Goal: Task Accomplishment & Management: Contribute content

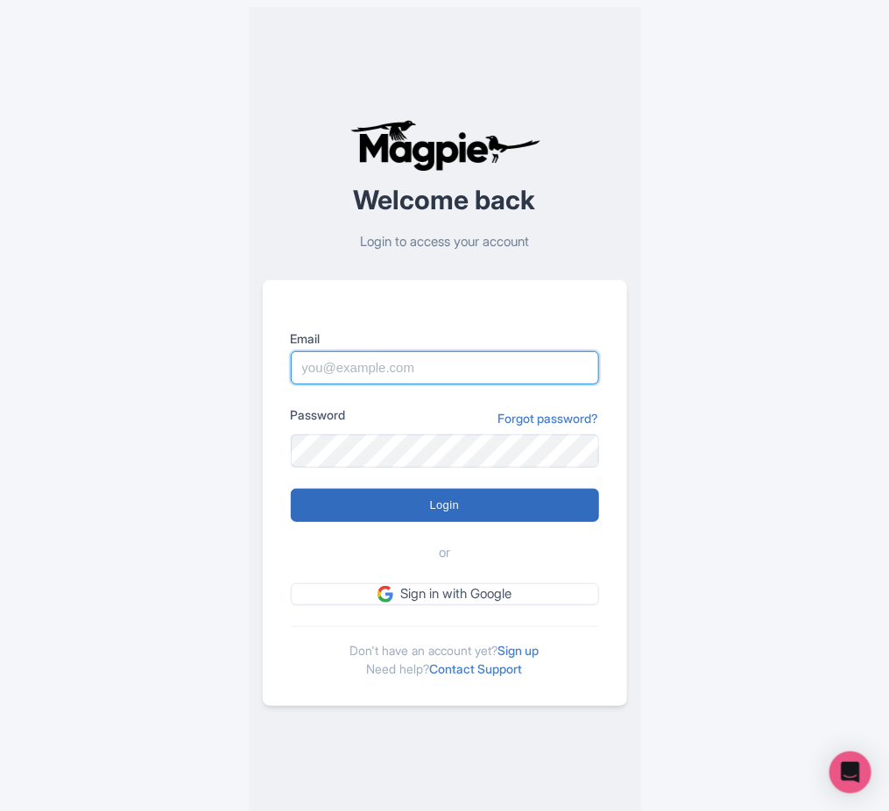
type input "[DATE][EMAIL_ADDRESS][DOMAIN_NAME]"
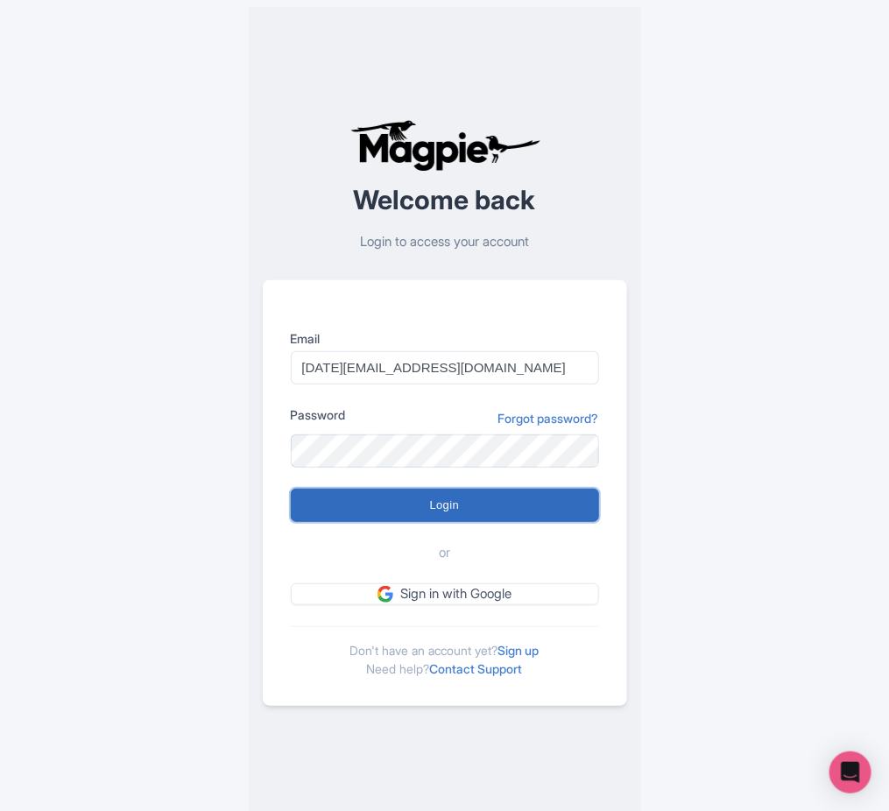
click at [469, 519] on input "Login" at bounding box center [445, 505] width 308 height 33
type input "Logging in..."
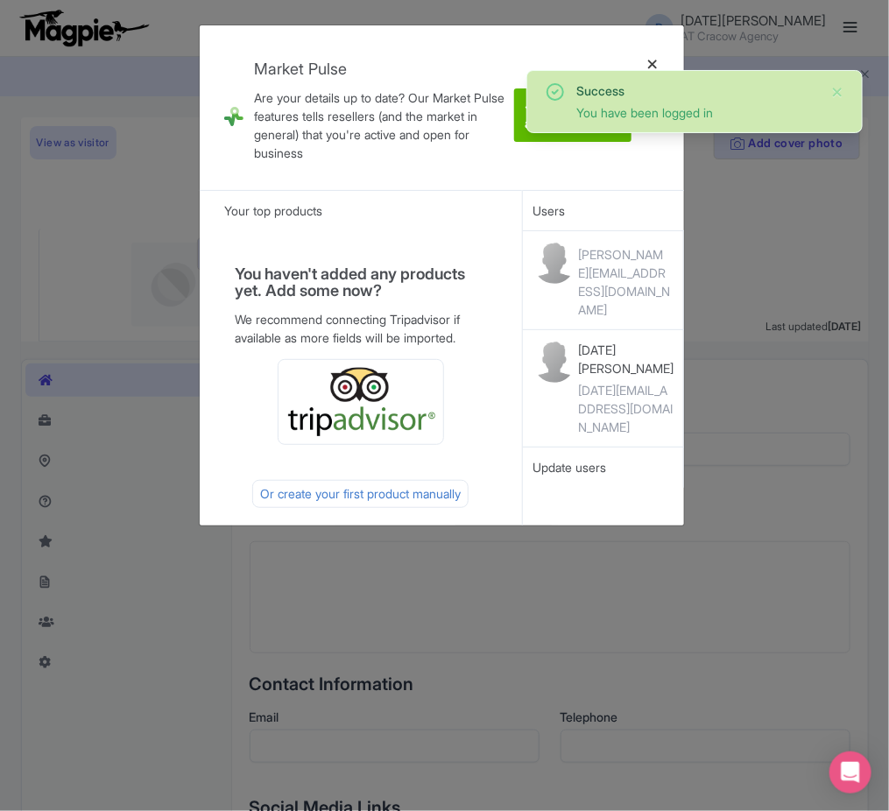
click at [660, 58] on div at bounding box center [653, 107] width 42 height 137
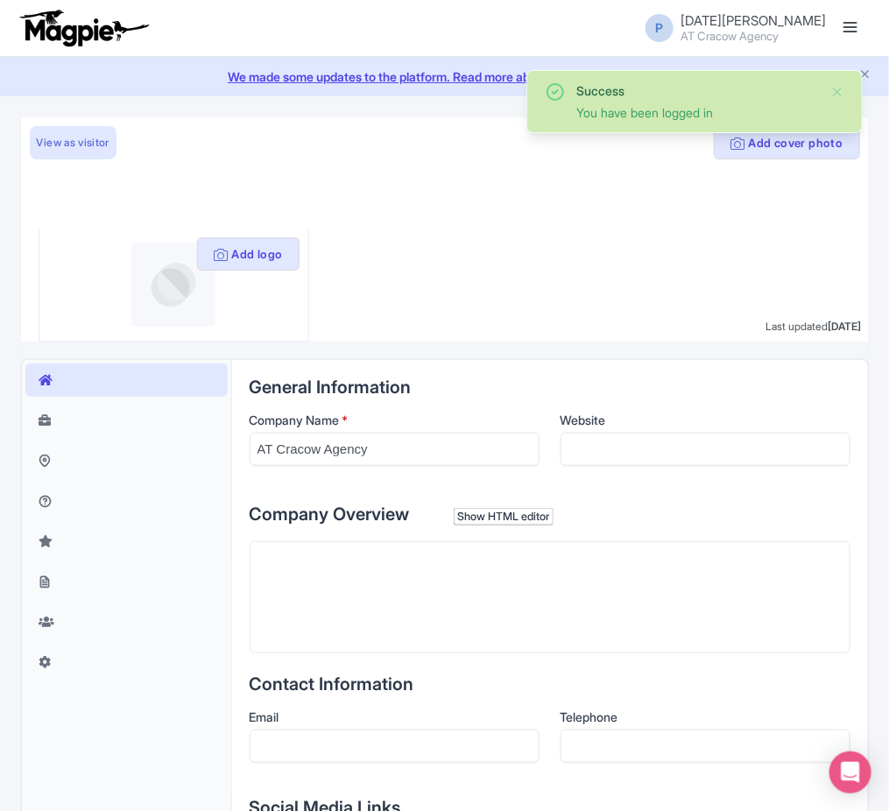
click at [863, 27] on link at bounding box center [851, 28] width 28 height 28
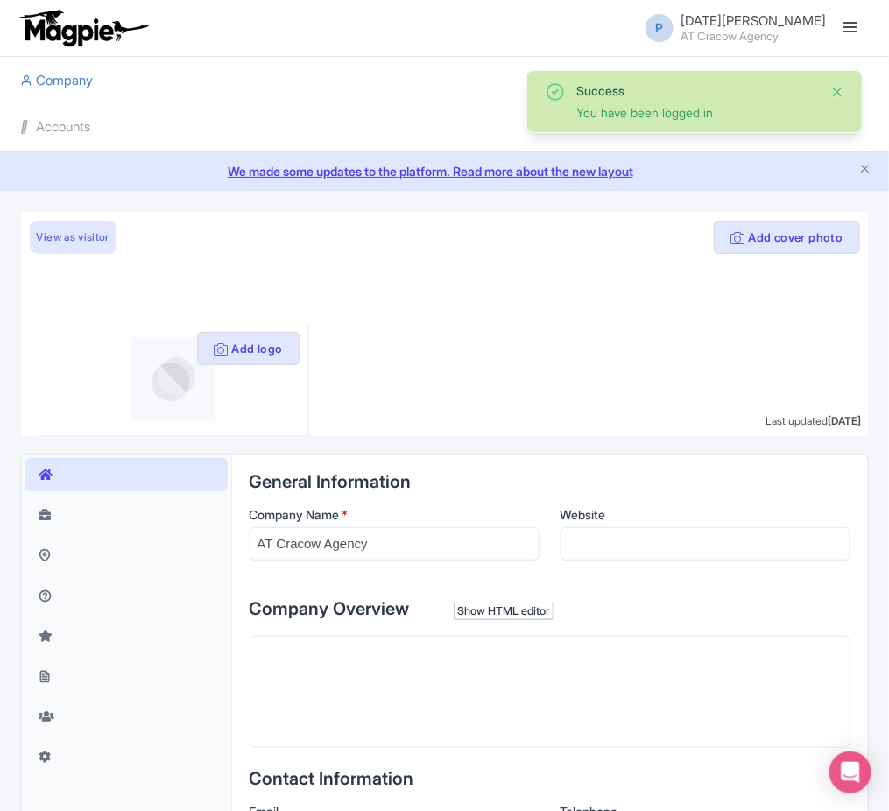
click at [836, 93] on button "Close" at bounding box center [837, 91] width 14 height 21
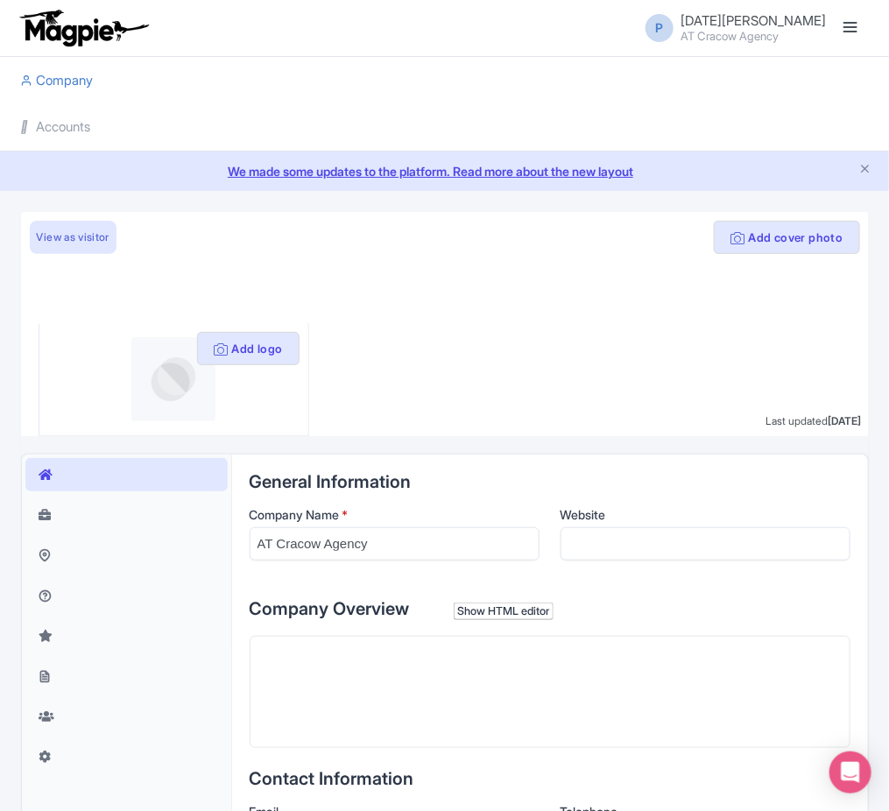
click at [876, 4] on div "P Pola Kawka AT Cracow Agency Users Settings Sign out" at bounding box center [444, 28] width 889 height 57
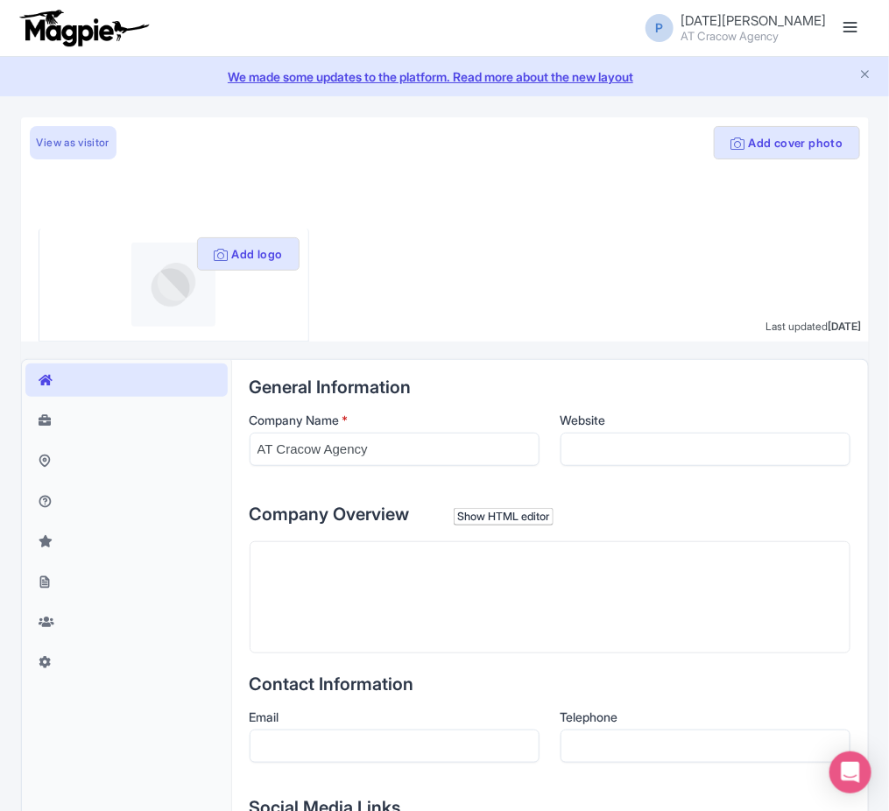
click at [837, 24] on link at bounding box center [851, 28] width 28 height 28
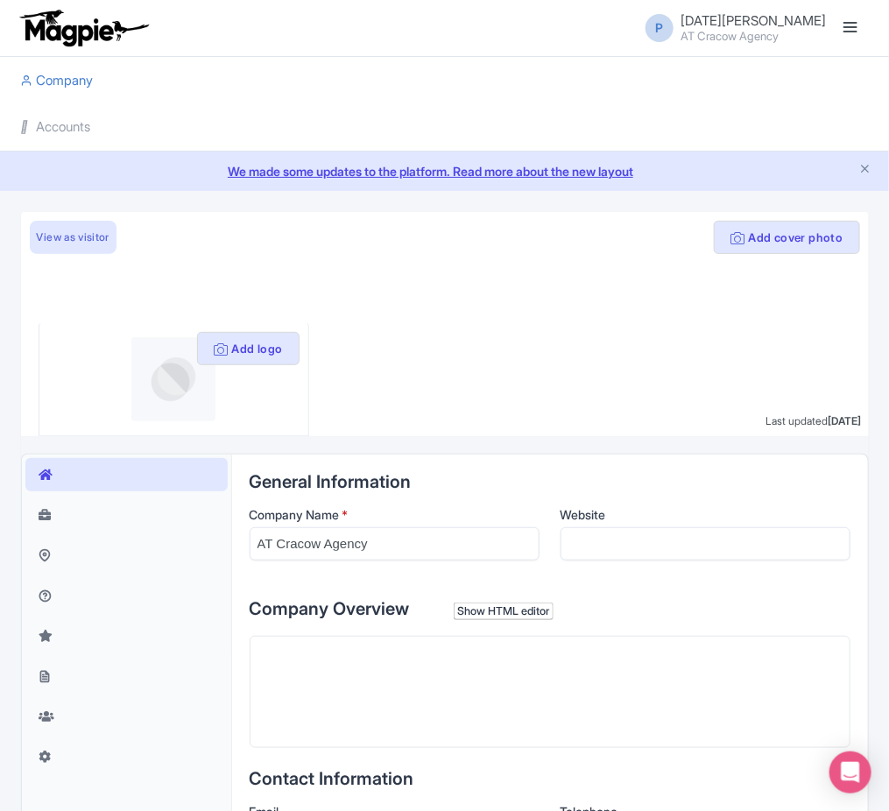
click at [878, 166] on link "We made some updates to the platform. Read more about the new layout" at bounding box center [445, 171] width 868 height 18
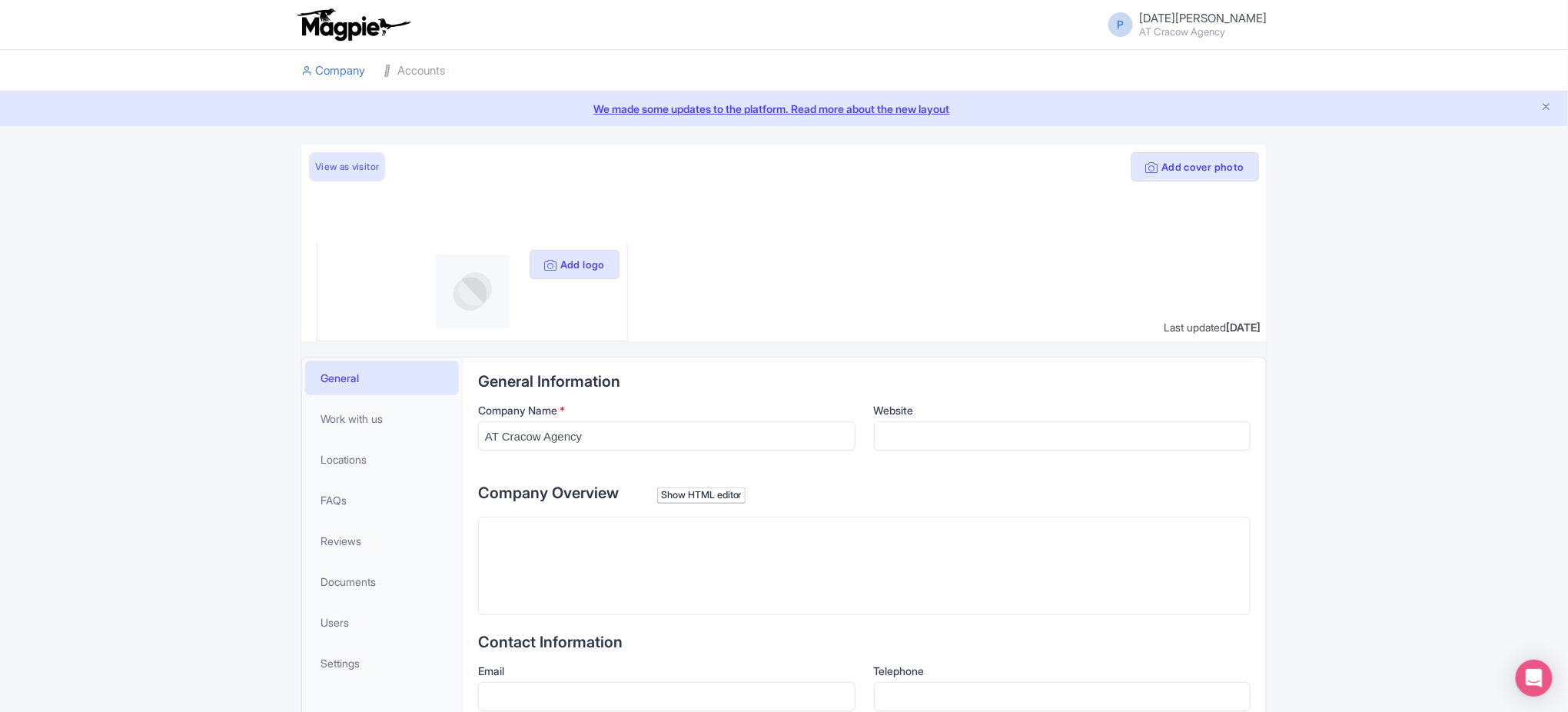
click at [779, 21] on span "Pola Kawka" at bounding box center [1202, 18] width 127 height 15
click at [779, 112] on link "Sign out" at bounding box center [1192, 111] width 146 height 24
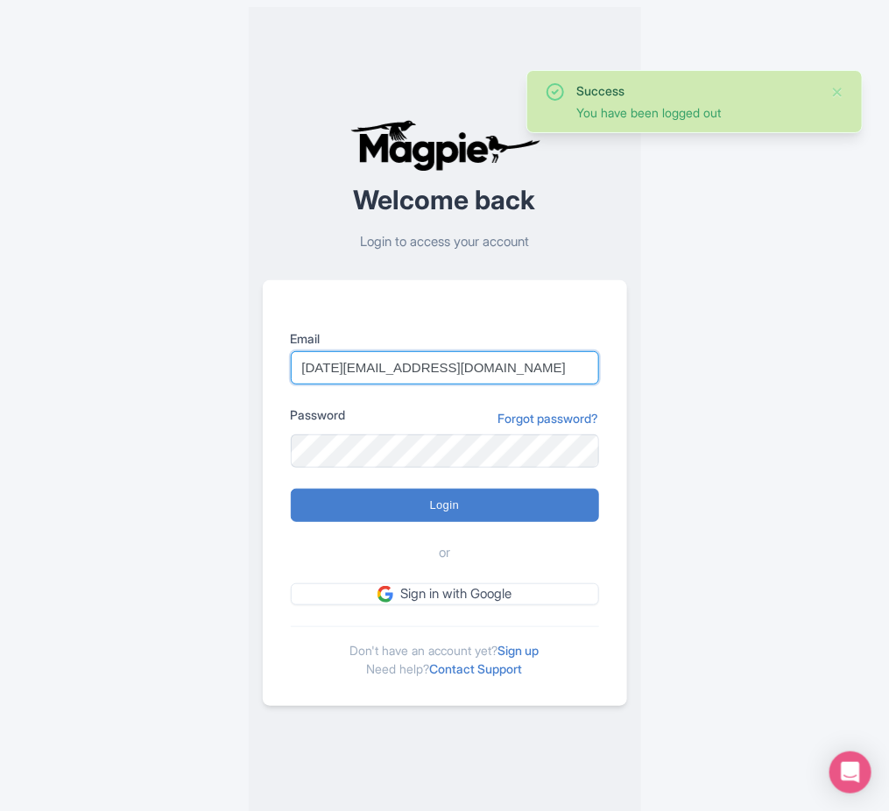
click at [448, 368] on input "[DATE][EMAIL_ADDRESS][DOMAIN_NAME]" at bounding box center [445, 367] width 308 height 33
click at [718, 328] on div "Success You have been logged out Welcome back Login to access your account Emai…" at bounding box center [445, 412] width 869 height 825
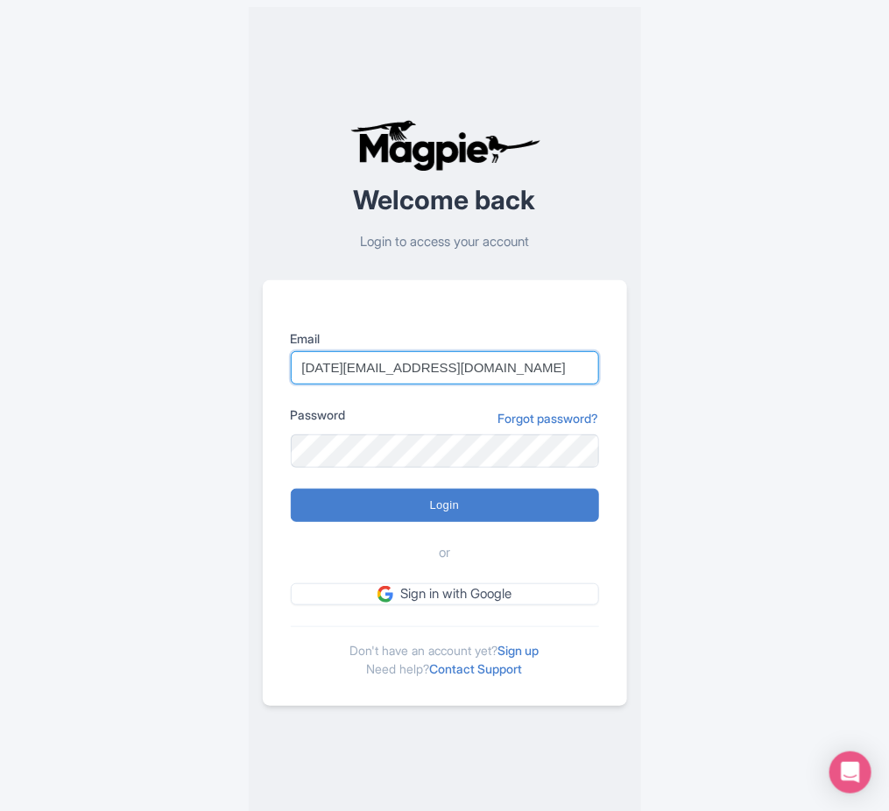
click at [477, 364] on input "[DATE][EMAIL_ADDRESS][DOMAIN_NAME]" at bounding box center [445, 367] width 308 height 33
paste input "[EMAIL_ADDRESS][DOMAIN_NAME]"
type input "info@cookinrio.com"
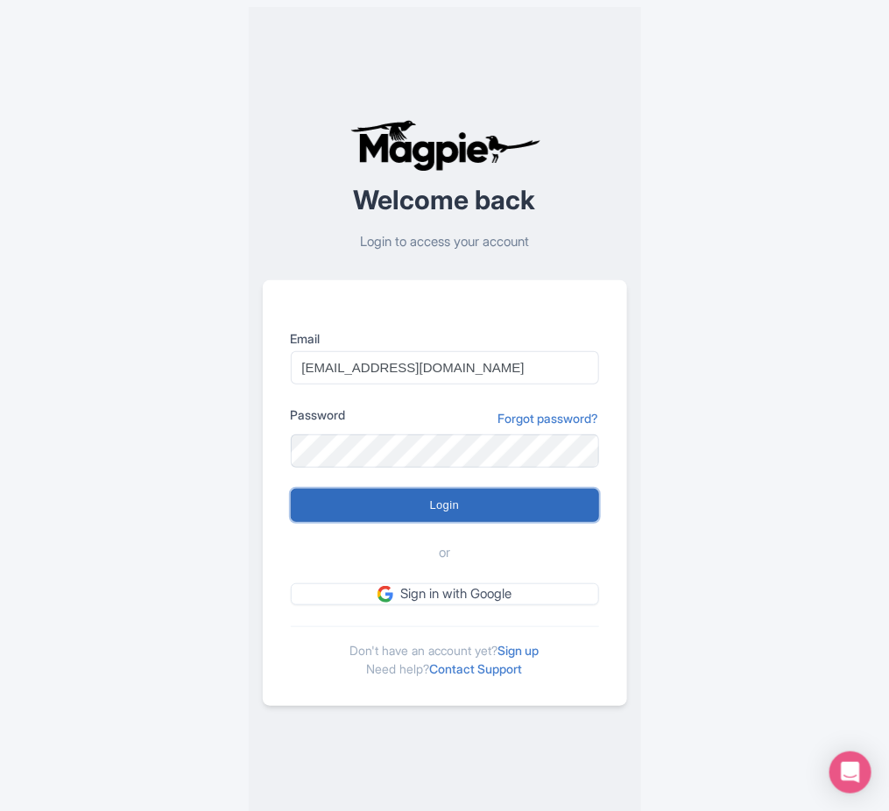
click at [374, 497] on input "Login" at bounding box center [445, 505] width 308 height 33
type input "Logging in..."
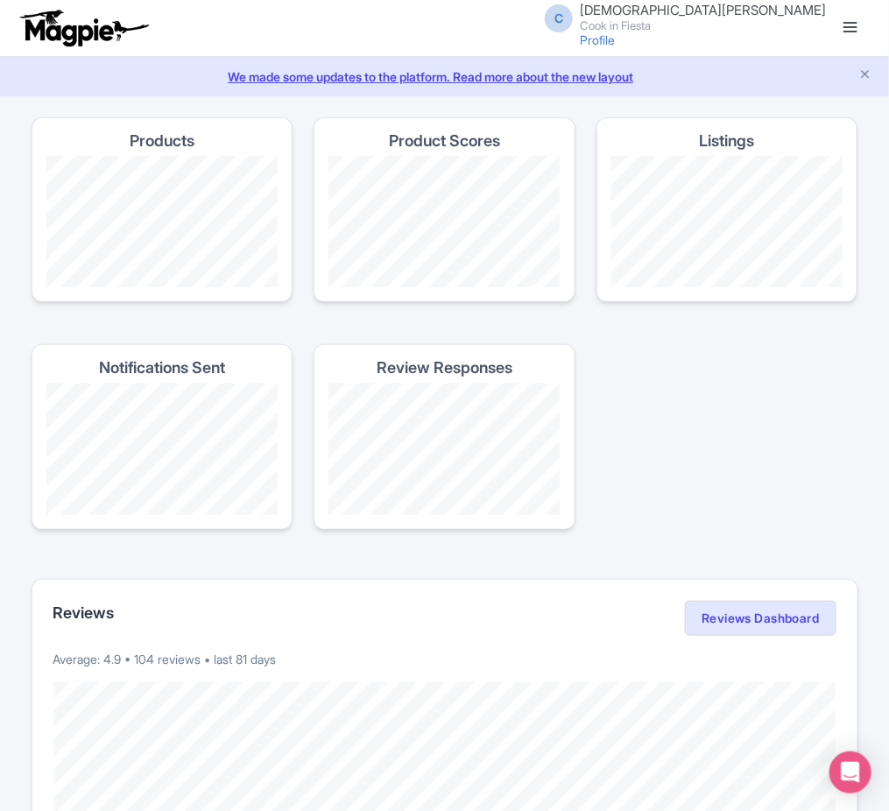
click at [857, 83] on link "We made some updates to the platform. Read more about the new layout" at bounding box center [445, 76] width 868 height 18
click at [845, 33] on link at bounding box center [851, 28] width 28 height 28
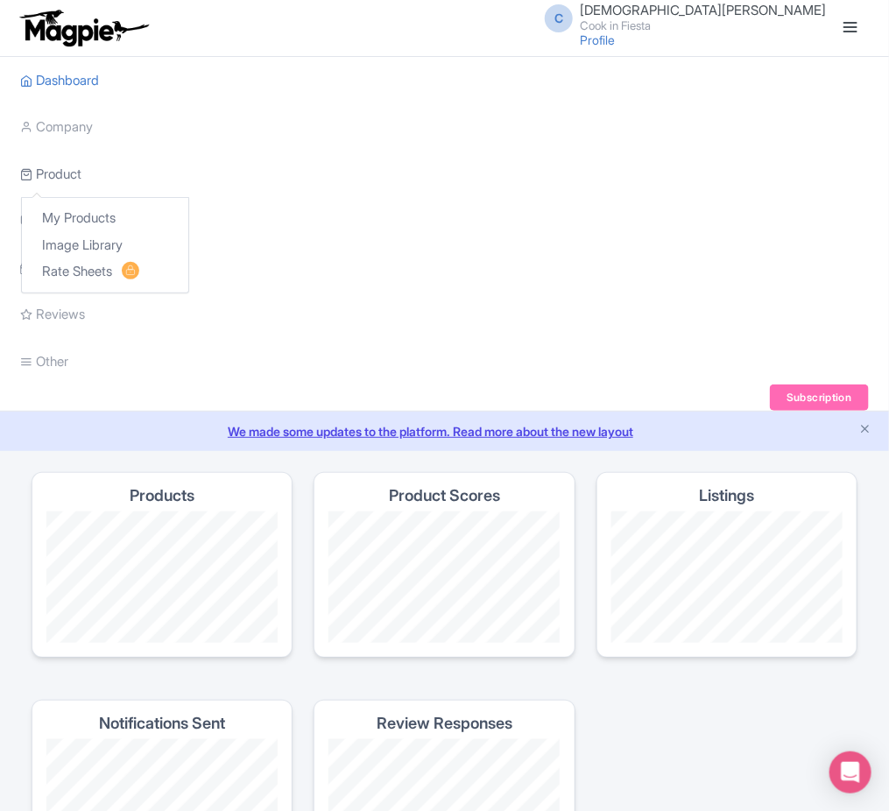
click at [77, 166] on link "Product" at bounding box center [51, 175] width 61 height 48
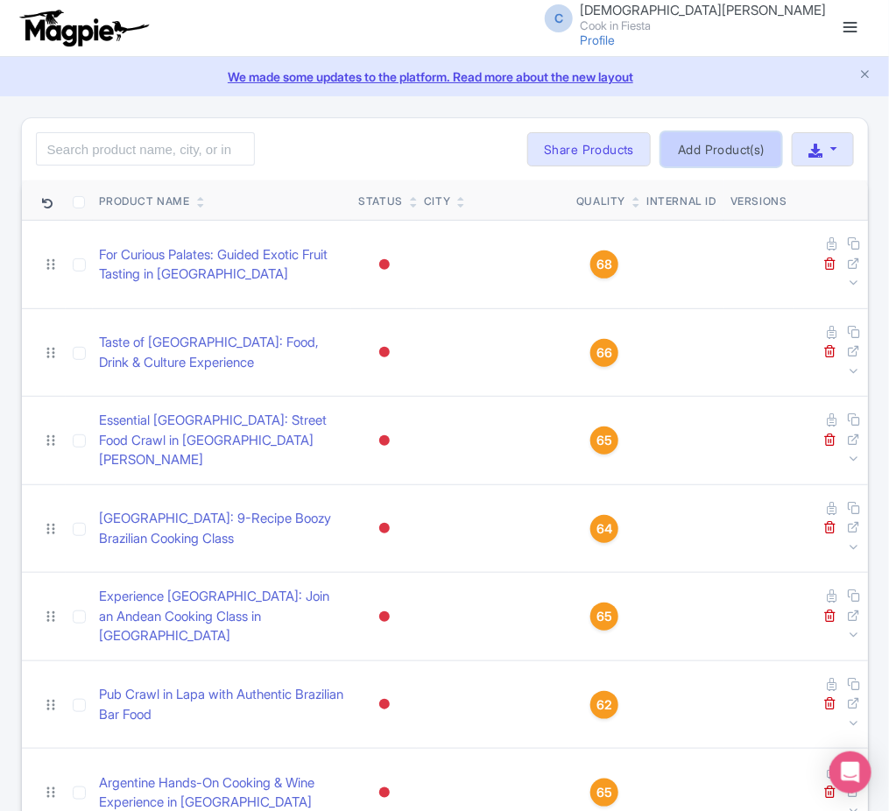
click at [712, 152] on link "Add Product(s)" at bounding box center [721, 149] width 120 height 35
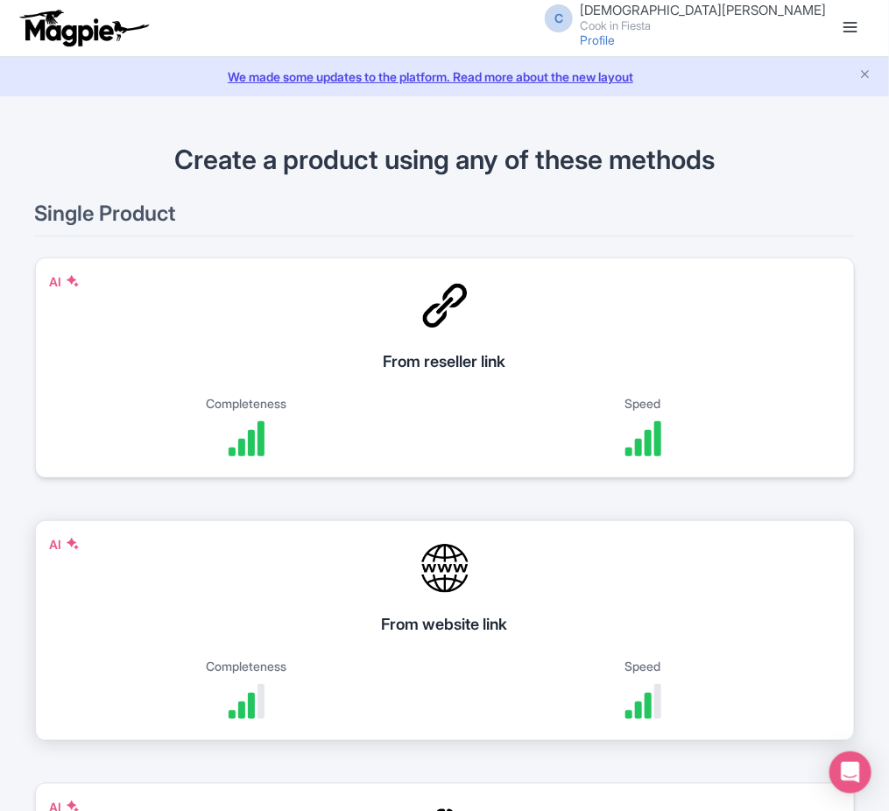
click at [589, 604] on div "AI From website link Completeness Speed" at bounding box center [445, 630] width 820 height 221
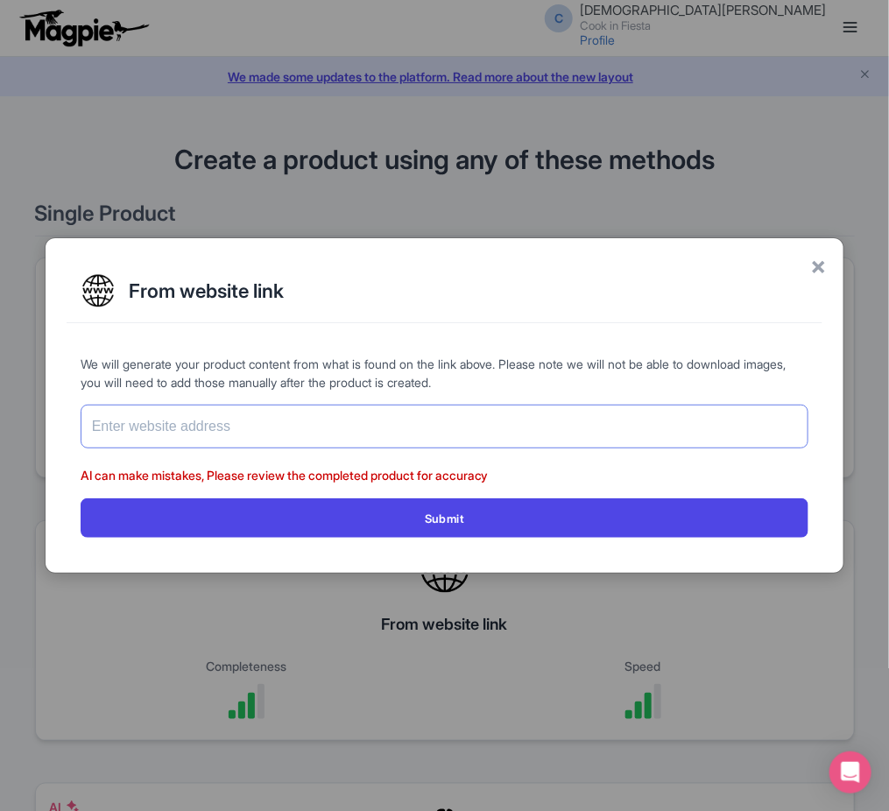
click at [622, 442] on input "text" at bounding box center [445, 427] width 729 height 44
paste input "[URL][DOMAIN_NAME]"
type input "[URL][DOMAIN_NAME]"
click at [529, 543] on div "We will generate your product content from what is found on the link above. Ple…" at bounding box center [445, 446] width 757 height 211
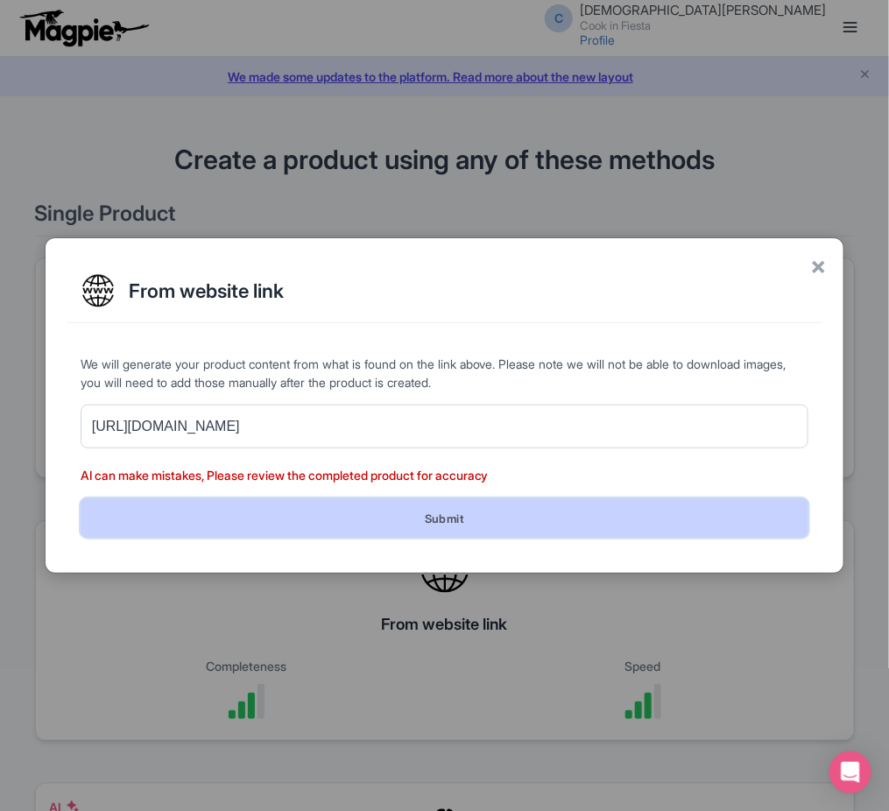
click at [506, 528] on button "Submit" at bounding box center [445, 517] width 729 height 39
click at [446, 519] on button "Submit" at bounding box center [445, 517] width 729 height 39
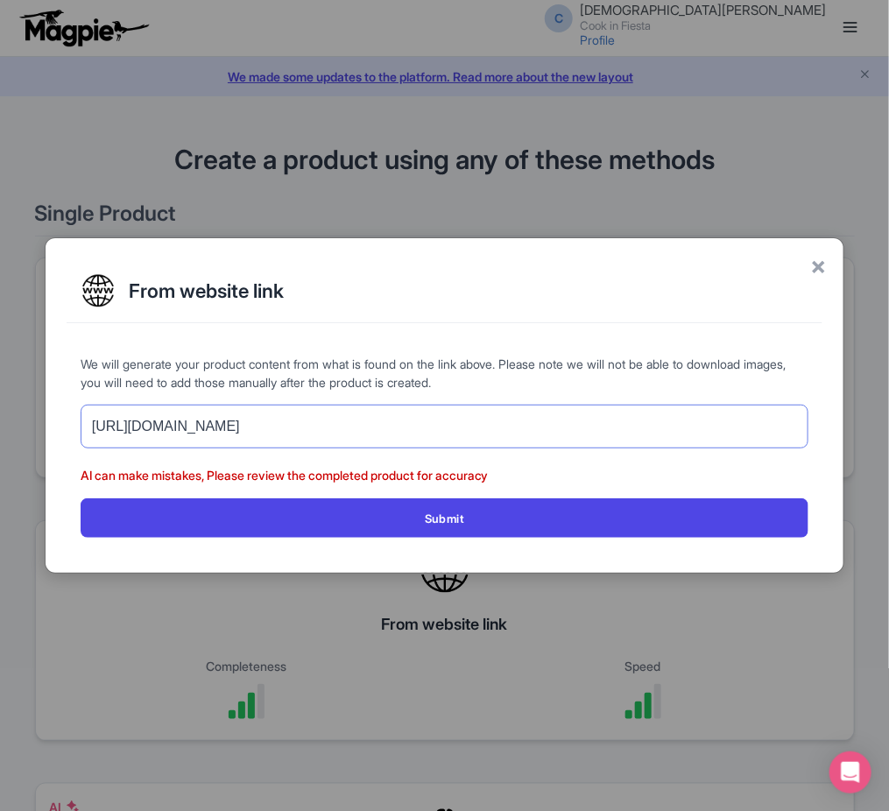
click at [330, 441] on input "[URL][DOMAIN_NAME]" at bounding box center [445, 427] width 729 height 44
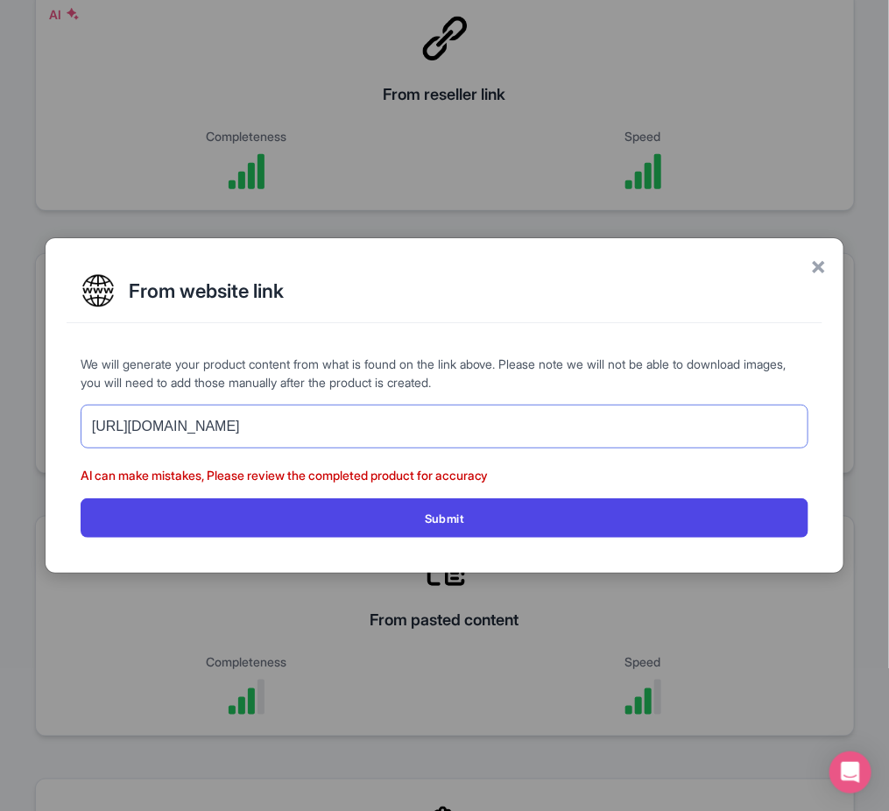
scroll to position [266, 0]
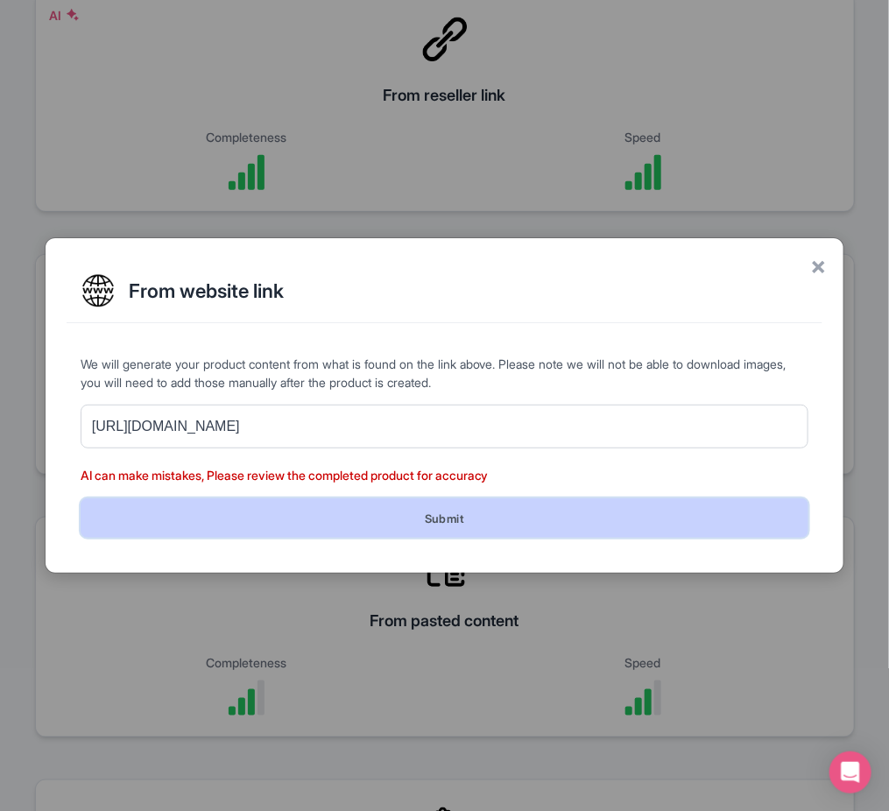
click at [502, 527] on button "Submit" at bounding box center [445, 517] width 729 height 39
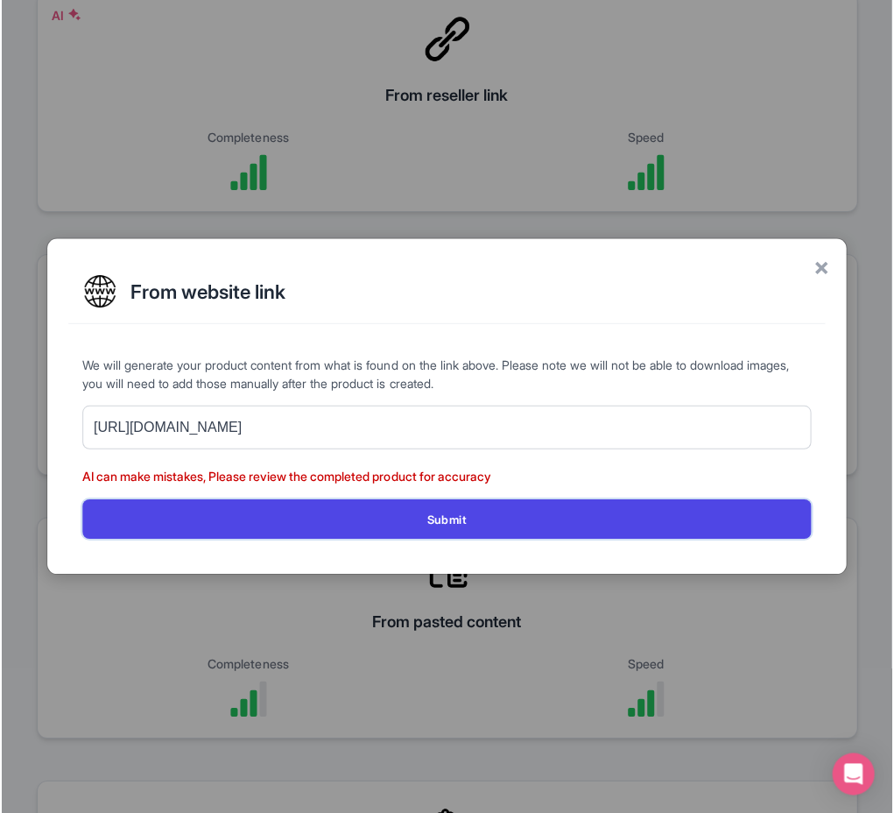
scroll to position [178, 0]
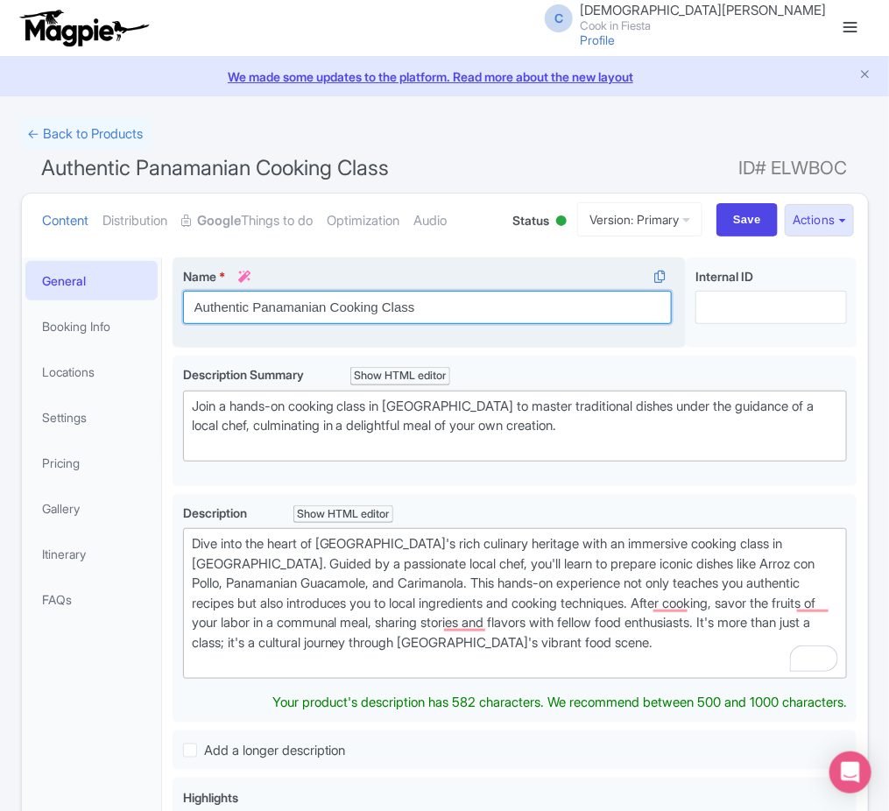
click at [199, 310] on input "Authentic Panamanian Cooking Class" at bounding box center [428, 307] width 490 height 33
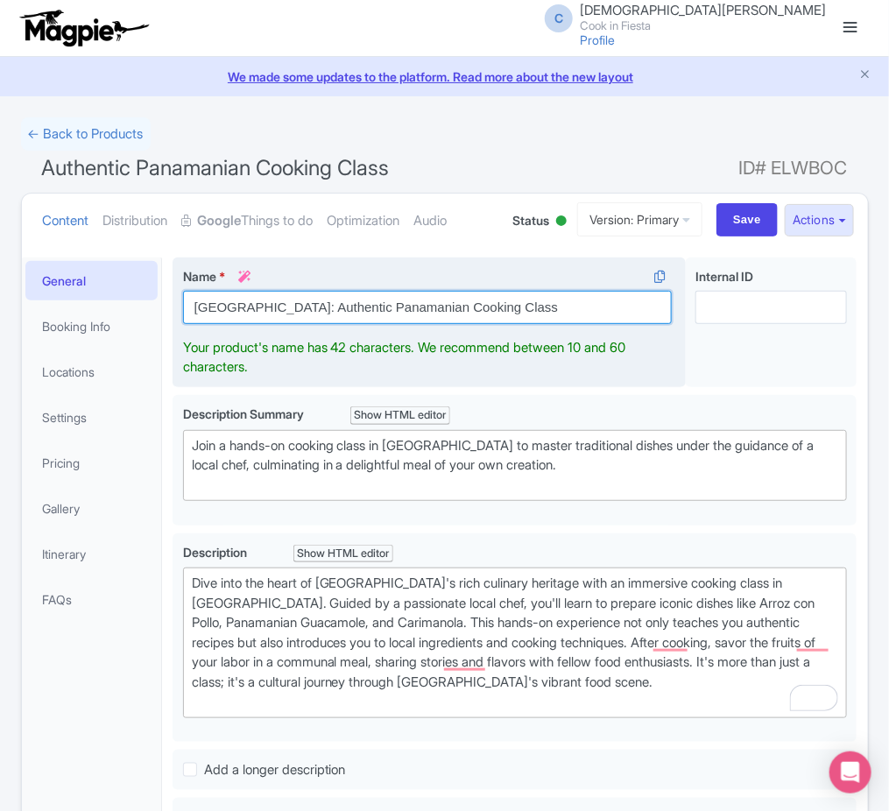
drag, startPoint x: 253, startPoint y: 307, endPoint x: 528, endPoint y: 300, distance: 275.2
click at [528, 300] on input "Panama: Authentic Panamanian Cooking Class" at bounding box center [428, 307] width 490 height 33
paste input "10-Recipe Boozy Panamanian Cooking Class"
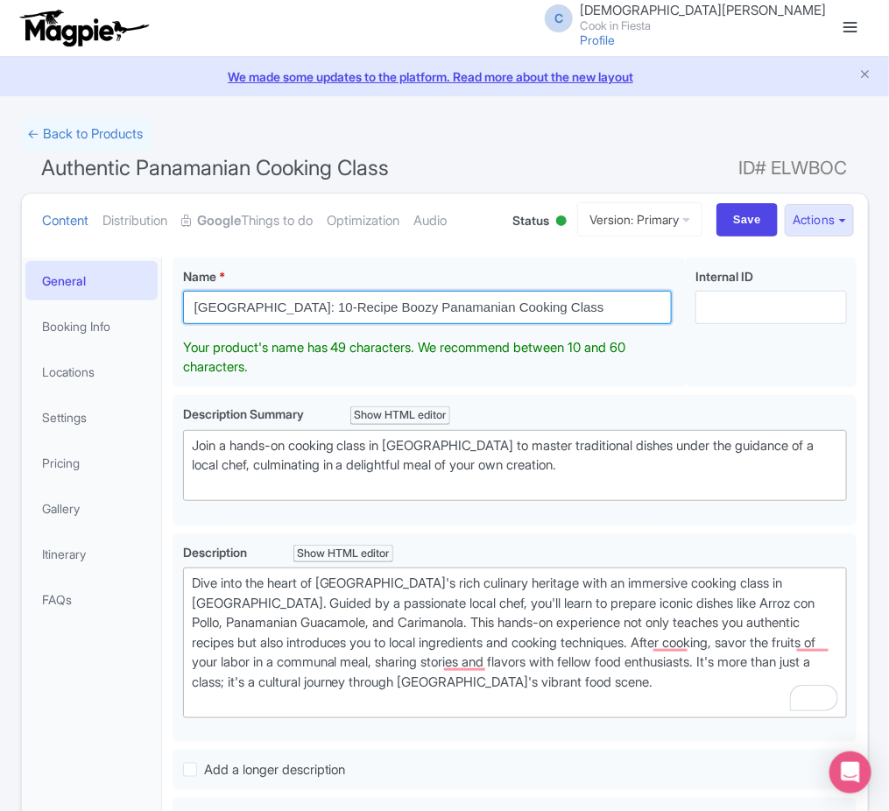
type input "[GEOGRAPHIC_DATA]: 10-Recipe Boozy Panamanian Cooking Class"
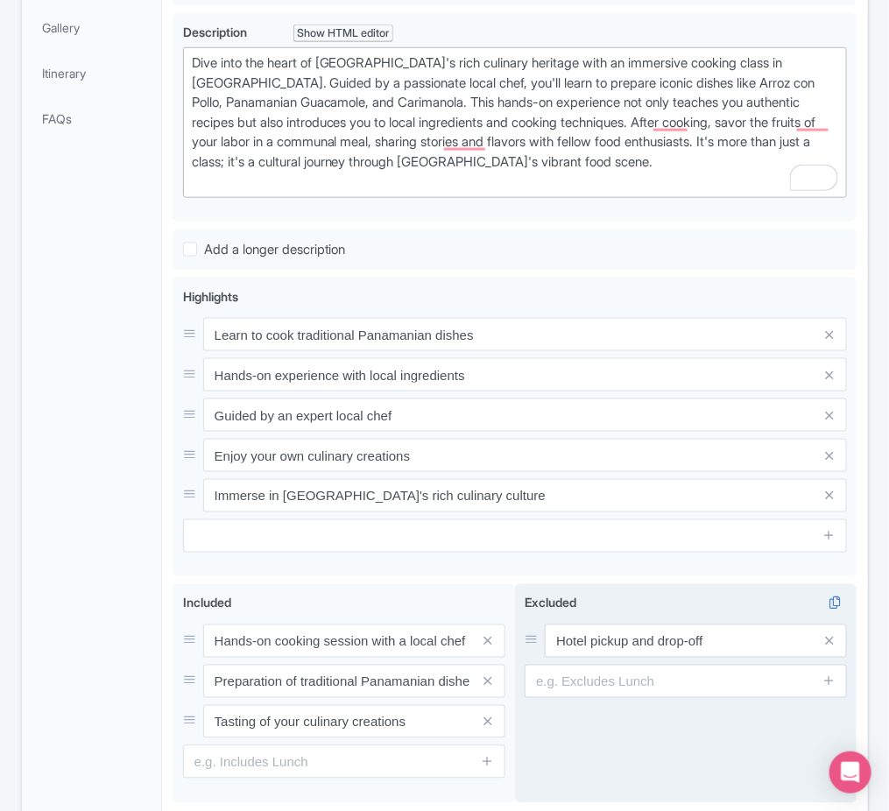
scroll to position [443, 0]
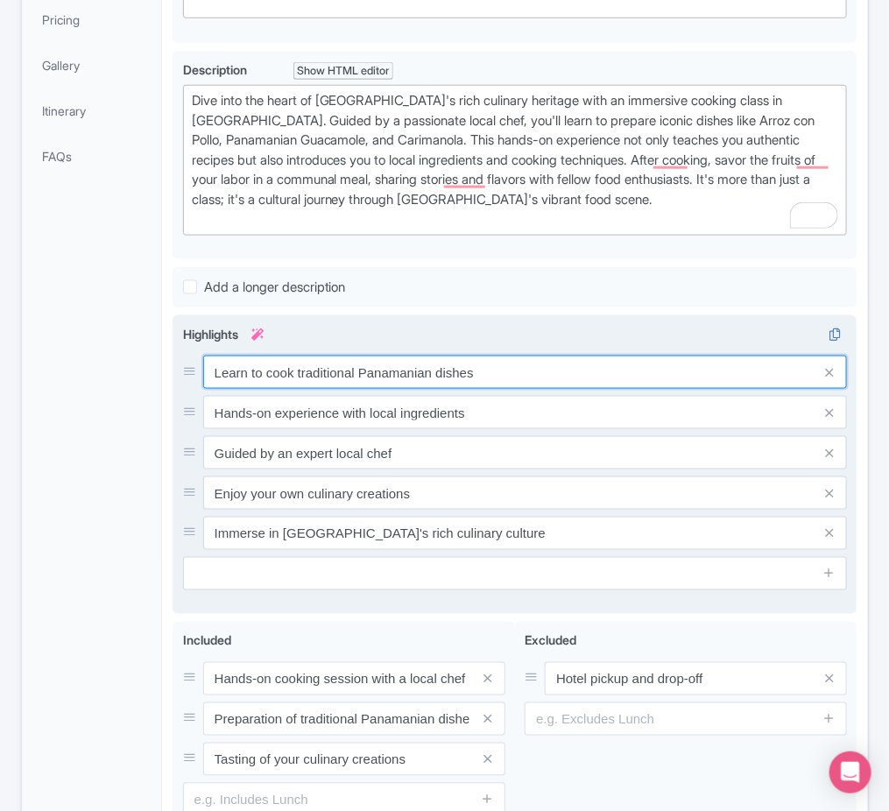
drag, startPoint x: 420, startPoint y: 373, endPoint x: 469, endPoint y: 386, distance: 49.9
click at [469, 386] on div "Highlights i Learn to cook traditional Panamanian dishes Hands-on experience wi…" at bounding box center [515, 457] width 665 height 265
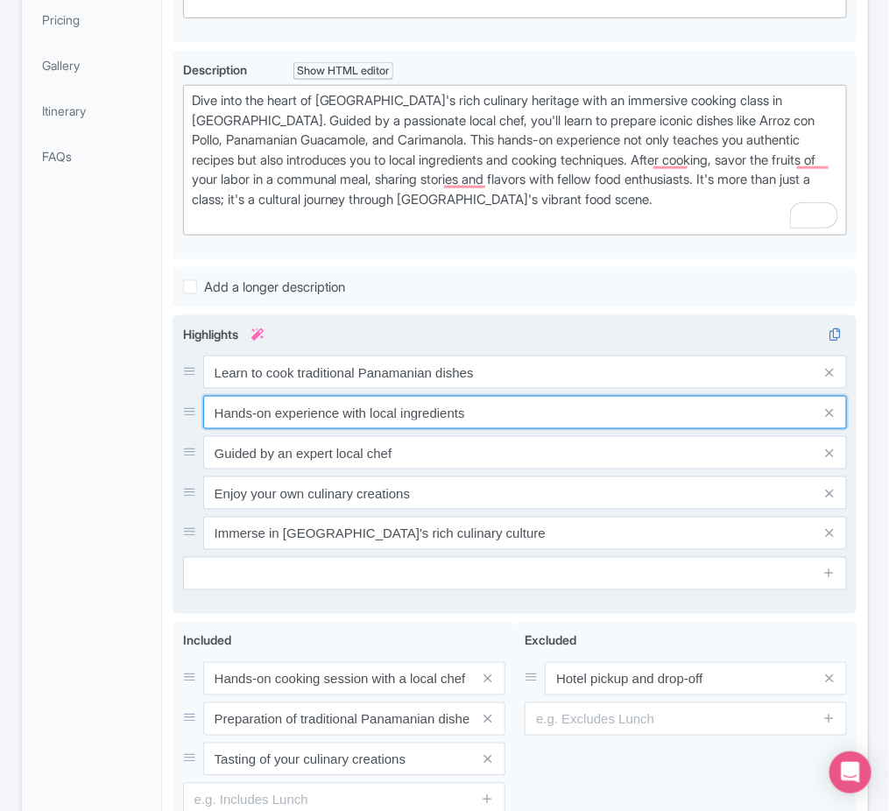
drag, startPoint x: 359, startPoint y: 417, endPoint x: 465, endPoint y: 420, distance: 106.0
click at [465, 420] on input "Hands-on experience with local ingredients" at bounding box center [525, 412] width 645 height 33
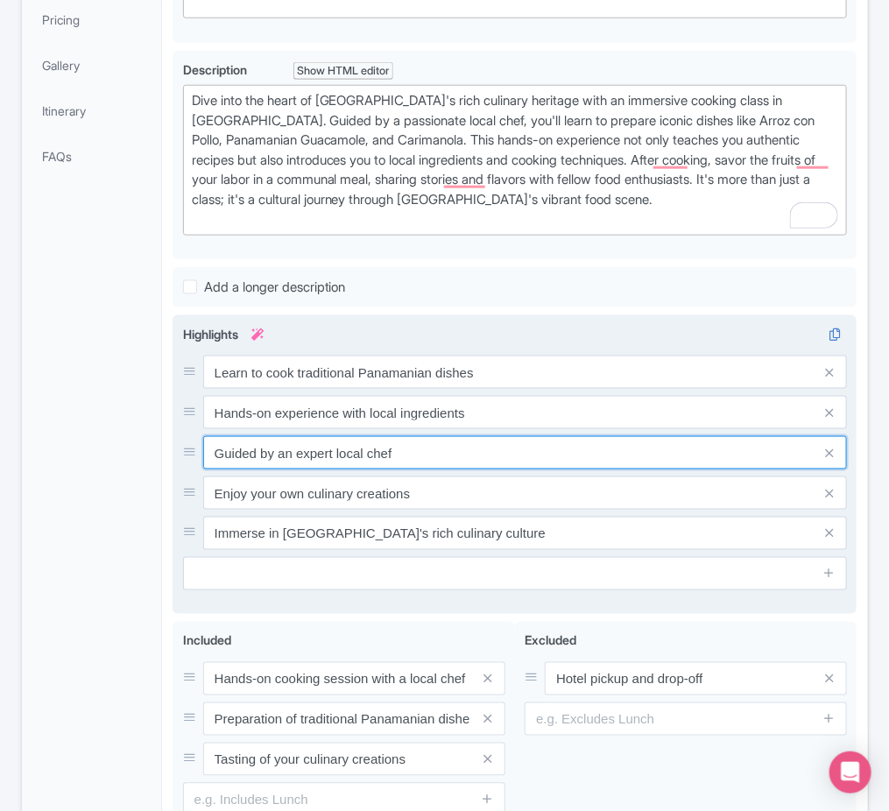
drag, startPoint x: 281, startPoint y: 455, endPoint x: 433, endPoint y: 462, distance: 151.7
click at [433, 462] on input "Guided by an expert local chef" at bounding box center [525, 452] width 645 height 33
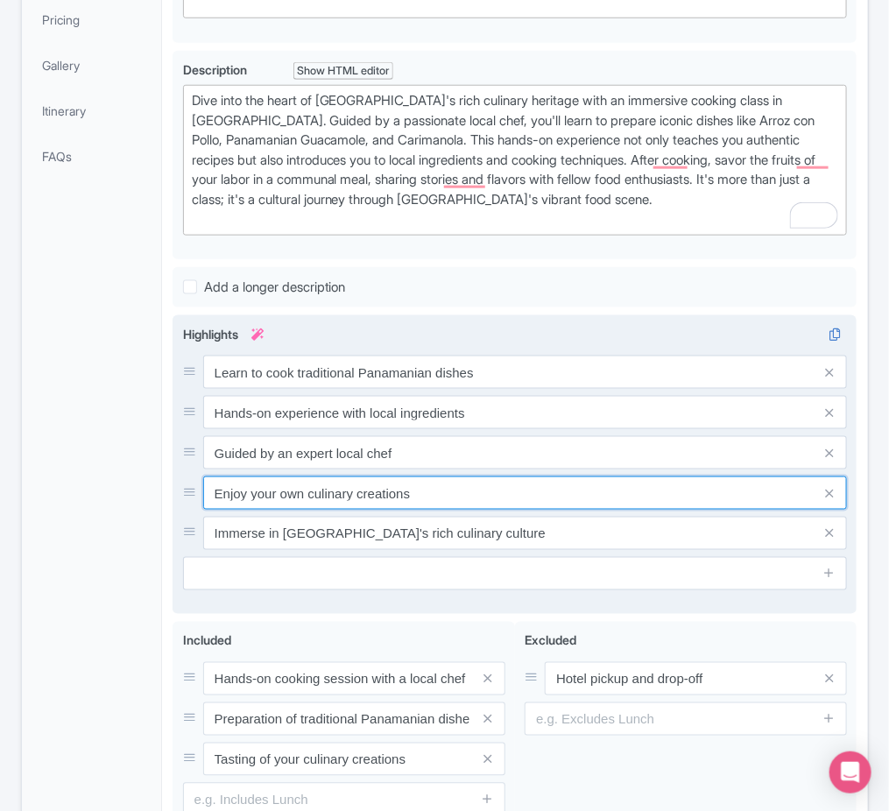
drag, startPoint x: 278, startPoint y: 490, endPoint x: 428, endPoint y: 501, distance: 151.1
click at [428, 501] on input "Enjoy your own culinary creations" at bounding box center [525, 493] width 645 height 33
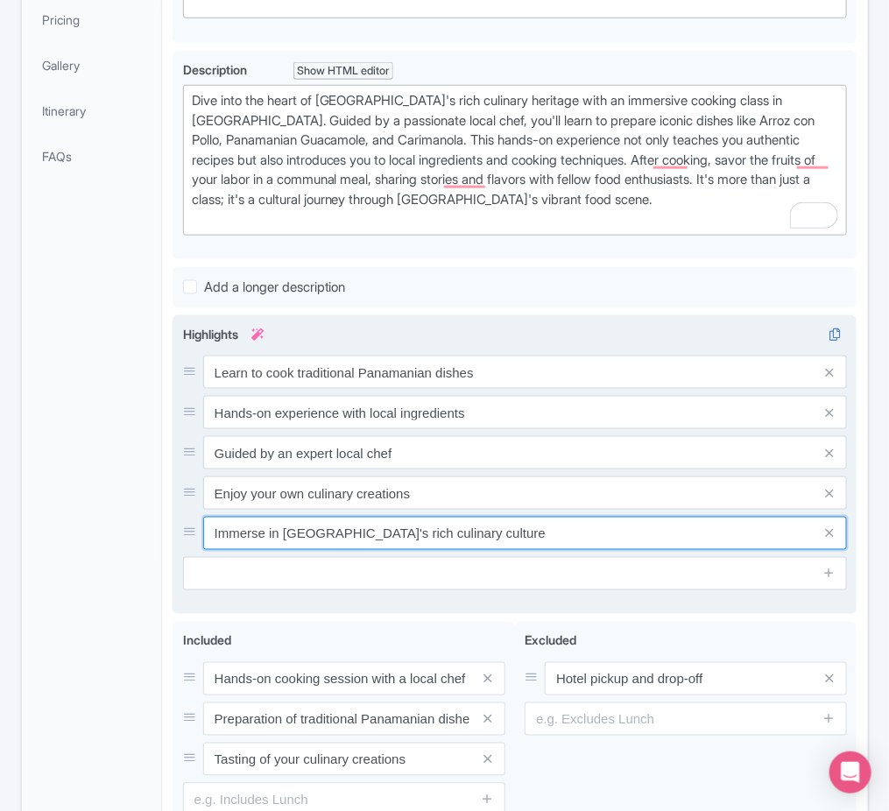
drag, startPoint x: 257, startPoint y: 544, endPoint x: 457, endPoint y: 533, distance: 200.9
click at [457, 533] on input "Immerse in Panama's rich culinary culture" at bounding box center [525, 533] width 645 height 33
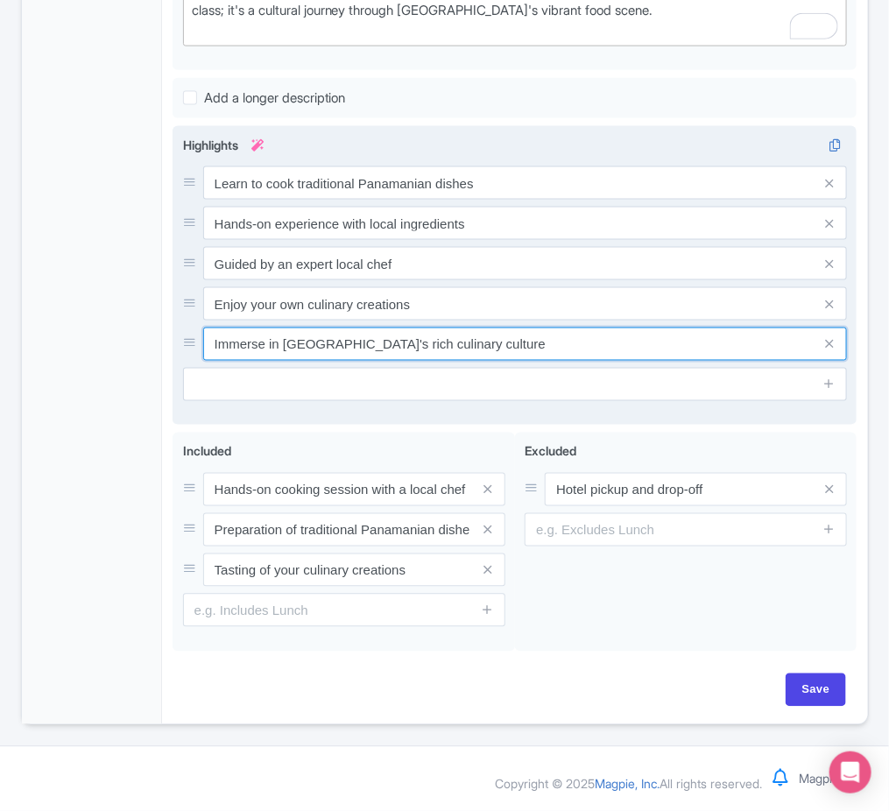
scroll to position [634, 0]
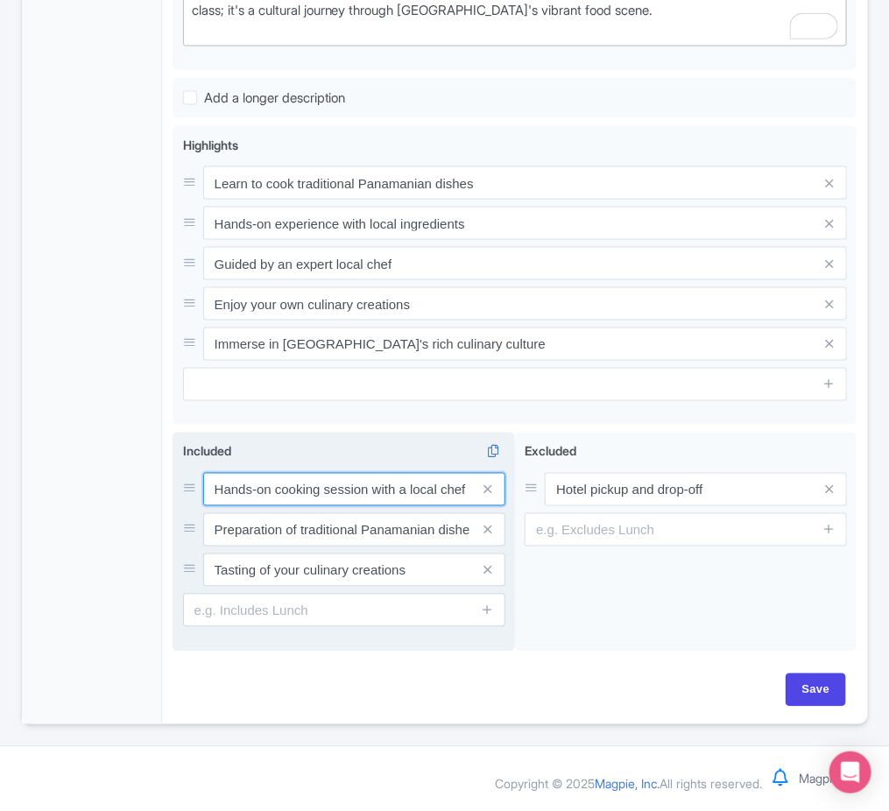
drag, startPoint x: 272, startPoint y: 488, endPoint x: 498, endPoint y: 494, distance: 226.9
click at [498, 494] on div "Hands-on cooking session with a local chef" at bounding box center [354, 489] width 302 height 33
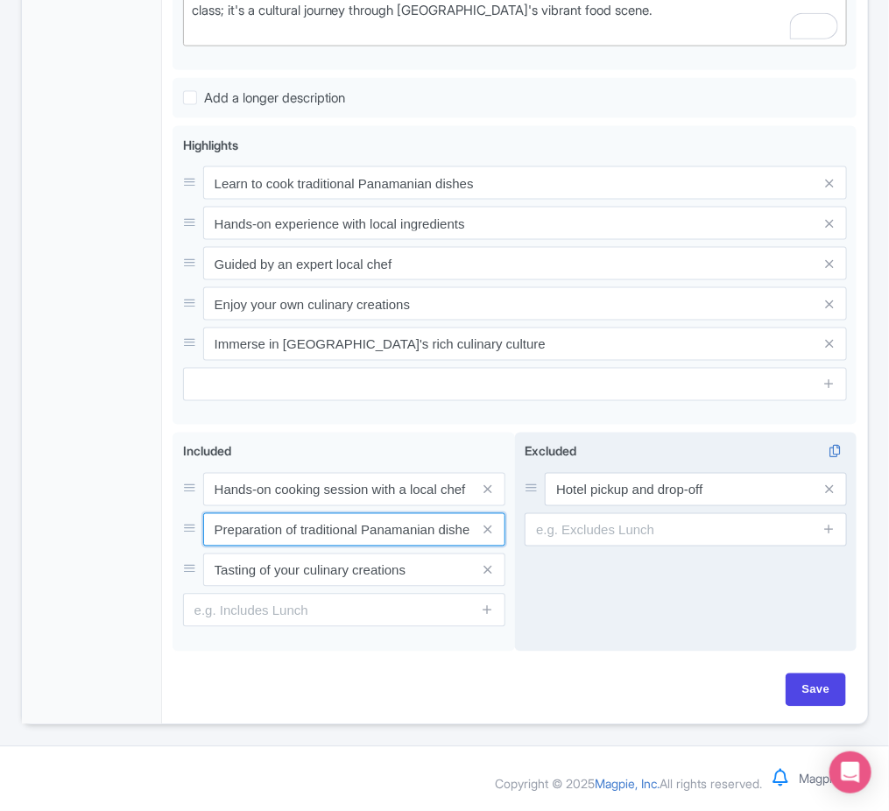
scroll to position [0, 7]
drag, startPoint x: 319, startPoint y: 528, endPoint x: 540, endPoint y: 544, distance: 221.3
click at [540, 544] on div "Hands-on cooking session with a local chef Preparation of traditional Panamania…" at bounding box center [515, 546] width 684 height 226
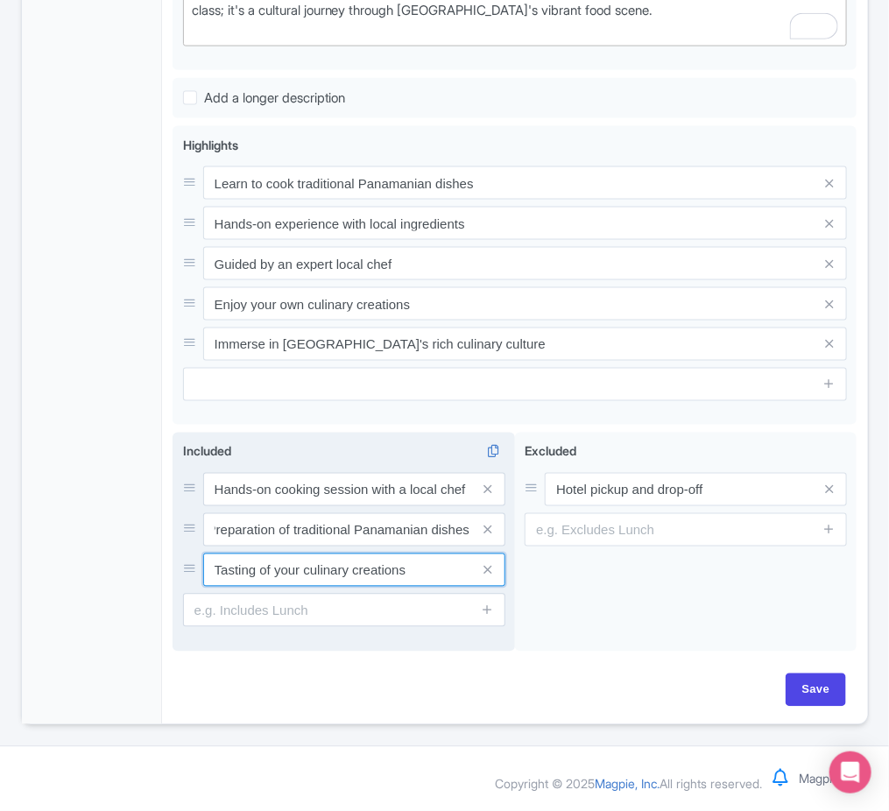
scroll to position [0, 0]
drag, startPoint x: 310, startPoint y: 561, endPoint x: 489, endPoint y: 569, distance: 178.9
click at [489, 569] on div "Tasting of your culinary creations" at bounding box center [354, 570] width 302 height 33
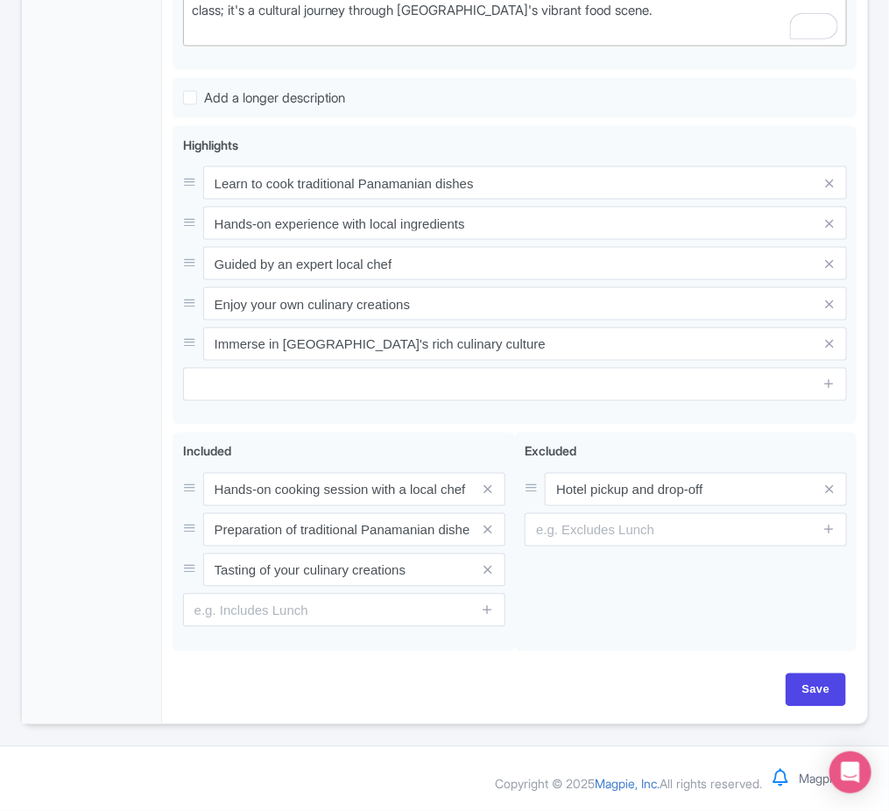
click at [158, 450] on div "General Booking Info Locations Settings Pricing Gallery Itinerary FAQs" at bounding box center [92, 174] width 141 height 1099
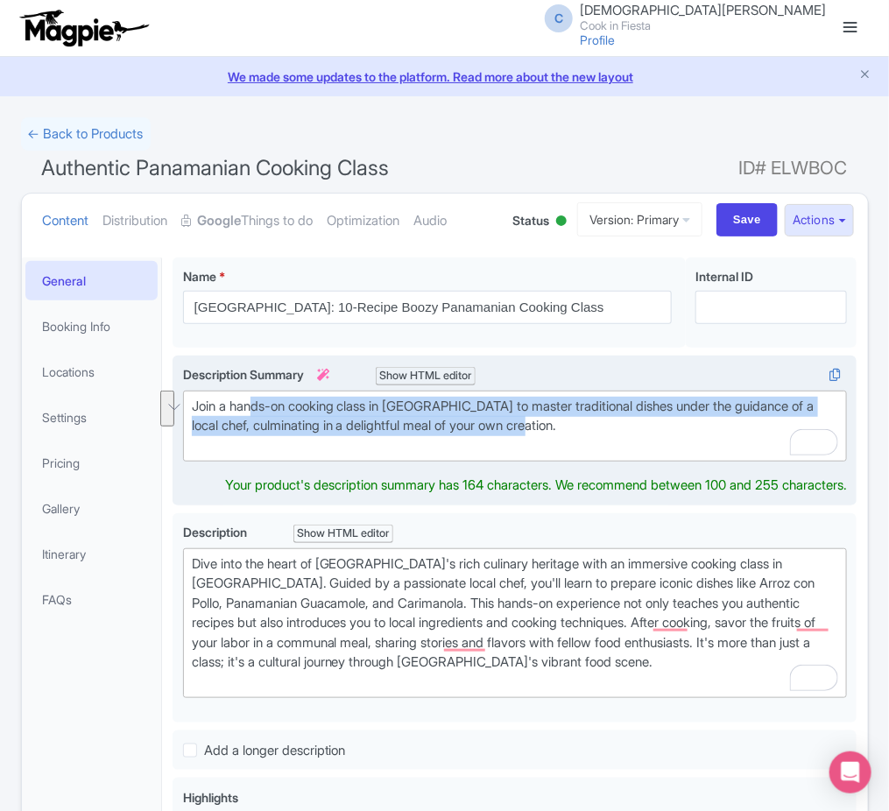
drag, startPoint x: 256, startPoint y: 399, endPoint x: 706, endPoint y: 418, distance: 450.6
click at [706, 418] on div "Join a hands-on cooking class in Panama City to master traditional dishes under…" at bounding box center [515, 427] width 647 height 60
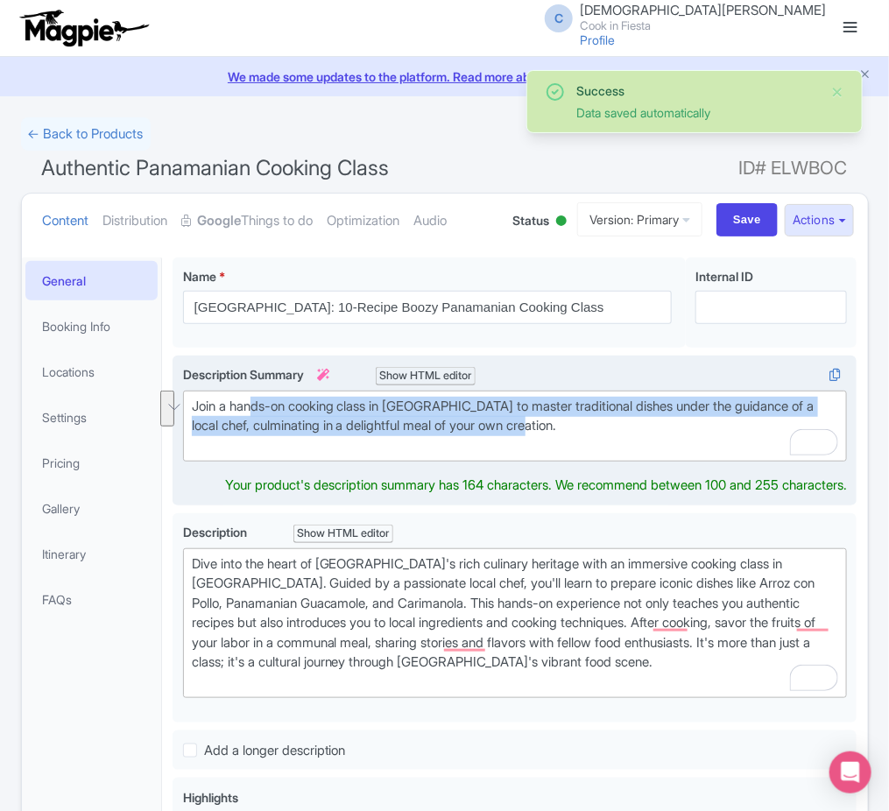
click at [706, 418] on div "Join a hands-on cooking class in Panama City to master traditional dishes under…" at bounding box center [515, 427] width 647 height 60
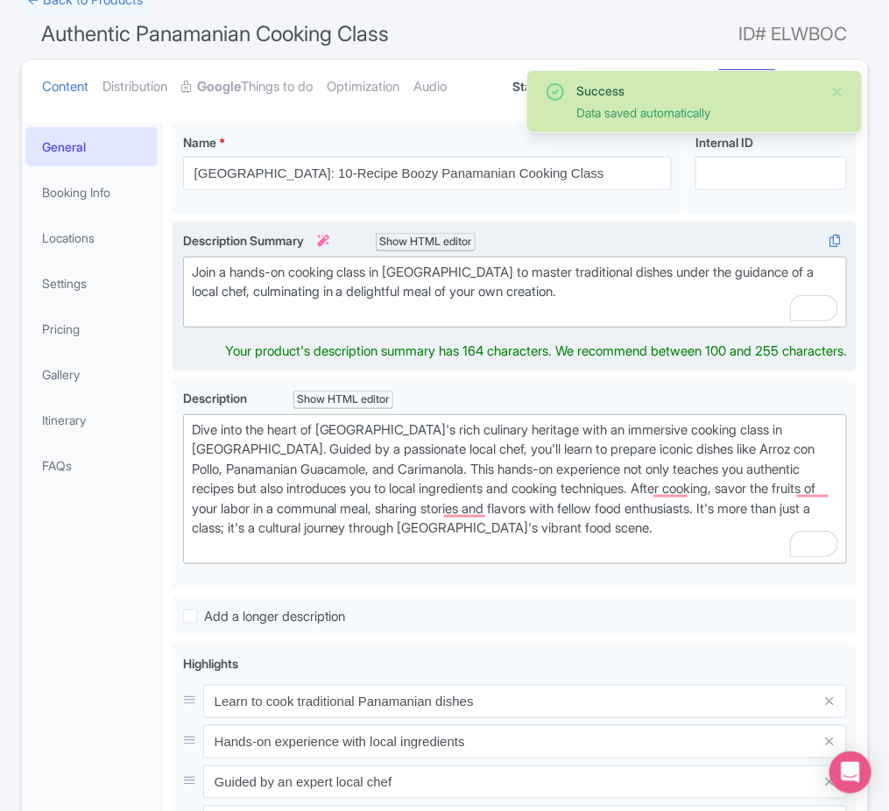
scroll to position [138, 0]
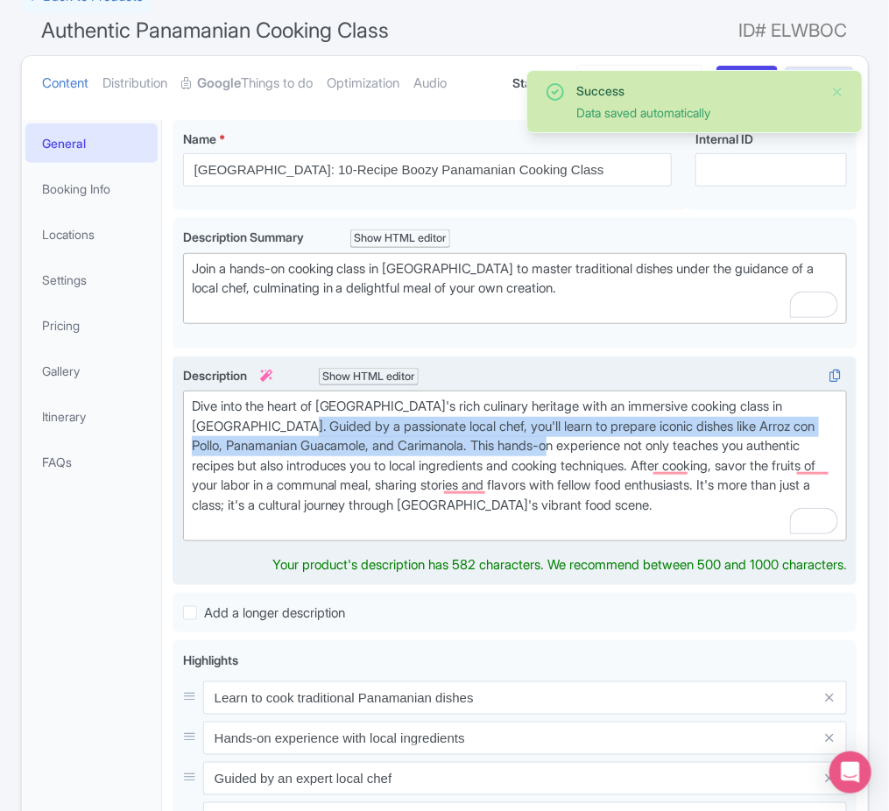
drag, startPoint x: 283, startPoint y: 429, endPoint x: 564, endPoint y: 444, distance: 281.6
click at [564, 444] on div "Dive into the heart of Panama's rich culinary heritage with an immersive cookin…" at bounding box center [515, 466] width 647 height 138
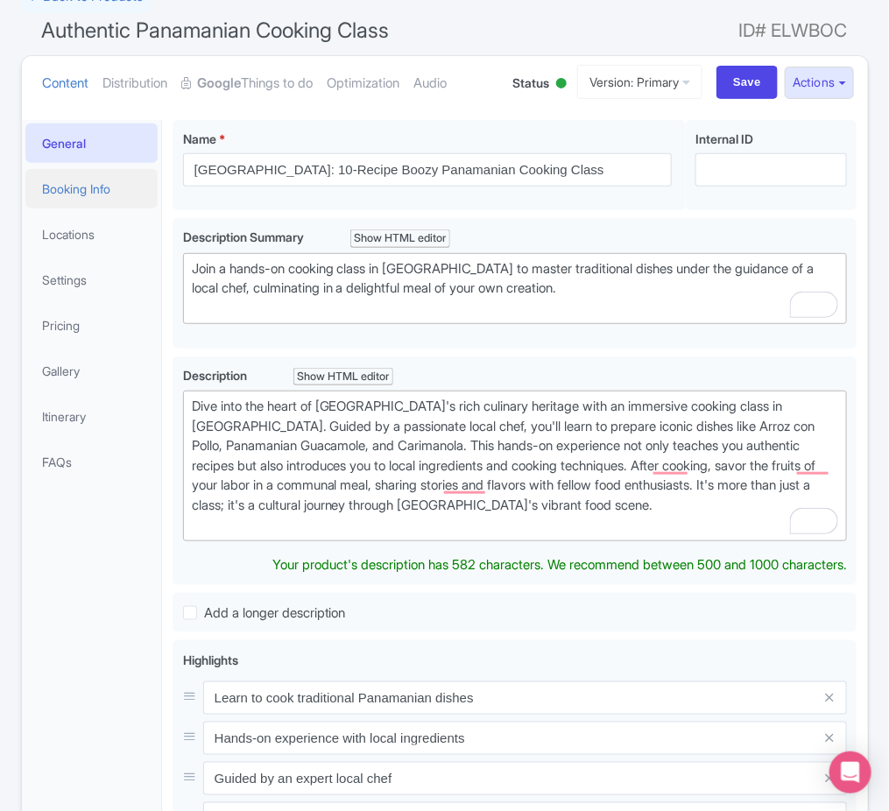
click at [74, 183] on link "Booking Info" at bounding box center [91, 188] width 133 height 39
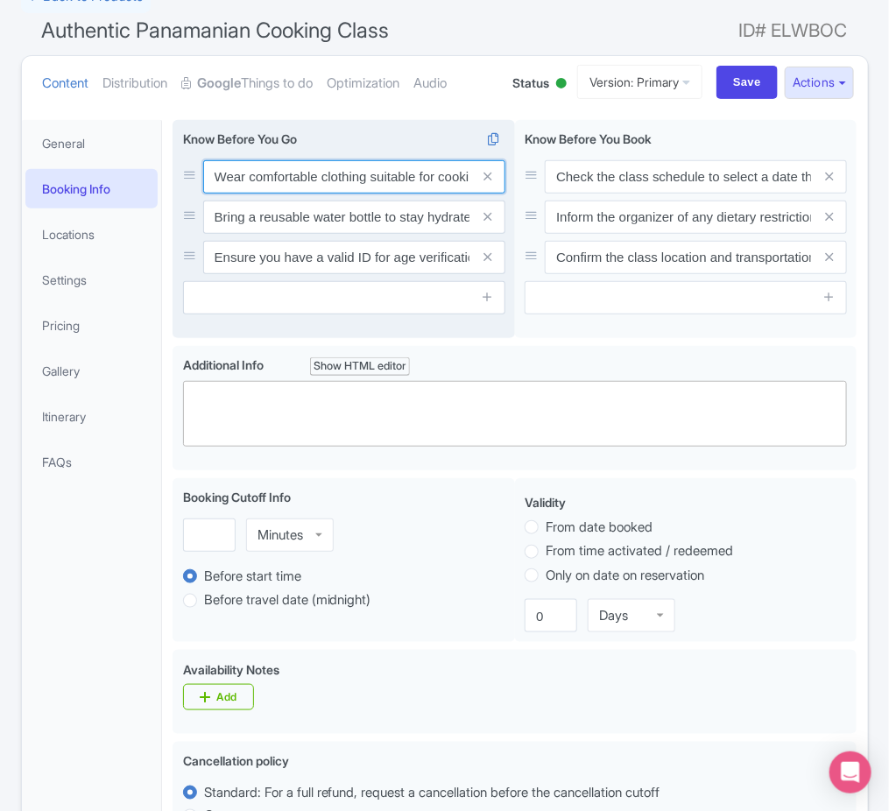
scroll to position [0, 72]
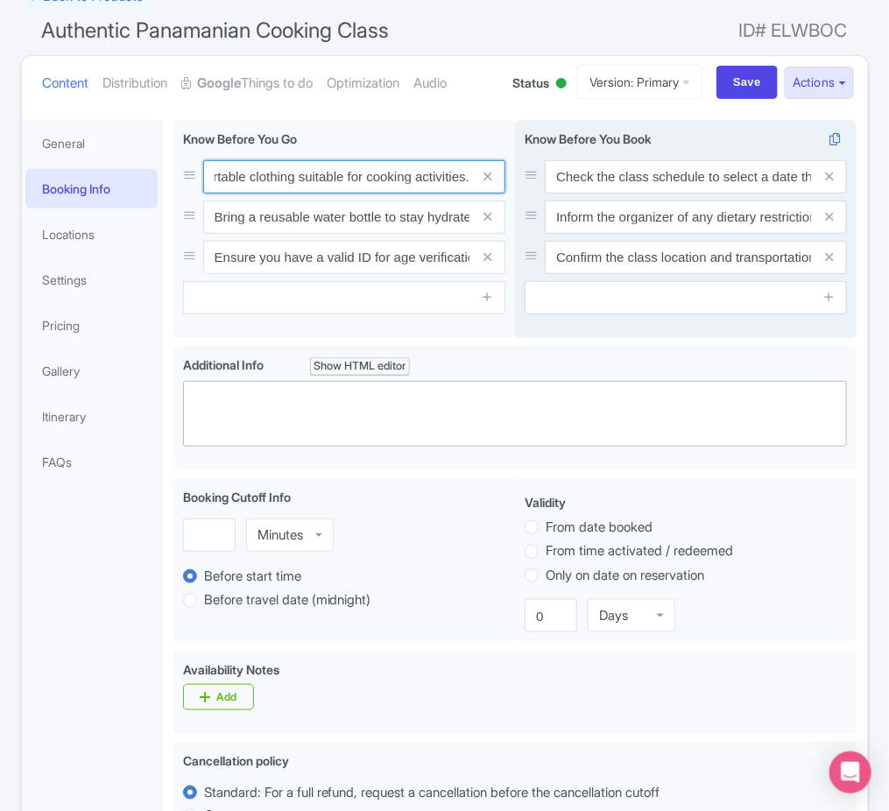
drag, startPoint x: 309, startPoint y: 175, endPoint x: 527, endPoint y: 165, distance: 218.4
click at [527, 165] on div "Wear comfortable clothing suitable for cooking activities. Bring a reusable wat…" at bounding box center [515, 233] width 684 height 226
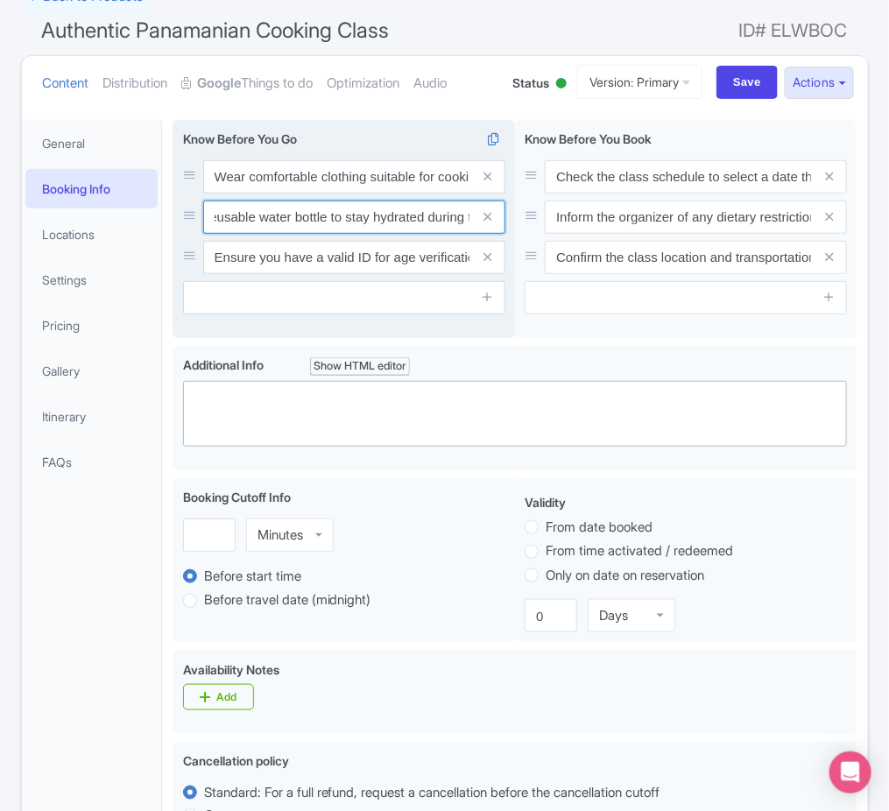
scroll to position [0, 108]
drag, startPoint x: 287, startPoint y: 212, endPoint x: 457, endPoint y: 217, distance: 170.0
click at [457, 217] on input "Bring a reusable water bottle to stay hydrated during the class." at bounding box center [354, 217] width 302 height 33
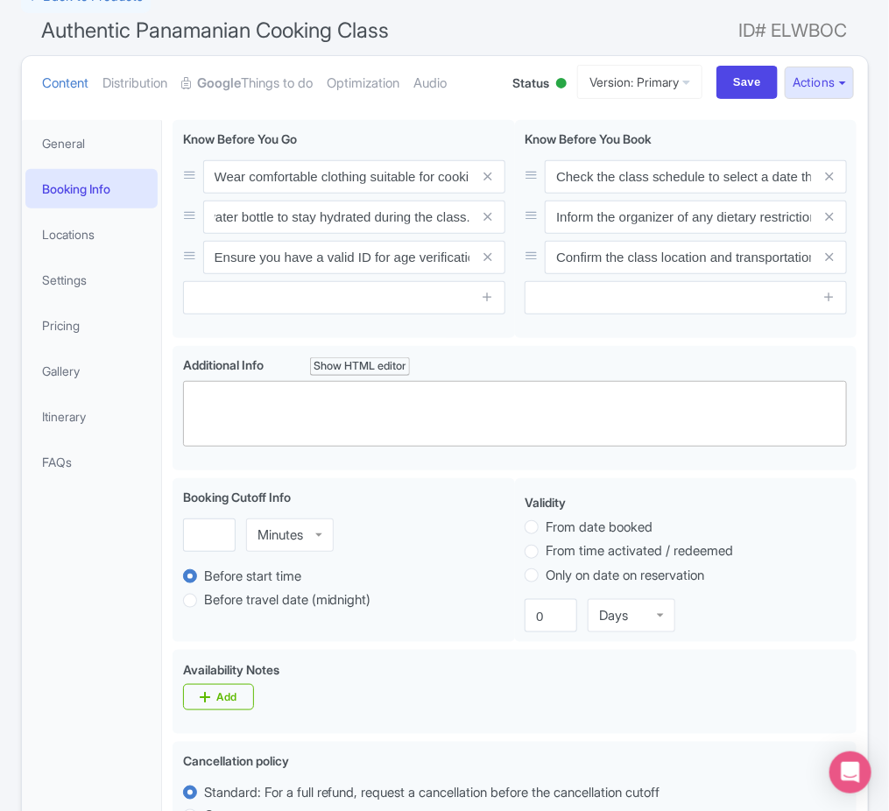
scroll to position [0, 0]
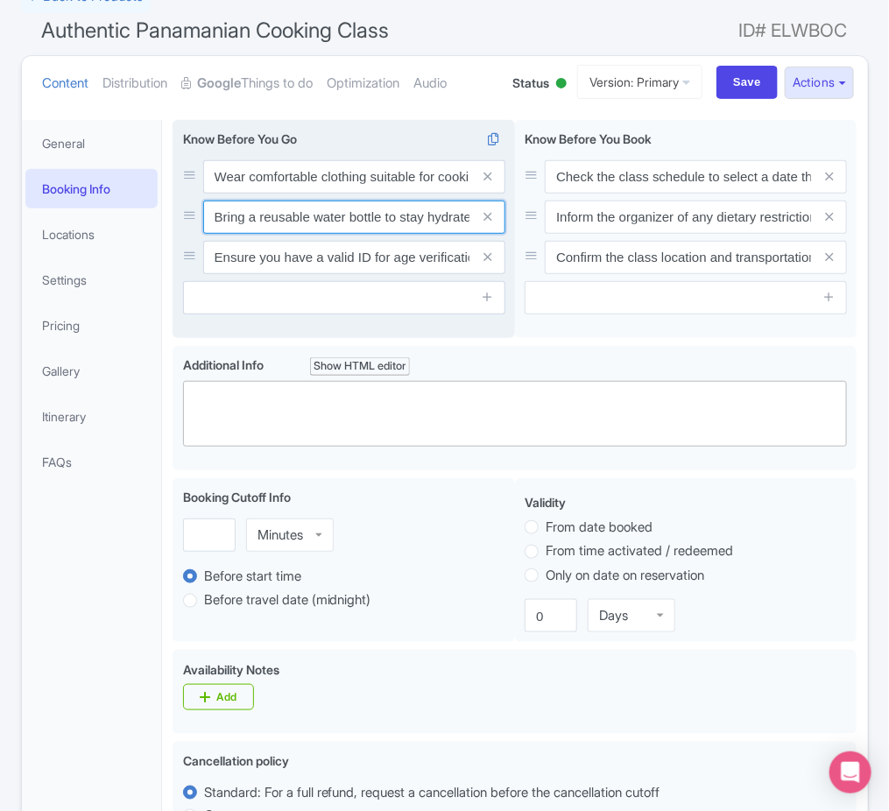
click at [314, 216] on input "Bring a reusable water bottle to stay hydrated during the class." at bounding box center [354, 217] width 302 height 33
paste input "Infants must not sit on laps"
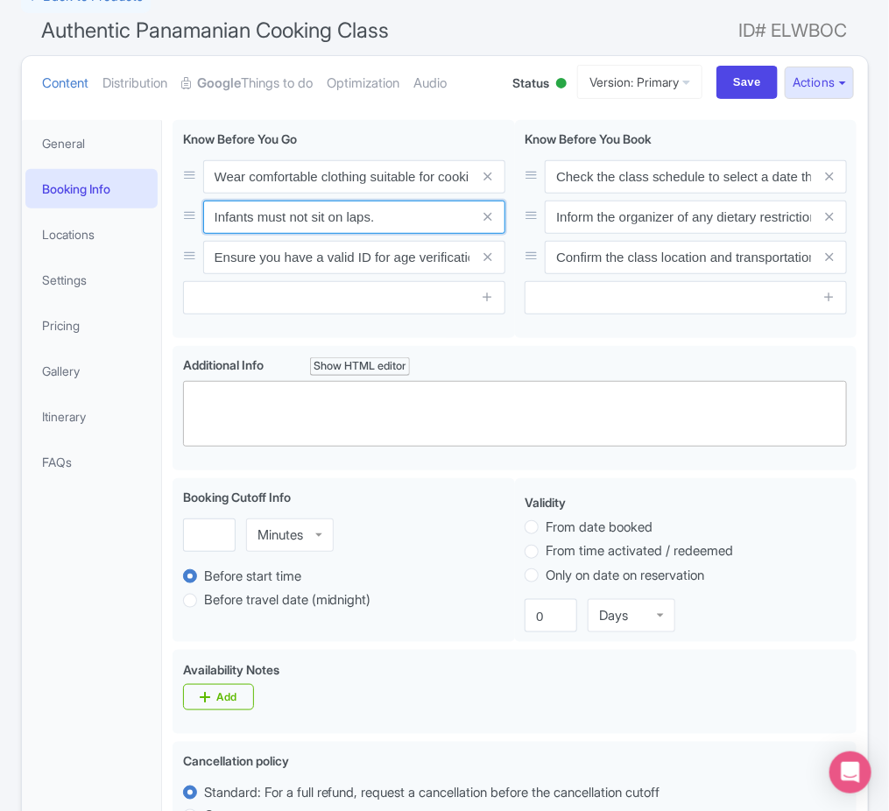
type input "Infants must not sit on laps."
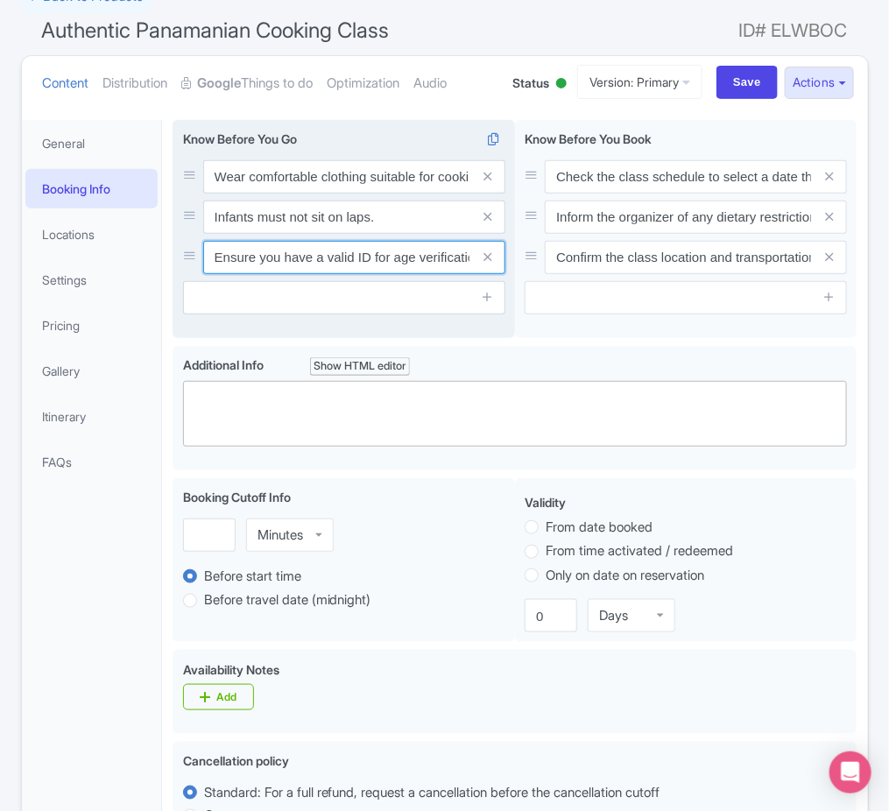
click at [346, 260] on input "Ensure you have a valid ID for age verification if required." at bounding box center [354, 257] width 302 height 33
paste input "No public transportation nearby"
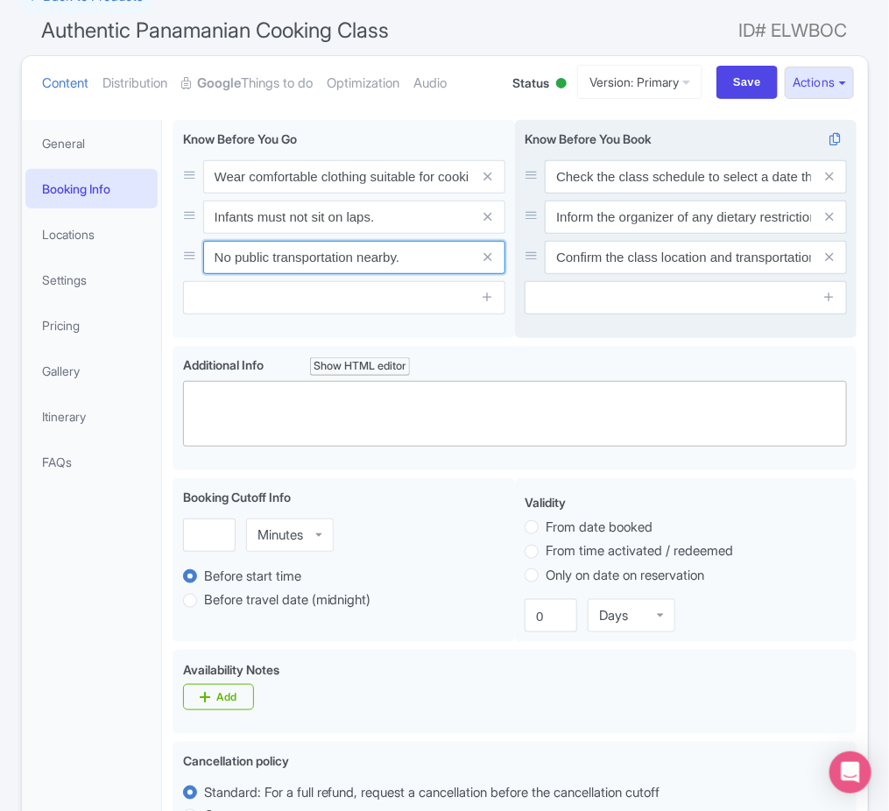
type input "No public transportation nearby."
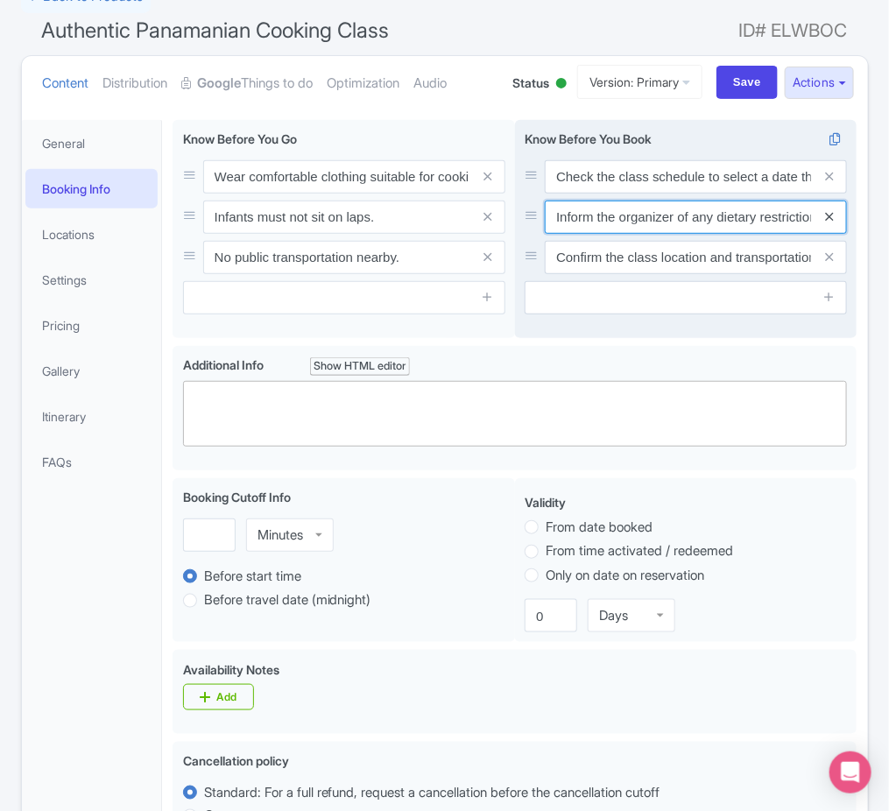
scroll to position [0, 151]
drag, startPoint x: 639, startPoint y: 210, endPoint x: 833, endPoint y: 217, distance: 193.7
click at [833, 217] on div "Inform the organizer of any dietary restrictions or allergies in advance." at bounding box center [696, 217] width 302 height 33
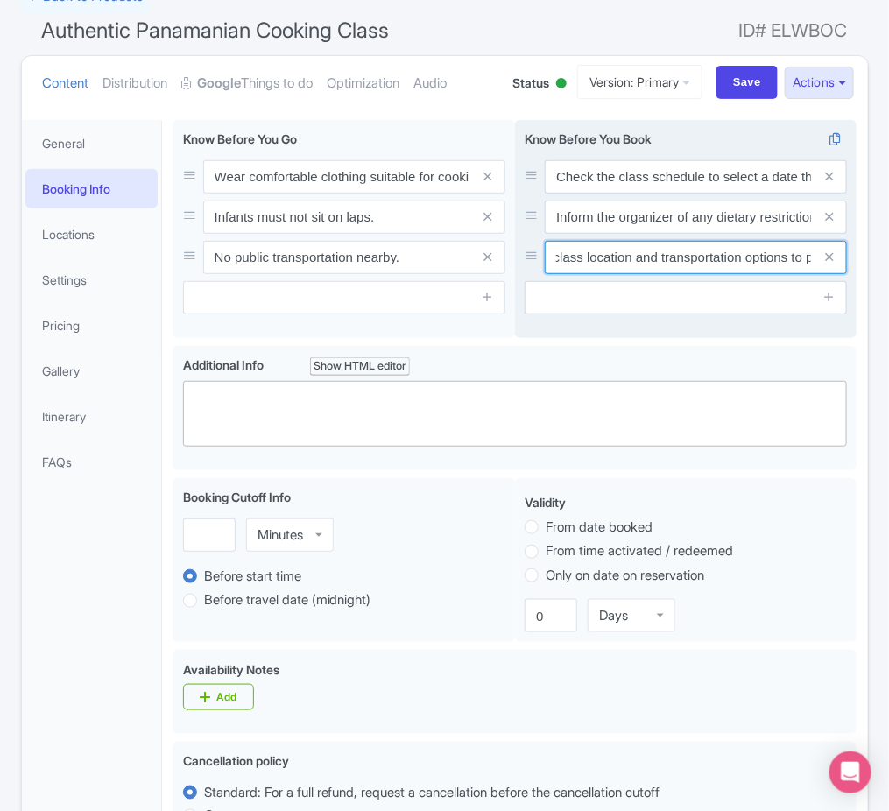
scroll to position [0, 166]
drag, startPoint x: 611, startPoint y: 257, endPoint x: 822, endPoint y: 267, distance: 211.4
click at [822, 267] on div "Confirm the class location and transportation options to plan your arrival." at bounding box center [696, 257] width 302 height 33
click at [730, 259] on input "Confirm the class location and transportation options to plan your arrival." at bounding box center [696, 257] width 302 height 33
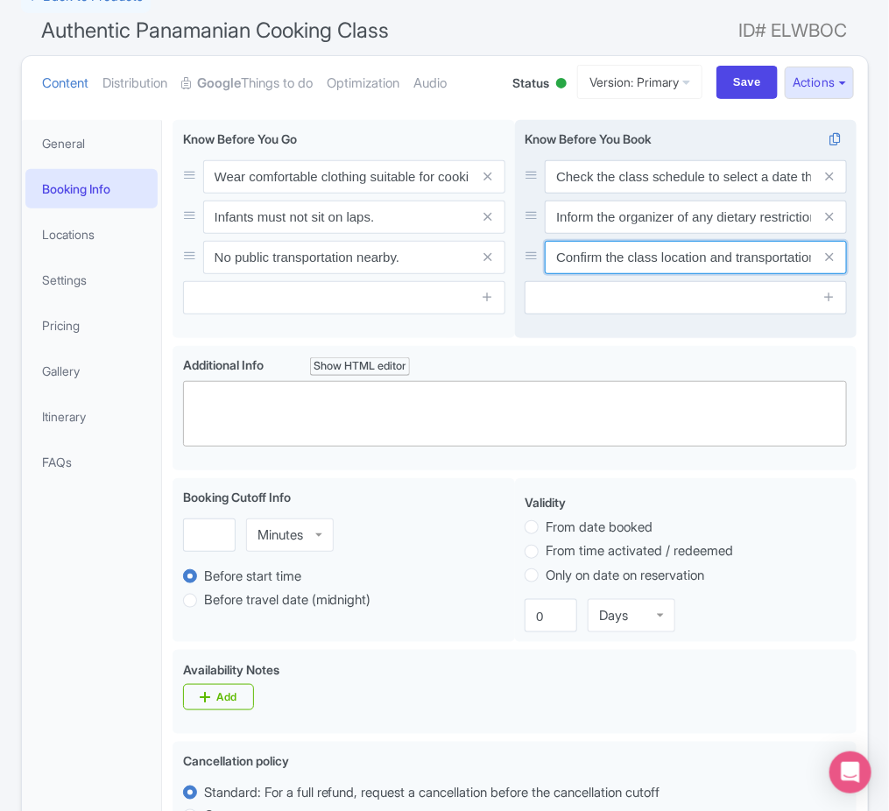
drag, startPoint x: 730, startPoint y: 259, endPoint x: 524, endPoint y: 254, distance: 205.9
click at [525, 254] on div "Confirm the class location and transportation options to plan your arrival." at bounding box center [686, 257] width 322 height 33
click at [684, 261] on input "Confirm the class location and transportation options to plan your arrival." at bounding box center [696, 257] width 302 height 33
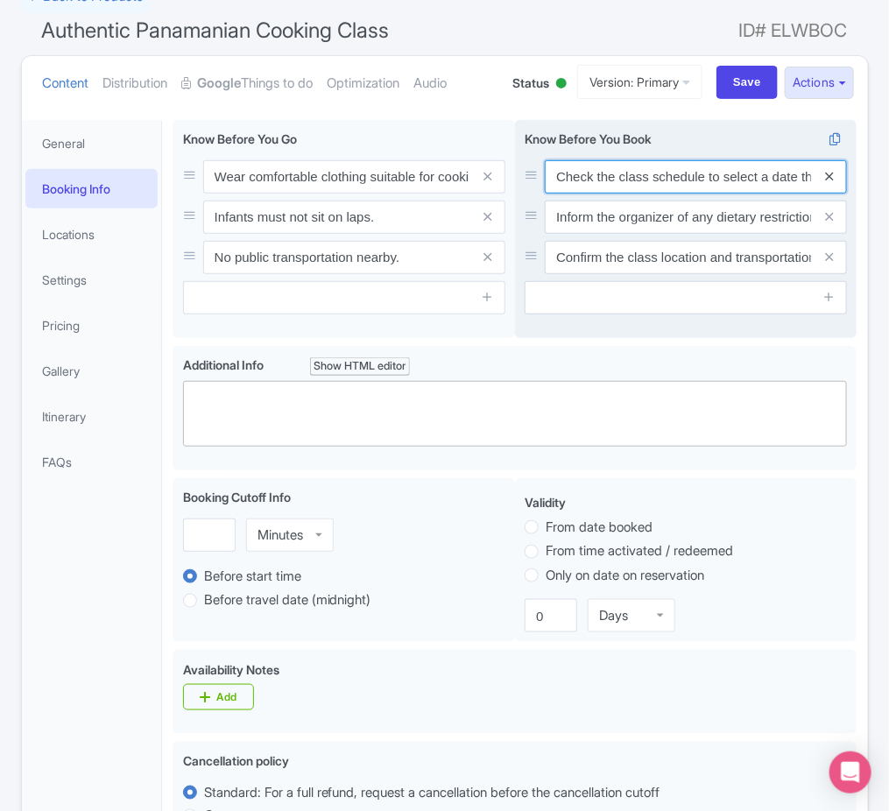
scroll to position [0, 115]
drag, startPoint x: 638, startPoint y: 170, endPoint x: 834, endPoint y: 184, distance: 196.7
click at [834, 184] on div "Check the class schedule to select a date that fits your itinerary." at bounding box center [696, 176] width 302 height 33
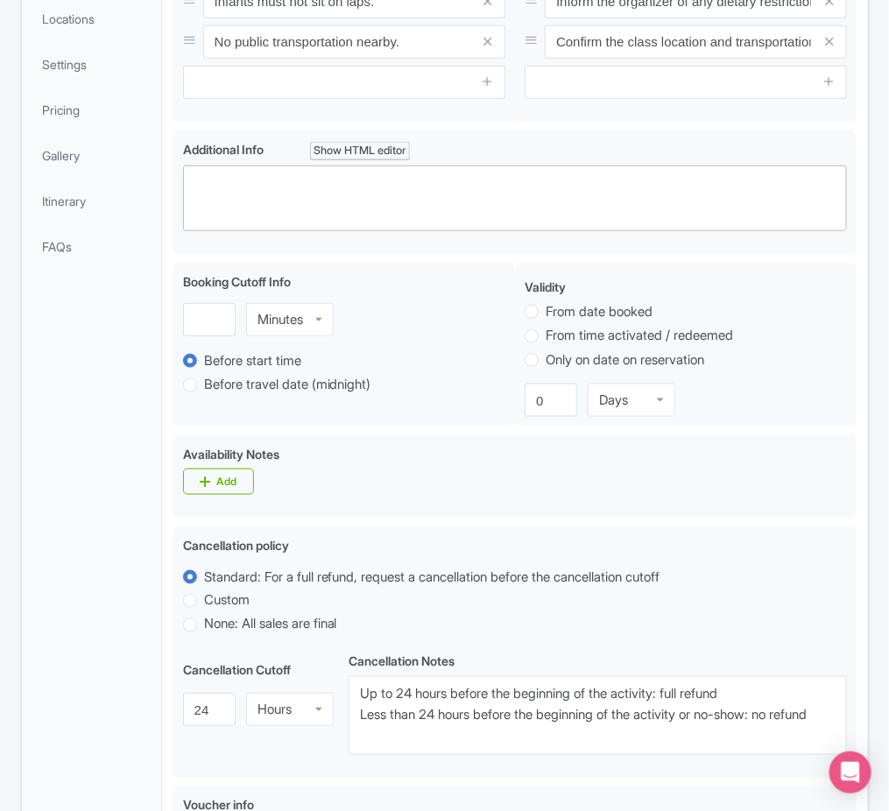
scroll to position [0, 0]
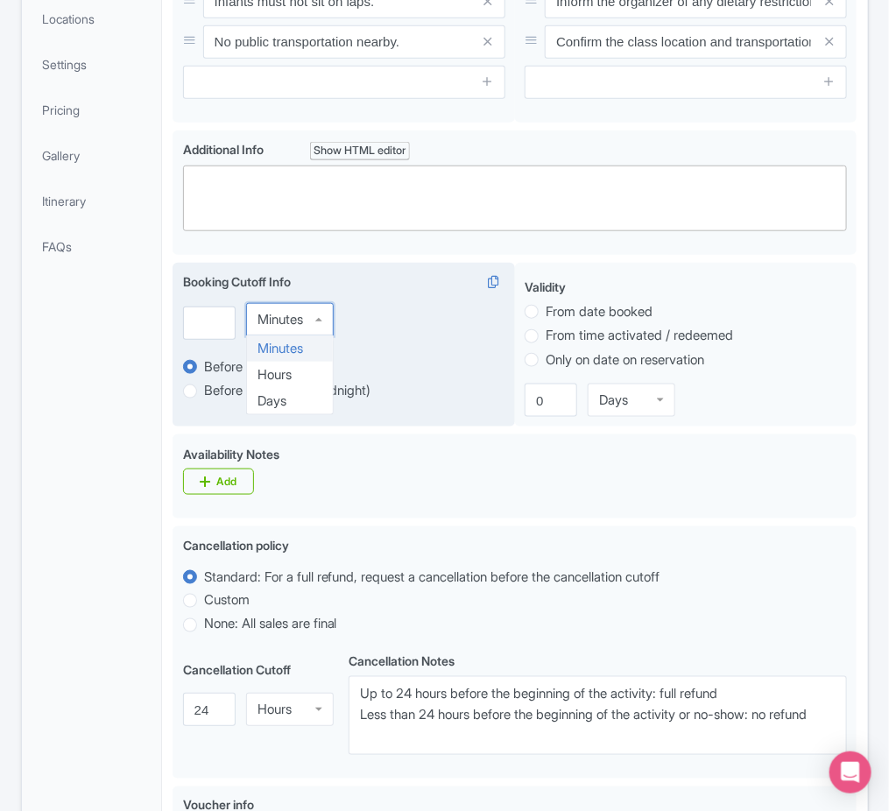
click at [298, 329] on div "Minutes" at bounding box center [290, 319] width 88 height 33
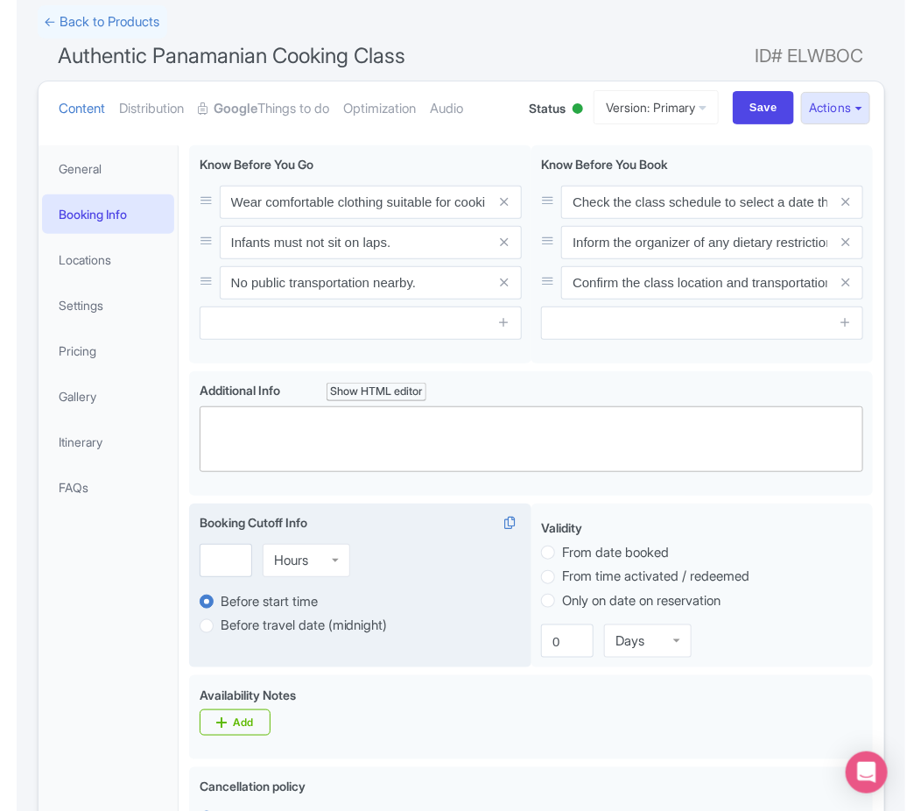
scroll to position [159, 0]
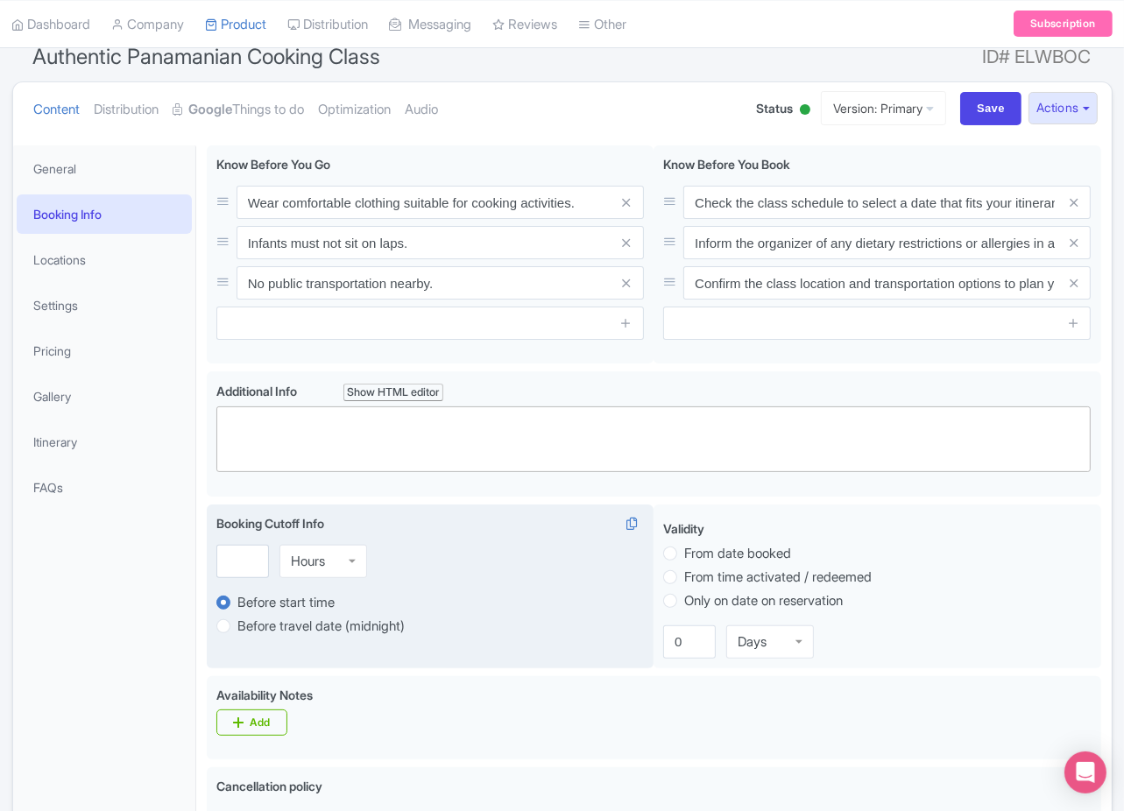
click at [710, 65] on h1 "Authentic Panamanian Cooking Class ID# ELWBOC" at bounding box center [562, 60] width 1100 height 42
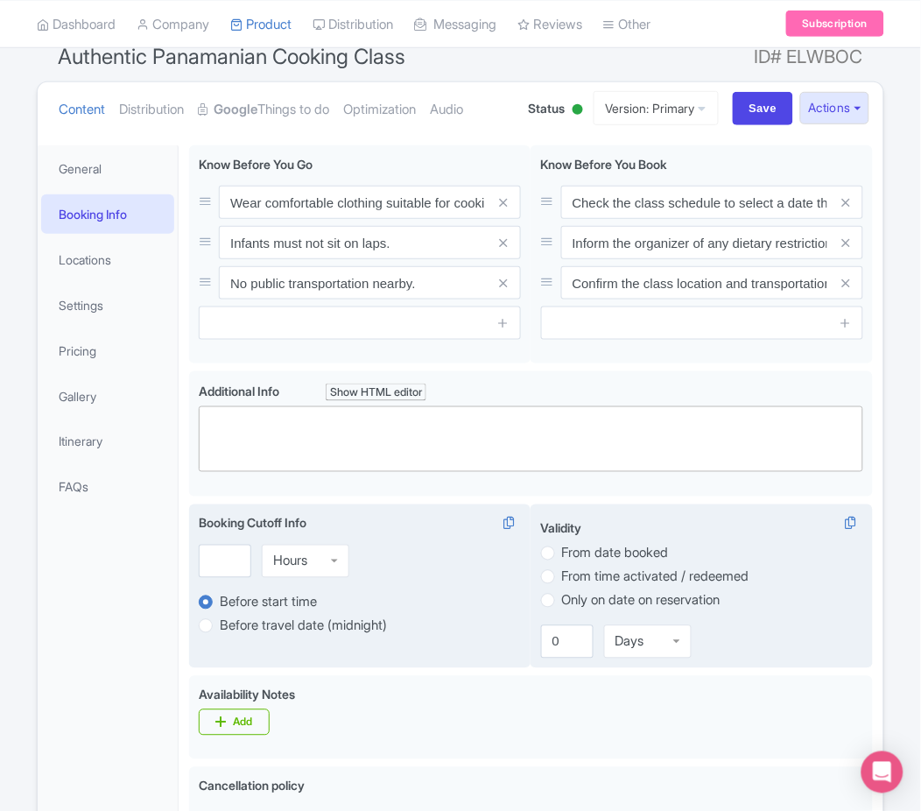
click at [593, 554] on label "From date booked" at bounding box center [615, 554] width 107 height 20
click at [580, 554] on input "From date booked" at bounding box center [571, 552] width 18 height 18
radio input "true"
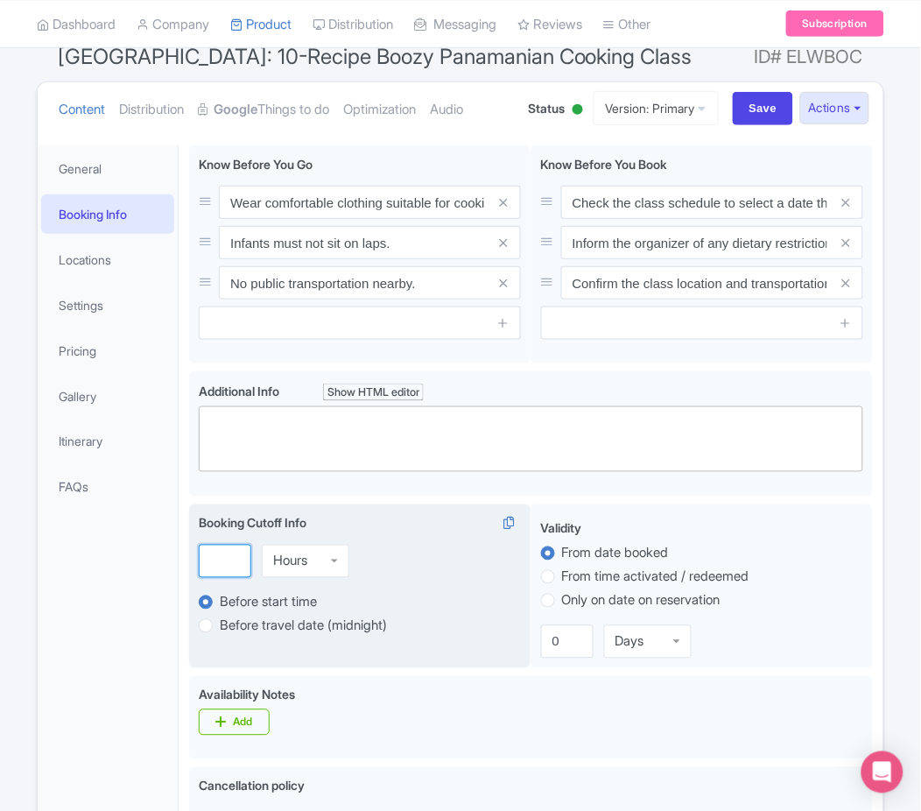
click at [208, 551] on input "number" at bounding box center [225, 561] width 53 height 33
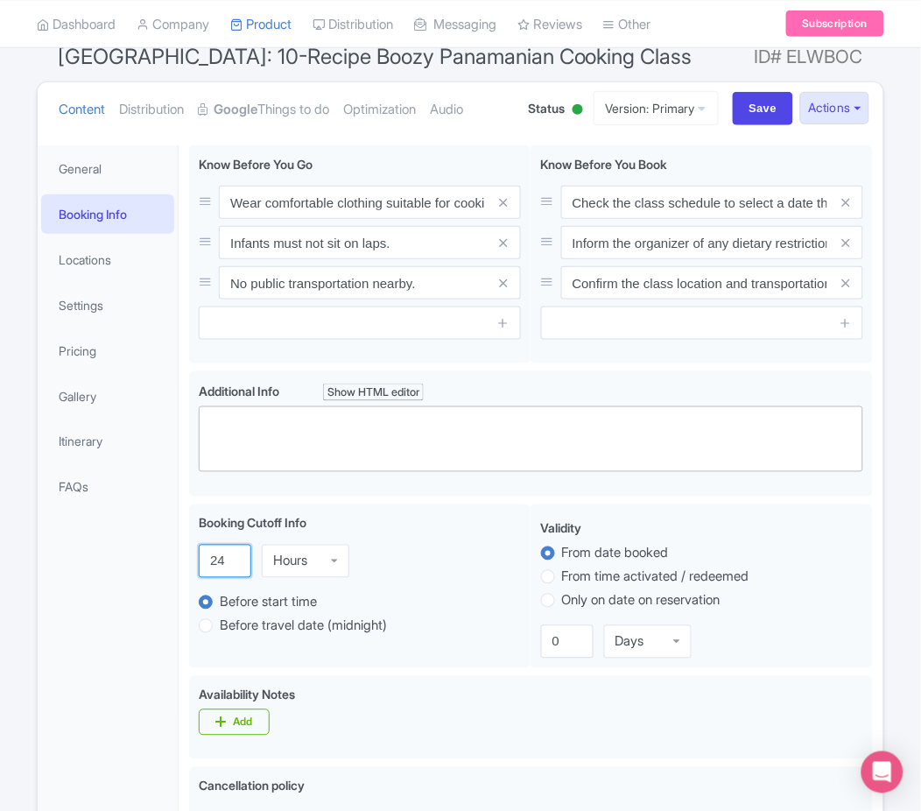
type input "24"
click at [164, 696] on div "General Booking Info Locations Settings Pricing Gallery Itinerary FAQs" at bounding box center [108, 798] width 141 height 1306
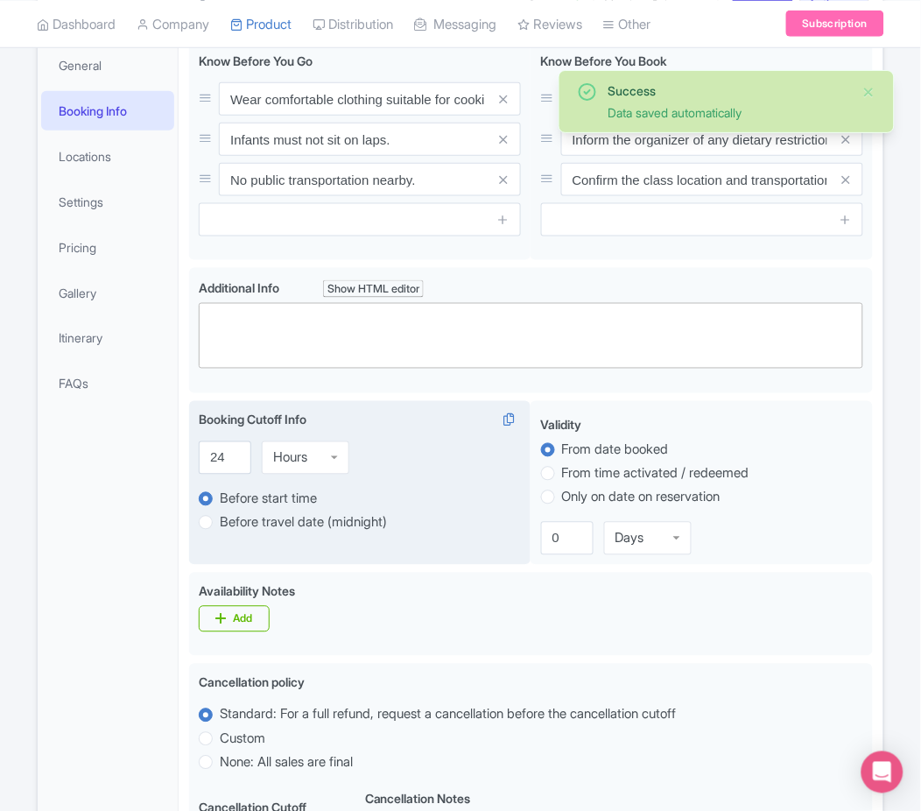
scroll to position [0, 0]
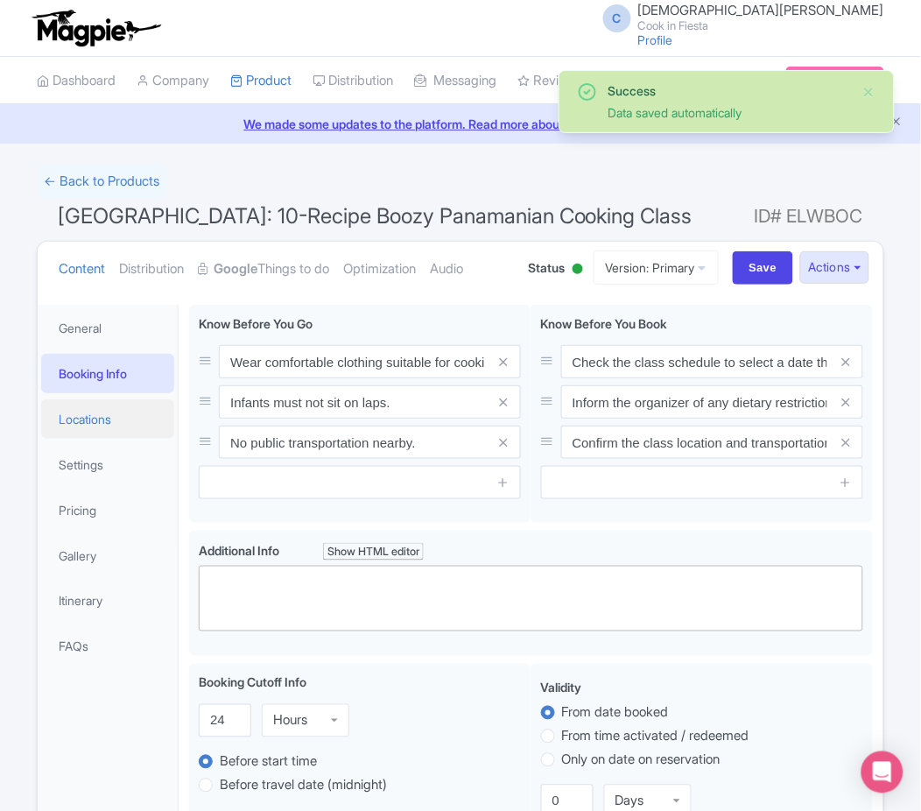
click at [74, 413] on link "Locations" at bounding box center [107, 418] width 133 height 39
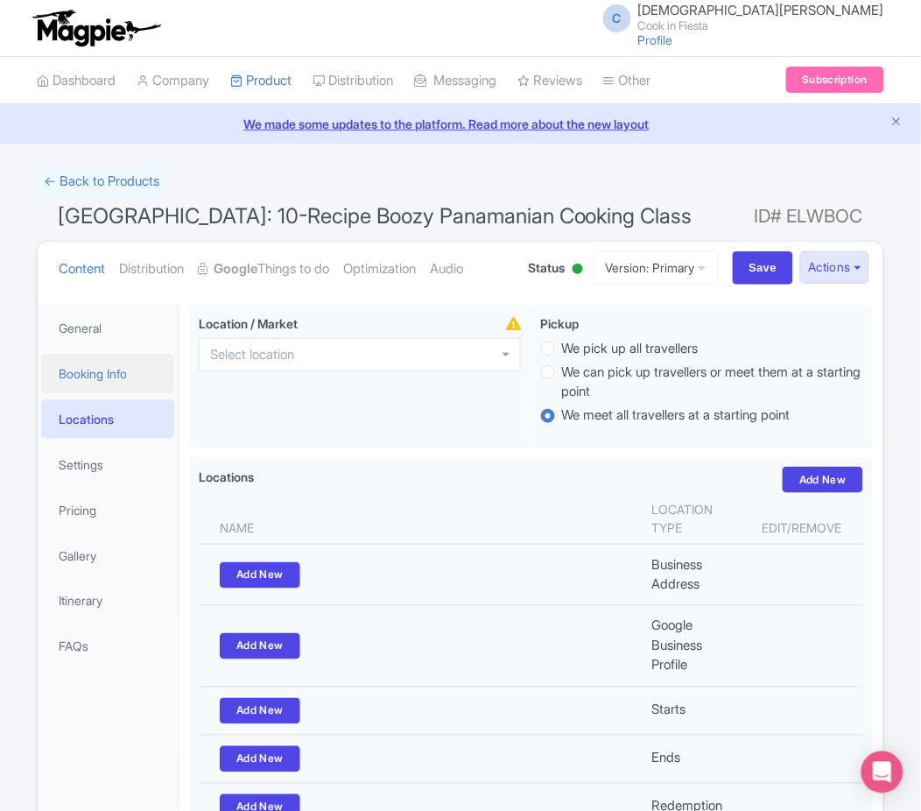
click at [138, 371] on link "Booking Info" at bounding box center [107, 373] width 133 height 39
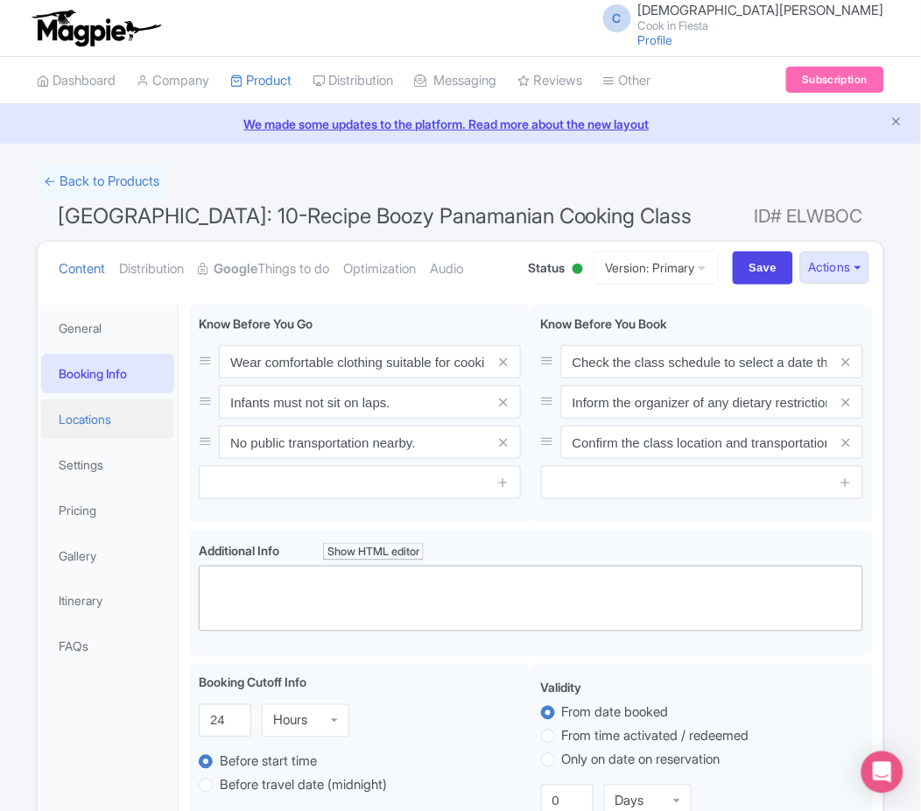
click at [132, 434] on link "Locations" at bounding box center [107, 418] width 133 height 39
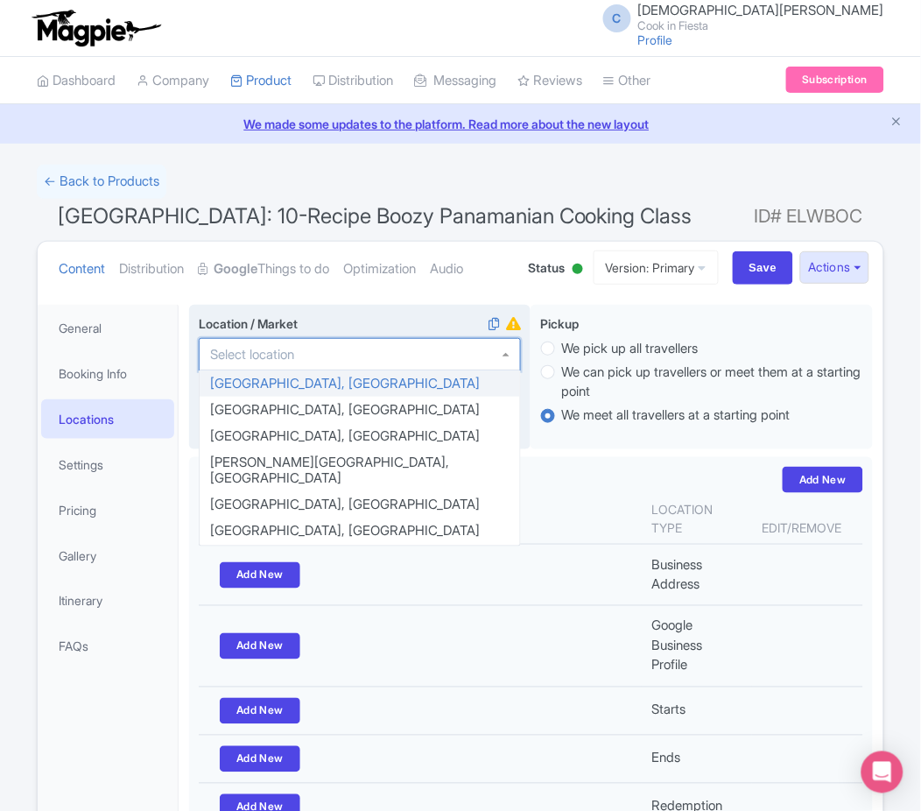
click at [272, 357] on input "Location / Market i" at bounding box center [257, 355] width 95 height 16
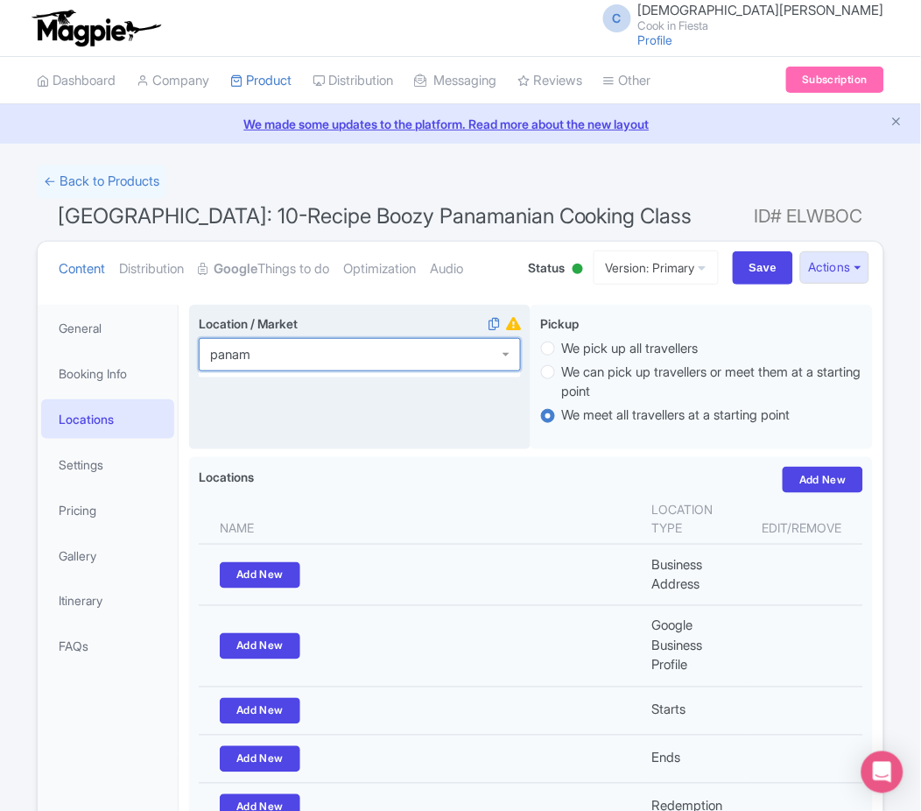
type input "panama"
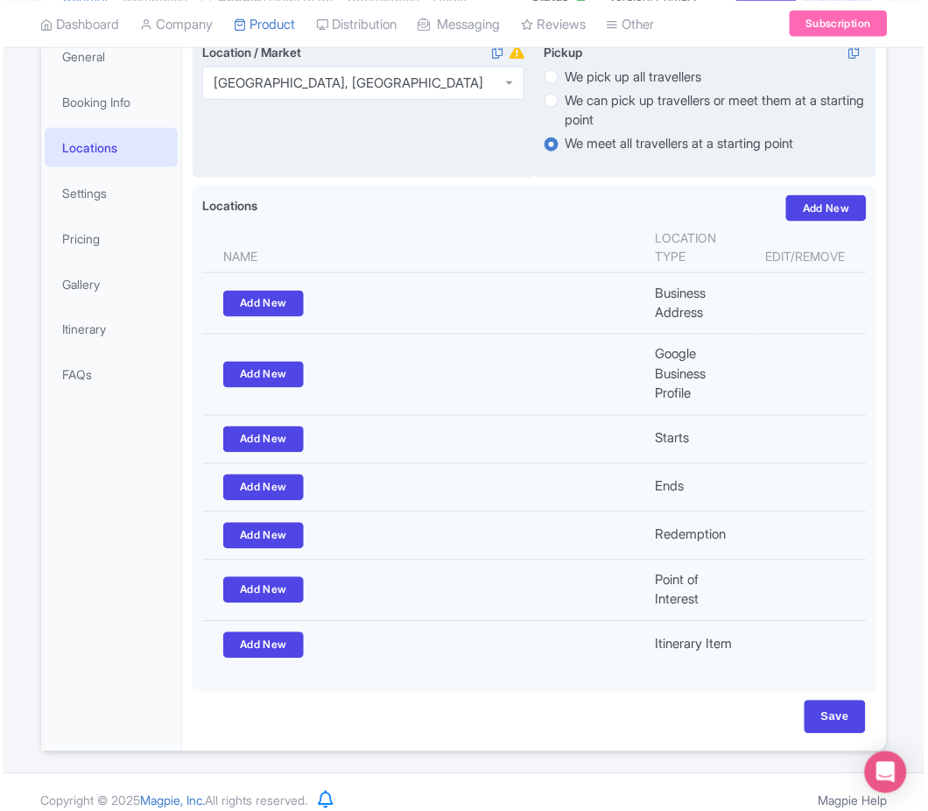
scroll to position [292, 0]
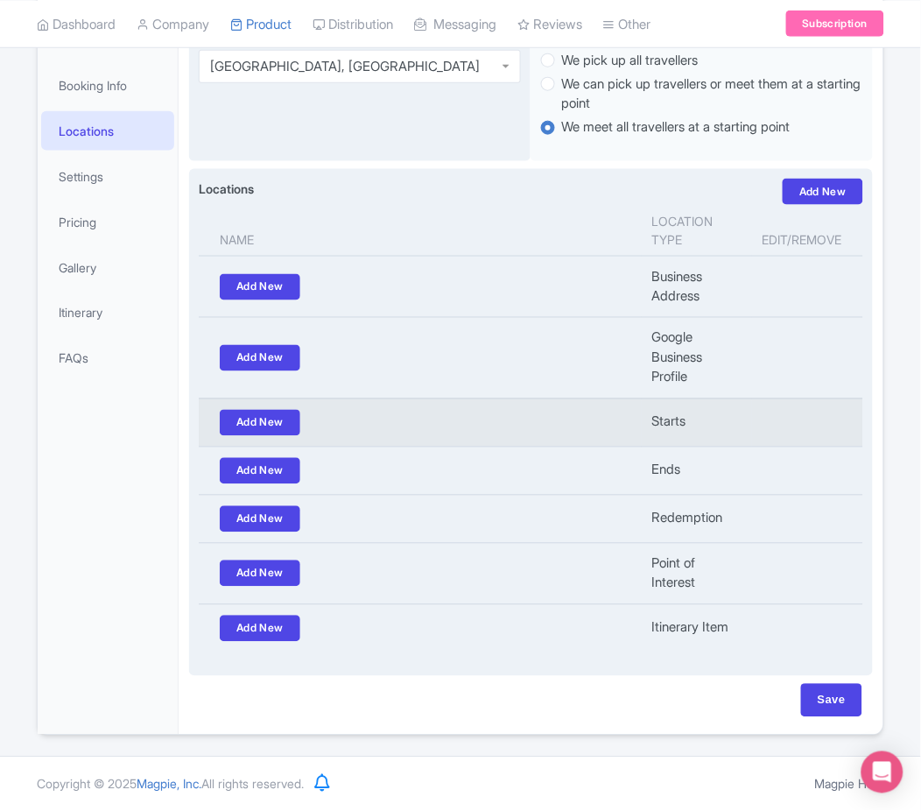
click at [267, 435] on td "Add New" at bounding box center [420, 423] width 443 height 48
click at [263, 429] on link "Add New" at bounding box center [260, 423] width 81 height 26
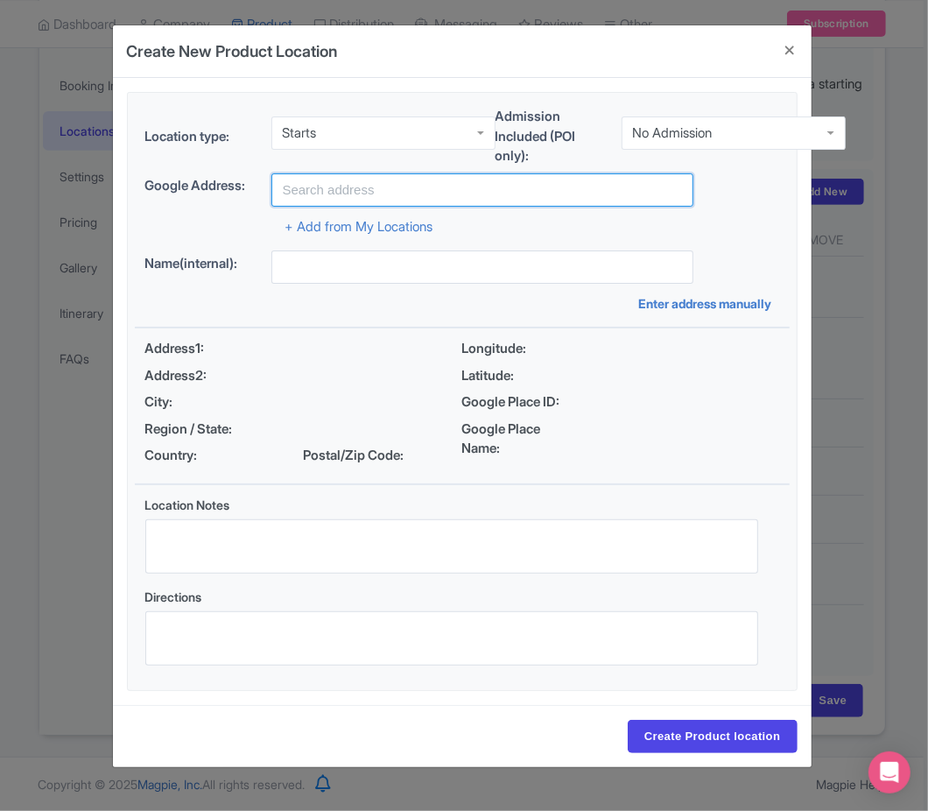
click at [459, 179] on input "text" at bounding box center [483, 189] width 423 height 33
paste input "Edificio 630 C. Guanabano 149854-1, Panamá, Provincia de Panamá, Panama"
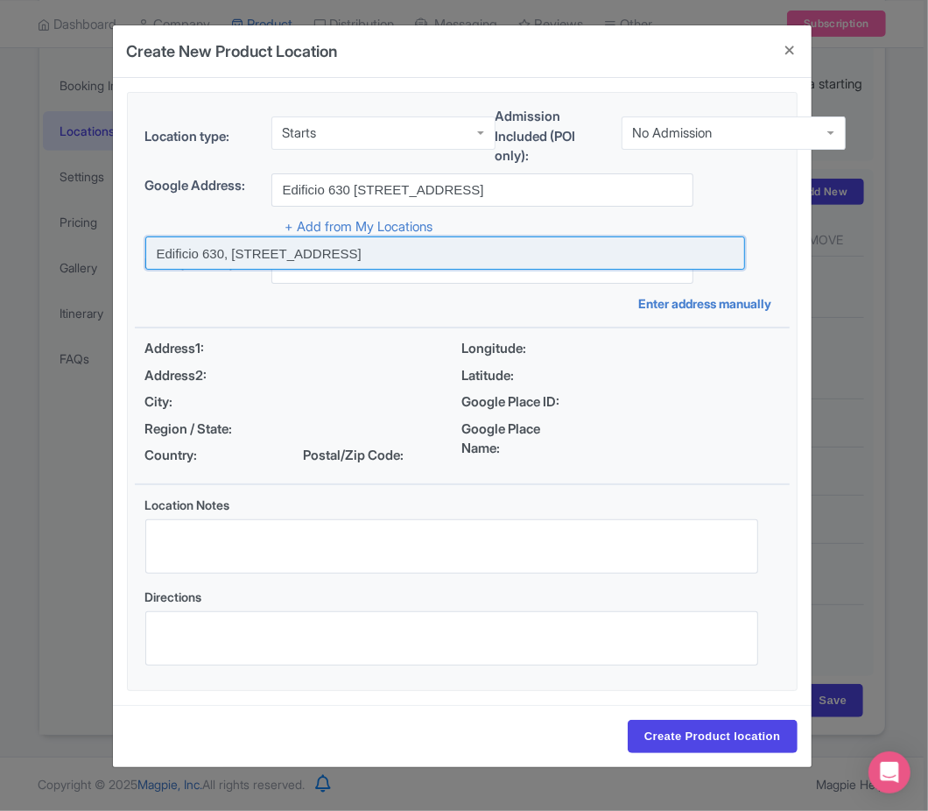
click at [516, 257] on input at bounding box center [445, 253] width 601 height 33
type input "Edificio 630, C. Guanabano 149854-1, Panamá, Panamá"
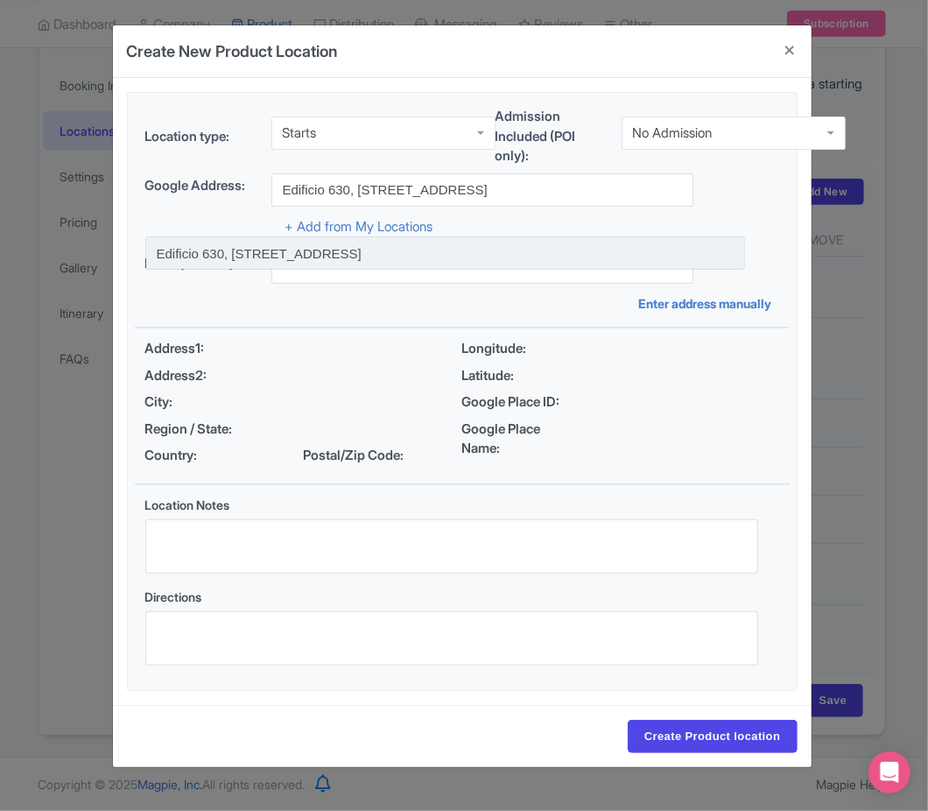
scroll to position [0, 0]
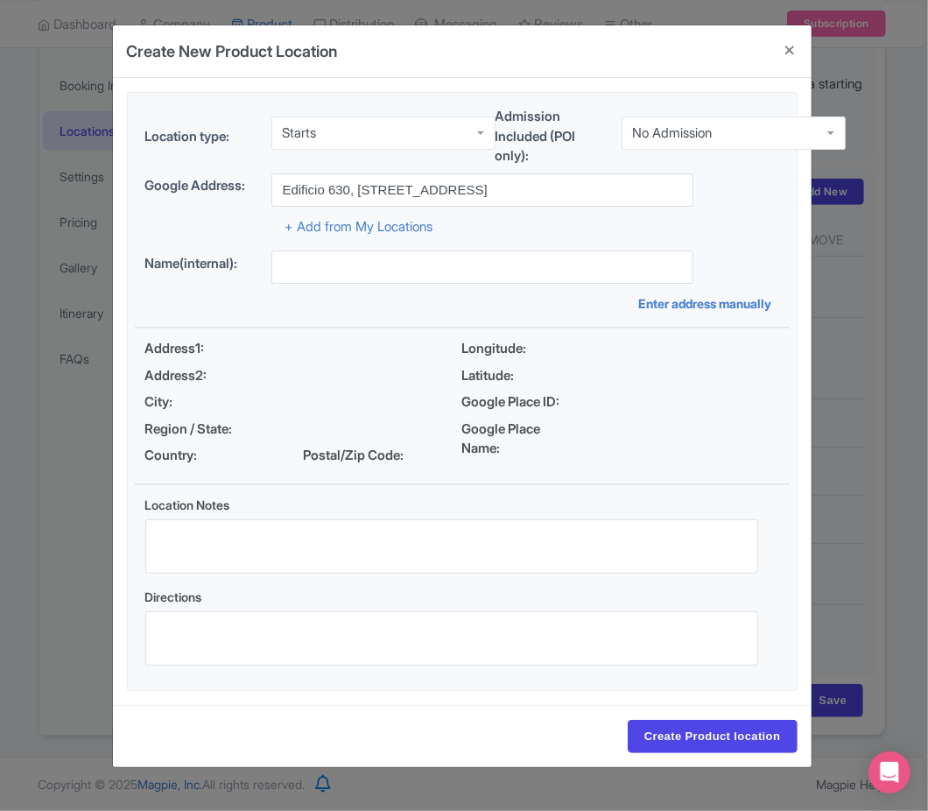
type input "Edificio 630, C. Guanabano 149854-1, Panamá, Panamá"
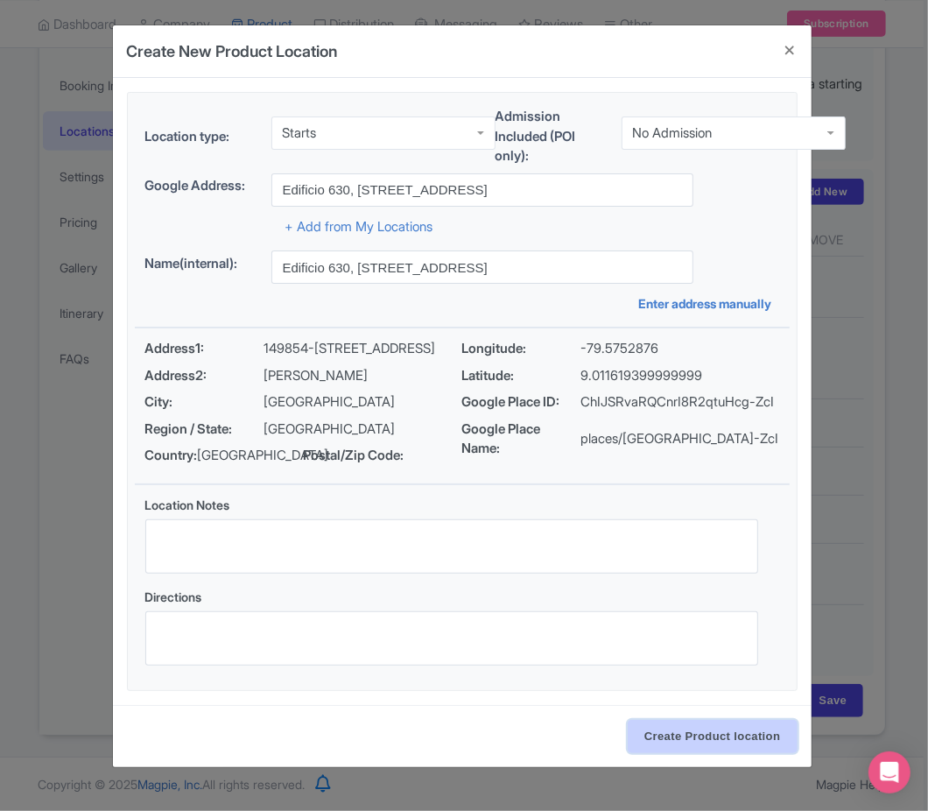
click at [705, 751] on input "Create Product location" at bounding box center [713, 736] width 170 height 33
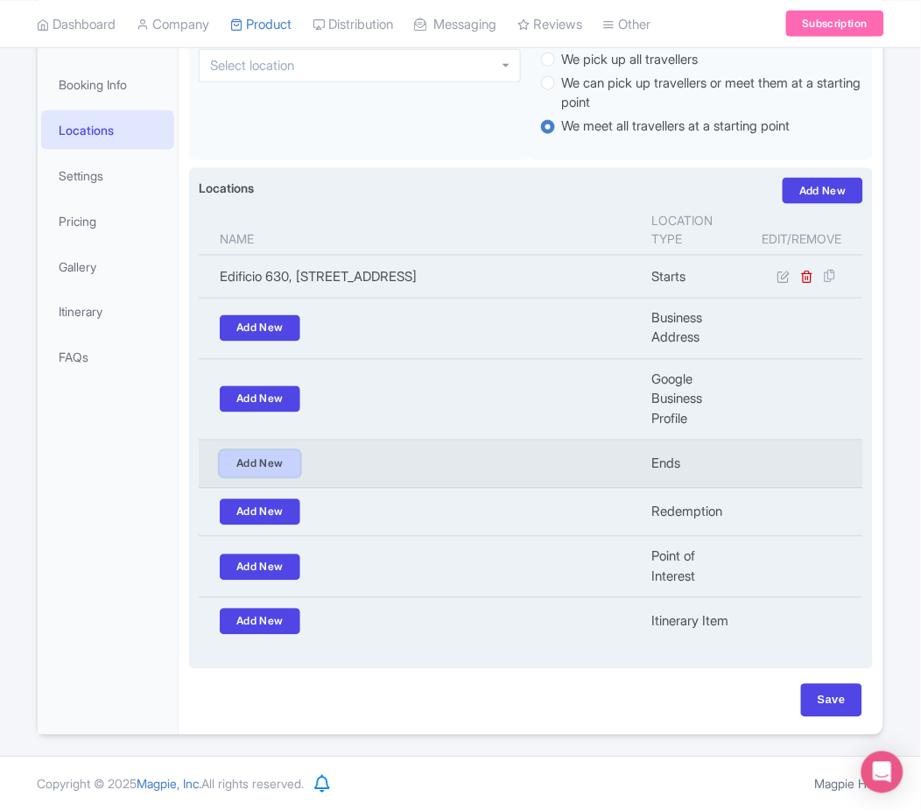
click at [255, 468] on link "Add New" at bounding box center [260, 464] width 81 height 26
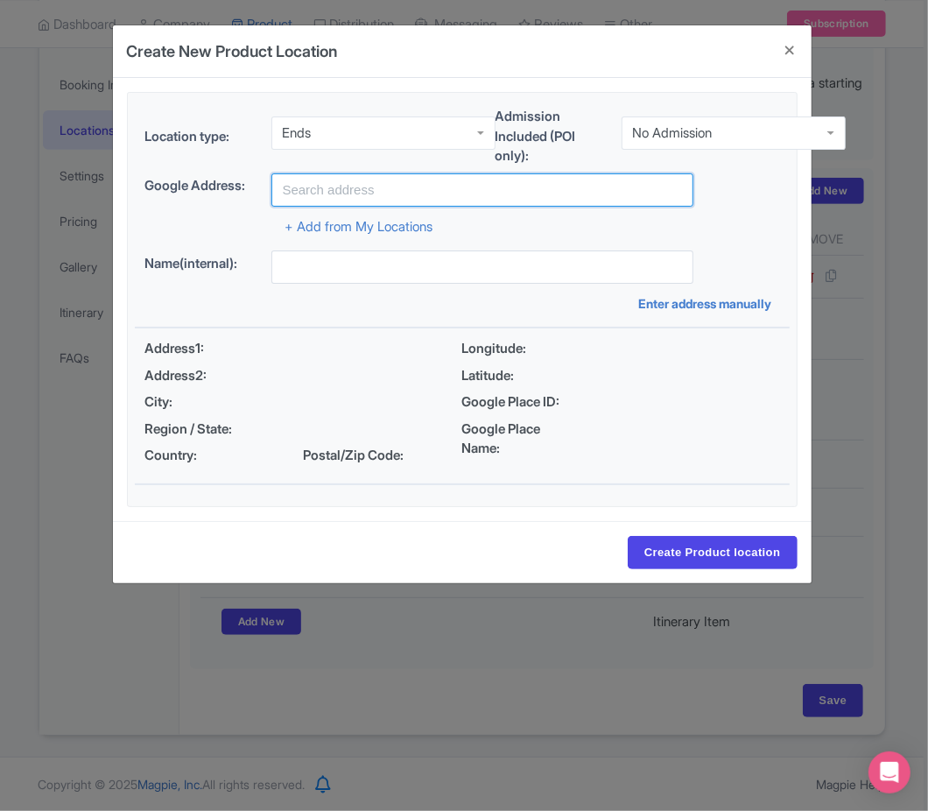
click at [375, 187] on input "text" at bounding box center [483, 189] width 423 height 33
paste input "Edificio 630 C. Guanabano 149854-1, Panamá, Provincia de Panamá, Panama"
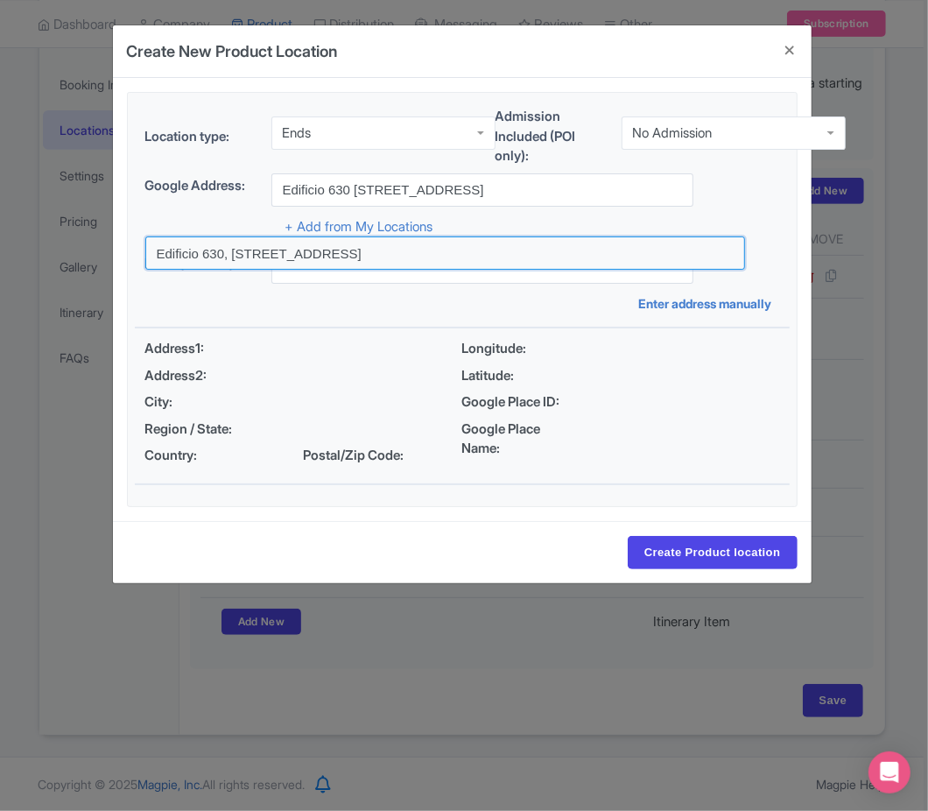
click at [422, 254] on input at bounding box center [445, 253] width 601 height 33
type input "Edificio 630, C. Guanabano 149854-1, Panamá, Panamá"
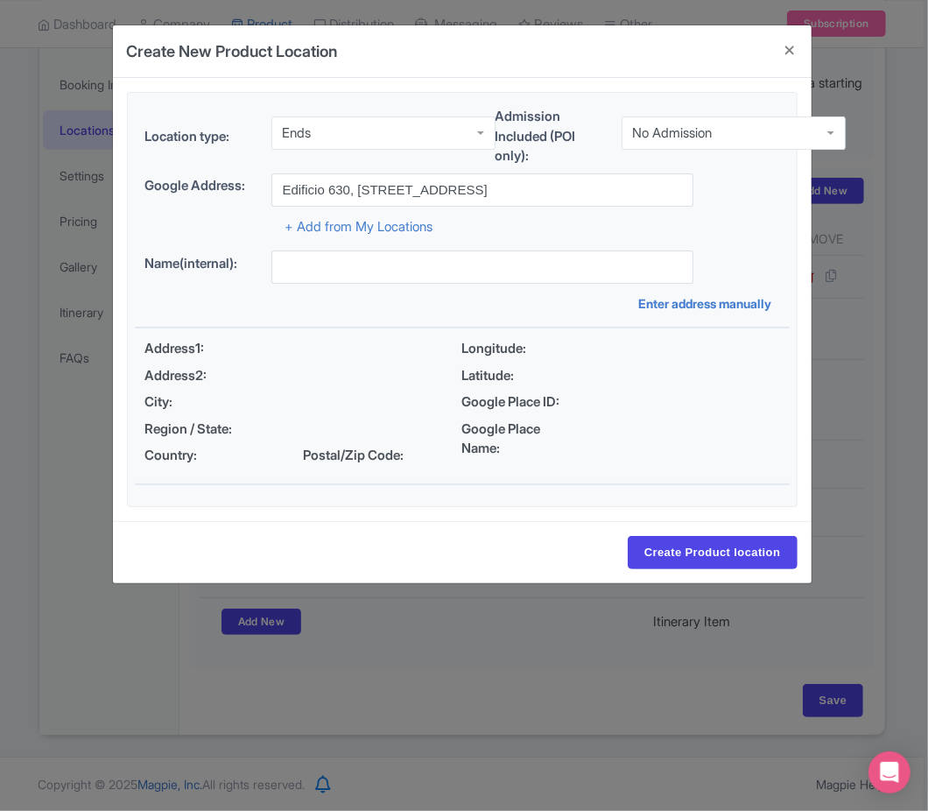
type input "Edificio 630, C. Guanabano 149854-1, Panamá, Panamá"
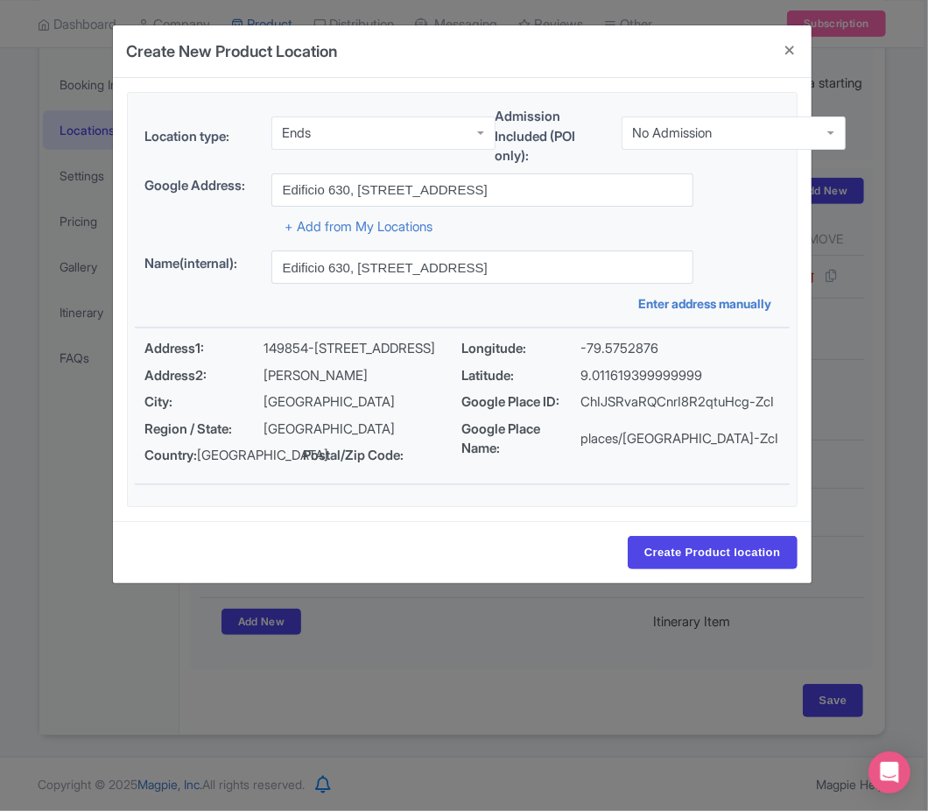
click at [734, 575] on div "Create Product location" at bounding box center [462, 552] width 699 height 62
click at [731, 568] on input "Create Product location" at bounding box center [713, 552] width 170 height 33
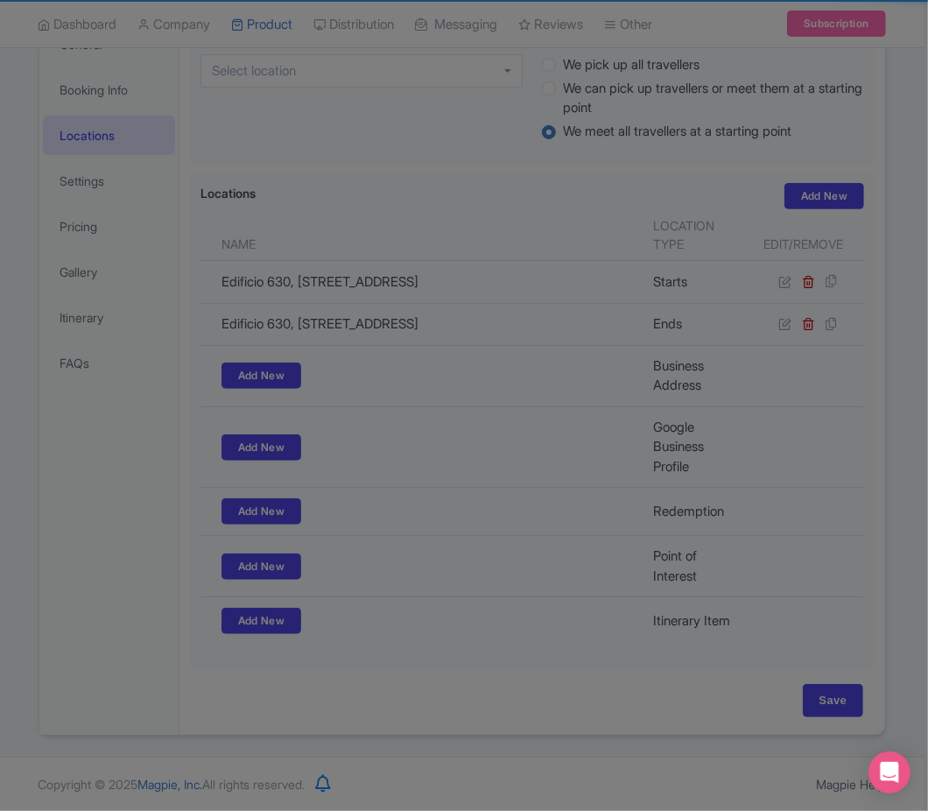
scroll to position [288, 0]
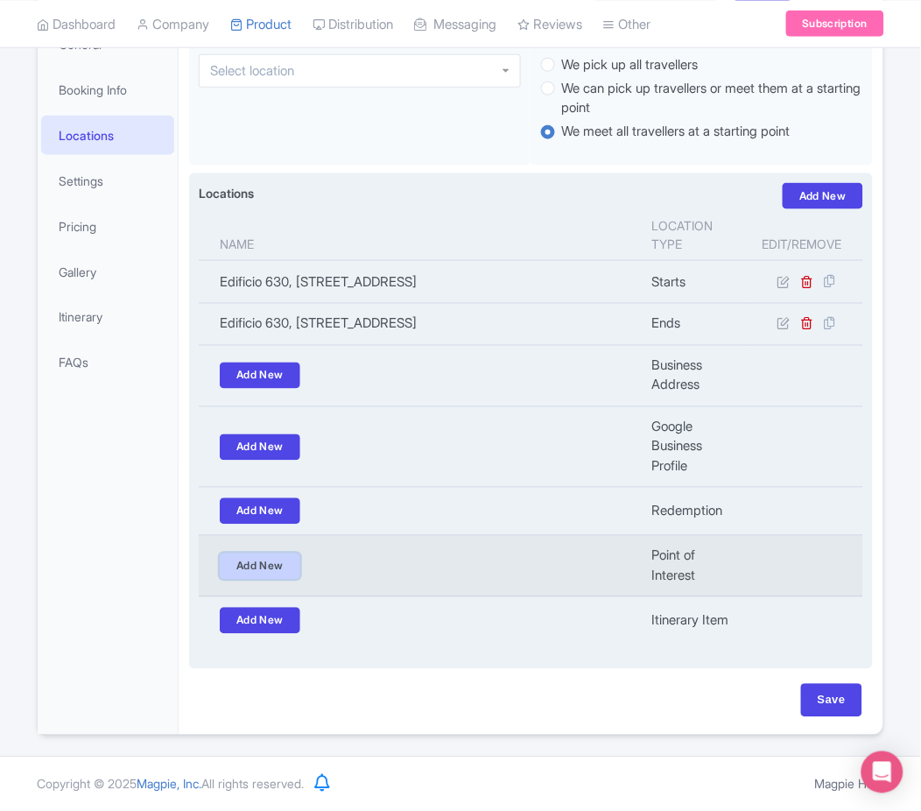
click at [289, 561] on link "Add New" at bounding box center [260, 567] width 81 height 26
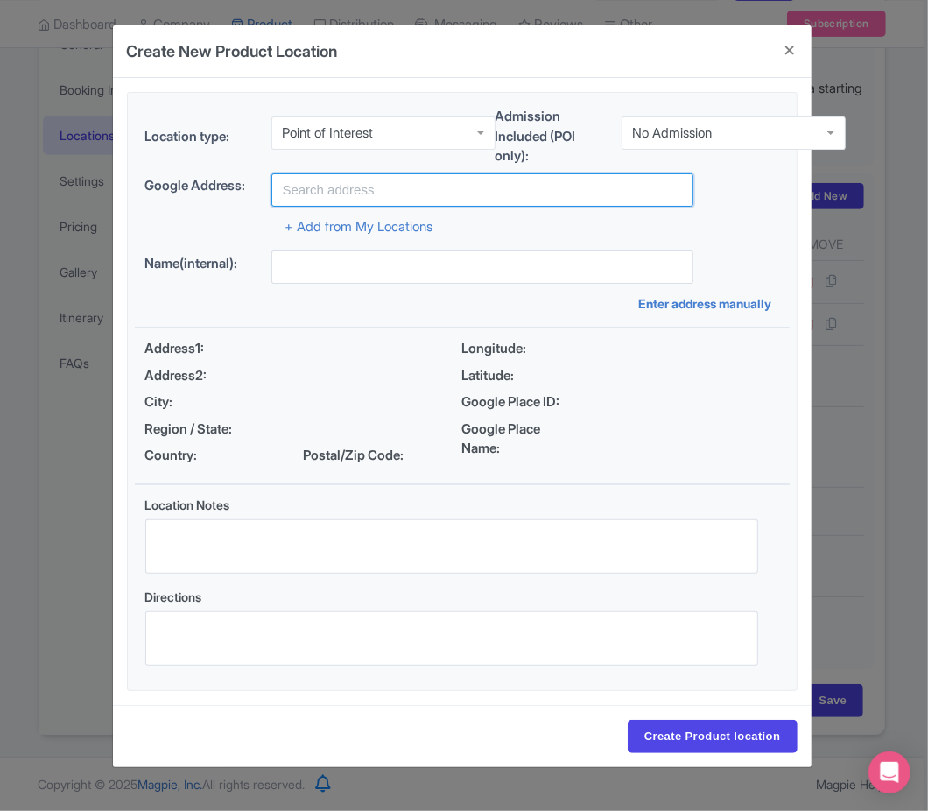
click at [405, 181] on input "text" at bounding box center [483, 189] width 423 height 33
paste input "Edificio 630 C. Guanabano 149854-1, Panamá, Provincia de Panamá, Panama"
type input "Edificio 630 C. Guanabano 149854-1, Panamá, Provincia de Panamá, Panama"
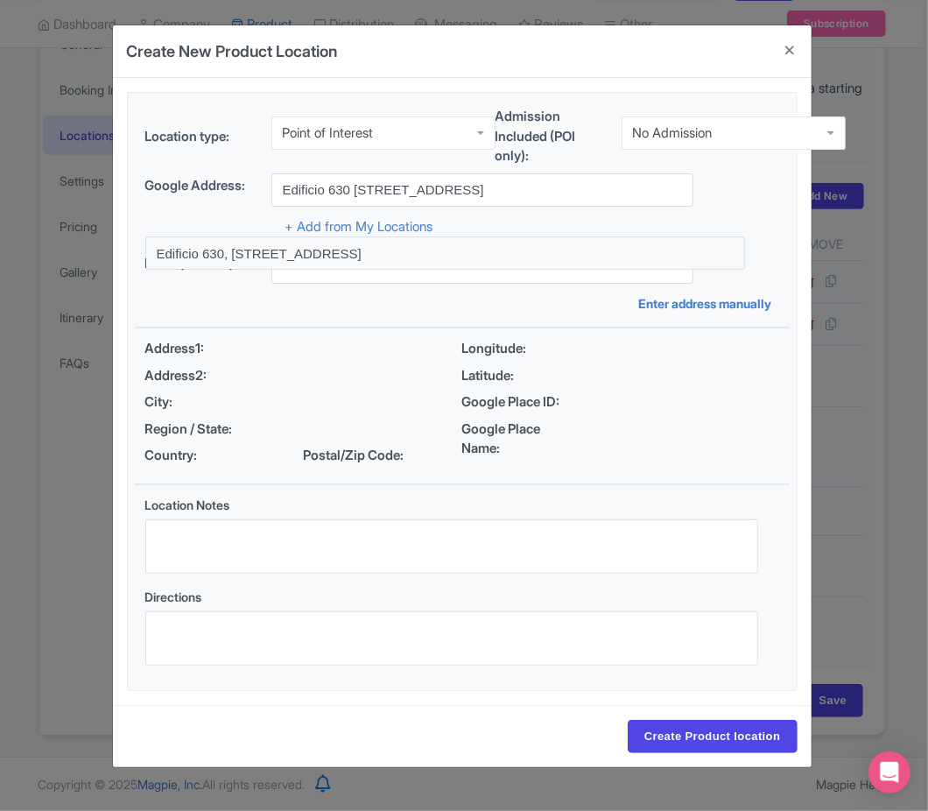
click at [758, 501] on div "Location Notes" at bounding box center [451, 535] width 613 height 78
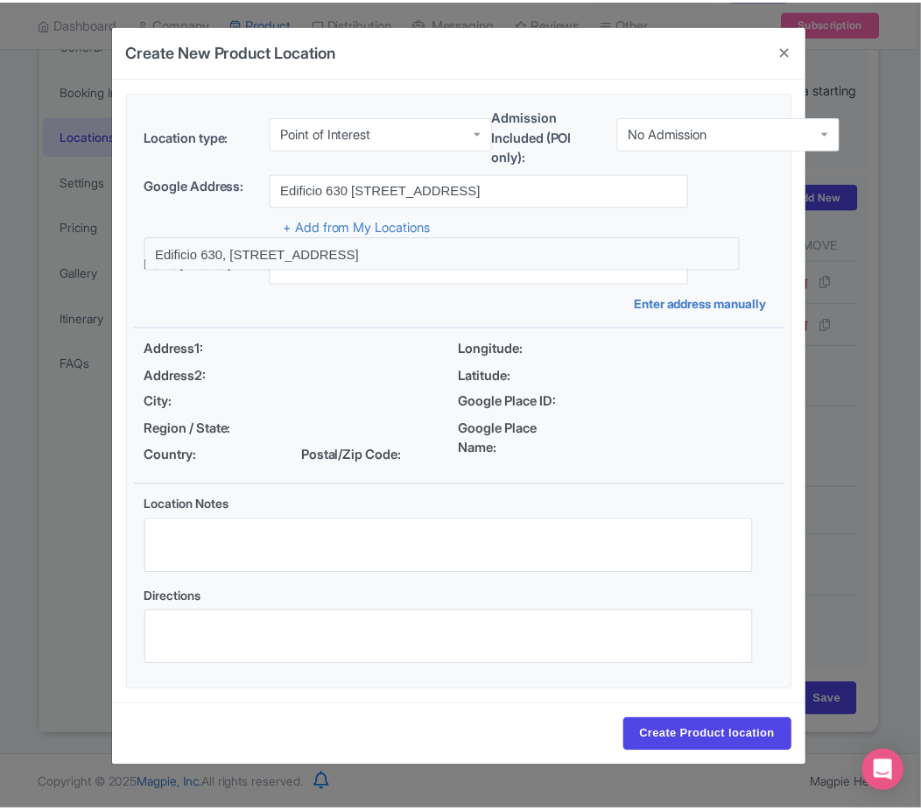
scroll to position [0, 0]
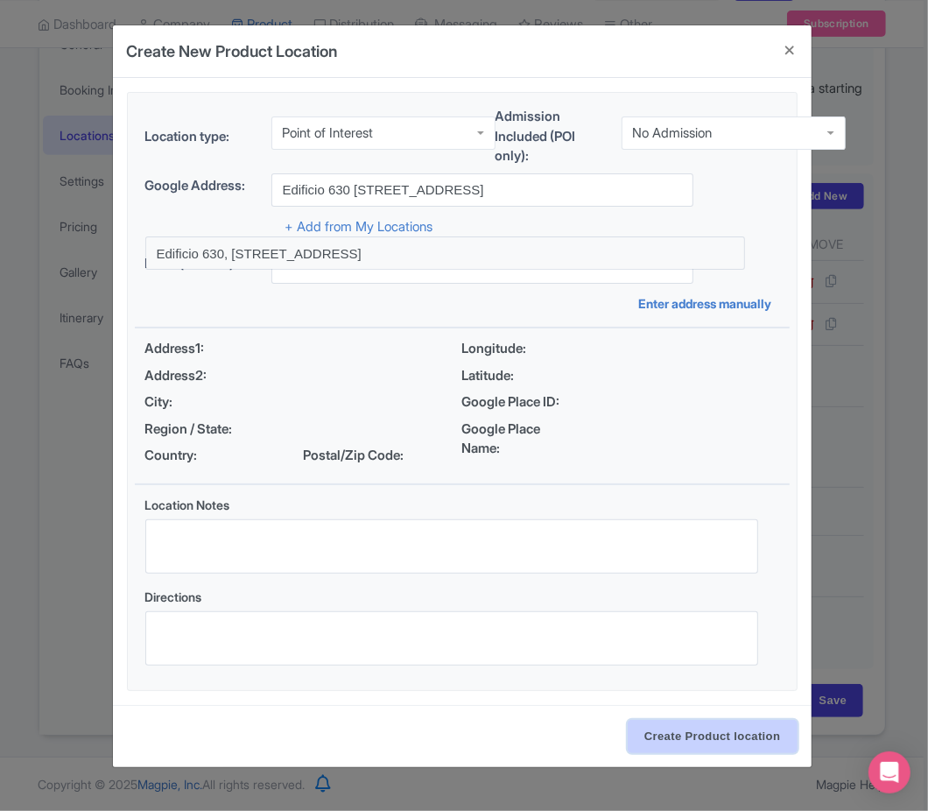
click at [773, 744] on input "Create Product location" at bounding box center [713, 736] width 170 height 33
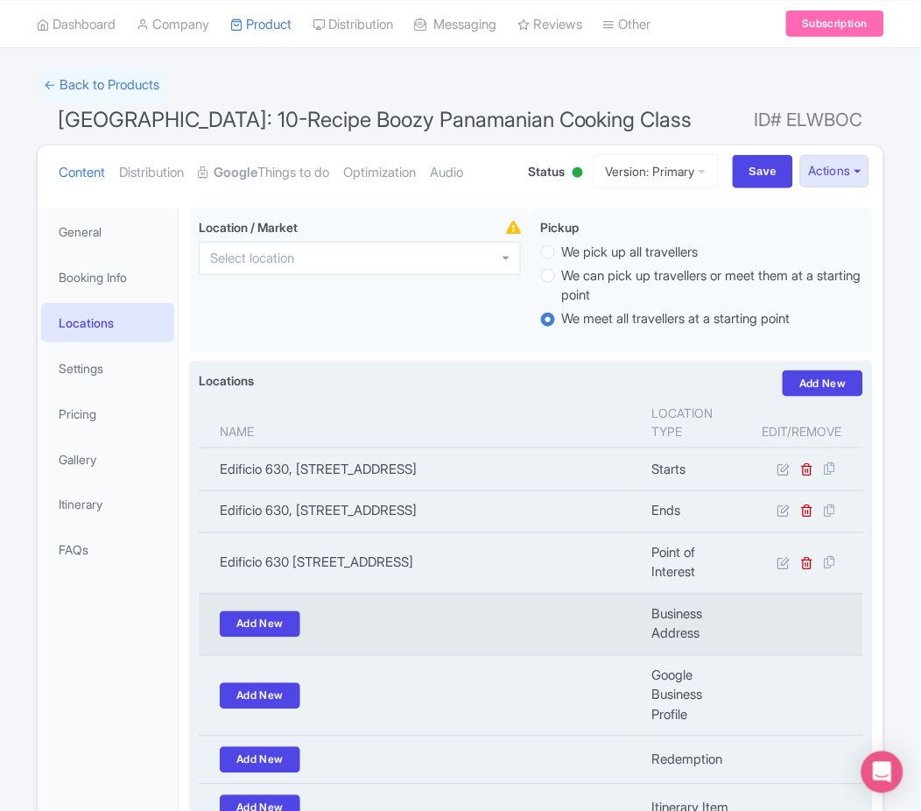
scroll to position [32, 0]
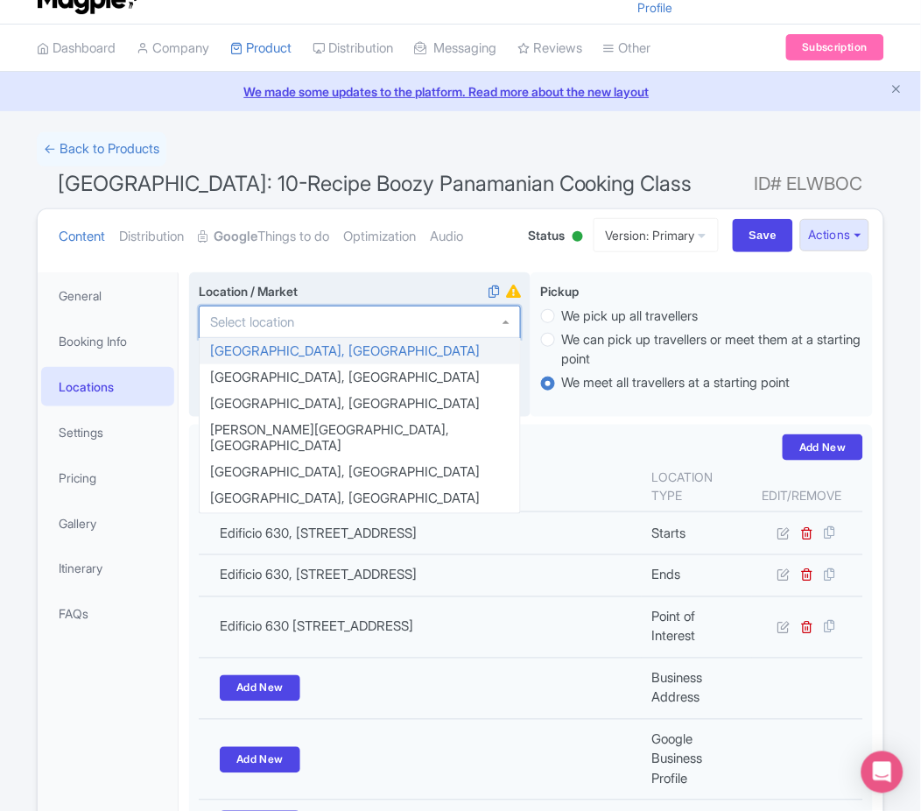
click at [431, 314] on div at bounding box center [360, 322] width 322 height 33
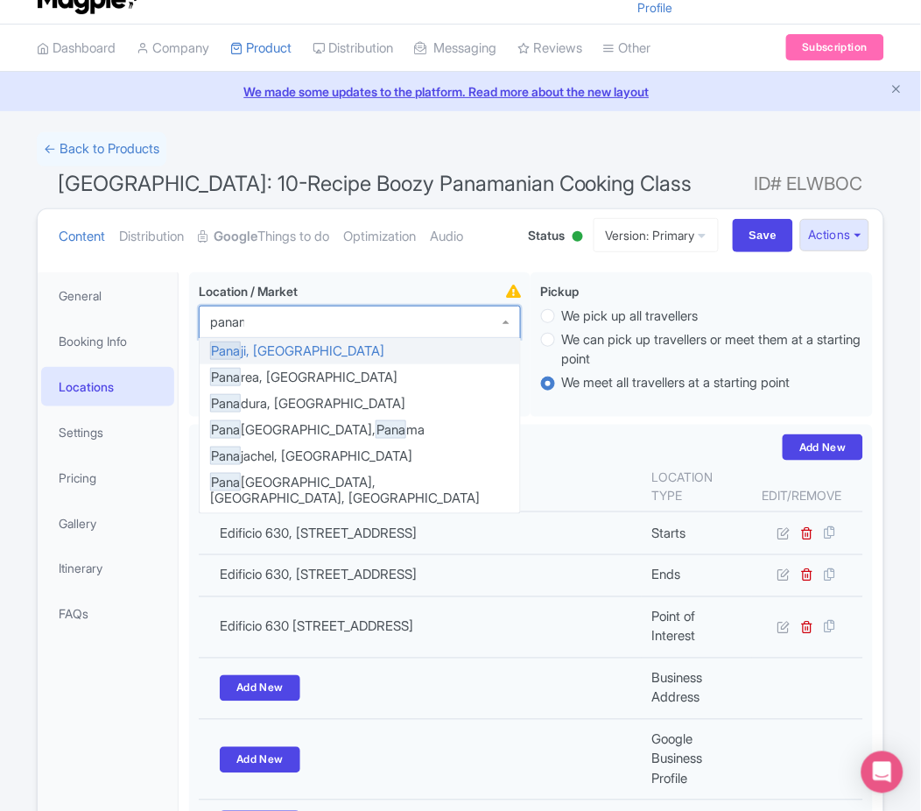
type input "panama"
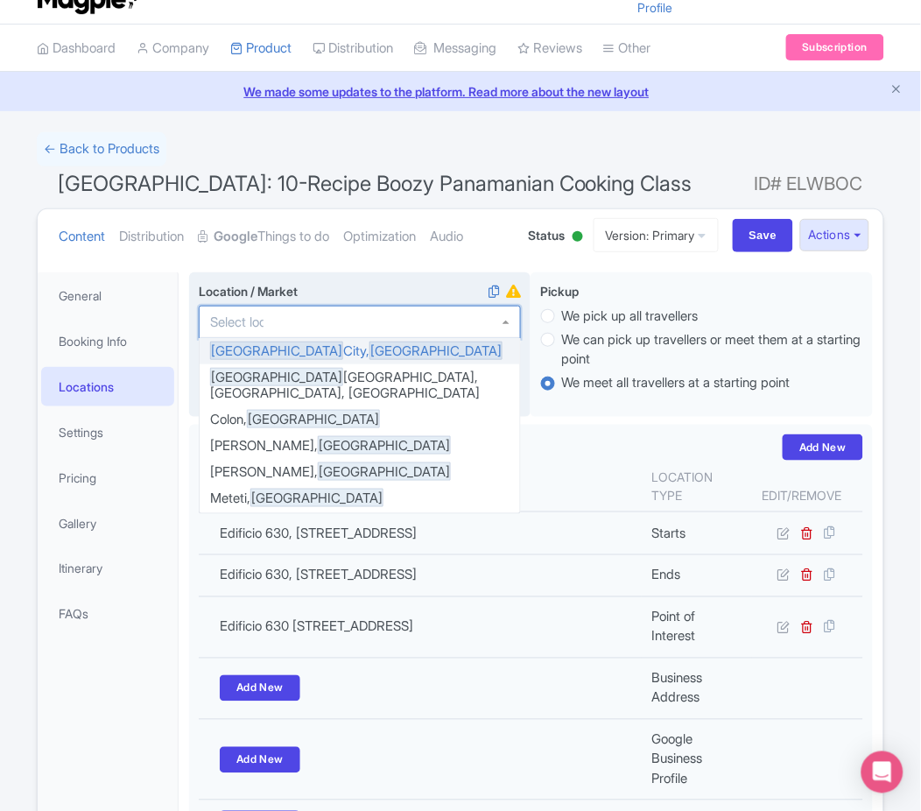
scroll to position [0, 0]
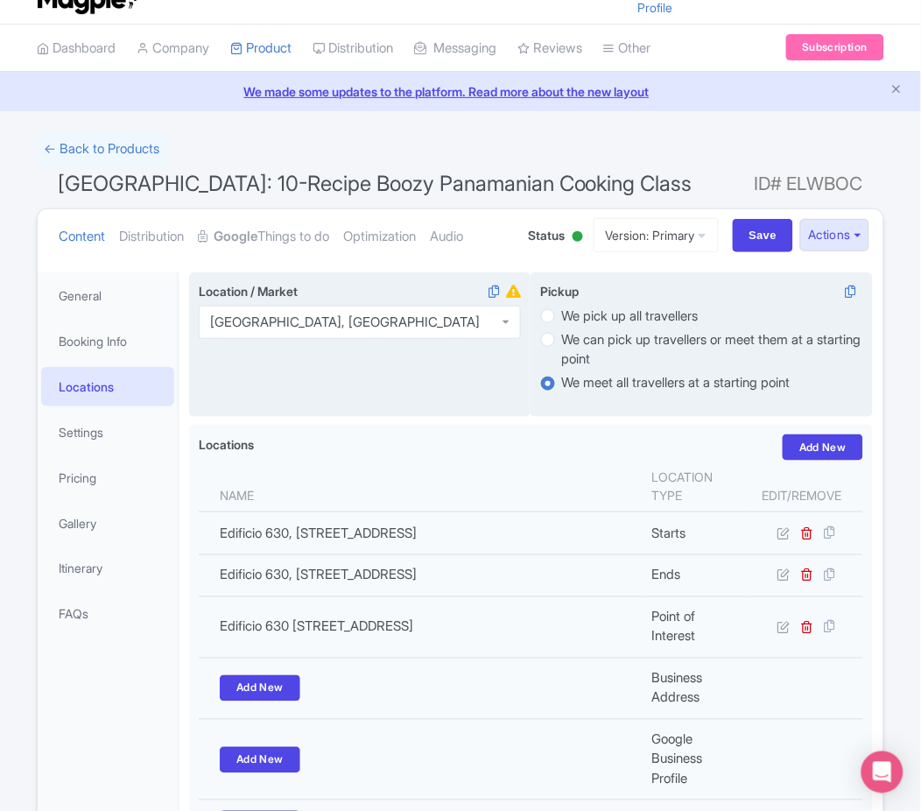
click at [634, 391] on label "We meet all travellers at a starting point" at bounding box center [676, 383] width 229 height 20
click at [580, 391] on input "We meet all travellers at a starting point" at bounding box center [571, 382] width 18 height 18
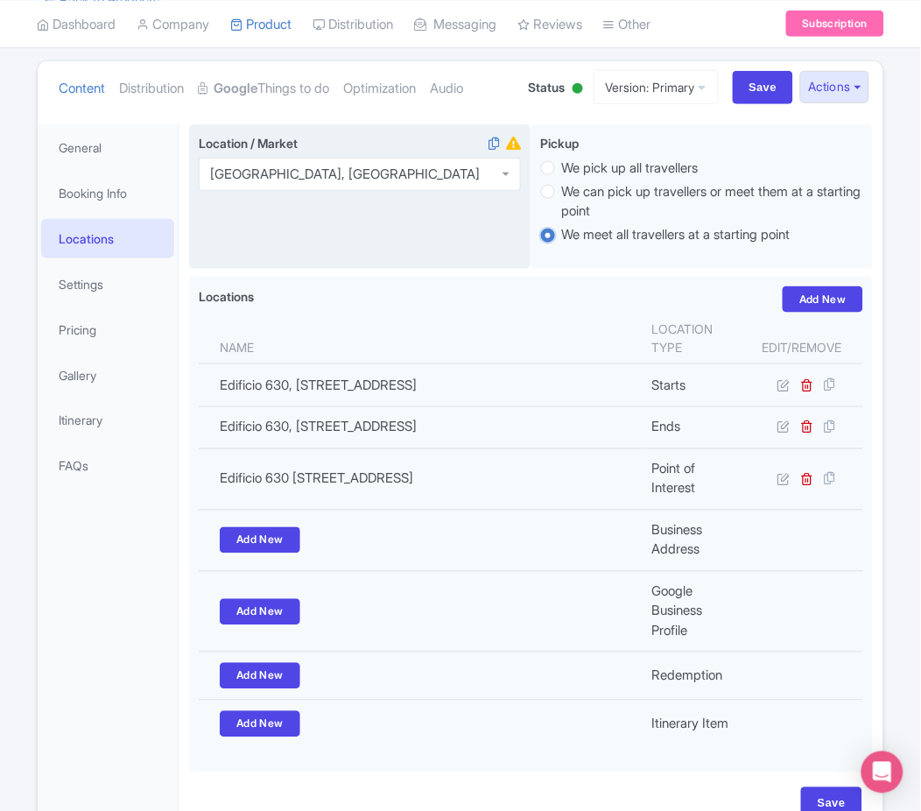
scroll to position [188, 0]
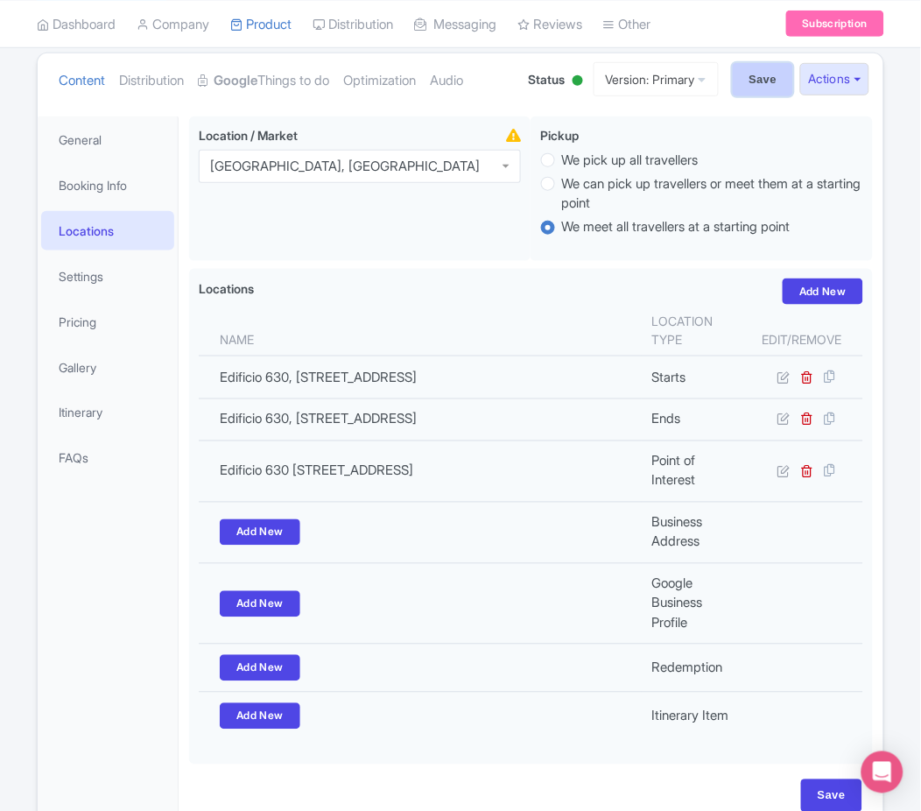
click at [768, 85] on input "Save" at bounding box center [763, 79] width 61 height 33
type input "Update Product"
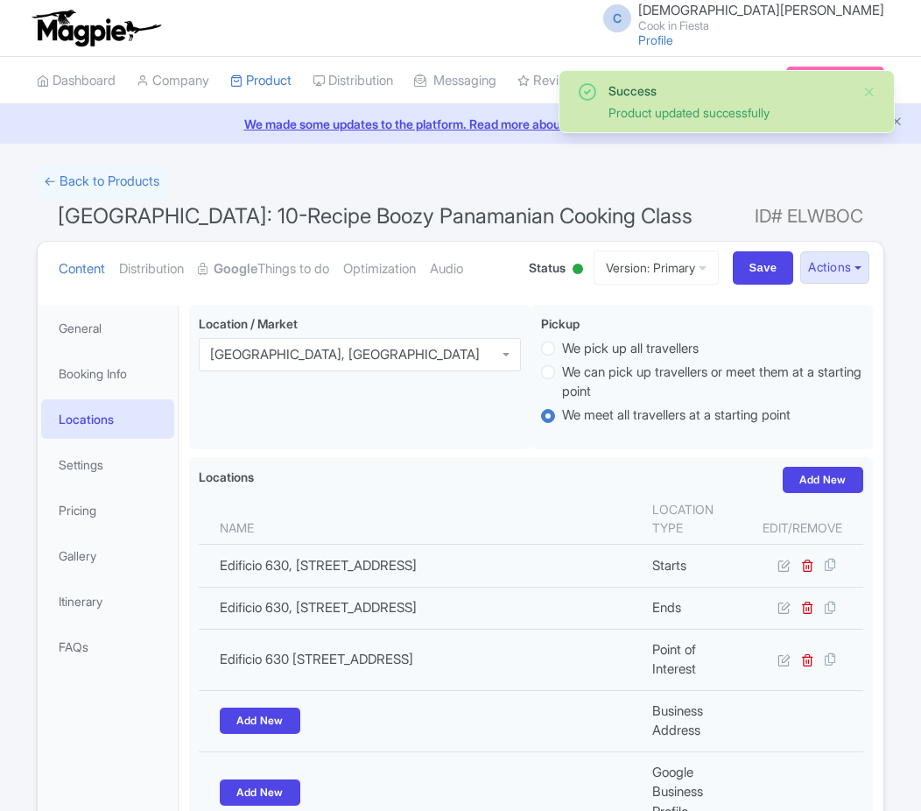
scroll to position [282, 0]
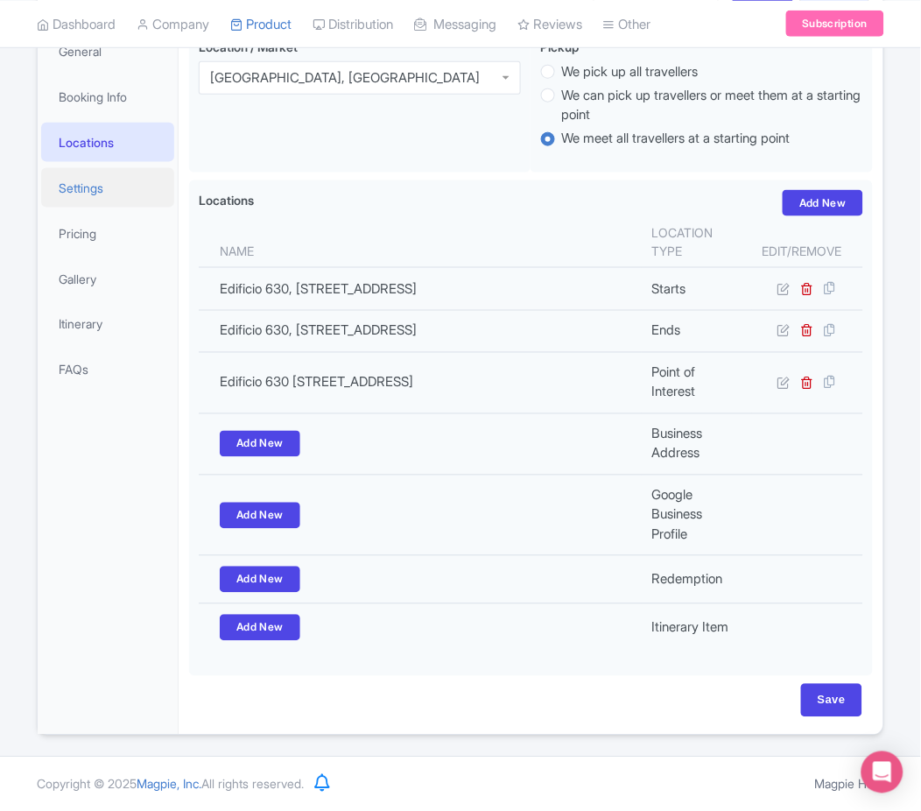
click at [88, 180] on link "Settings" at bounding box center [107, 187] width 133 height 39
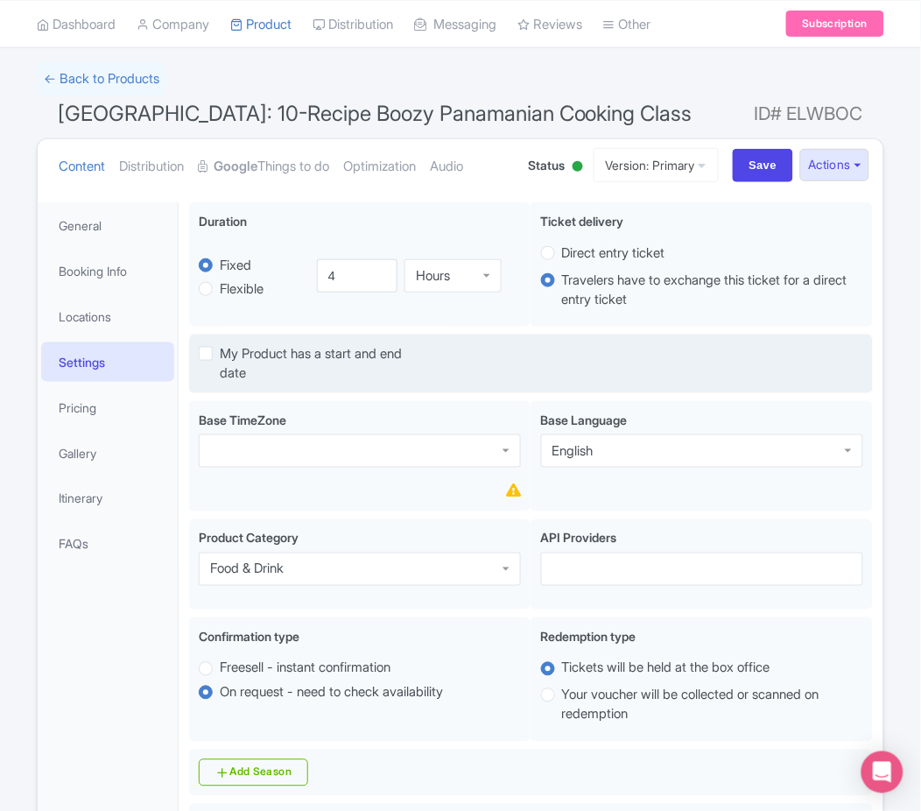
scroll to position [101, 0]
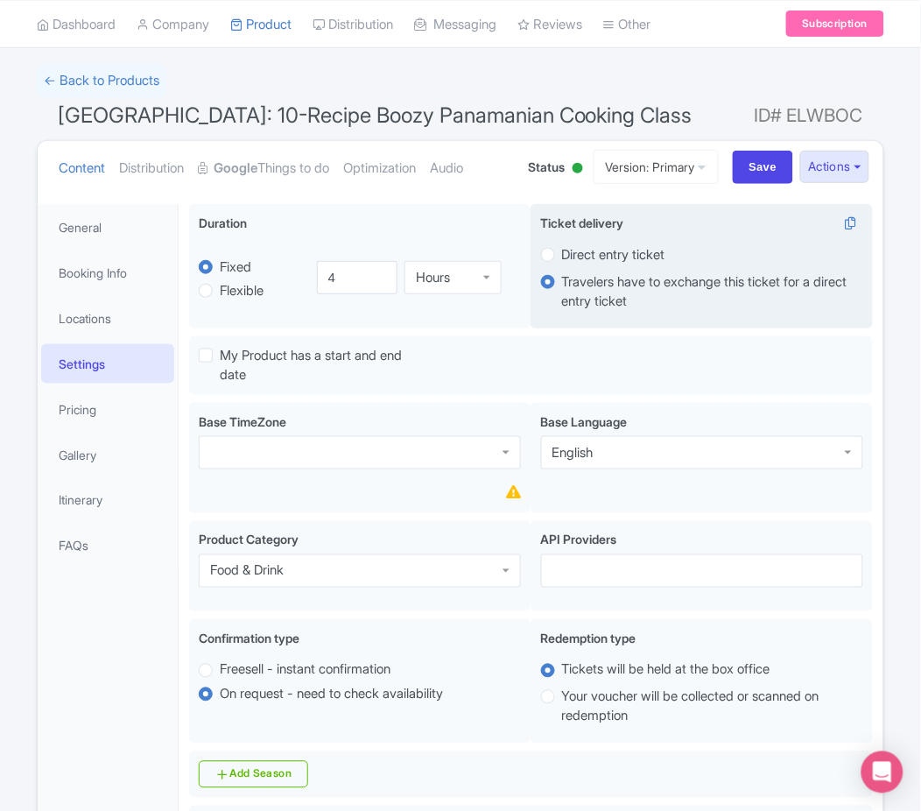
click at [594, 263] on label "Direct entry ticket" at bounding box center [613, 255] width 103 height 20
click at [580, 262] on input "Direct entry ticket" at bounding box center [571, 253] width 18 height 18
radio input "true"
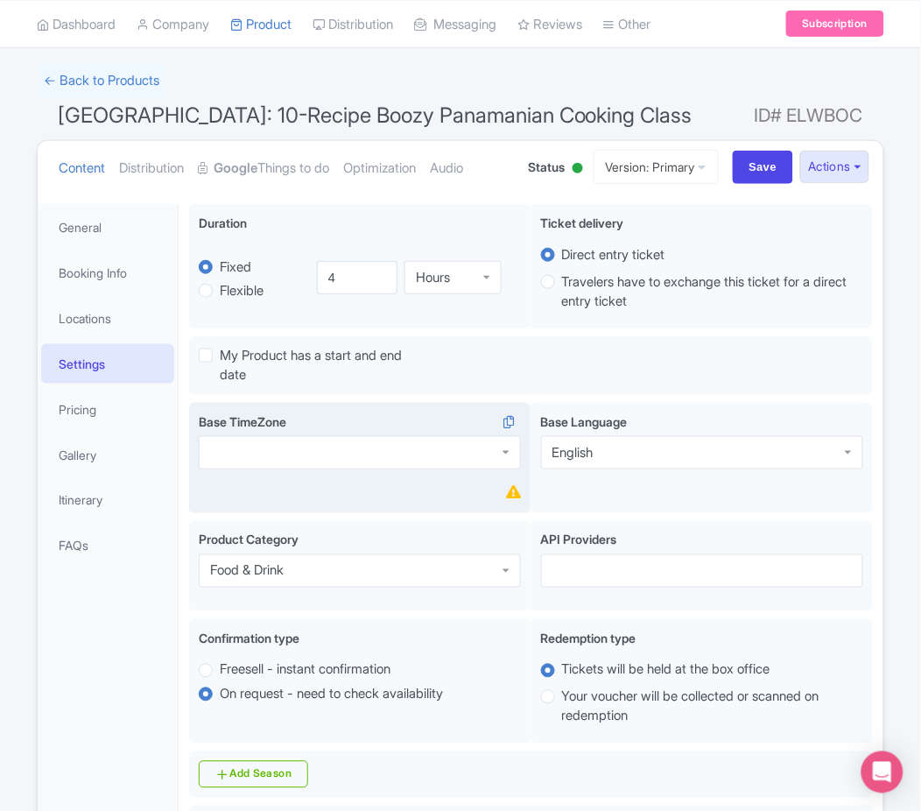
click at [371, 435] on div "Base TimeZone" at bounding box center [360, 441] width 322 height 57
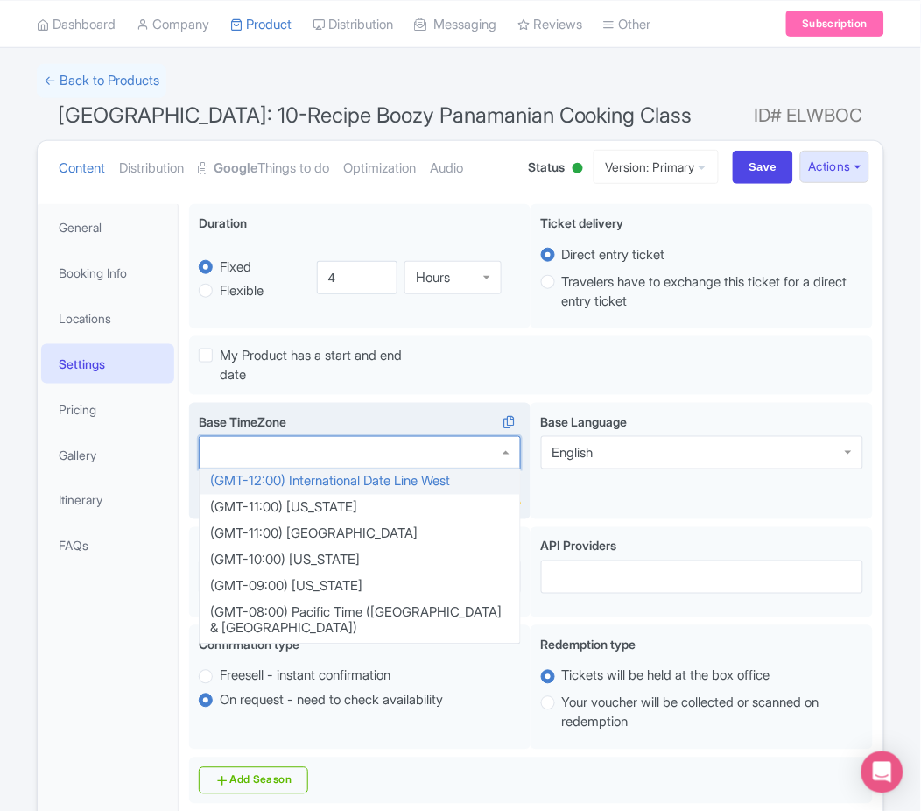
click at [377, 448] on div at bounding box center [360, 452] width 322 height 33
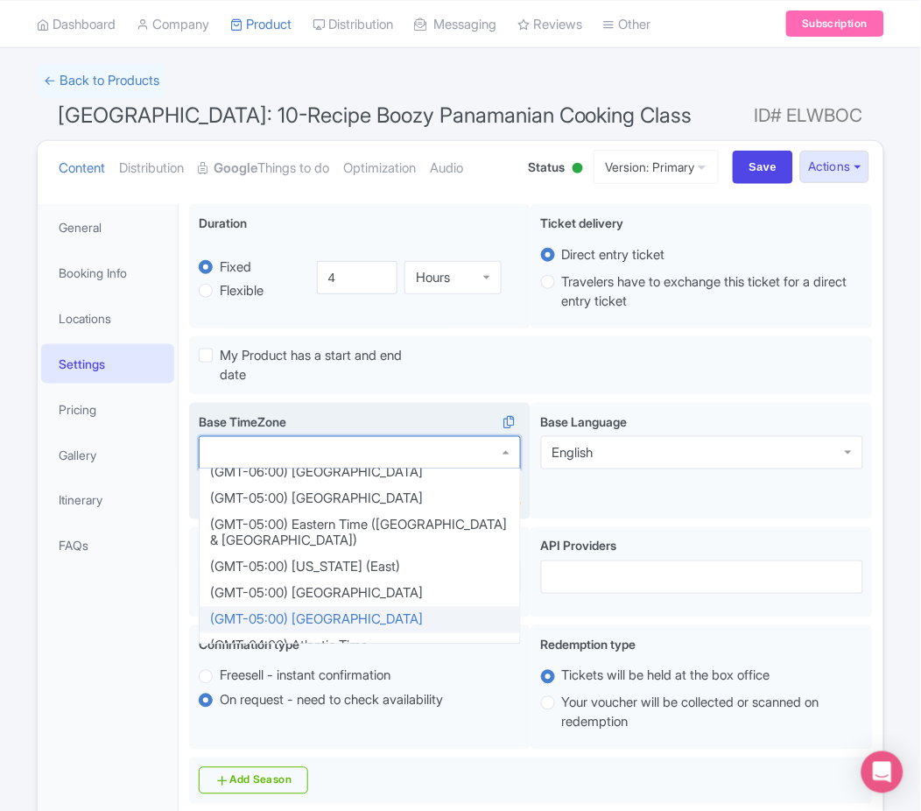
scroll to position [457, 0]
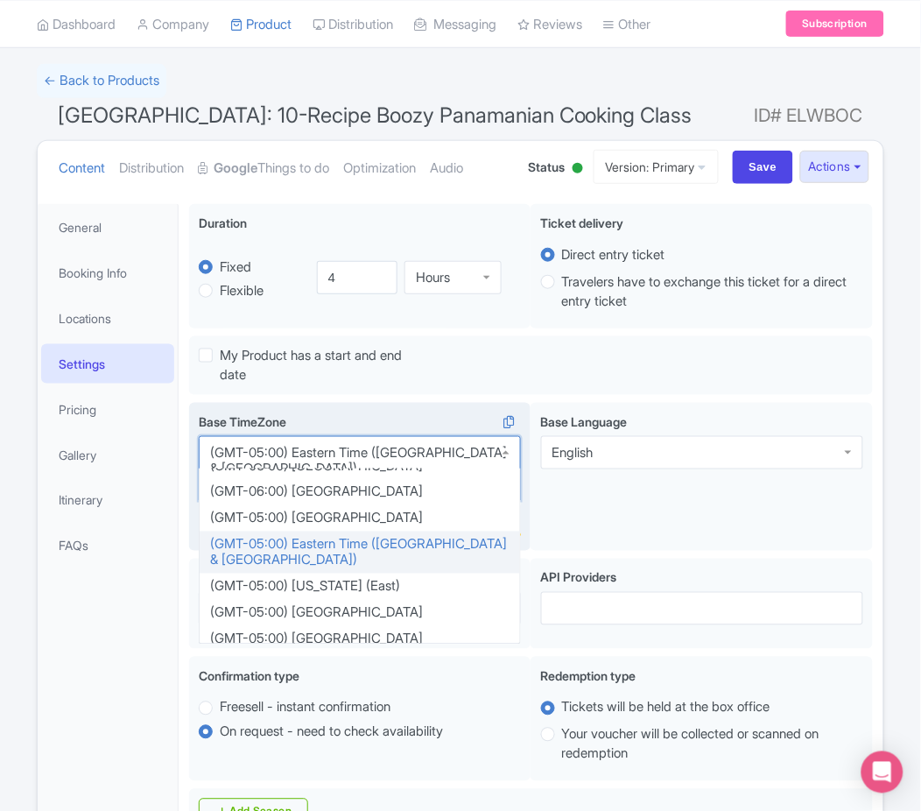
click at [384, 462] on div "(GMT-05:00) Eastern Time ([GEOGRAPHIC_DATA] & [GEOGRAPHIC_DATA])" at bounding box center [360, 461] width 300 height 32
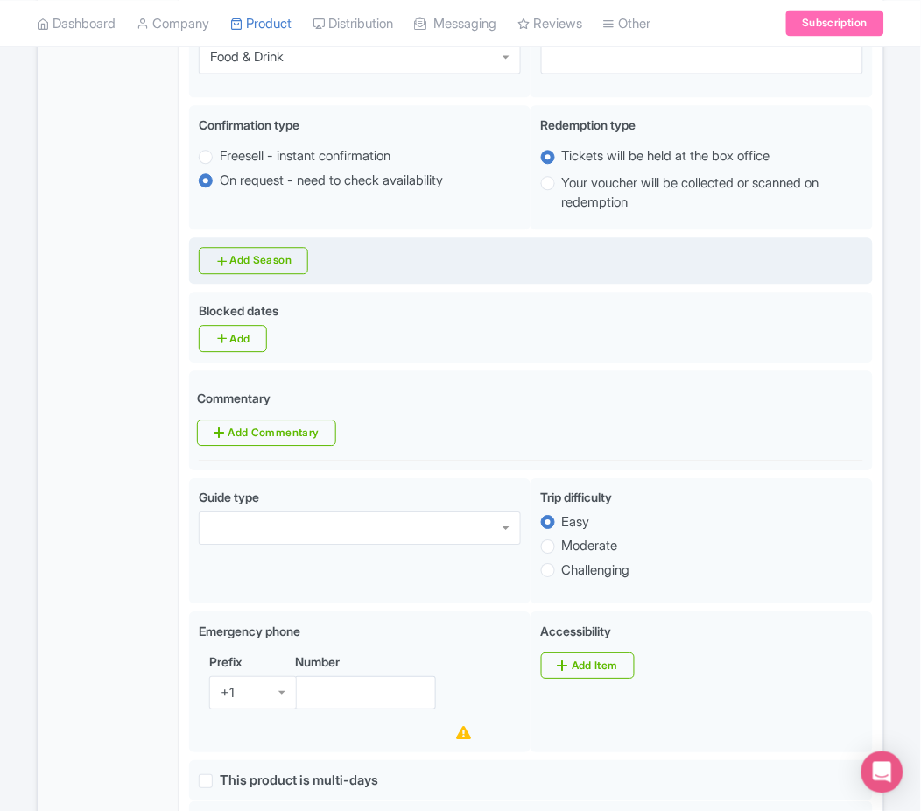
scroll to position [632, 0]
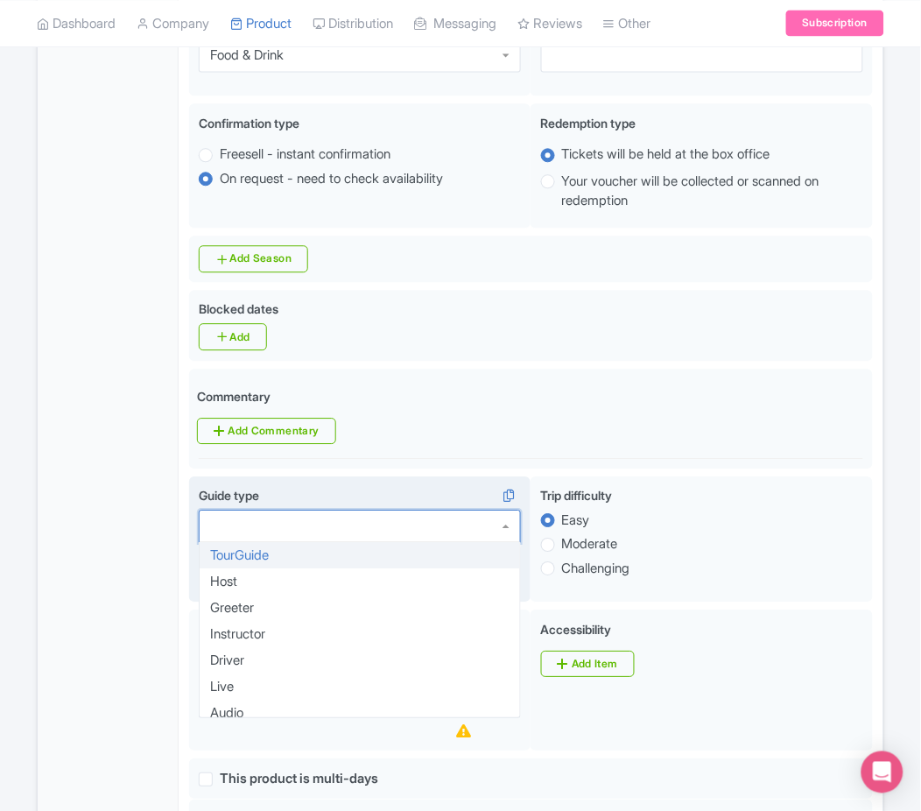
click at [500, 524] on div at bounding box center [360, 526] width 322 height 33
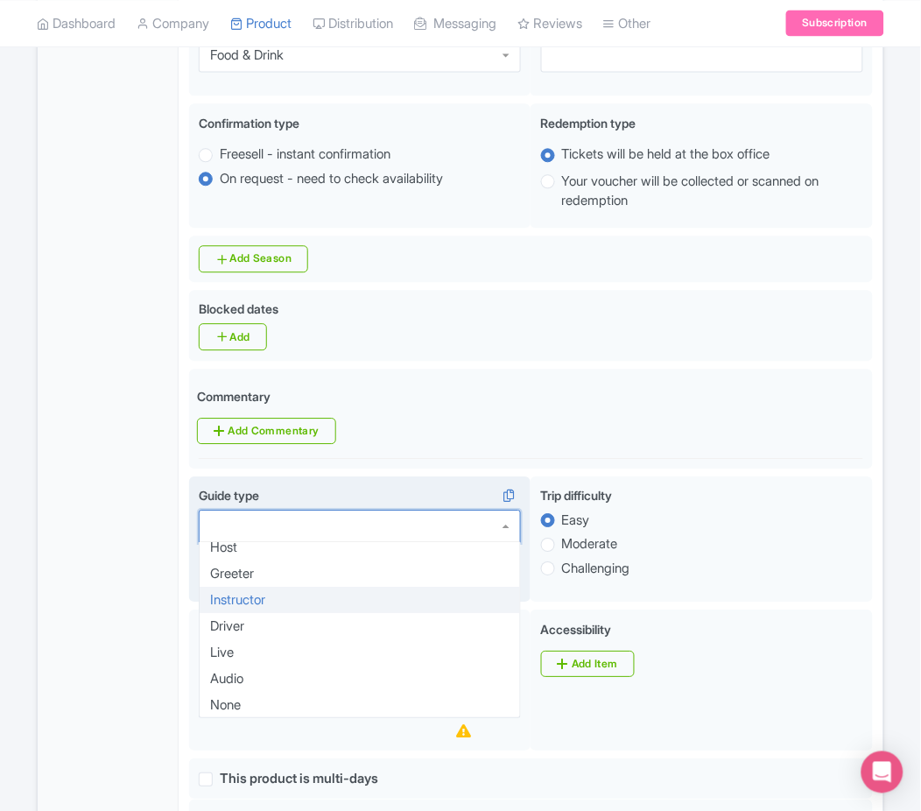
scroll to position [0, 0]
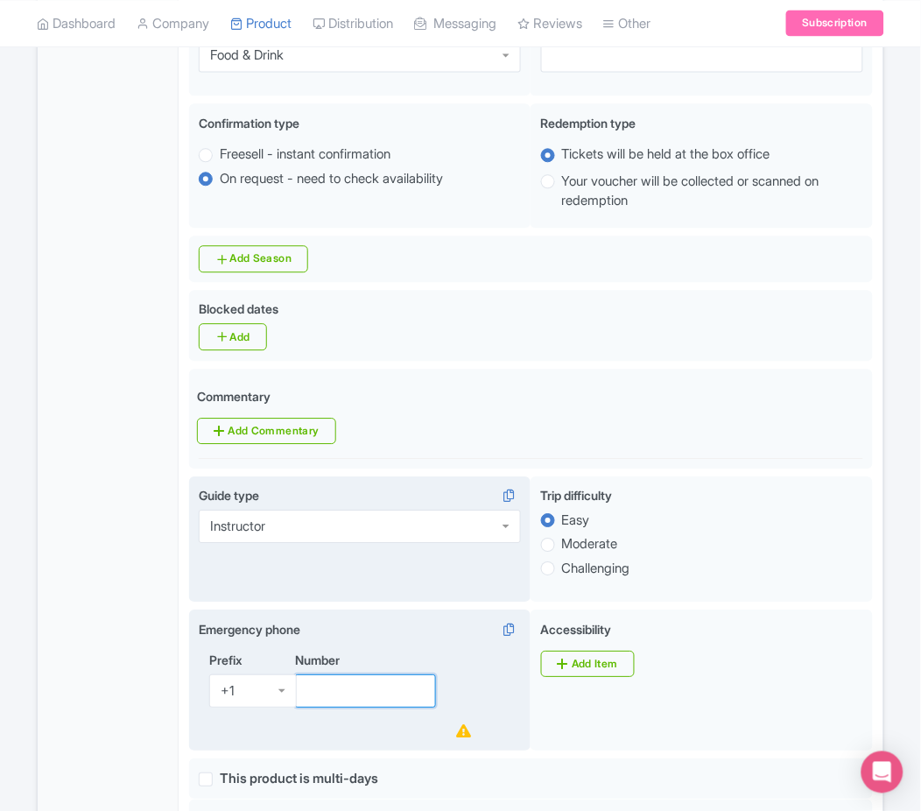
click at [369, 674] on input "Number" at bounding box center [365, 690] width 141 height 33
paste input "+1 (702) 648-5873"
click at [276, 684] on div "Prefix +1 +1 Number +1 (702) 648-5873" at bounding box center [360, 696] width 322 height 91
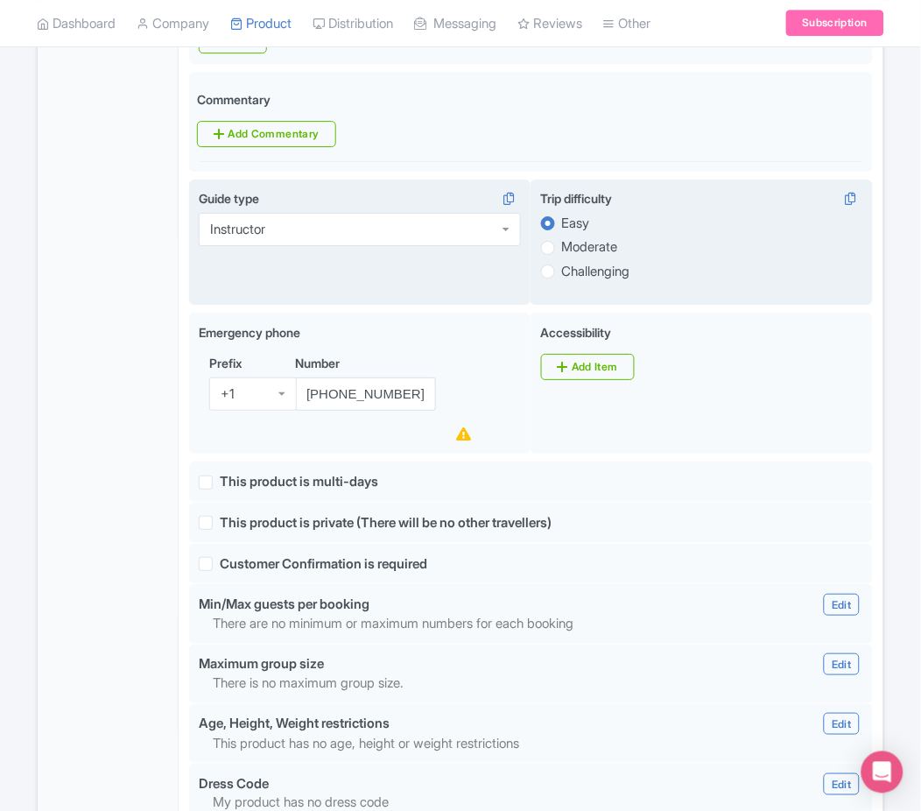
scroll to position [935, 0]
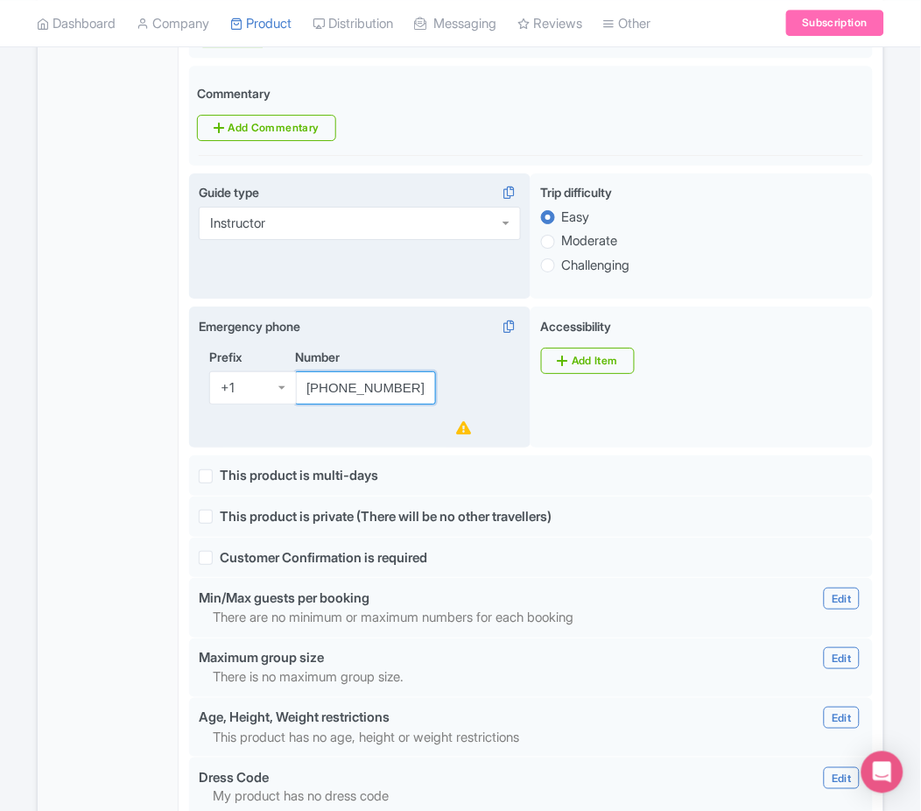
click at [340, 382] on input "(702) 648-5873" at bounding box center [365, 387] width 141 height 33
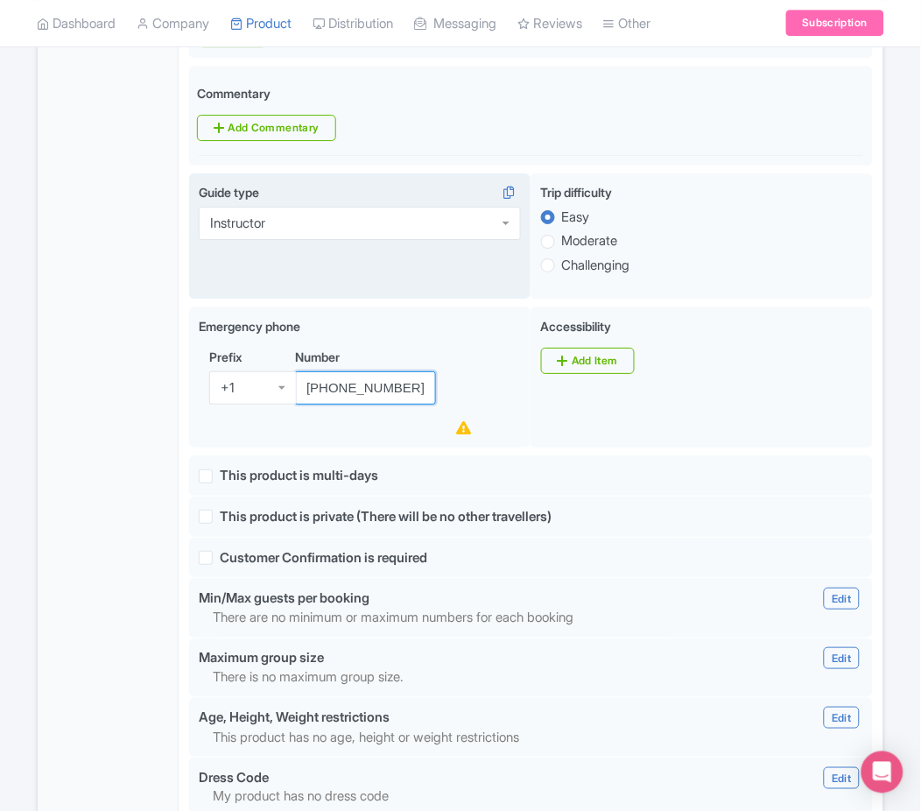
type input "[PHONE_NUMBER]"
click at [146, 561] on div "General Booking Info Locations Settings Pricing Gallery Itinerary FAQs" at bounding box center [108, 354] width 141 height 1971
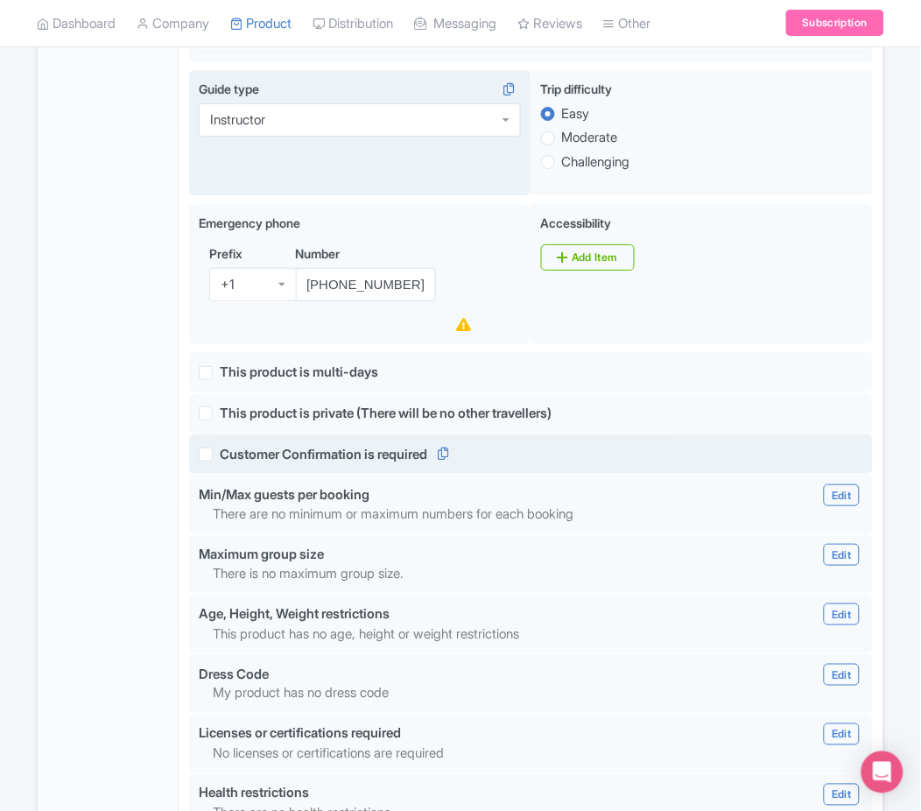
scroll to position [1058, 0]
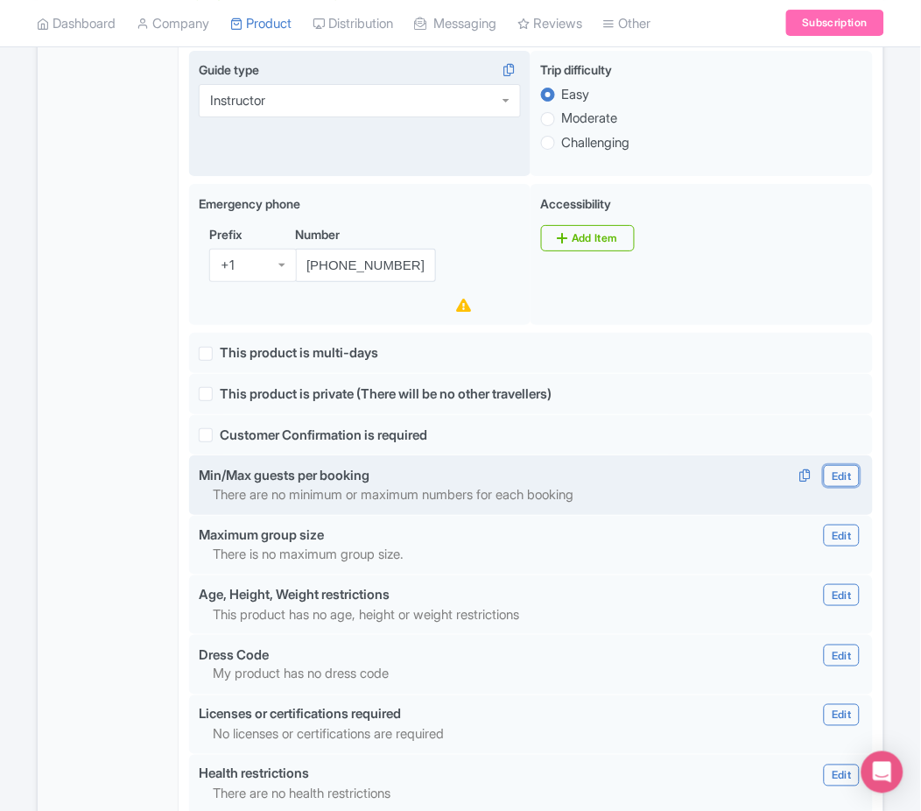
click at [842, 483] on link "Edit" at bounding box center [841, 476] width 35 height 22
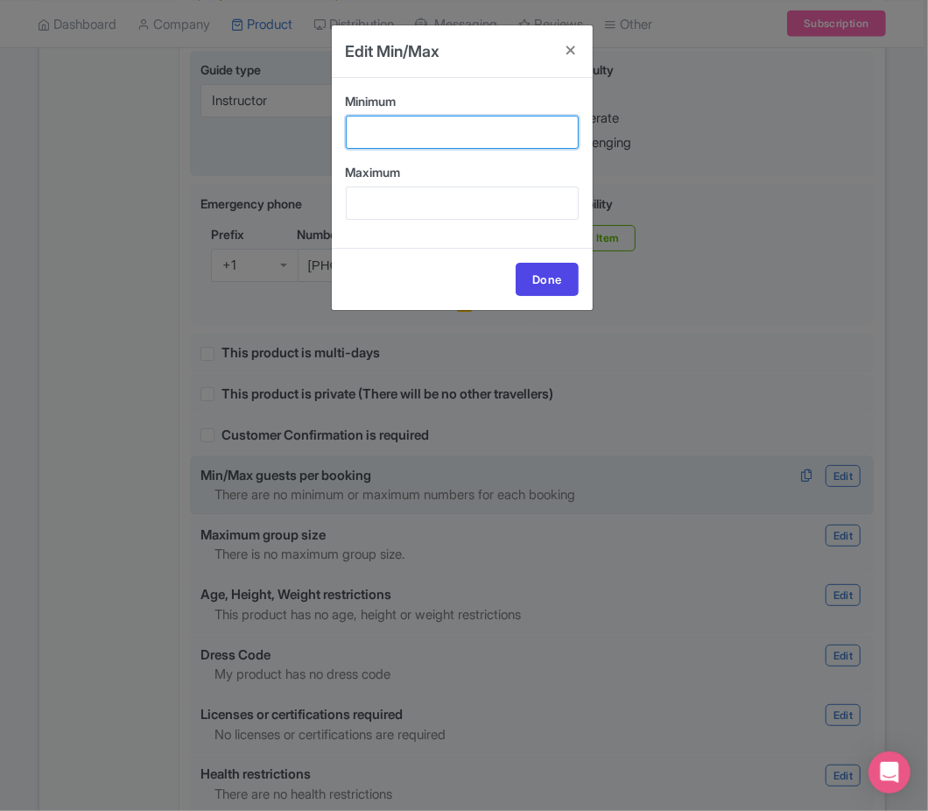
click at [420, 136] on input "Minimum" at bounding box center [462, 132] width 233 height 33
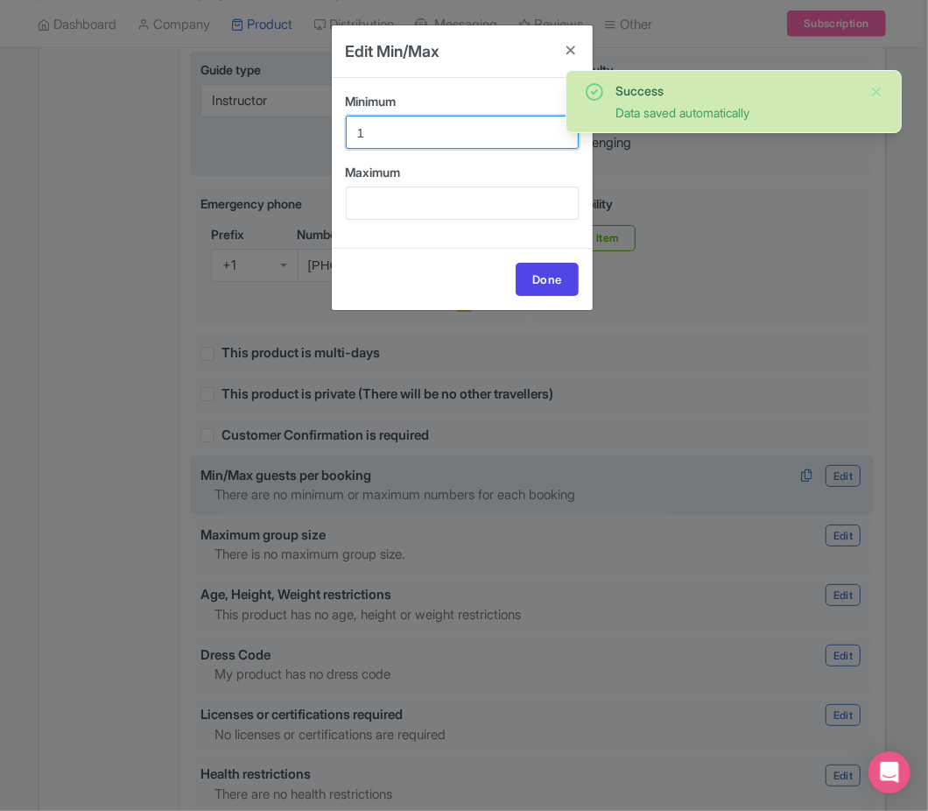
type input "1"
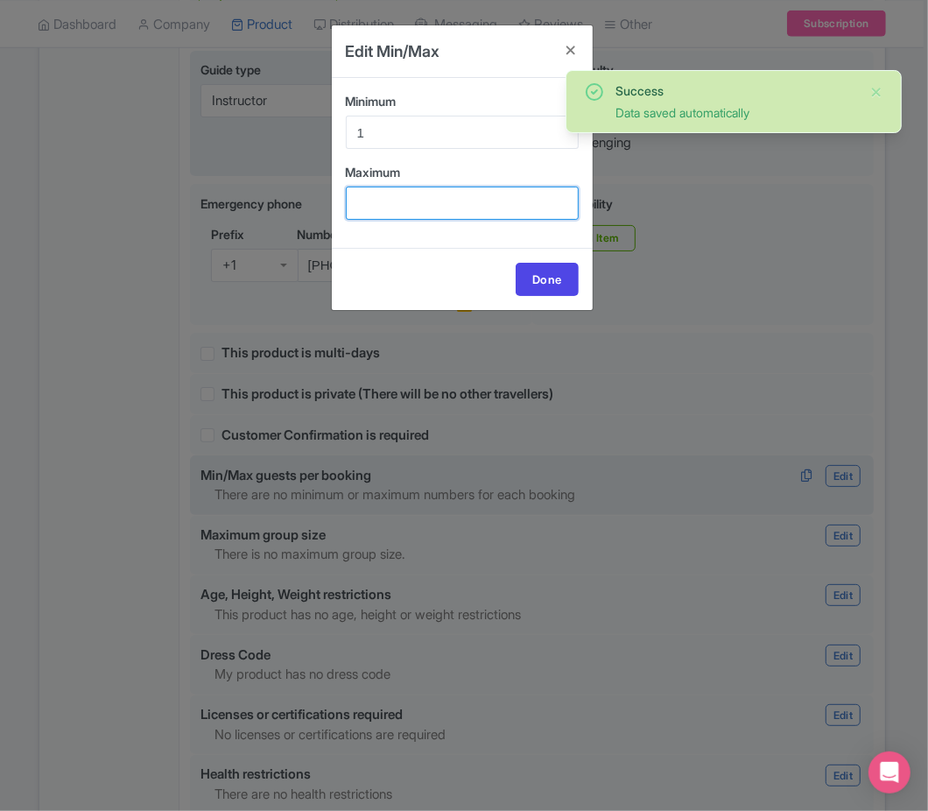
click at [435, 193] on input "Maximum" at bounding box center [462, 203] width 233 height 33
type input "14"
click at [551, 288] on link "Done" at bounding box center [547, 279] width 63 height 33
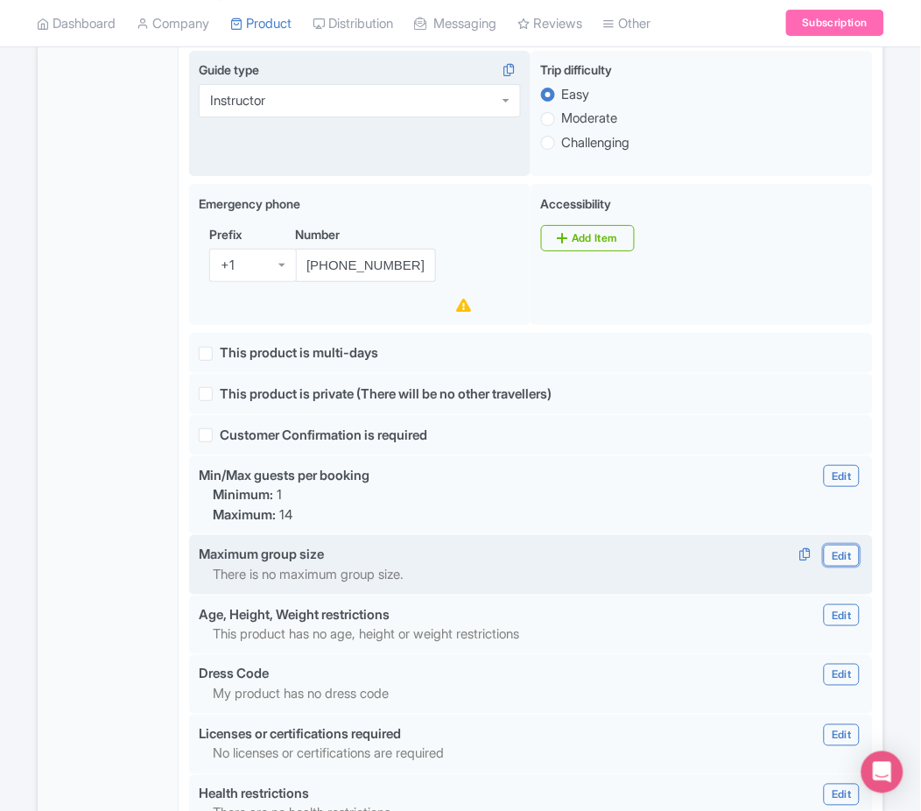
click at [853, 560] on link "Edit" at bounding box center [841, 556] width 35 height 22
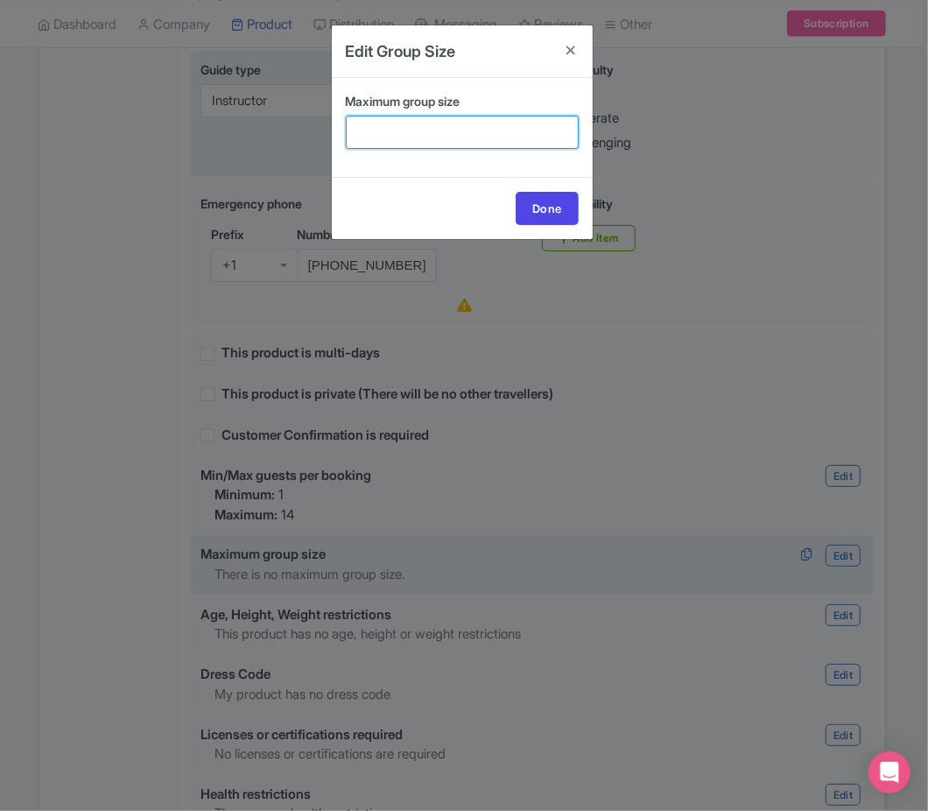
click at [417, 126] on input "Maximum group size" at bounding box center [462, 132] width 233 height 33
type input "14"
click at [540, 216] on link "Done" at bounding box center [547, 208] width 63 height 33
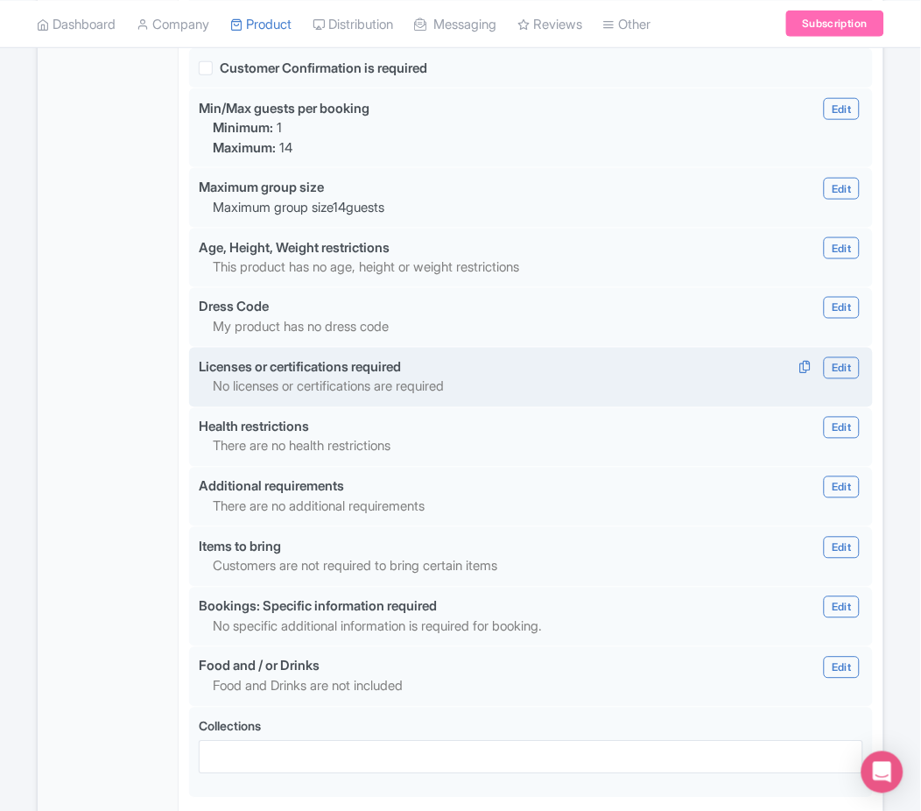
scroll to position [1537, 0]
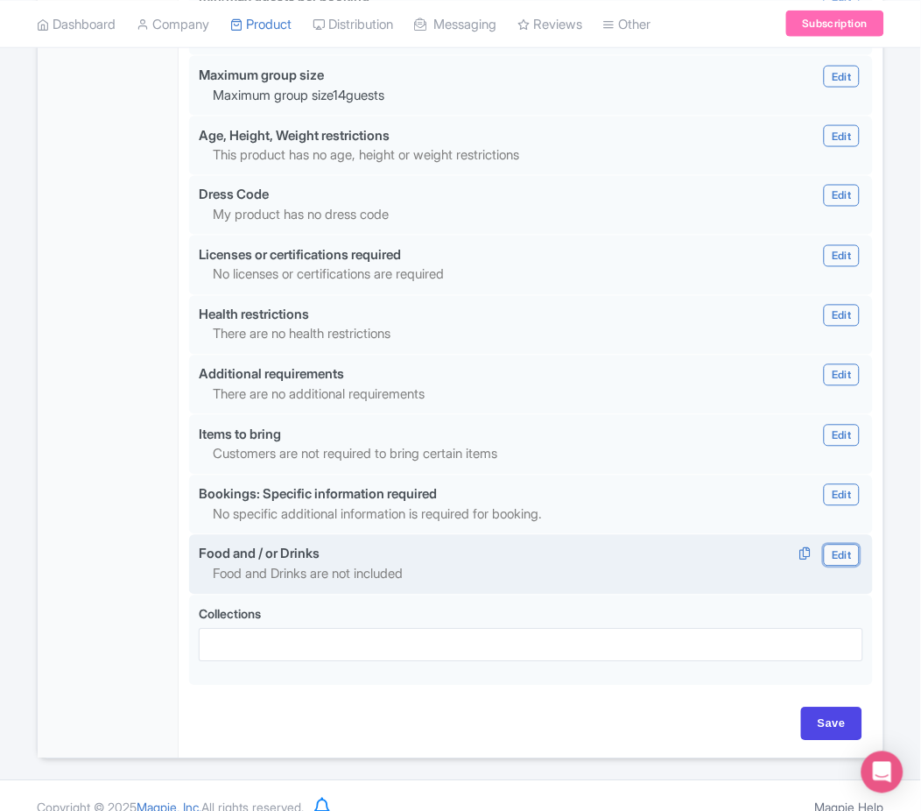
click at [836, 560] on link "Edit" at bounding box center [841, 556] width 35 height 22
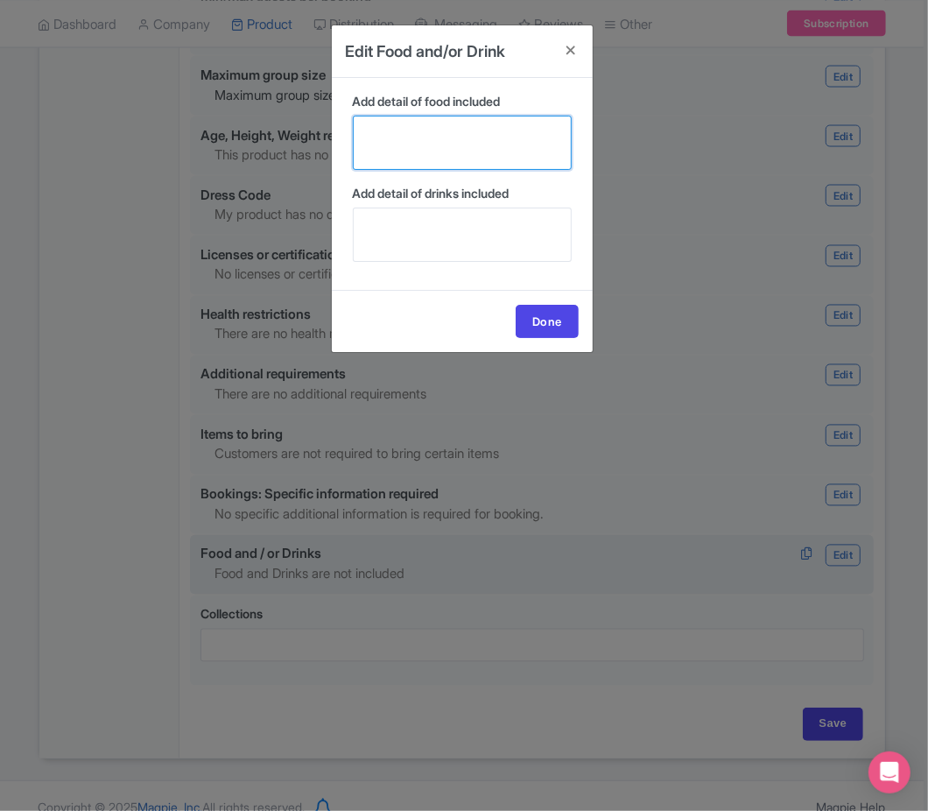
click at [477, 136] on textarea "Add detail of food included" at bounding box center [462, 143] width 219 height 54
paste textarea "Everything you eat and drink during the experience is fully included in the pri…"
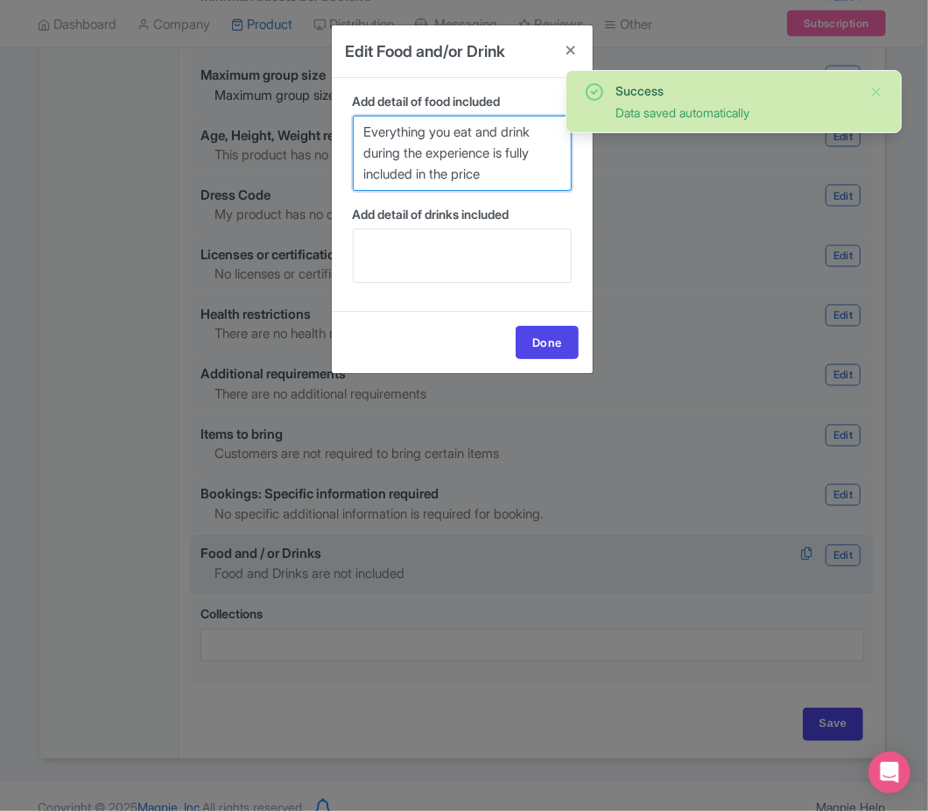
type textarea "Everything you eat and drink during the experience is fully included in the pri…"
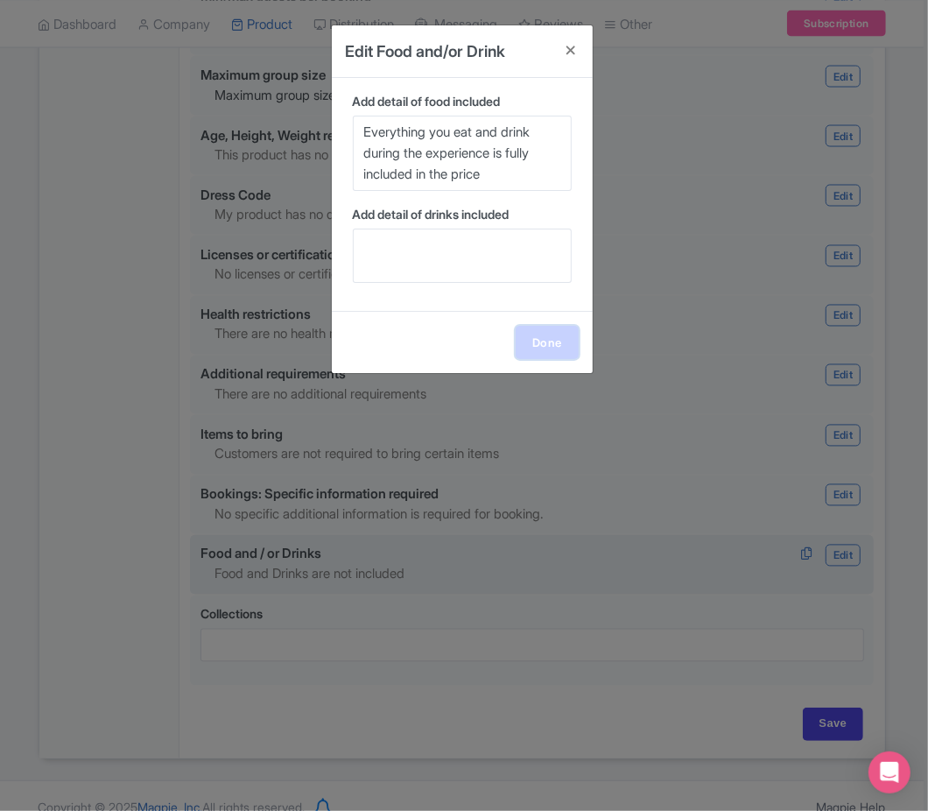
click at [536, 338] on link "Done" at bounding box center [547, 342] width 63 height 33
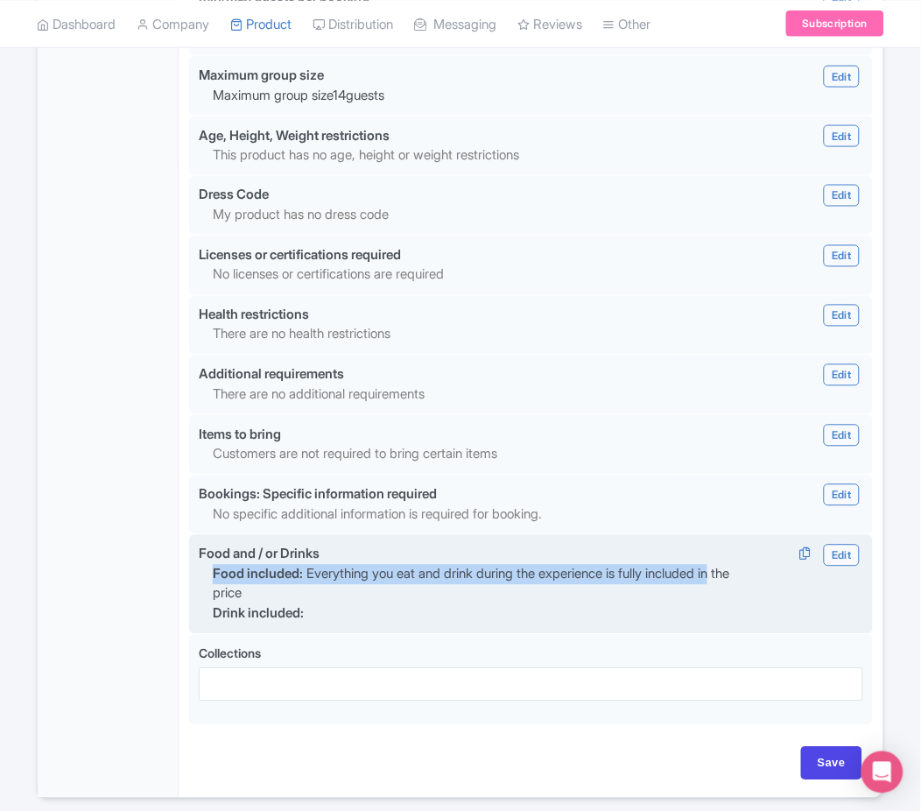
click at [853, 564] on div "Food and / or Drinks Edit Edit Food and/or Drink Add detail of food included Ev…" at bounding box center [531, 584] width 684 height 99
click at [853, 564] on link "Edit" at bounding box center [841, 556] width 35 height 22
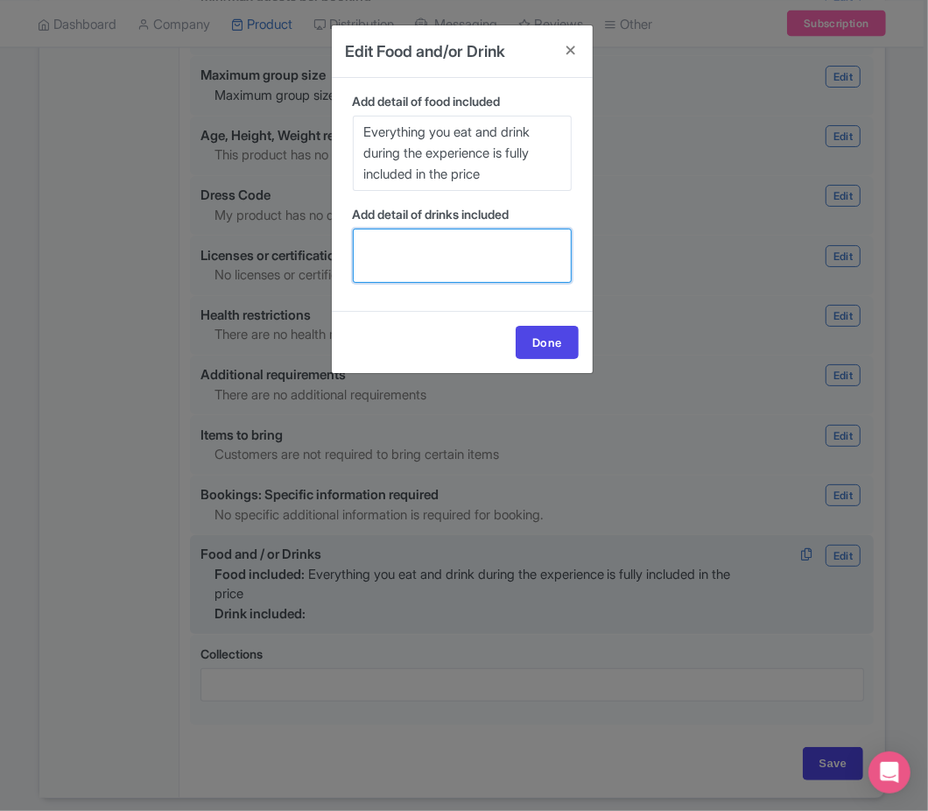
click at [521, 251] on textarea "Add detail of drinks included" at bounding box center [462, 256] width 219 height 54
paste textarea "water and local soft drinks"
type textarea "water and local soft drinks"
click at [566, 342] on link "Done" at bounding box center [547, 342] width 63 height 33
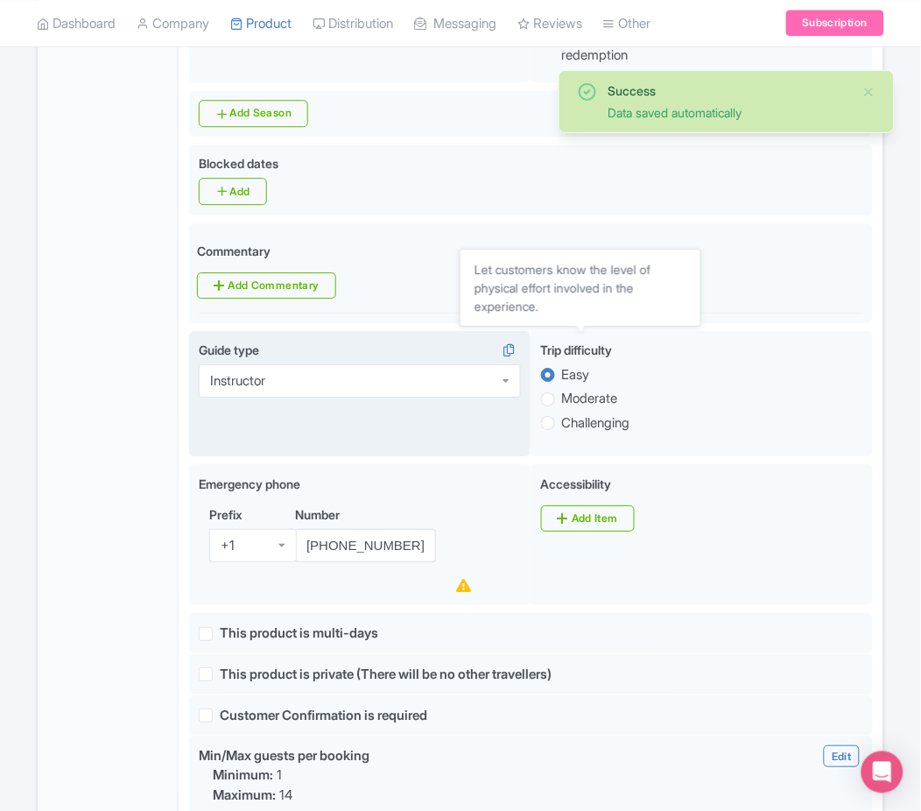
scroll to position [0, 0]
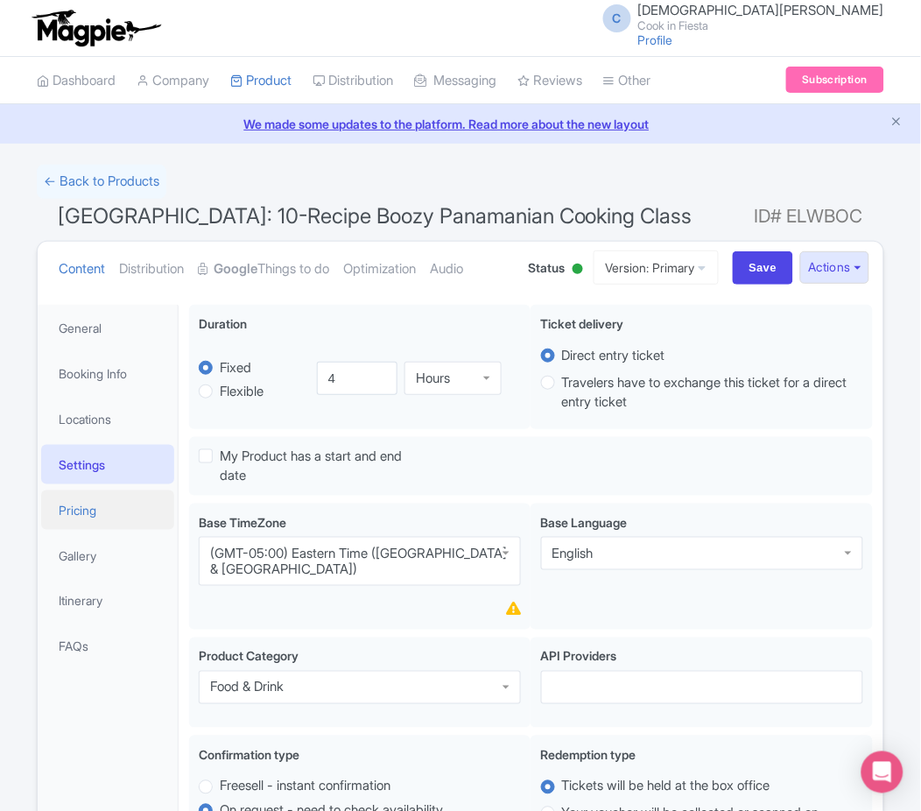
click at [91, 496] on link "Pricing" at bounding box center [107, 510] width 133 height 39
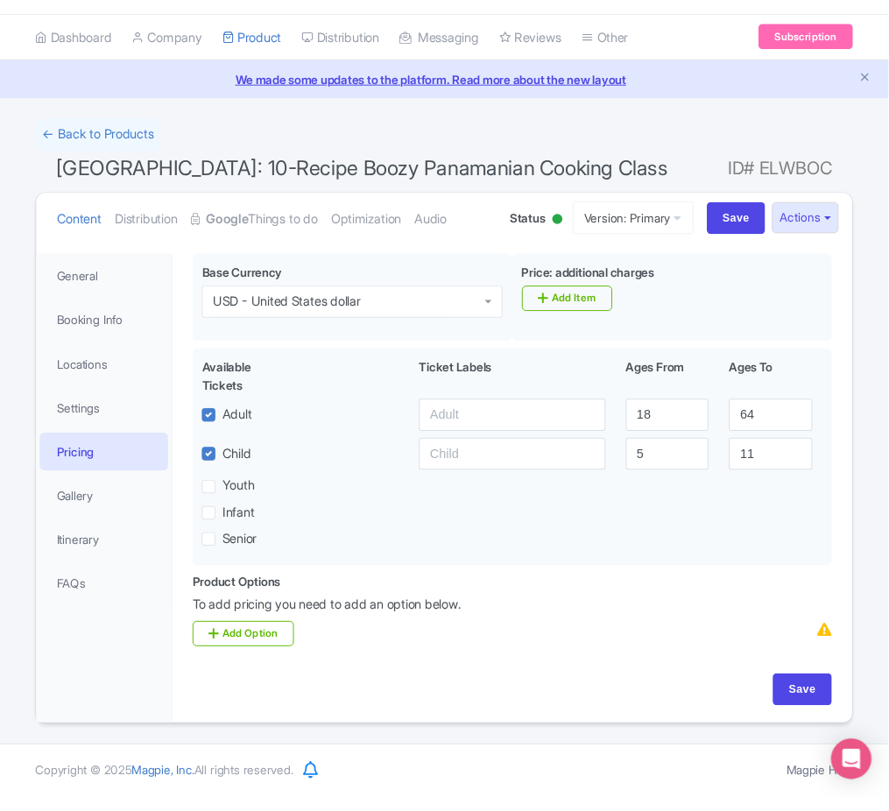
scroll to position [15, 0]
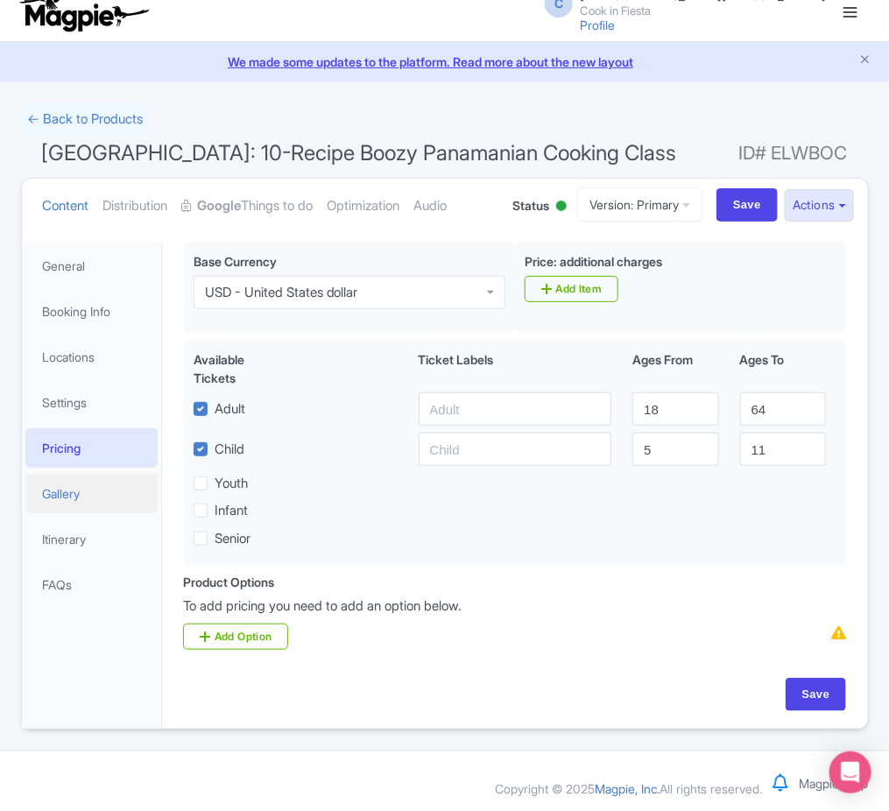
click at [101, 501] on link "Gallery" at bounding box center [91, 493] width 133 height 39
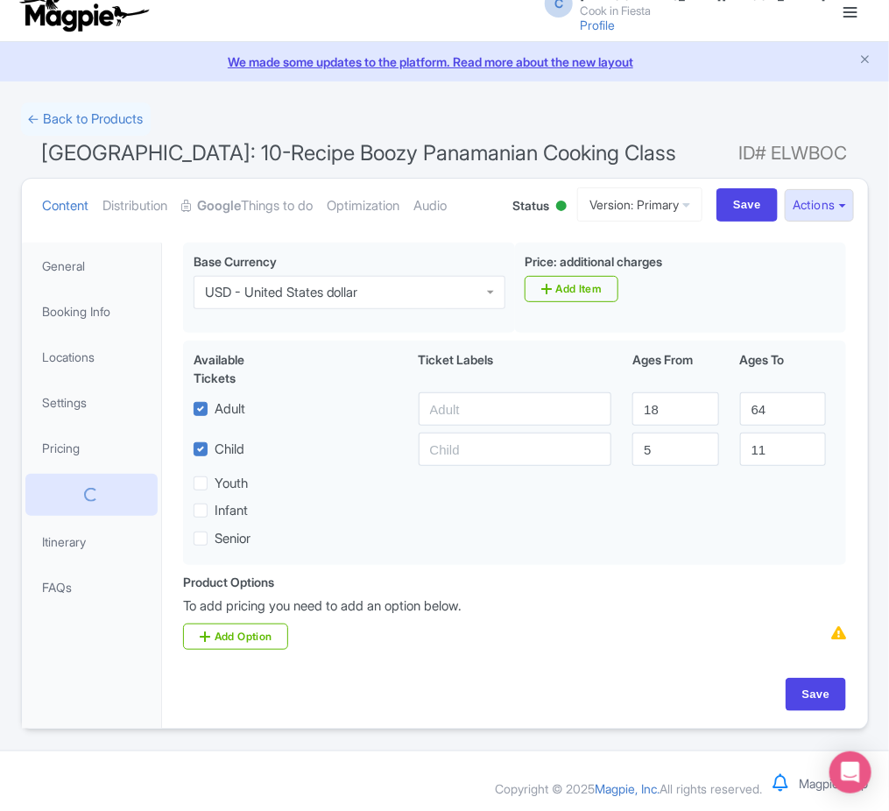
scroll to position [0, 0]
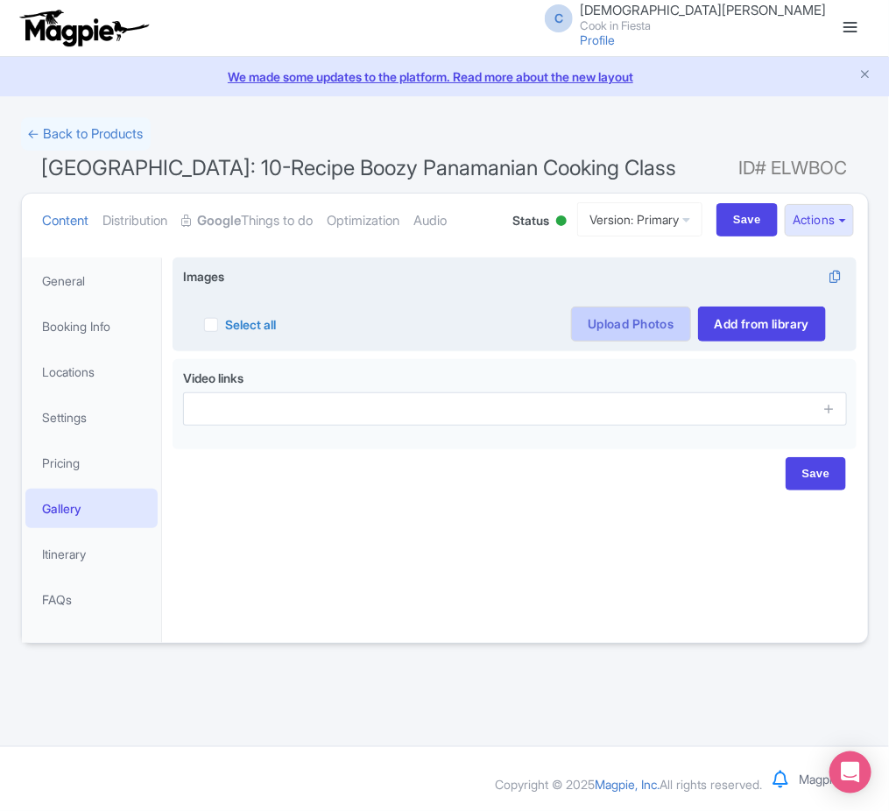
click at [661, 331] on link "Upload Photos" at bounding box center [630, 324] width 119 height 35
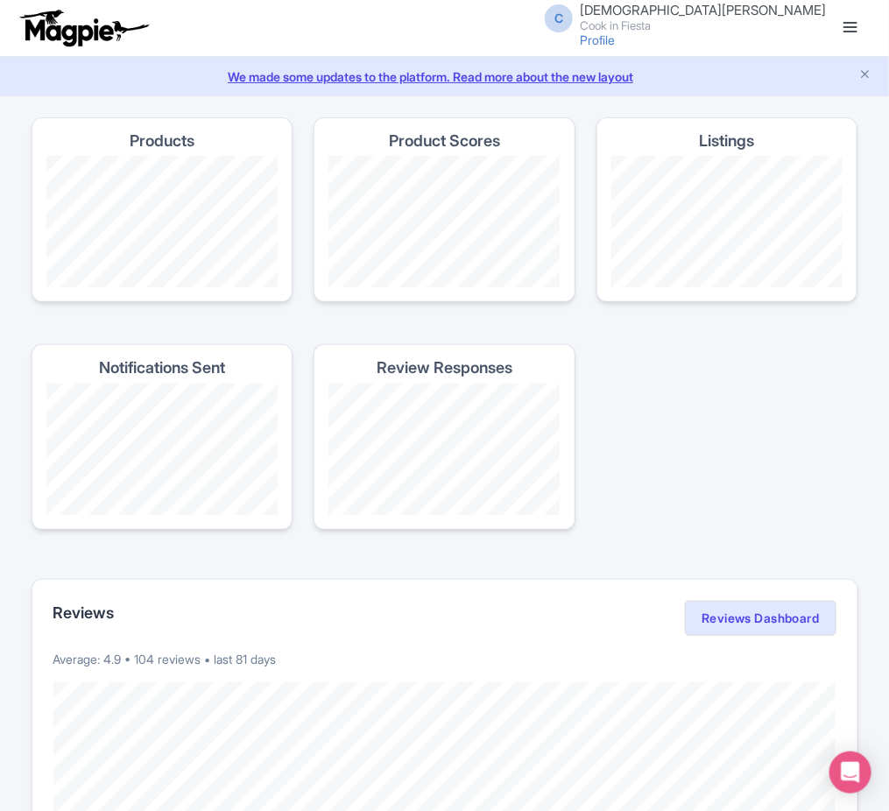
click at [837, 22] on link at bounding box center [851, 28] width 28 height 28
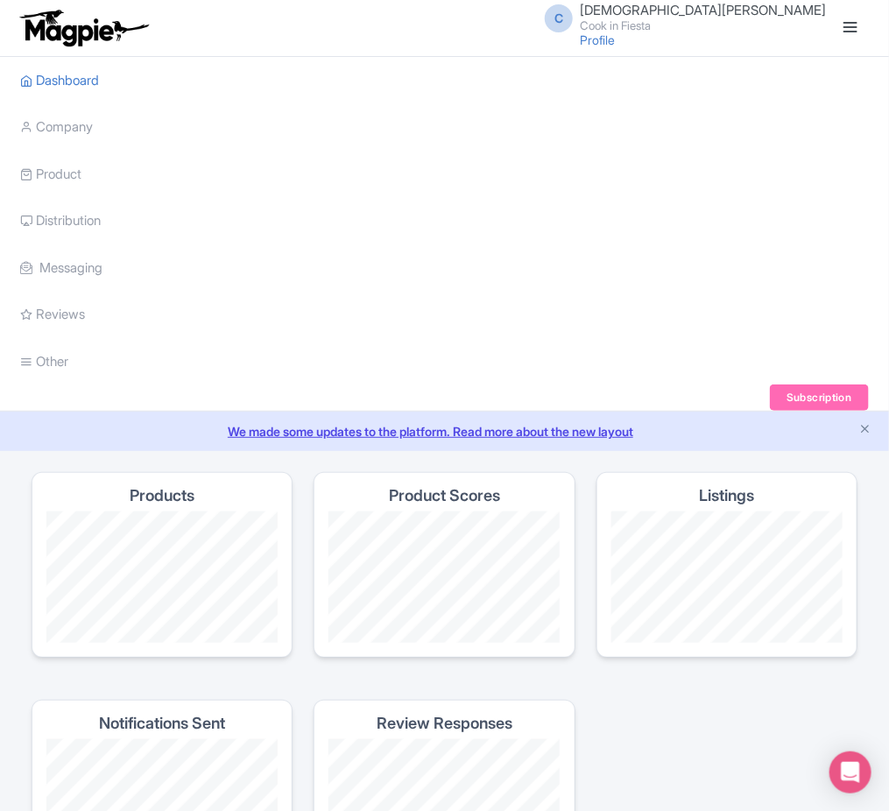
click at [95, 181] on li "Product My Products Image Library Rate Sheets" at bounding box center [445, 174] width 869 height 47
click at [77, 211] on link "My Products" at bounding box center [105, 218] width 166 height 27
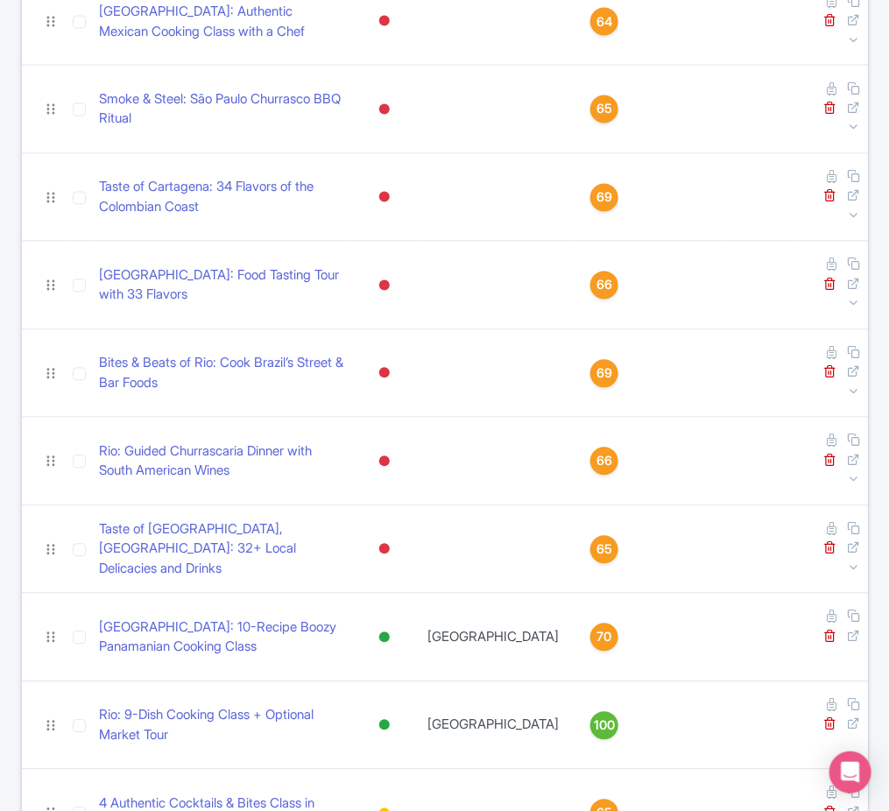
scroll to position [863, 0]
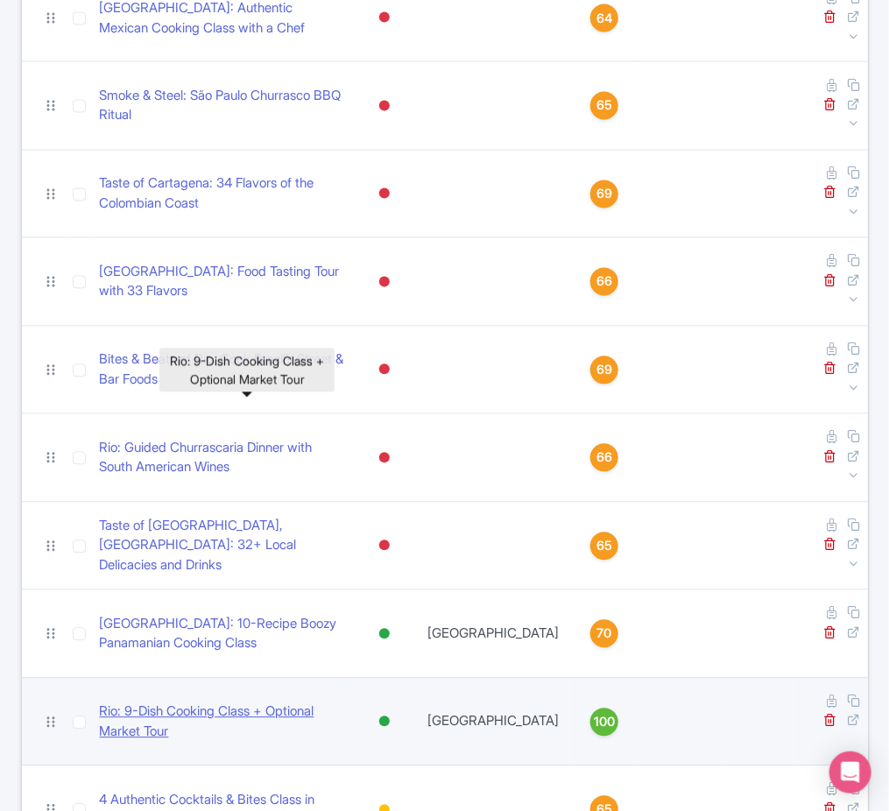
click at [345, 702] on link "Rio: 9-Dish Cooking Class + Optional Market Tour" at bounding box center [222, 721] width 245 height 39
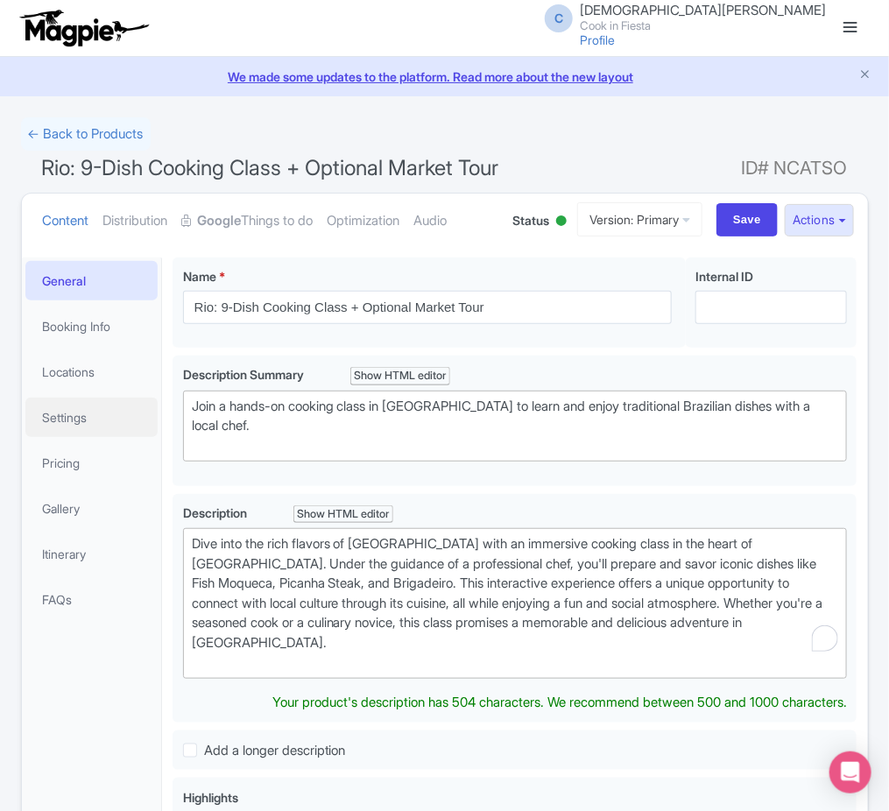
click at [91, 417] on link "Settings" at bounding box center [91, 417] width 133 height 39
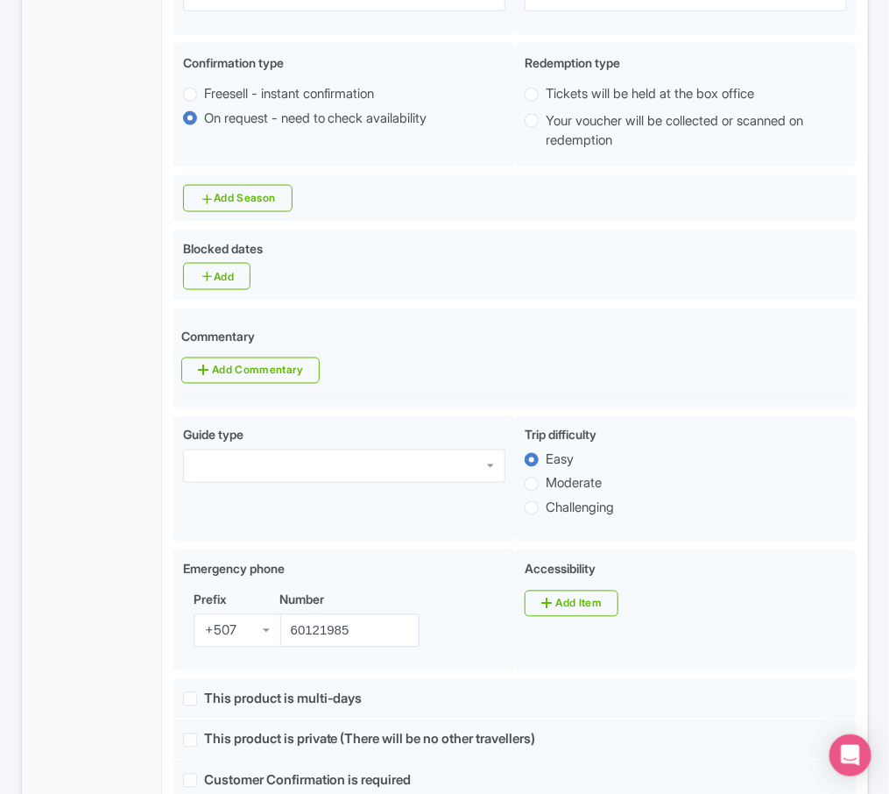
scroll to position [610, 1]
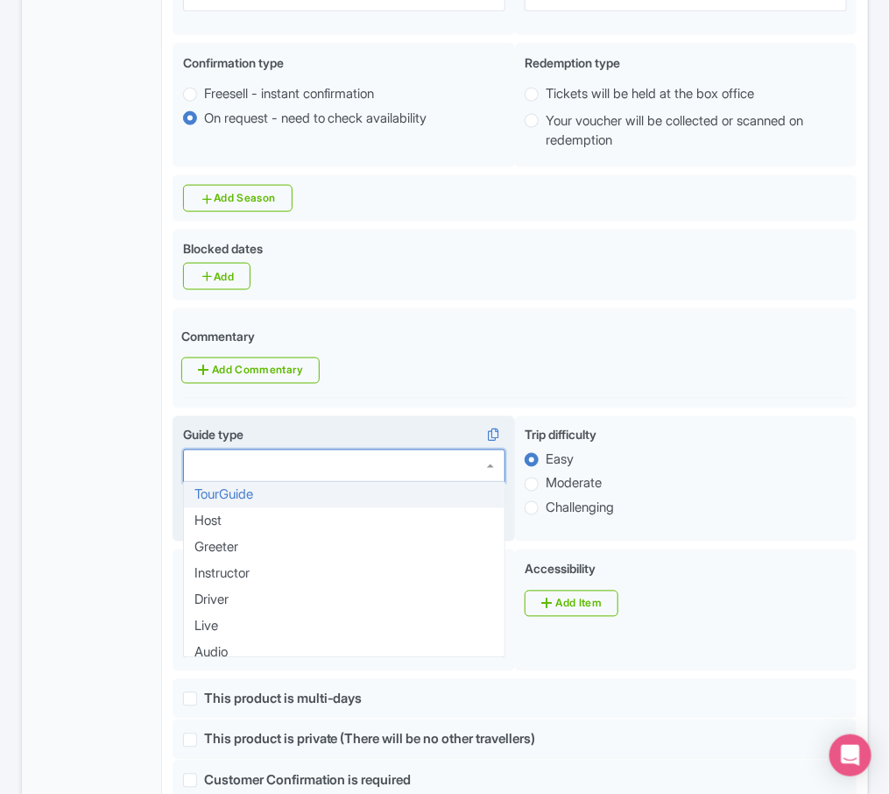
click at [264, 483] on div at bounding box center [344, 465] width 322 height 33
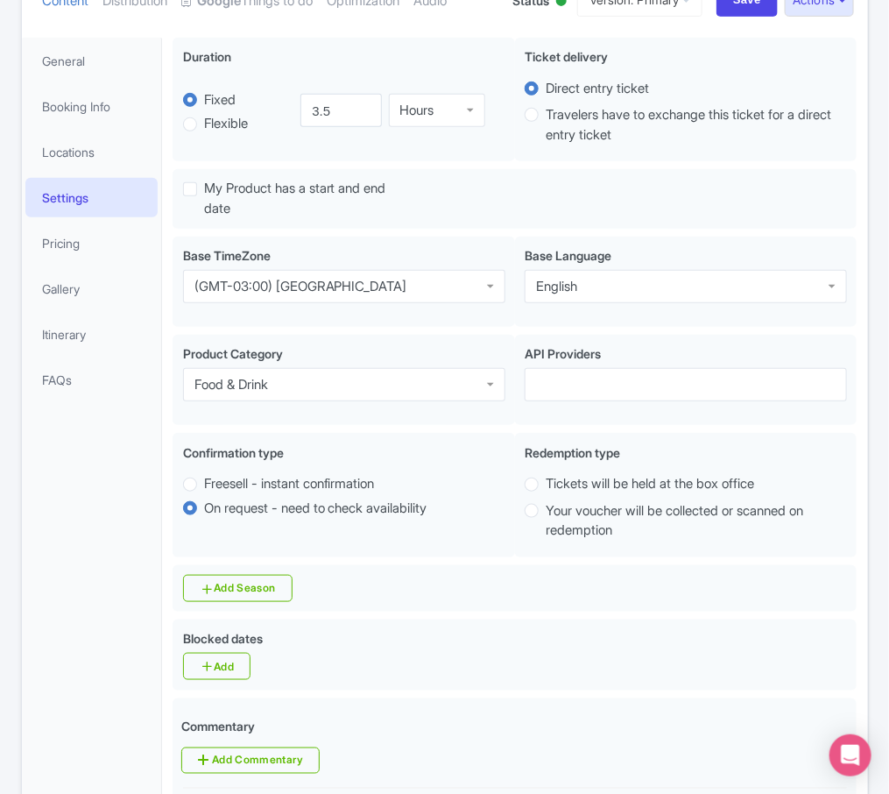
scroll to position [140, 0]
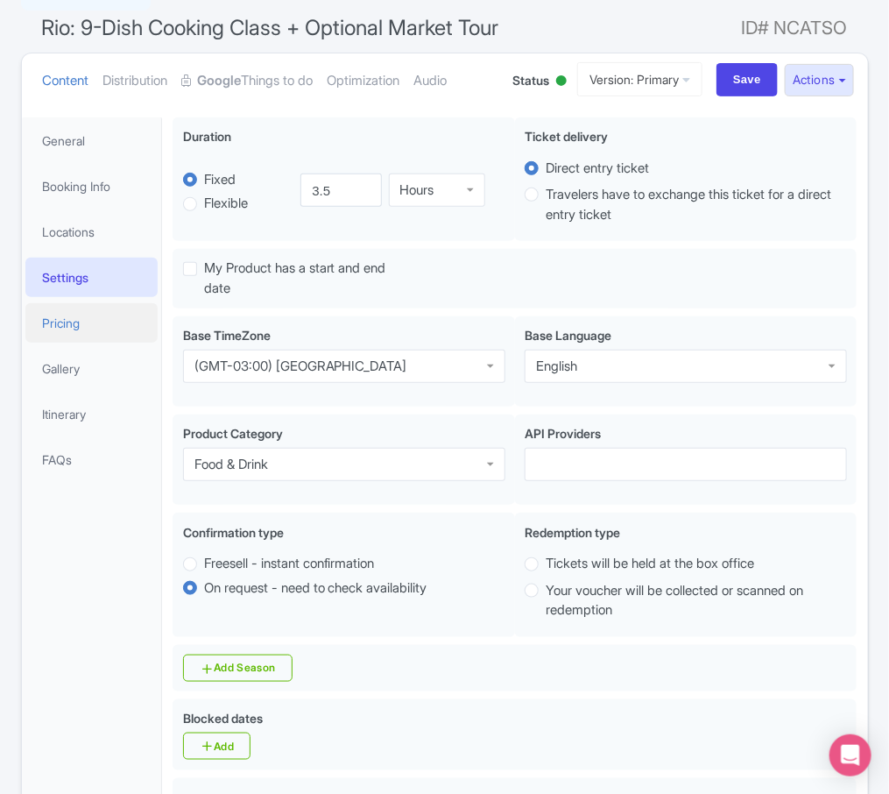
click at [88, 321] on link "Pricing" at bounding box center [91, 322] width 133 height 39
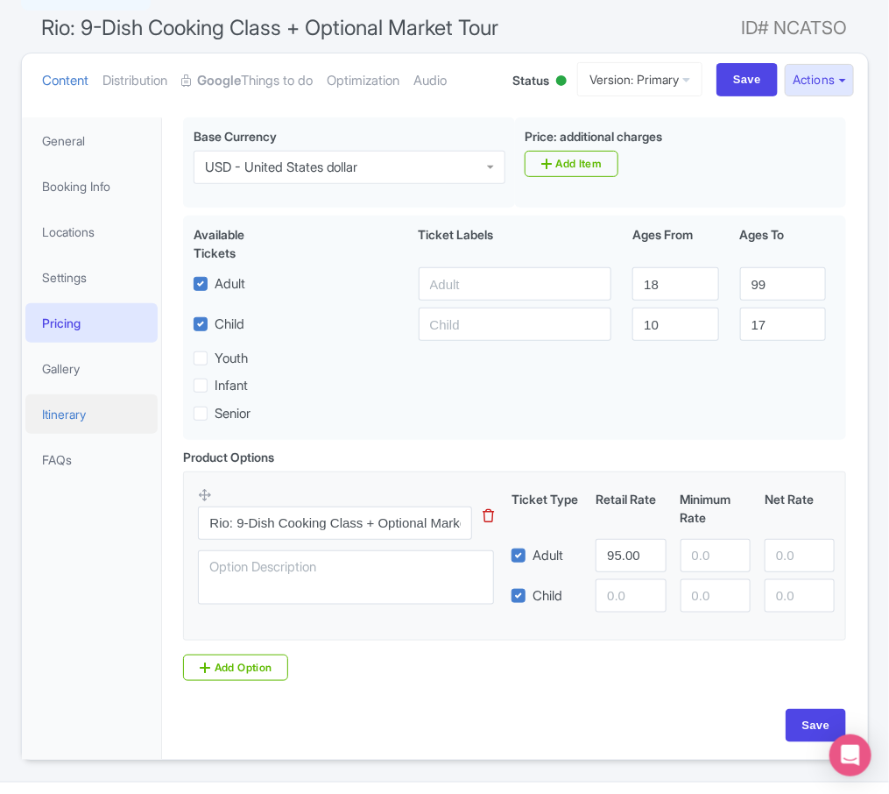
click at [82, 412] on link "Itinerary" at bounding box center [91, 413] width 133 height 39
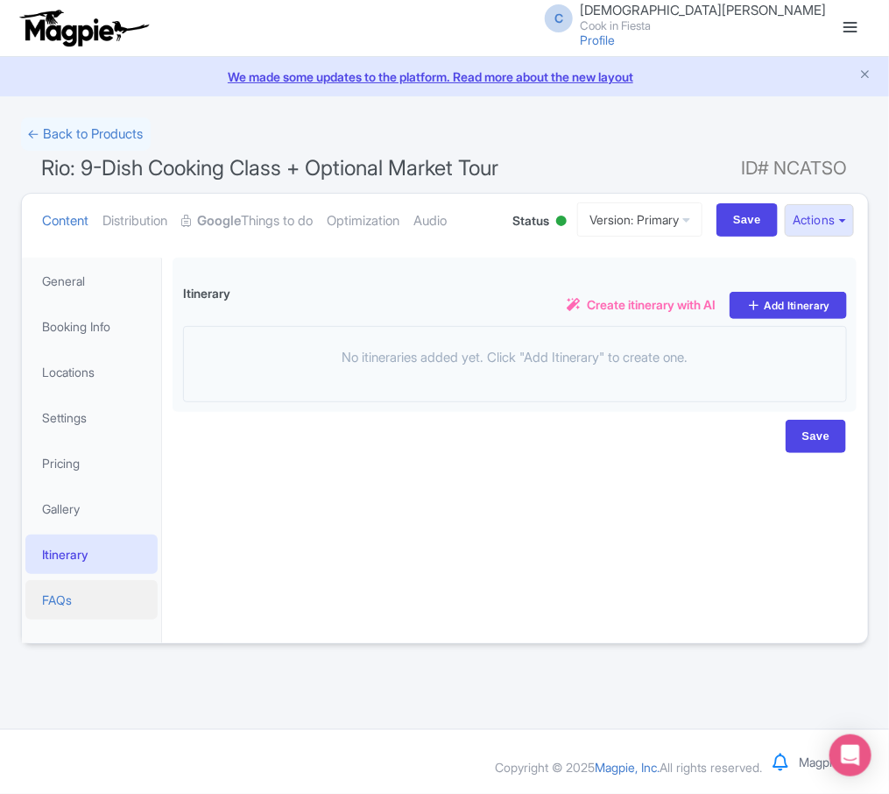
click at [72, 594] on link "FAQs" at bounding box center [91, 599] width 133 height 39
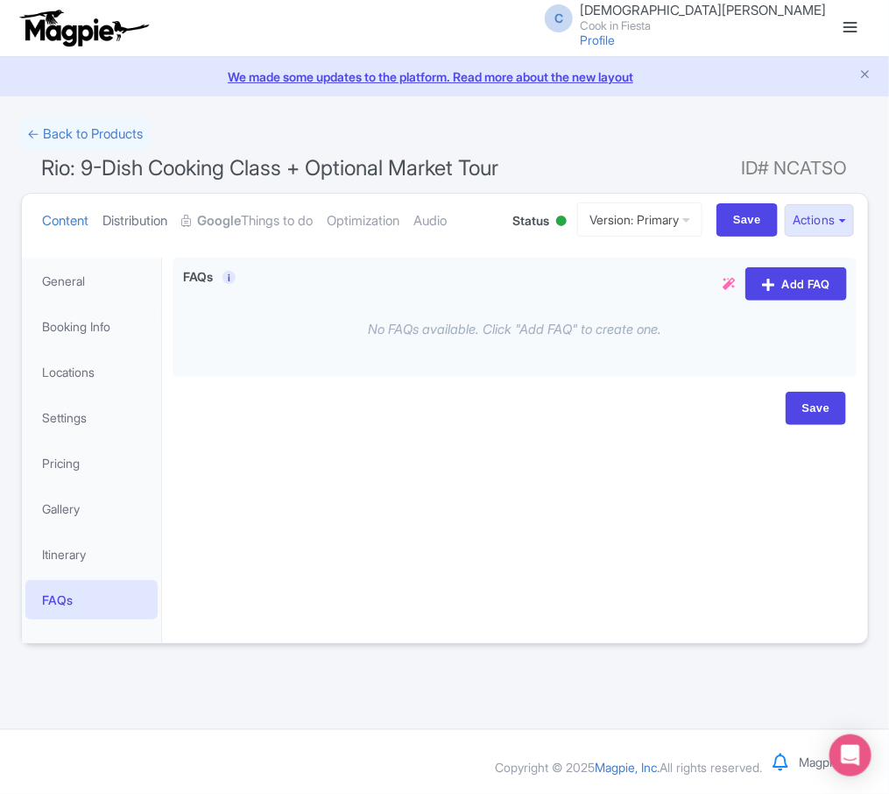
click at [135, 208] on link "Distribution" at bounding box center [135, 221] width 65 height 55
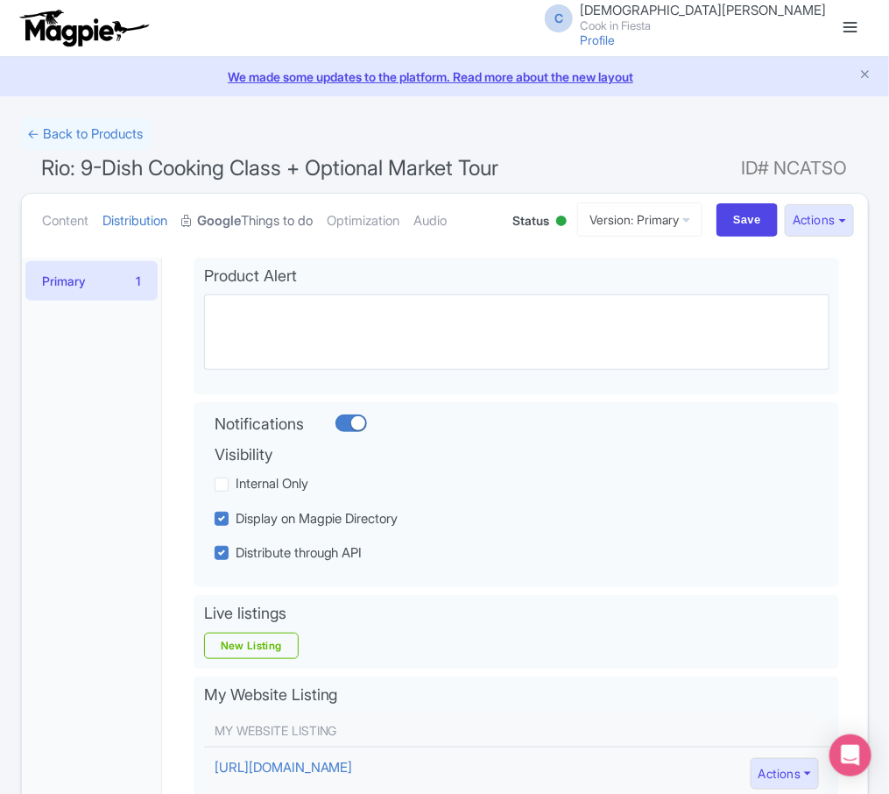
click at [244, 208] on link "Google Things to do" at bounding box center [247, 221] width 131 height 55
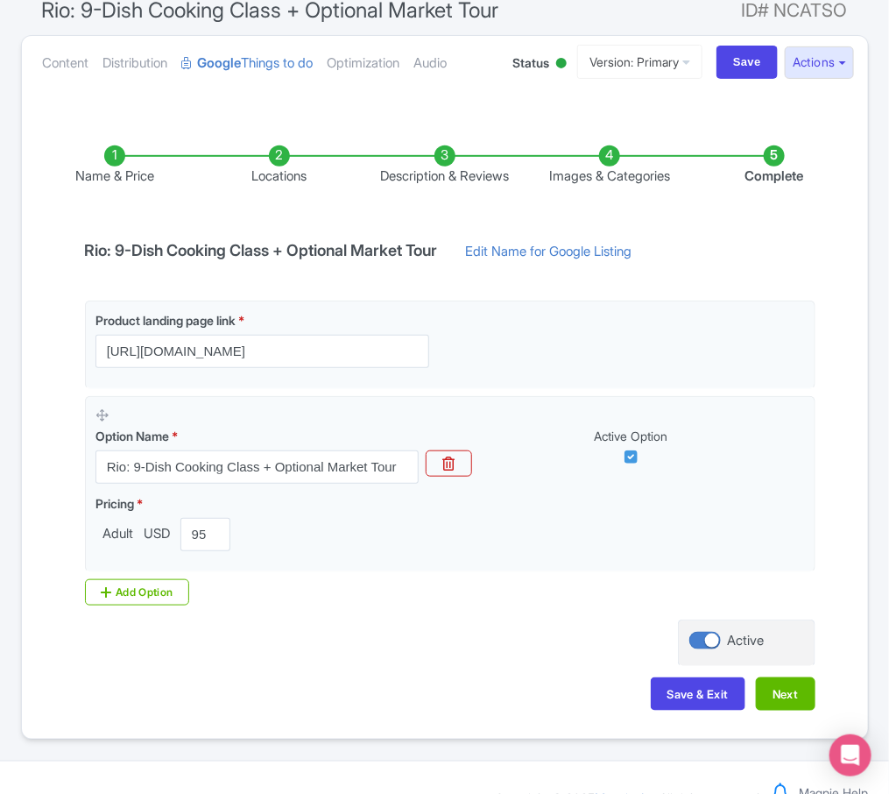
scroll to position [159, 0]
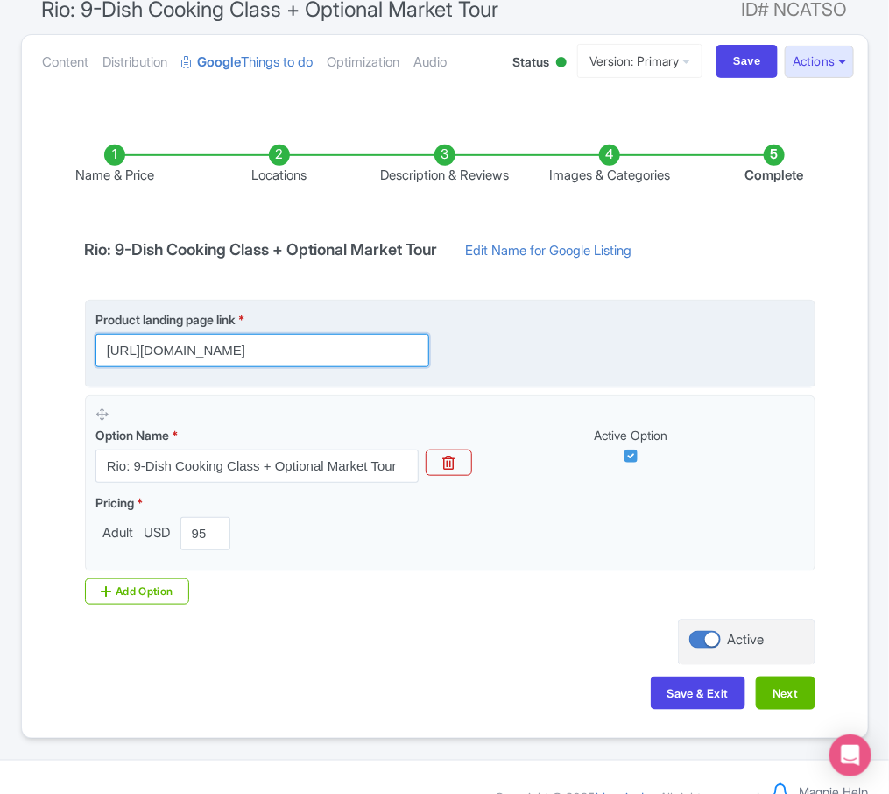
drag, startPoint x: 299, startPoint y: 352, endPoint x: 394, endPoint y: 351, distance: 95.5
click at [394, 351] on input "https://cookinfiesta.com/rio-cook/?trackingCode=11fe7982de5846e8aa5ab22ec597f5a9" at bounding box center [262, 350] width 334 height 33
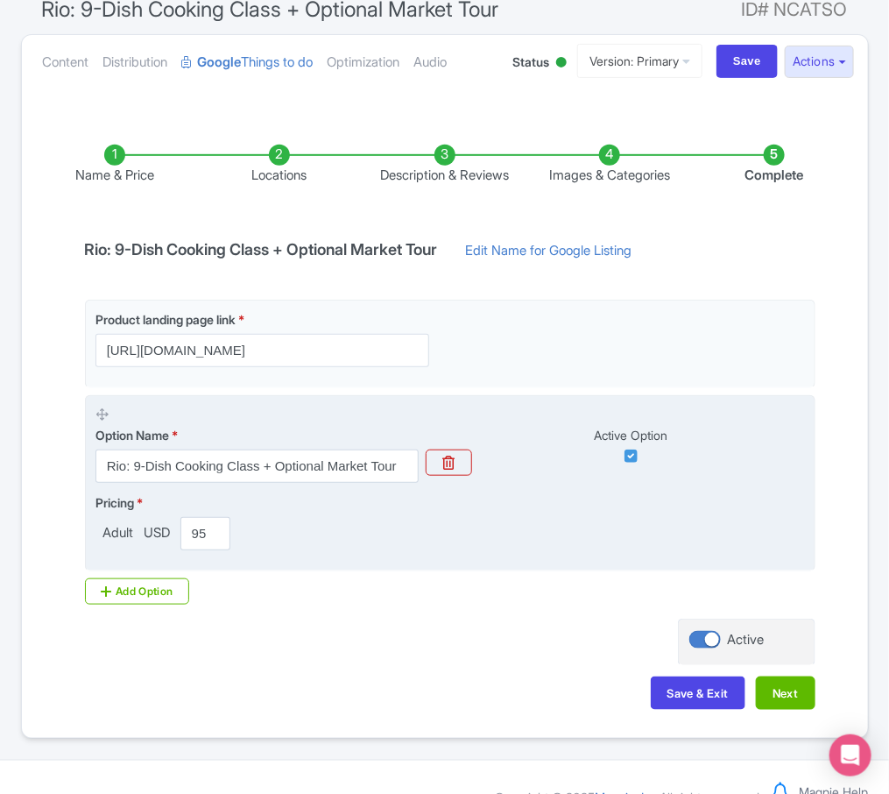
click at [297, 491] on fieldset "Option Name * Rio: 9-Dish Cooking Class + Optional Market Tour Active Option Pr…" at bounding box center [450, 483] width 731 height 176
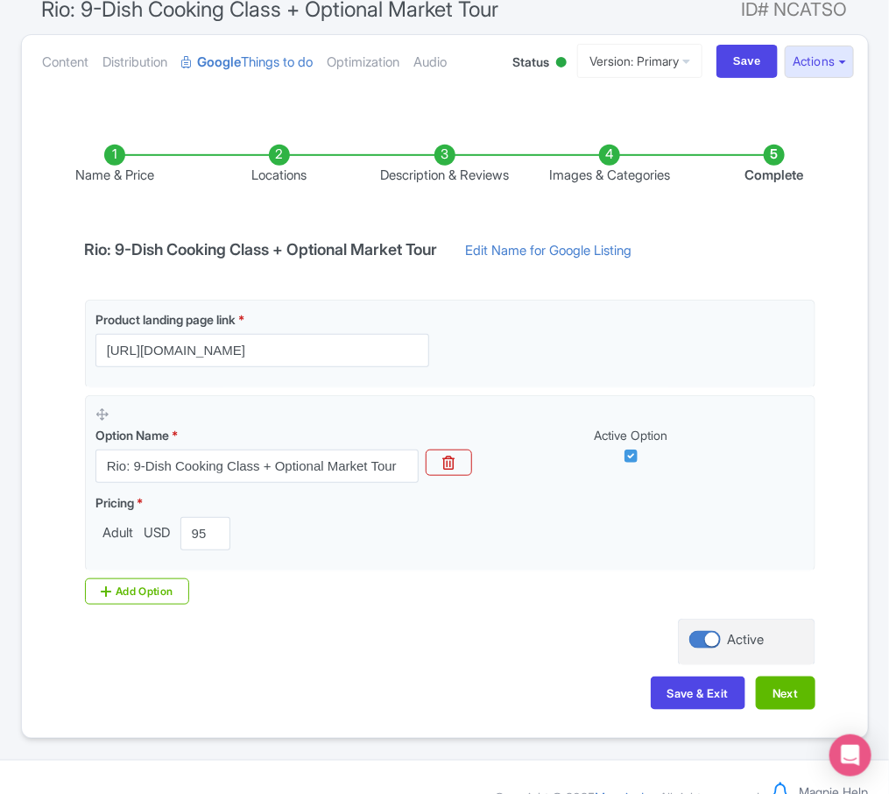
click at [270, 175] on li "Locations" at bounding box center [279, 165] width 165 height 41
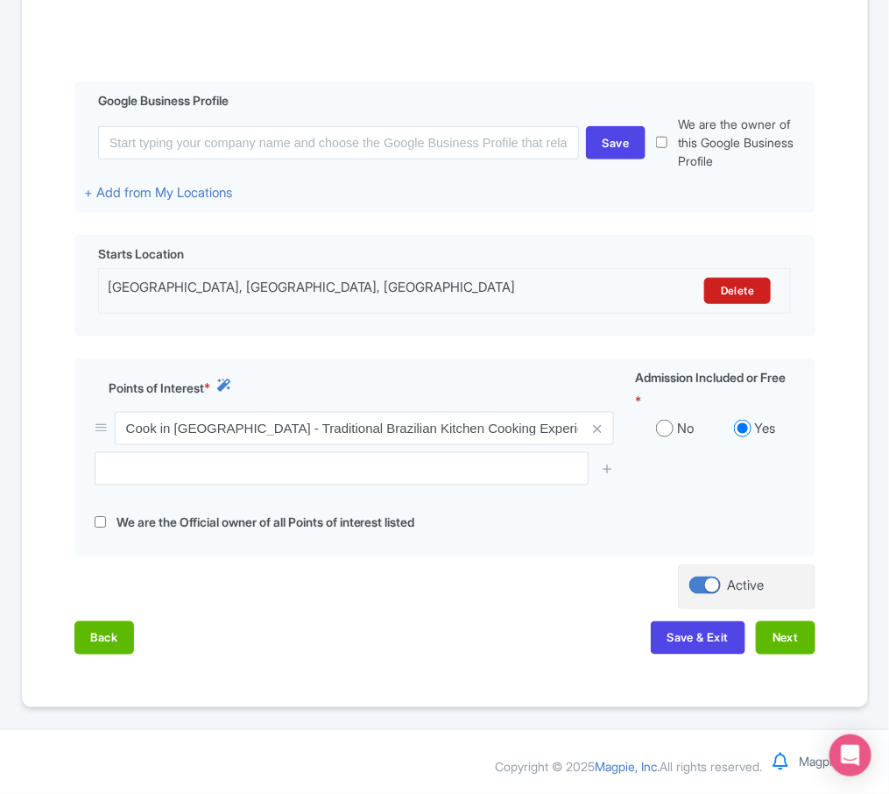
scroll to position [354, 0]
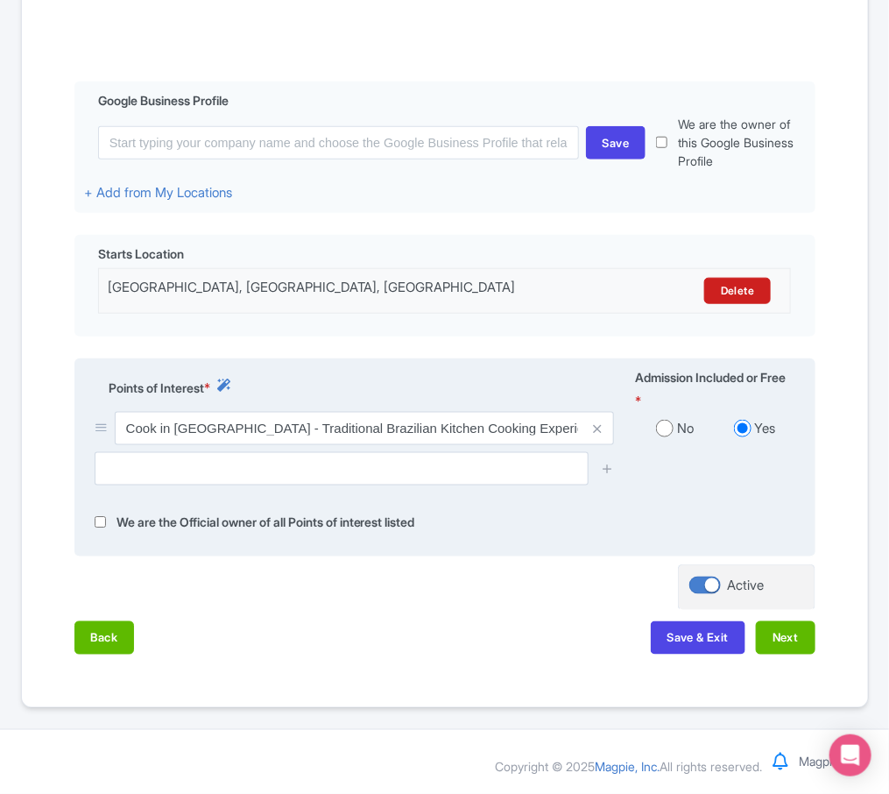
click at [184, 533] on label "We are the Official owner of all Points of interest listed" at bounding box center [265, 522] width 299 height 20
click at [101, 533] on input "checkbox" at bounding box center [100, 522] width 11 height 20
checkbox input "true"
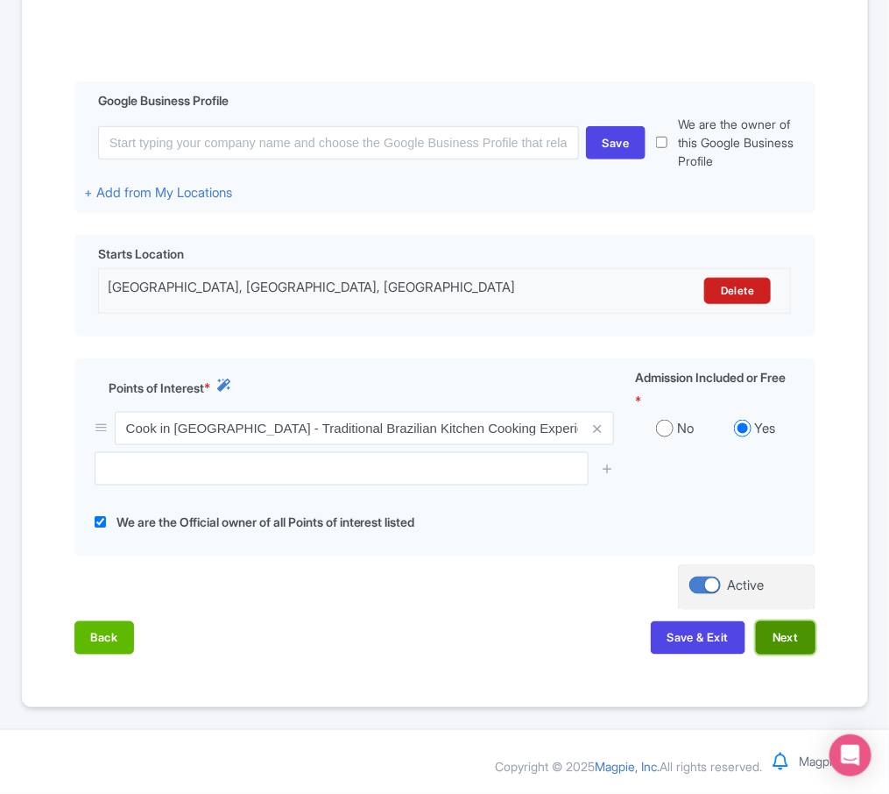
click at [782, 654] on button "Next" at bounding box center [786, 637] width 60 height 33
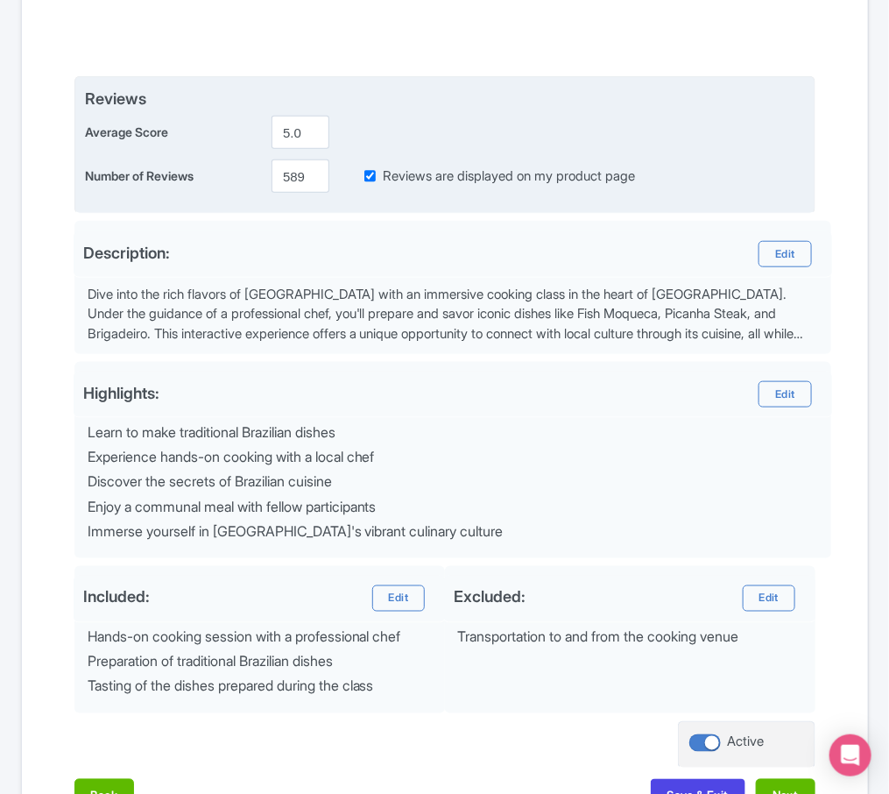
scroll to position [110, 0]
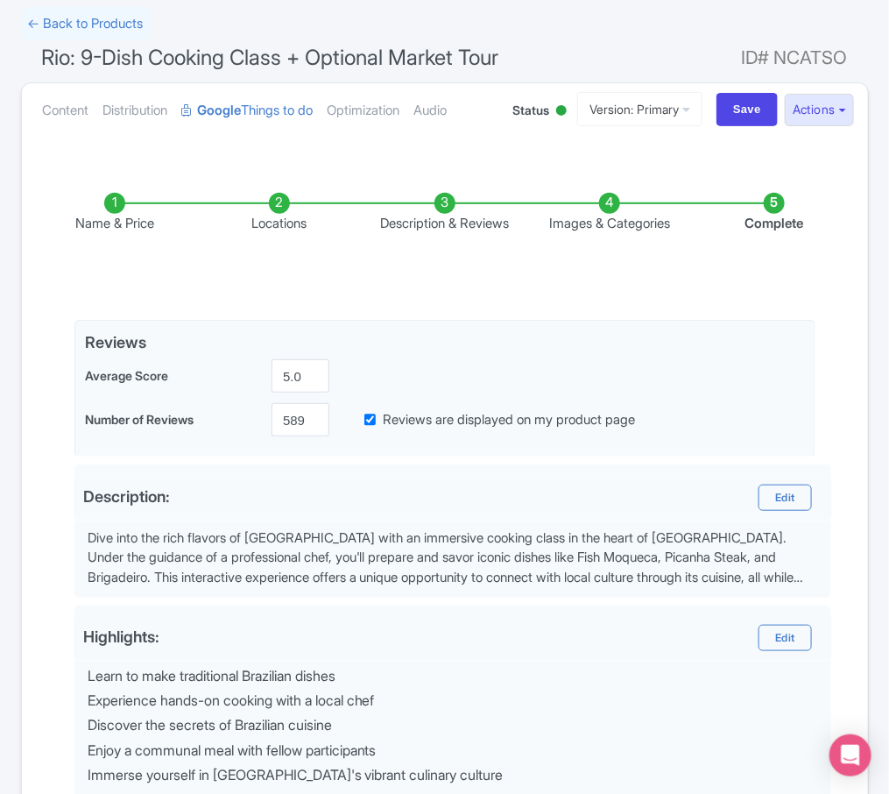
click at [417, 208] on li "Description & Reviews" at bounding box center [444, 213] width 165 height 41
click at [585, 215] on li "Images & Categories" at bounding box center [609, 213] width 165 height 41
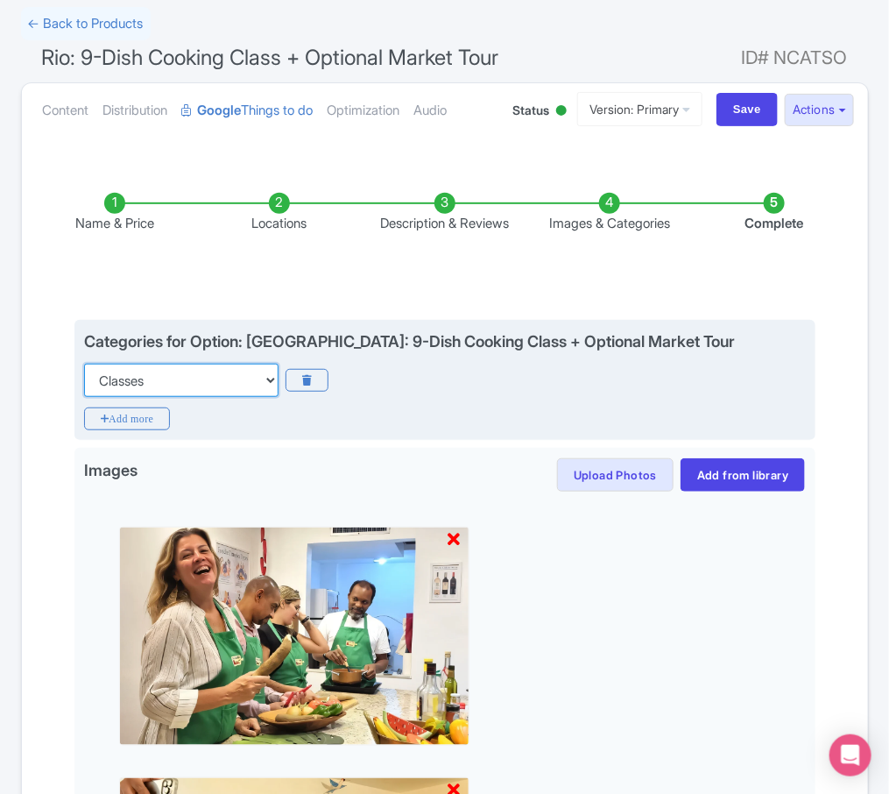
click at [178, 389] on select "Choose categories Adults Only Animals Audio Guide Beaches Bike Tours Boat Tours…" at bounding box center [181, 380] width 194 height 33
select select "food"
click at [84, 364] on select "Choose categories Adults Only Animals Audio Guide Beaches Bike Tours Boat Tours…" at bounding box center [181, 380] width 194 height 33
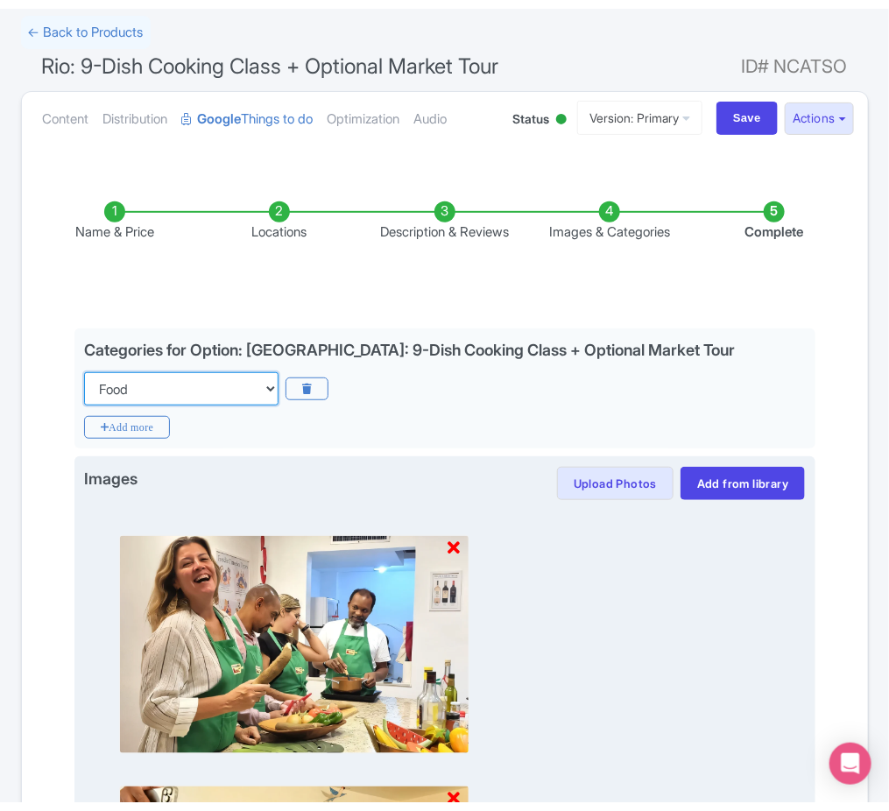
scroll to position [1070, 0]
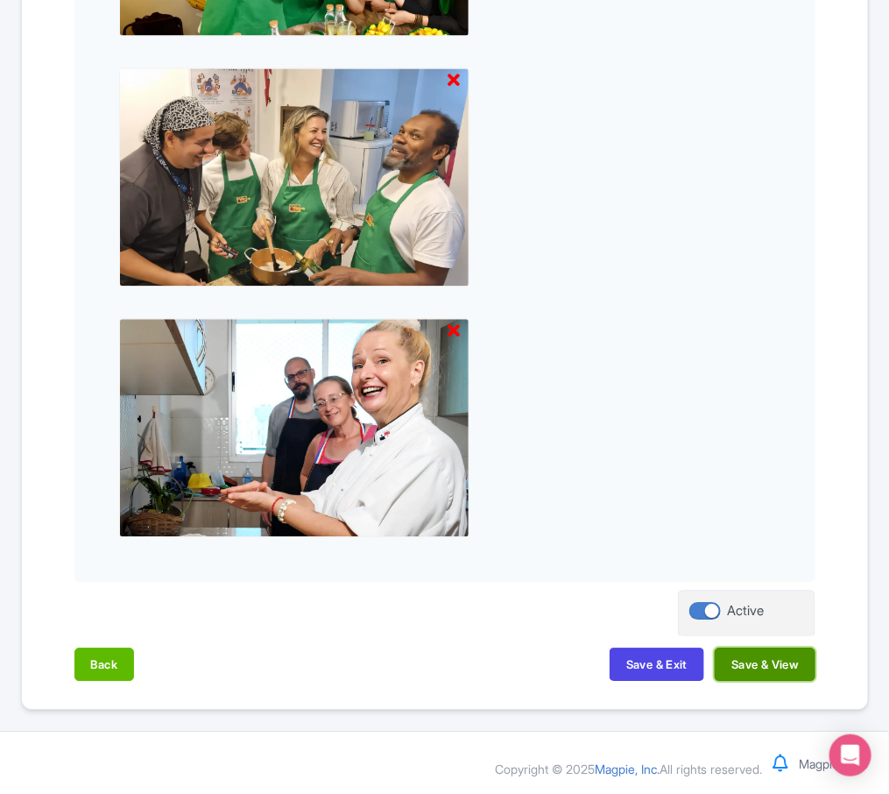
click at [746, 668] on button "Save & View" at bounding box center [765, 663] width 100 height 33
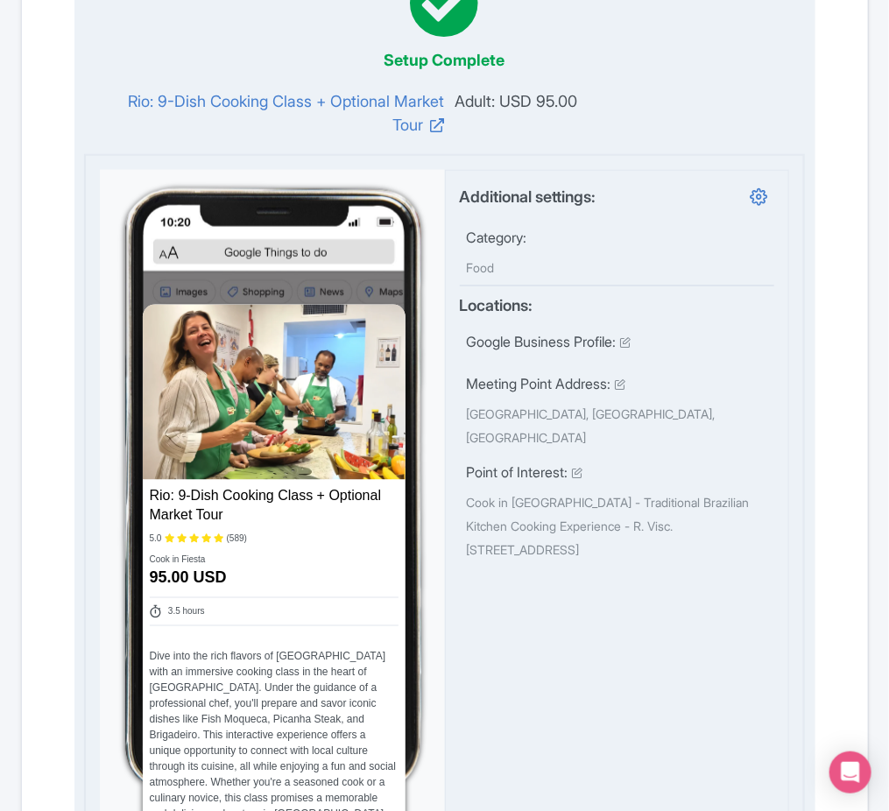
scroll to position [0, 0]
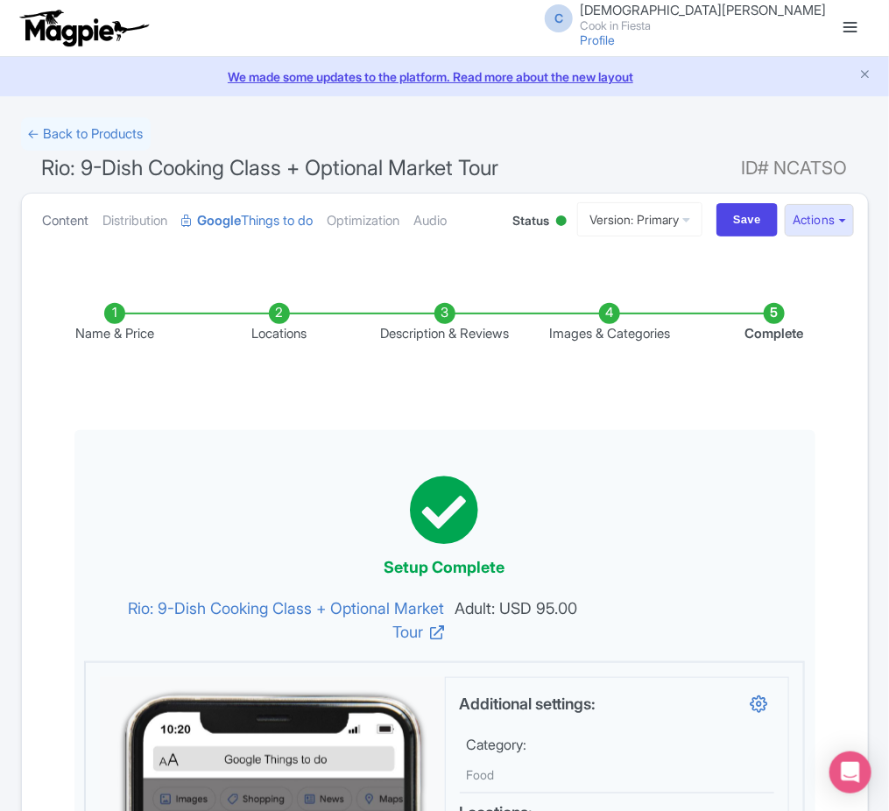
click at [86, 221] on link "Content" at bounding box center [66, 221] width 46 height 55
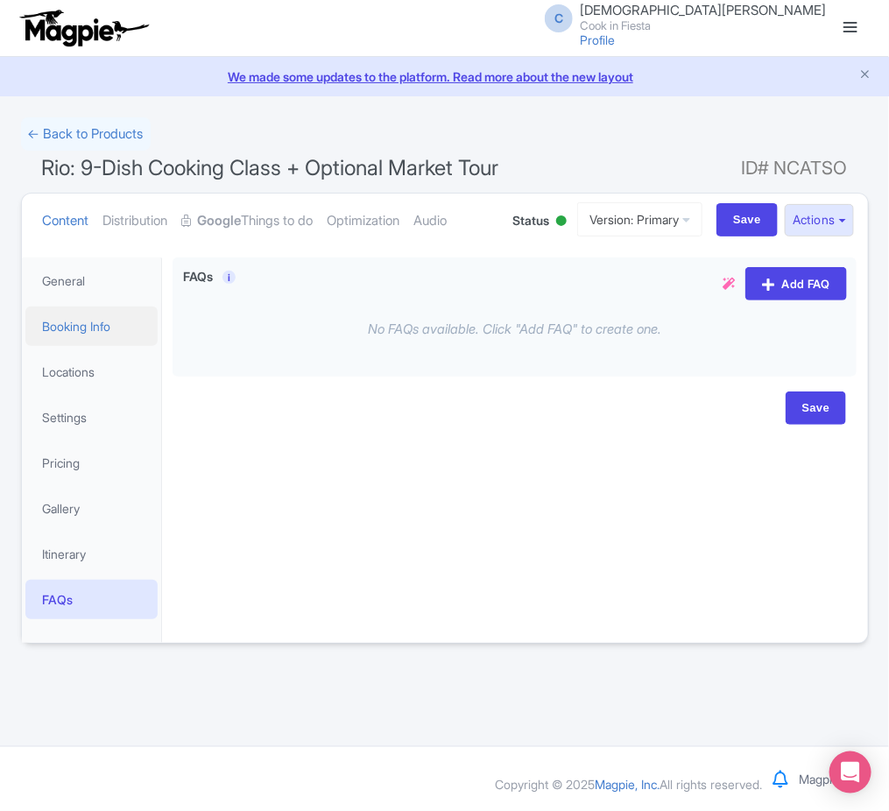
click at [100, 312] on link "Booking Info" at bounding box center [91, 326] width 133 height 39
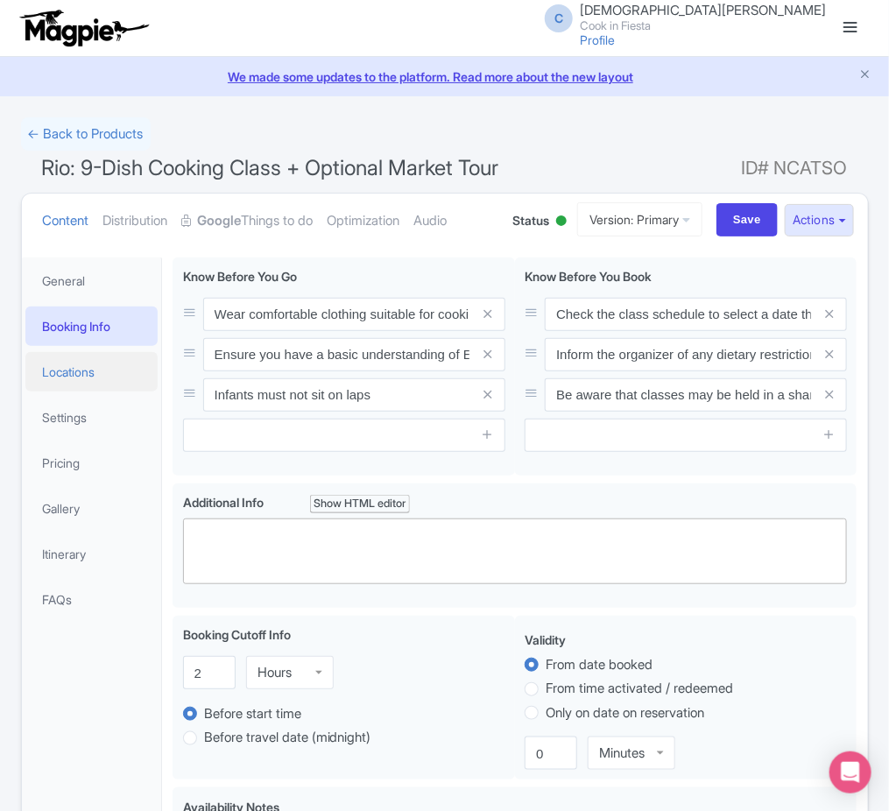
click at [126, 385] on link "Locations" at bounding box center [91, 371] width 133 height 39
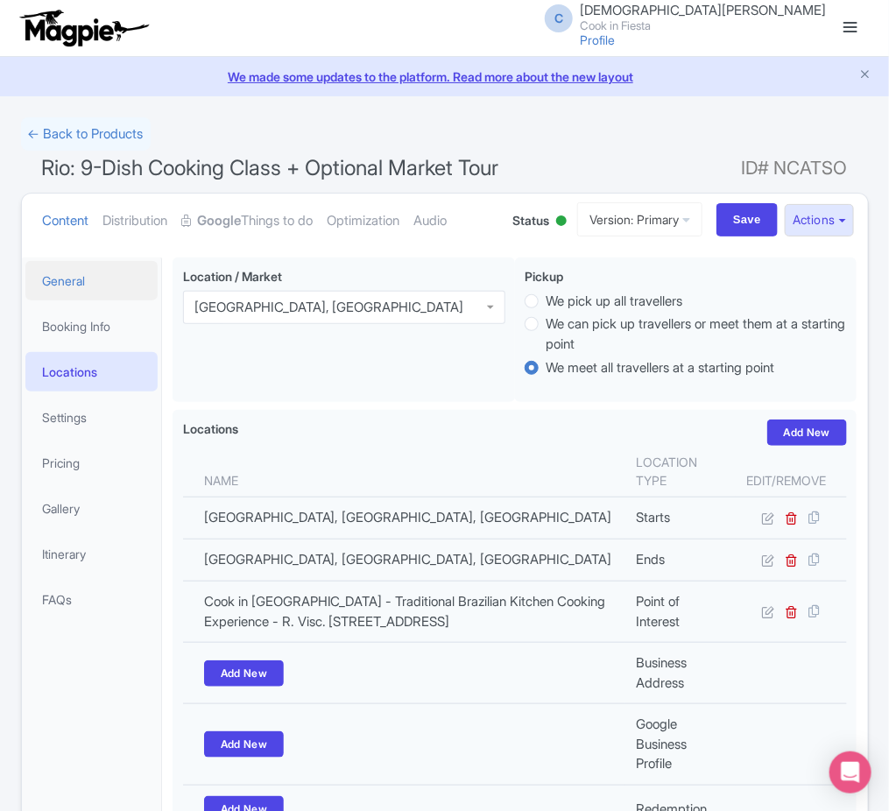
click at [121, 299] on link "General" at bounding box center [91, 280] width 133 height 39
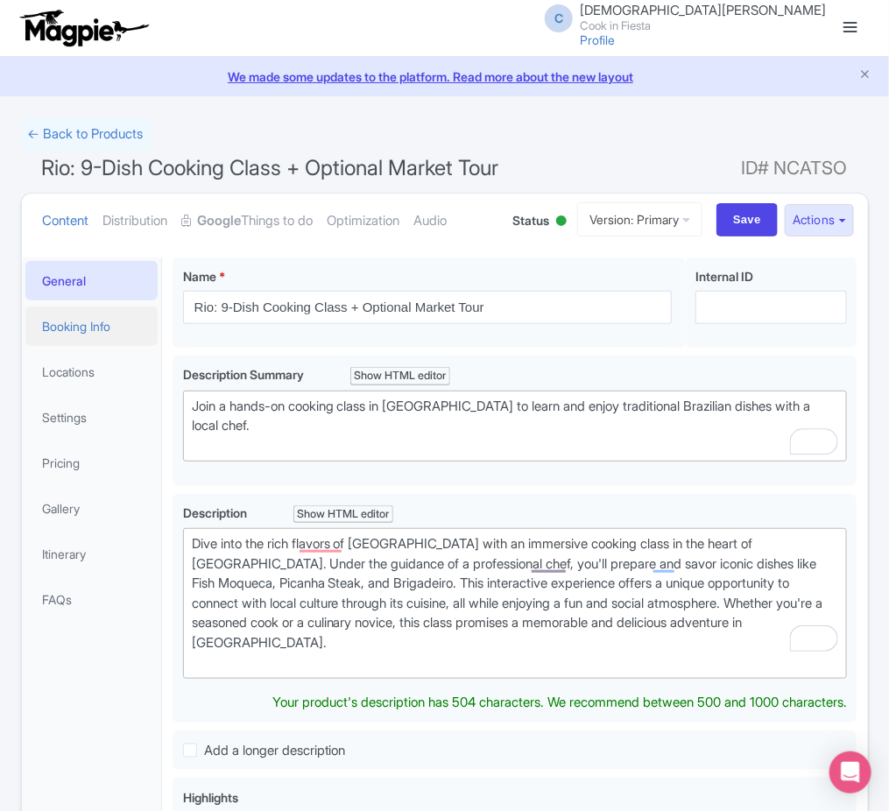
click at [131, 328] on link "Booking Info" at bounding box center [91, 326] width 133 height 39
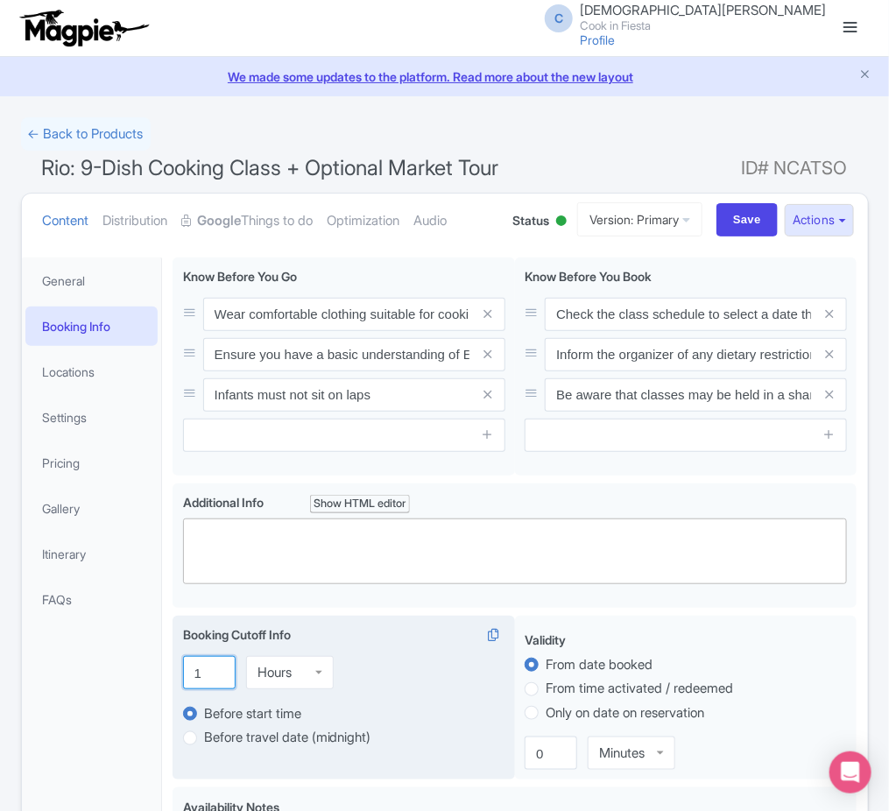
click at [216, 678] on input "1" at bounding box center [209, 672] width 53 height 33
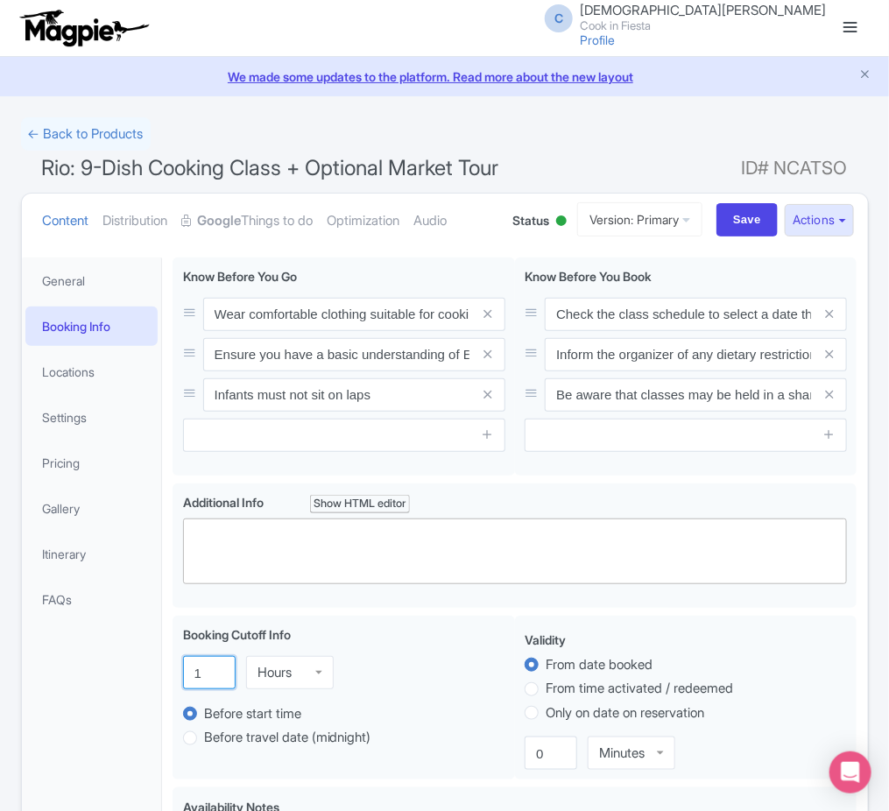
drag, startPoint x: 206, startPoint y: 674, endPoint x: 164, endPoint y: 673, distance: 42.1
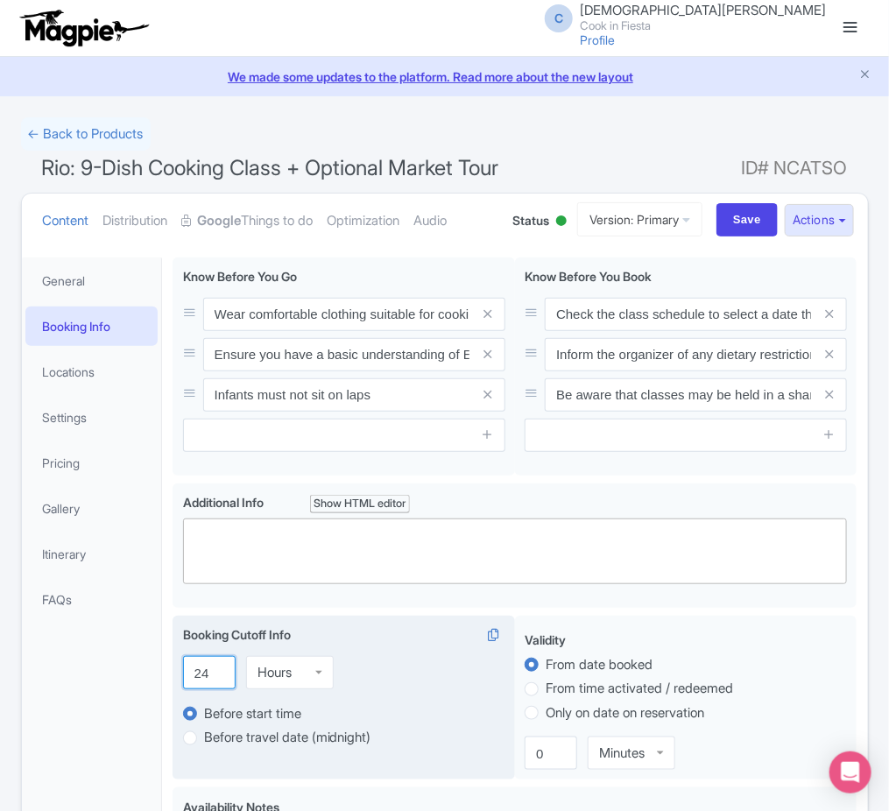
type input "24"
click at [438, 687] on div "24 Hours Hours" at bounding box center [344, 672] width 322 height 33
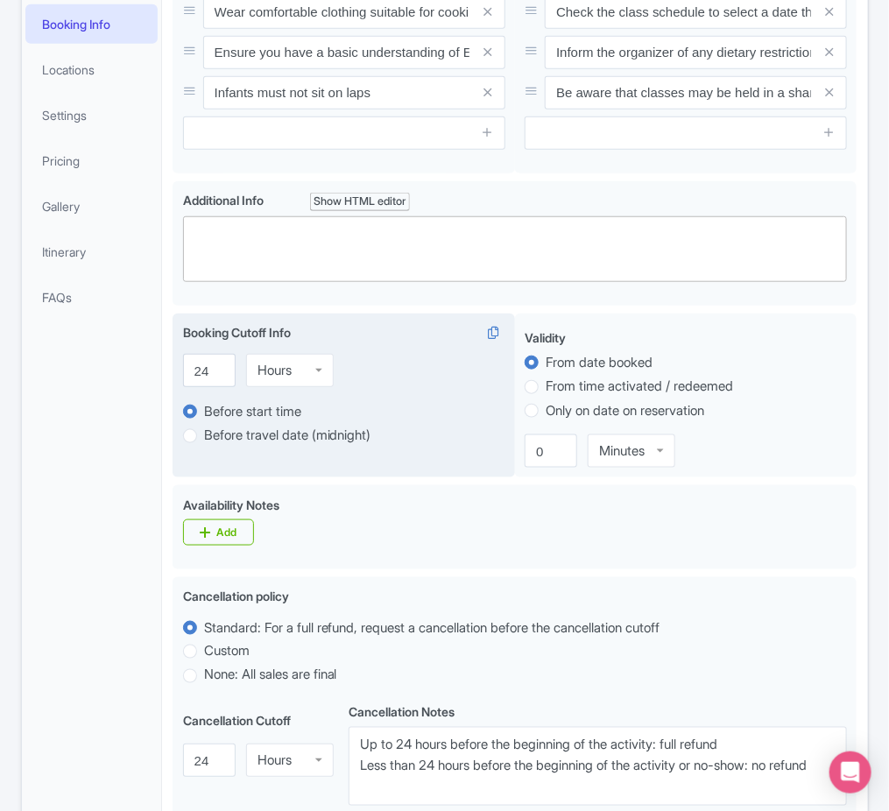
scroll to position [847, 0]
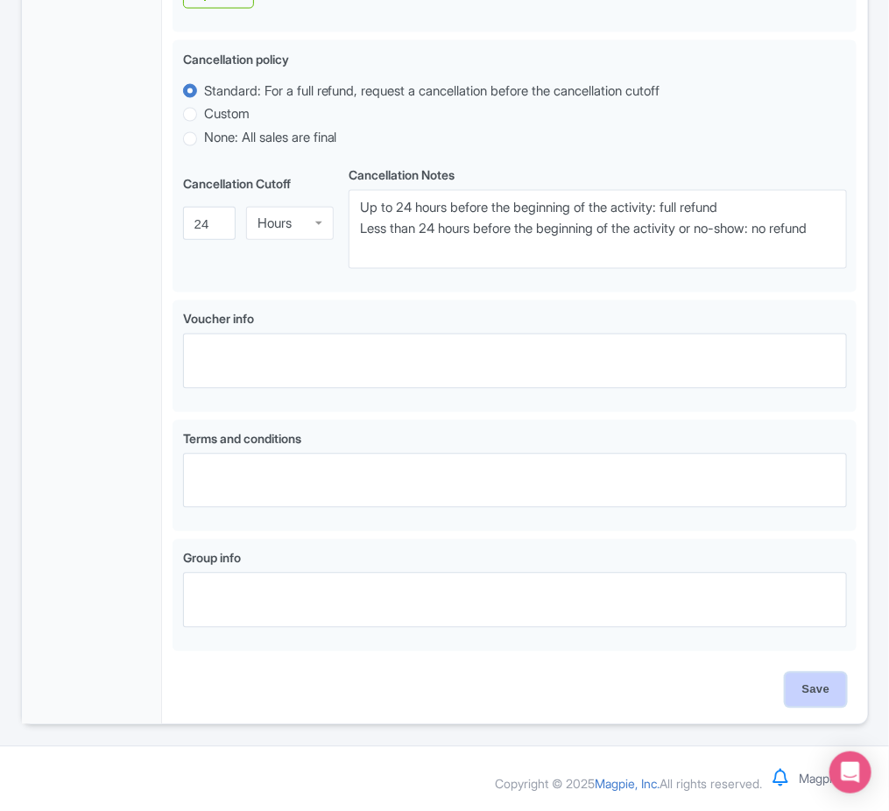
click at [800, 695] on input "Save" at bounding box center [816, 690] width 61 height 33
type input "Saving..."
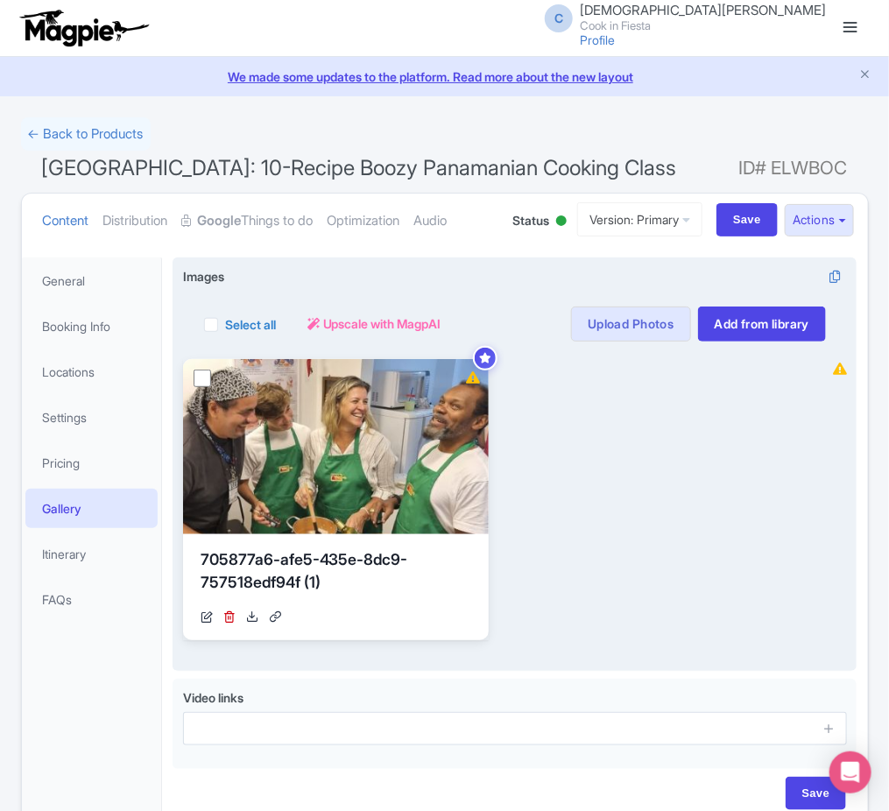
click at [731, 427] on div "View Details 705877a6-afe5-435e-8dc9-757518edf94f (1) [URL][DOMAIN_NAME] Your i…" at bounding box center [499, 499] width 633 height 281
click at [635, 314] on link "Upload Photos" at bounding box center [630, 324] width 119 height 35
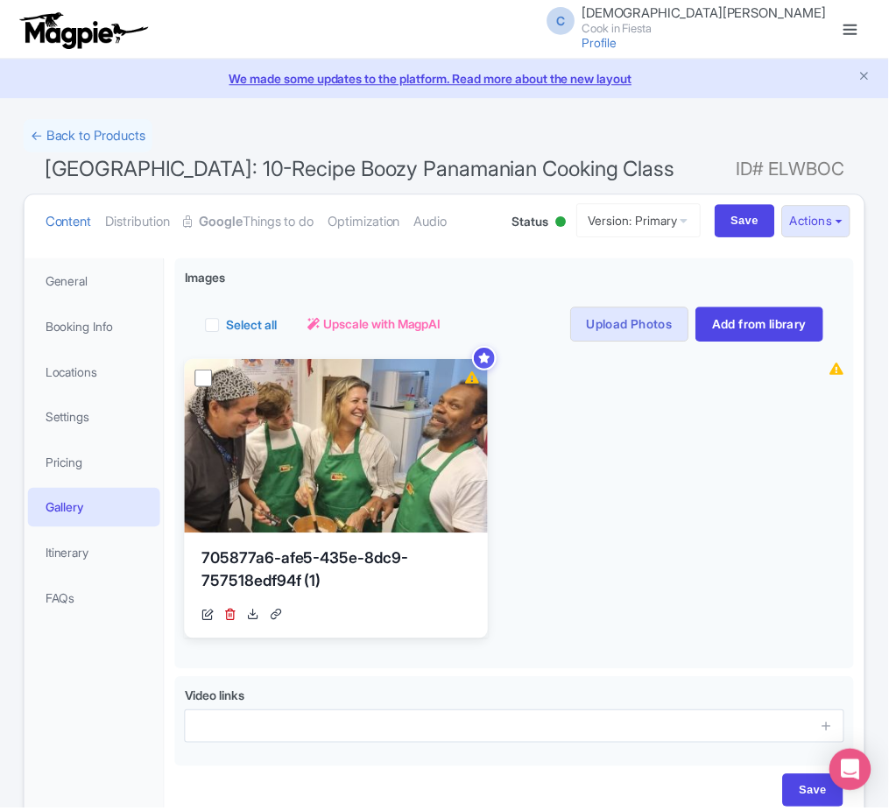
scroll to position [105, 0]
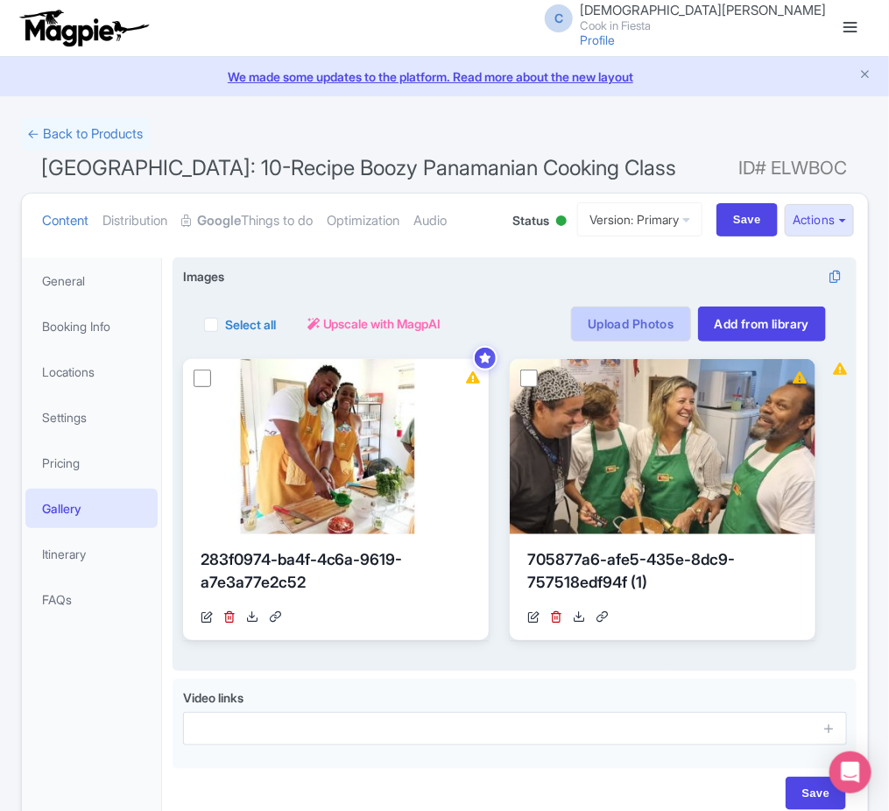
click at [659, 324] on link "Upload Photos" at bounding box center [630, 324] width 119 height 35
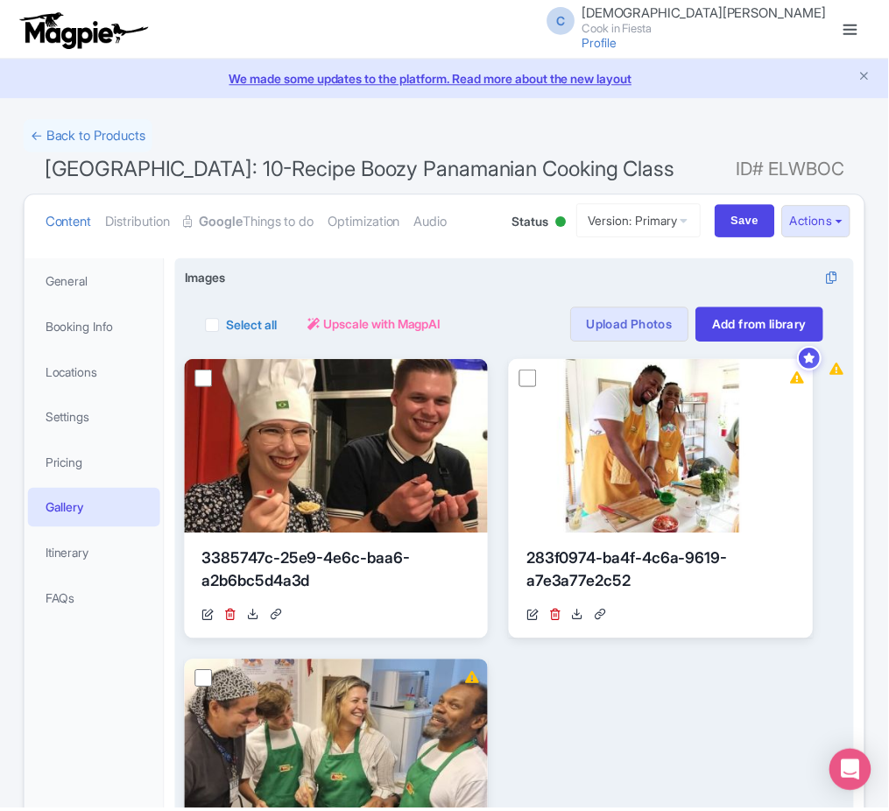
scroll to position [257, 0]
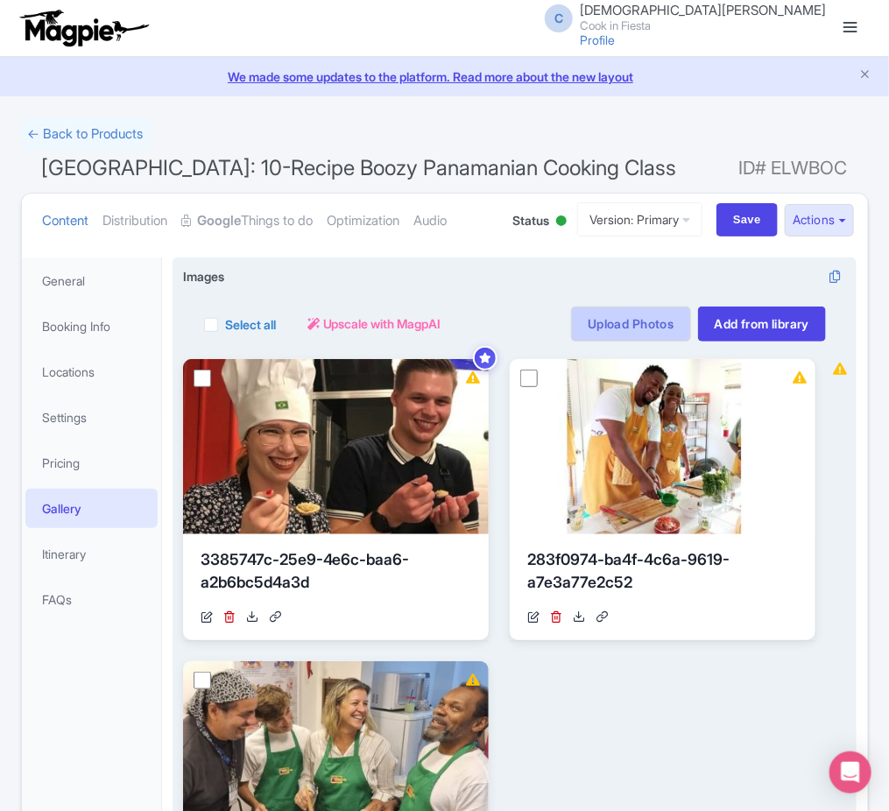
click at [670, 324] on link "Upload Photos" at bounding box center [630, 324] width 119 height 35
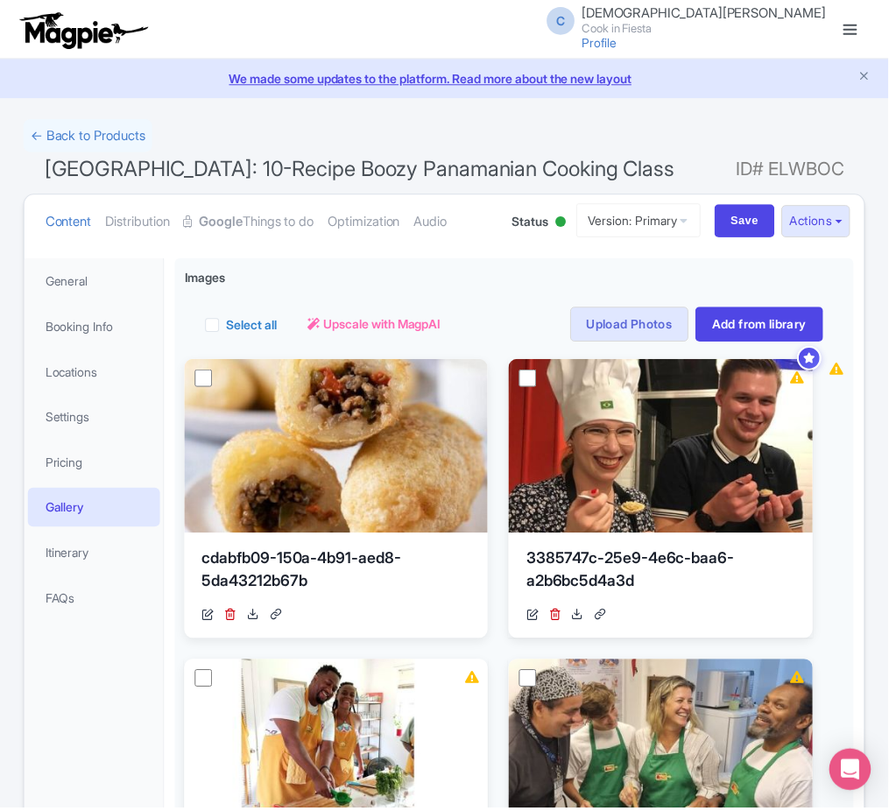
scroll to position [257, 0]
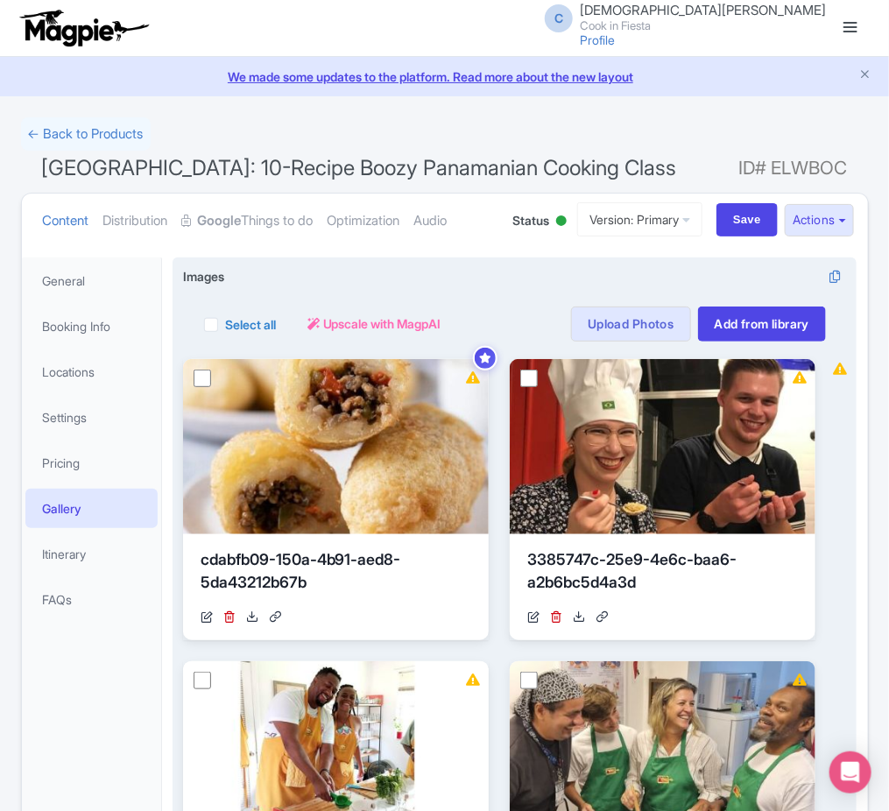
click at [225, 323] on label "Select all" at bounding box center [250, 324] width 51 height 18
click at [225, 323] on input "Select all" at bounding box center [230, 319] width 11 height 11
checkbox input "true"
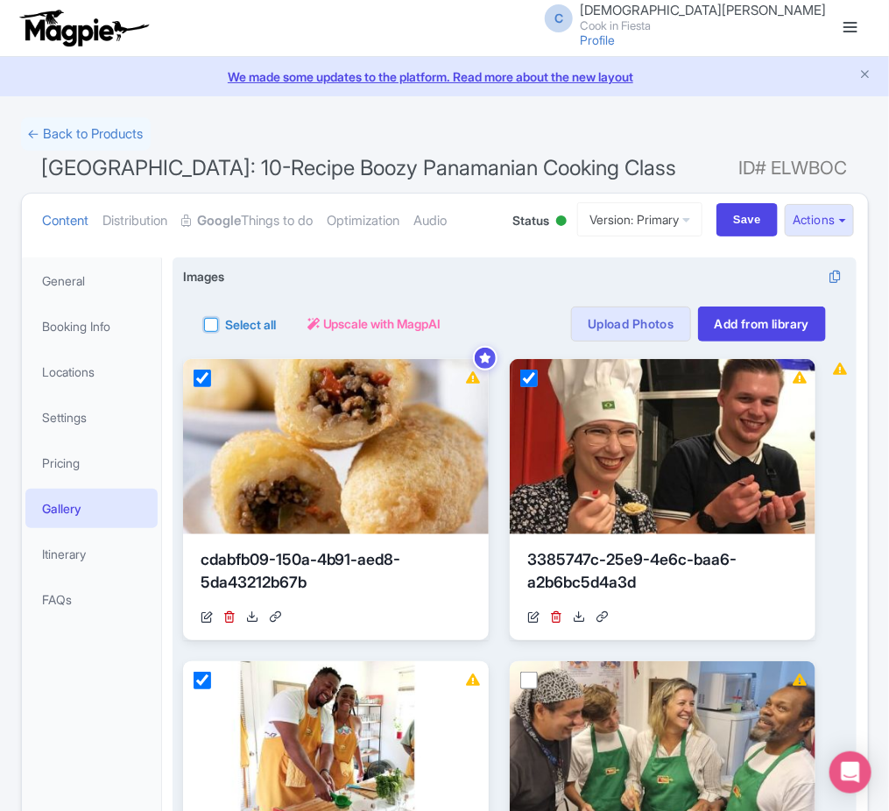
checkbox input "true"
click at [441, 322] on span "Upscale with MagpAI" at bounding box center [451, 323] width 118 height 18
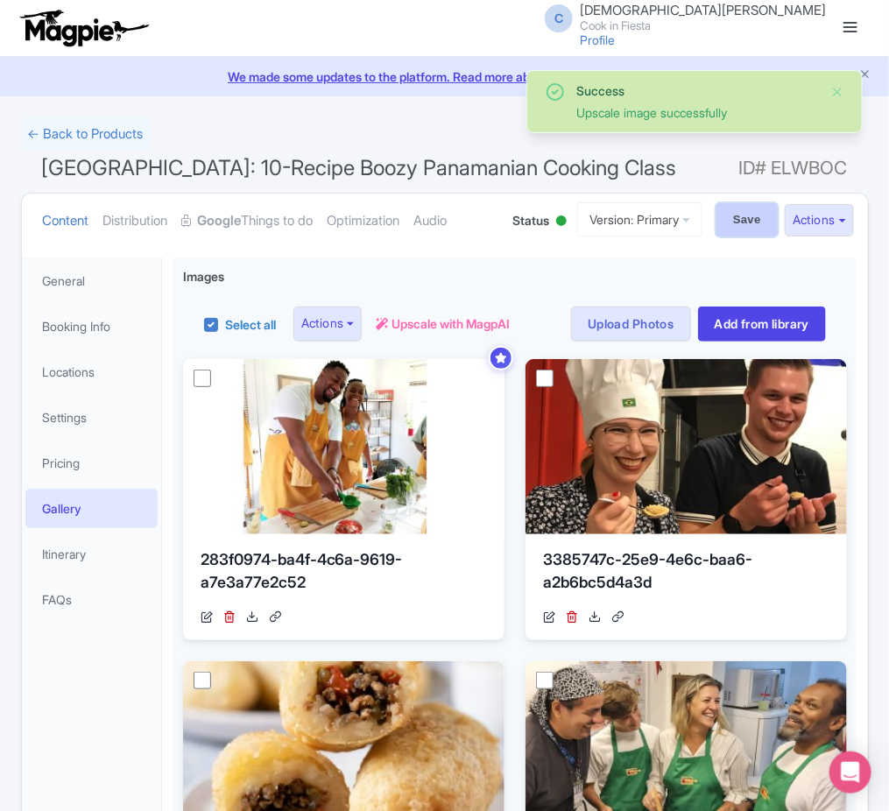
click at [724, 230] on input "Save" at bounding box center [747, 219] width 61 height 33
type input "Saving..."
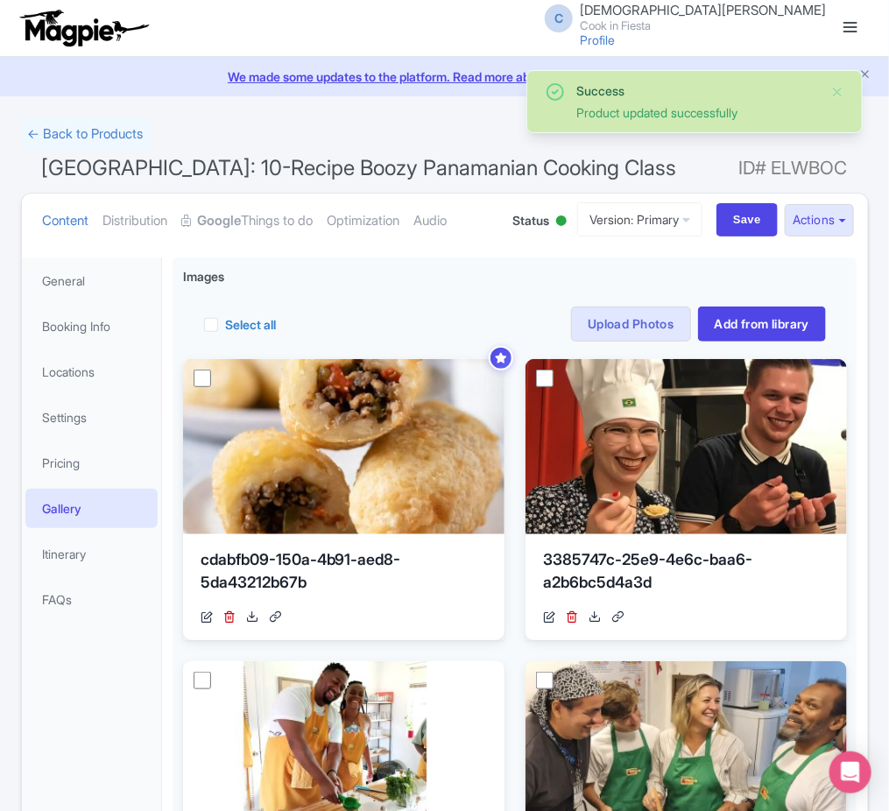
click at [281, 225] on link "Google Things to do" at bounding box center [247, 221] width 131 height 55
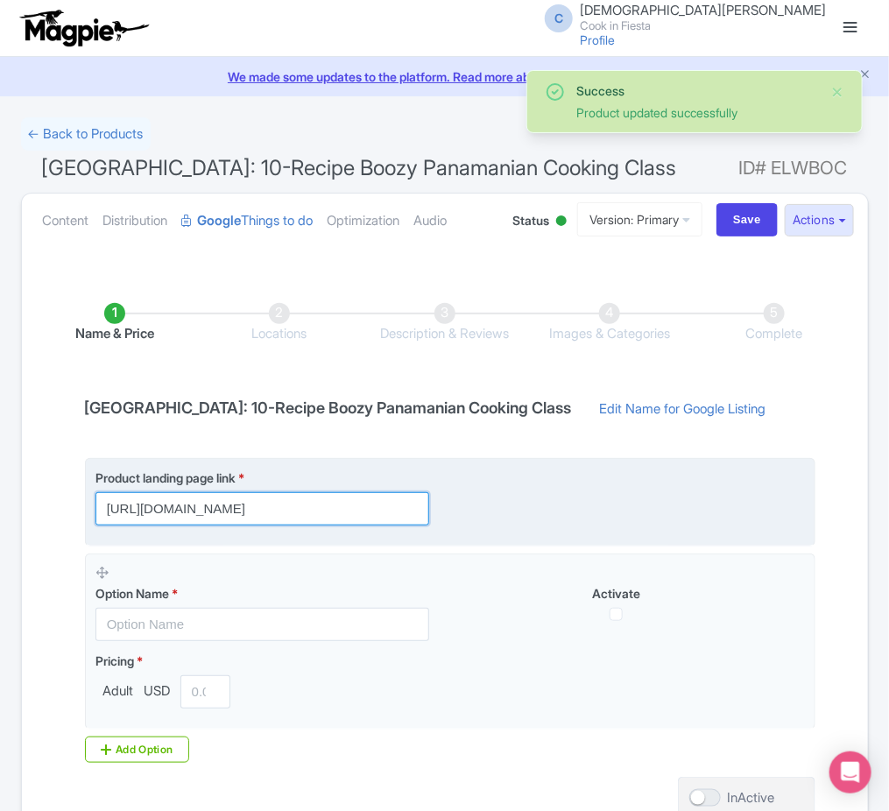
click at [364, 509] on input "https://cookinfiesta.com/panama-cook/" at bounding box center [262, 508] width 334 height 33
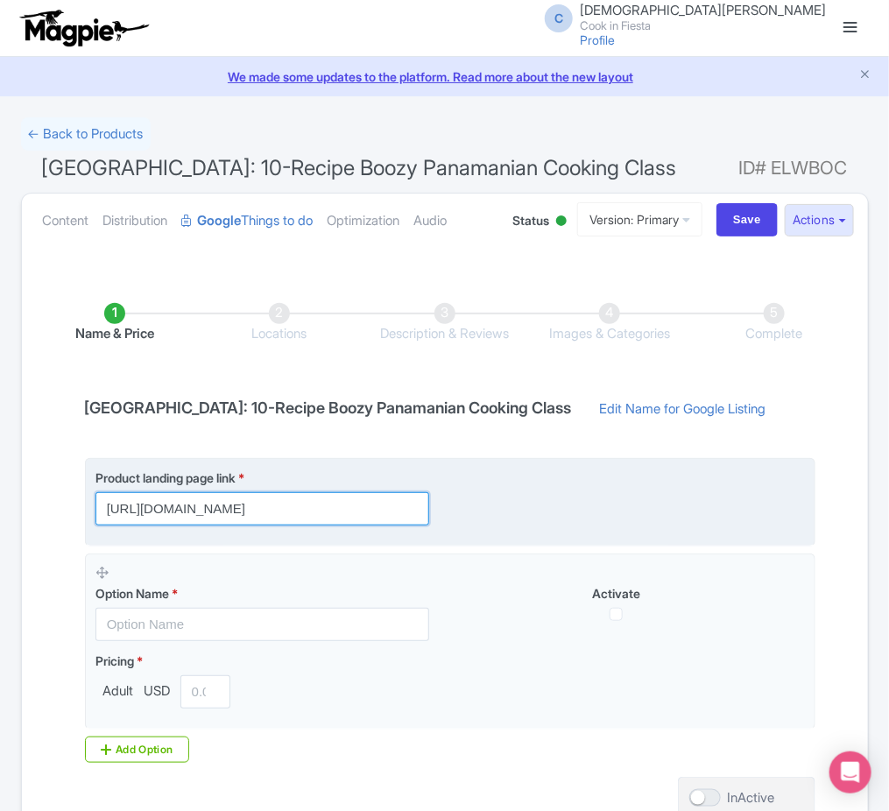
click at [367, 505] on input "https://cookinfiesta.com/panama-cook/" at bounding box center [262, 508] width 334 height 33
paste input "?trackingCode=1"
click at [386, 494] on input "https://cookinfiesta.com/panama-cook/?trackingCode=" at bounding box center [262, 508] width 334 height 33
drag, startPoint x: 386, startPoint y: 494, endPoint x: 498, endPoint y: 500, distance: 112.3
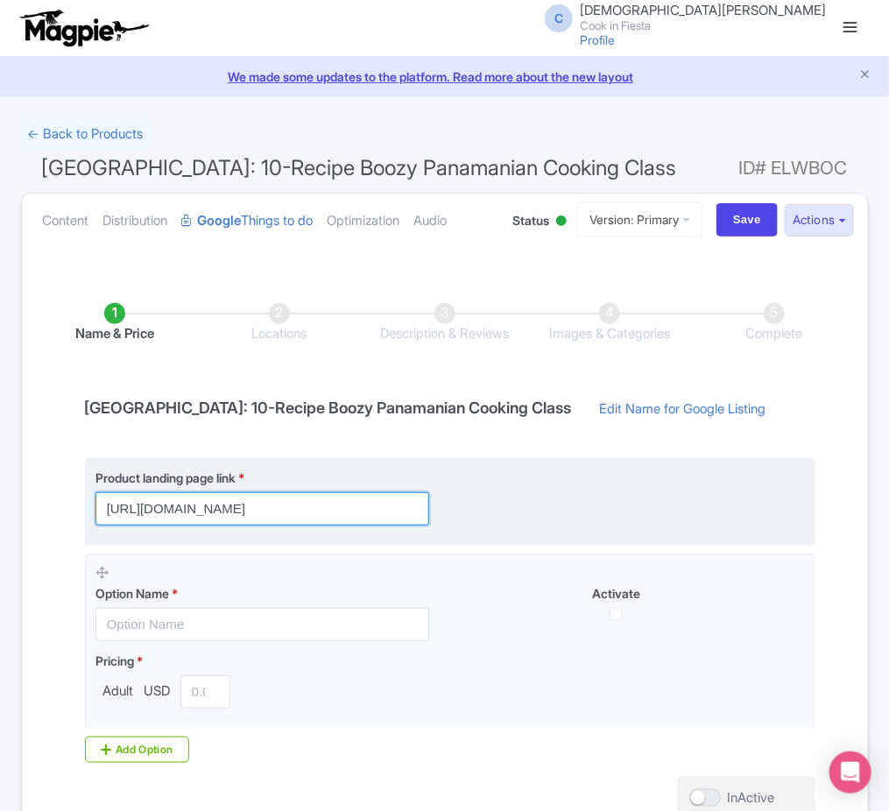
click at [498, 500] on div "Product landing page link * https://cookinfiesta.com/panama-cook/?trackingCode=" at bounding box center [450, 497] width 710 height 57
click at [412, 511] on input "https://cookinfiesta.com/panama-cook/?trackingCode=" at bounding box center [262, 508] width 334 height 33
paste input "4f327f2dde1047b5b0daef84c6f91349"
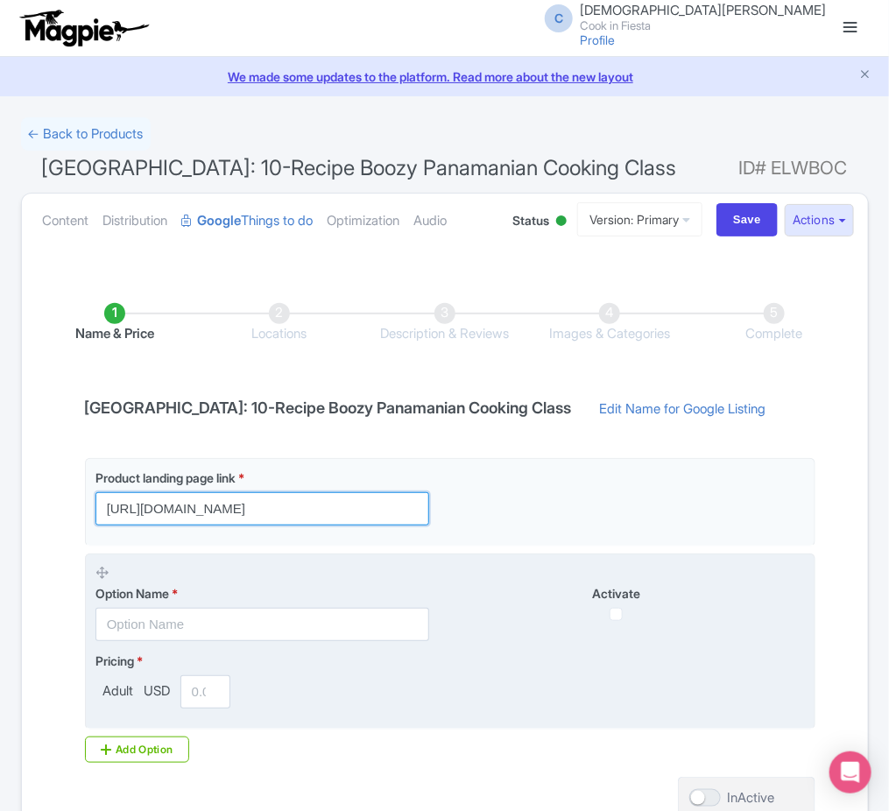
type input "https://cookinfiesta.com/panama-cook/?trackingCode=4f327f2dde1047b5b0daef84c6f9…"
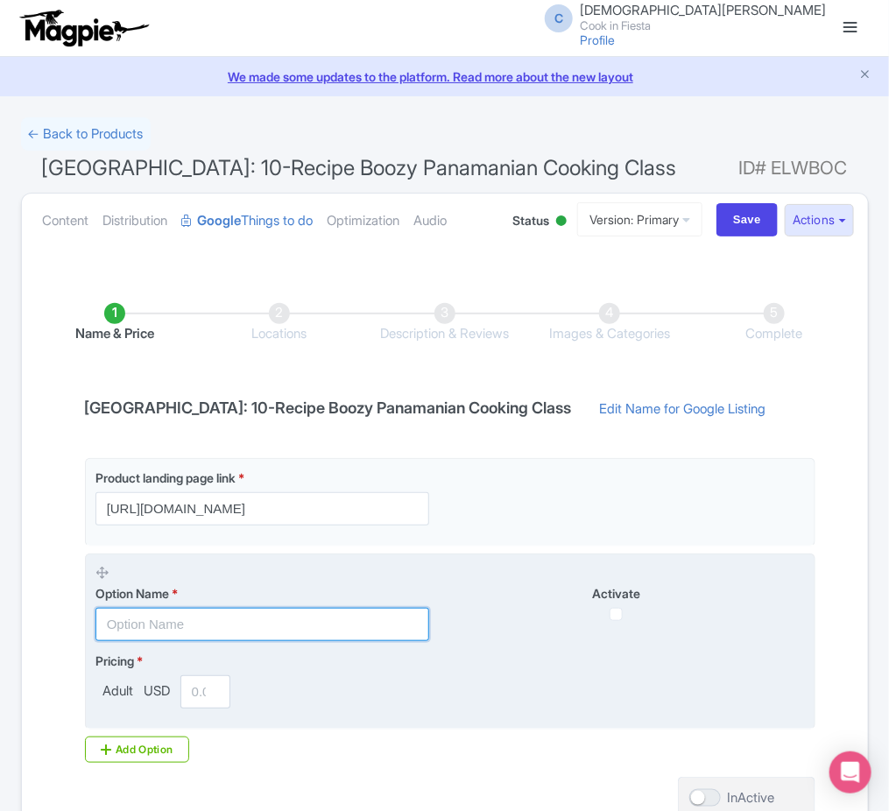
scroll to position [0, 0]
click at [297, 620] on input "text" at bounding box center [262, 624] width 334 height 33
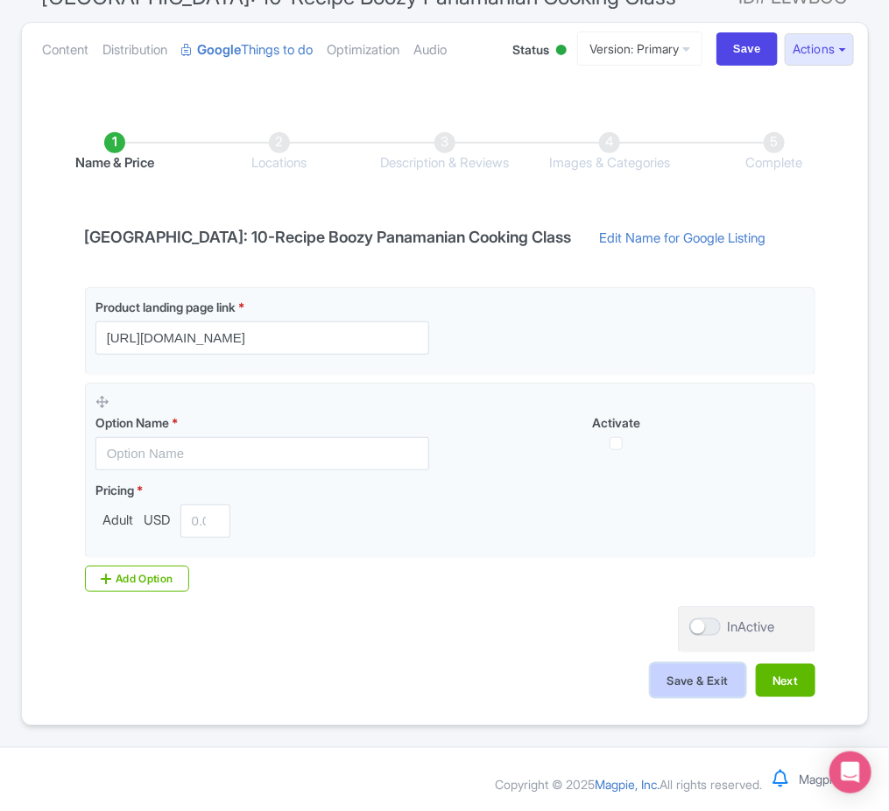
click at [671, 673] on button "Save & Exit" at bounding box center [698, 680] width 95 height 33
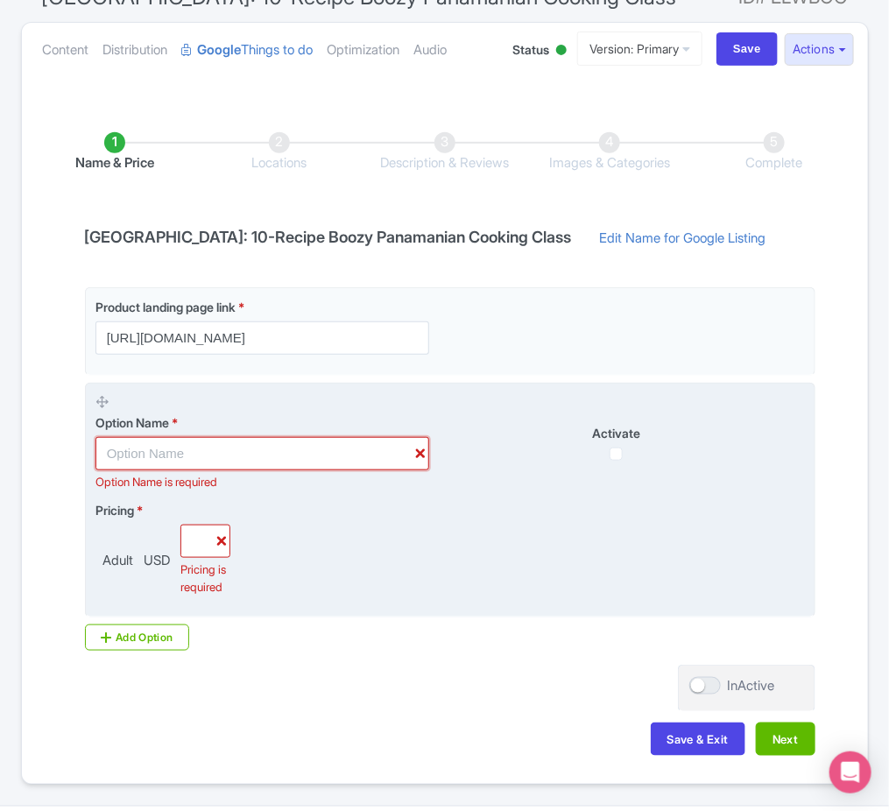
click at [262, 455] on input "text" at bounding box center [262, 453] width 334 height 33
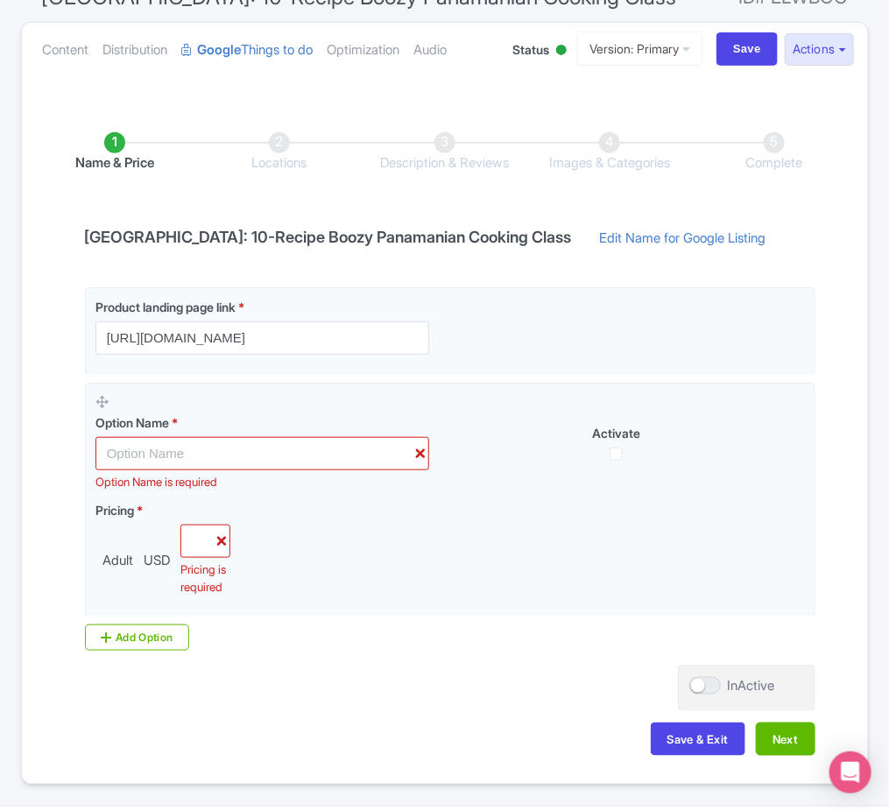
drag, startPoint x: 441, startPoint y: 272, endPoint x: 415, endPoint y: 244, distance: 38.5
click at [441, 272] on div "Name & Price Locations Description & Reviews Images & Categories Complete Panam…" at bounding box center [444, 435] width 825 height 676
click at [415, 243] on h4 "Panama: 10-Recipe Boozy Panamanian Cooking Class" at bounding box center [328, 238] width 508 height 18
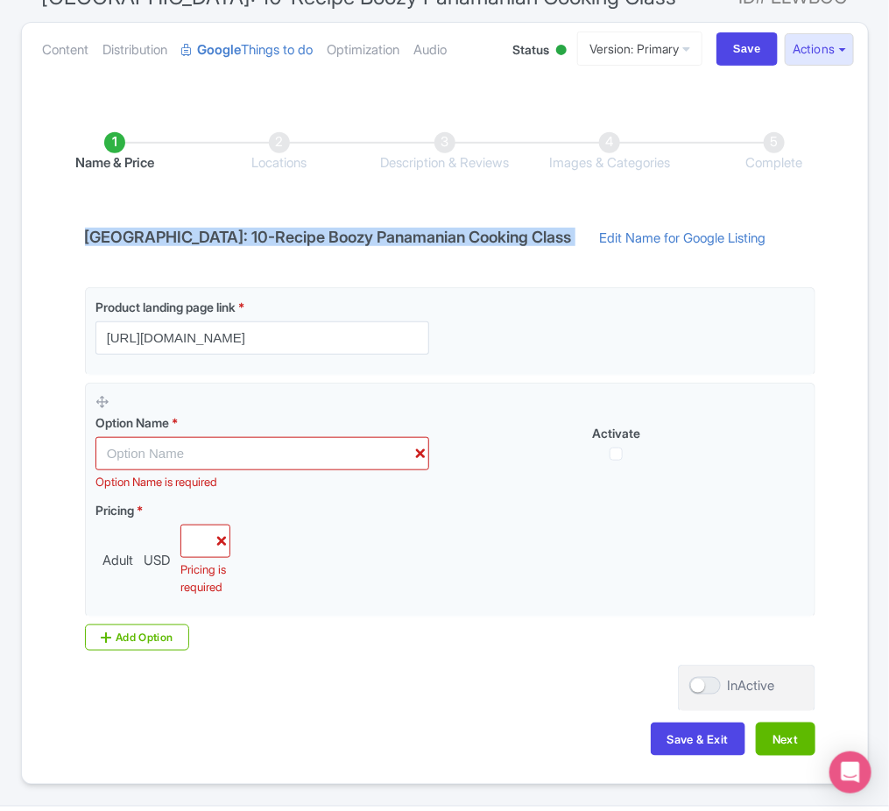
click at [415, 243] on h4 "Panama: 10-Recipe Boozy Panamanian Cooking Class" at bounding box center [328, 238] width 508 height 18
copy div "Panama: 10-Recipe Boozy Panamanian Cooking Class"
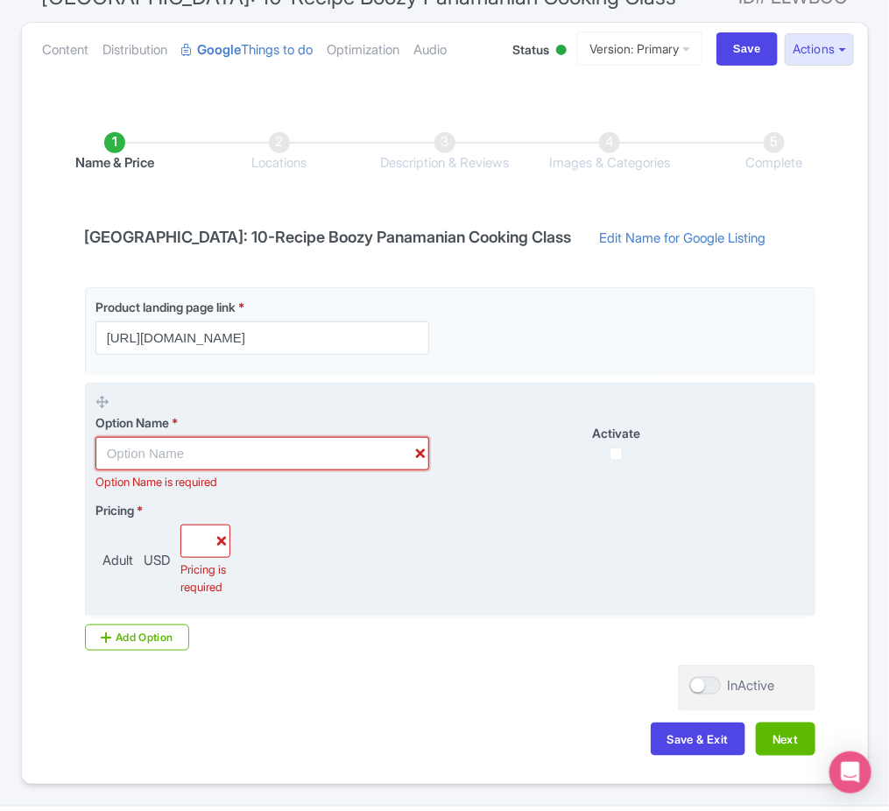
click at [175, 444] on input "text" at bounding box center [262, 453] width 334 height 33
paste input "Panama: 10-Recipe Boozy Panamanian Cooking Class"
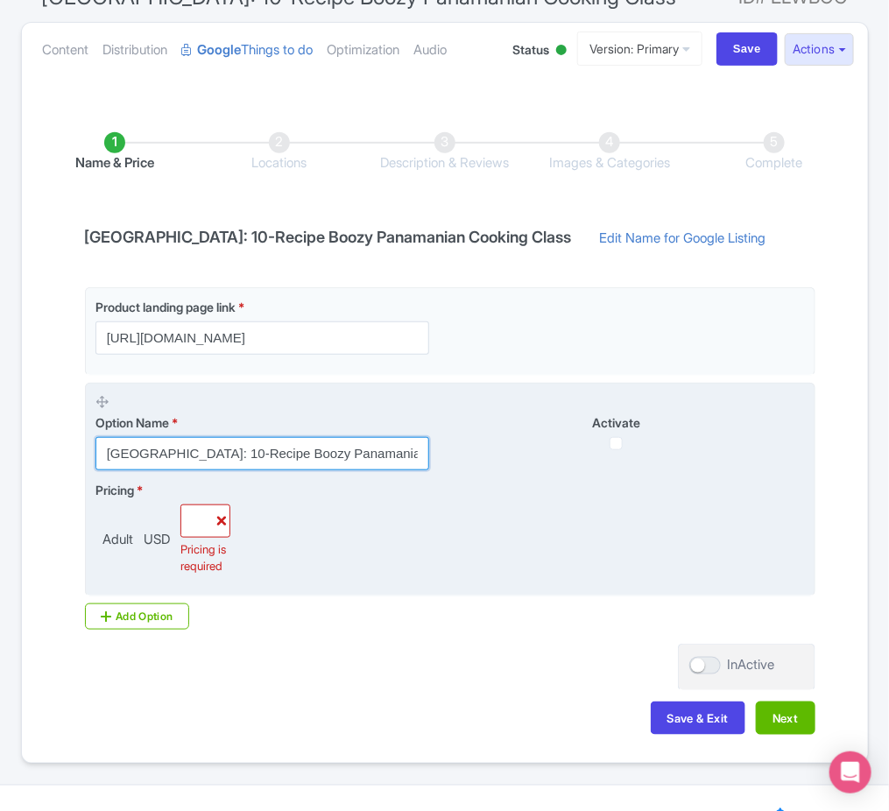
scroll to position [0, 11]
type input "Panama: 10-Recipe Boozy Panamanian Cooking Class"
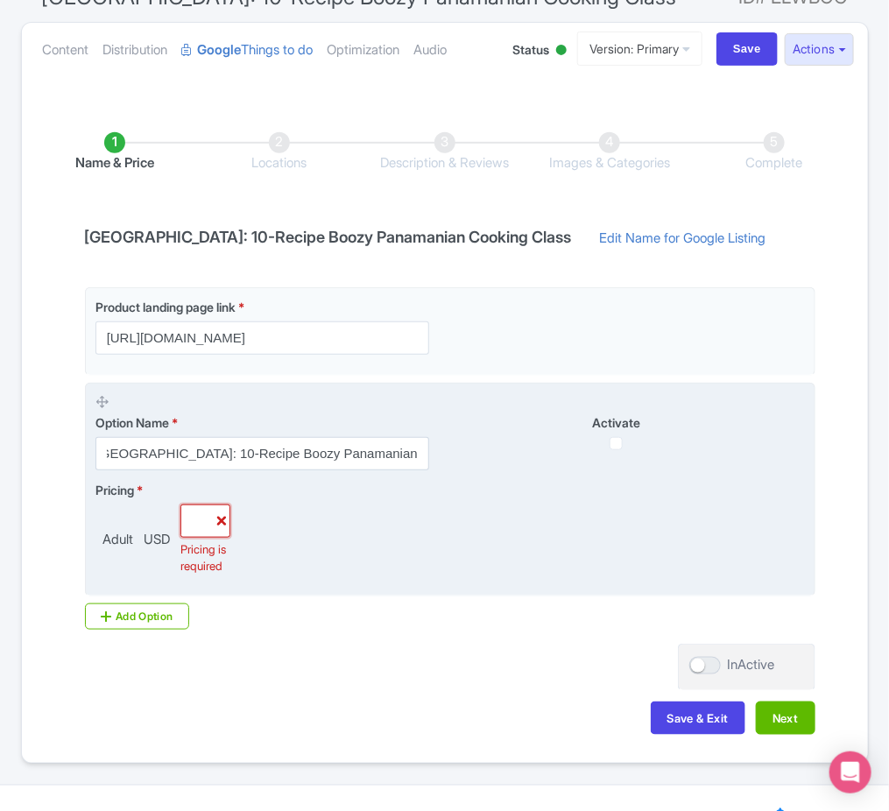
click at [199, 527] on input "-1" at bounding box center [205, 521] width 50 height 33
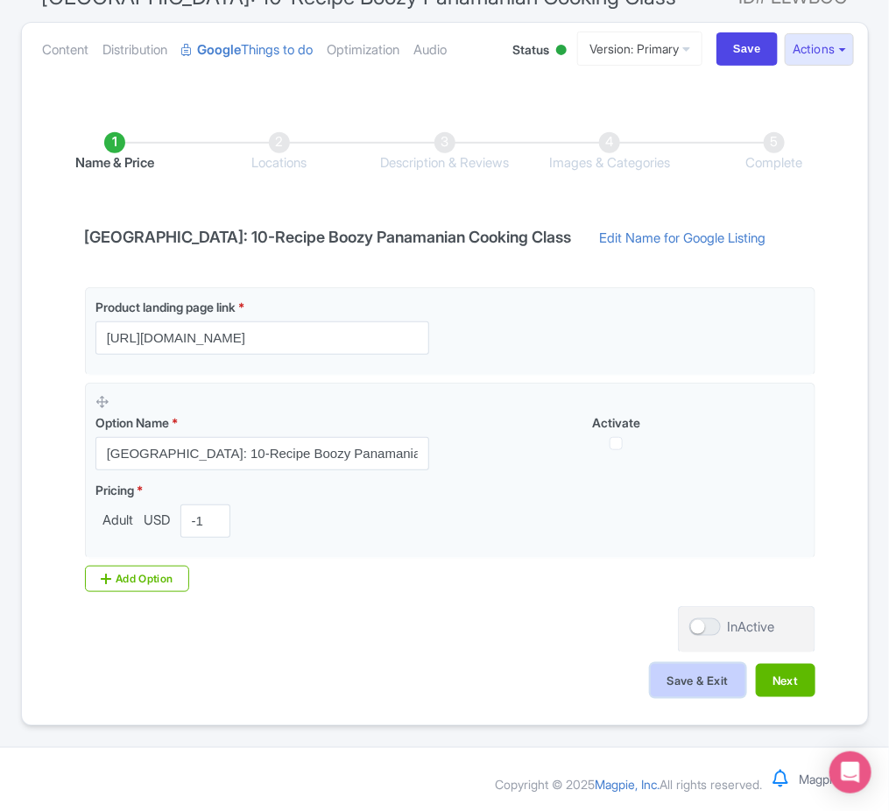
click at [677, 667] on button "Save & Exit" at bounding box center [698, 680] width 95 height 33
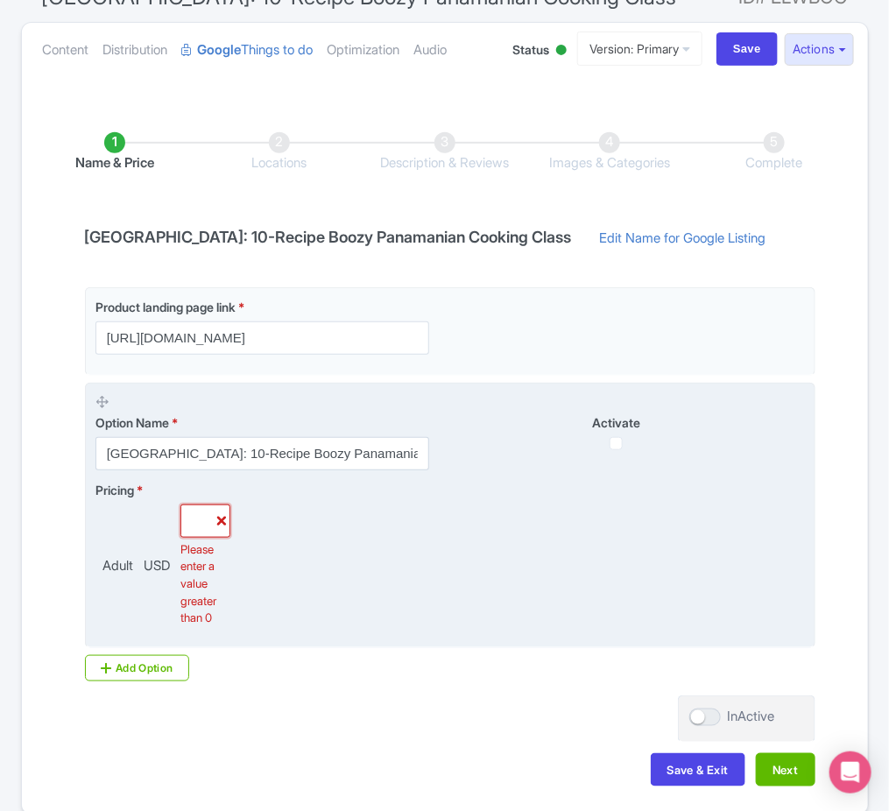
click at [197, 524] on input "-2" at bounding box center [205, 521] width 50 height 33
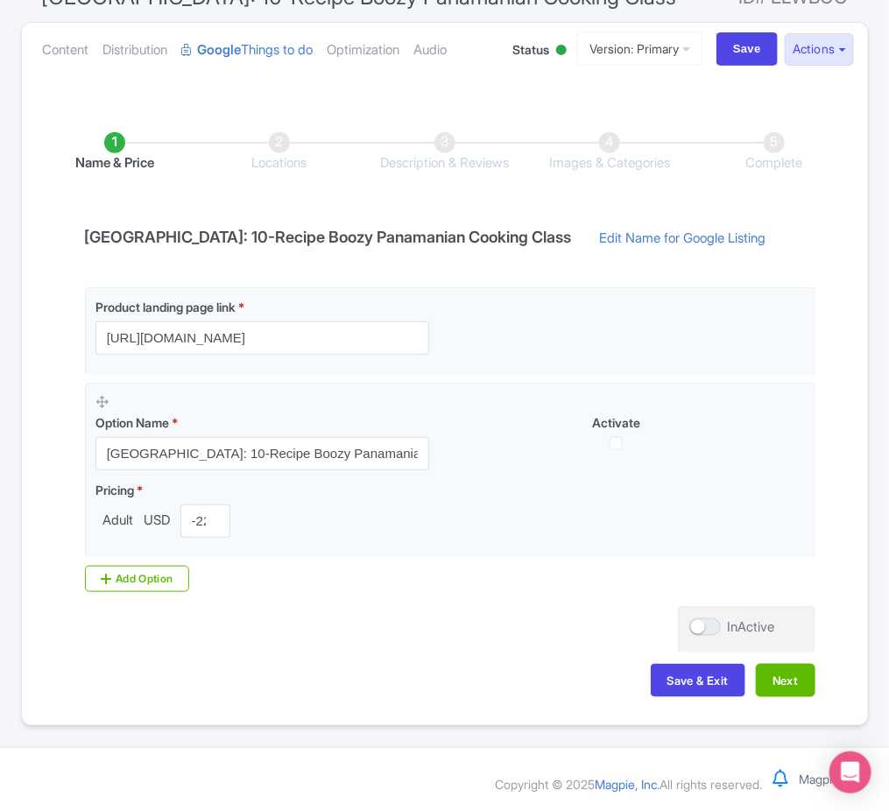
click at [698, 696] on div "Save & Exit Next" at bounding box center [444, 689] width 741 height 51
click at [690, 685] on button "Save & Exit" at bounding box center [698, 680] width 95 height 33
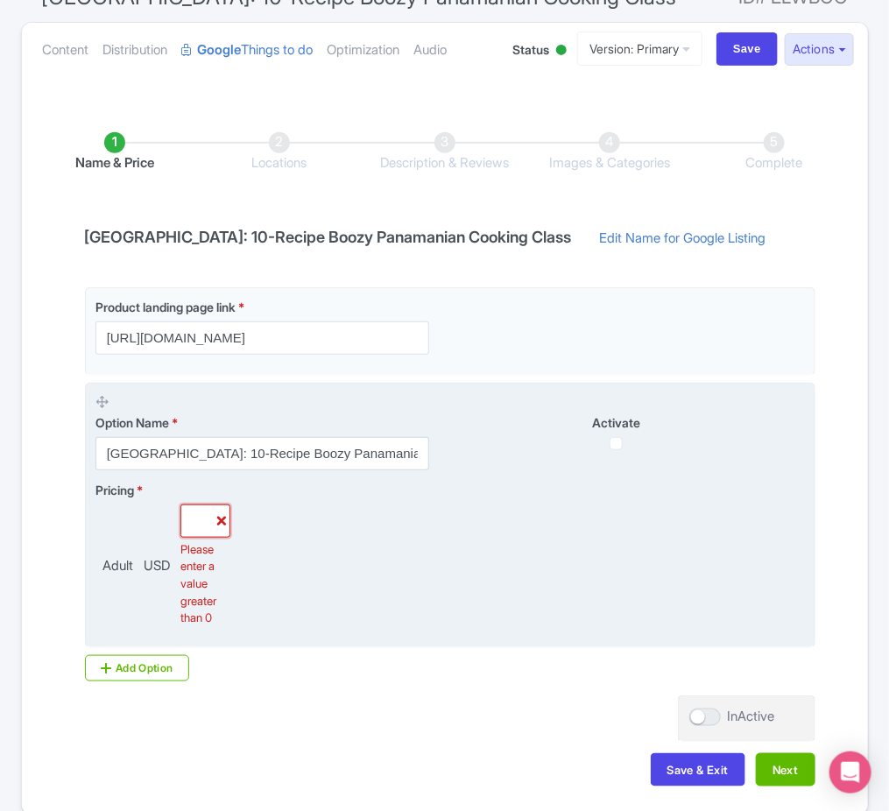
click at [202, 520] on input "-2223" at bounding box center [205, 521] width 50 height 33
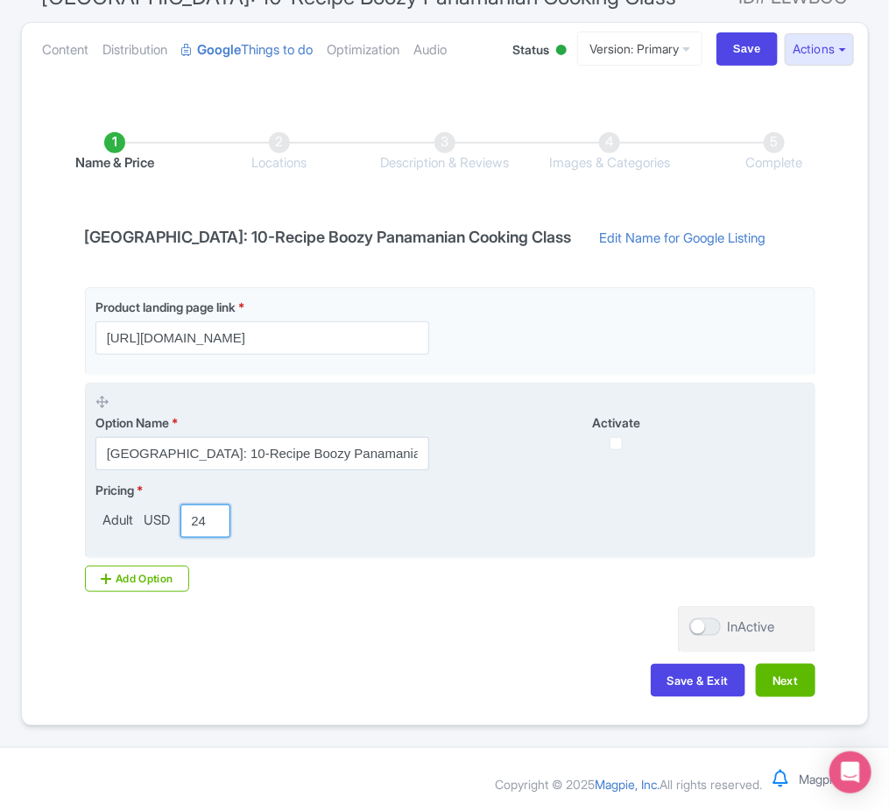
click at [211, 523] on input "-2224" at bounding box center [205, 521] width 50 height 33
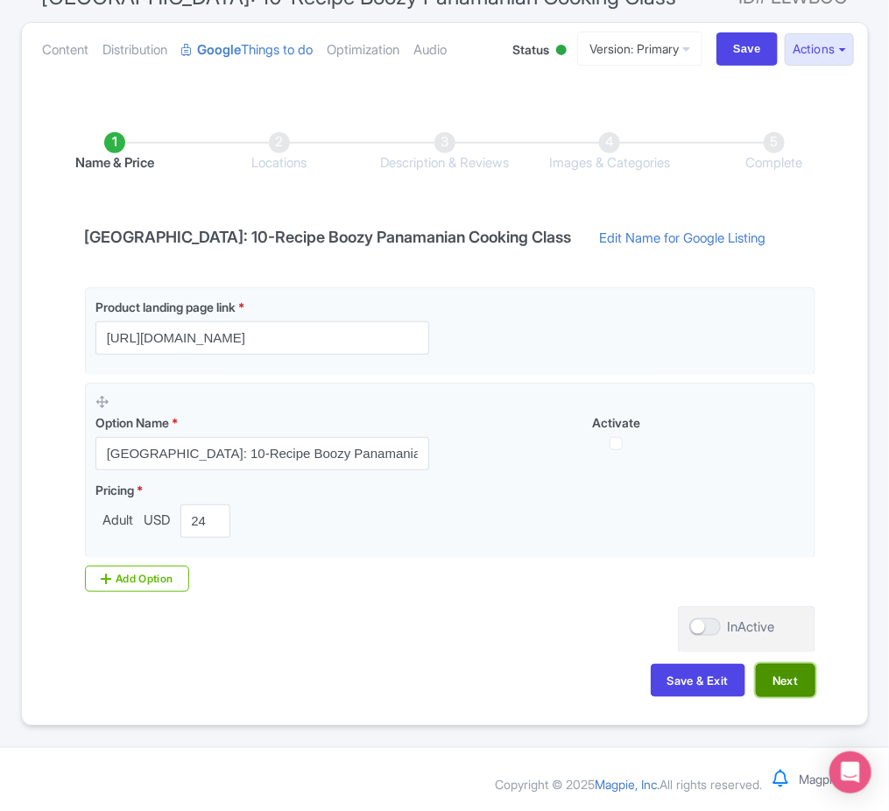
scroll to position [0, 0]
click at [800, 672] on button "Next" at bounding box center [786, 680] width 60 height 33
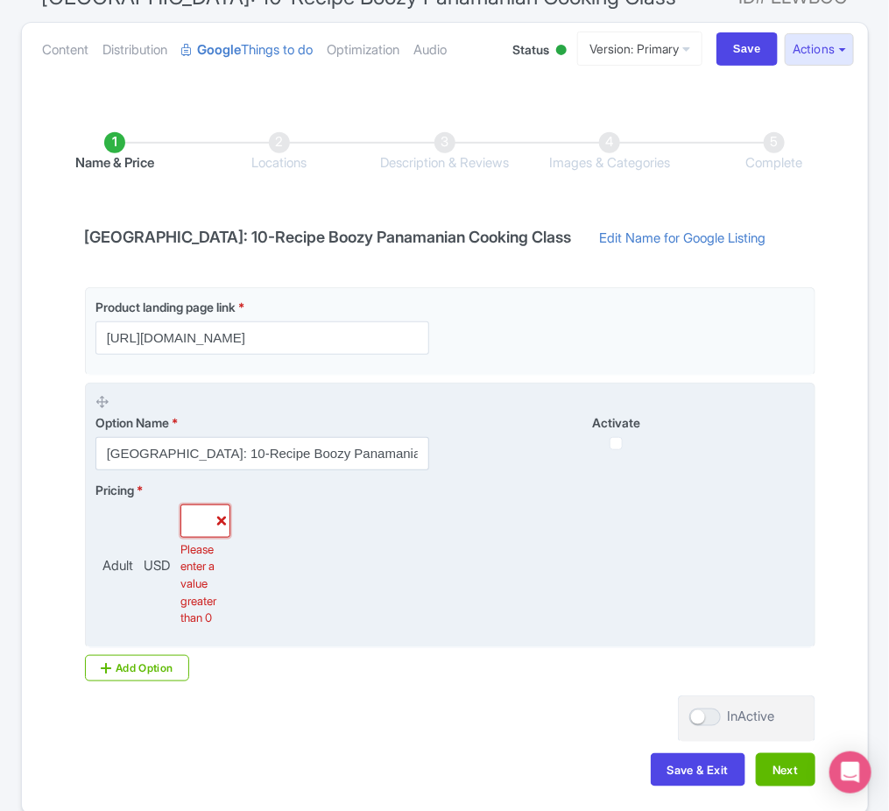
click at [201, 520] on input "-2225" at bounding box center [205, 521] width 50 height 33
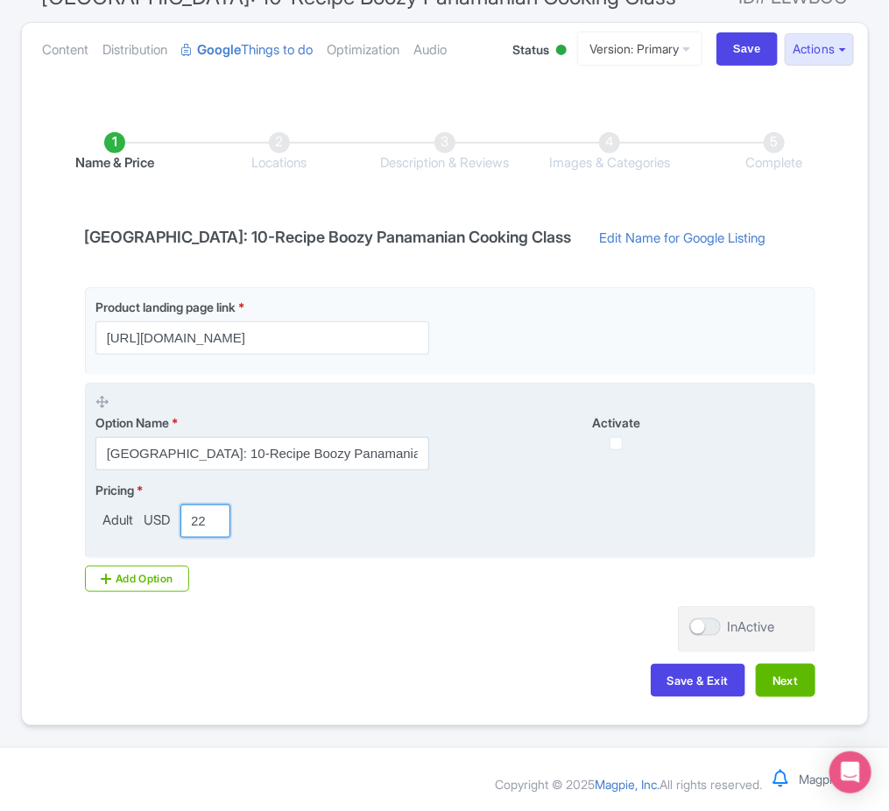
scroll to position [0, 16]
type input "-2"
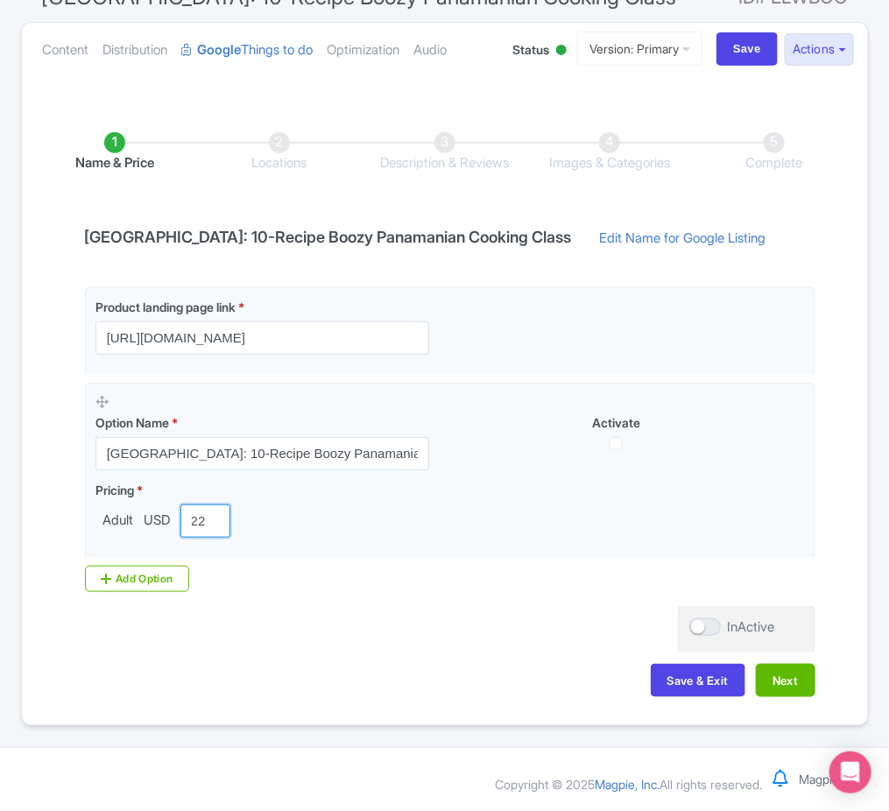
type input "22"
click at [345, 623] on div "Name & Price Locations Description & Reviews Images & Categories Complete Panam…" at bounding box center [444, 406] width 825 height 618
click at [765, 688] on button "Next" at bounding box center [786, 680] width 60 height 33
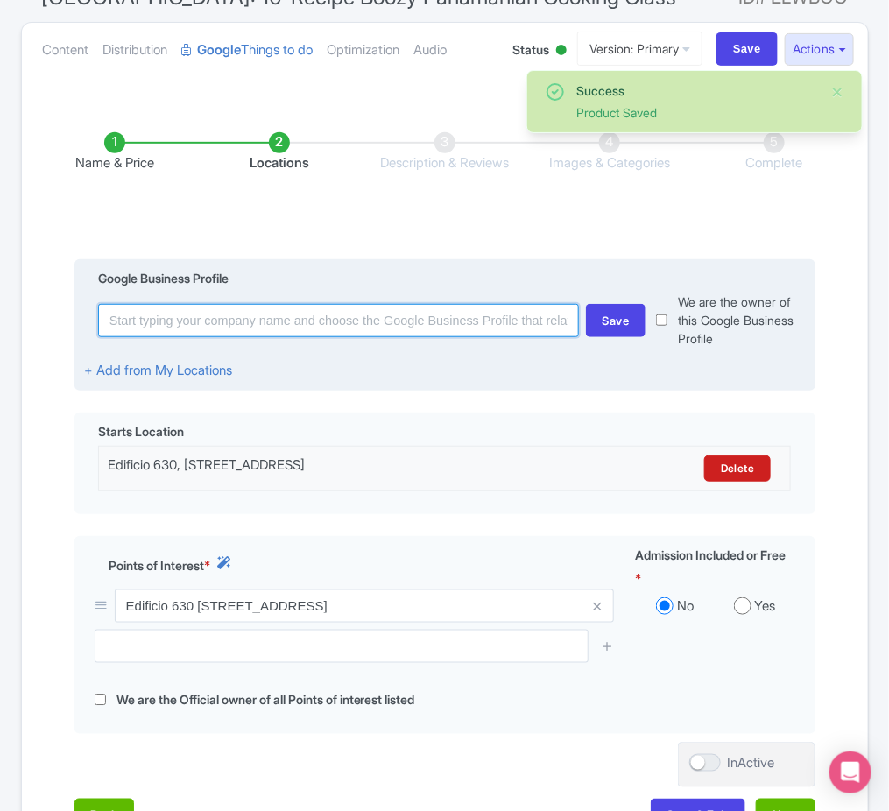
click at [364, 331] on input at bounding box center [338, 320] width 481 height 33
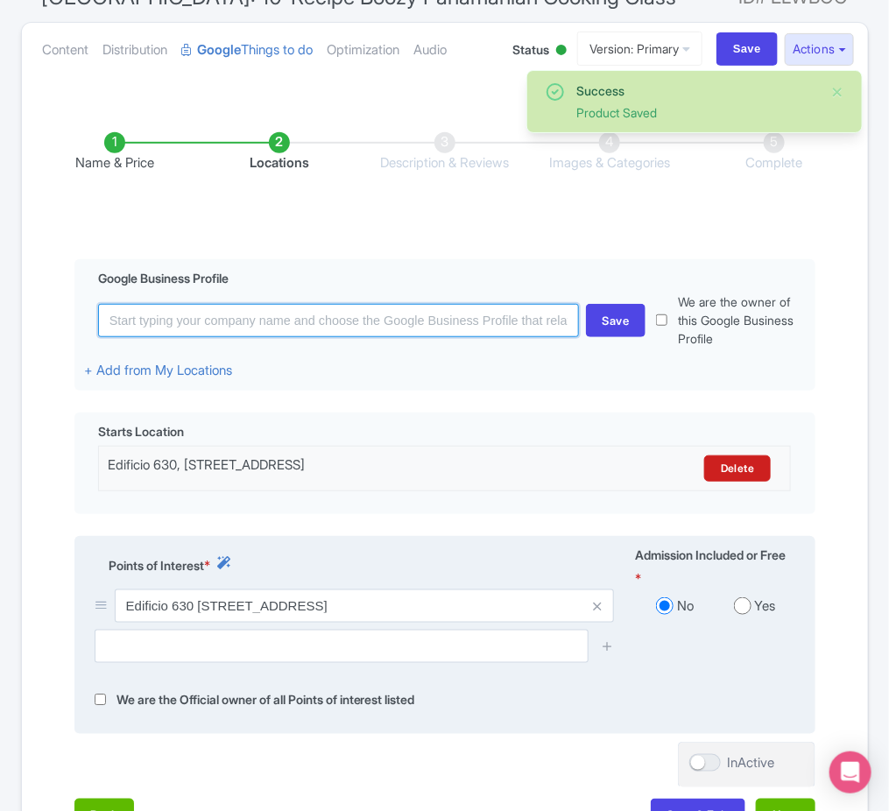
scroll to position [353, 0]
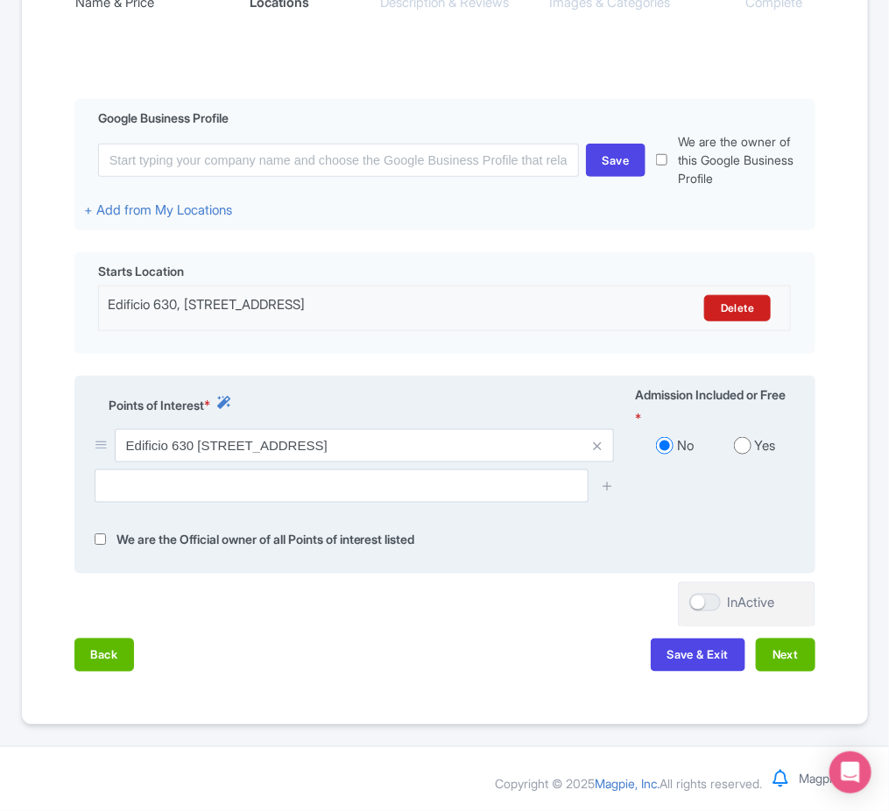
click at [750, 447] on input "radio" at bounding box center [743, 446] width 18 height 18
radio input "true"
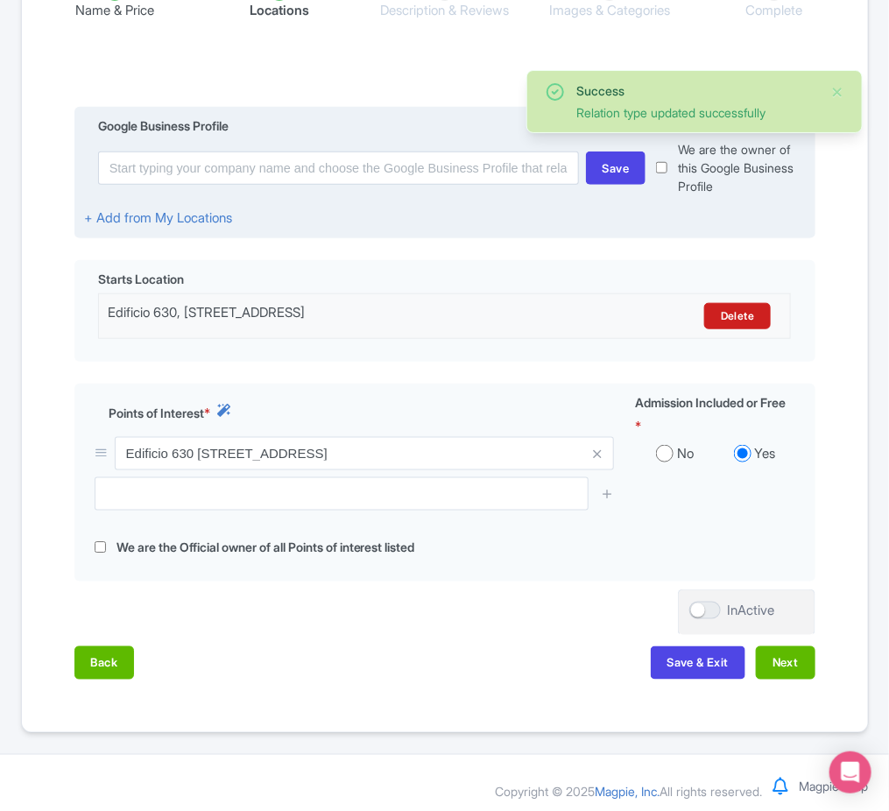
scroll to position [321, 0]
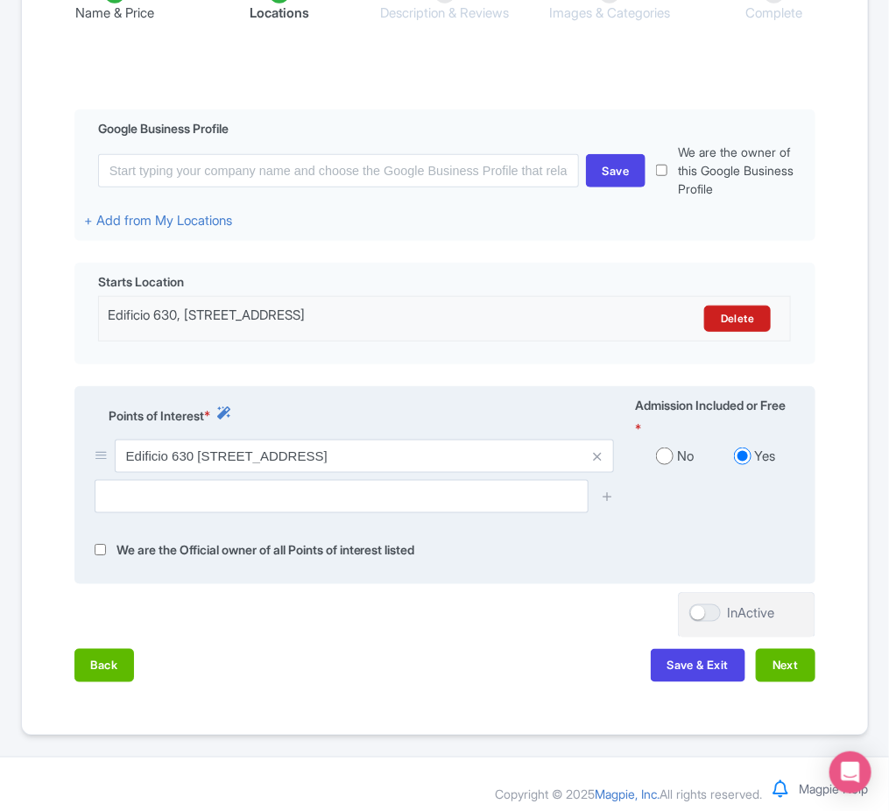
click at [390, 561] on label "We are the Official owner of all Points of interest listed" at bounding box center [265, 550] width 299 height 20
click at [96, 561] on input "checkbox" at bounding box center [100, 550] width 11 height 20
checkbox input "true"
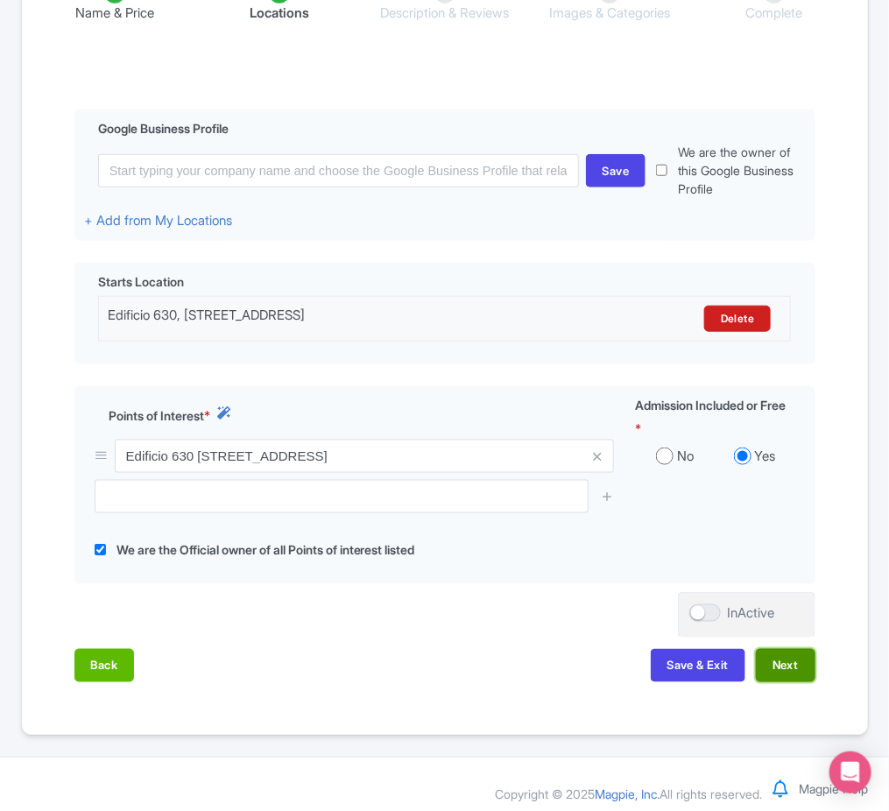
click at [773, 682] on button "Next" at bounding box center [786, 665] width 60 height 33
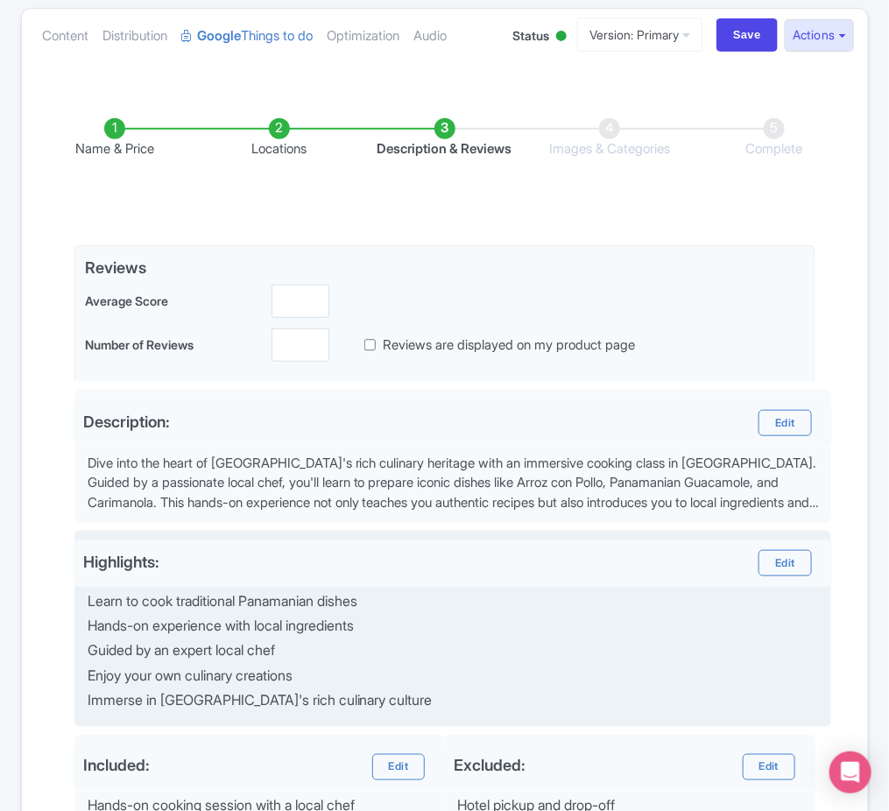
scroll to position [163, 0]
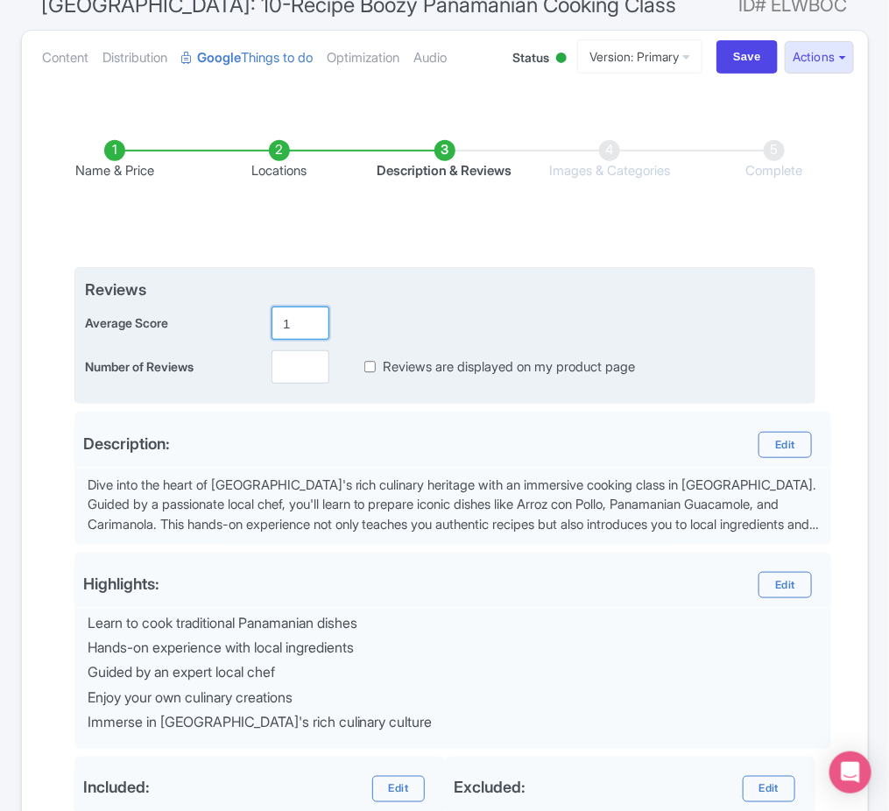
click at [306, 323] on input "1" at bounding box center [301, 323] width 58 height 33
drag, startPoint x: 297, startPoint y: 323, endPoint x: 218, endPoint y: 319, distance: 79.0
click at [218, 319] on div "Average Score 1" at bounding box center [445, 323] width 720 height 33
type input "5"
click at [300, 364] on input "number" at bounding box center [301, 366] width 58 height 33
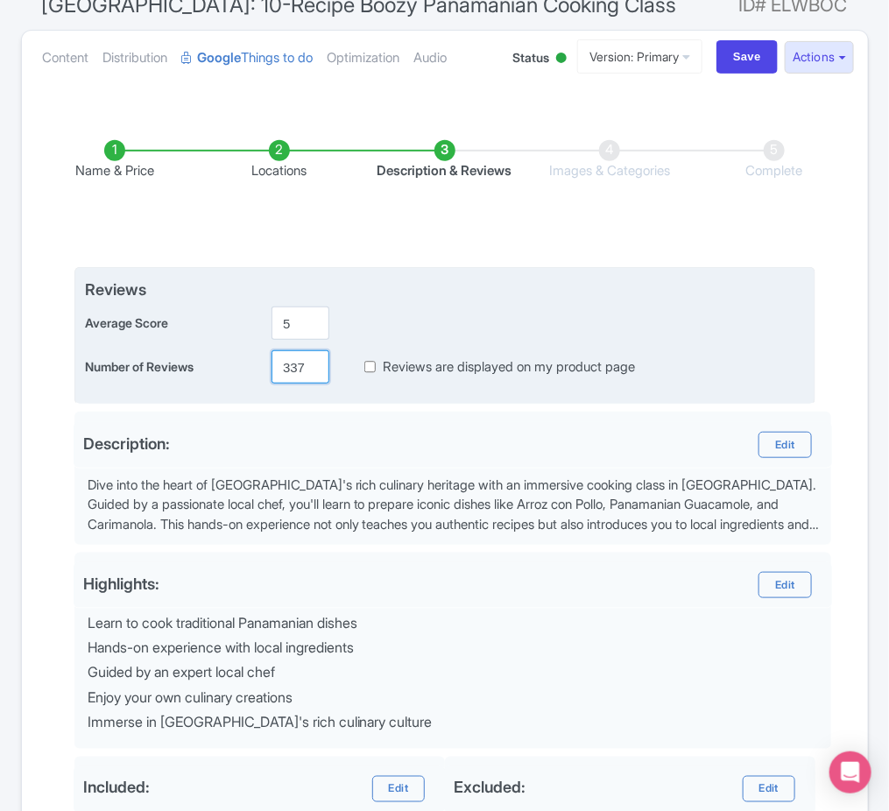
type input "337"
click at [481, 364] on label "Reviews are displayed on my product page" at bounding box center [509, 367] width 252 height 20
click at [376, 364] on input "Reviews are displayed on my product page" at bounding box center [369, 367] width 11 height 20
checkbox input "true"
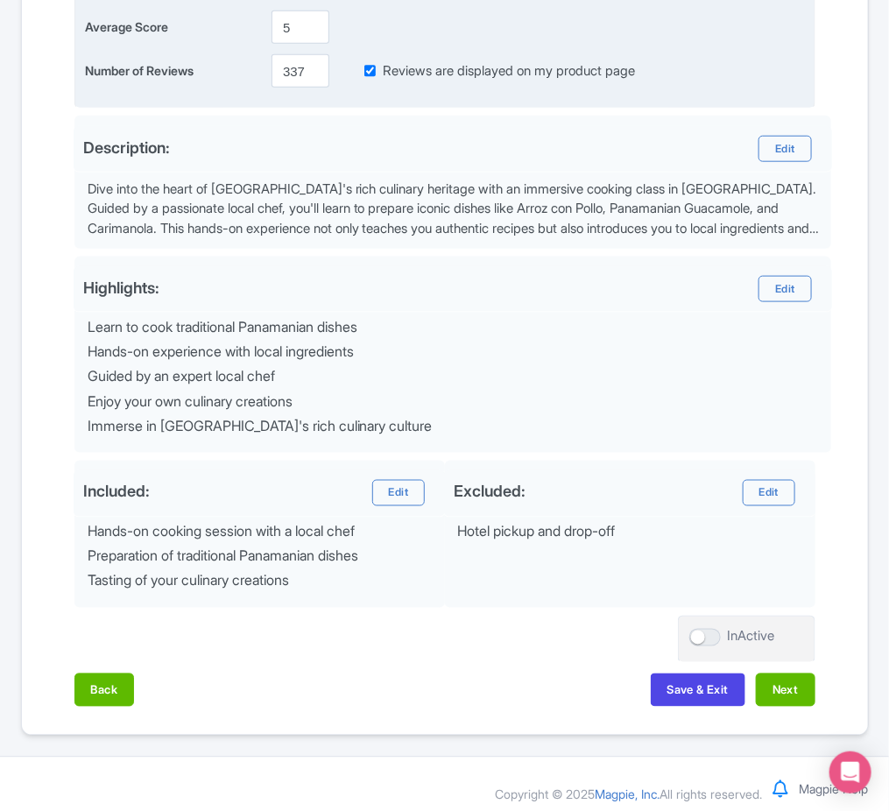
scroll to position [469, 0]
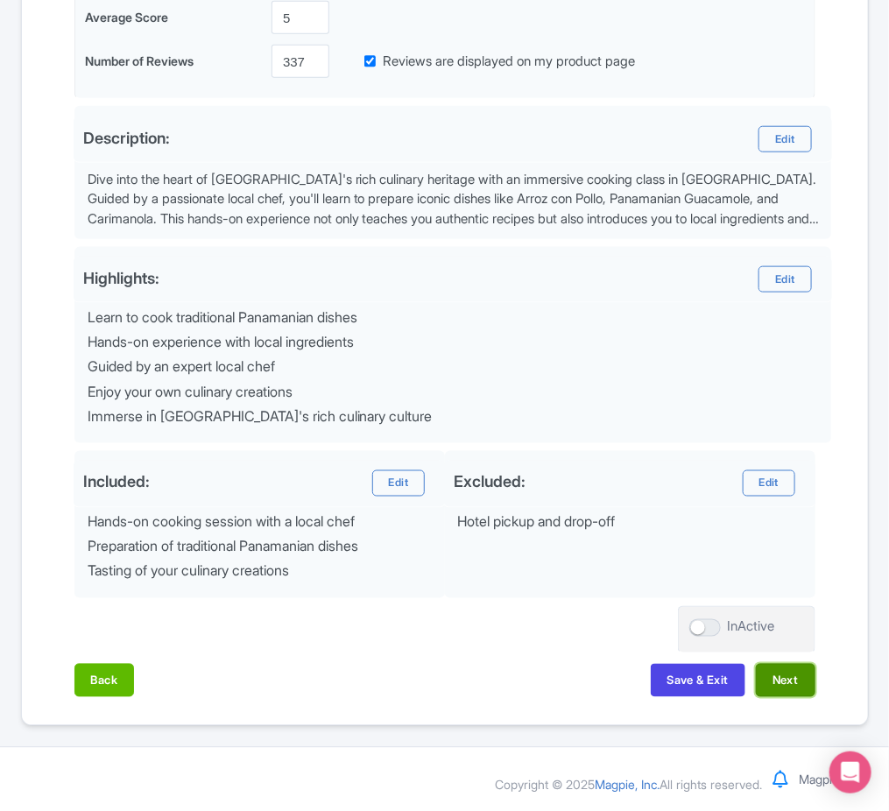
click at [787, 672] on button "Next" at bounding box center [786, 680] width 60 height 33
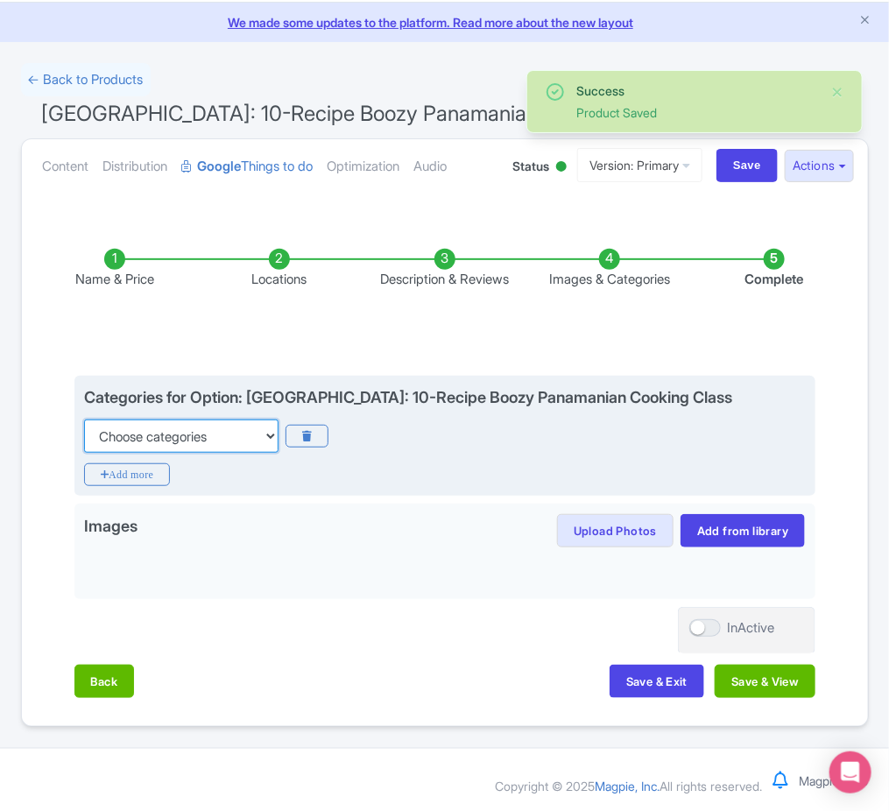
click at [236, 440] on select "Choose categories Adults Only Animals Audio Guide Beaches Bike Tours Boat Tours…" at bounding box center [181, 436] width 194 height 33
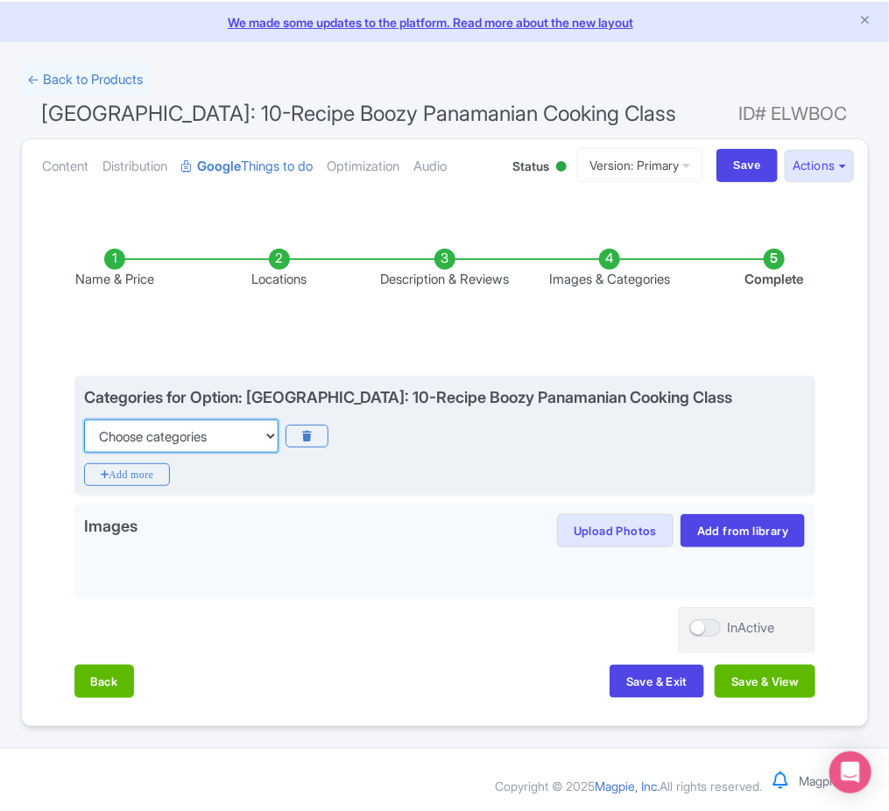
click at [215, 434] on select "Choose categories Adults Only Animals Audio Guide Beaches Bike Tours Boat Tours…" at bounding box center [181, 436] width 194 height 33
click at [242, 426] on select "Choose categories Adults Only Animals Audio Guide Beaches Bike Tours Boat Tours…" at bounding box center [181, 436] width 194 height 33
select select "food"
click at [84, 420] on select "Choose categories Adults Only Animals Audio Guide Beaches Bike Tours Boat Tours…" at bounding box center [181, 436] width 194 height 33
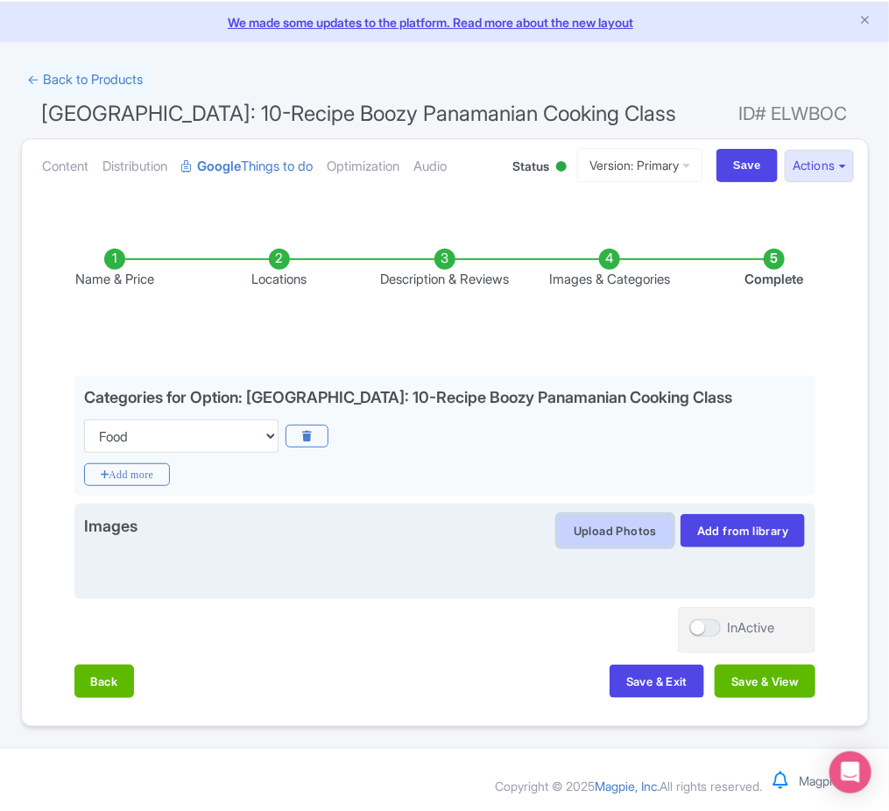
click at [623, 522] on button "Upload Photos" at bounding box center [615, 530] width 116 height 33
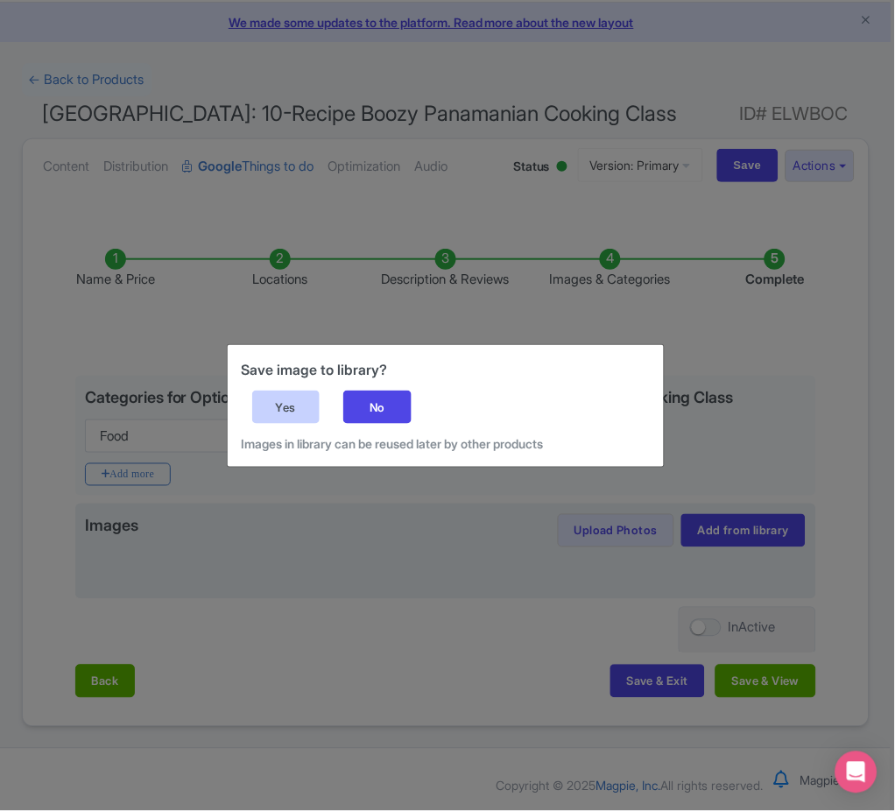
click at [319, 397] on div "Yes" at bounding box center [286, 407] width 68 height 33
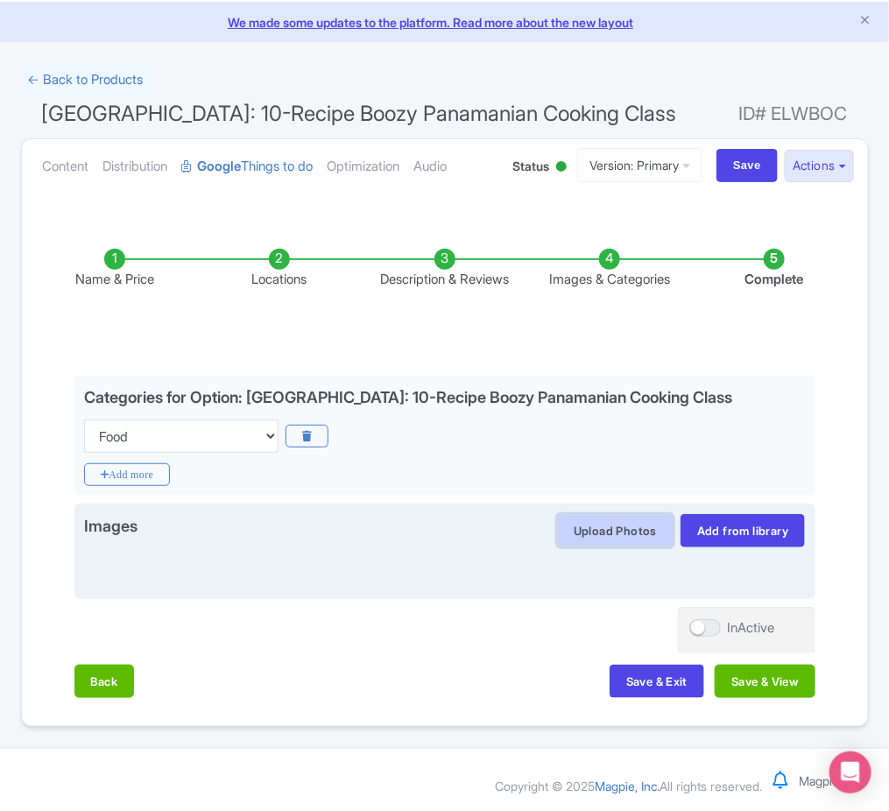
click at [653, 515] on button "Upload Photos" at bounding box center [615, 530] width 116 height 33
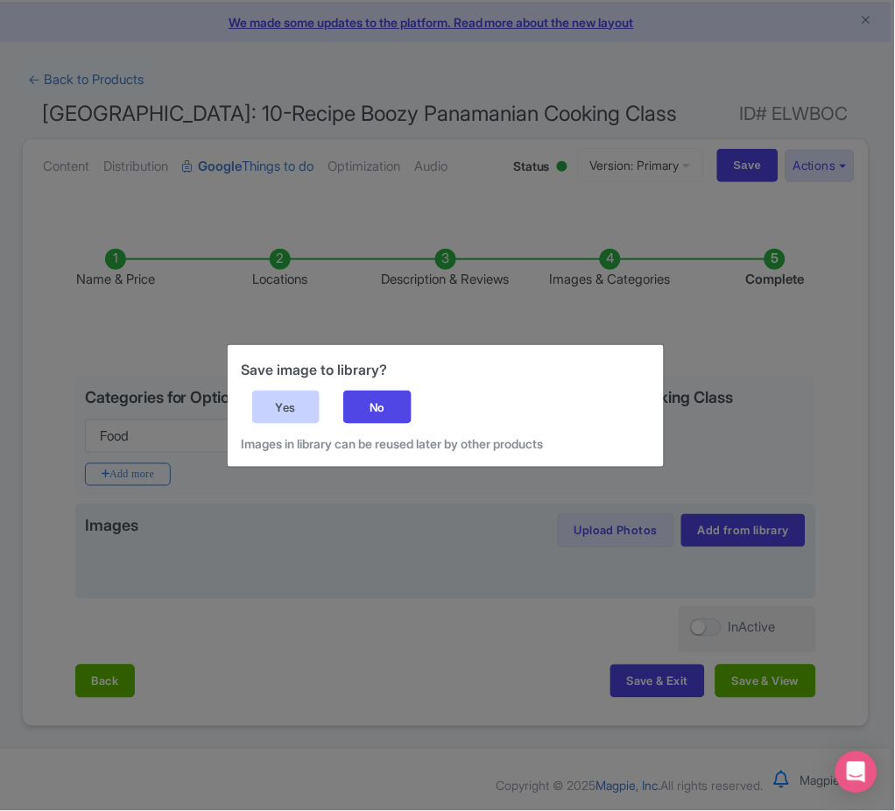
click at [295, 413] on div "Yes" at bounding box center [286, 407] width 68 height 33
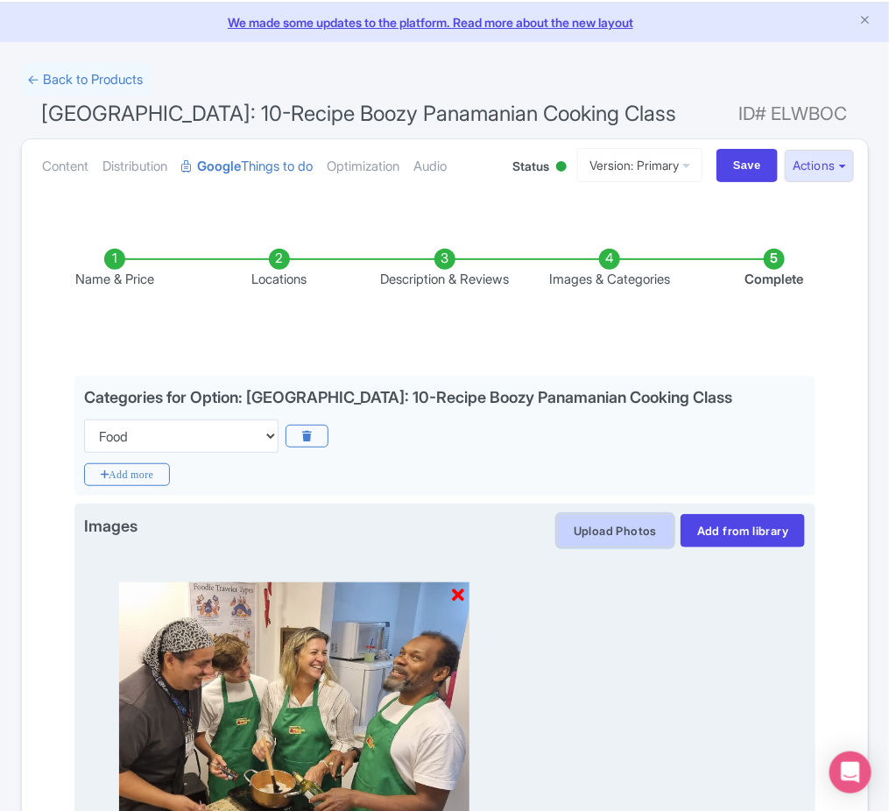
click at [625, 534] on button "Upload Photos" at bounding box center [615, 530] width 116 height 33
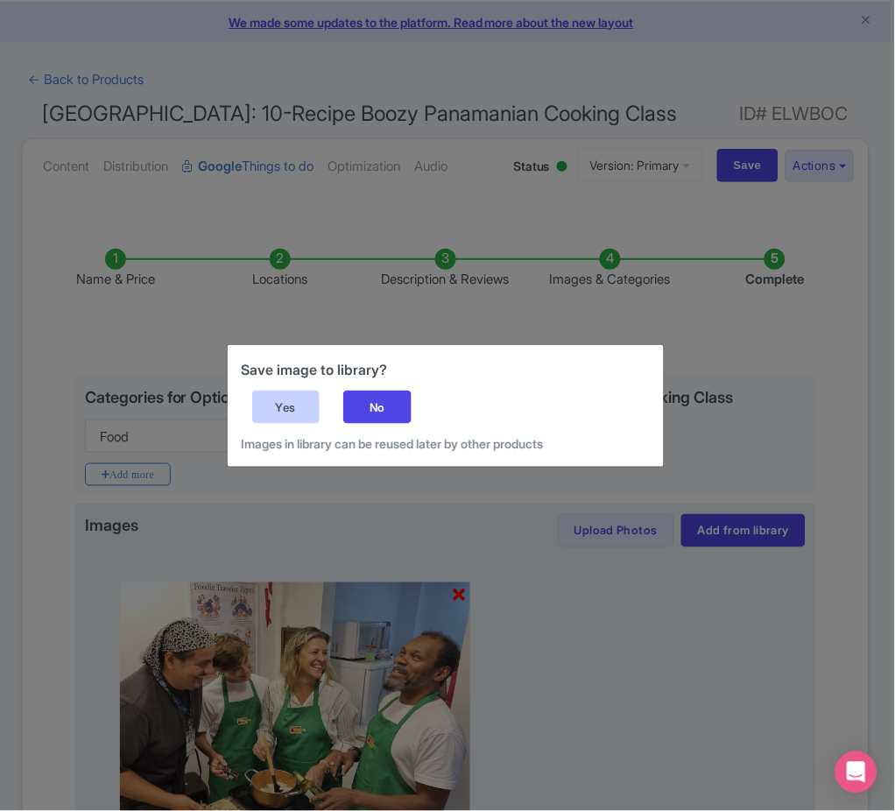
click at [299, 402] on div "Yes" at bounding box center [286, 407] width 68 height 33
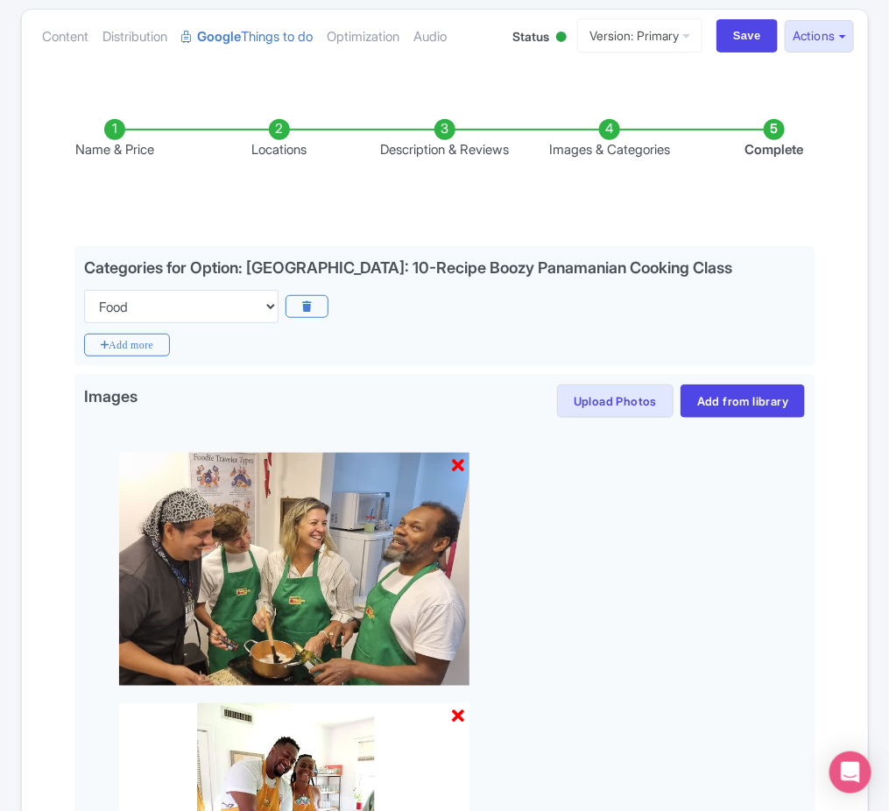
scroll to position [148, 0]
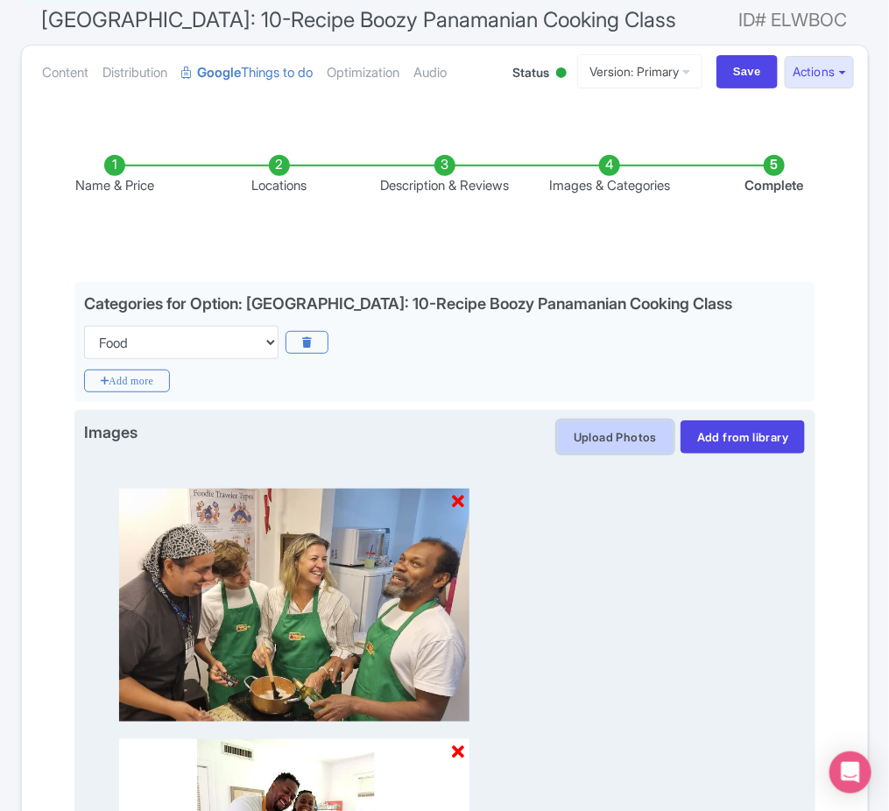
click at [618, 448] on button "Upload Photos" at bounding box center [615, 436] width 116 height 33
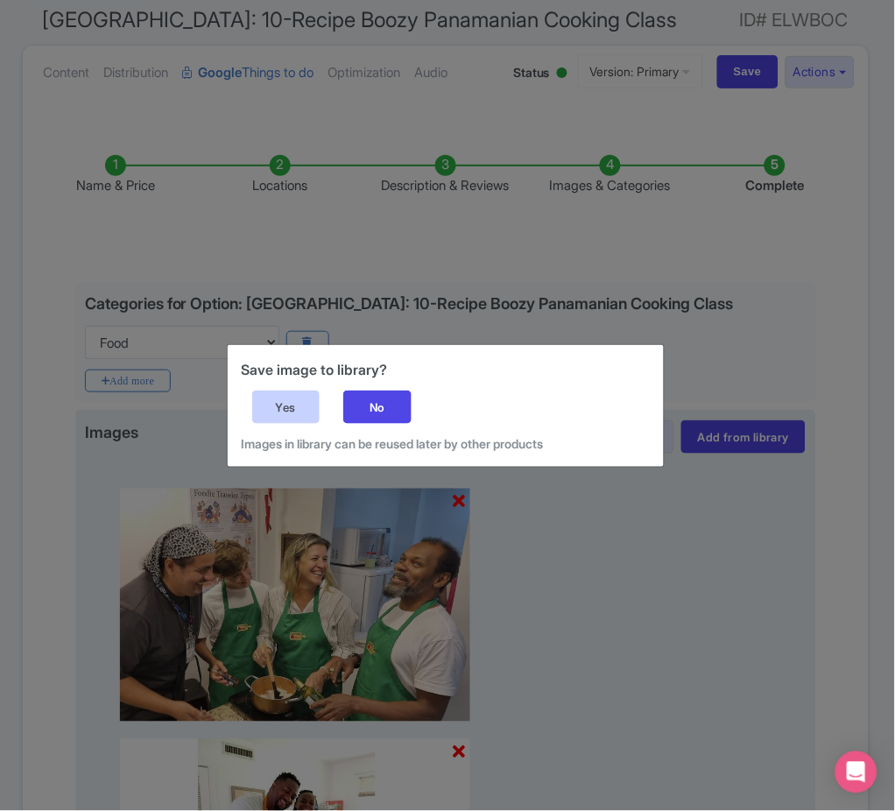
click at [294, 397] on div "Yes" at bounding box center [286, 407] width 68 height 33
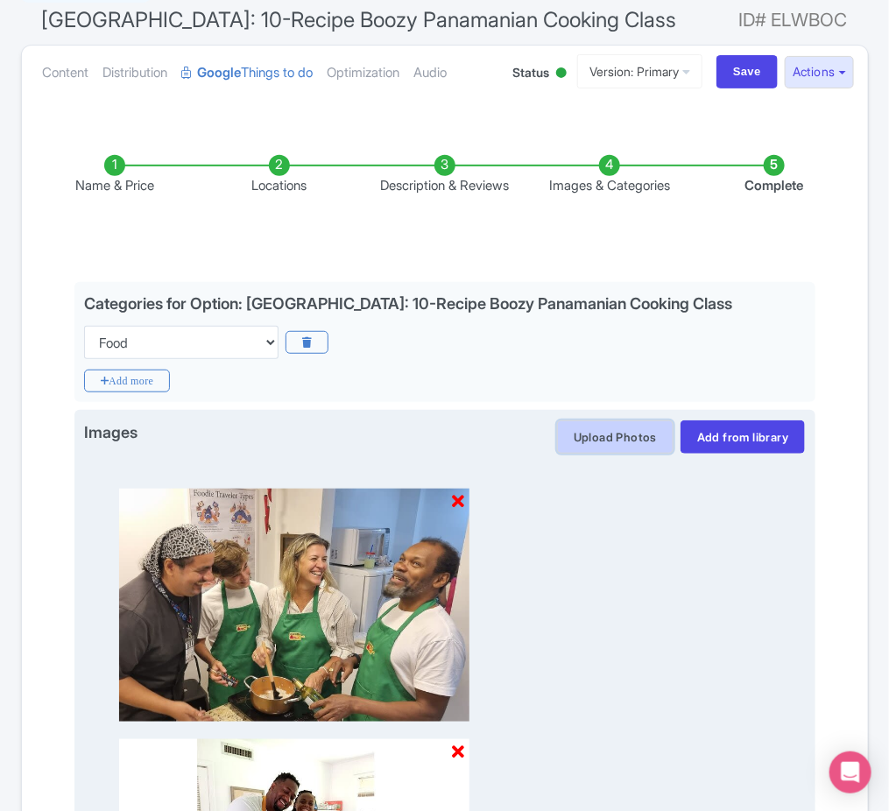
click at [622, 427] on button "Upload Photos" at bounding box center [615, 436] width 116 height 33
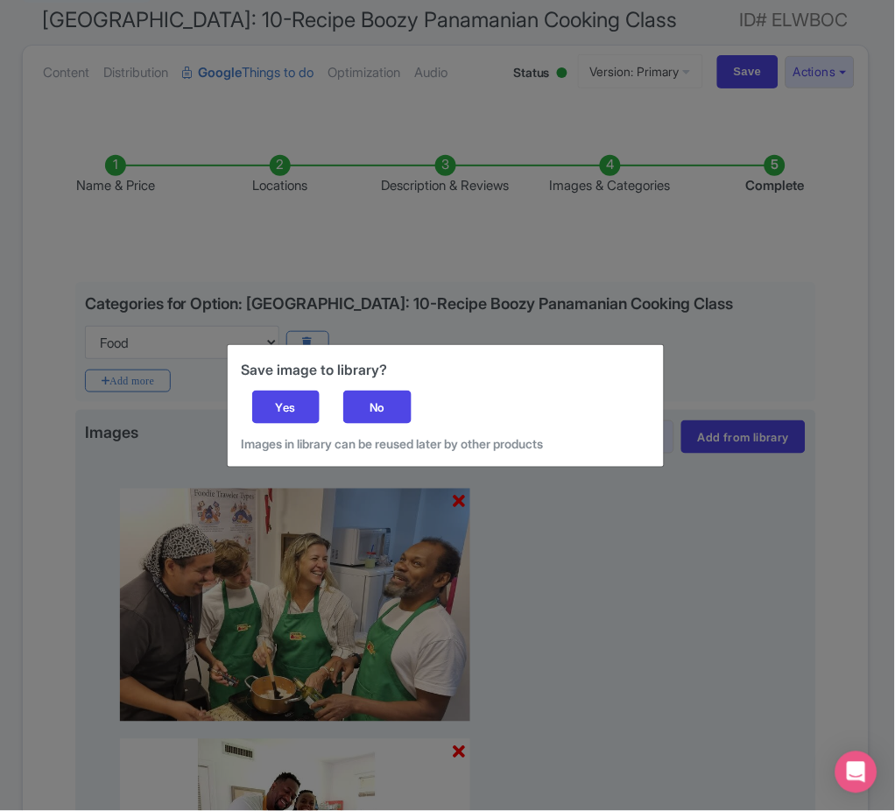
click at [414, 396] on div "Save image to library? Yes No Images in library can be reused later by other pr…" at bounding box center [446, 406] width 436 height 122
click at [407, 397] on div "No" at bounding box center [377, 407] width 68 height 33
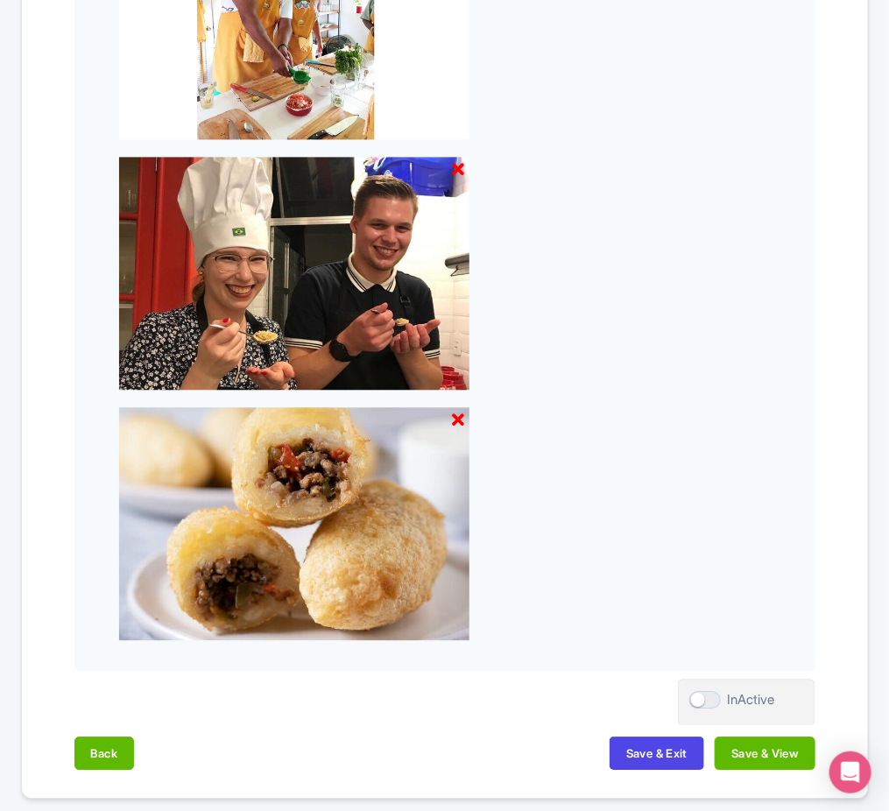
scroll to position [1053, 0]
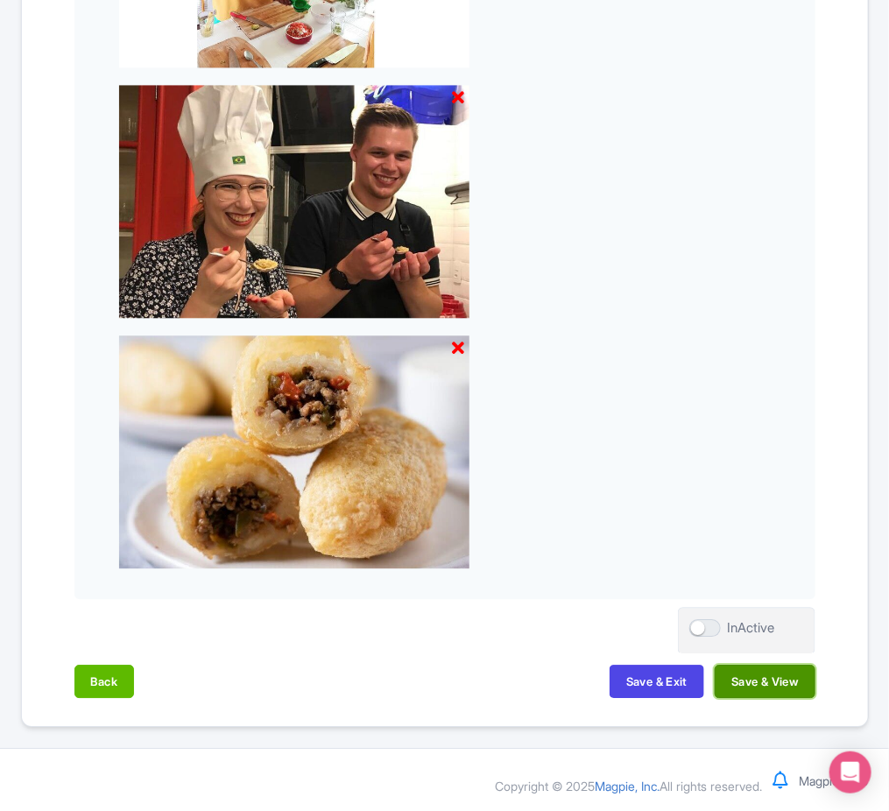
click at [746, 678] on button "Save & View" at bounding box center [765, 681] width 100 height 33
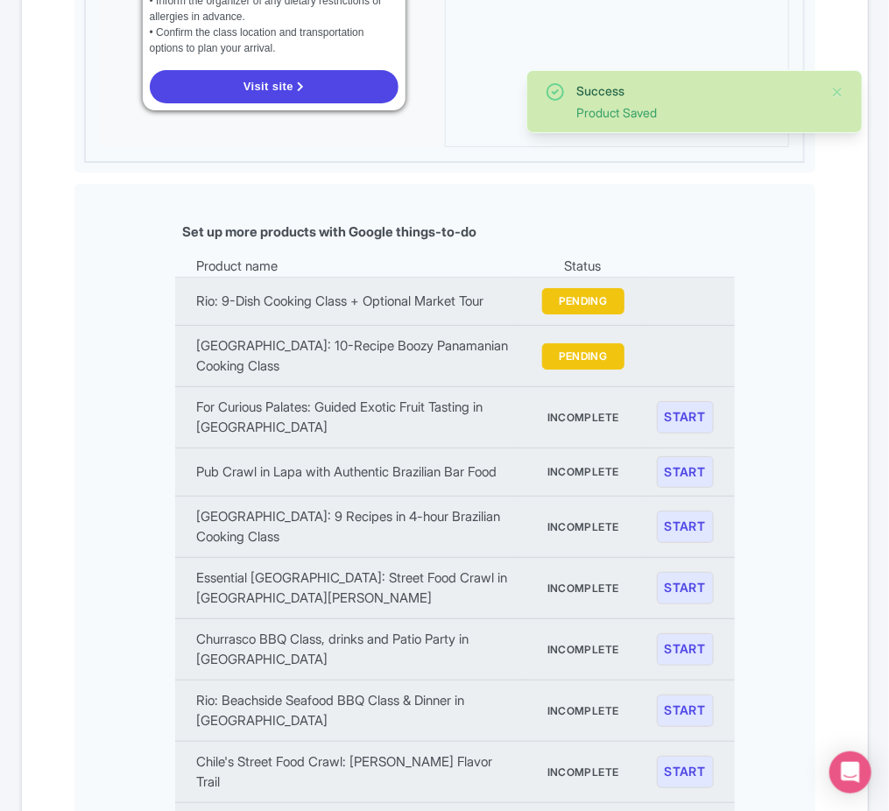
scroll to position [1733, 0]
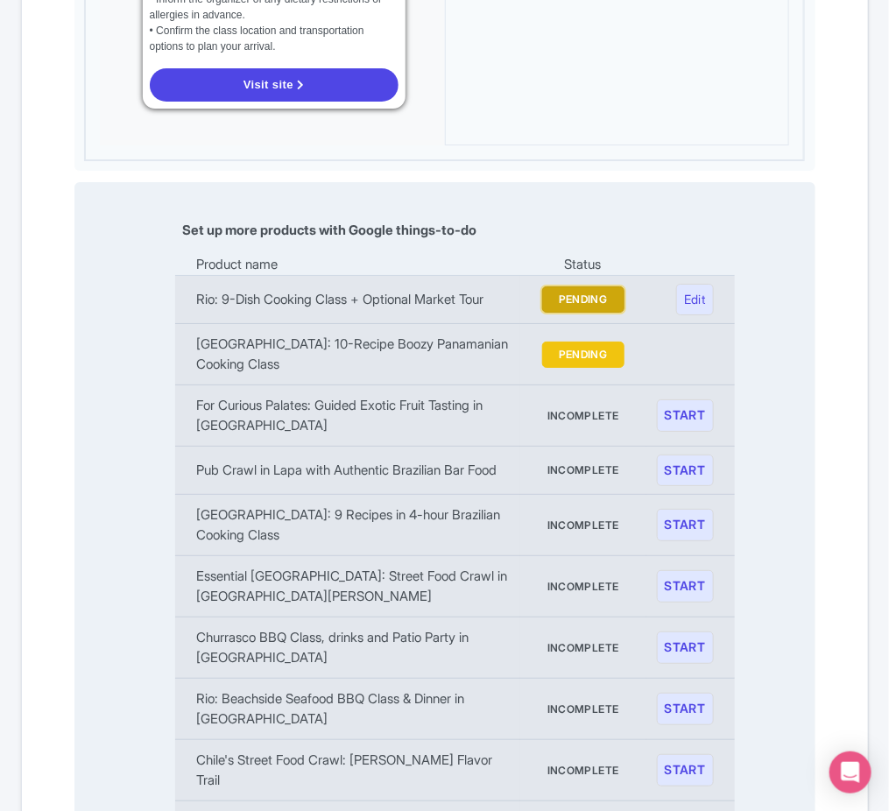
click at [607, 286] on button "PENDING" at bounding box center [583, 299] width 82 height 26
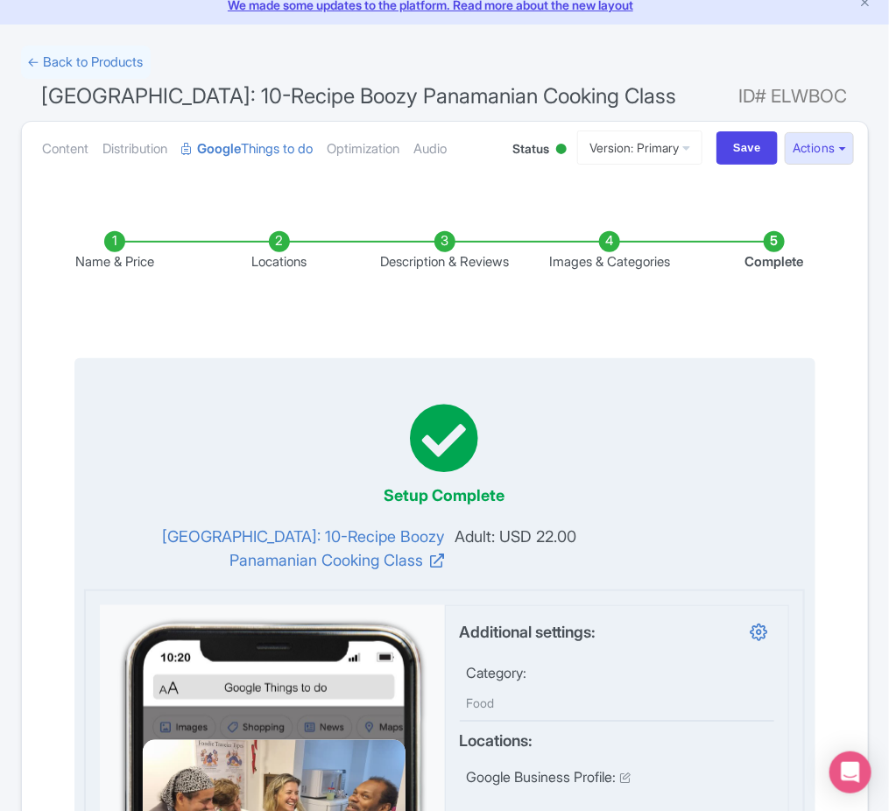
scroll to position [0, 0]
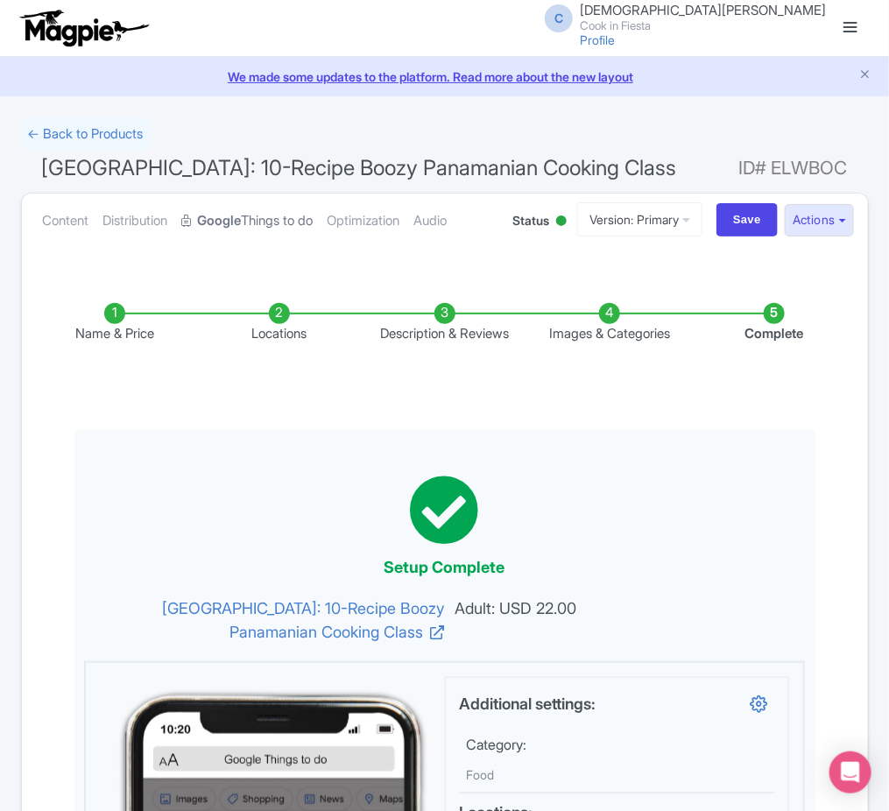
click at [260, 223] on link "Google Things to do" at bounding box center [247, 221] width 131 height 55
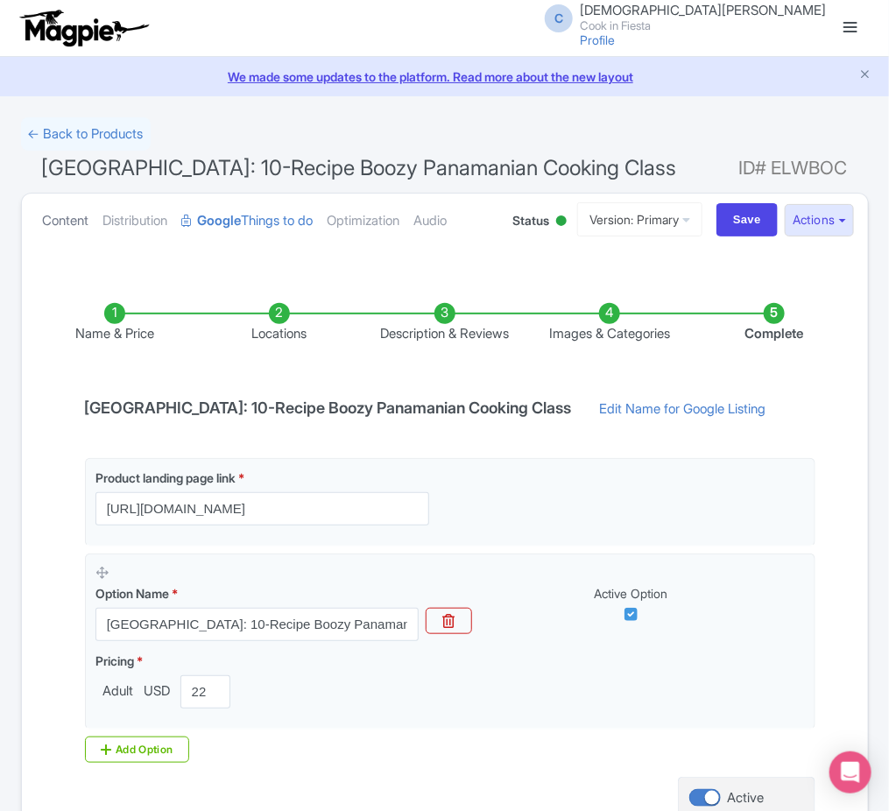
click at [86, 223] on link "Content" at bounding box center [66, 221] width 46 height 55
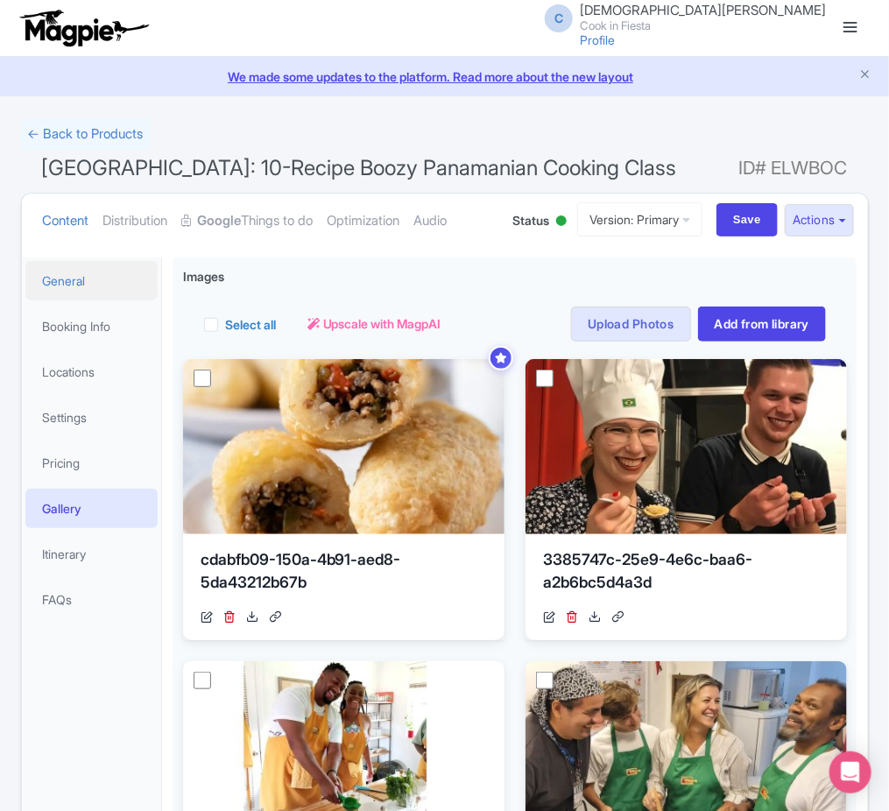
click at [119, 274] on link "General" at bounding box center [91, 280] width 133 height 39
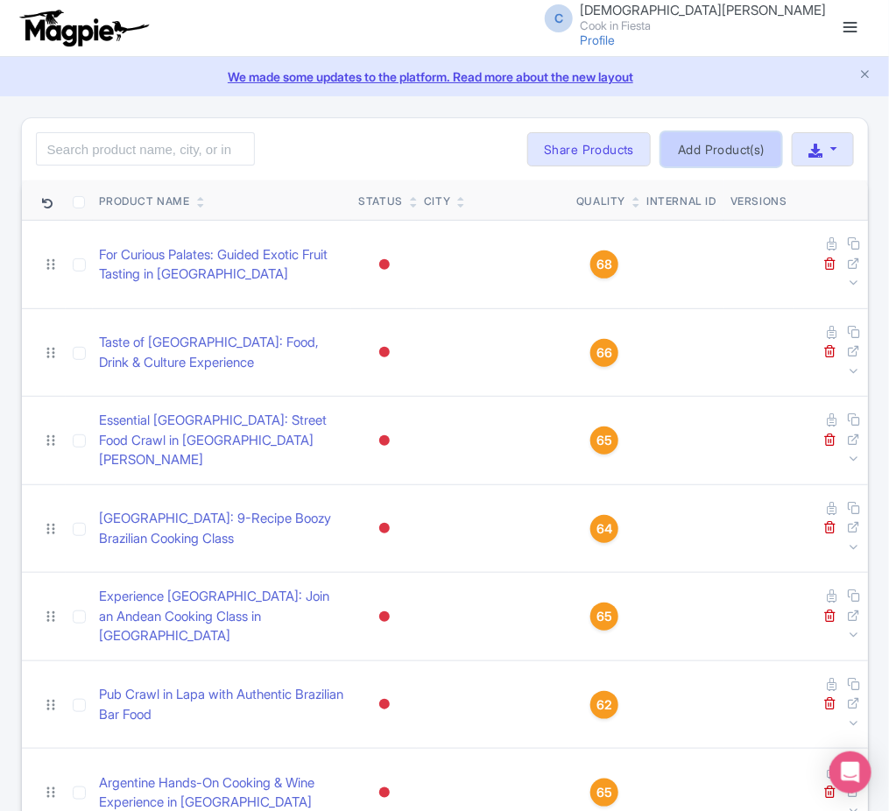
click at [751, 155] on link "Add Product(s)" at bounding box center [721, 149] width 120 height 35
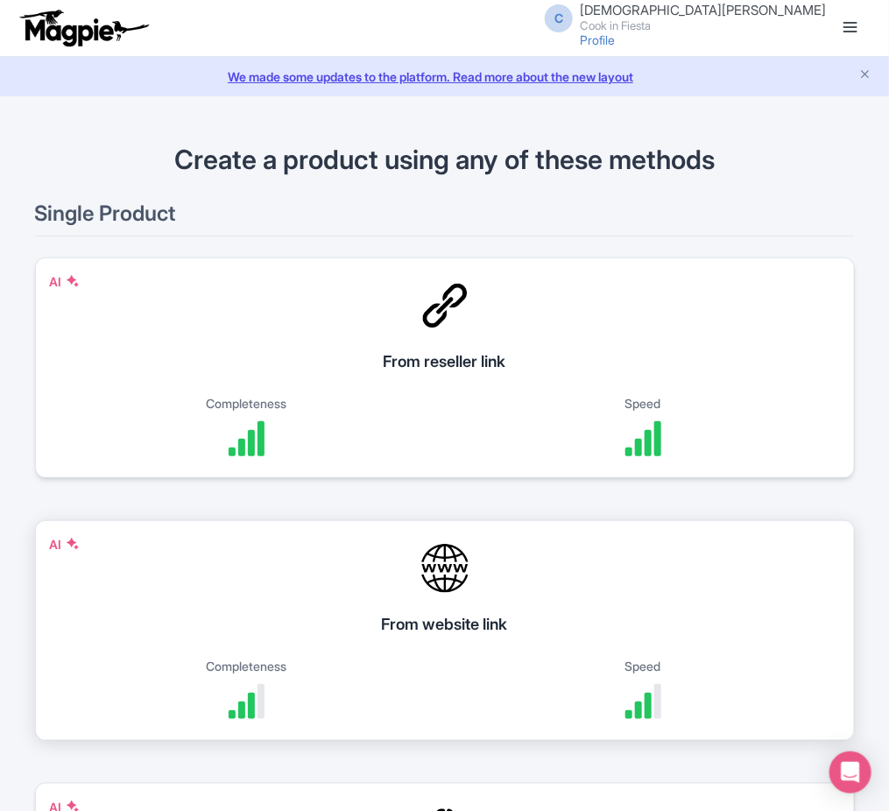
click at [521, 632] on div "From website link" at bounding box center [445, 624] width 776 height 24
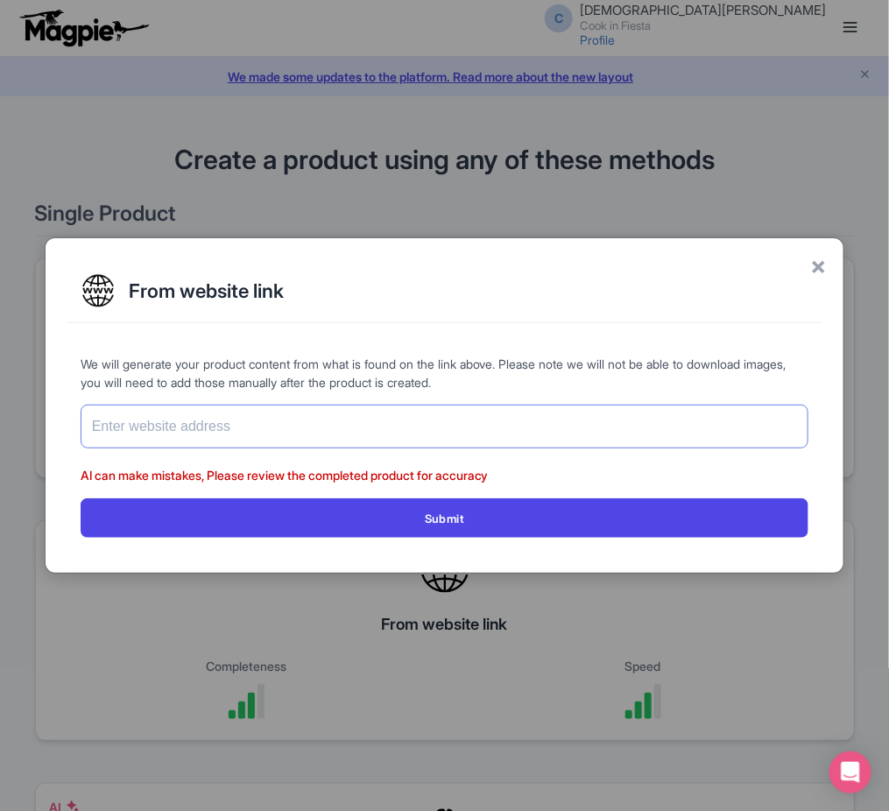
click at [515, 427] on input "text" at bounding box center [445, 427] width 729 height 44
paste input "[URL][DOMAIN_NAME][PERSON_NAME]"
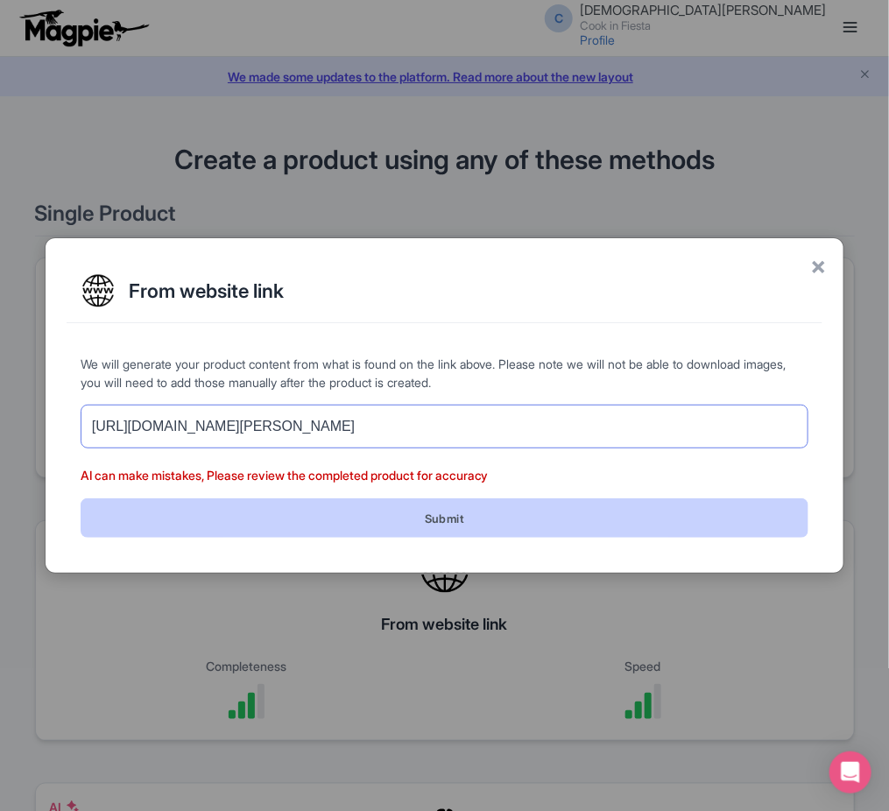
type input "[URL][DOMAIN_NAME][PERSON_NAME]"
click at [653, 505] on button "Submit" at bounding box center [445, 517] width 729 height 39
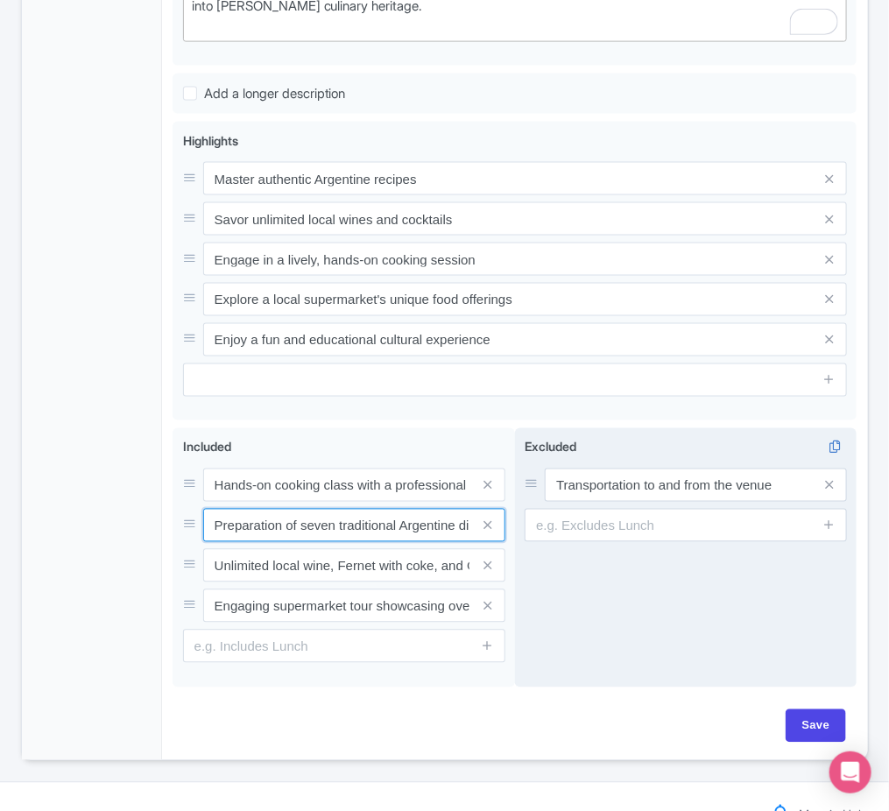
scroll to position [0, 26]
drag, startPoint x: 388, startPoint y: 543, endPoint x: 538, endPoint y: 547, distance: 149.8
click at [538, 547] on div "Hands-on cooking class with a professional chef Preparation of seven traditiona…" at bounding box center [515, 561] width 684 height 266
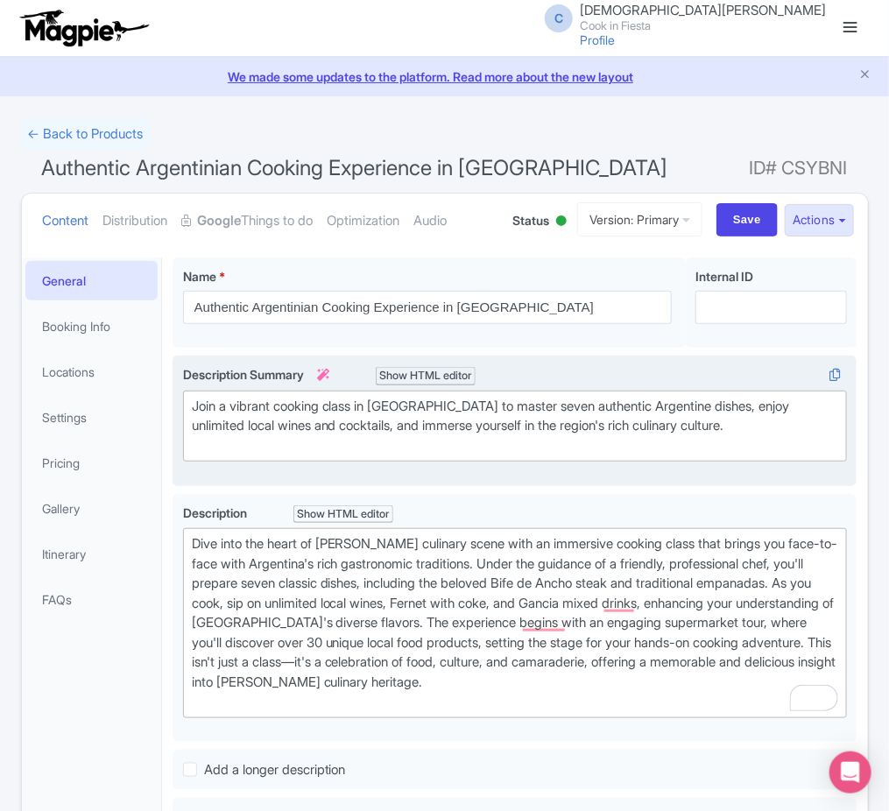
scroll to position [0, 0]
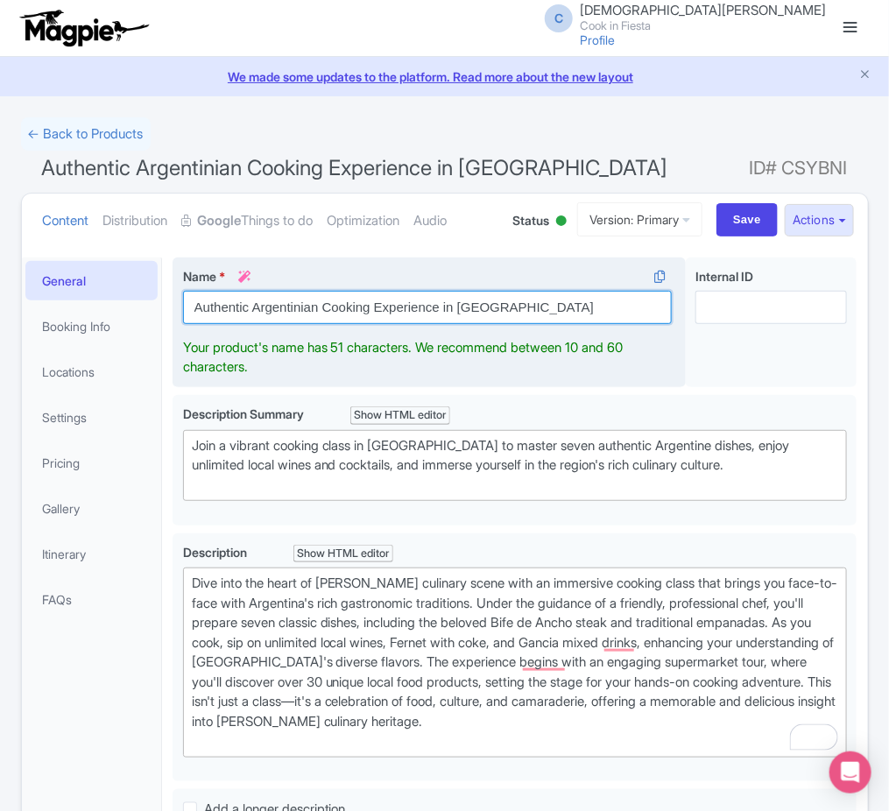
click at [533, 314] on input "Authentic Argentinian Cooking Experience in [GEOGRAPHIC_DATA]" at bounding box center [428, 307] width 490 height 33
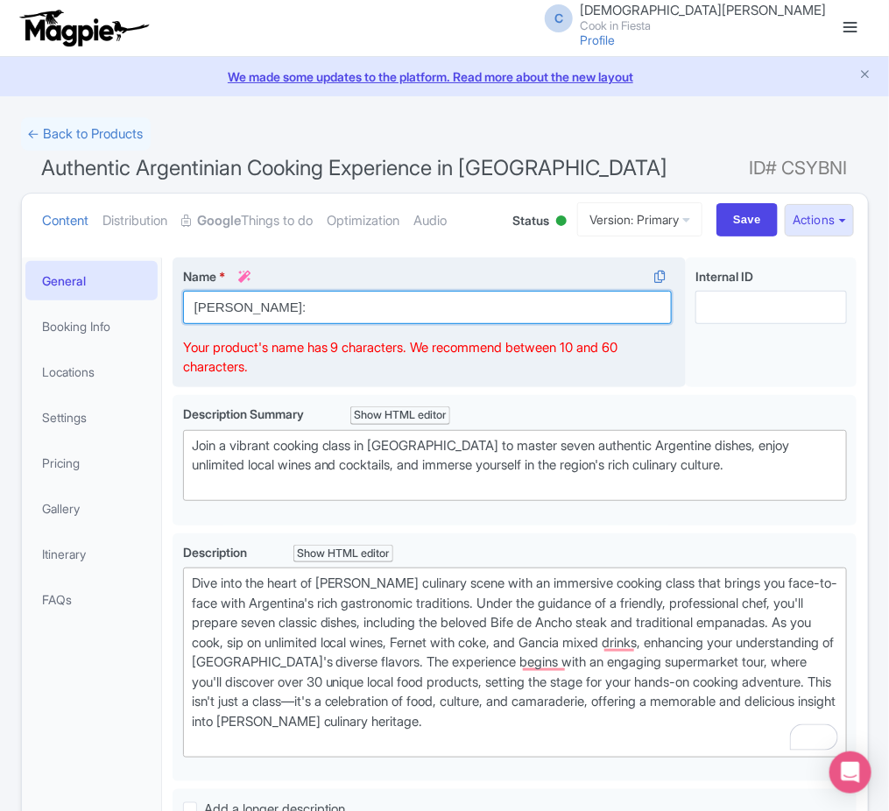
paste input "7 Argentinian Recipes Sipping on Wine, Vermuth and Fernet"
drag, startPoint x: 484, startPoint y: 313, endPoint x: 624, endPoint y: 319, distance: 140.3
click at [624, 319] on input "[PERSON_NAME]: 7 Argentinian Recipes Sipping on Wine, Vermuth and Fernet" at bounding box center [428, 307] width 490 height 33
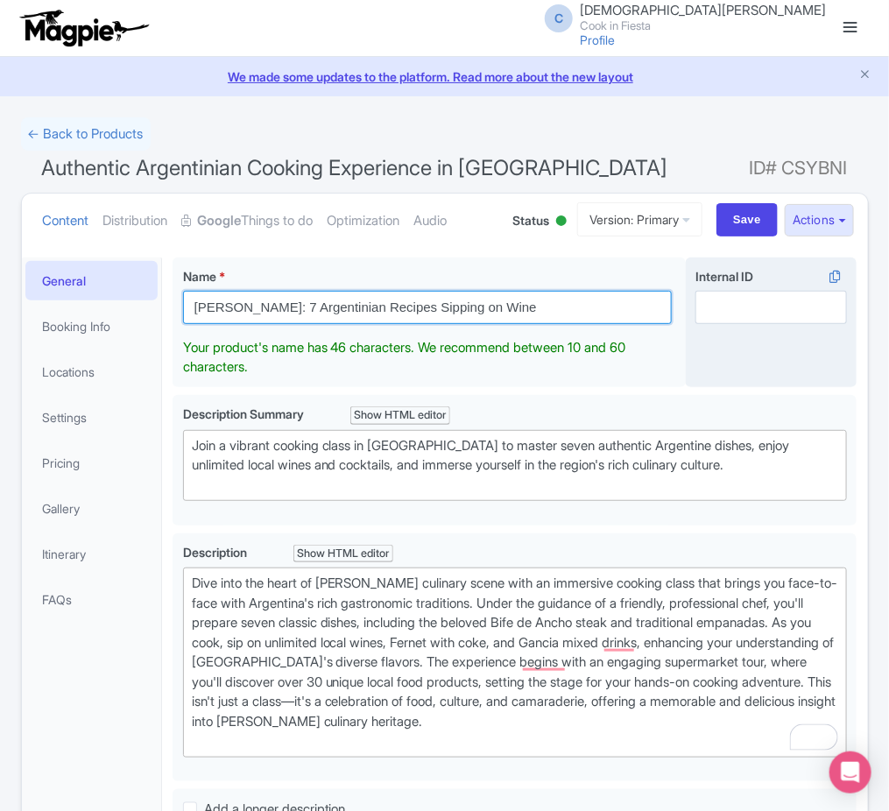
type input "[PERSON_NAME]: 7 Argentinian Recipes Sipping on Wine"
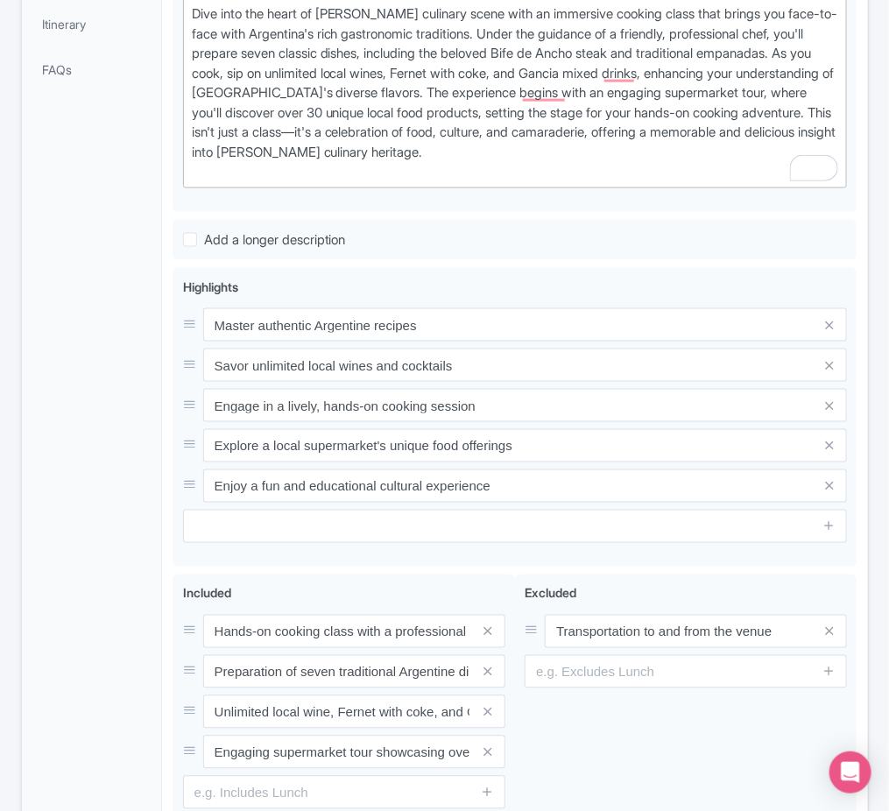
scroll to position [715, 0]
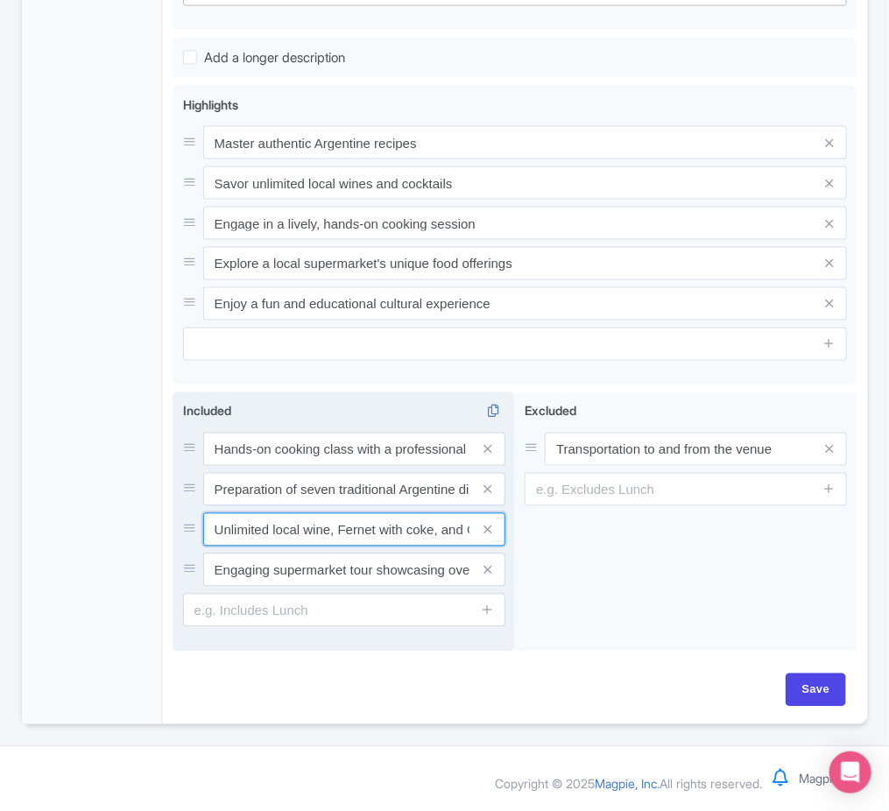
drag, startPoint x: 275, startPoint y: 562, endPoint x: 255, endPoint y: 578, distance: 25.6
click at [424, 570] on div "Hands-on cooking class with a professional chef Preparation of seven traditiona…" at bounding box center [344, 510] width 322 height 154
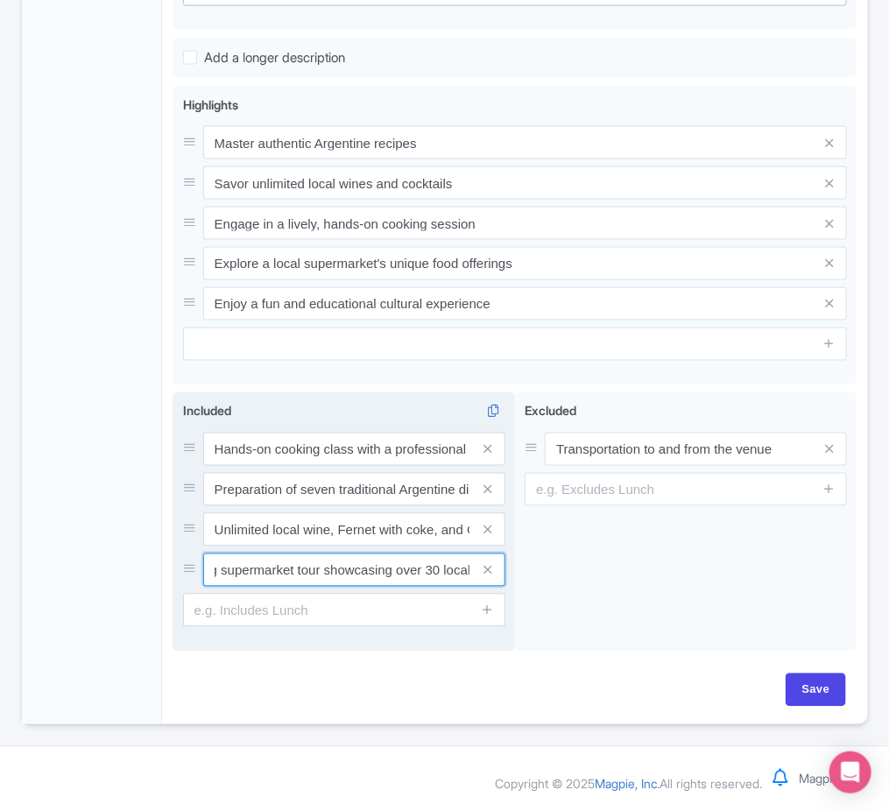
scroll to position [0, 137]
drag, startPoint x: 254, startPoint y: 576, endPoint x: 478, endPoint y: 574, distance: 224.3
click at [478, 574] on div "Engaging supermarket tour showcasing over 30 local food products" at bounding box center [354, 570] width 302 height 33
click at [371, 569] on input "Engaging supermarket tour showcasing over 30 local food products" at bounding box center [354, 570] width 302 height 33
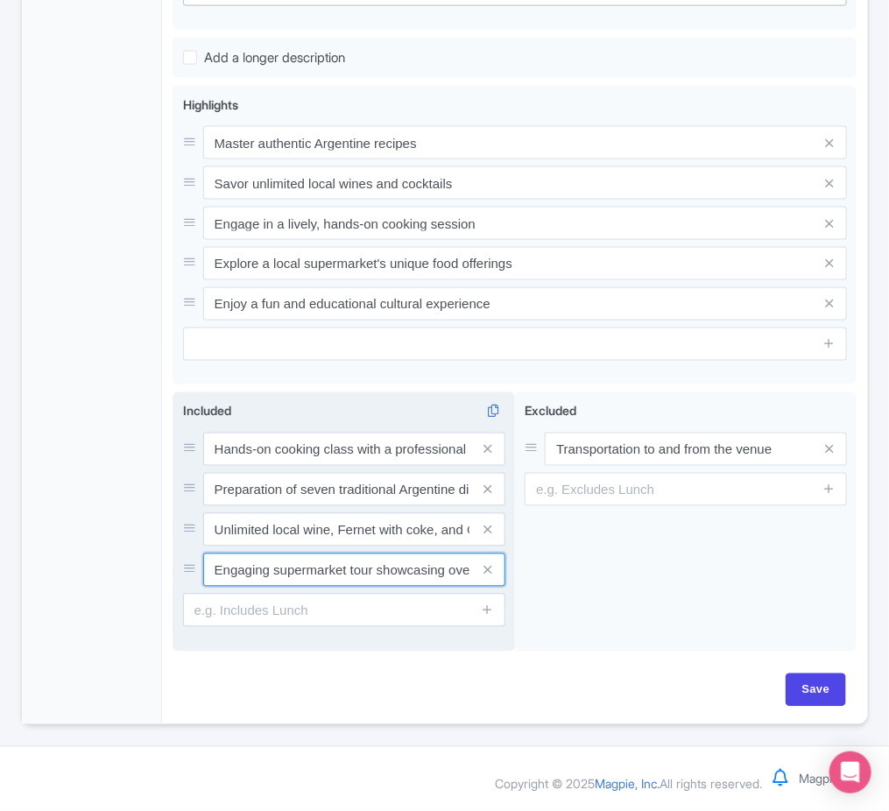
drag, startPoint x: 371, startPoint y: 569, endPoint x: 215, endPoint y: 568, distance: 156.8
click at [215, 568] on input "Engaging supermarket tour showcasing over 30 local food products" at bounding box center [354, 570] width 302 height 33
click at [269, 580] on input "Engaging supermarket tour showcasing over 30 local food products" at bounding box center [354, 570] width 302 height 33
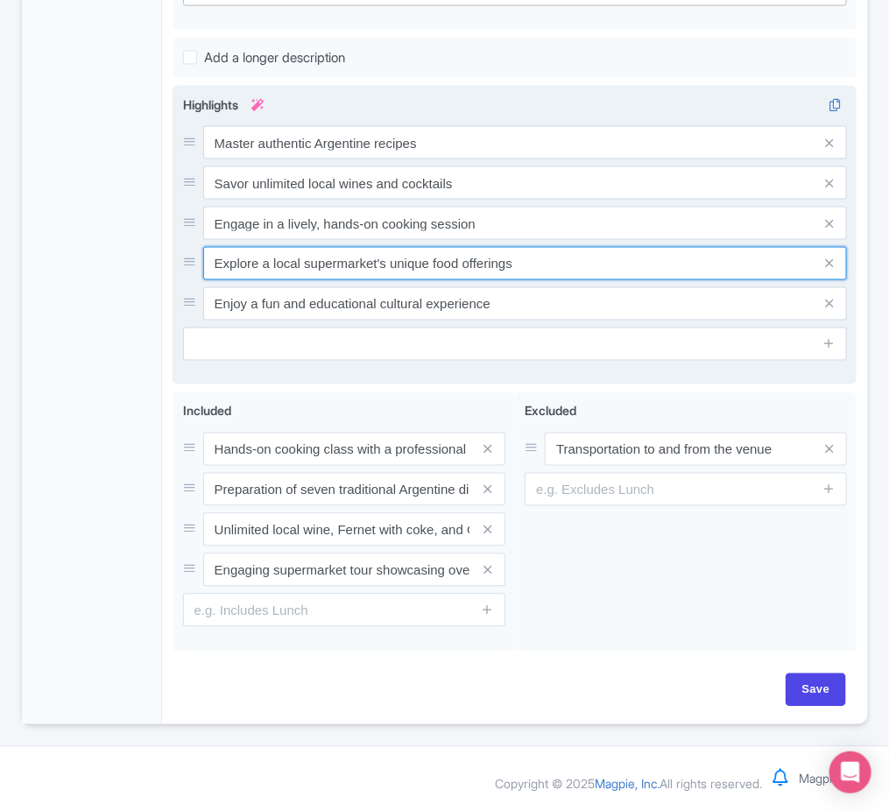
drag, startPoint x: 299, startPoint y: 268, endPoint x: 523, endPoint y: 270, distance: 224.2
click at [523, 270] on input "Explore a local supermarket's unique food offerings" at bounding box center [525, 263] width 645 height 33
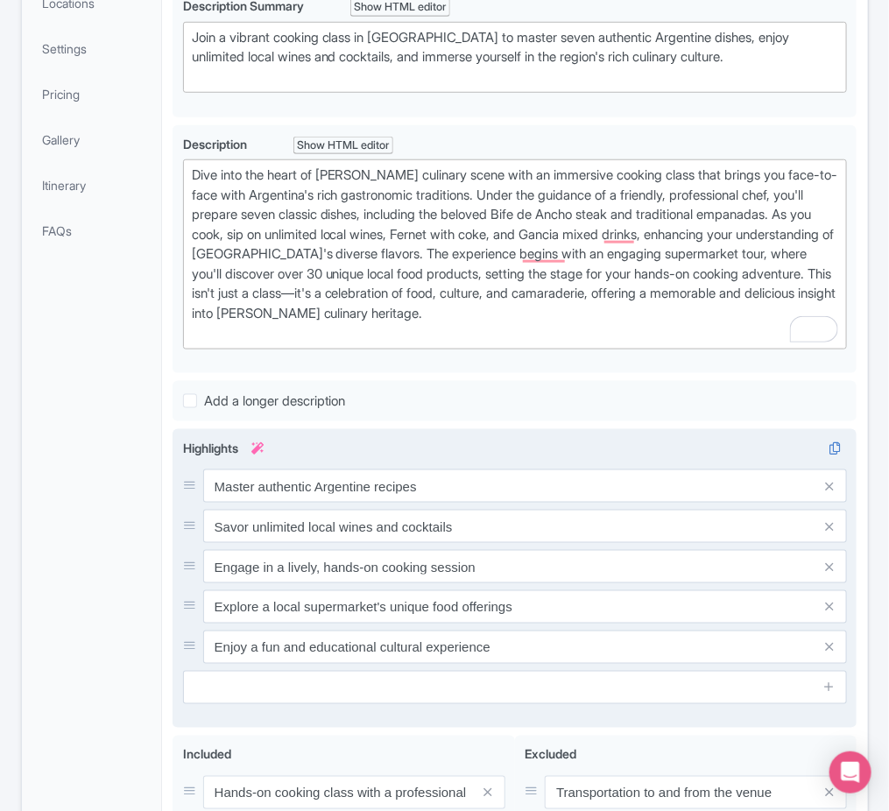
scroll to position [420, 0]
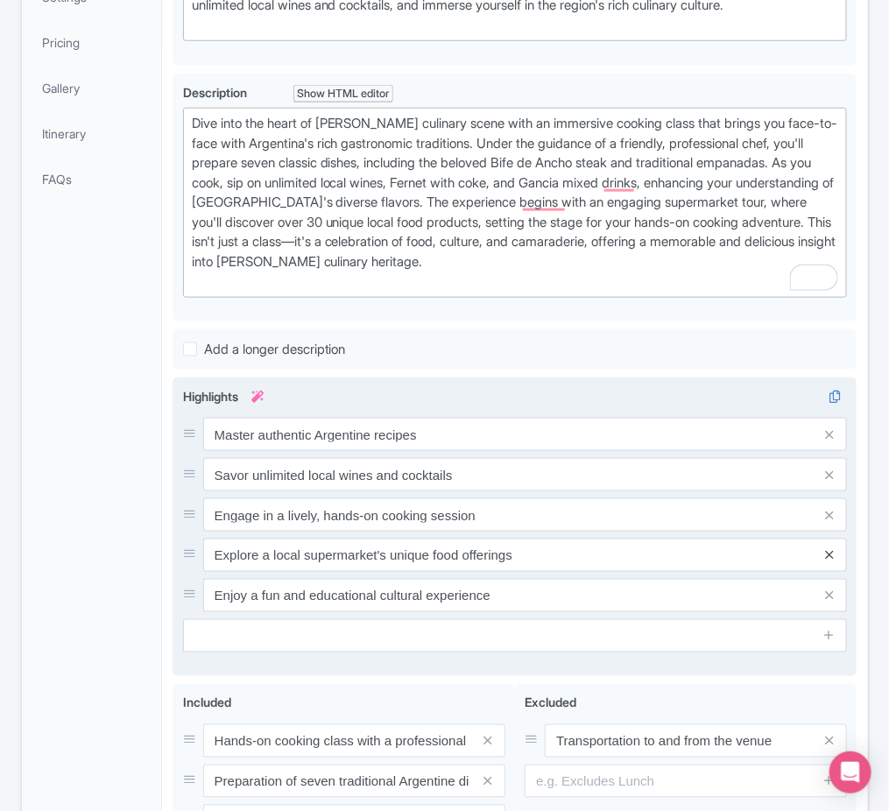
click at [830, 557] on icon at bounding box center [830, 555] width 8 height 13
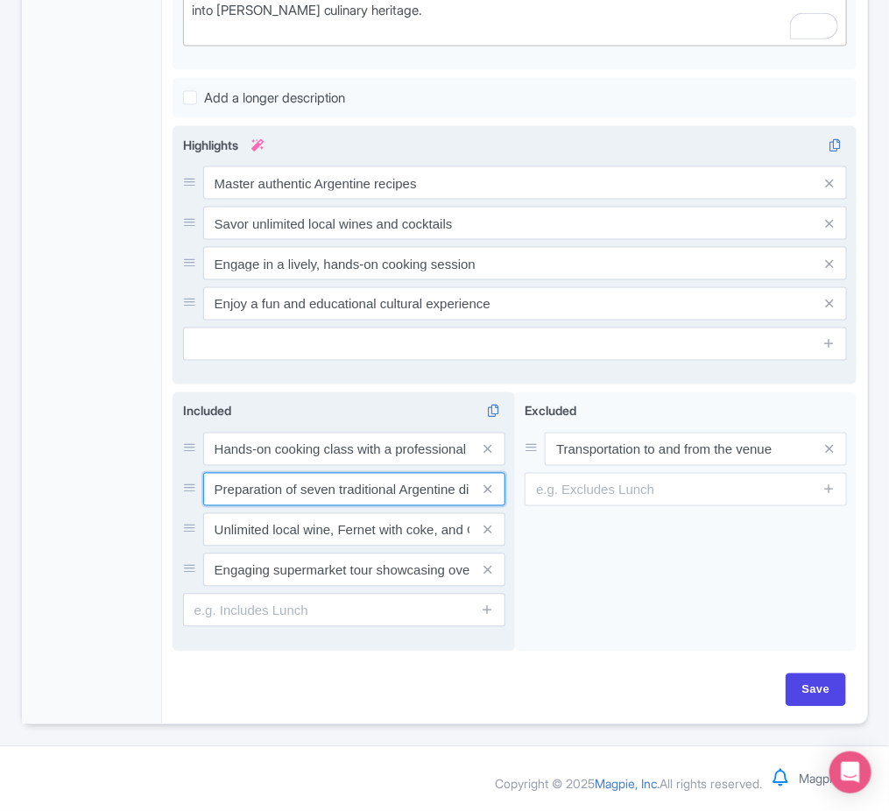
scroll to position [0, 26]
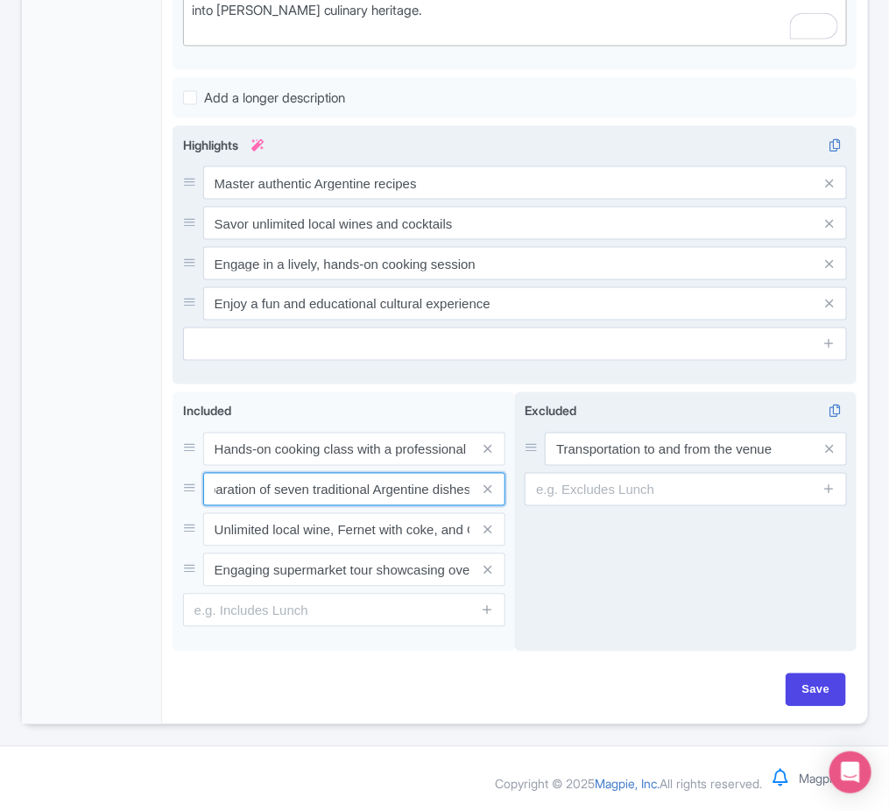
drag, startPoint x: 357, startPoint y: 504, endPoint x: 515, endPoint y: 506, distance: 158.6
click at [515, 506] on div "Hands-on cooking class with a professional chef Preparation of seven traditiona…" at bounding box center [515, 525] width 684 height 266
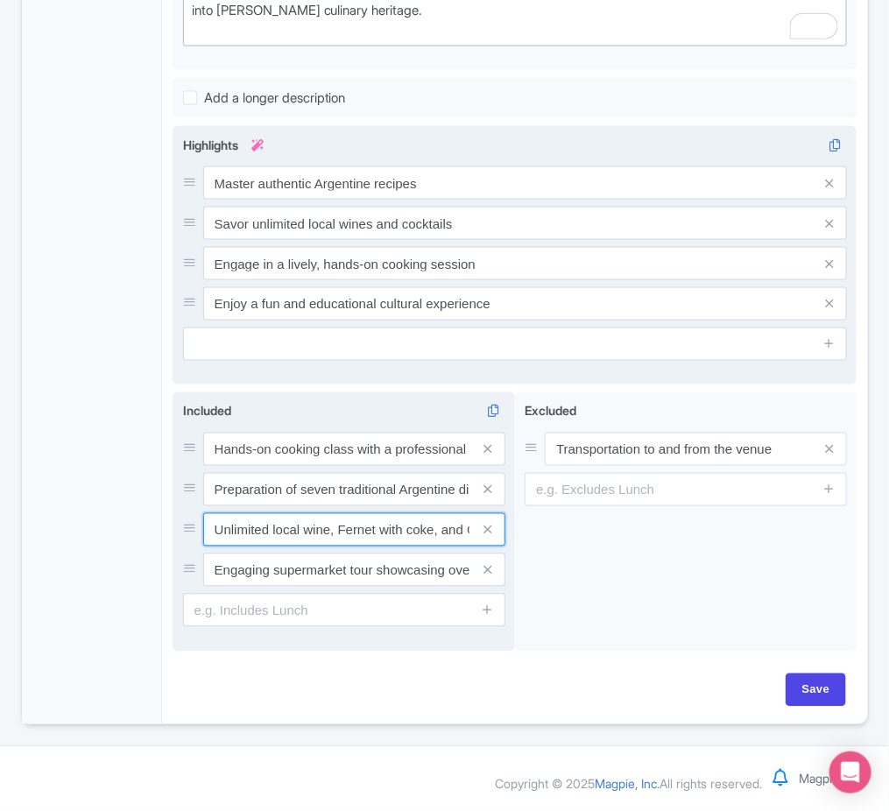
scroll to position [0, 116]
drag, startPoint x: 280, startPoint y: 525, endPoint x: 487, endPoint y: 533, distance: 206.9
click at [487, 533] on div "Unlimited local wine, Fernet with coke, and Gancia mixed drinks" at bounding box center [354, 529] width 302 height 33
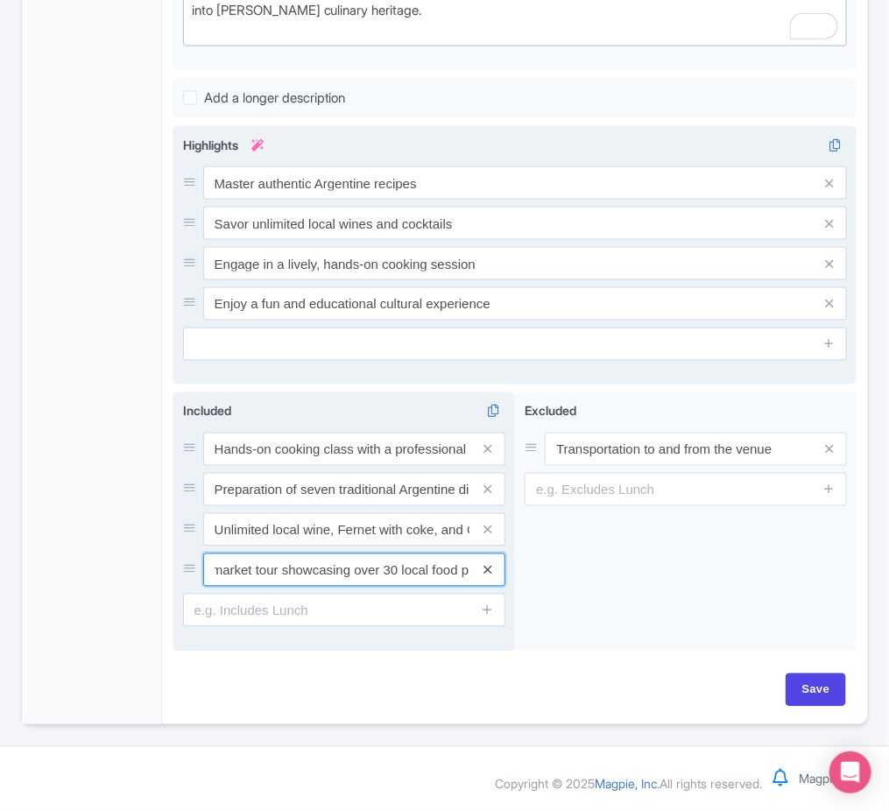
scroll to position [0, 137]
drag, startPoint x: 276, startPoint y: 559, endPoint x: 487, endPoint y: 581, distance: 212.2
click at [487, 581] on div "Engaging supermarket tour showcasing over 30 local food products" at bounding box center [354, 570] width 302 height 33
click at [485, 569] on icon at bounding box center [488, 570] width 8 height 13
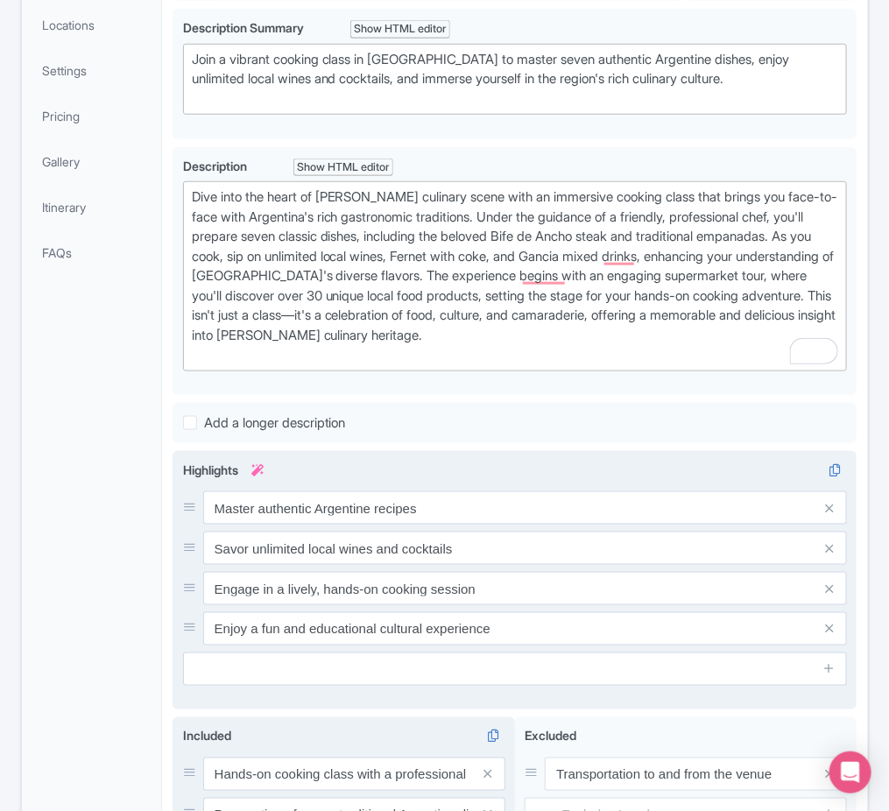
scroll to position [344, 0]
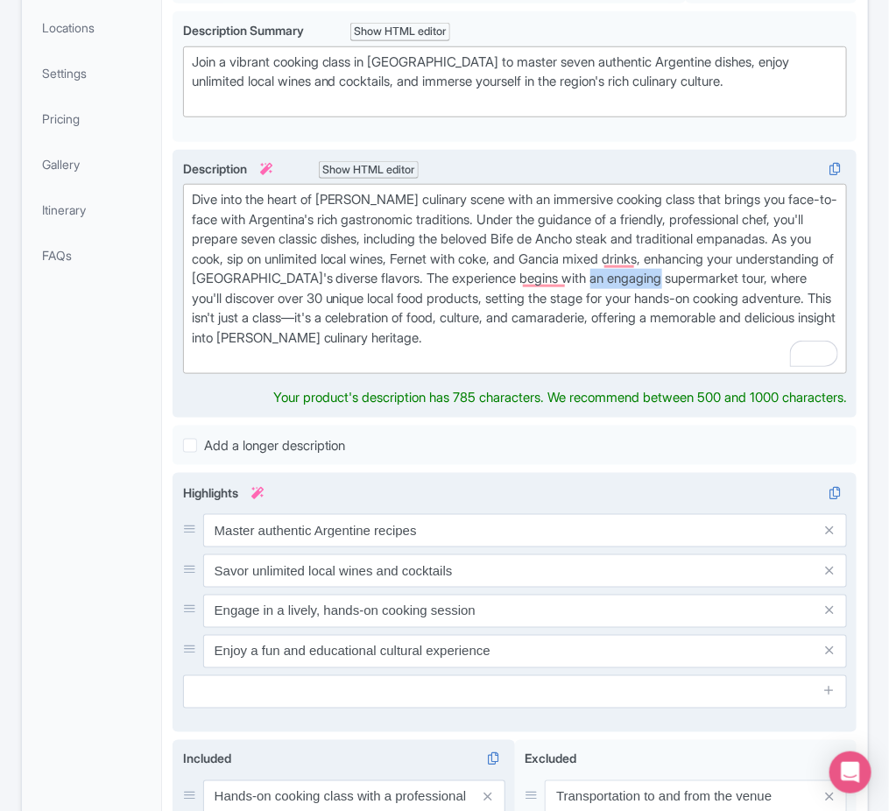
drag, startPoint x: 194, startPoint y: 300, endPoint x: 271, endPoint y: 298, distance: 77.1
click at [271, 298] on div "Dive into the heart of [PERSON_NAME] culinary scene with an immersive cooking c…" at bounding box center [515, 279] width 647 height 178
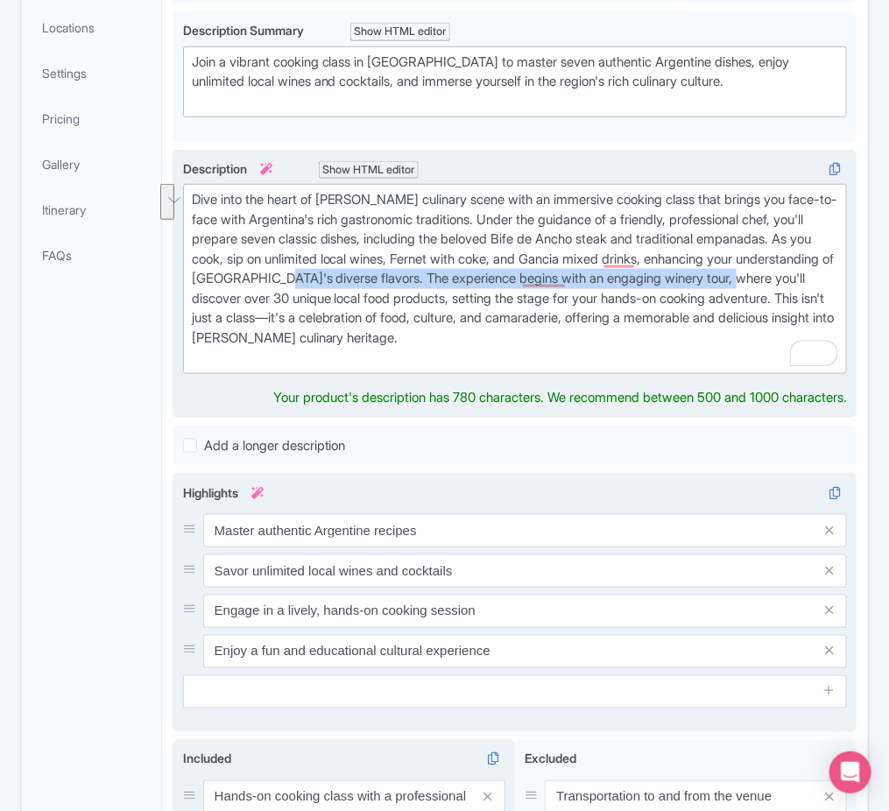
drag, startPoint x: 341, startPoint y: 299, endPoint x: 507, endPoint y: 286, distance: 166.9
click at [507, 286] on div "Dive into the heart of [PERSON_NAME] culinary scene with an immersive cooking c…" at bounding box center [515, 279] width 647 height 178
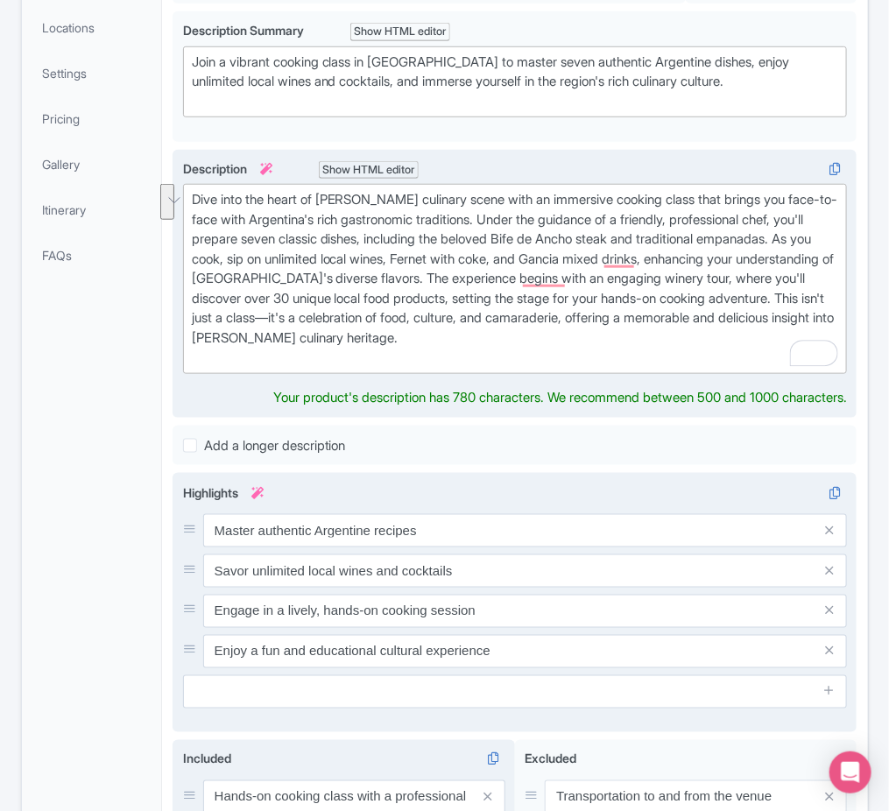
click at [517, 296] on div "Dive into the heart of [PERSON_NAME] culinary scene with an immersive cooking c…" at bounding box center [515, 279] width 647 height 178
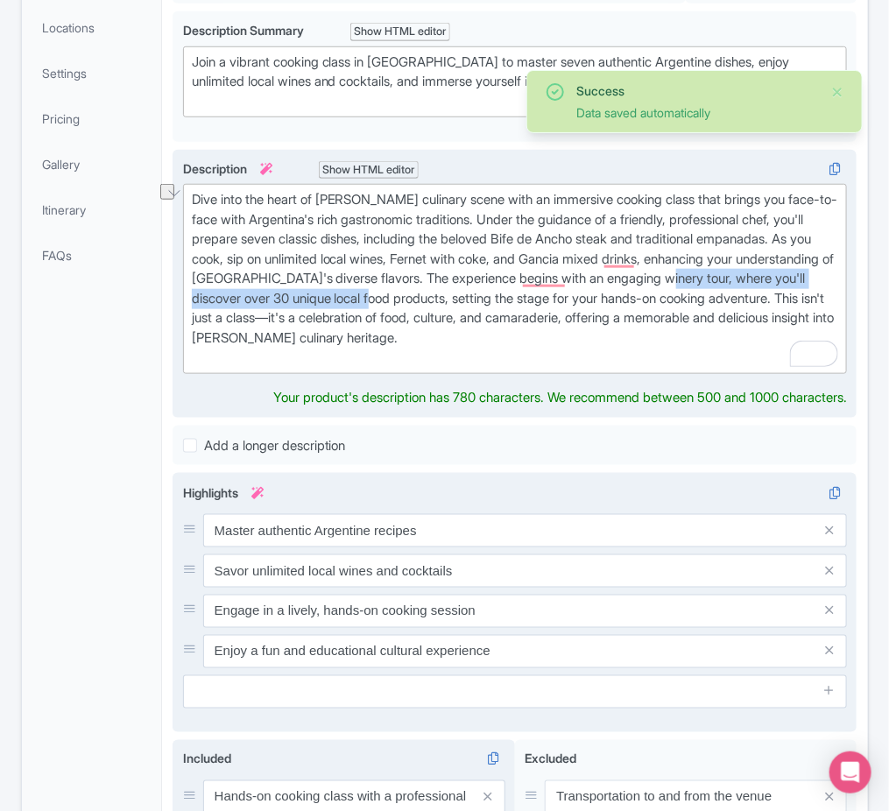
drag, startPoint x: 618, startPoint y: 294, endPoint x: 270, endPoint y: 300, distance: 347.8
click at [270, 300] on div "Dive into the heart of [PERSON_NAME] culinary scene with an immersive cooking c…" at bounding box center [515, 279] width 647 height 178
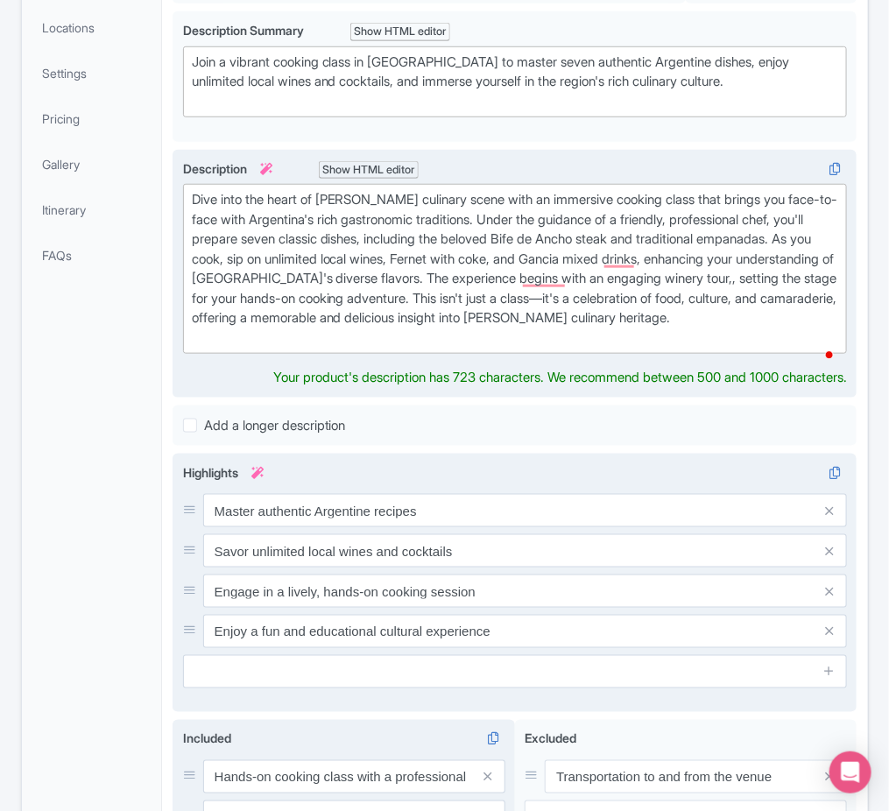
type trix-editor "<div>Dive into the heart of [PERSON_NAME] culinary scene with an immersive cook…"
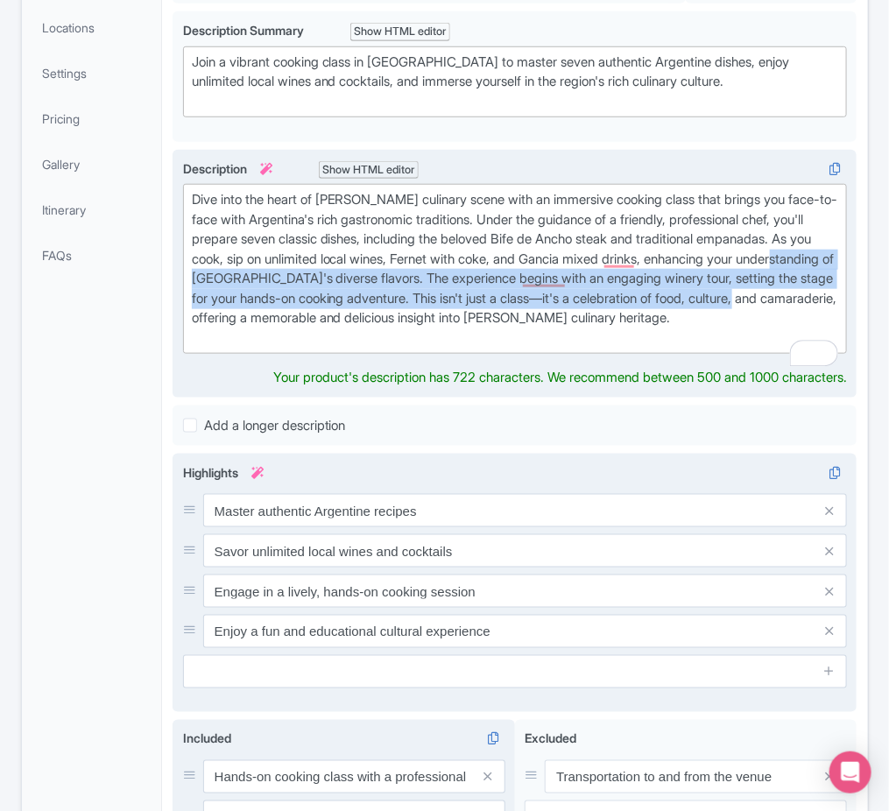
drag, startPoint x: 356, startPoint y: 279, endPoint x: 448, endPoint y: 313, distance: 98.9
click at [448, 313] on div "Dive into the heart of [PERSON_NAME] culinary scene with an immersive cooking c…" at bounding box center [515, 269] width 647 height 158
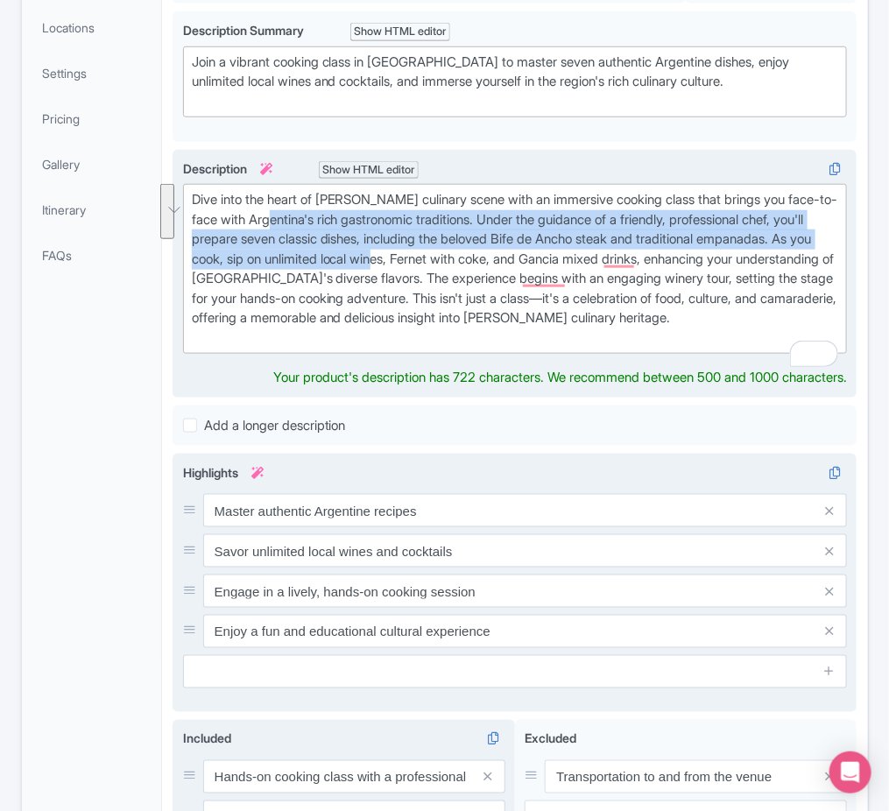
drag, startPoint x: 317, startPoint y: 215, endPoint x: 533, endPoint y: 250, distance: 219.2
click at [533, 250] on div "Dive into the heart of [PERSON_NAME] culinary scene with an immersive cooking c…" at bounding box center [515, 269] width 647 height 158
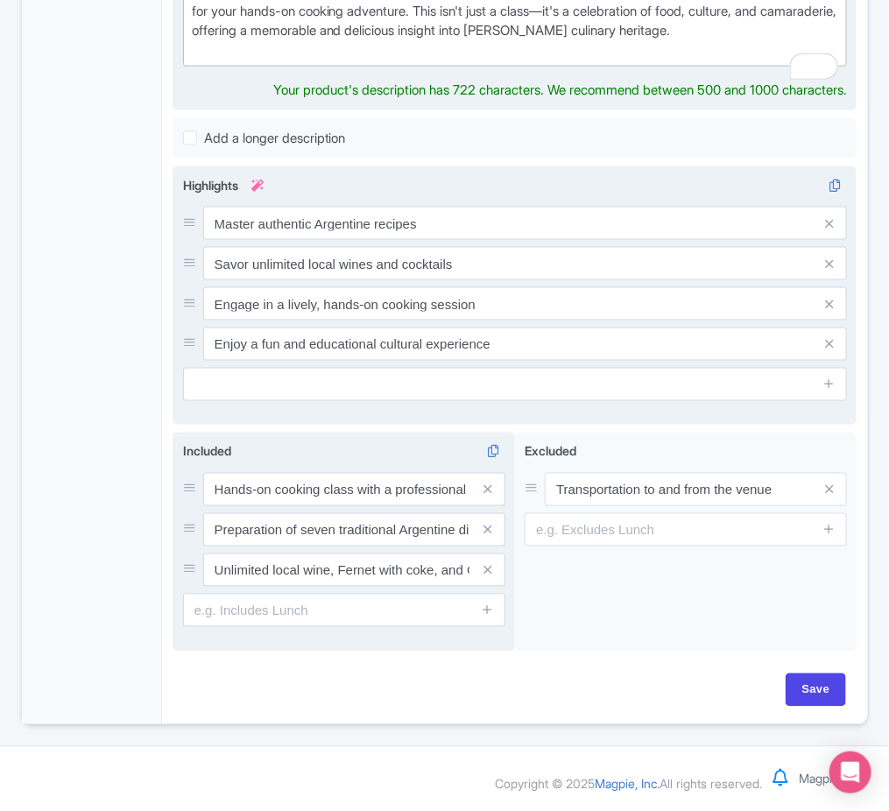
scroll to position [0, 0]
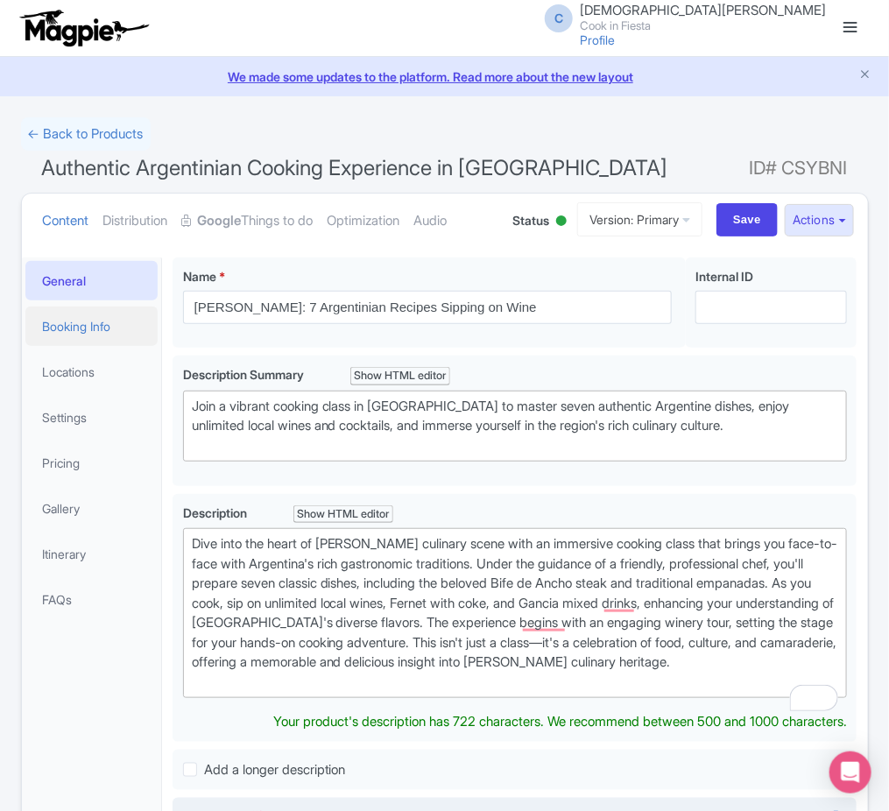
click at [136, 329] on link "Booking Info" at bounding box center [91, 326] width 133 height 39
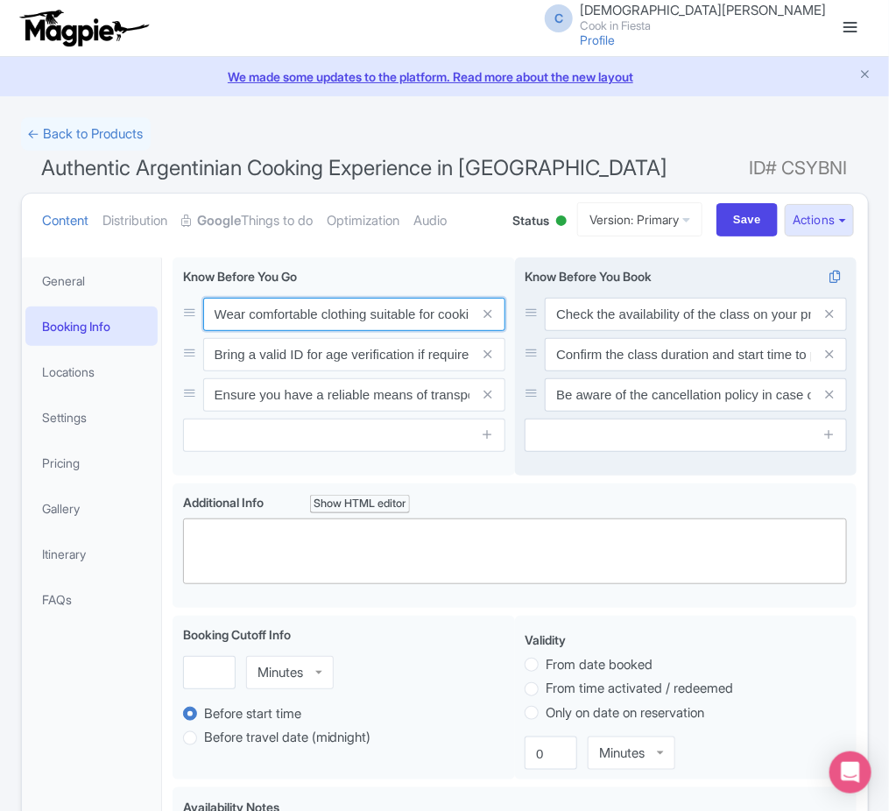
scroll to position [0, 72]
drag, startPoint x: 342, startPoint y: 328, endPoint x: 535, endPoint y: 340, distance: 193.0
click at [535, 340] on div "Wear comfortable clothing suitable for cooking activities. Bring a valid ID for…" at bounding box center [515, 371] width 684 height 226
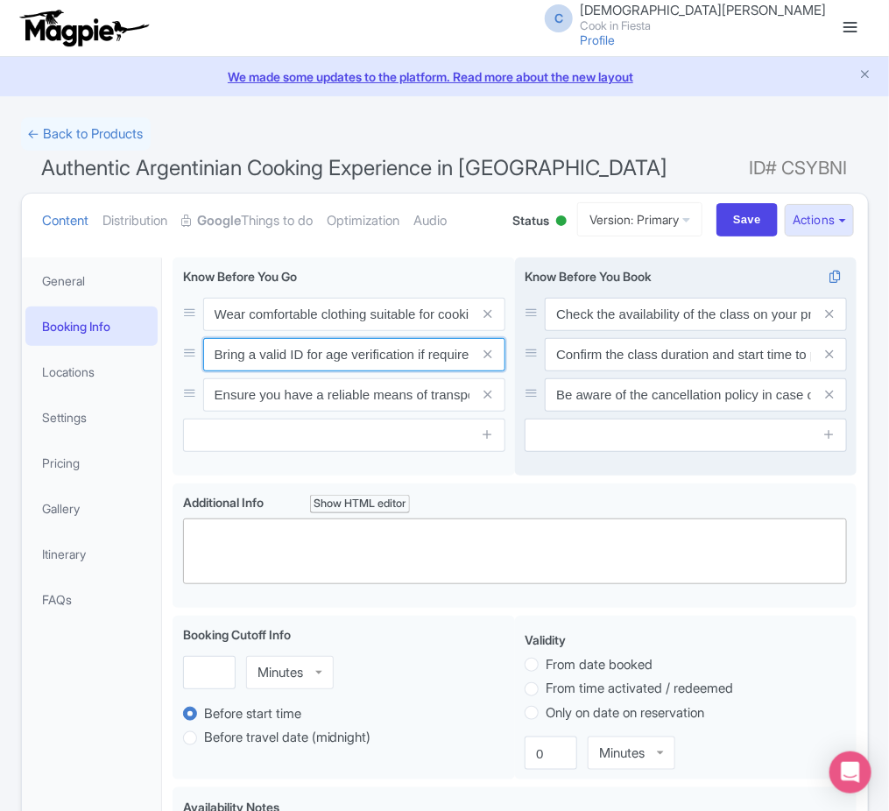
scroll to position [0, 10]
drag, startPoint x: 306, startPoint y: 366, endPoint x: 527, endPoint y: 363, distance: 221.6
click at [527, 363] on div "Wear comfortable clothing suitable for cooking activities. Bring a valid ID for…" at bounding box center [515, 371] width 684 height 226
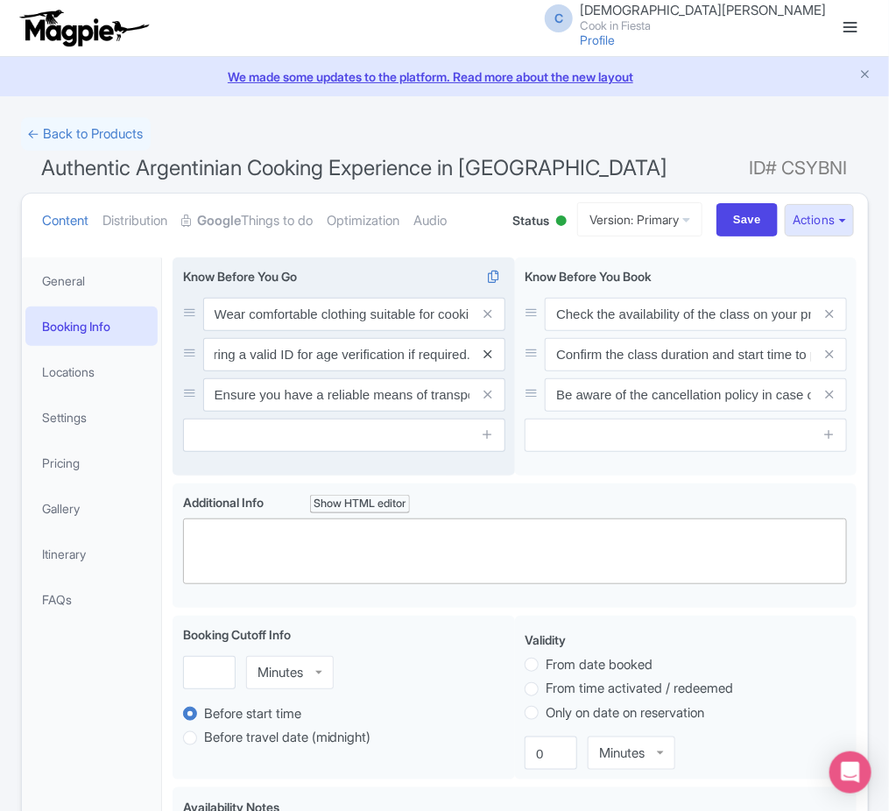
scroll to position [0, 0]
click at [488, 350] on icon at bounding box center [488, 354] width 8 height 13
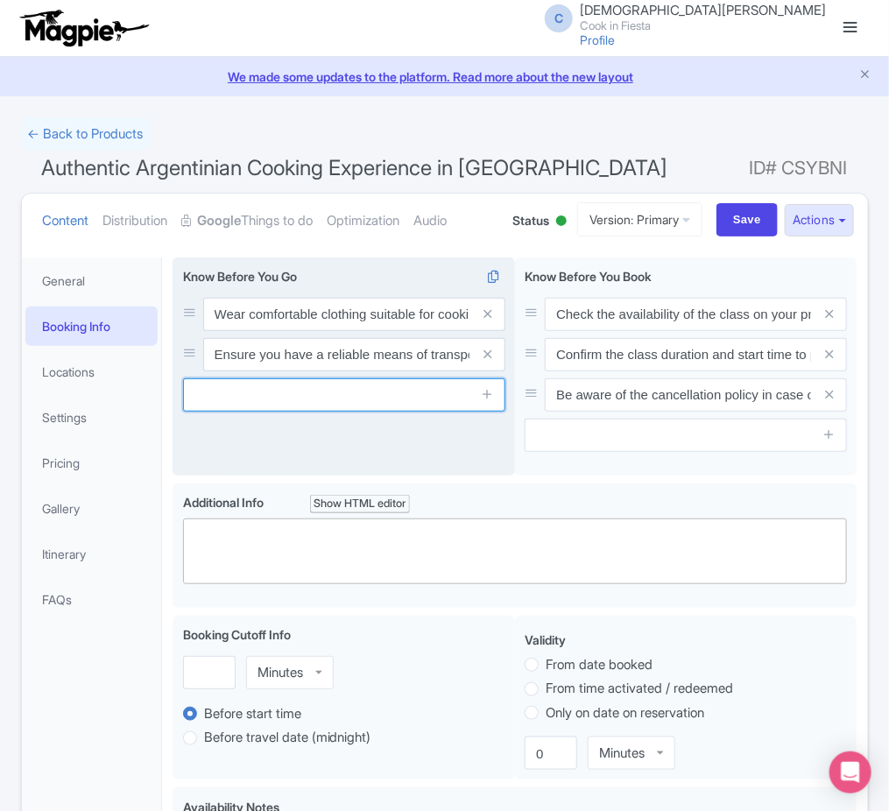
click at [444, 394] on input "text" at bounding box center [344, 394] width 322 height 33
paste input "Everything you eat and drink during the experience is fully included in the pri…"
type input "Everything you eat and drink during the experience is fully included in the pri…"
click at [717, 203] on input "Save" at bounding box center [747, 219] width 61 height 33
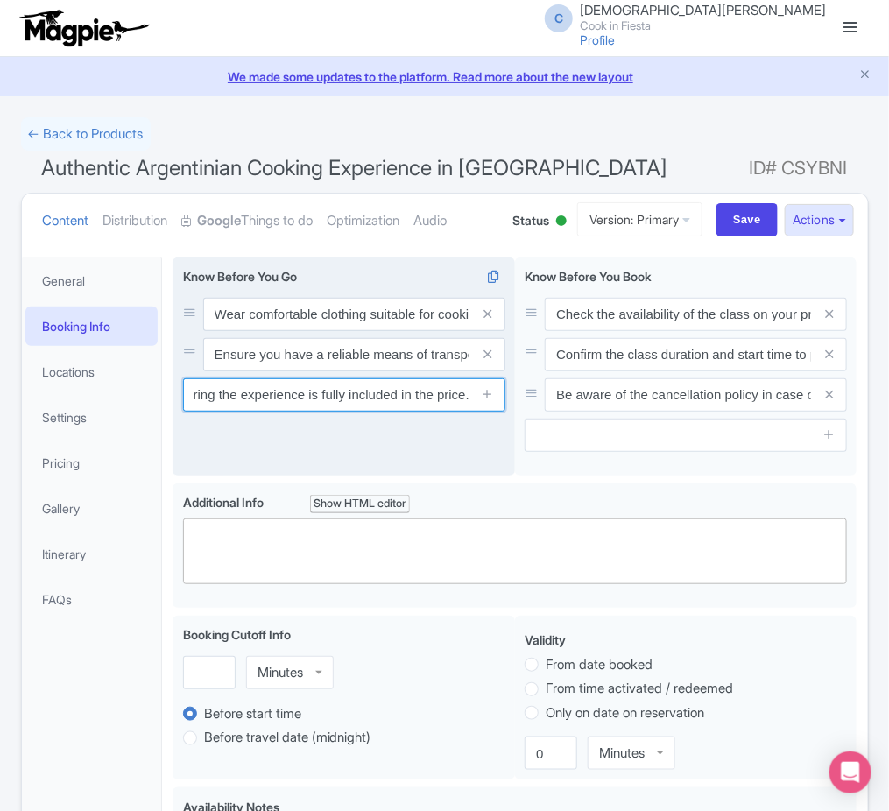
type input "Saving..."
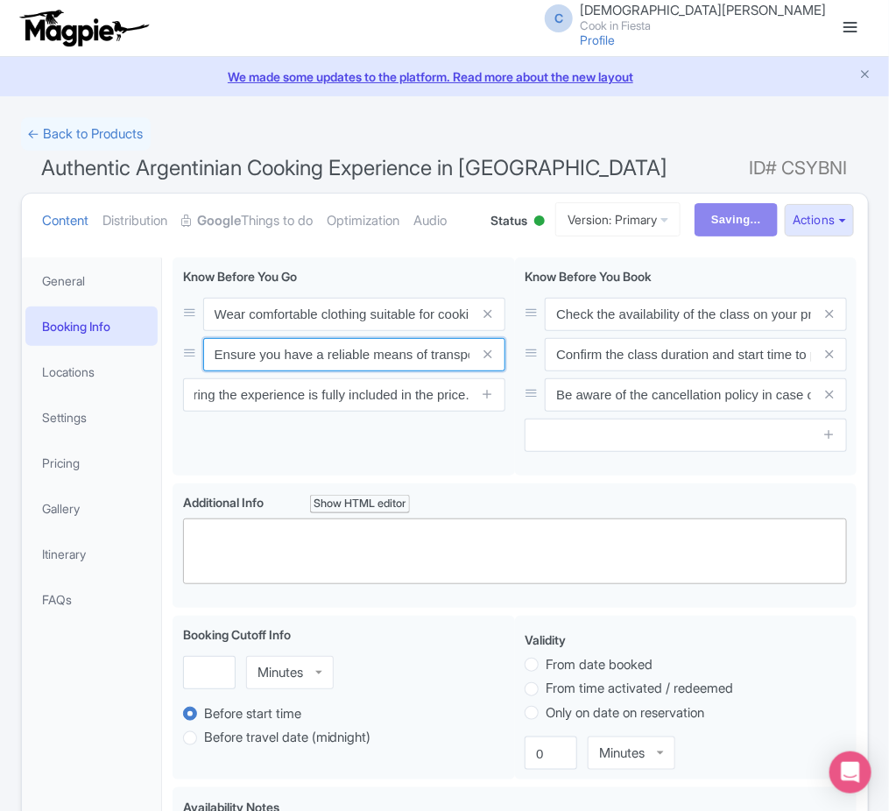
scroll to position [0, 0]
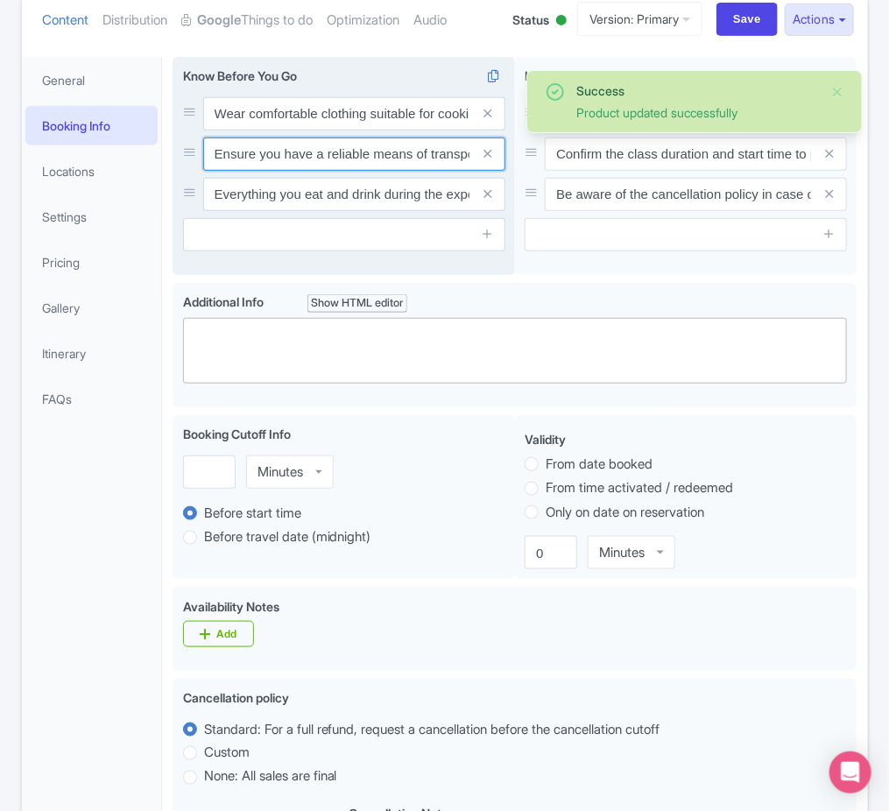
scroll to position [0, 121]
drag, startPoint x: 396, startPoint y: 155, endPoint x: 494, endPoint y: 175, distance: 100.2
click at [495, 175] on div "Wear comfortable clothing suitable for cooking activities. Ensure you have a re…" at bounding box center [344, 154] width 322 height 114
click at [412, 162] on input "Ensure you have a reliable means of transportation to the venue." at bounding box center [354, 154] width 302 height 33
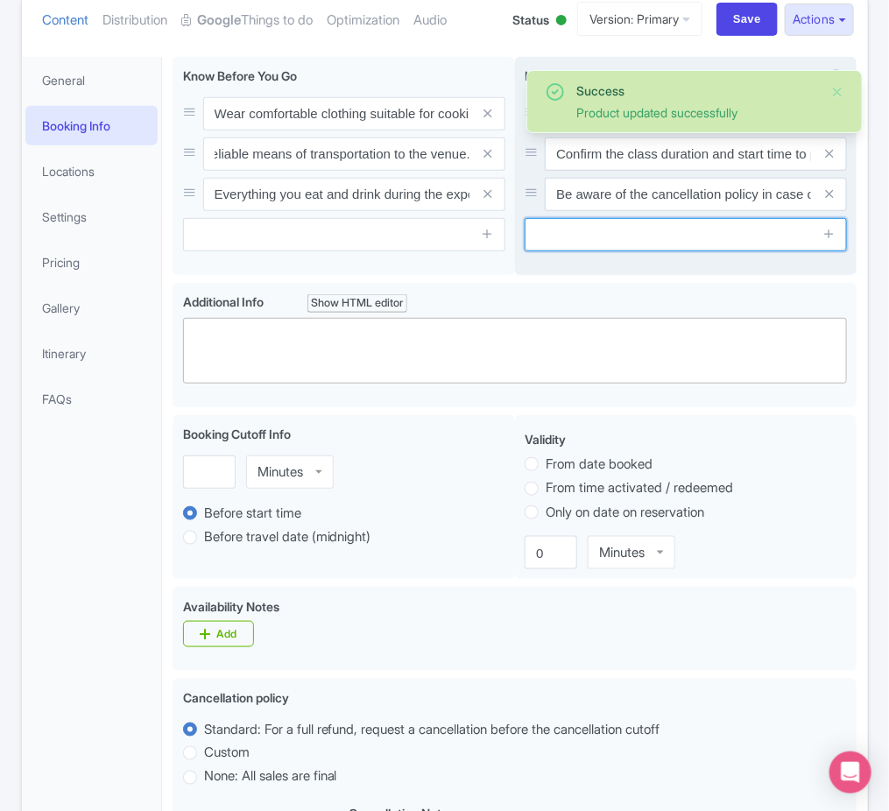
scroll to position [0, 0]
click at [677, 251] on input "text" at bounding box center [686, 234] width 322 height 33
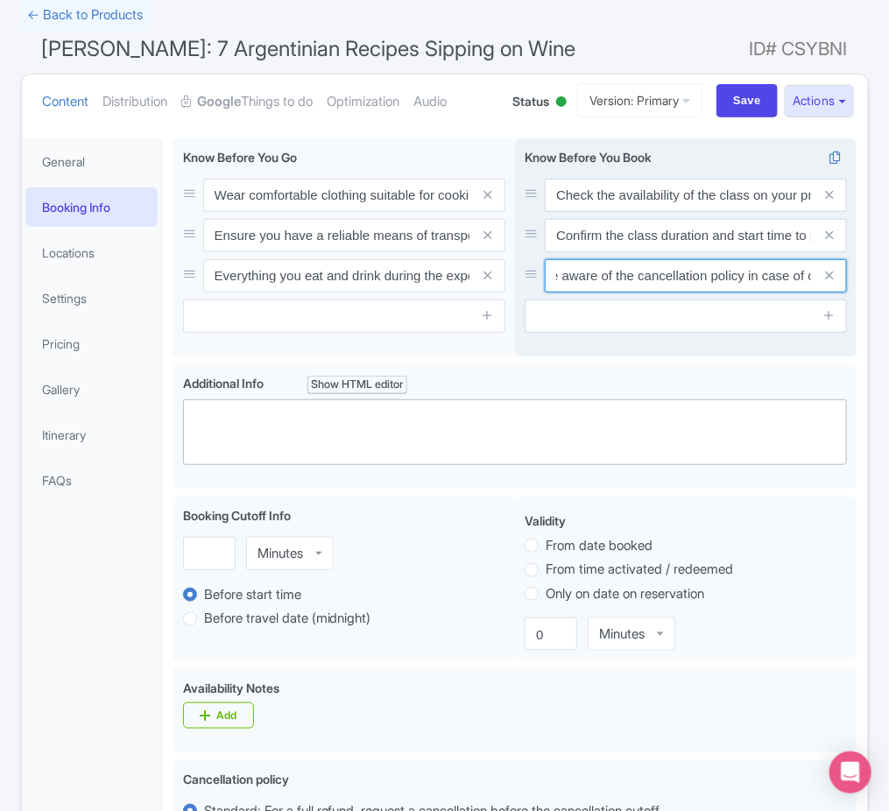
scroll to position [0, 143]
drag, startPoint x: 688, startPoint y: 279, endPoint x: 830, endPoint y: 289, distance: 143.2
click at [830, 289] on div "Be aware of the cancellation policy in case of changes to your plans." at bounding box center [696, 275] width 302 height 33
click at [697, 272] on input "Be aware of the cancellation policy in case of changes to your plans." at bounding box center [696, 275] width 302 height 33
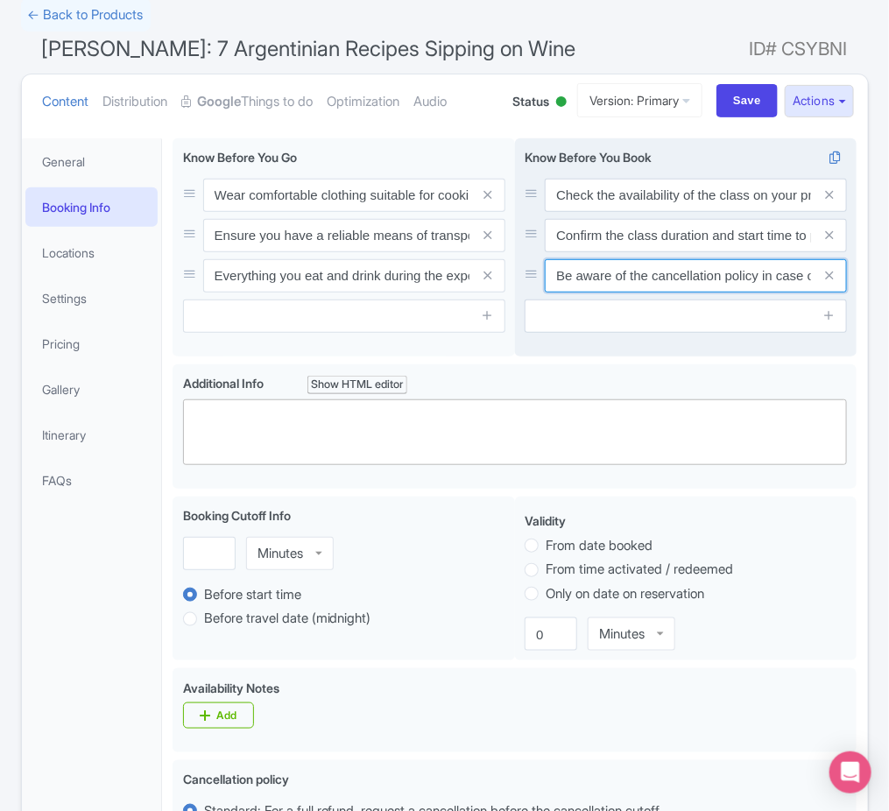
drag, startPoint x: 697, startPoint y: 272, endPoint x: 527, endPoint y: 259, distance: 170.4
click at [527, 259] on div "Check the availability of the class on your preferred date. Confirm the class d…" at bounding box center [686, 236] width 322 height 114
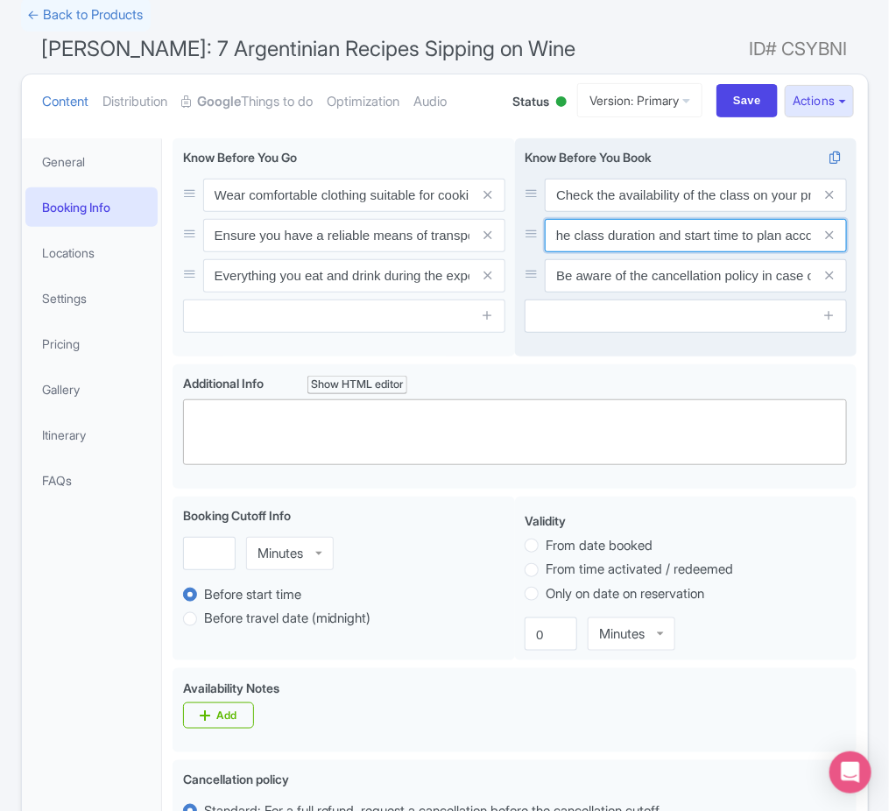
scroll to position [0, 95]
drag, startPoint x: 626, startPoint y: 237, endPoint x: 811, endPoint y: 260, distance: 186.3
click at [811, 260] on div "Check the availability of the class on your preferred date. Confirm the class d…" at bounding box center [686, 236] width 322 height 114
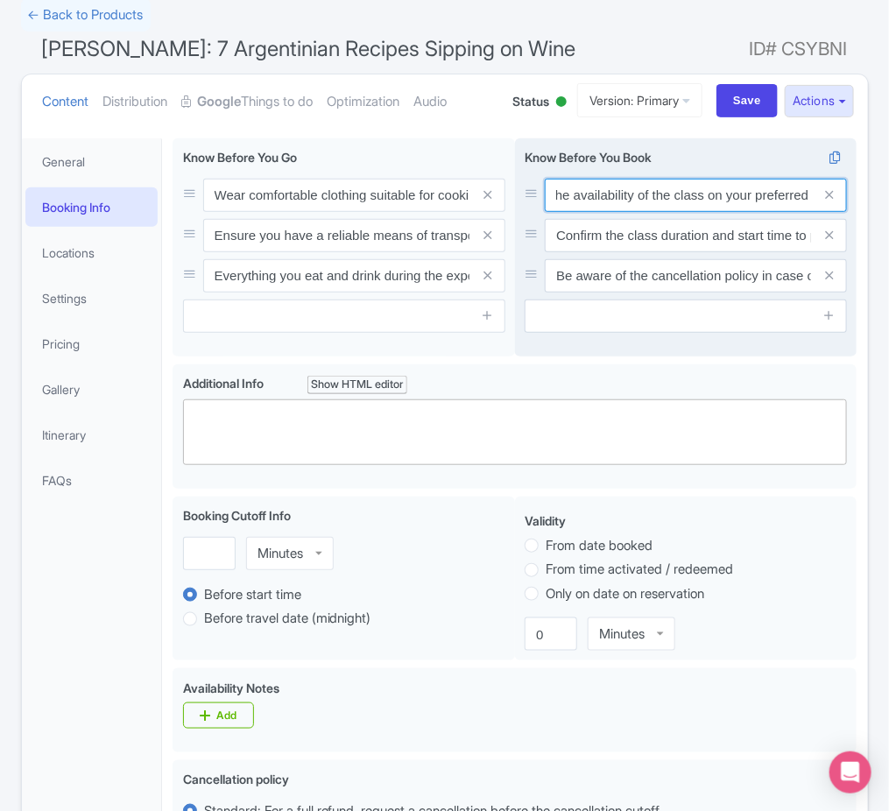
scroll to position [0, 75]
drag, startPoint x: 662, startPoint y: 195, endPoint x: 822, endPoint y: 216, distance: 160.8
click at [822, 216] on div "Check the availability of the class on your preferred date. Confirm the class d…" at bounding box center [686, 236] width 322 height 114
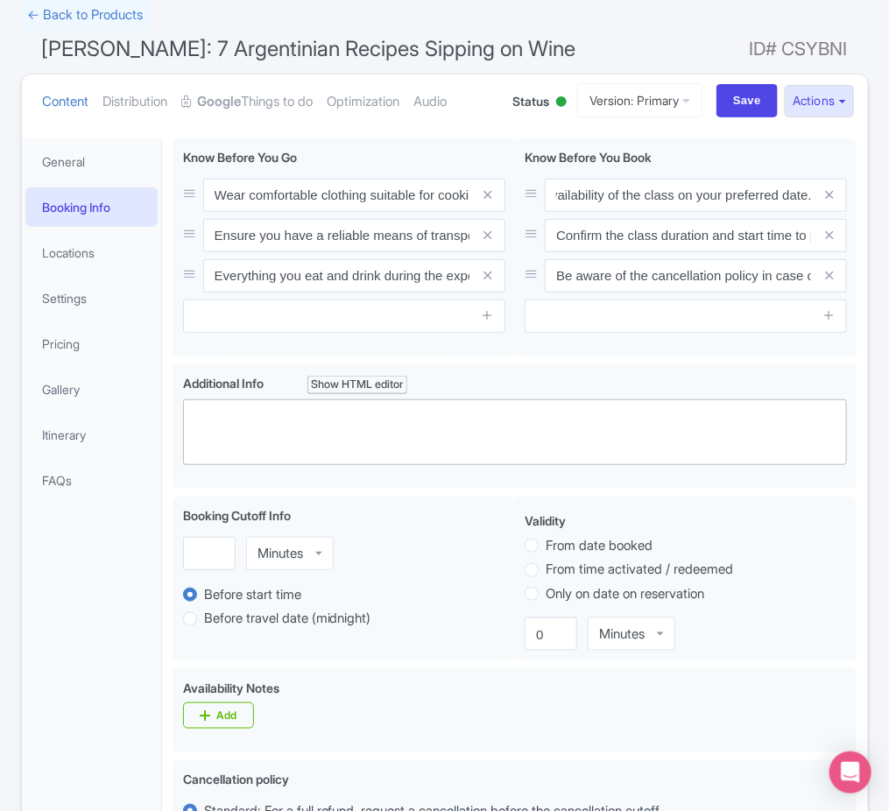
scroll to position [0, 0]
click at [863, 331] on div "Wear comfortable clothing suitable for cooking activities. Ensure you have a re…" at bounding box center [514, 786] width 705 height 1317
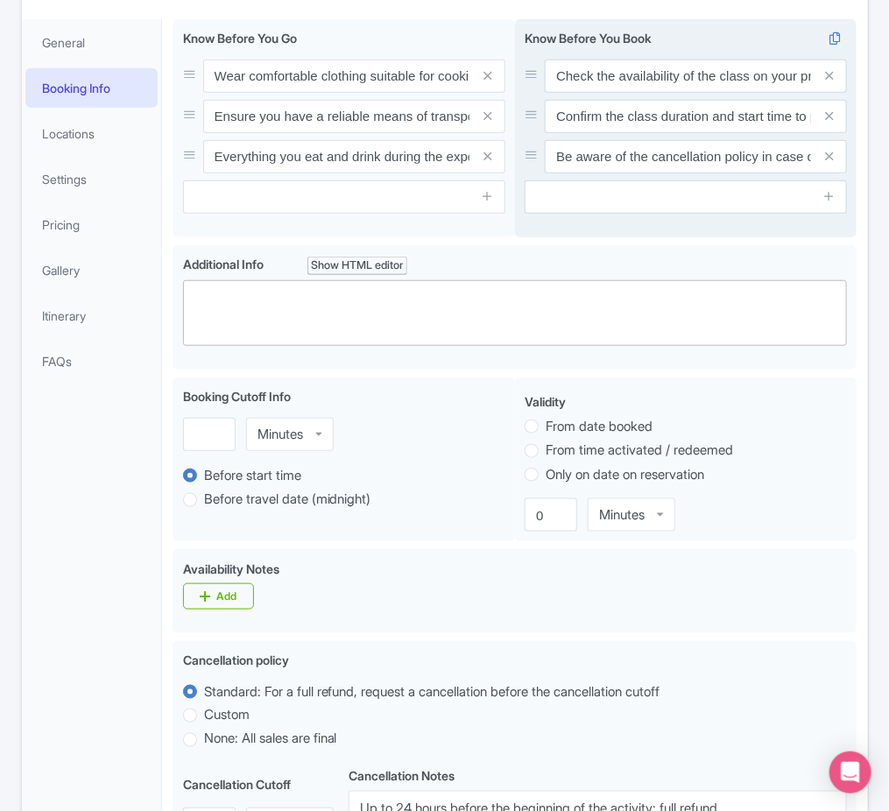
scroll to position [243, 0]
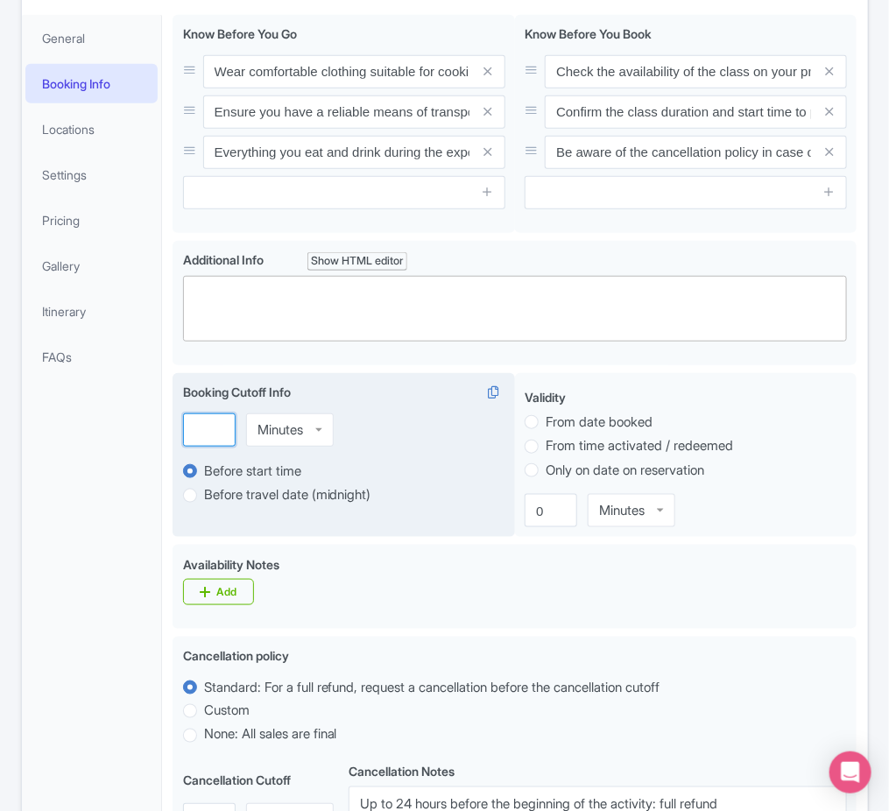
click at [201, 434] on input "number" at bounding box center [209, 429] width 53 height 33
type input "2"
type input "Saving..."
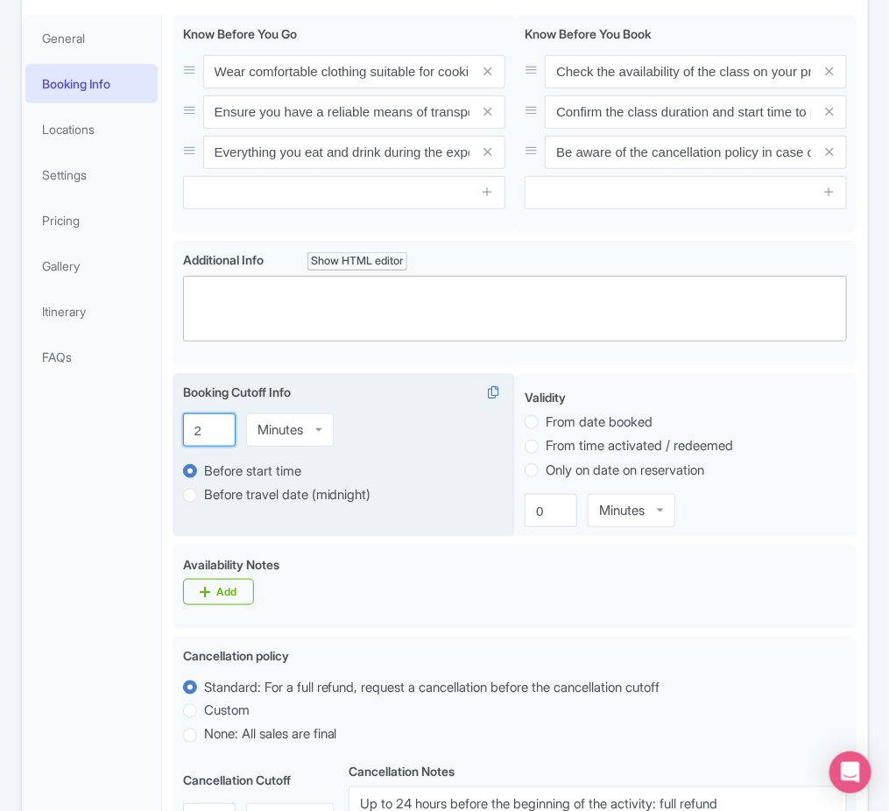
type input "24"
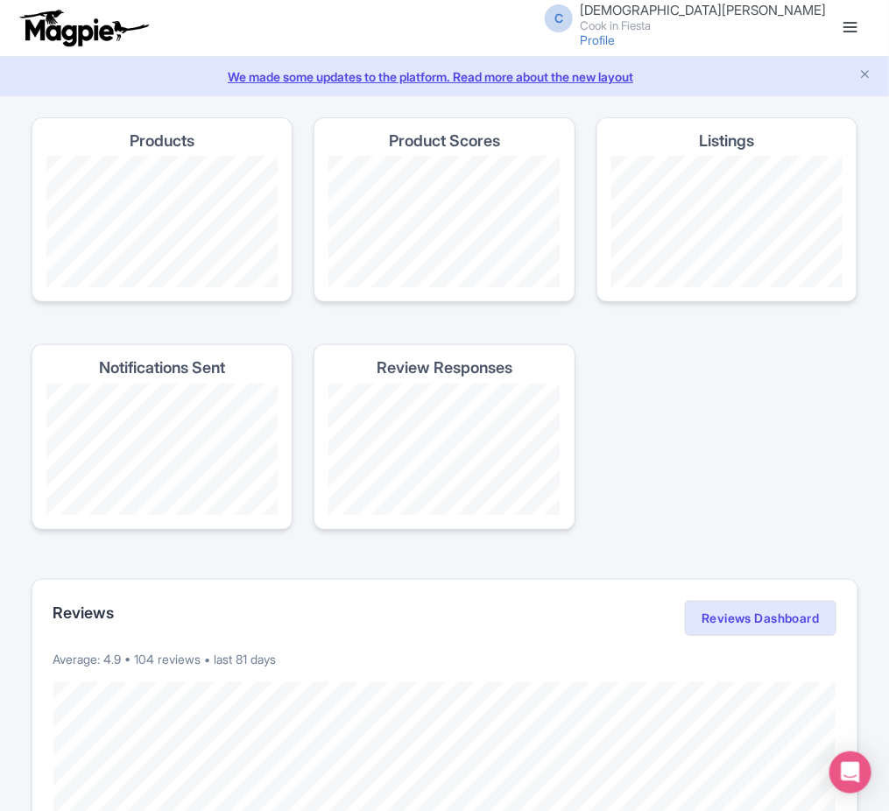
click at [849, 32] on link at bounding box center [851, 28] width 28 height 28
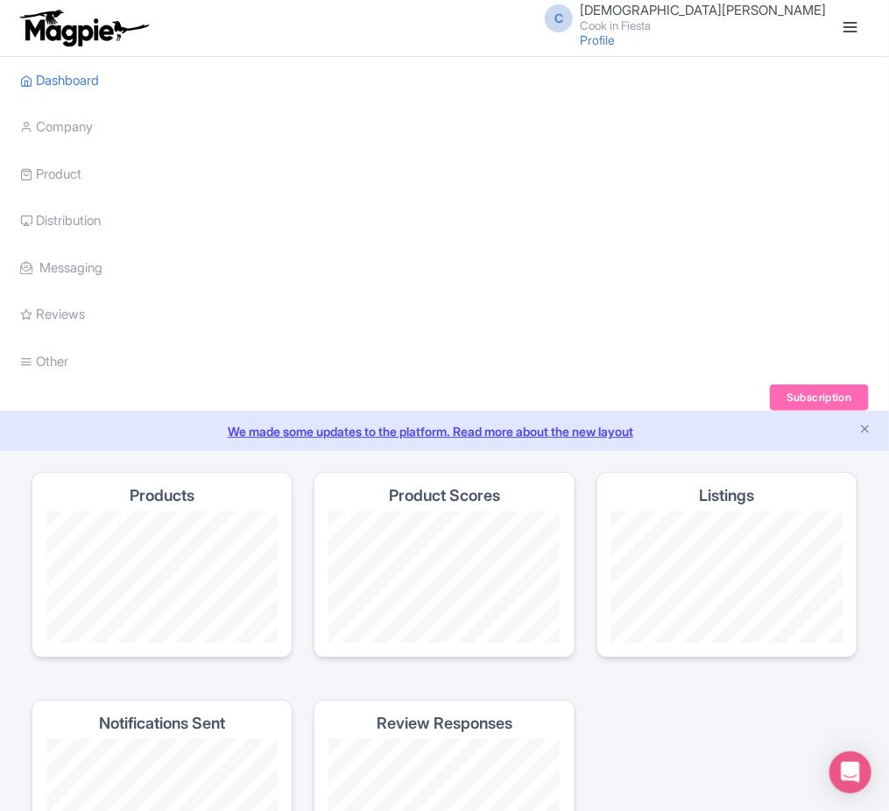
click at [88, 179] on li "Product My Products Image Library Rate Sheets" at bounding box center [445, 174] width 869 height 47
click at [79, 175] on link "Product" at bounding box center [51, 175] width 61 height 48
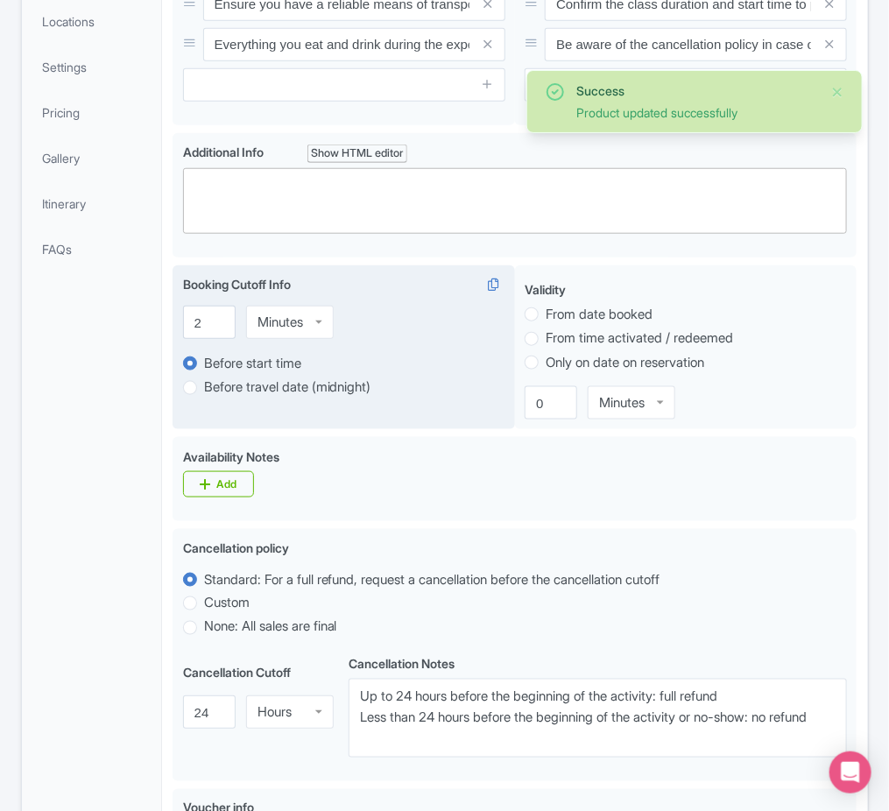
scroll to position [328, 0]
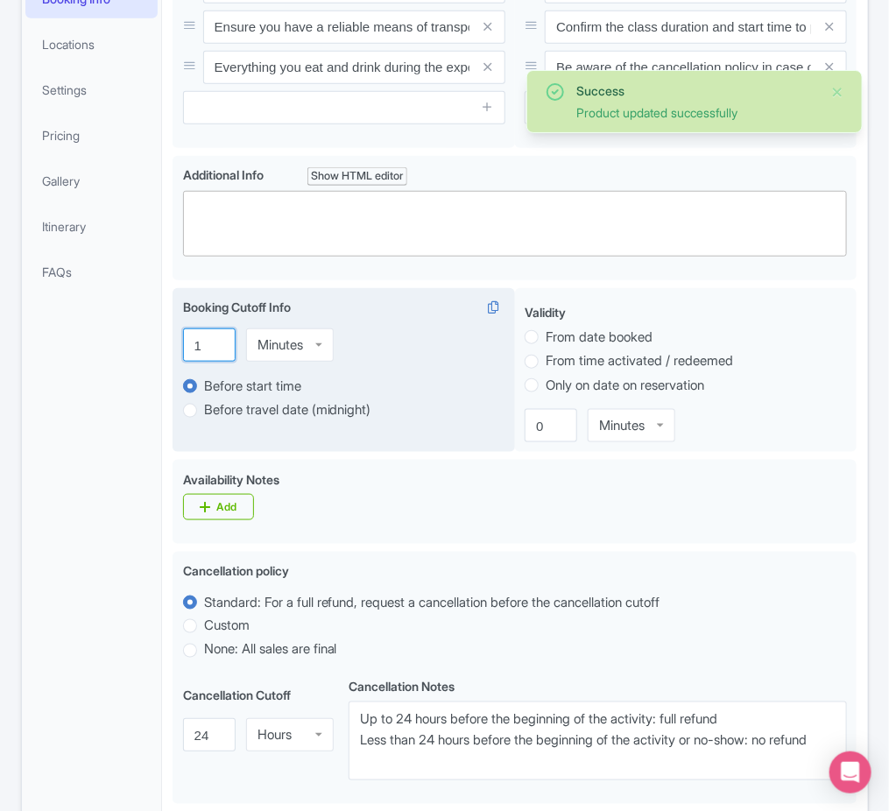
click at [222, 346] on input "1" at bounding box center [209, 344] width 53 height 33
drag, startPoint x: 206, startPoint y: 348, endPoint x: 187, endPoint y: 345, distance: 18.6
click at [188, 345] on input "1" at bounding box center [209, 344] width 53 height 33
type input "24"
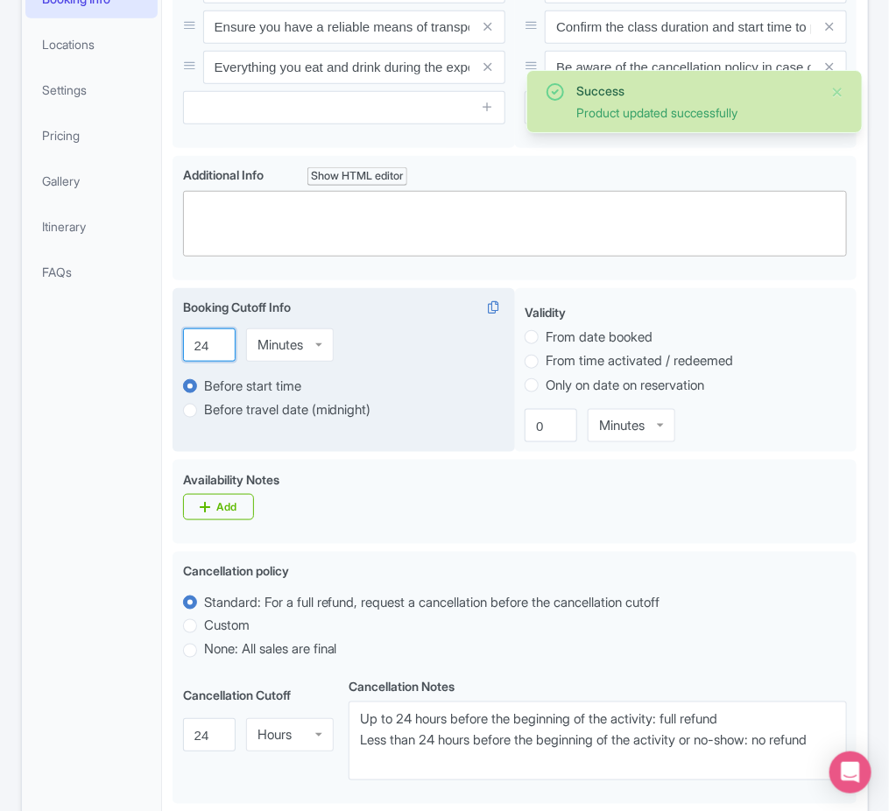
type input "Saving..."
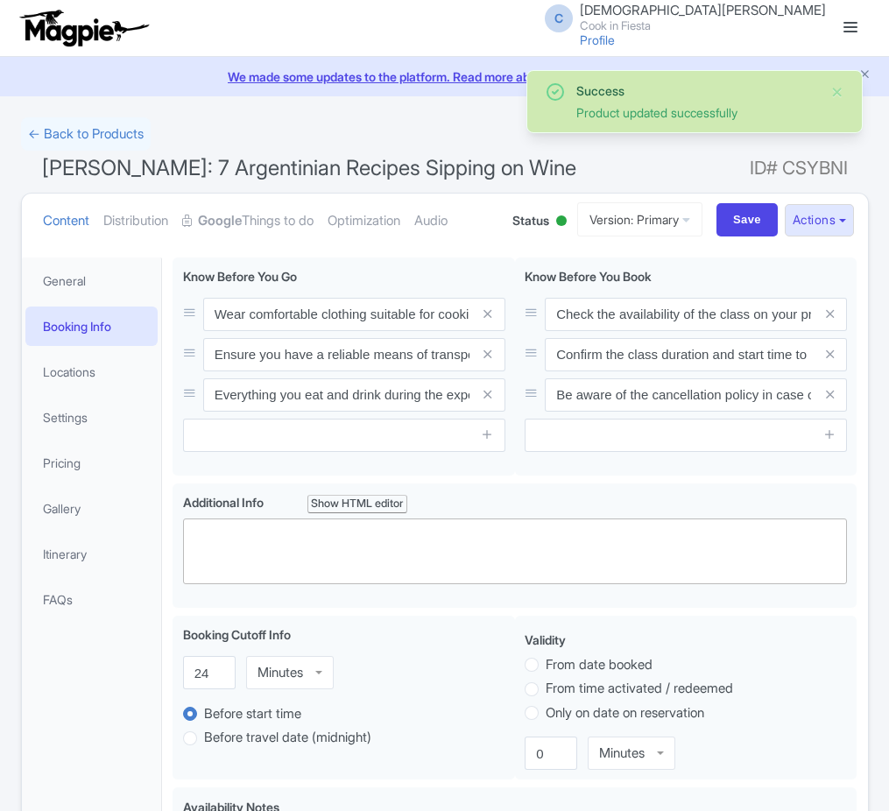
scroll to position [257, 0]
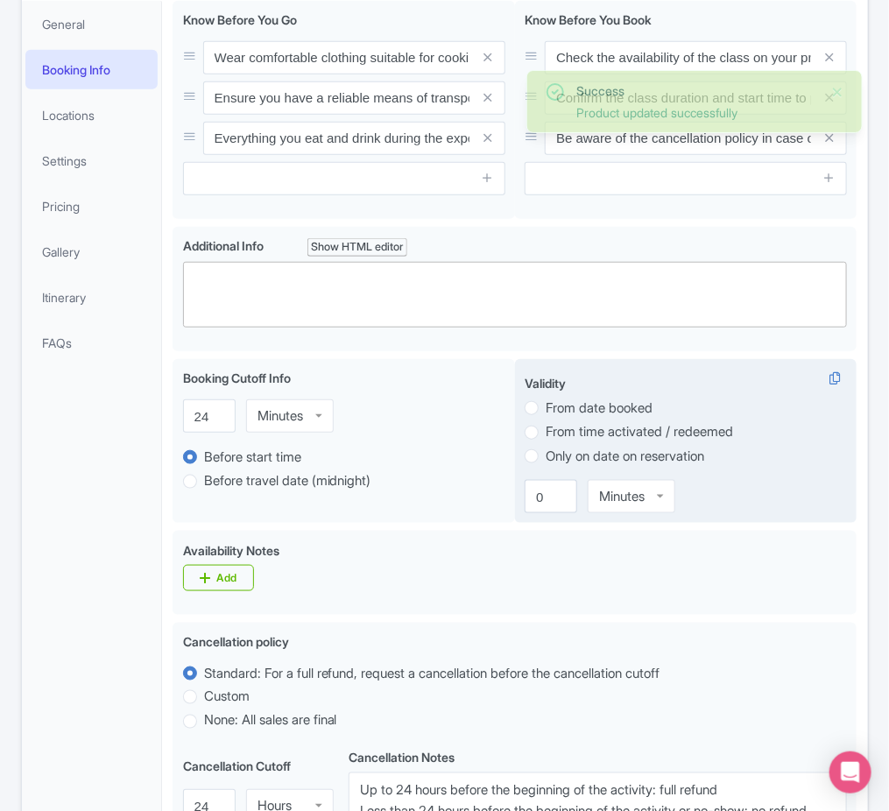
click at [614, 412] on label "From date booked" at bounding box center [599, 409] width 107 height 20
click at [563, 412] on input "From date booked" at bounding box center [555, 407] width 18 height 18
radio input "true"
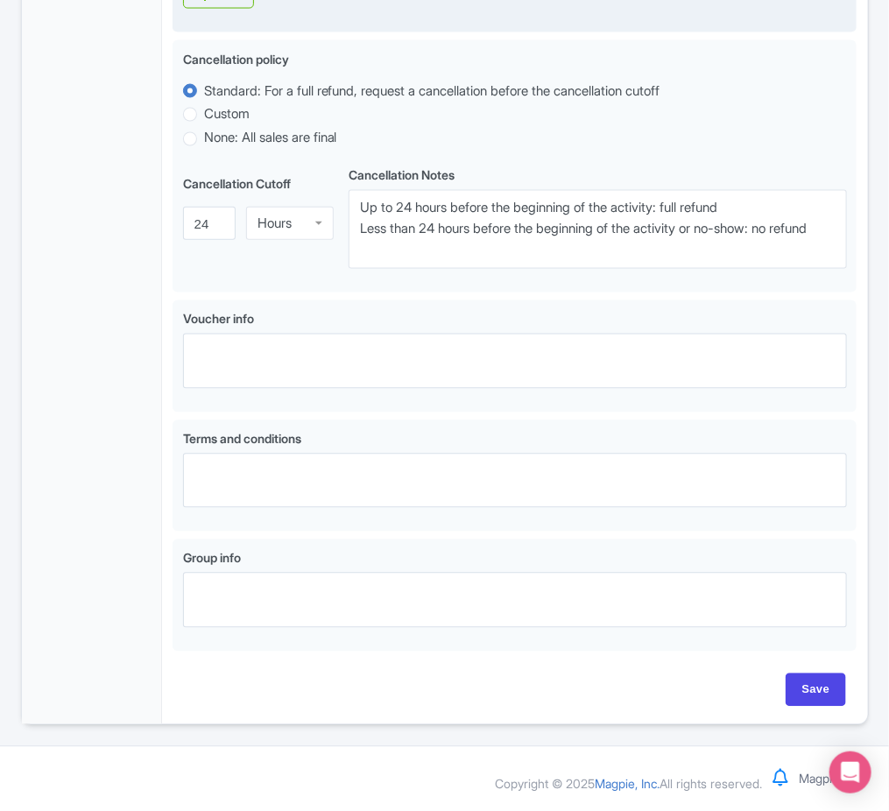
scroll to position [0, 0]
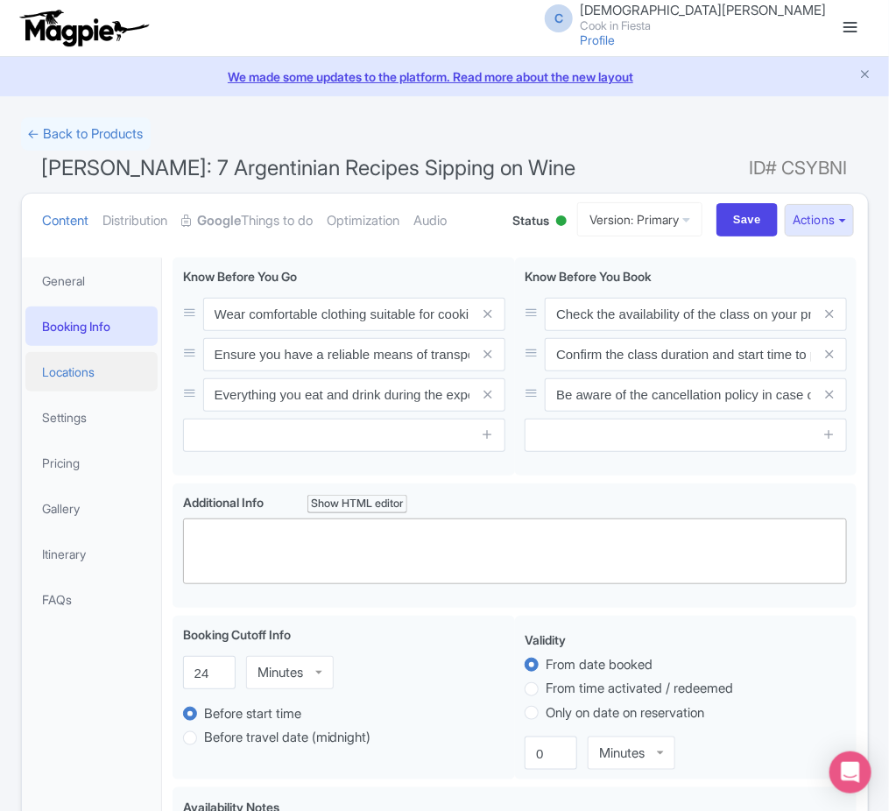
click at [91, 364] on link "Locations" at bounding box center [91, 371] width 133 height 39
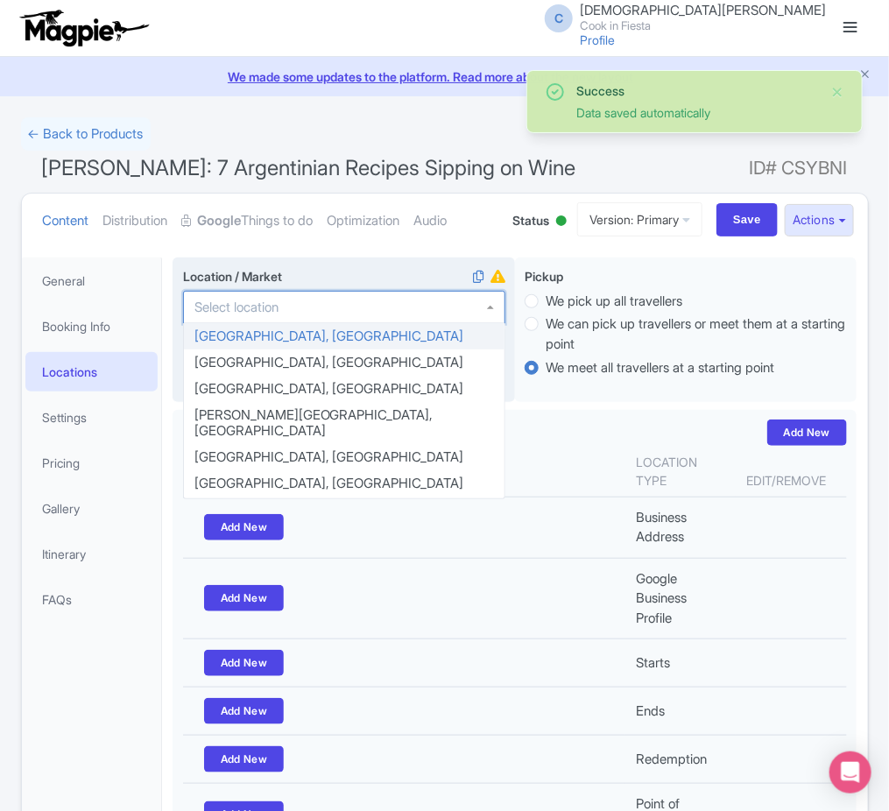
click at [348, 313] on div at bounding box center [344, 307] width 322 height 33
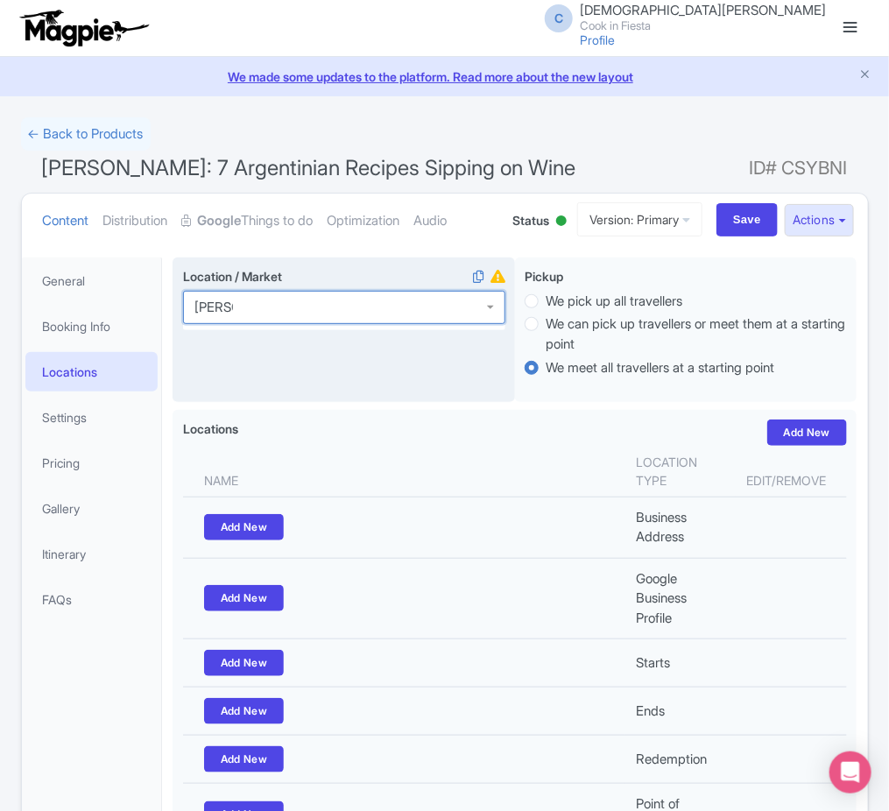
type input "[PERSON_NAME]"
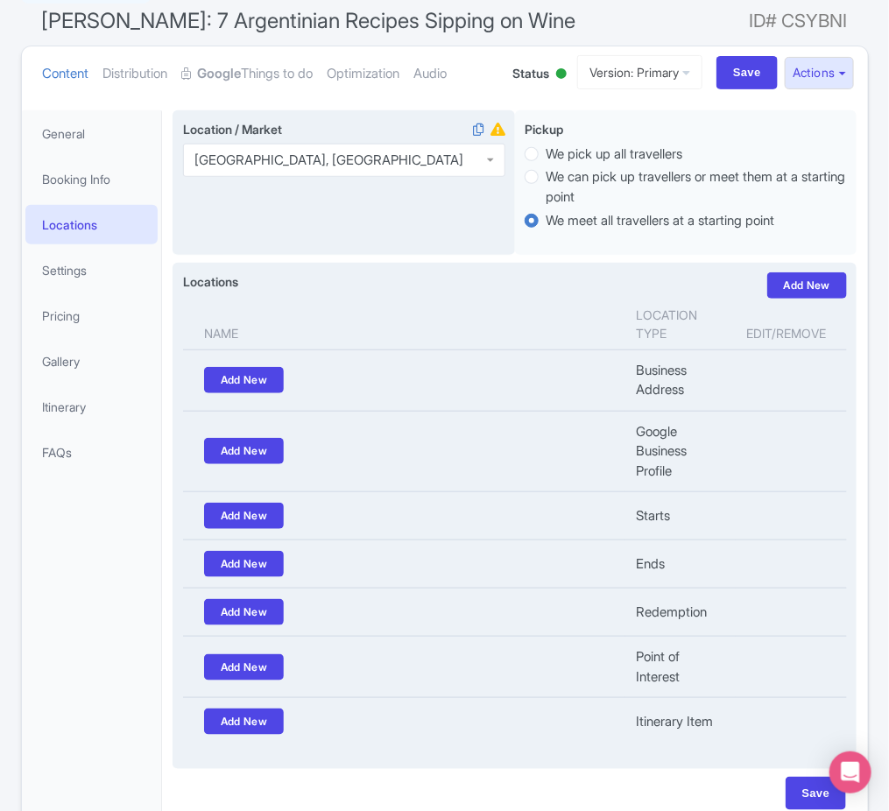
scroll to position [149, 0]
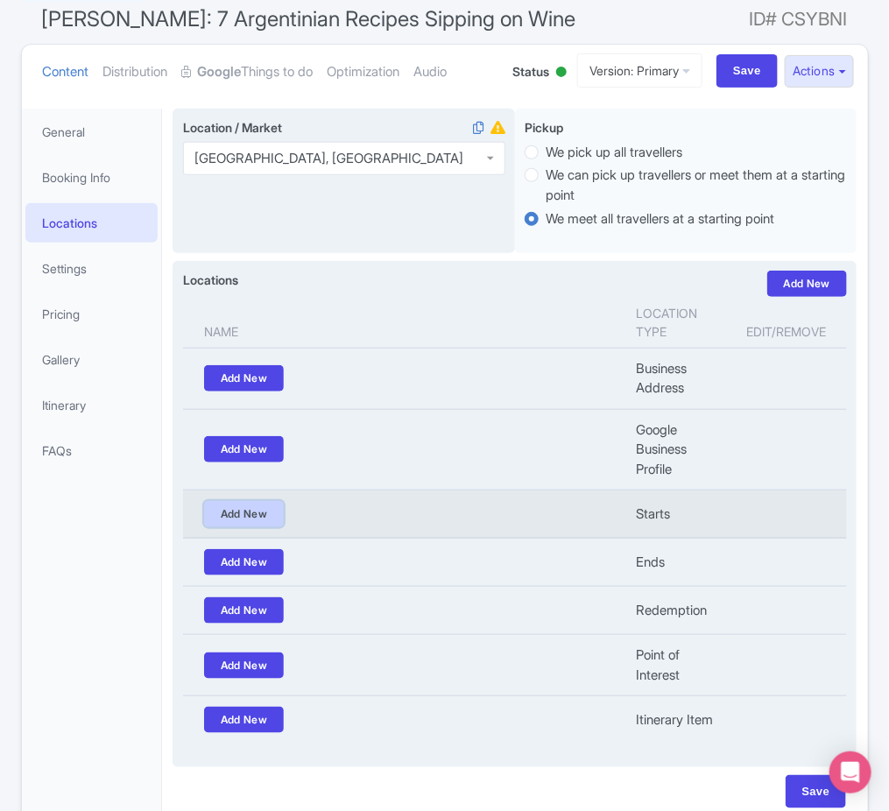
click at [251, 522] on link "Add New" at bounding box center [244, 514] width 81 height 26
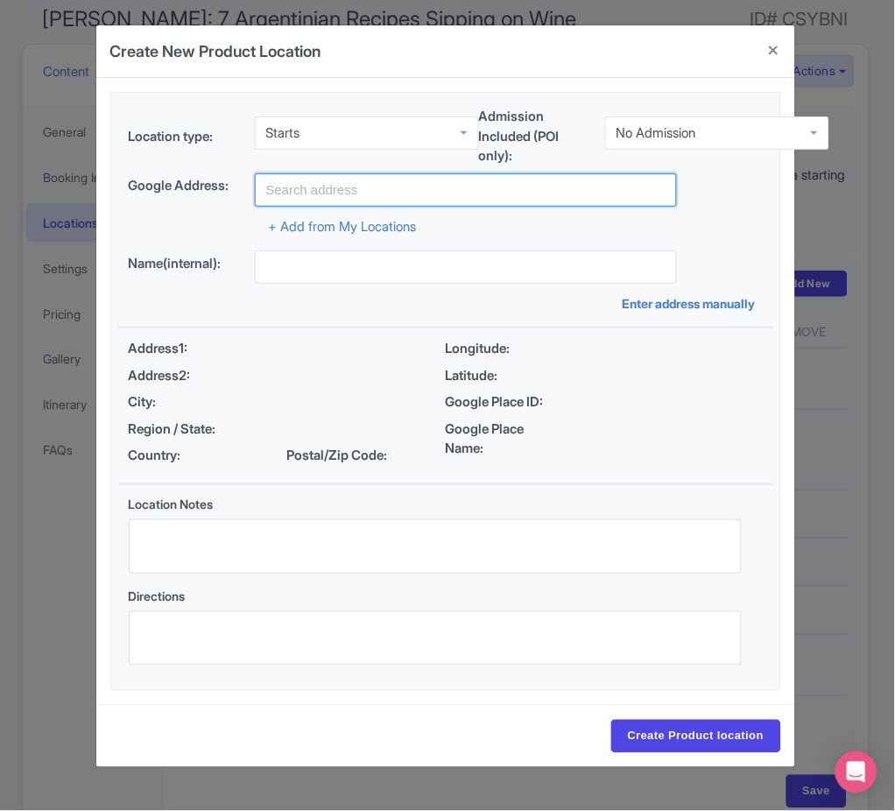
click at [386, 178] on input "text" at bounding box center [466, 189] width 423 height 33
paste input "Adolfo [STREET_ADDRESS]"
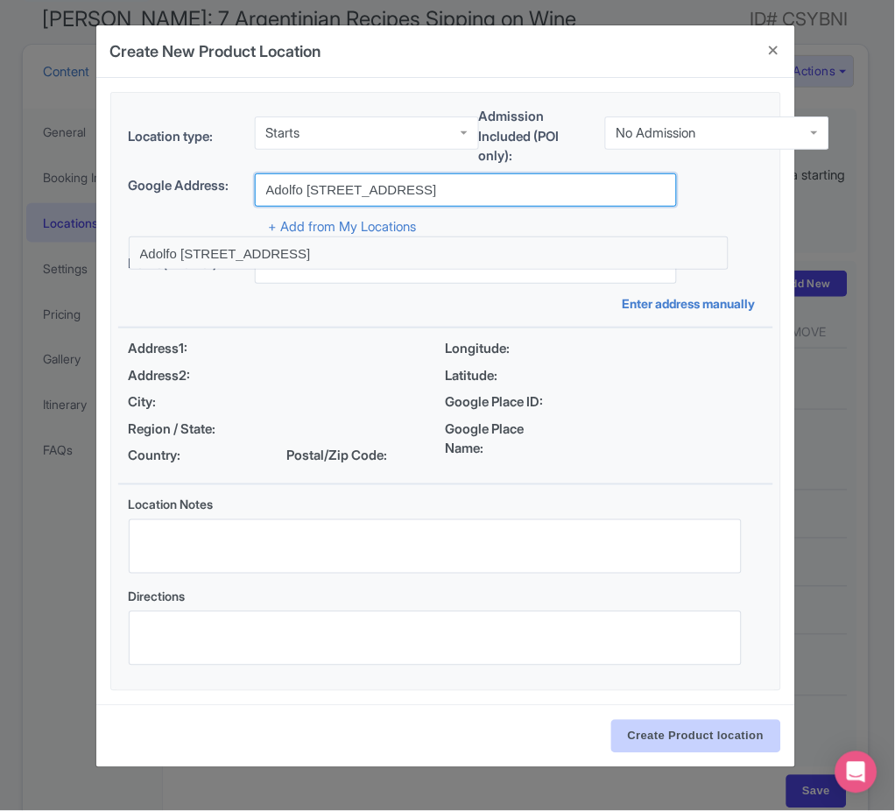
type input "Adolfo [STREET_ADDRESS]"
click at [691, 732] on input "Create Product location" at bounding box center [696, 736] width 170 height 33
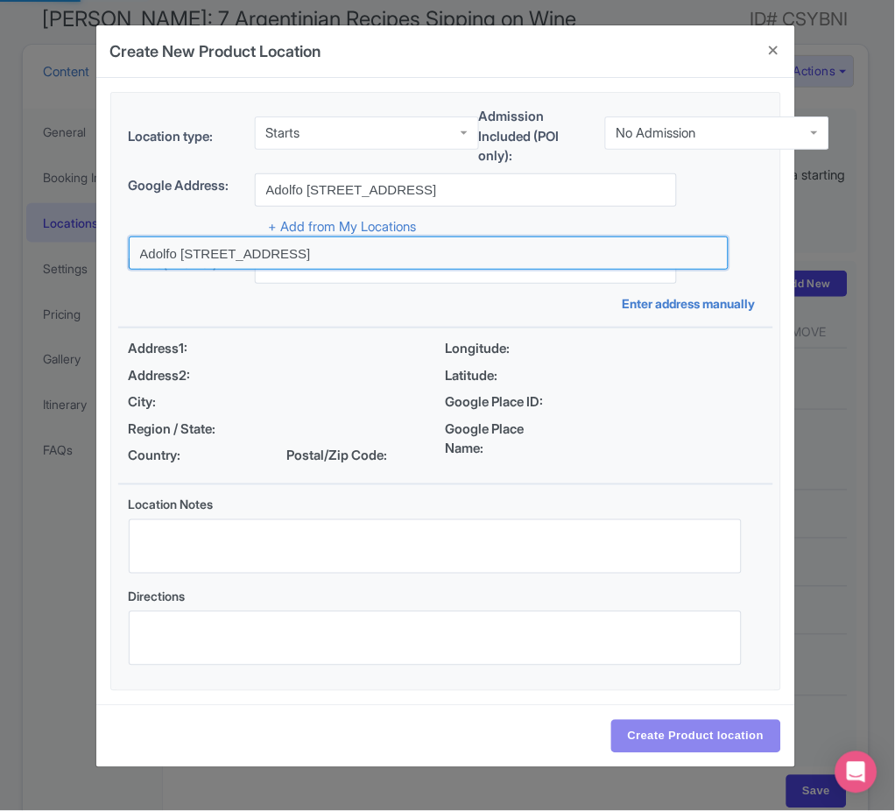
click at [445, 263] on input at bounding box center [429, 253] width 601 height 33
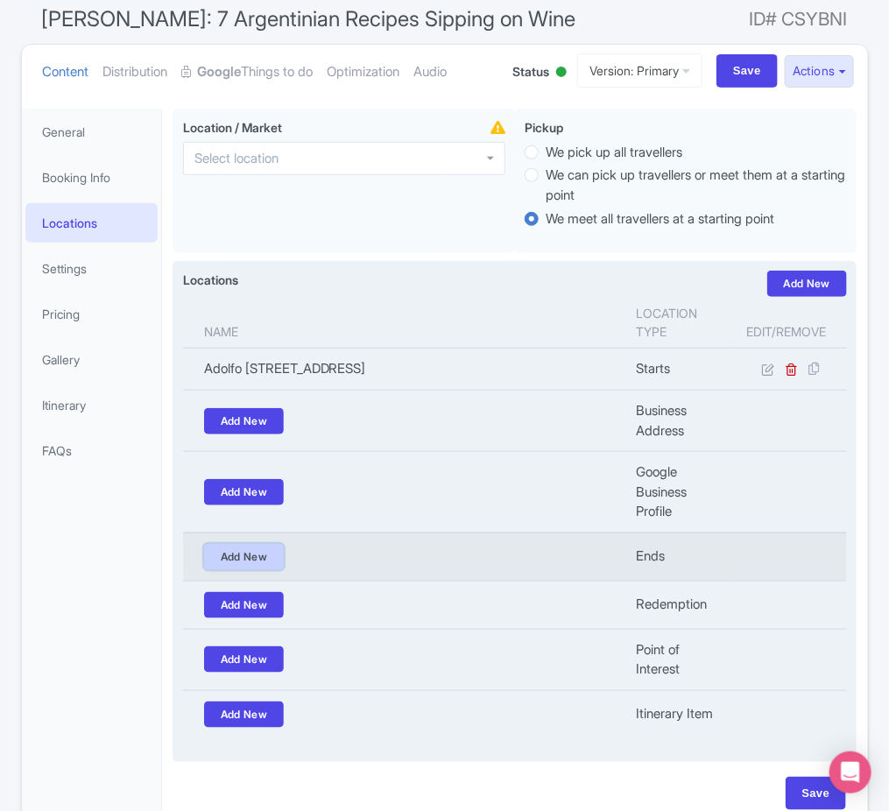
click at [274, 570] on link "Add New" at bounding box center [244, 557] width 81 height 26
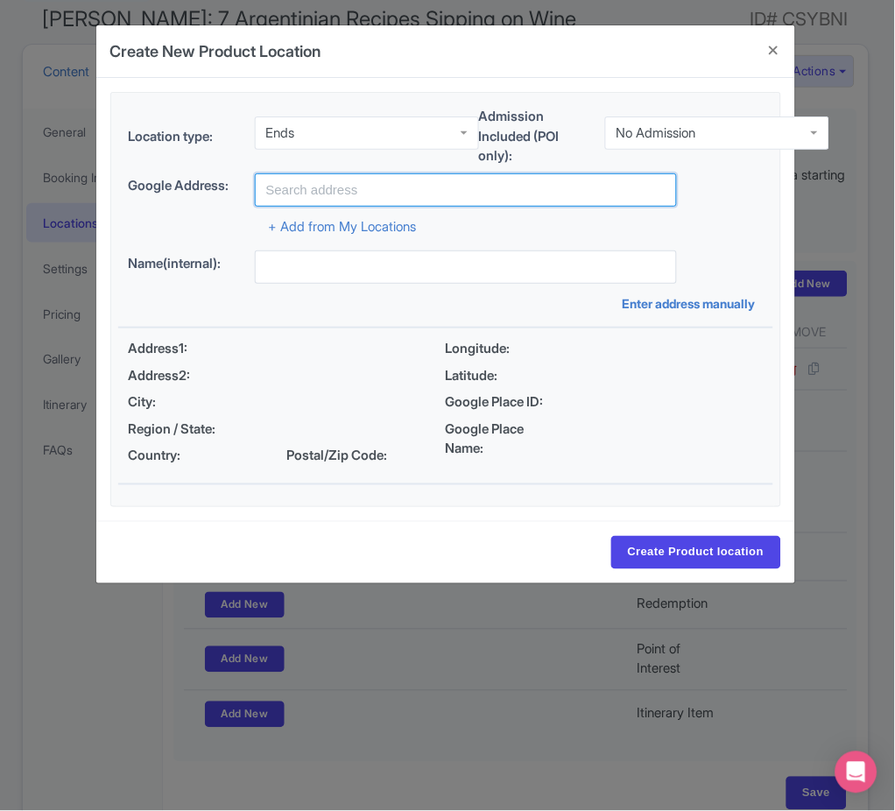
click at [425, 187] on input "text" at bounding box center [466, 189] width 423 height 33
paste input "Adolfo [STREET_ADDRESS]"
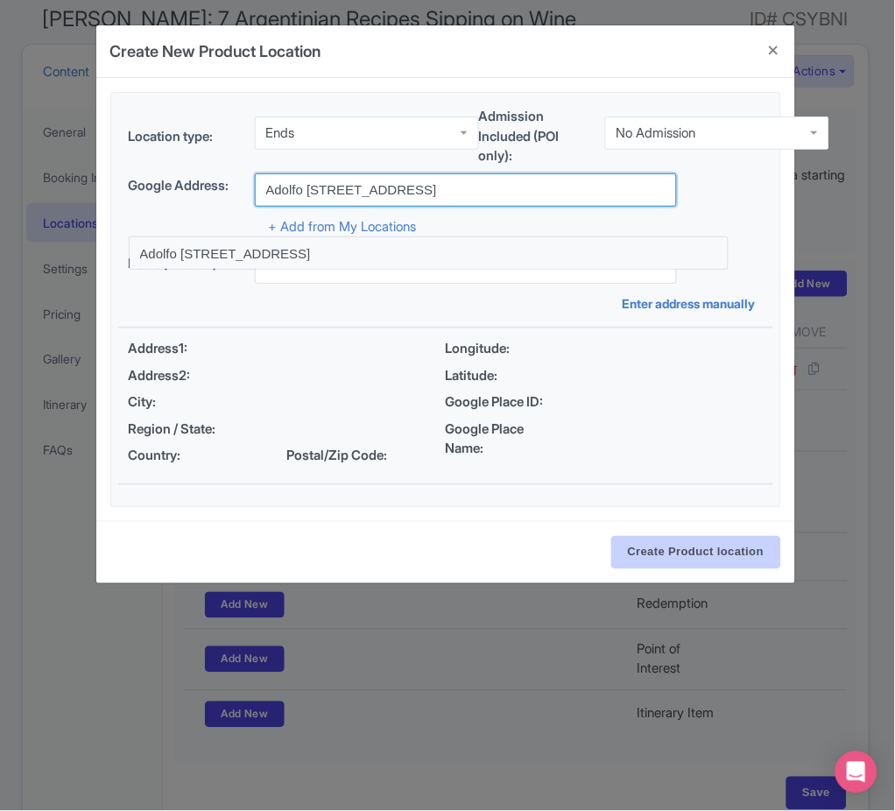
type input "Adolfo [STREET_ADDRESS]"
click at [747, 558] on input "Create Product location" at bounding box center [696, 552] width 170 height 33
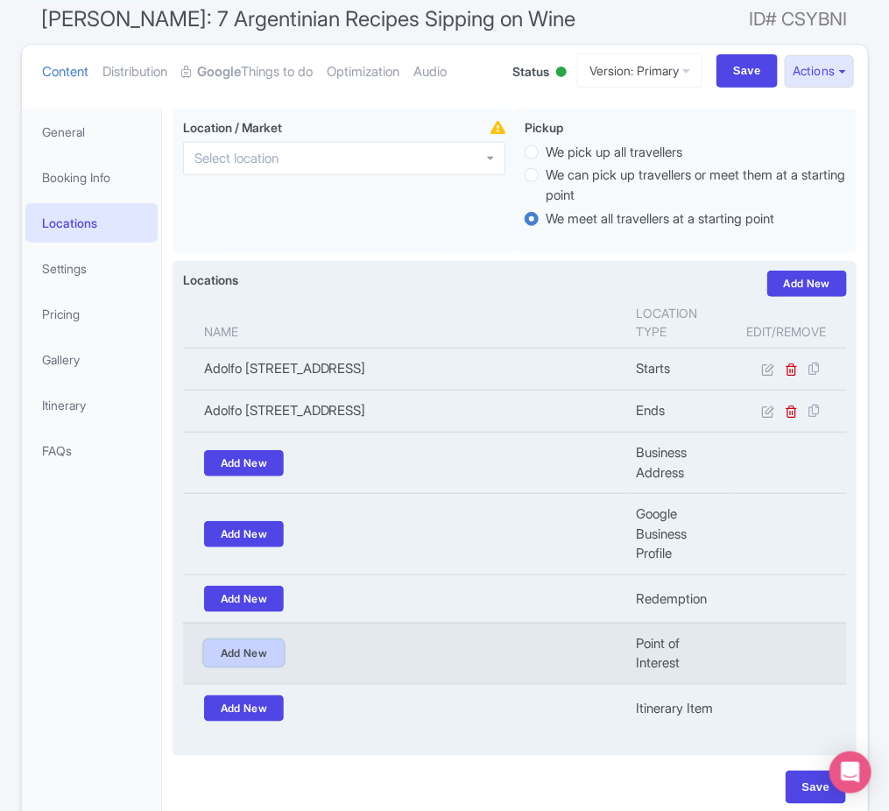
click at [264, 659] on link "Add New" at bounding box center [244, 653] width 81 height 26
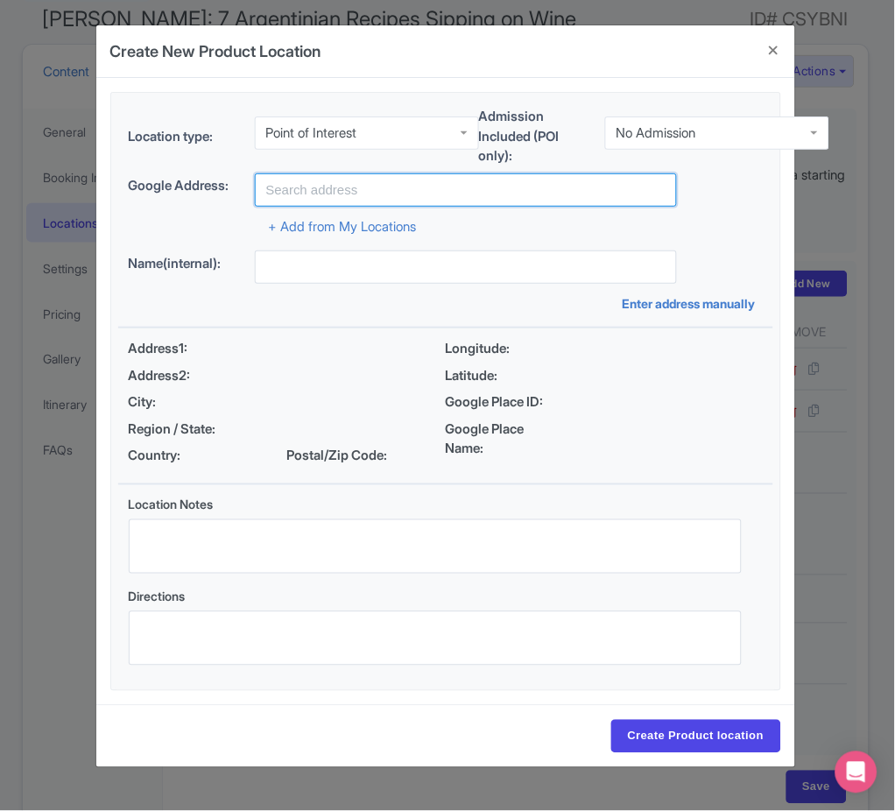
click at [348, 186] on input "text" at bounding box center [466, 189] width 423 height 33
paste input "Adolfo [STREET_ADDRESS]"
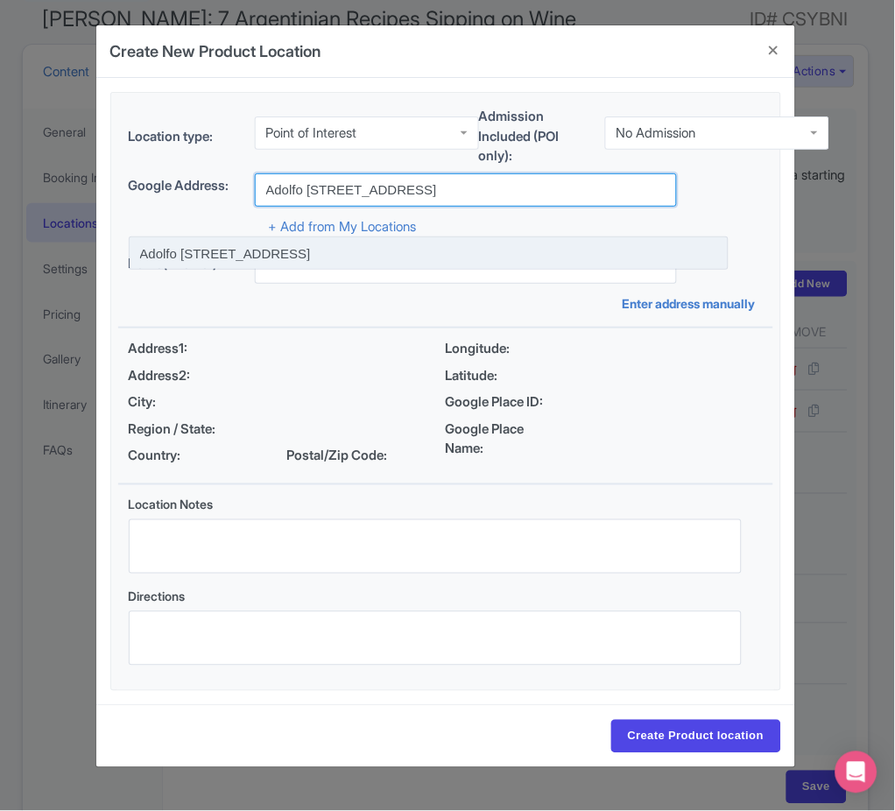
type input "Adolfo [STREET_ADDRESS]"
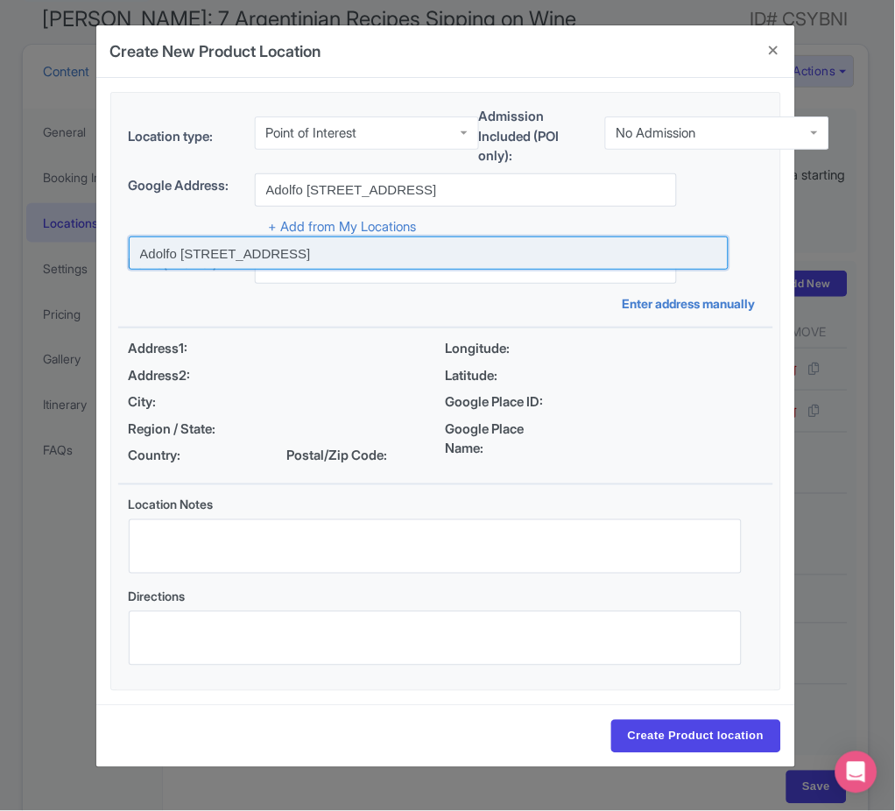
click at [378, 258] on input at bounding box center [429, 253] width 601 height 33
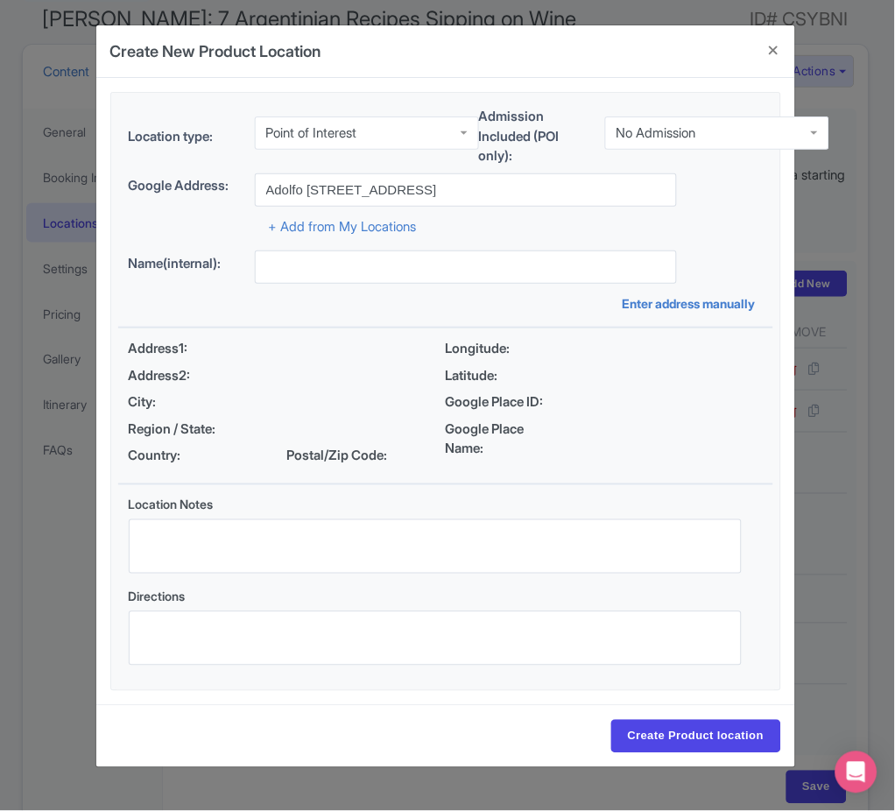
type input "Adolfo [STREET_ADDRESS]"
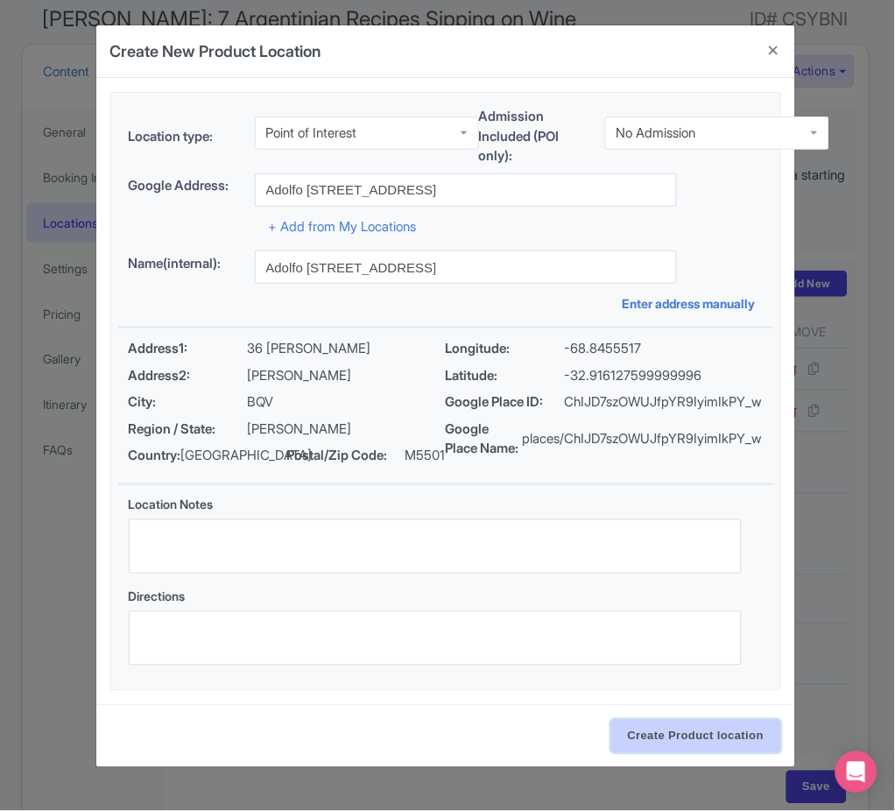
click at [695, 744] on input "Create Product location" at bounding box center [696, 736] width 170 height 33
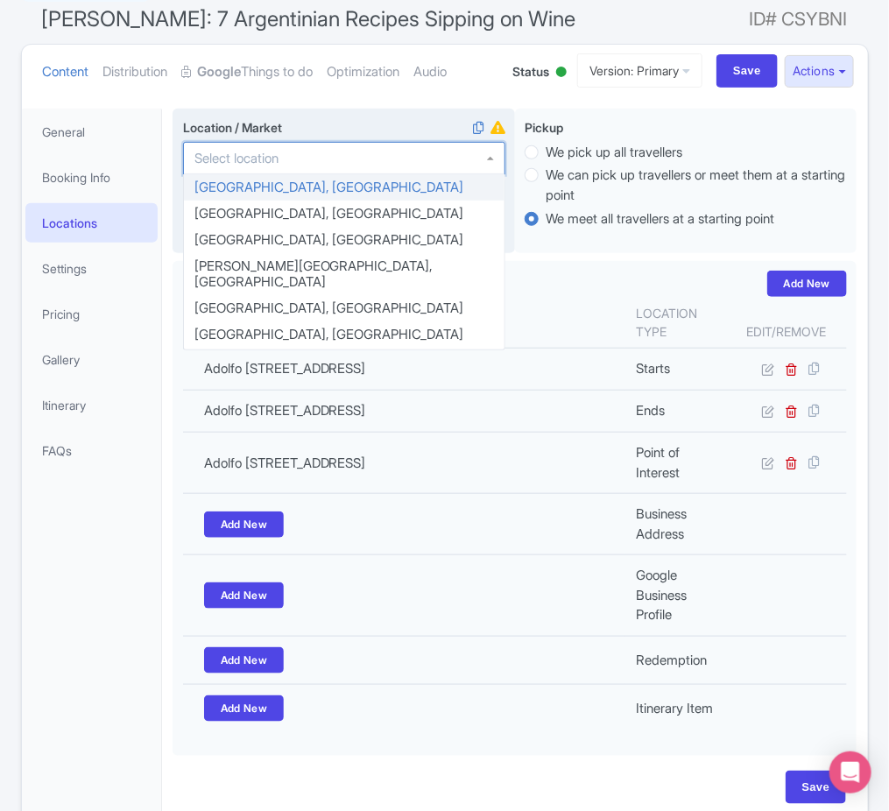
click at [327, 151] on div at bounding box center [344, 158] width 322 height 33
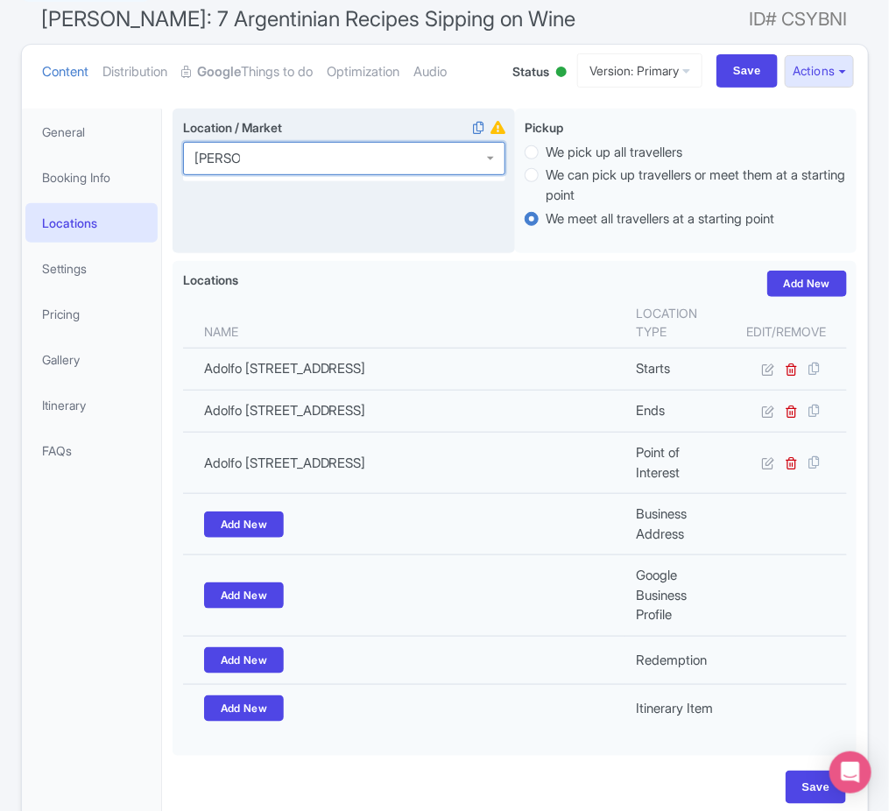
type input "[PERSON_NAME]"
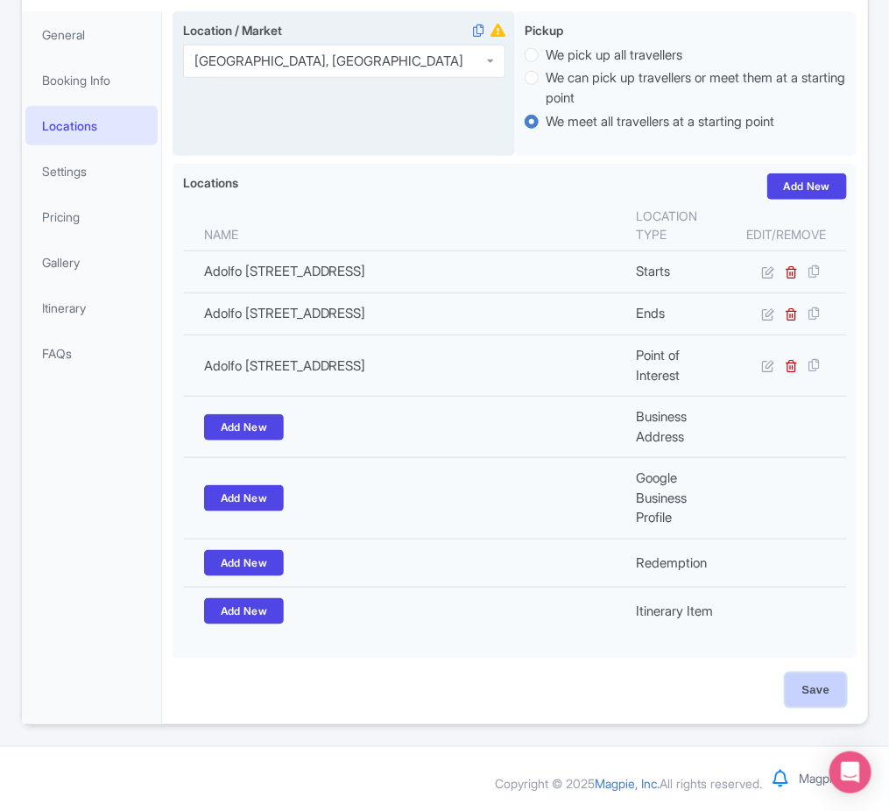
click at [844, 697] on input "Save" at bounding box center [816, 690] width 61 height 33
type input "Update Product"
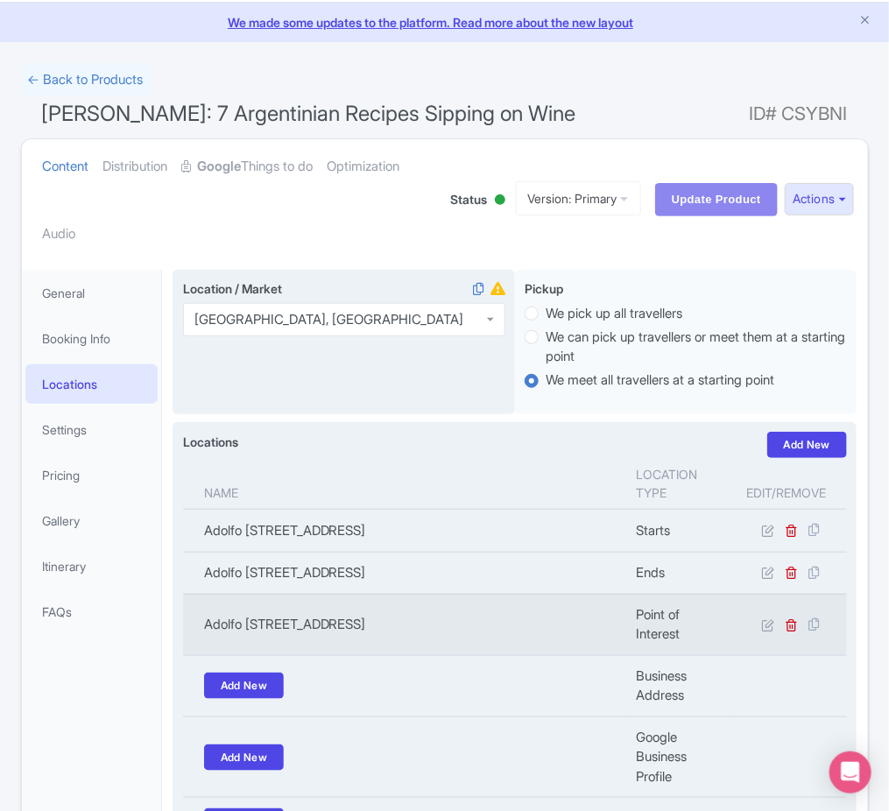
scroll to position [0, 0]
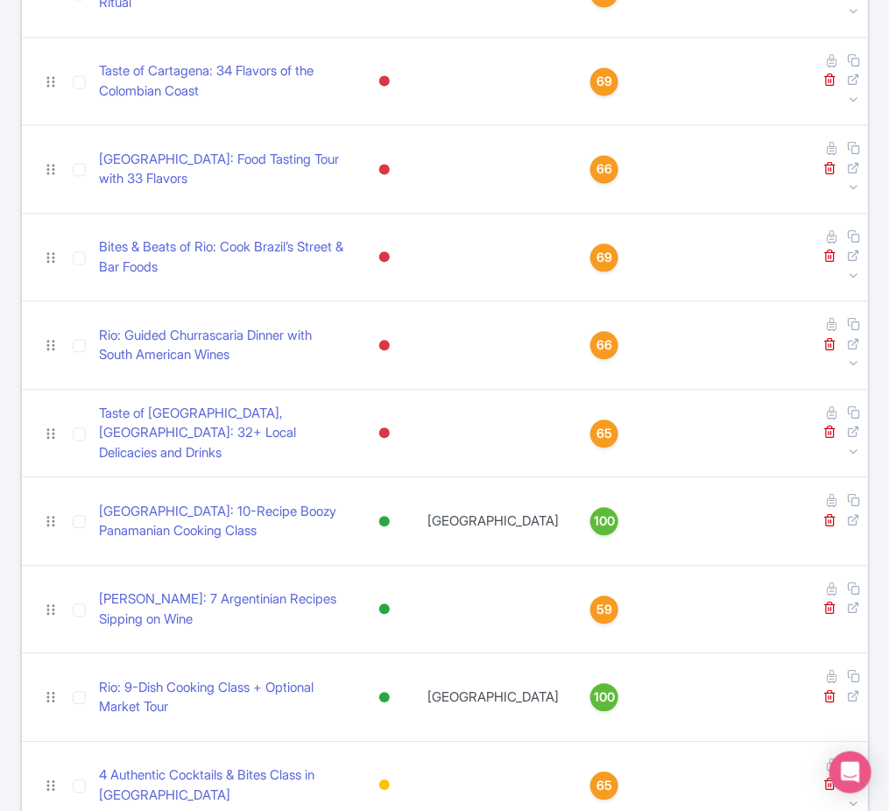
scroll to position [976, 0]
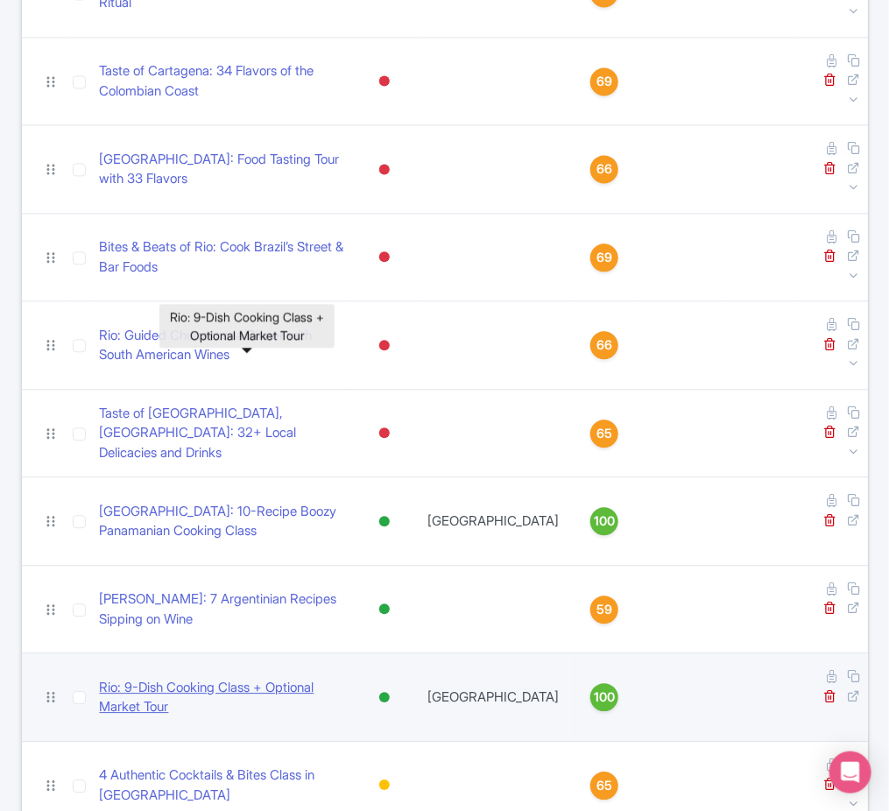
click at [248, 678] on link "Rio: 9-Dish Cooking Class + Optional Market Tour" at bounding box center [222, 697] width 245 height 39
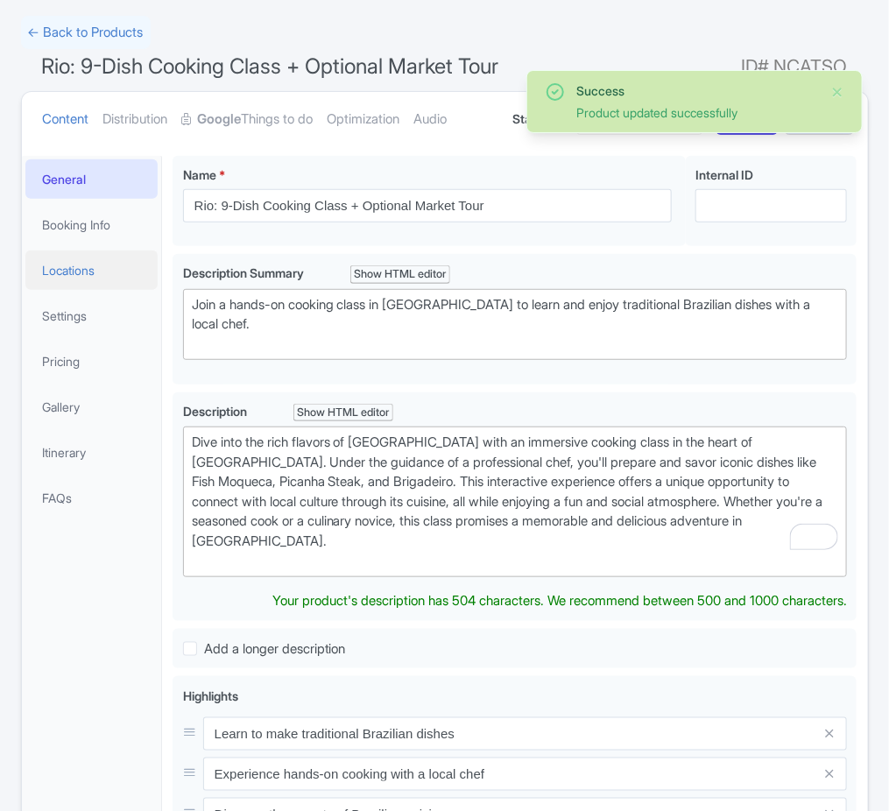
scroll to position [102, 0]
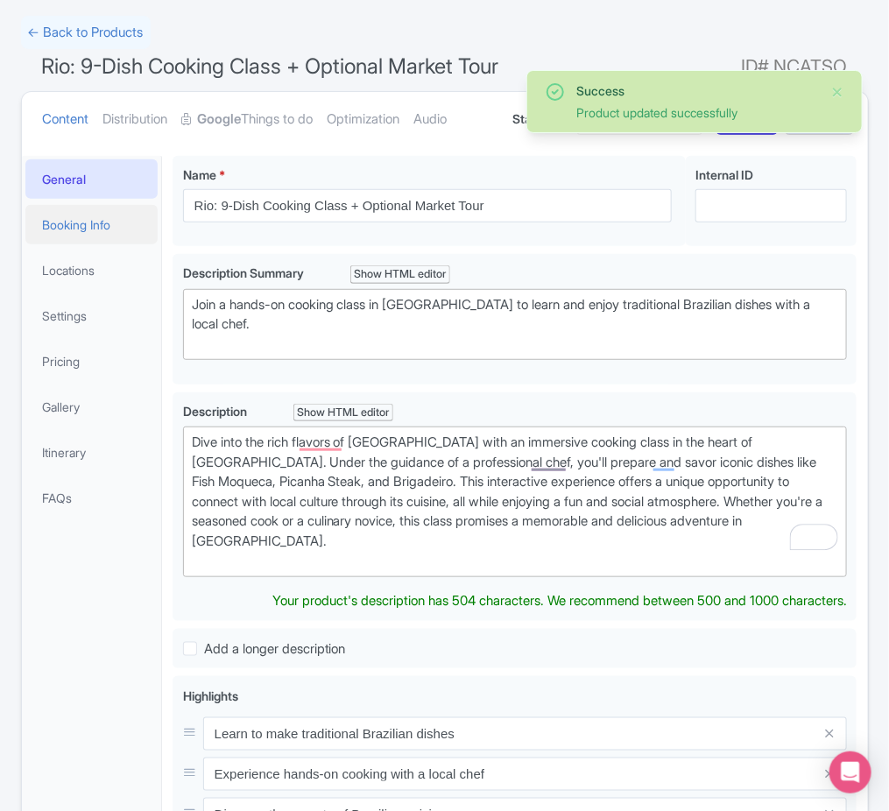
click at [92, 243] on link "Booking Info" at bounding box center [91, 224] width 133 height 39
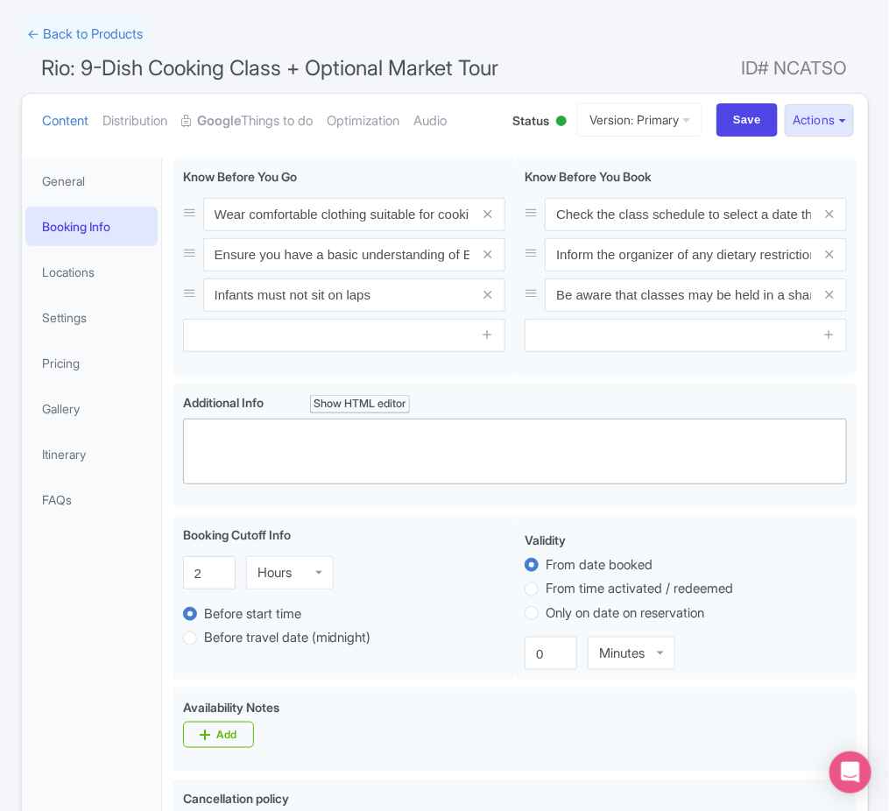
scroll to position [0, 0]
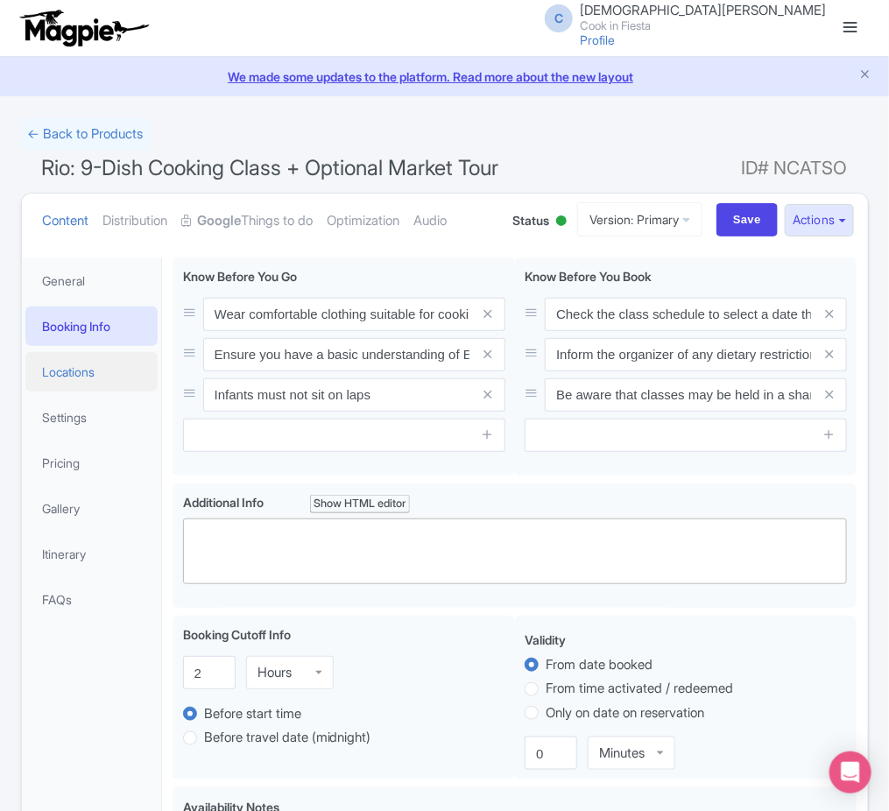
click at [126, 364] on link "Locations" at bounding box center [91, 371] width 133 height 39
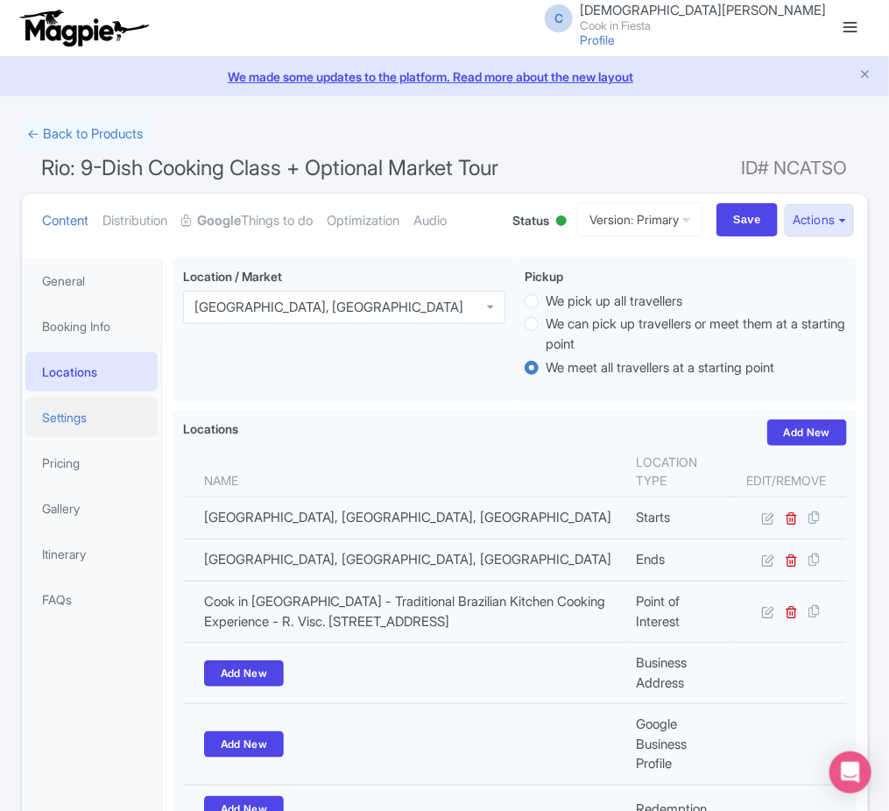
click at [116, 424] on link "Settings" at bounding box center [91, 417] width 133 height 39
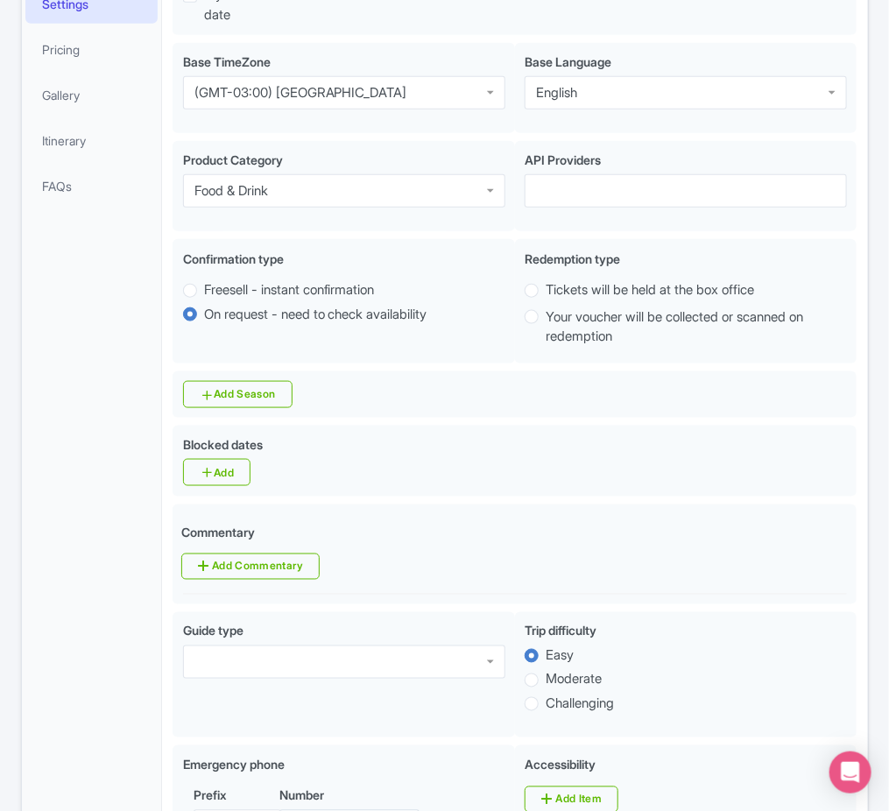
scroll to position [415, 0]
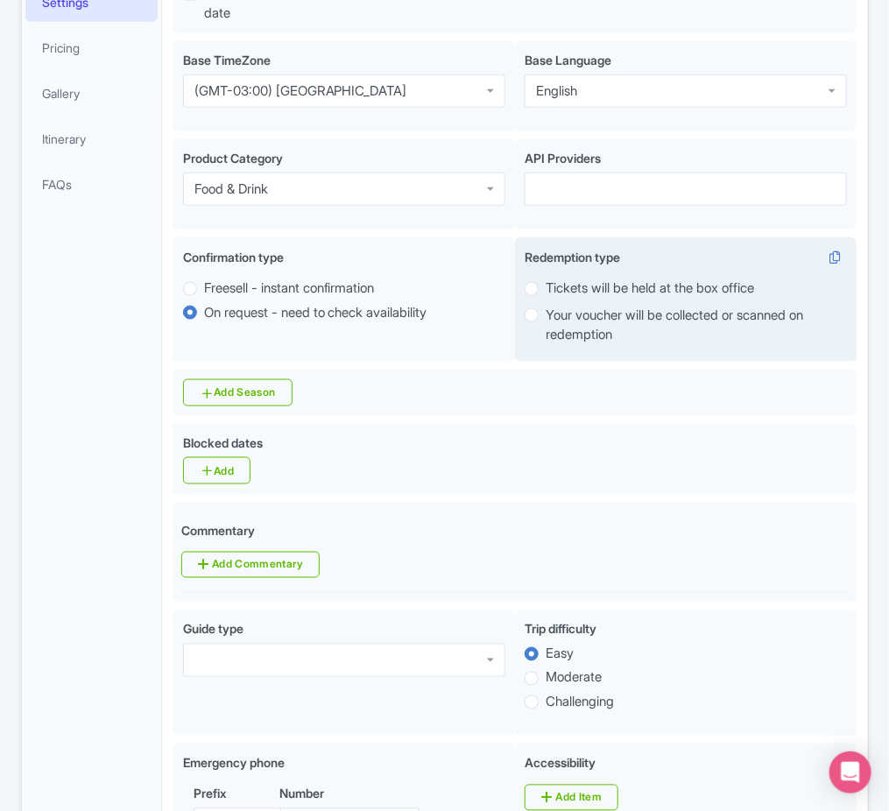
click at [645, 289] on label "Tickets will be held at the box office" at bounding box center [650, 289] width 208 height 20
click at [563, 289] on input "Tickets will be held at the box office" at bounding box center [555, 288] width 18 height 18
radio input "true"
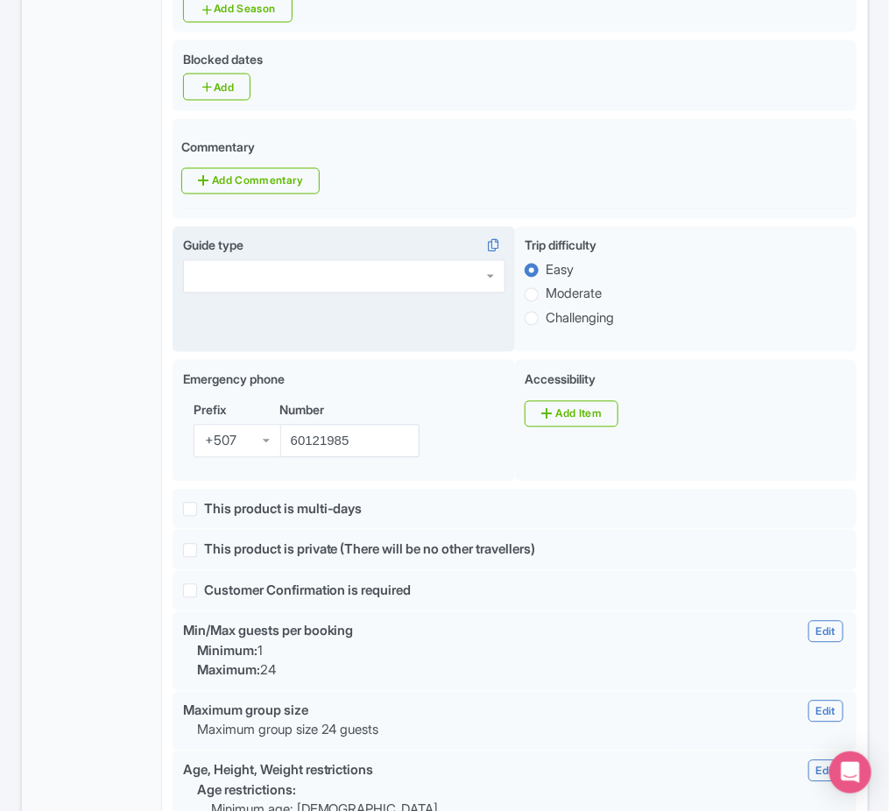
scroll to position [801, 0]
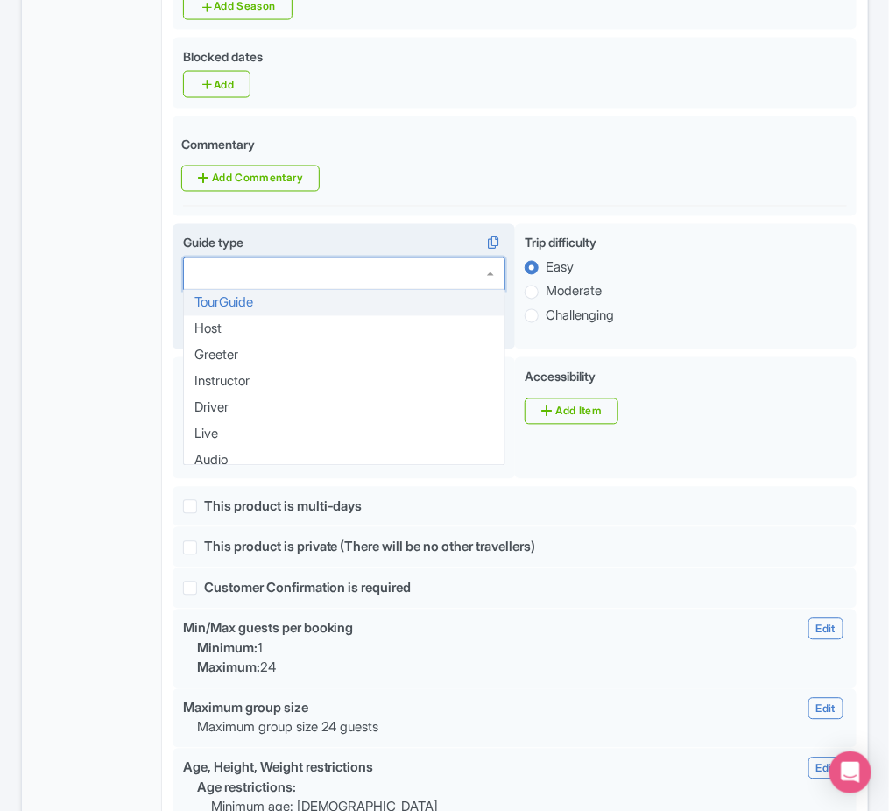
click at [359, 286] on div at bounding box center [344, 274] width 322 height 33
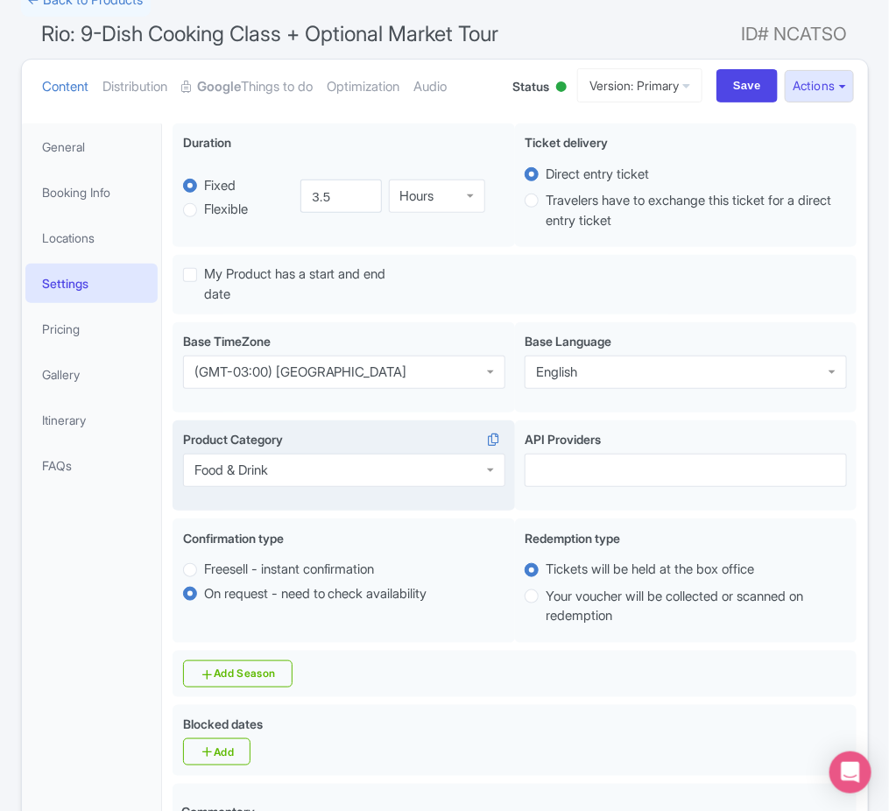
scroll to position [127, 0]
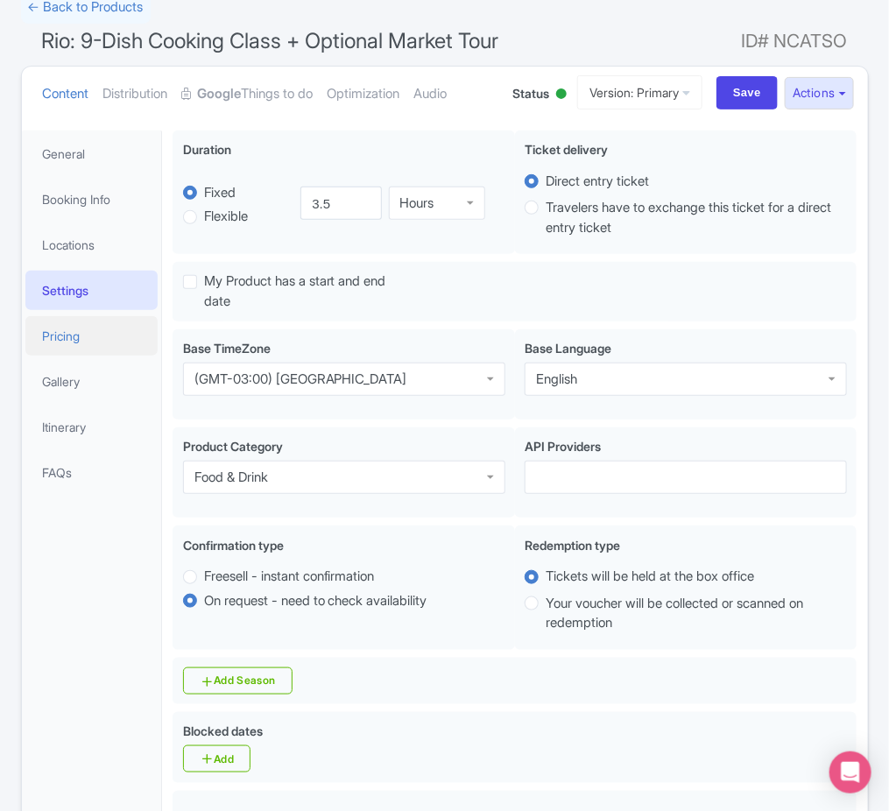
click at [132, 327] on link "Pricing" at bounding box center [91, 335] width 133 height 39
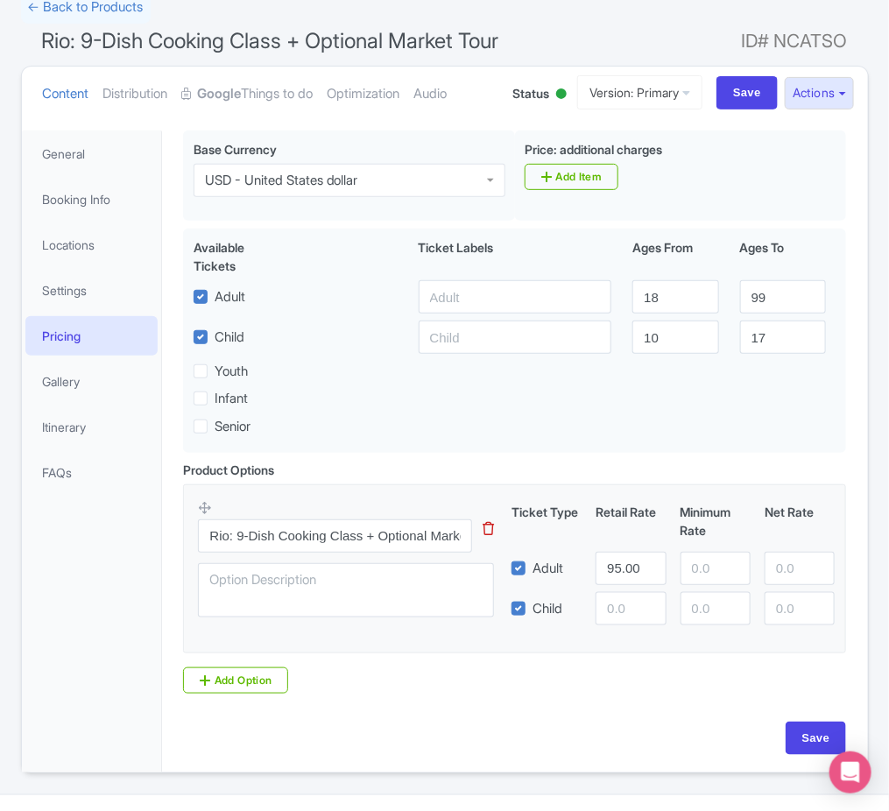
click at [179, 98] on ul "Content Distribution Google Things to do Optimization Audio" at bounding box center [265, 93] width 458 height 53
click at [168, 98] on link "Distribution" at bounding box center [135, 94] width 65 height 55
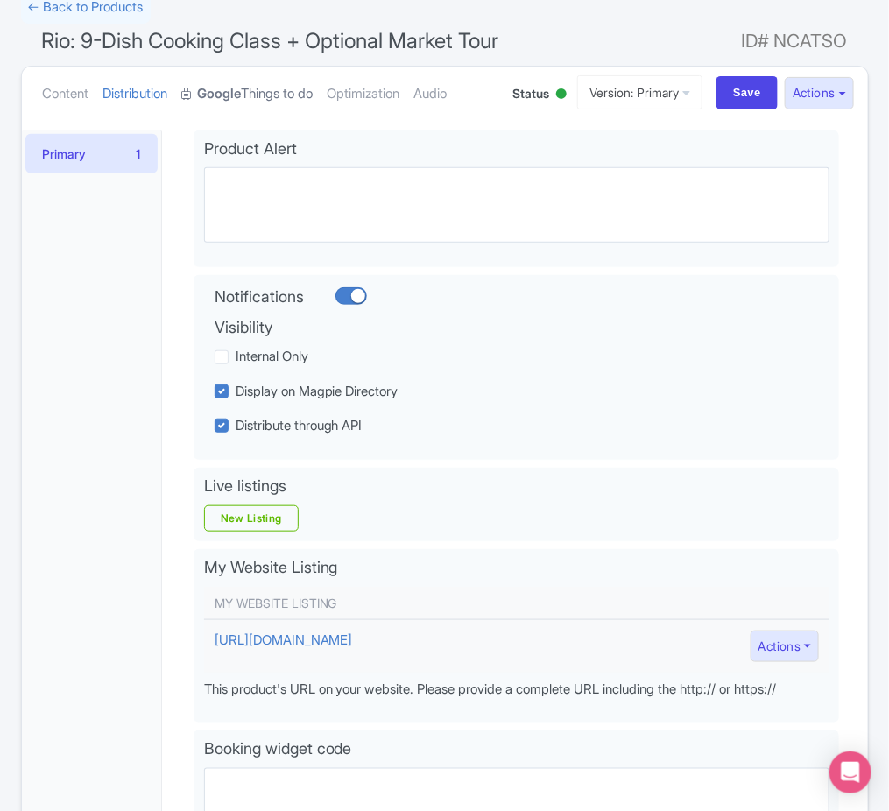
click at [286, 96] on link "Google Things to do" at bounding box center [247, 94] width 131 height 55
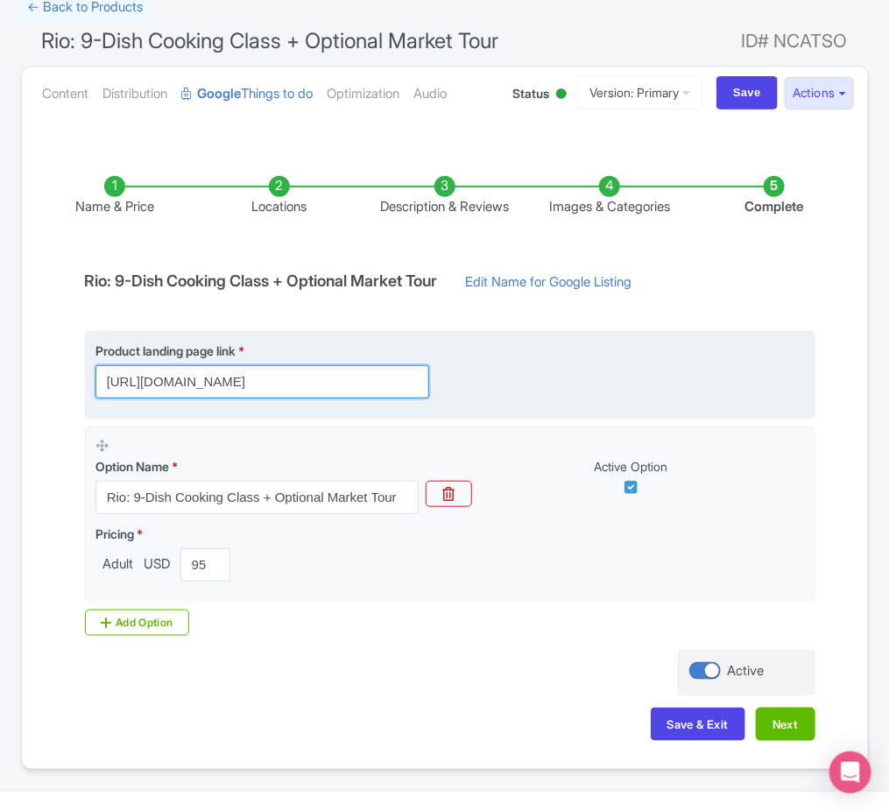
drag, startPoint x: 300, startPoint y: 382, endPoint x: 390, endPoint y: 391, distance: 89.8
click at [390, 391] on input "https://cookinfiesta.com/rio-cook/?trackingCode=11fe7982de5846e8aa5ab22ec597f5a9" at bounding box center [262, 381] width 334 height 33
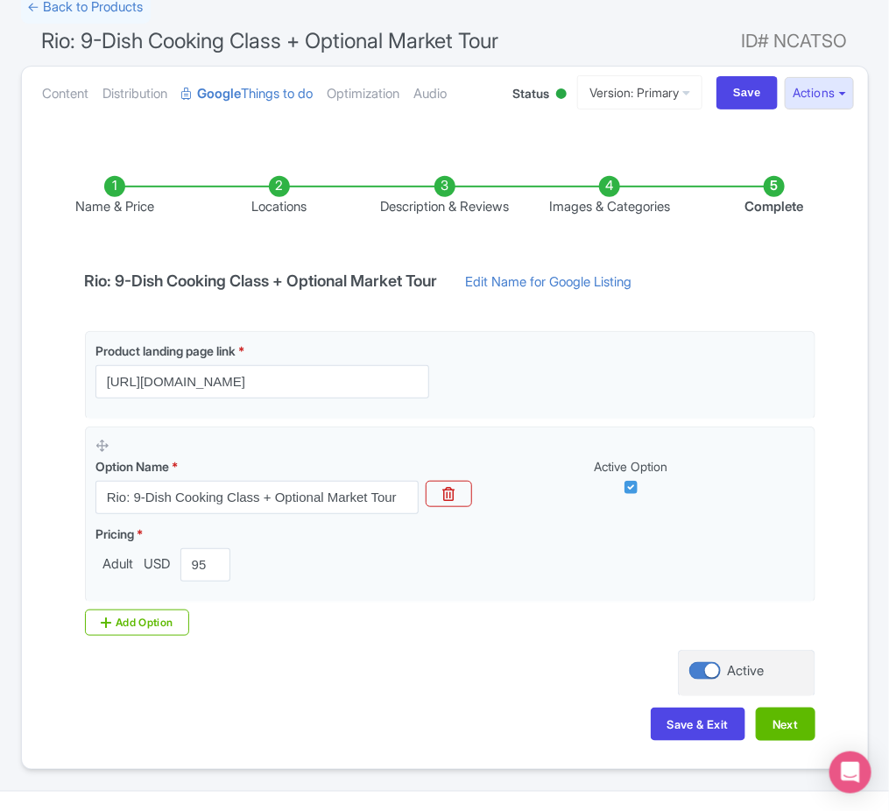
click at [272, 192] on li "Locations" at bounding box center [279, 196] width 165 height 41
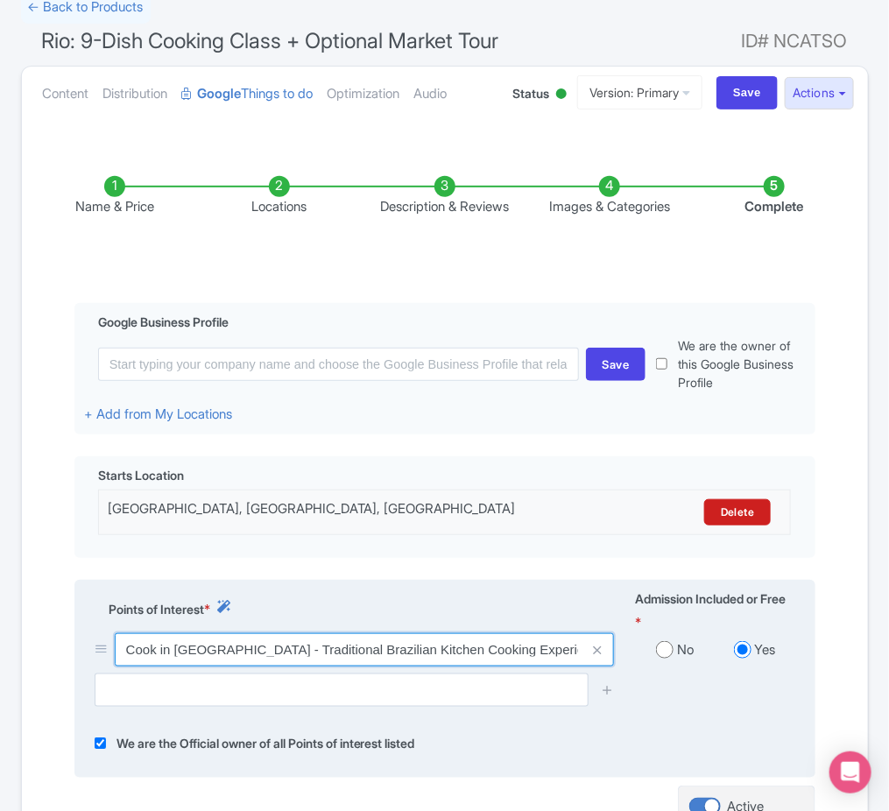
click at [263, 667] on input "Cook in Rio - Traditional Brazilian Kitchen Cooking Experience - R. Visc. de Pi…" at bounding box center [365, 649] width 500 height 33
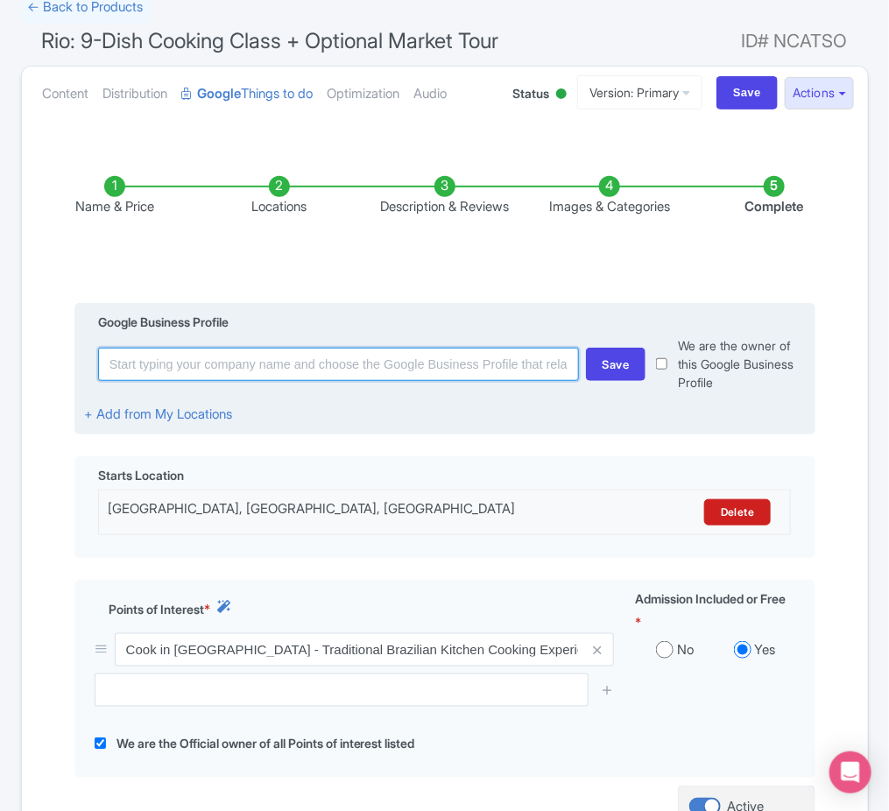
click at [297, 377] on input at bounding box center [338, 364] width 481 height 33
paste input "Cook in Rio - Traditional Brazilian Kitchen Cooking Experience - R. Visc. de Pi…"
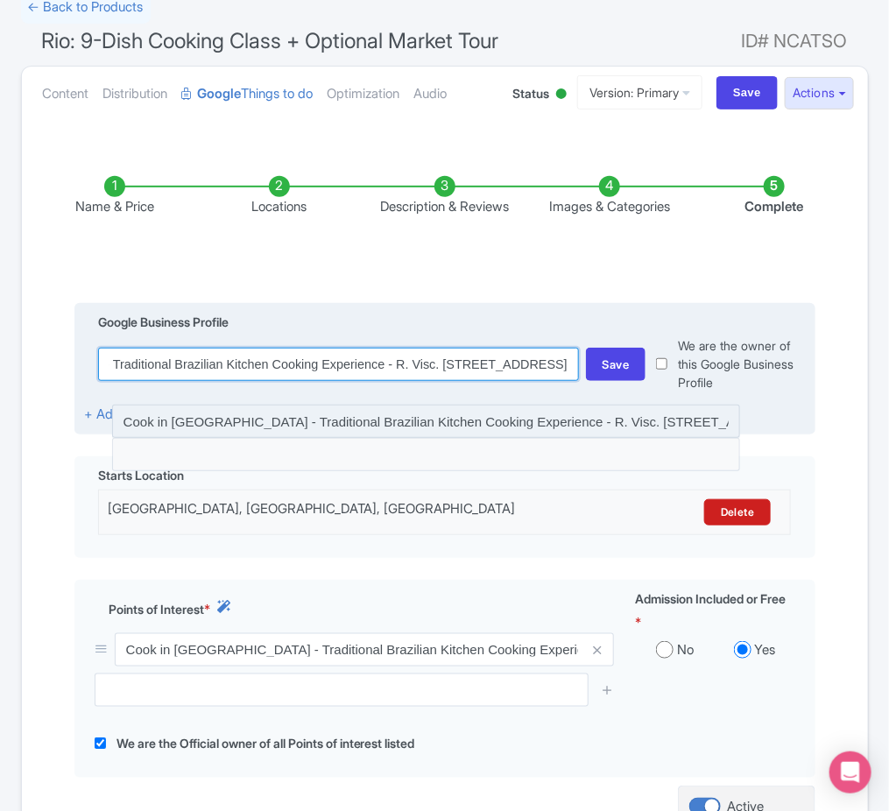
type input "Cook in Rio - Traditional Brazilian Kitchen Cooking Experience - R. Visc. de Pi…"
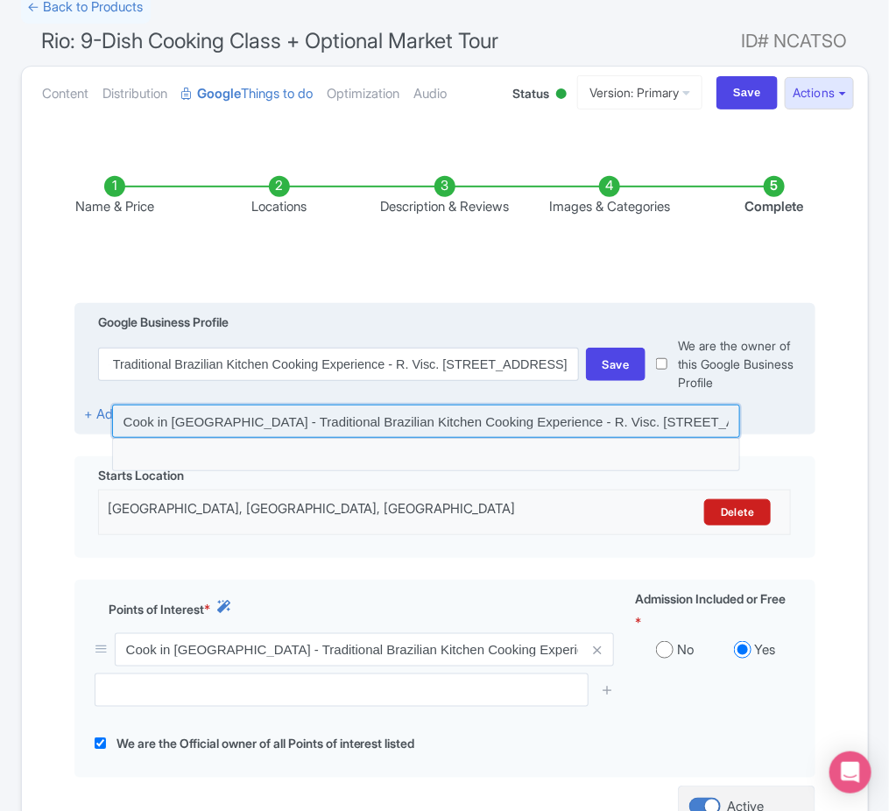
click at [554, 420] on input at bounding box center [426, 421] width 628 height 33
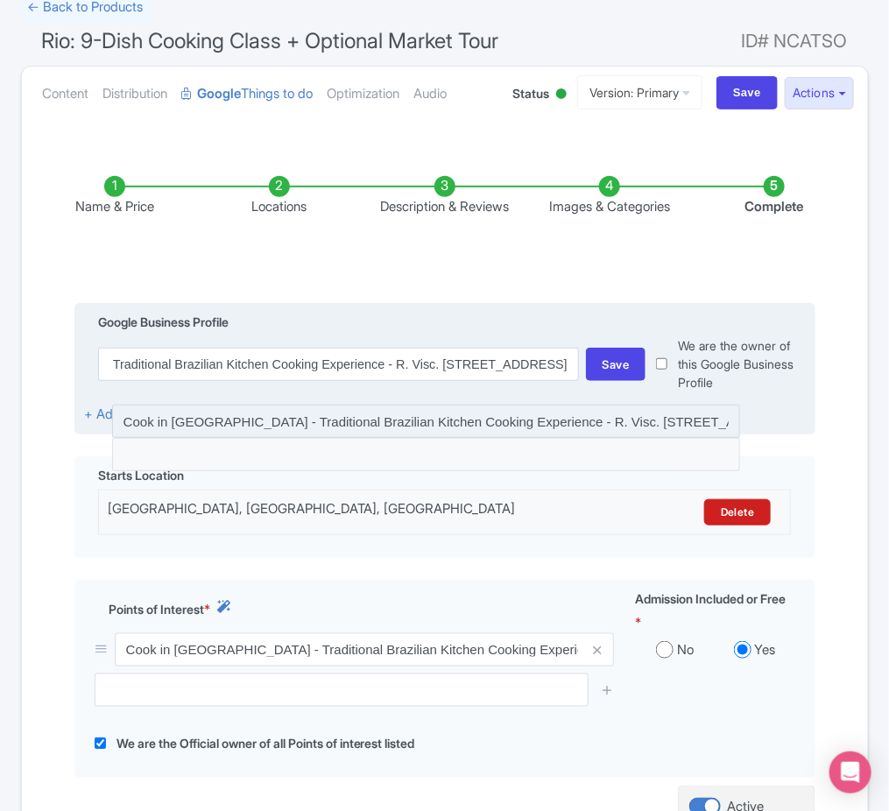
scroll to position [0, 0]
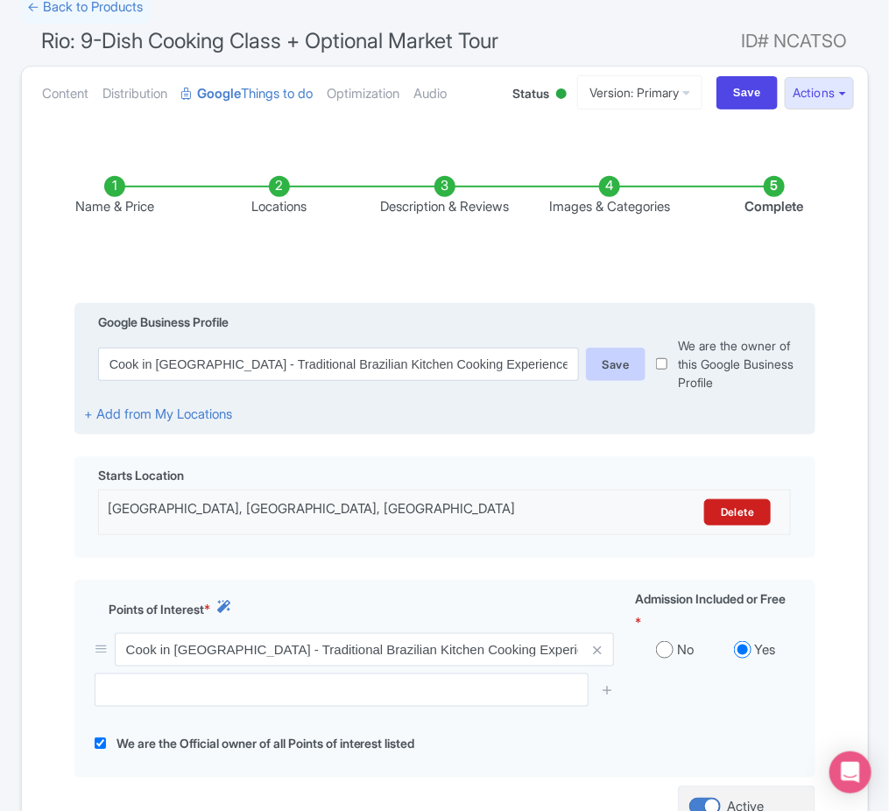
click at [619, 370] on div "Save" at bounding box center [616, 364] width 60 height 33
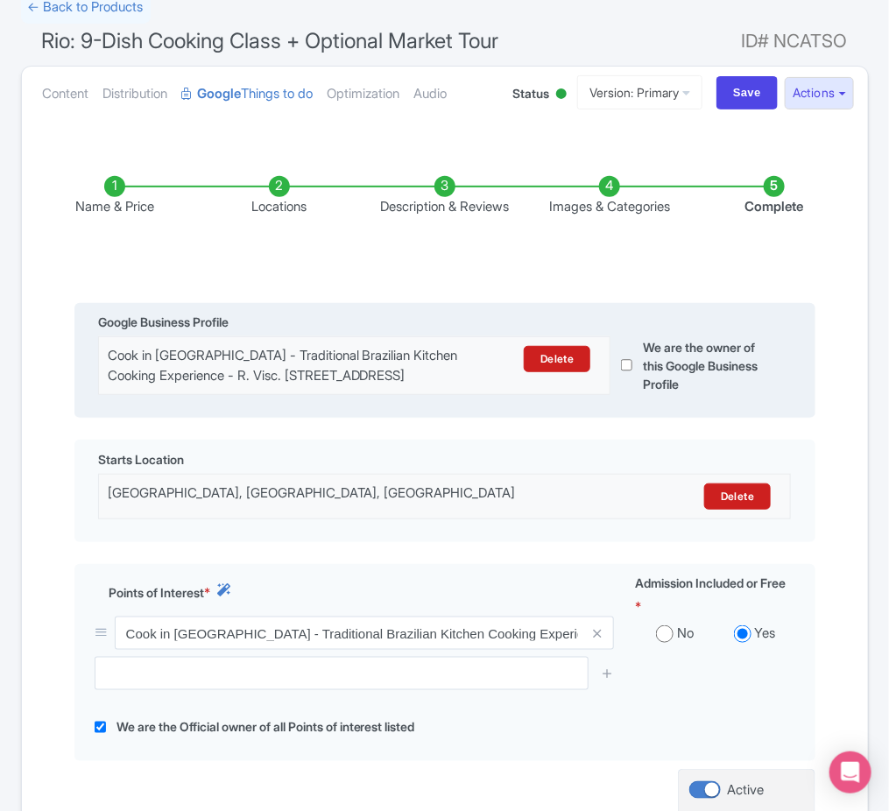
click at [628, 378] on input "checkbox" at bounding box center [626, 365] width 11 height 58
checkbox input "true"
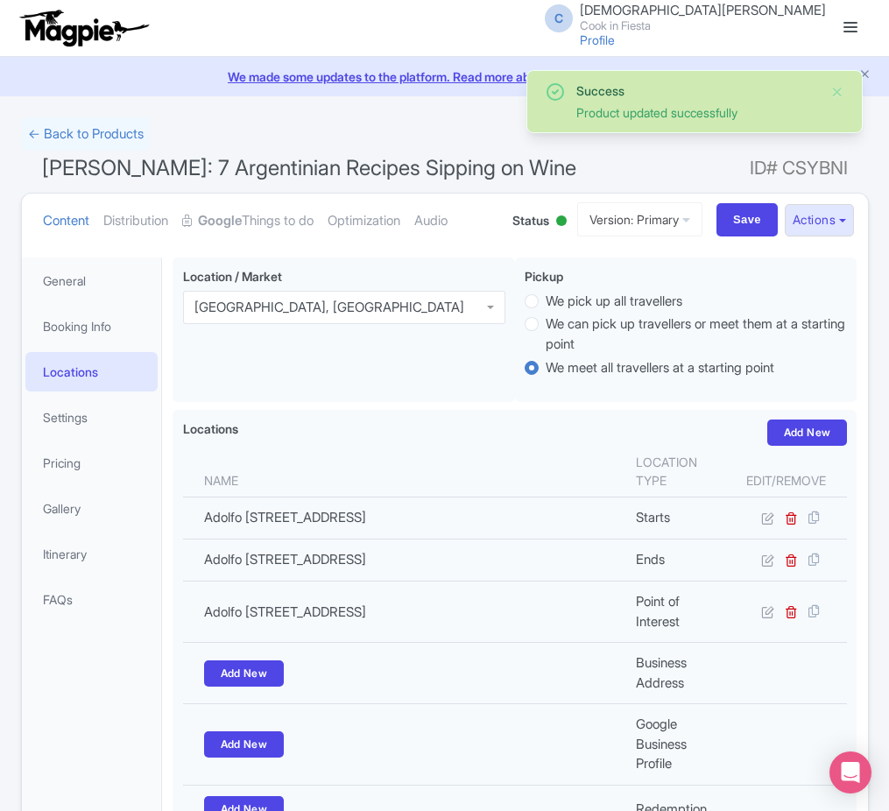
click at [92, 398] on link "Settings" at bounding box center [91, 417] width 133 height 39
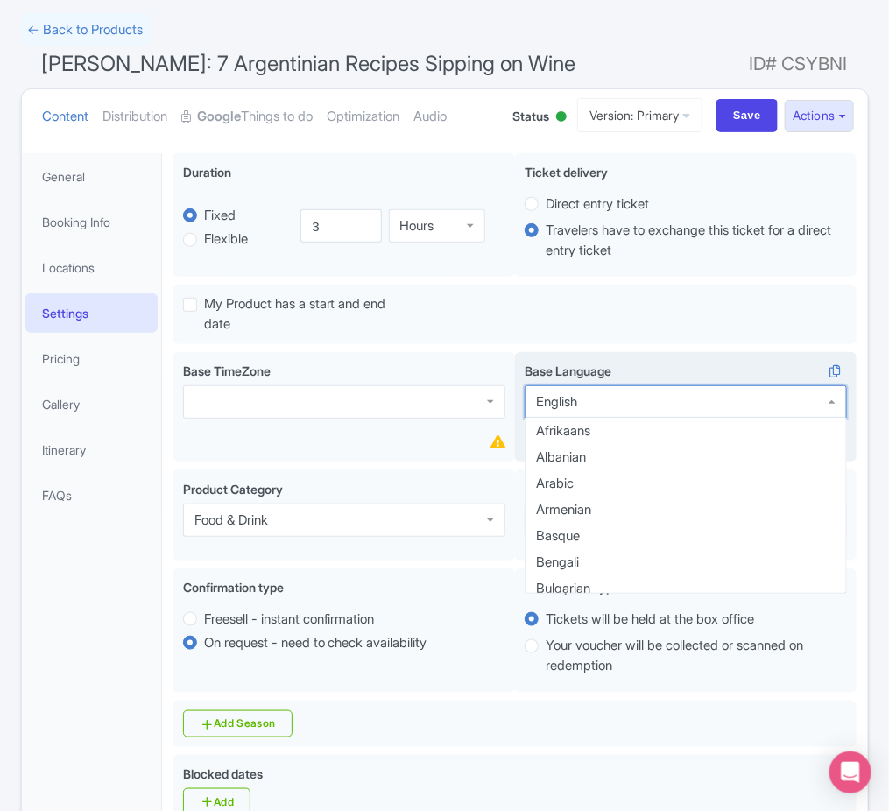
scroll to position [245, 0]
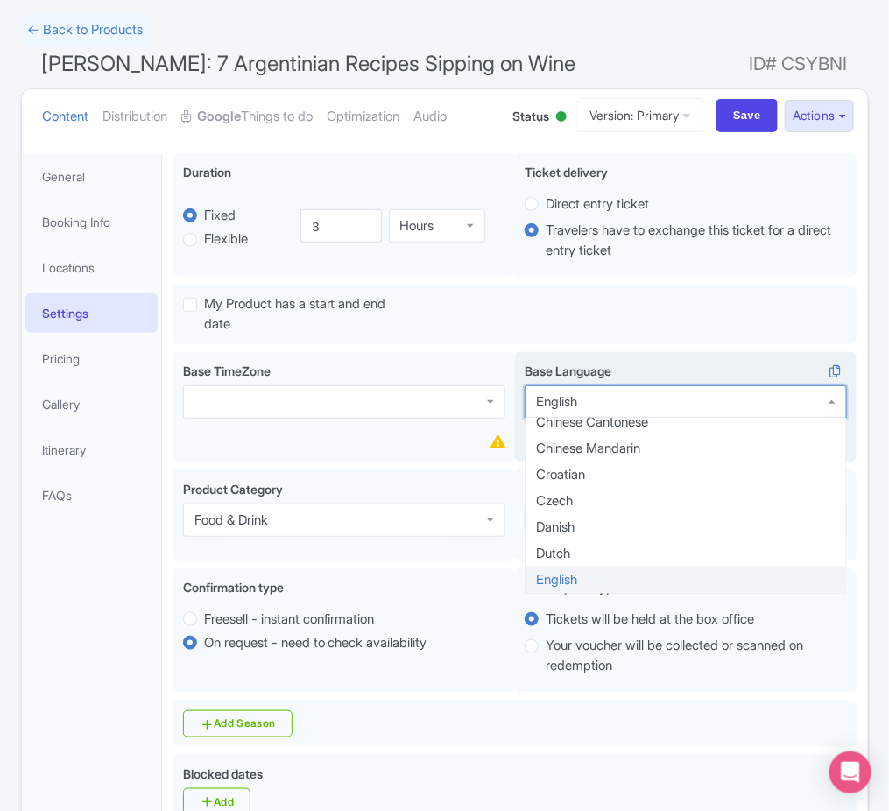
click at [761, 399] on div "English" at bounding box center [686, 401] width 322 height 33
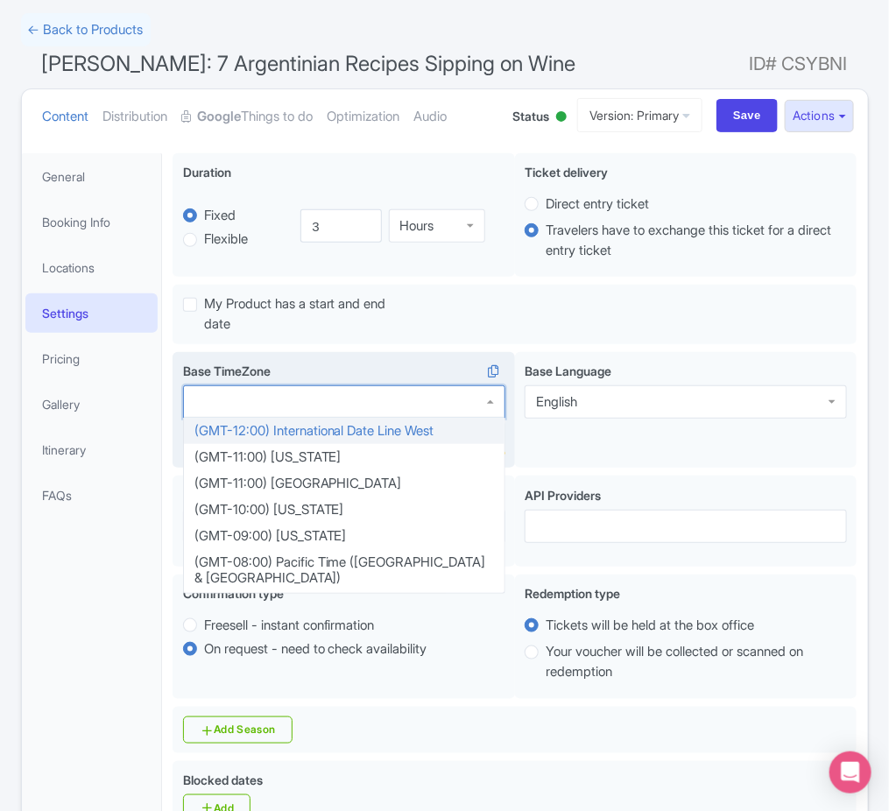
click at [349, 413] on div at bounding box center [344, 401] width 322 height 33
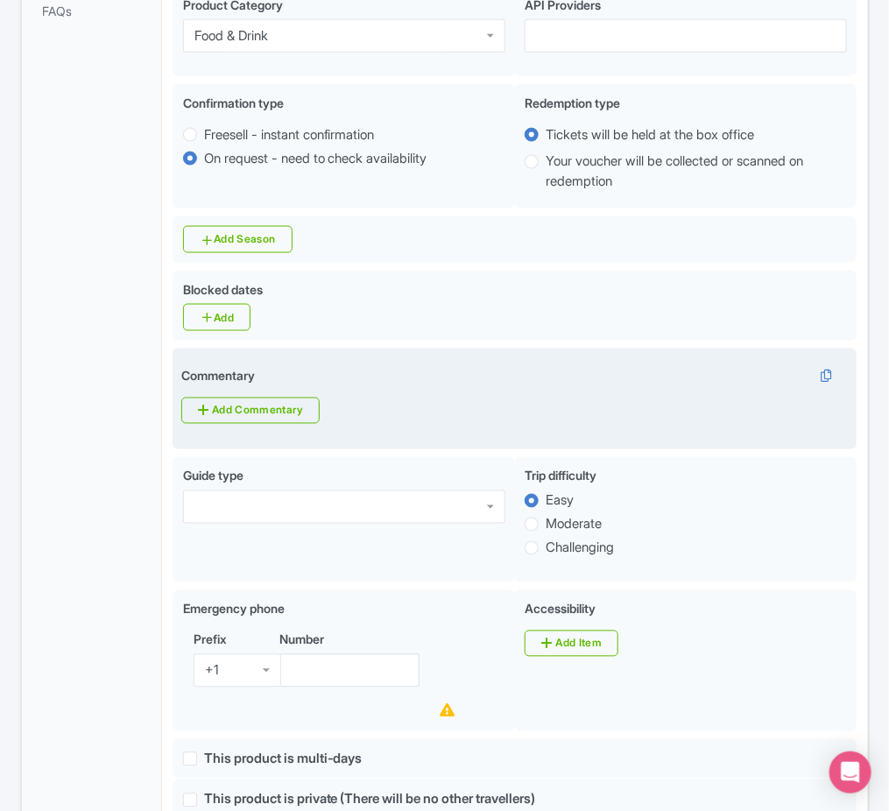
scroll to position [652, 0]
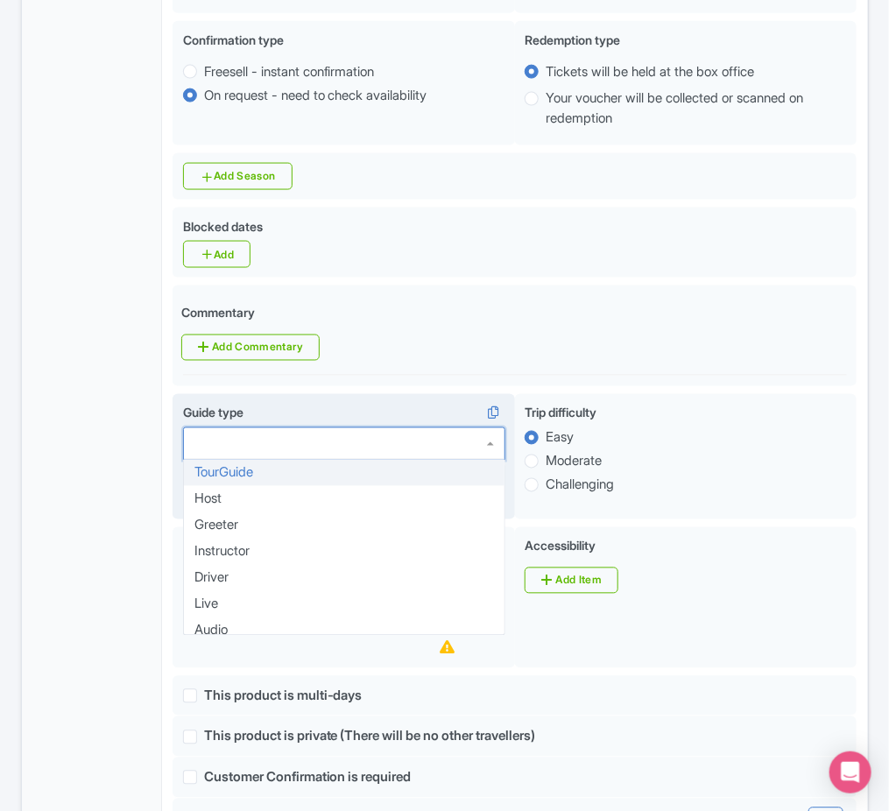
drag, startPoint x: 433, startPoint y: 447, endPoint x: 319, endPoint y: 505, distance: 128.1
click at [434, 448] on div at bounding box center [344, 443] width 322 height 33
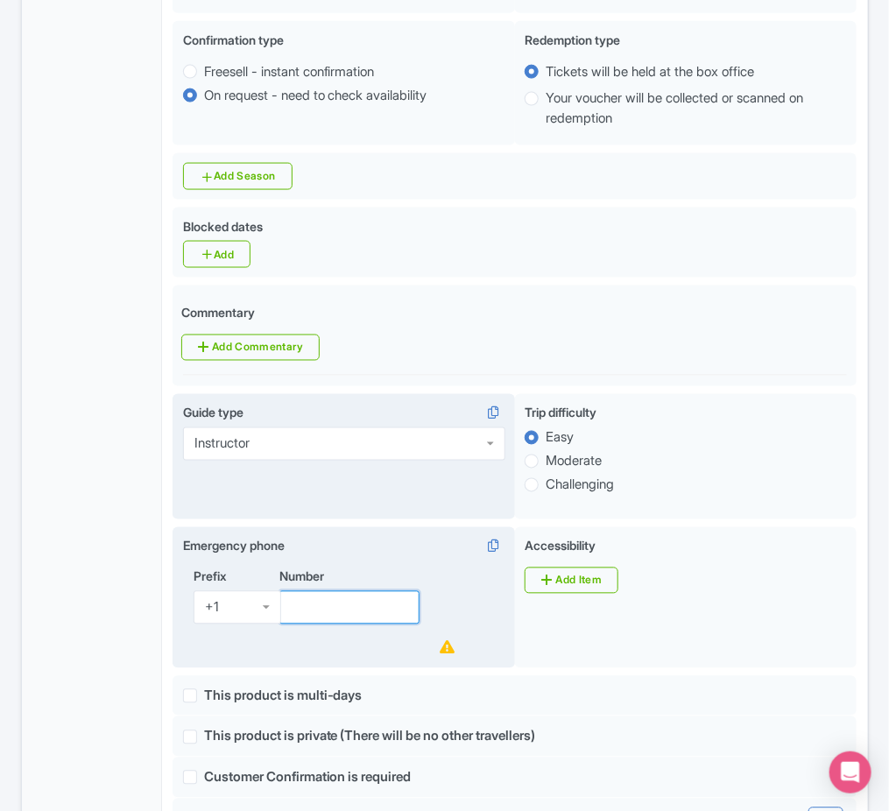
click at [348, 616] on input "Number" at bounding box center [349, 607] width 141 height 33
type input "[PHONE_NUMBER]"
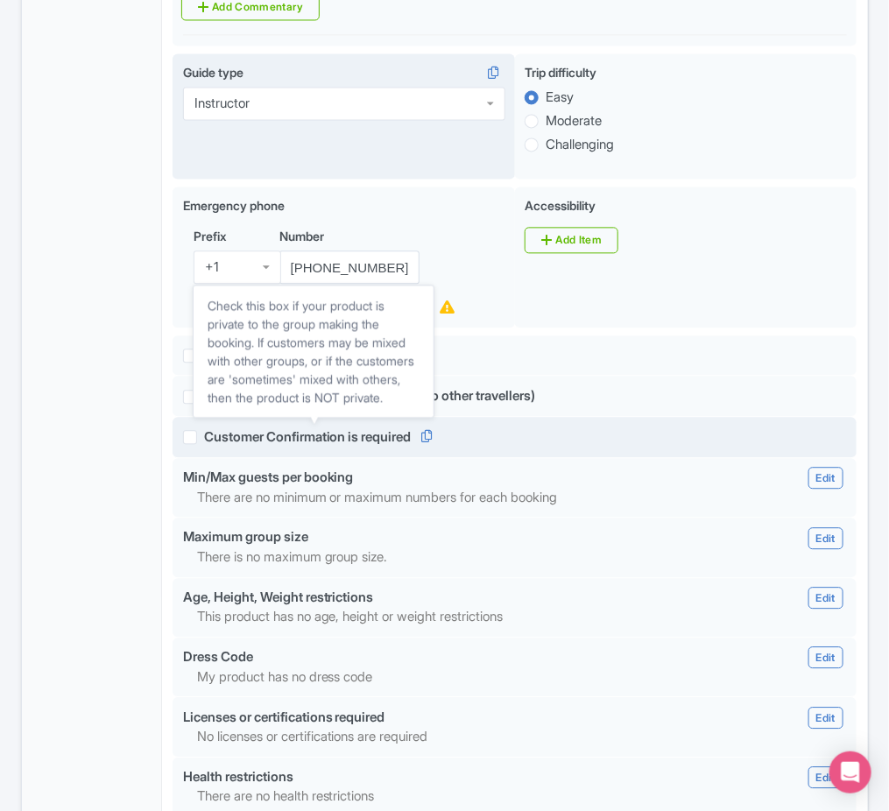
scroll to position [1001, 0]
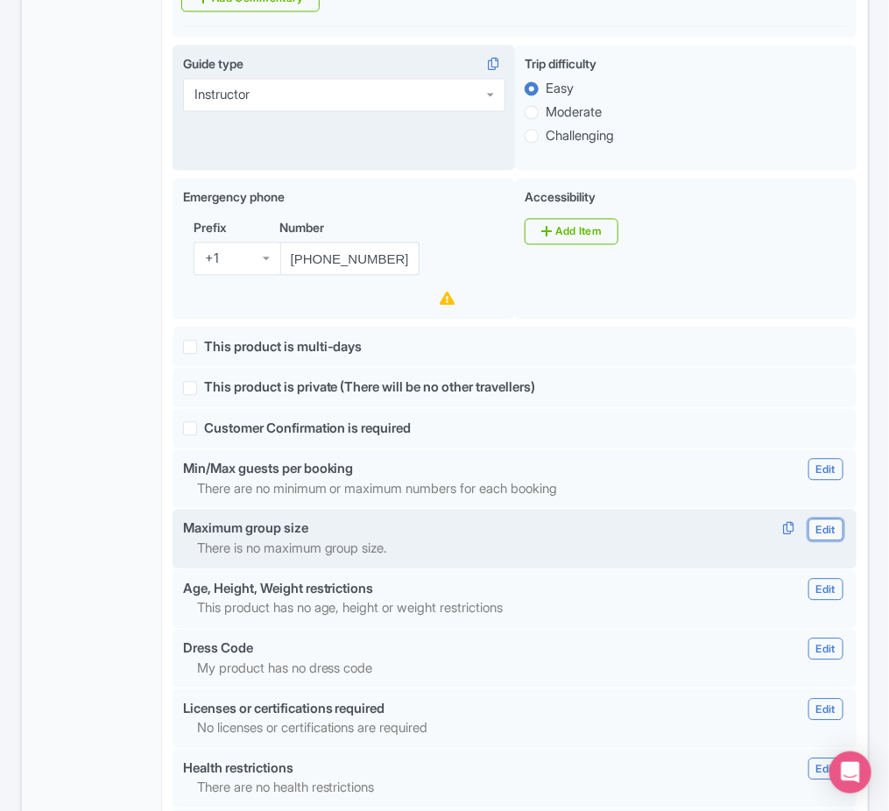
click at [831, 540] on link "Edit" at bounding box center [825, 530] width 35 height 22
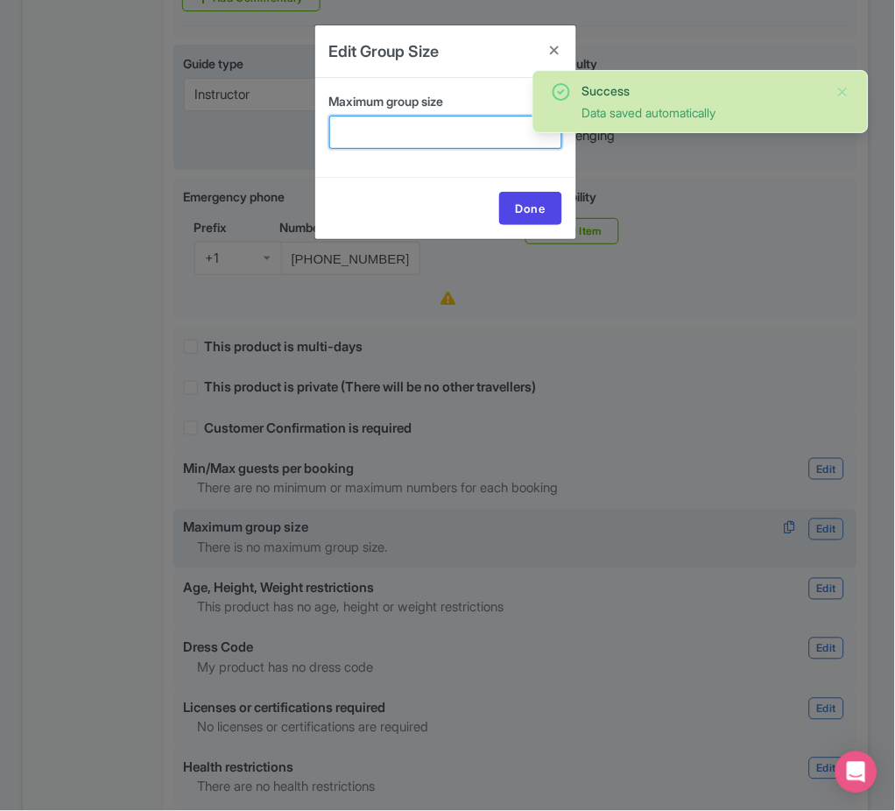
click at [403, 139] on input "Maximum group size" at bounding box center [445, 132] width 233 height 33
type input "7"
click at [502, 204] on link "Done" at bounding box center [530, 208] width 63 height 33
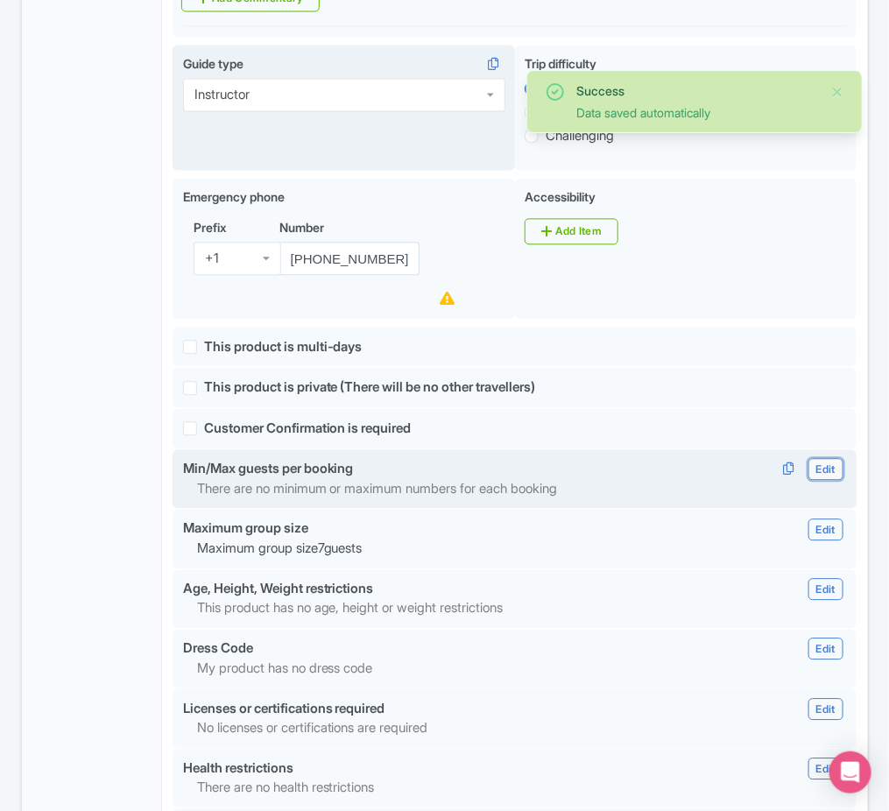
click at [830, 480] on link "Edit" at bounding box center [825, 469] width 35 height 22
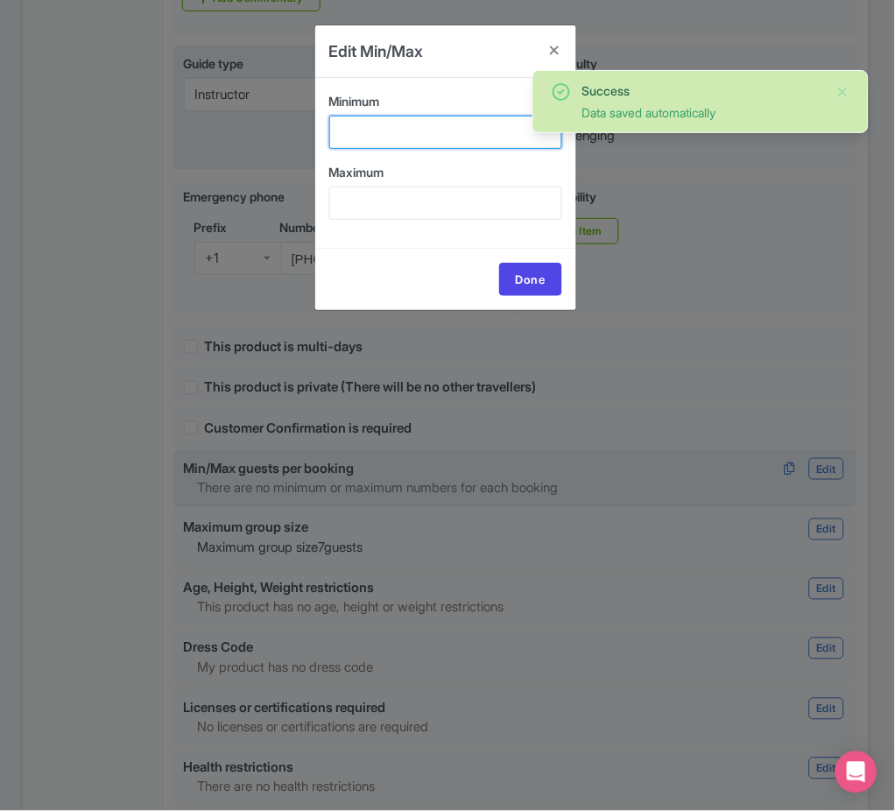
click at [427, 116] on input "Minimum" at bounding box center [445, 132] width 233 height 33
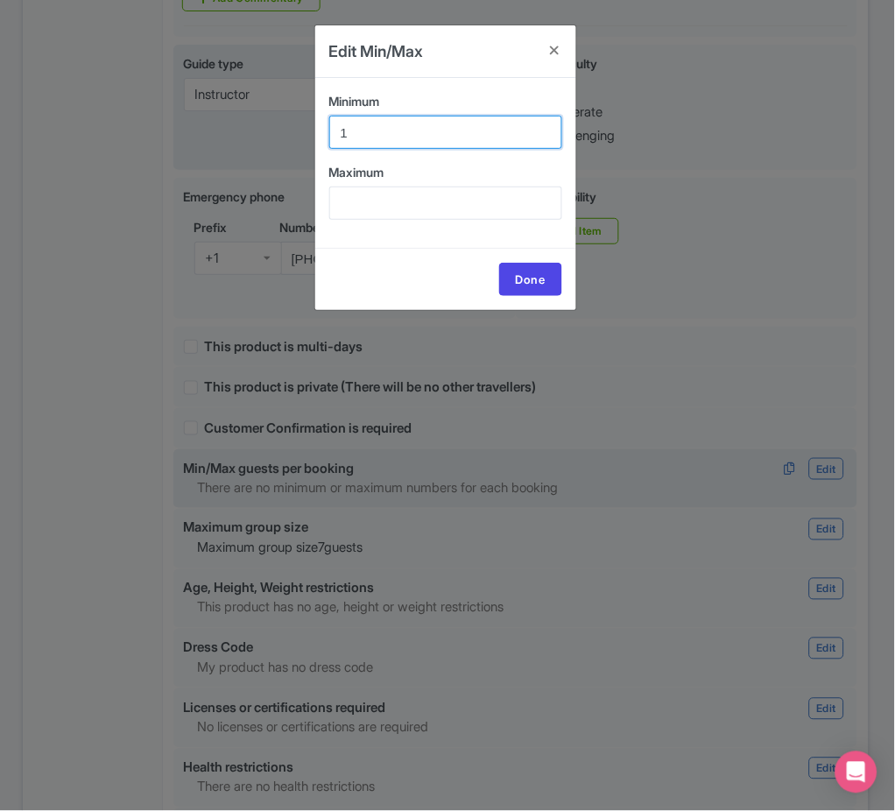
type input "1"
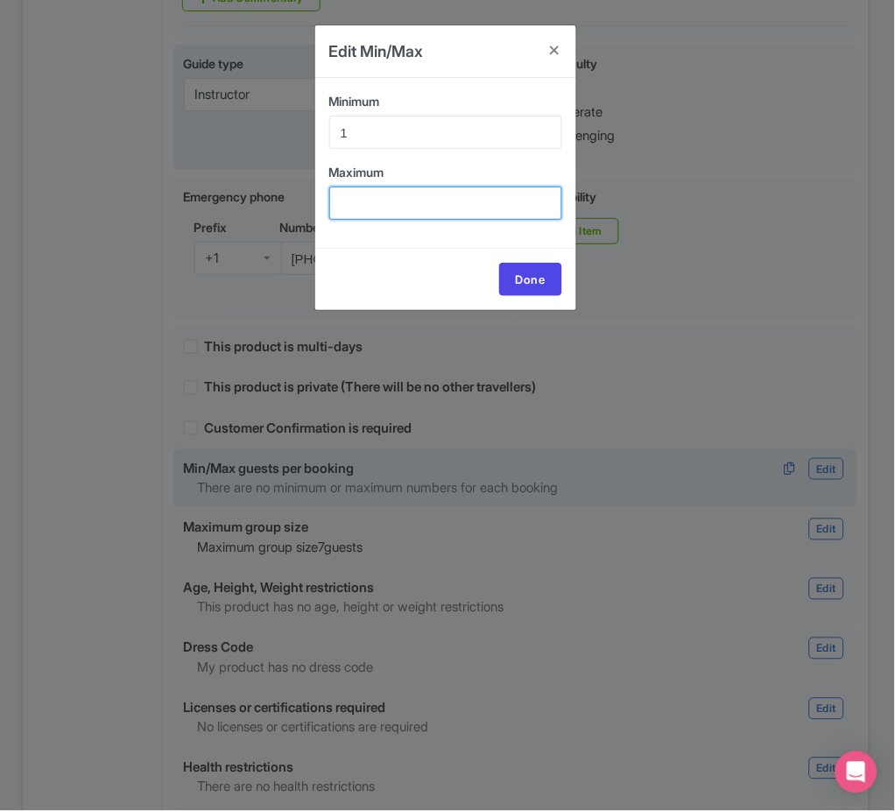
click at [466, 189] on input "Maximum" at bounding box center [445, 203] width 233 height 33
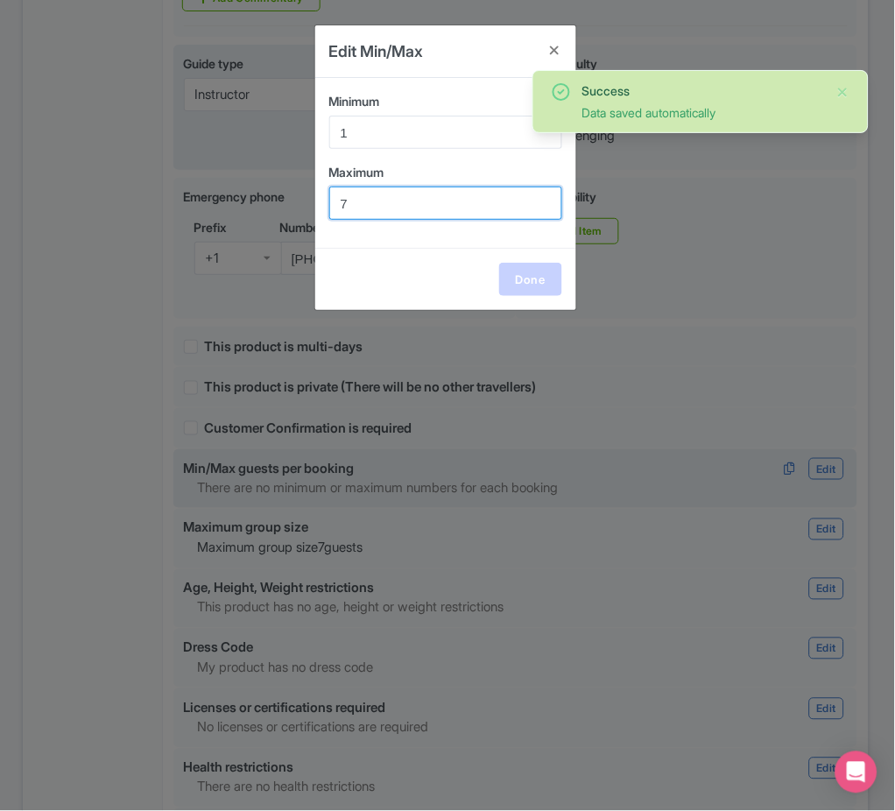
type input "7"
click at [554, 274] on link "Done" at bounding box center [530, 279] width 63 height 33
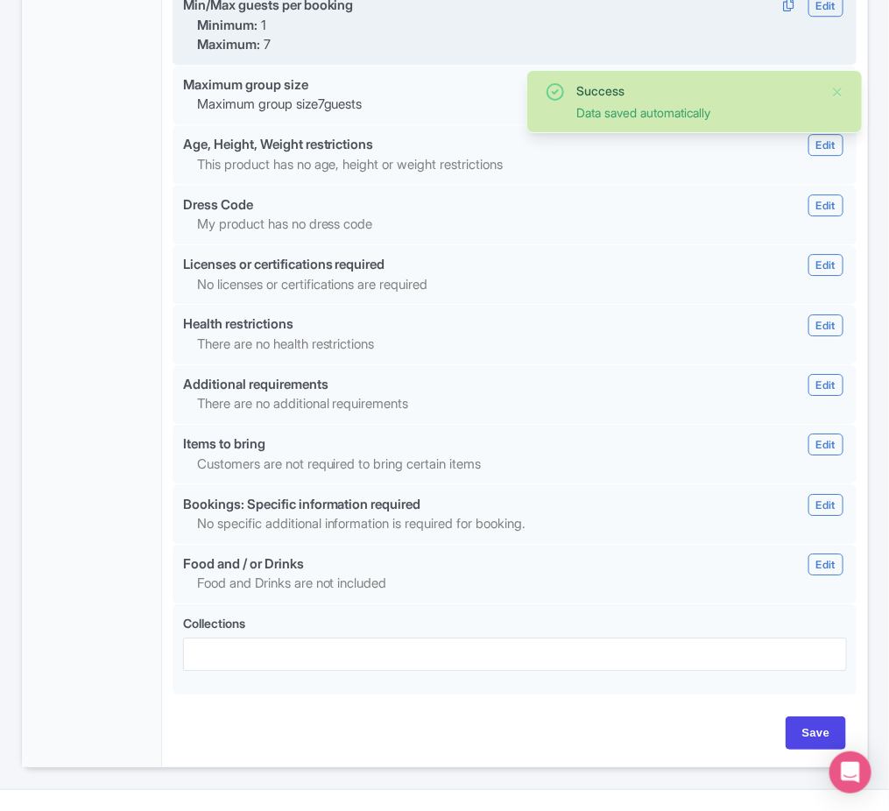
scroll to position [1466, 0]
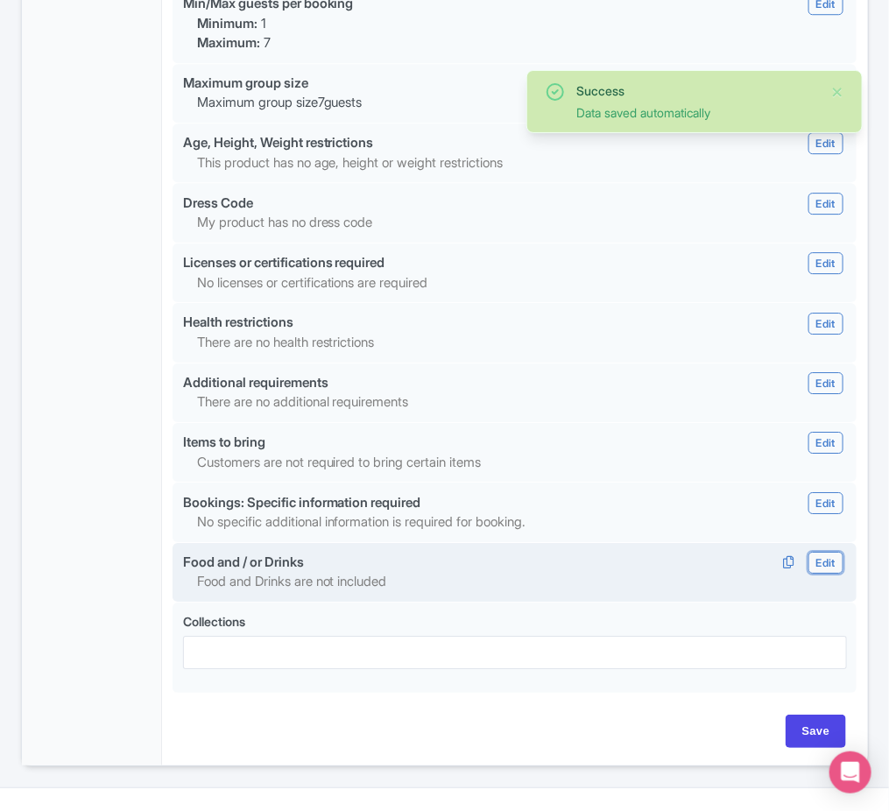
click at [842, 574] on link "Edit" at bounding box center [825, 563] width 35 height 22
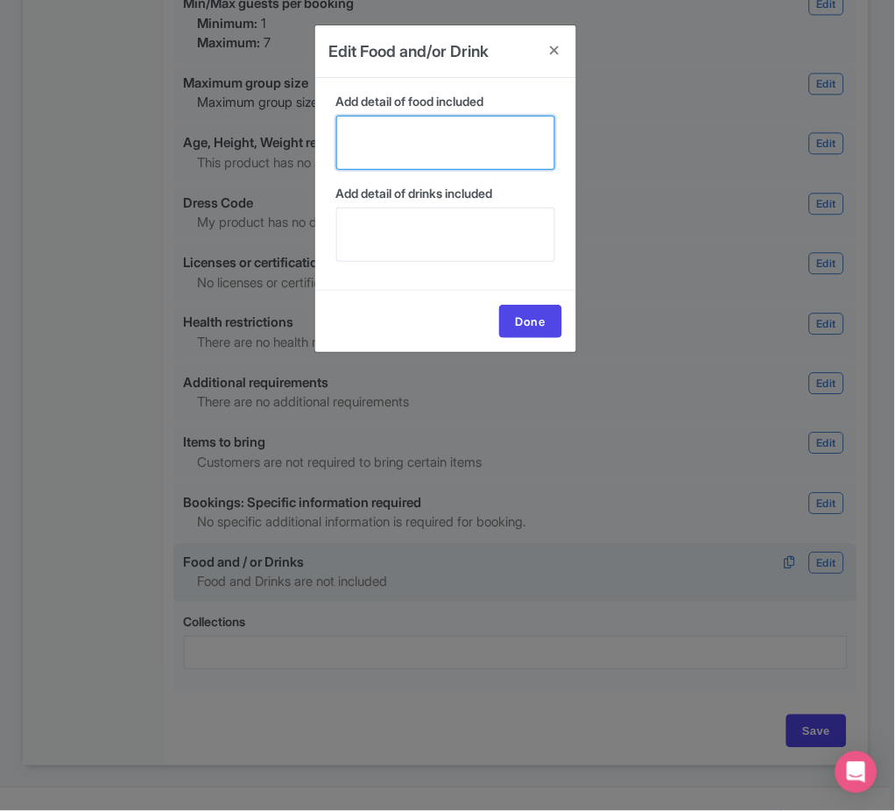
click at [533, 136] on textarea "Add detail of food included" at bounding box center [445, 143] width 219 height 54
paste textarea "Everything you eat and drink during the experience is fully included in the pri…"
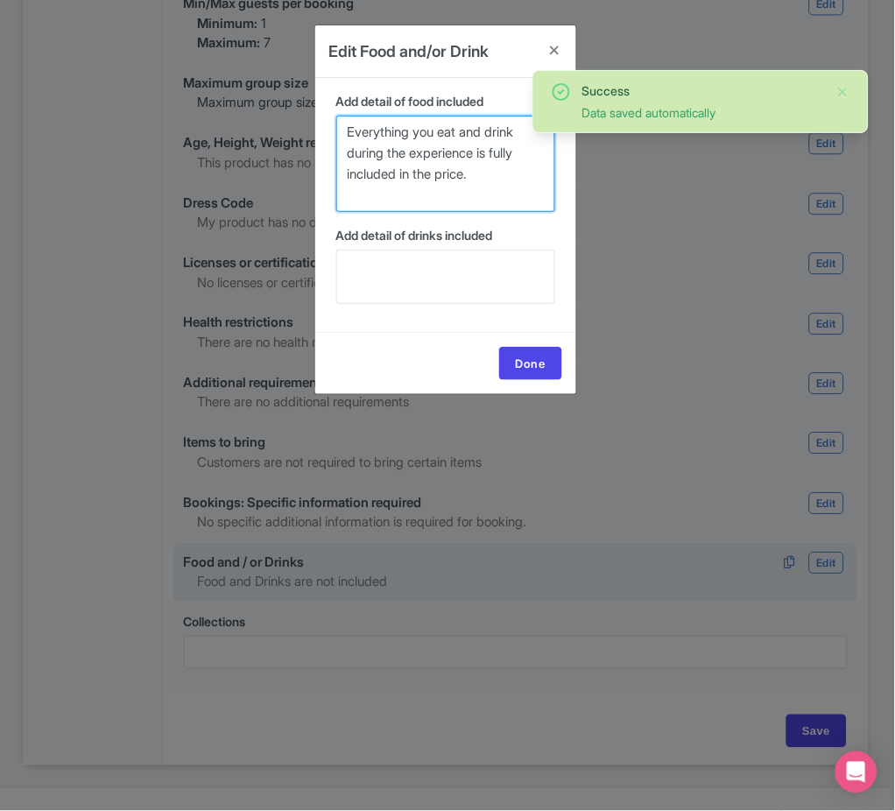
type textarea "Everything you eat and drink during the experience is fully included in the pri…"
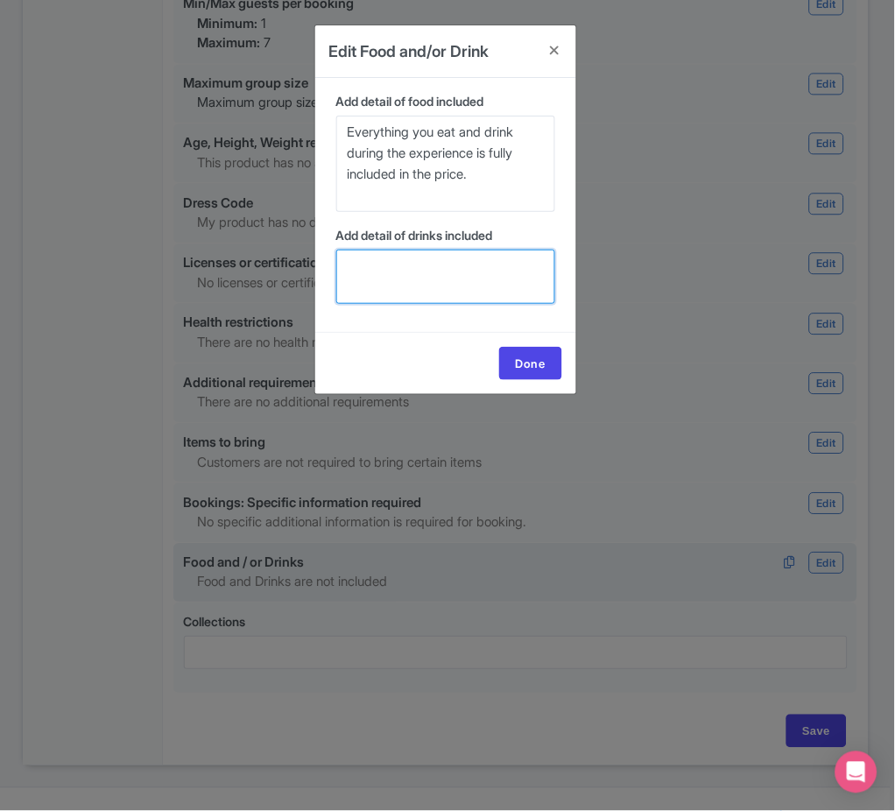
click at [488, 257] on textarea "Add detail of drinks included" at bounding box center [445, 277] width 219 height 54
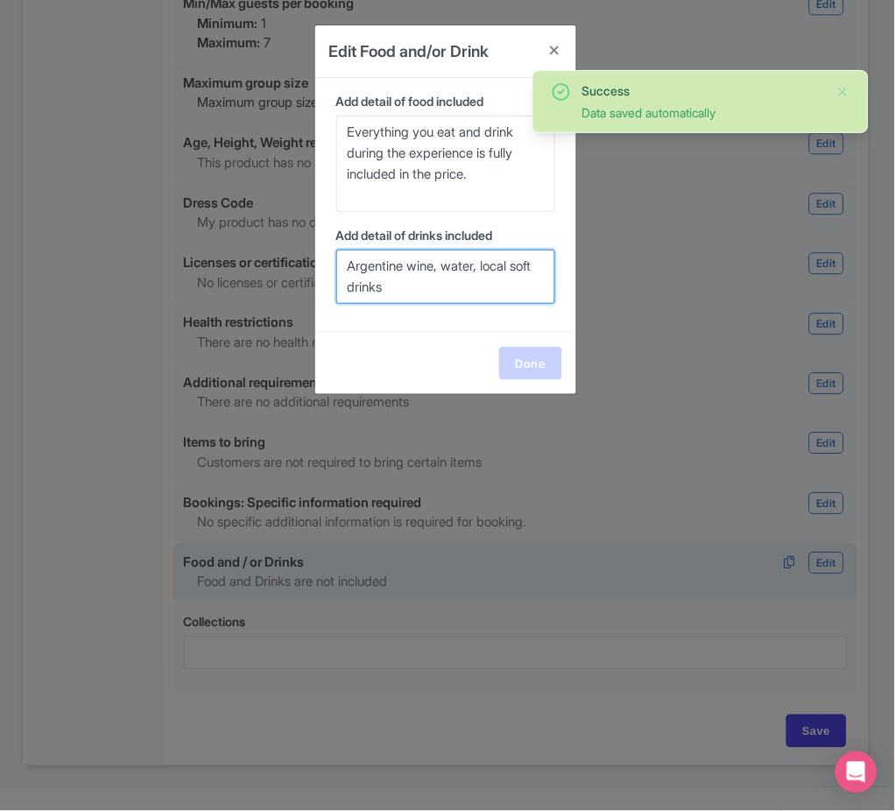
type textarea "Argentine wine, water, local soft drinks"
click at [528, 357] on link "Done" at bounding box center [530, 363] width 63 height 33
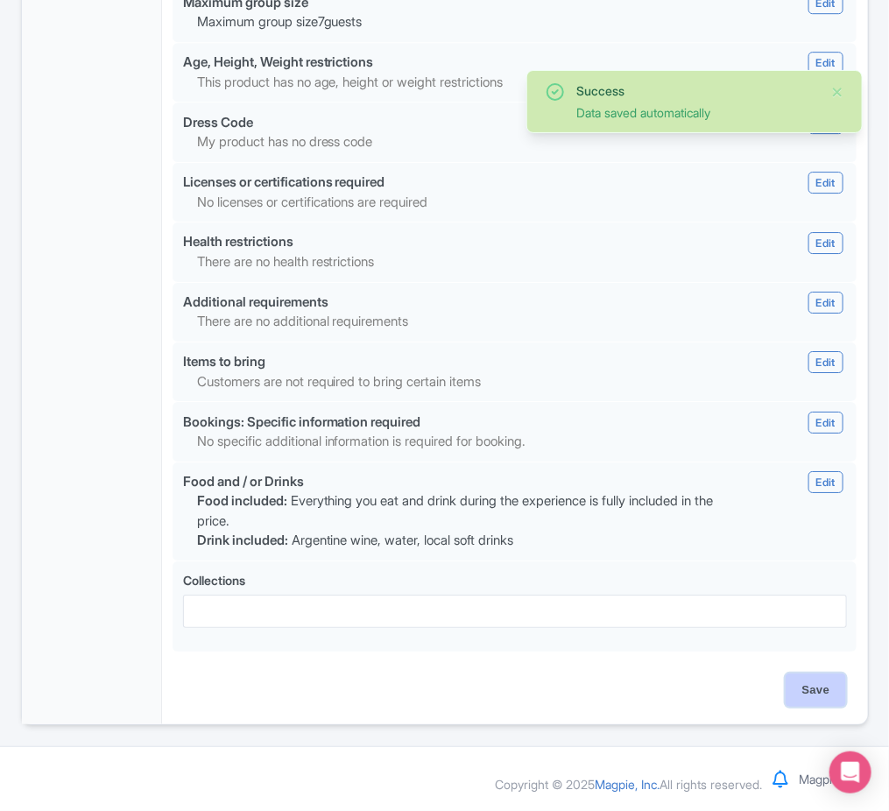
click at [830, 677] on input "Save" at bounding box center [816, 690] width 61 height 33
type input "Saving..."
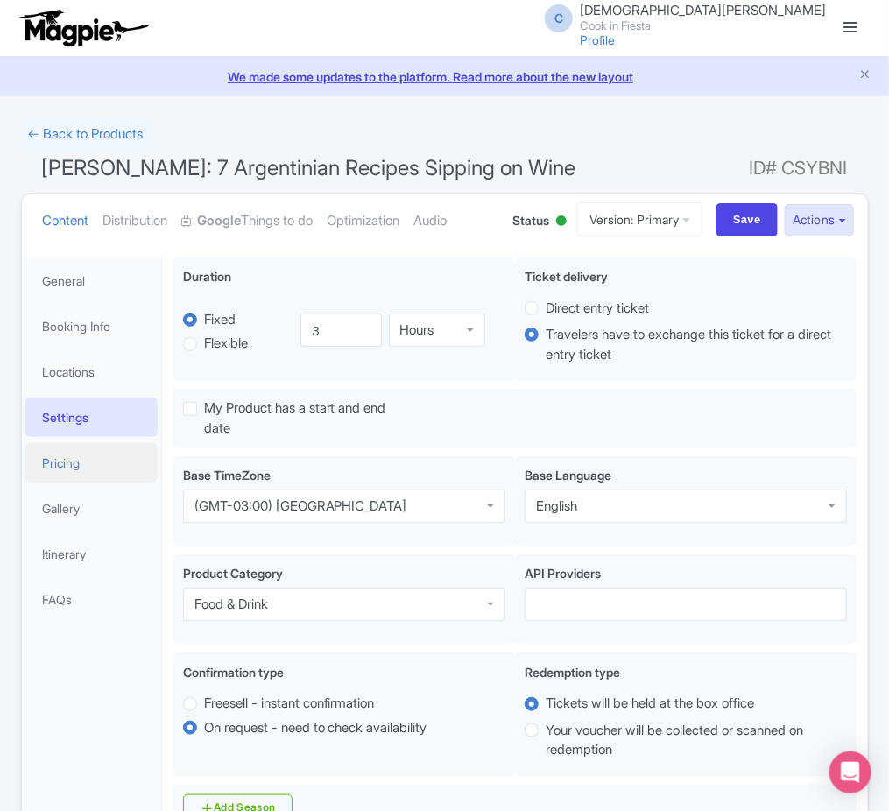
click at [92, 472] on link "Pricing" at bounding box center [91, 462] width 133 height 39
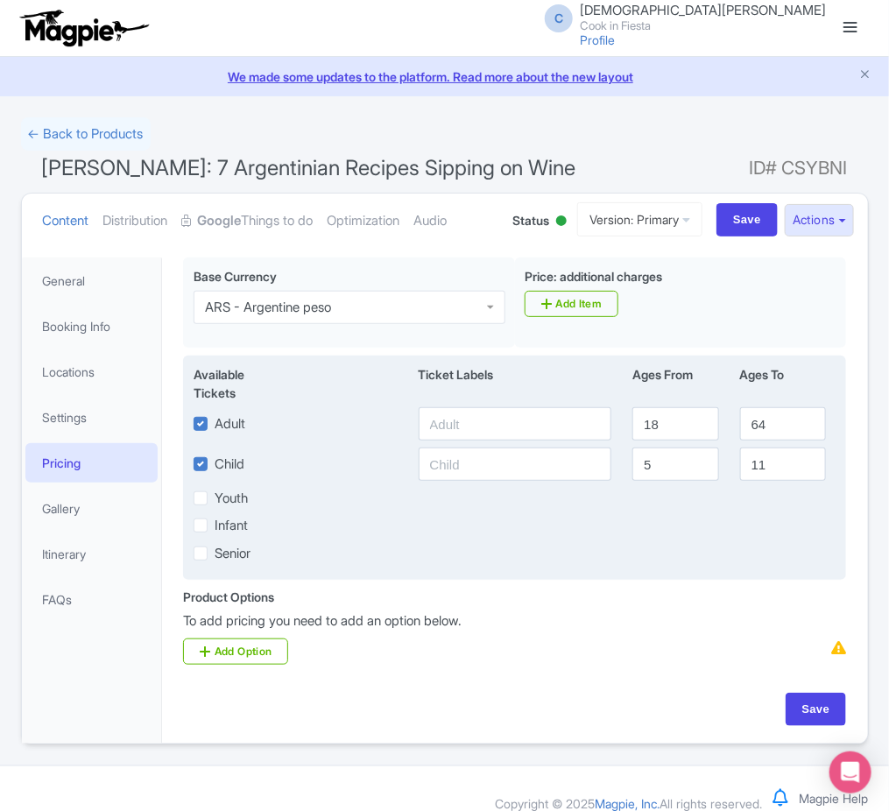
click at [241, 505] on label "Youth" at bounding box center [231, 499] width 33 height 20
click at [226, 499] on input "Youth" at bounding box center [220, 493] width 11 height 11
checkbox input "true"
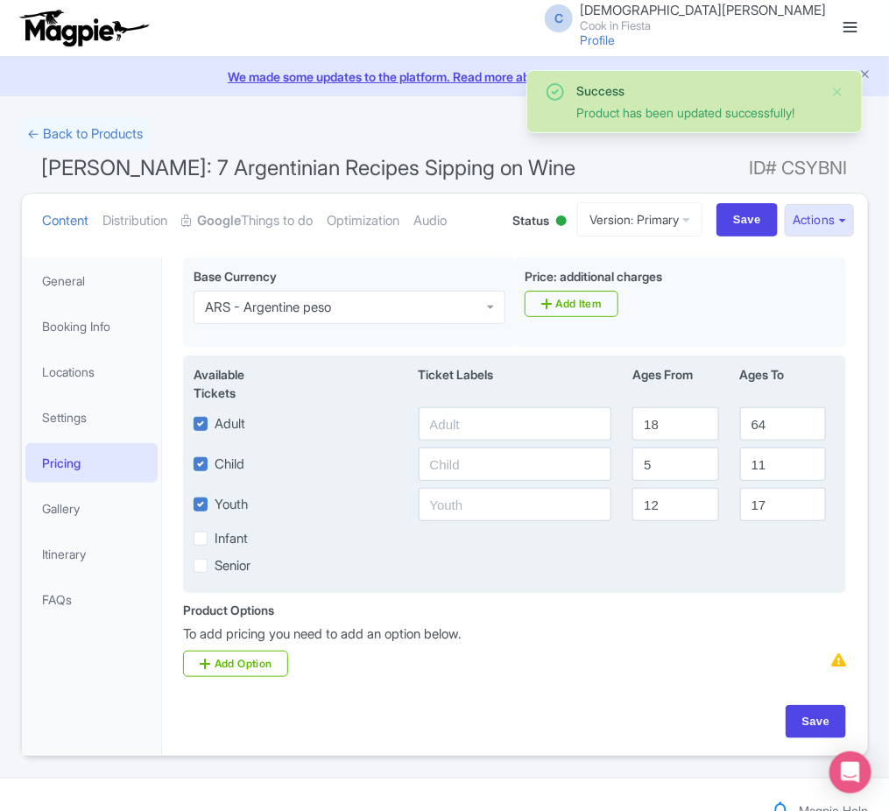
click at [234, 549] on label "Infant" at bounding box center [231, 539] width 33 height 20
click at [226, 540] on input "Infant" at bounding box center [220, 533] width 11 height 11
checkbox input "true"
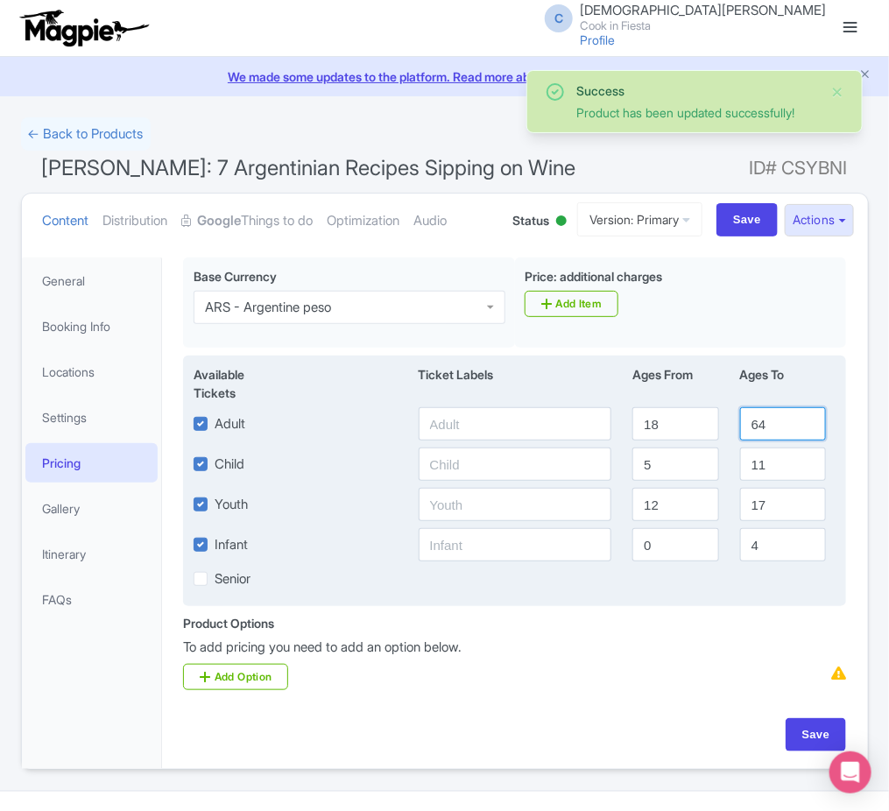
drag, startPoint x: 781, startPoint y: 421, endPoint x: 716, endPoint y: 413, distance: 66.2
click at [716, 413] on div "Adult 18 64" at bounding box center [515, 423] width 665 height 33
type input "99"
drag, startPoint x: 674, startPoint y: 505, endPoint x: 603, endPoint y: 514, distance: 71.6
click at [603, 514] on div "Youth 12 17" at bounding box center [515, 504] width 665 height 33
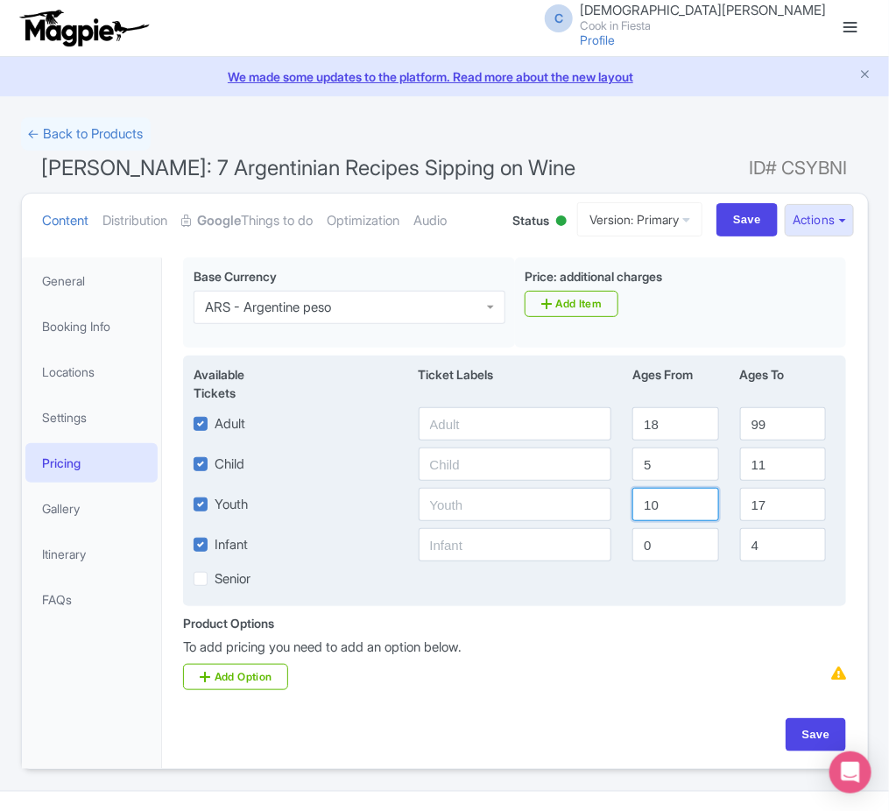
type input "10"
drag, startPoint x: 675, startPoint y: 469, endPoint x: 645, endPoint y: 469, distance: 30.7
click at [645, 469] on input "5" at bounding box center [675, 464] width 86 height 33
type input "1"
type input "2"
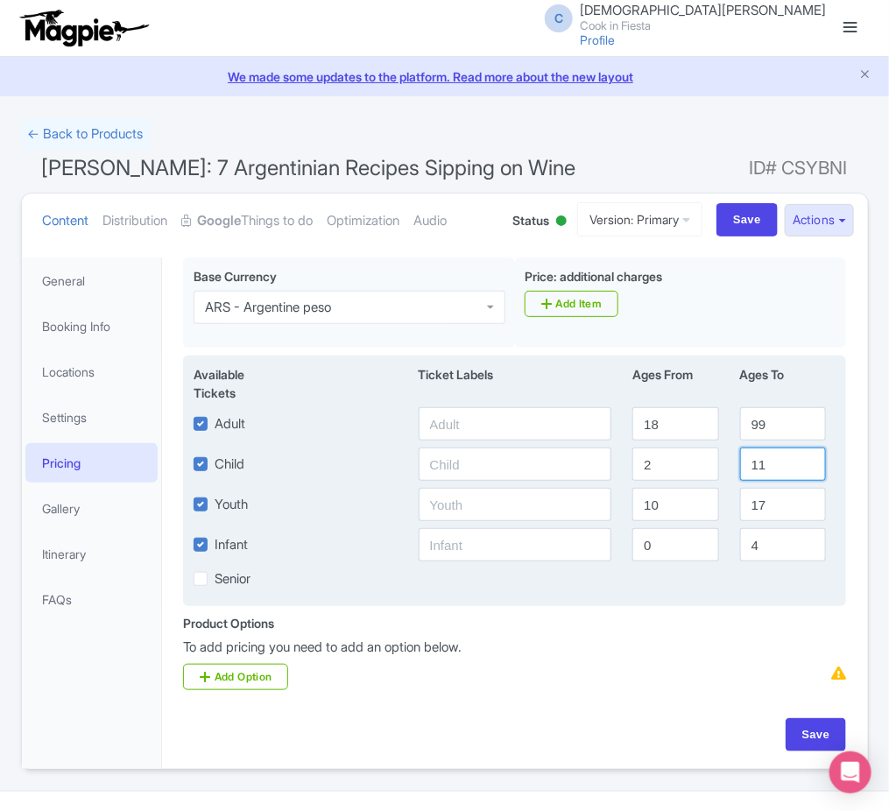
drag, startPoint x: 780, startPoint y: 476, endPoint x: 731, endPoint y: 469, distance: 48.6
click at [731, 469] on div "11" at bounding box center [783, 464] width 107 height 33
type input "9"
drag, startPoint x: 680, startPoint y: 550, endPoint x: 772, endPoint y: 547, distance: 92.0
click at [772, 547] on div "Infant 0 4" at bounding box center [515, 544] width 665 height 33
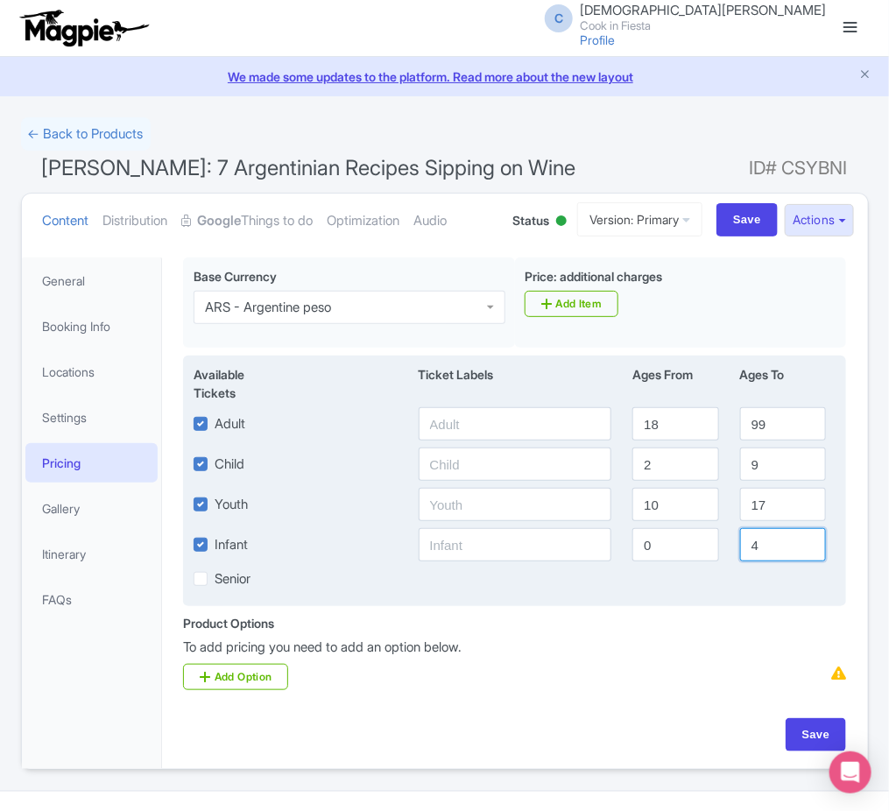
click at [772, 547] on input "4" at bounding box center [783, 544] width 86 height 33
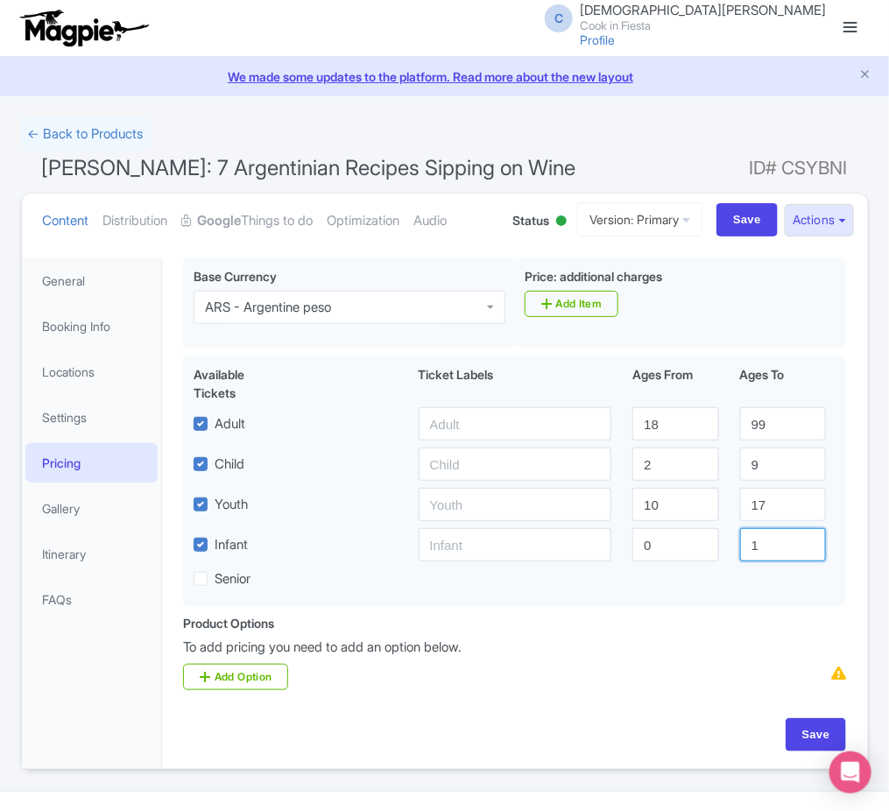
type input "1"
click at [716, 632] on div "Product Options i To add pricing you need to add an option below. Add Option" at bounding box center [515, 652] width 684 height 77
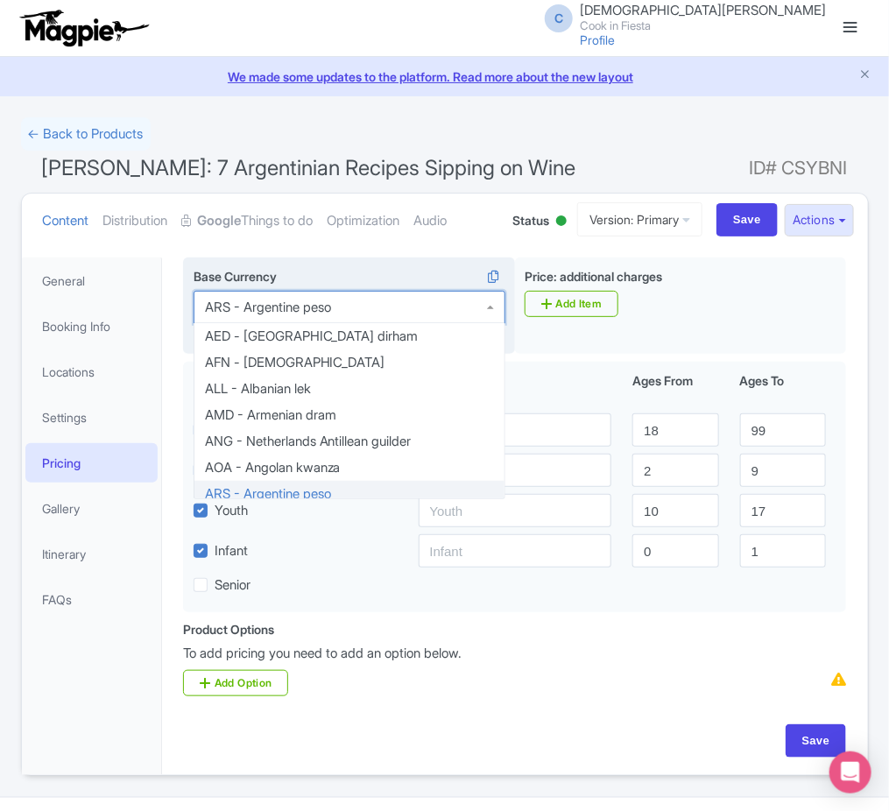
click at [412, 308] on div "ARS - Argentine peso" at bounding box center [350, 307] width 312 height 33
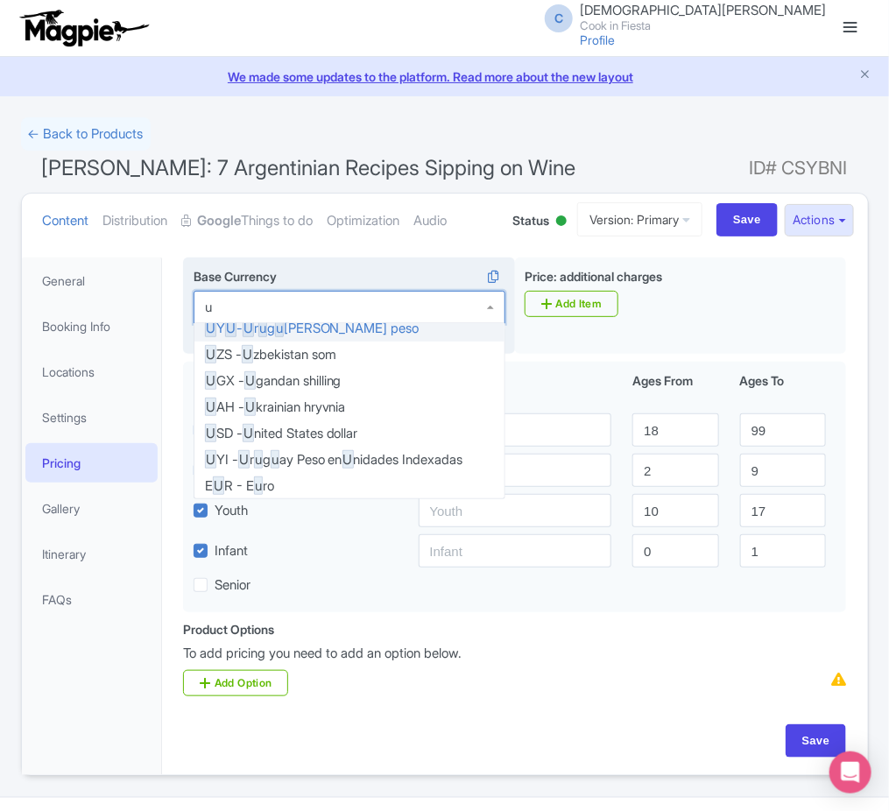
type input "us"
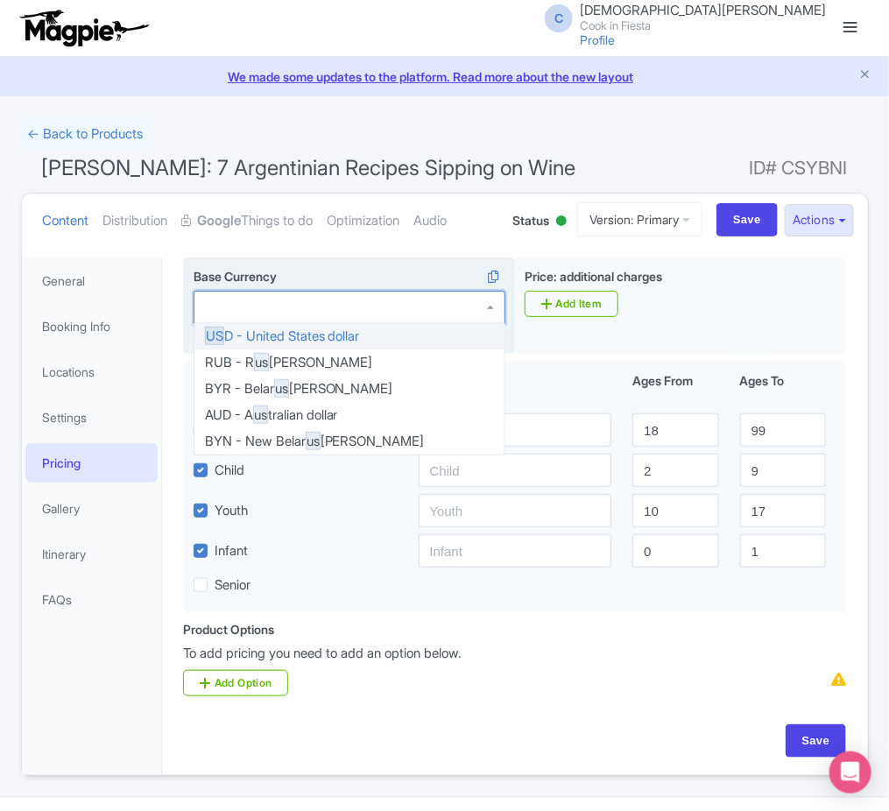
scroll to position [0, 0]
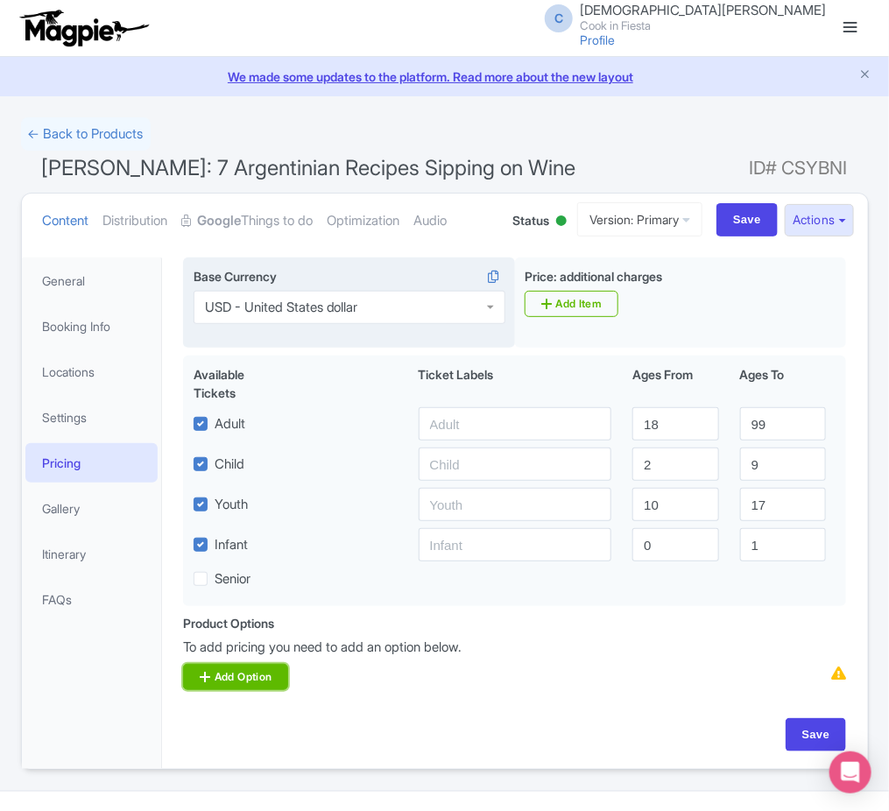
click at [266, 677] on link "Add Option" at bounding box center [235, 677] width 105 height 26
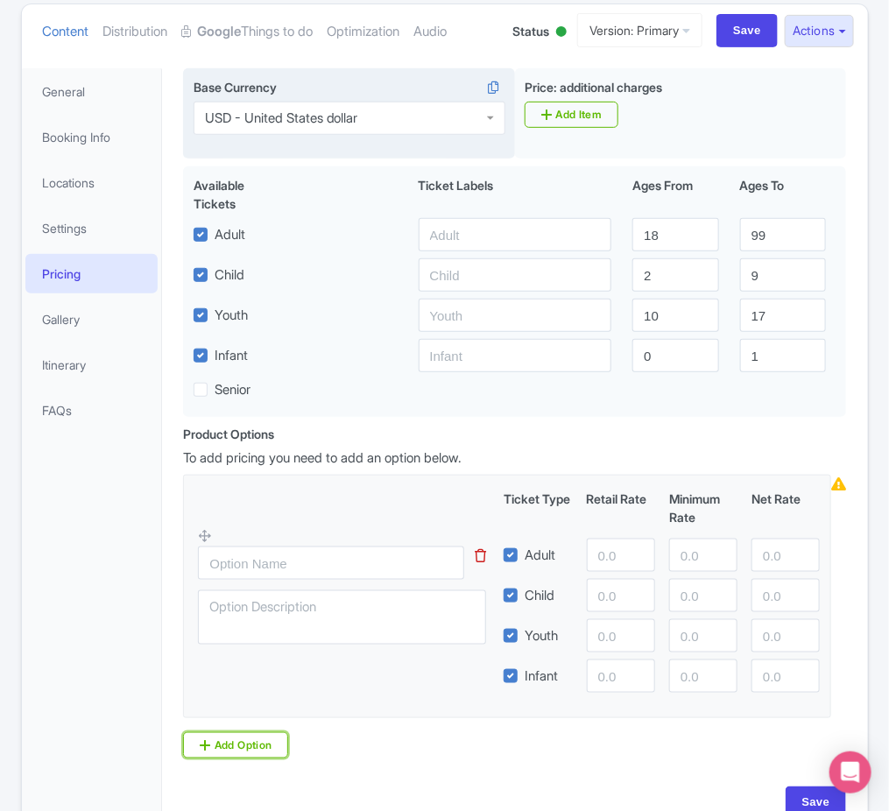
scroll to position [289, 0]
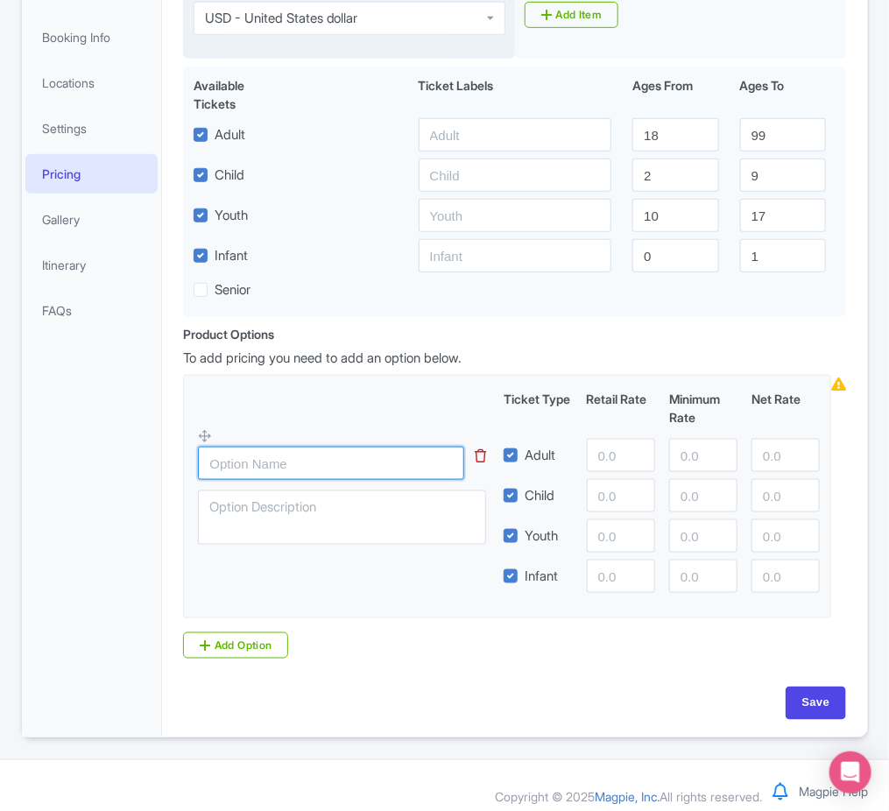
click at [358, 464] on input "text" at bounding box center [331, 463] width 266 height 33
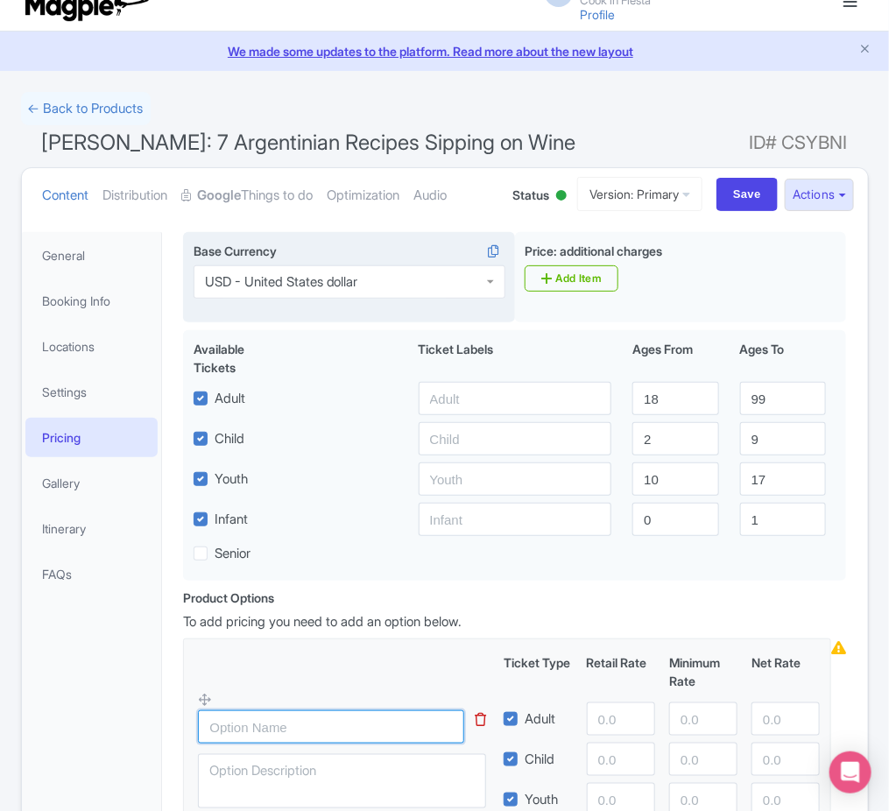
scroll to position [23, 0]
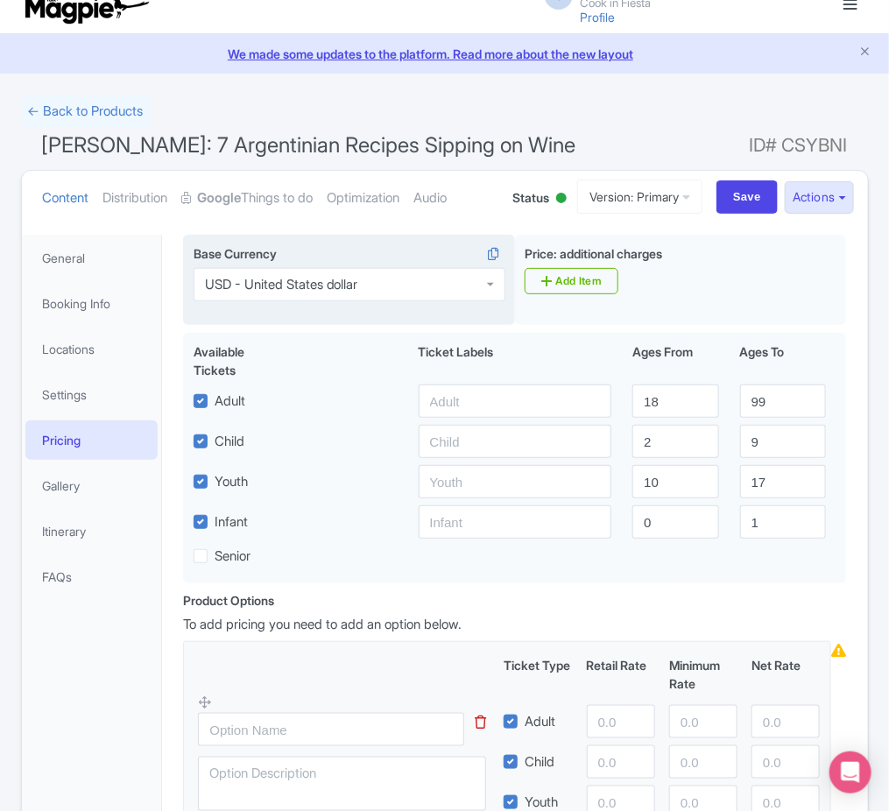
click at [79, 138] on span "[PERSON_NAME]: 7 Argentinian Recipes Sipping on Wine" at bounding box center [309, 144] width 534 height 25
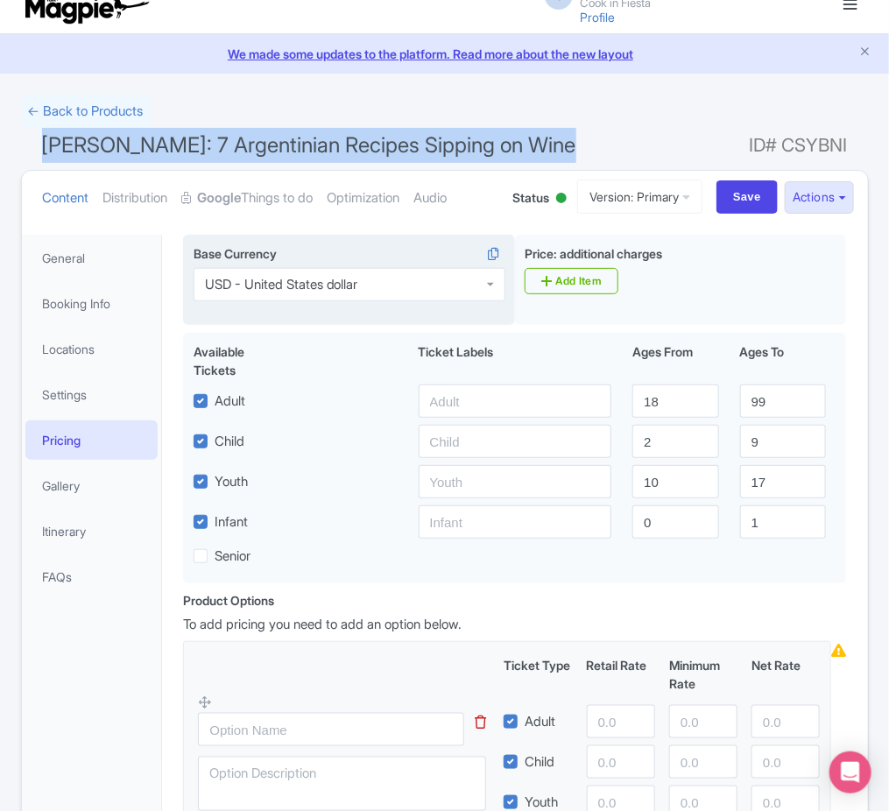
click at [79, 138] on span "[PERSON_NAME]: 7 Argentinian Recipes Sipping on Wine" at bounding box center [309, 144] width 534 height 25
copy h1 "[PERSON_NAME]: 7 Argentinian Recipes Sipping on Wine"
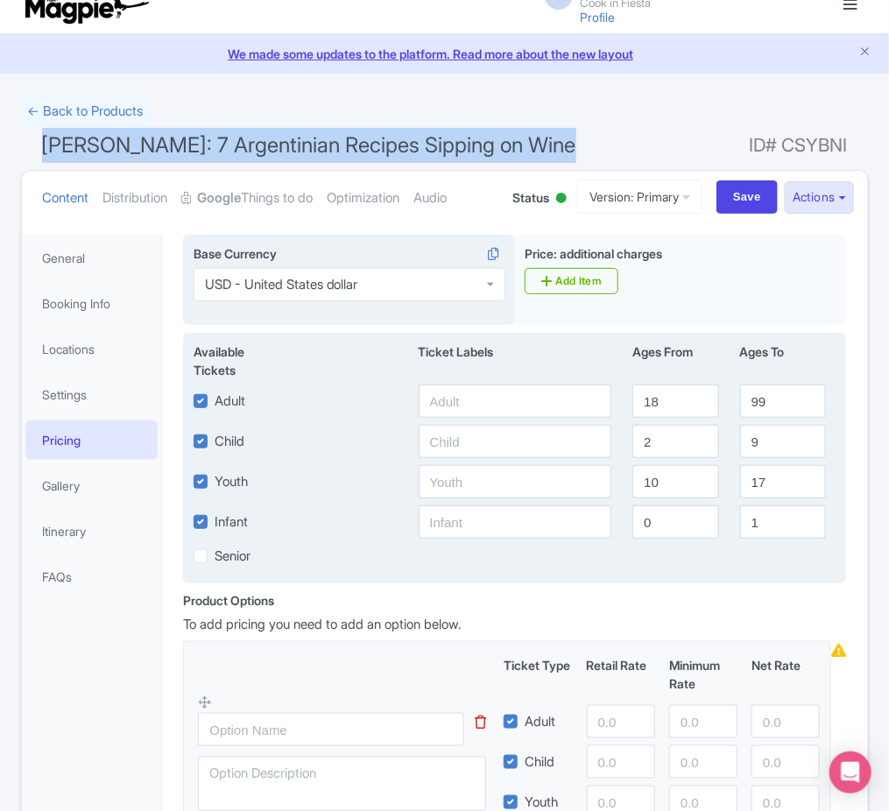
scroll to position [307, 0]
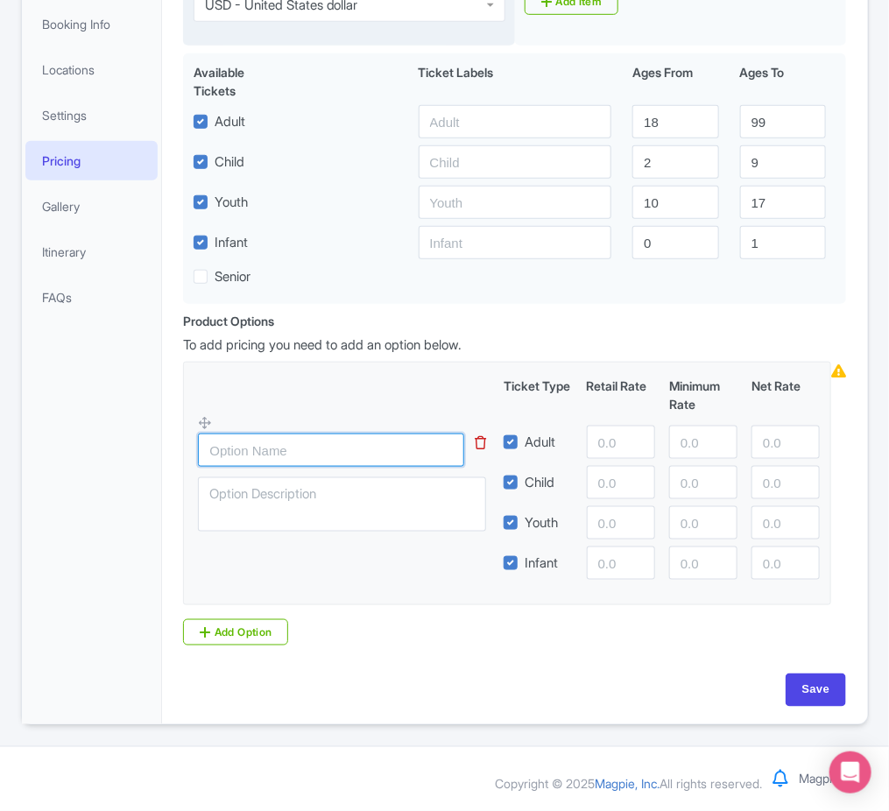
click at [353, 456] on input "text" at bounding box center [331, 450] width 266 height 33
paste input "[PERSON_NAME]: 7 Argentinian Recipes Sipping on Wine"
type input "[PERSON_NAME]: 7 Argentinian Recipes Sipping on Wine"
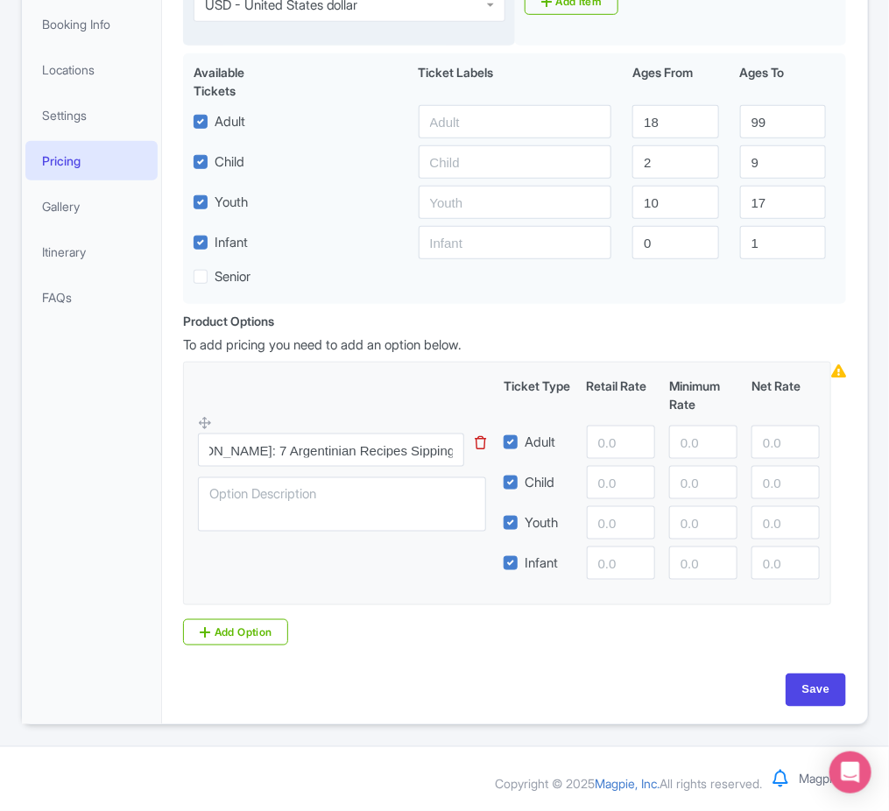
scroll to position [0, 0]
click at [676, 326] on div "Product Options i To add pricing you need to add an option below. [PERSON_NAME]…" at bounding box center [515, 479] width 684 height 335
click at [621, 442] on input "number" at bounding box center [621, 442] width 68 height 33
type input "95"
click at [628, 520] on input "number" at bounding box center [621, 522] width 68 height 33
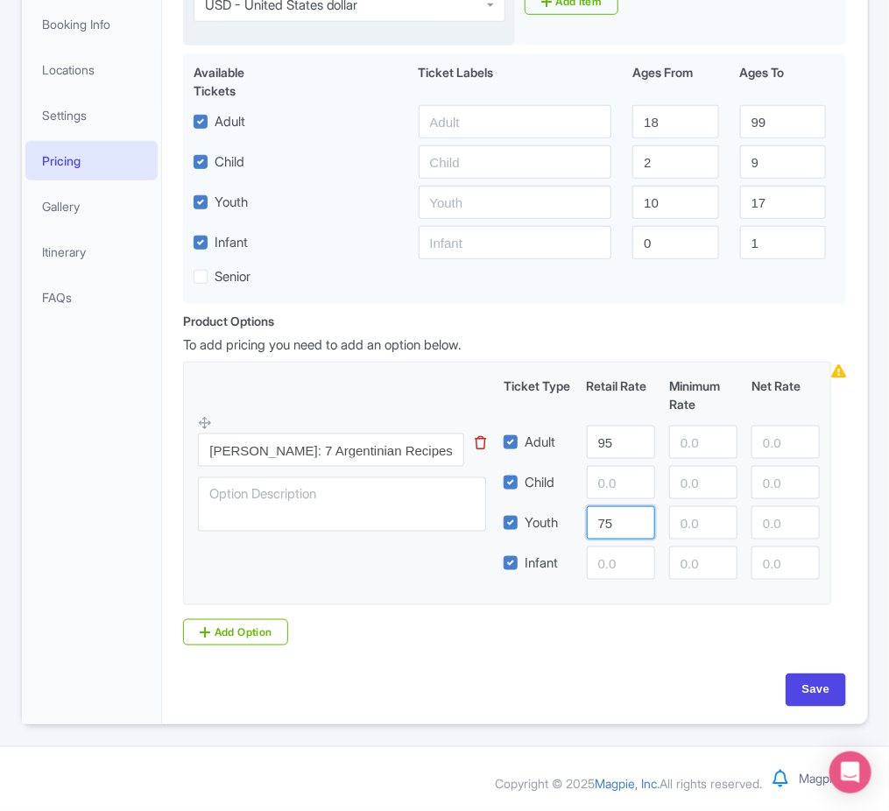
type input "75"
click at [671, 621] on div "Product Options i To add pricing you need to add an option below. [PERSON_NAME]…" at bounding box center [515, 479] width 684 height 335
click at [625, 487] on input "number" at bounding box center [621, 482] width 68 height 33
type input "75"
click at [599, 565] on input "number" at bounding box center [621, 563] width 68 height 33
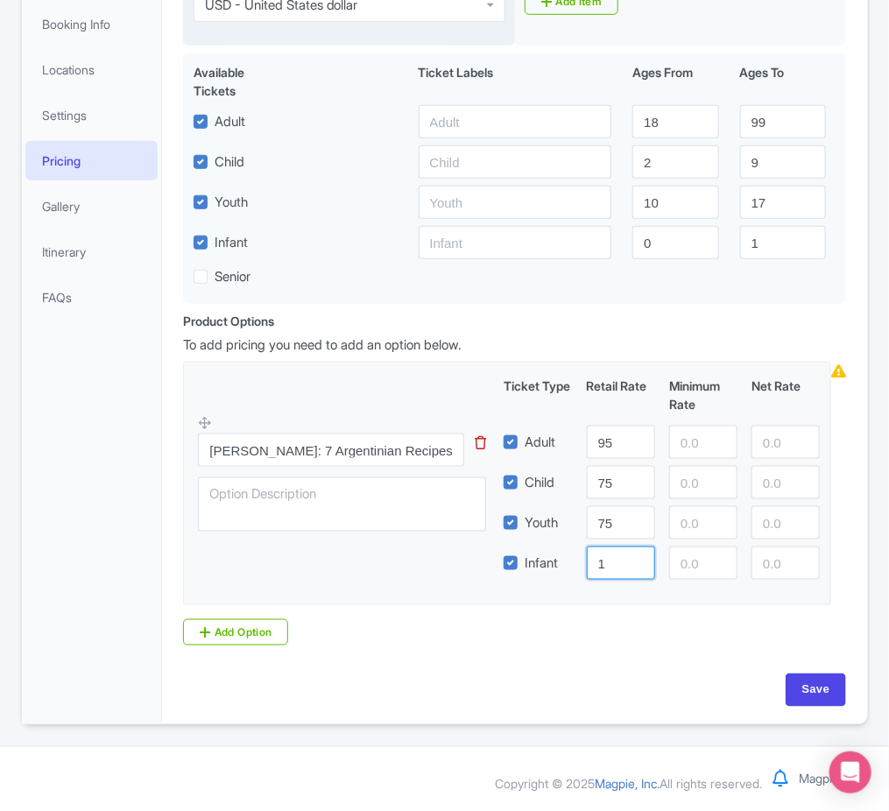
type input "1"
click at [646, 635] on div "Product Options i To add pricing you need to add an option below. [PERSON_NAME]…" at bounding box center [515, 479] width 684 height 335
click at [817, 674] on input "Save" at bounding box center [816, 690] width 61 height 33
type input "Update Product"
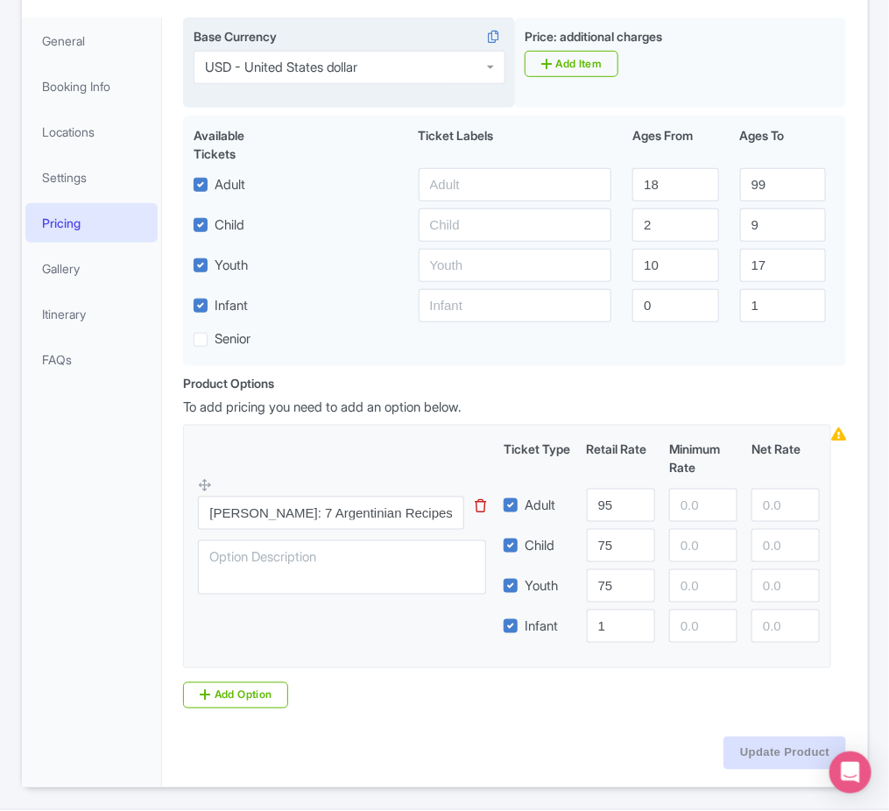
scroll to position [373, 0]
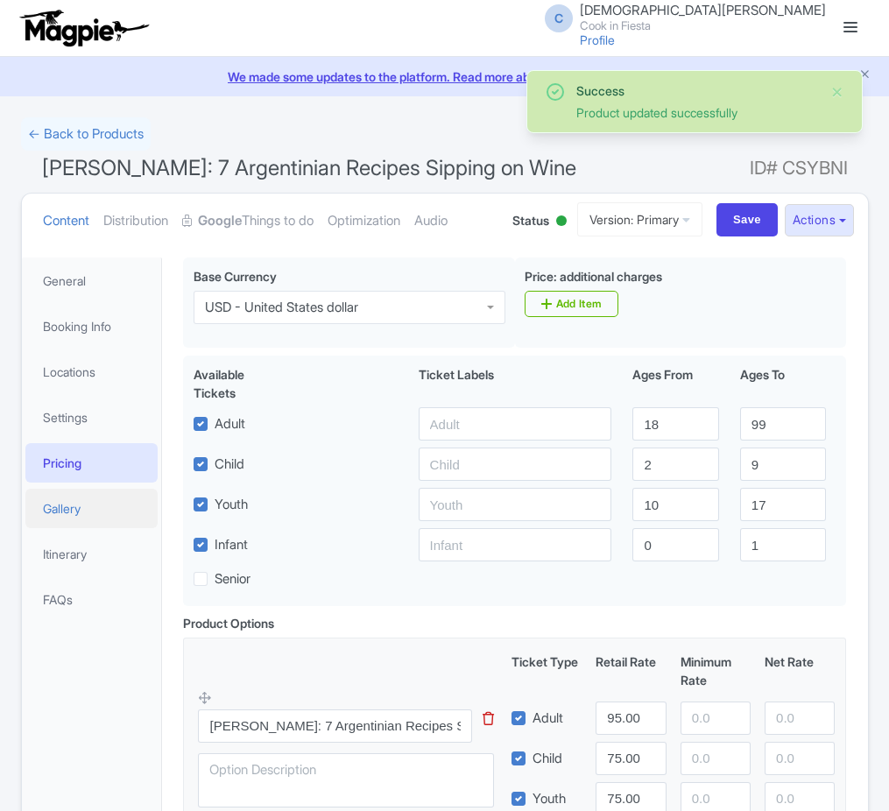
scroll to position [257, 0]
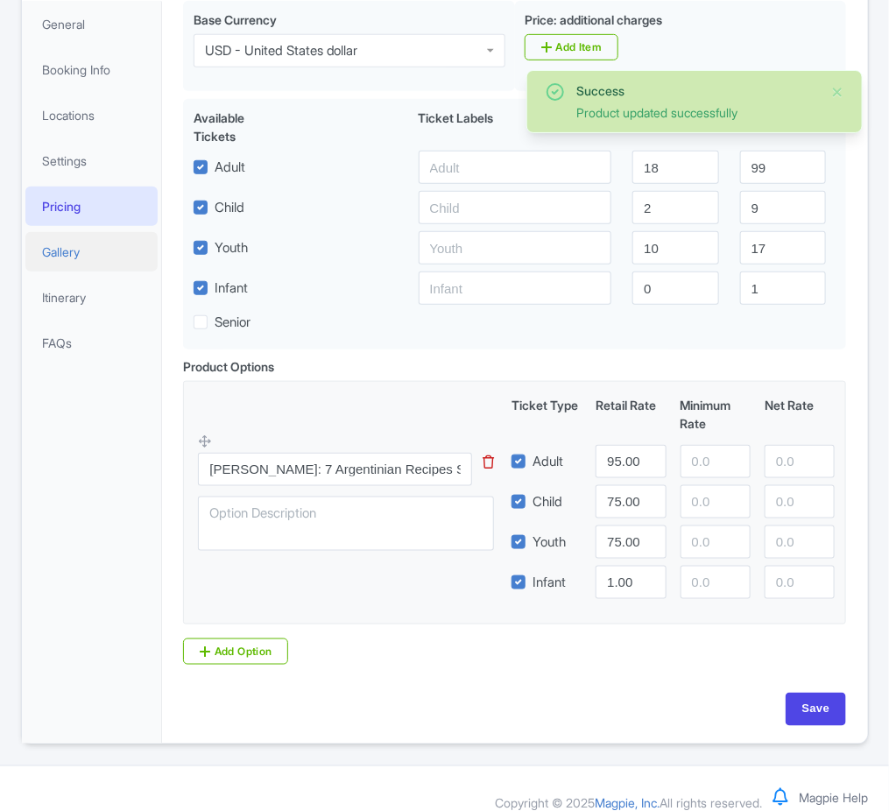
click at [53, 239] on link "Gallery" at bounding box center [91, 251] width 133 height 39
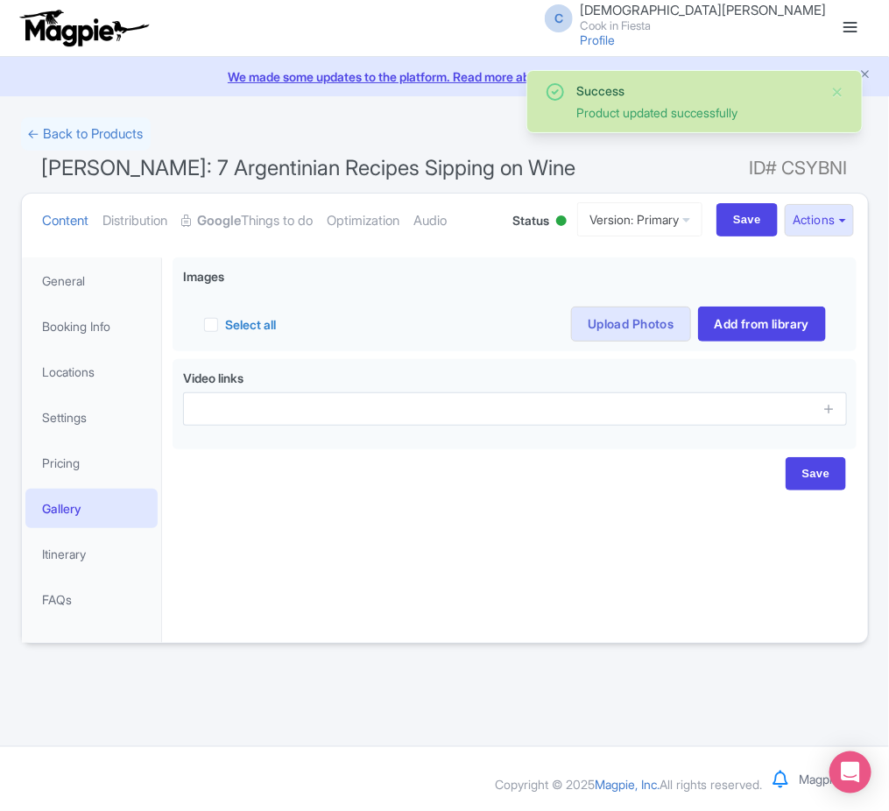
scroll to position [0, 0]
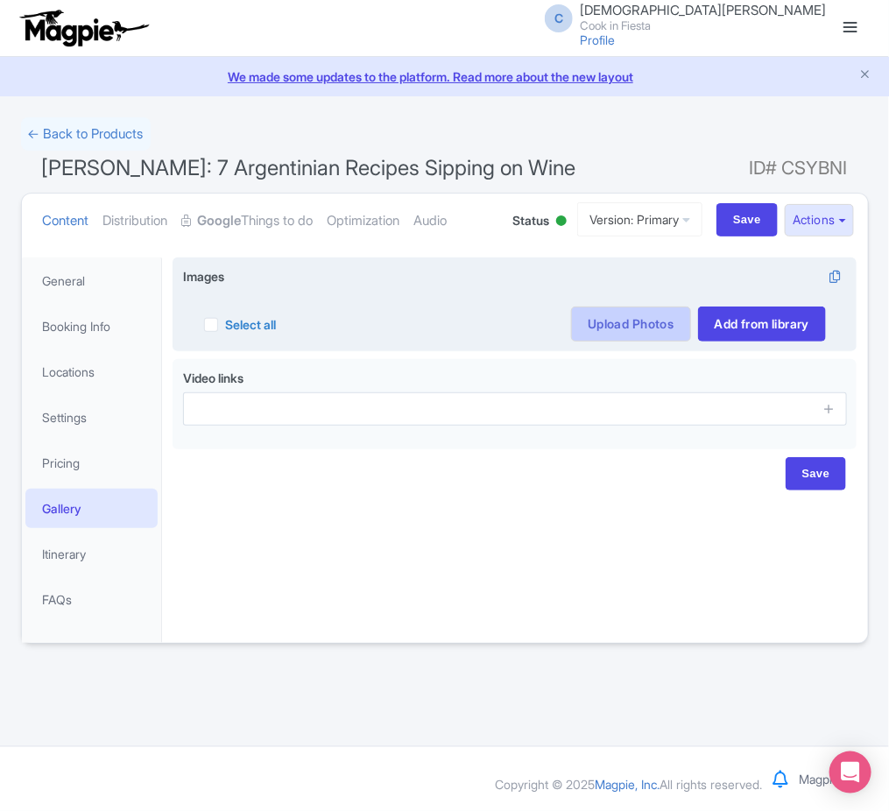
click at [638, 335] on link "Upload Photos" at bounding box center [630, 324] width 119 height 35
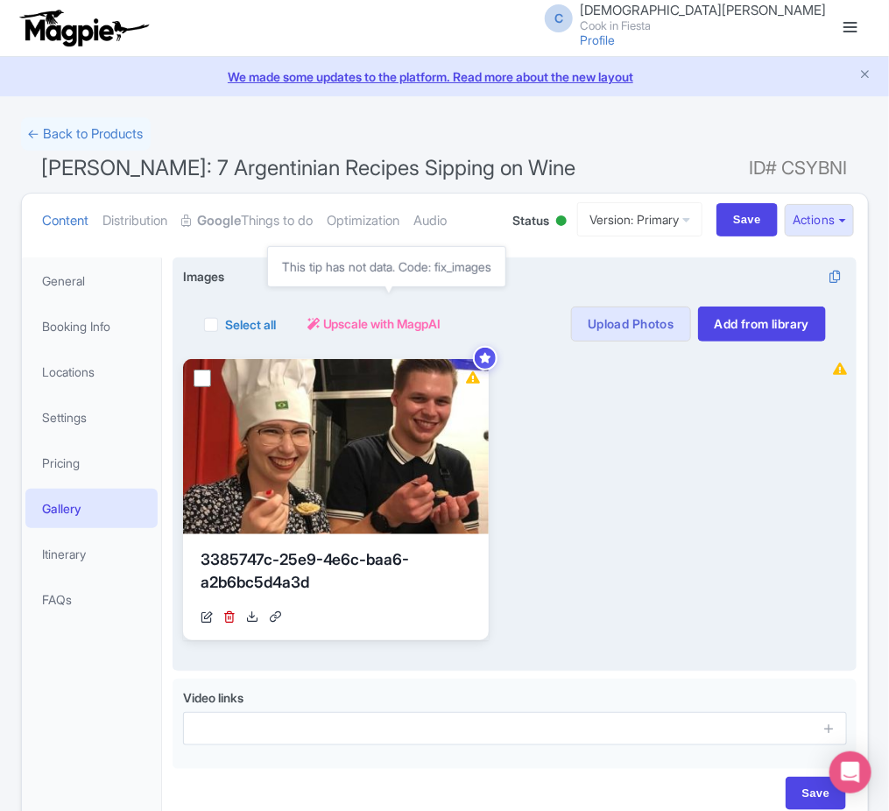
click at [376, 329] on span "Upscale with MagpAI" at bounding box center [382, 323] width 118 height 18
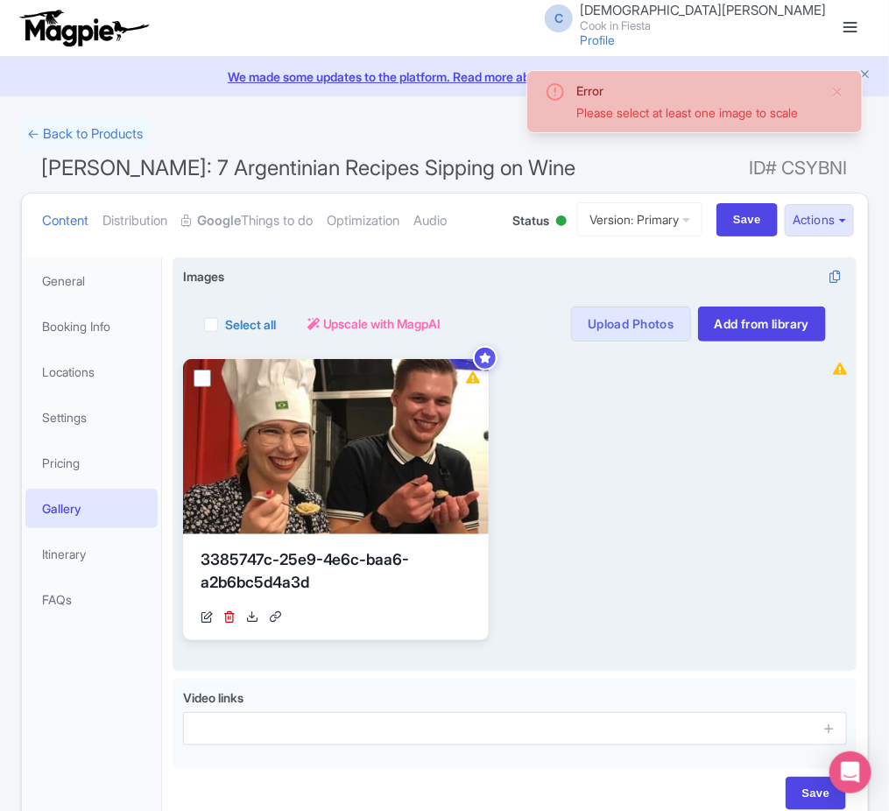
drag, startPoint x: 243, startPoint y: 321, endPoint x: 342, endPoint y: 320, distance: 99.0
click at [244, 320] on label "Select all" at bounding box center [250, 324] width 51 height 18
click at [237, 320] on input "Select all" at bounding box center [230, 319] width 11 height 11
checkbox input "true"
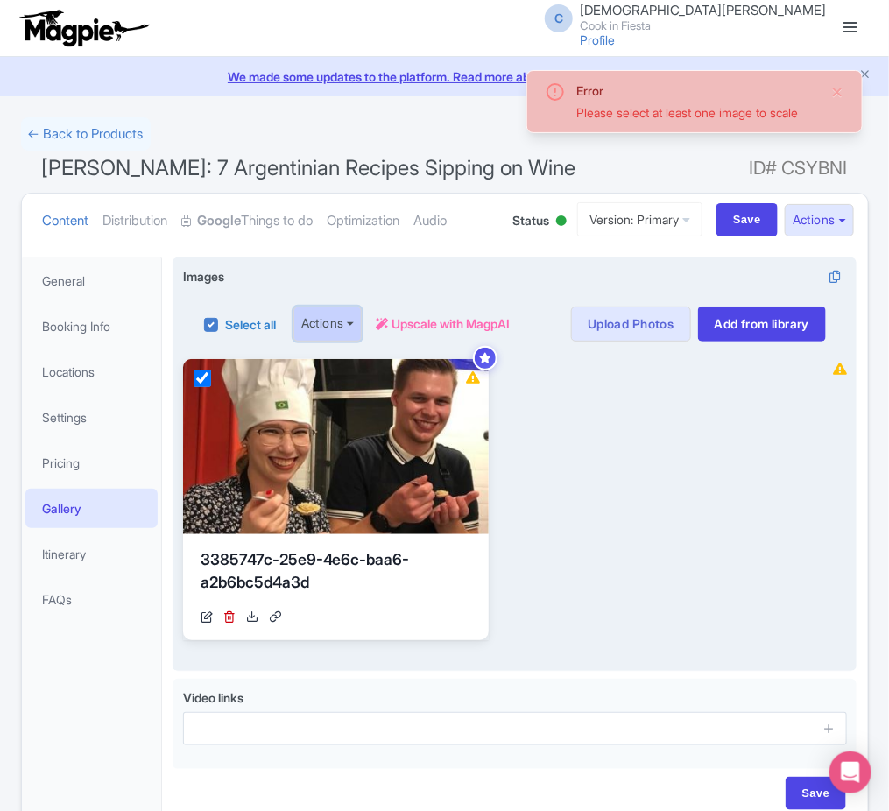
click at [359, 324] on button "Actions" at bounding box center [327, 324] width 69 height 35
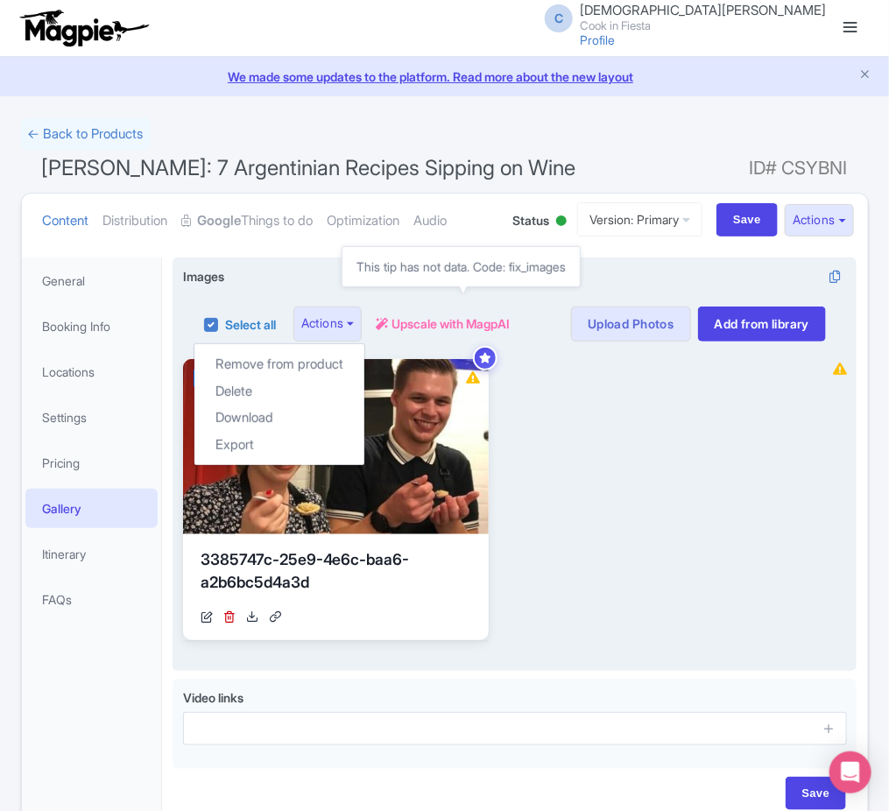
click at [419, 328] on span "Upscale with MagpAI" at bounding box center [451, 323] width 118 height 18
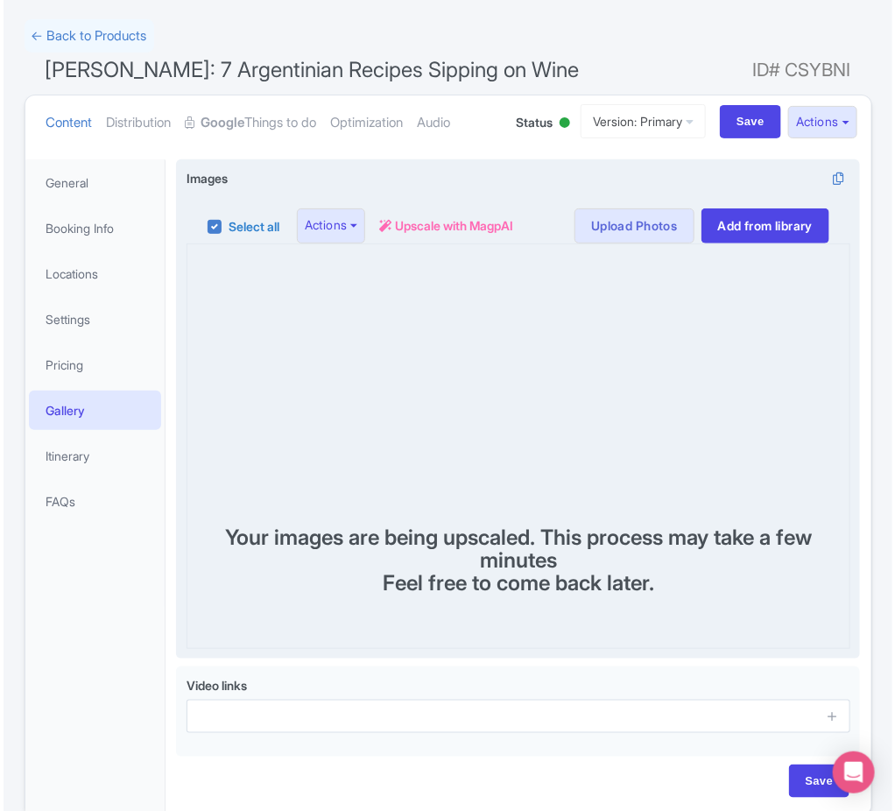
scroll to position [75, 0]
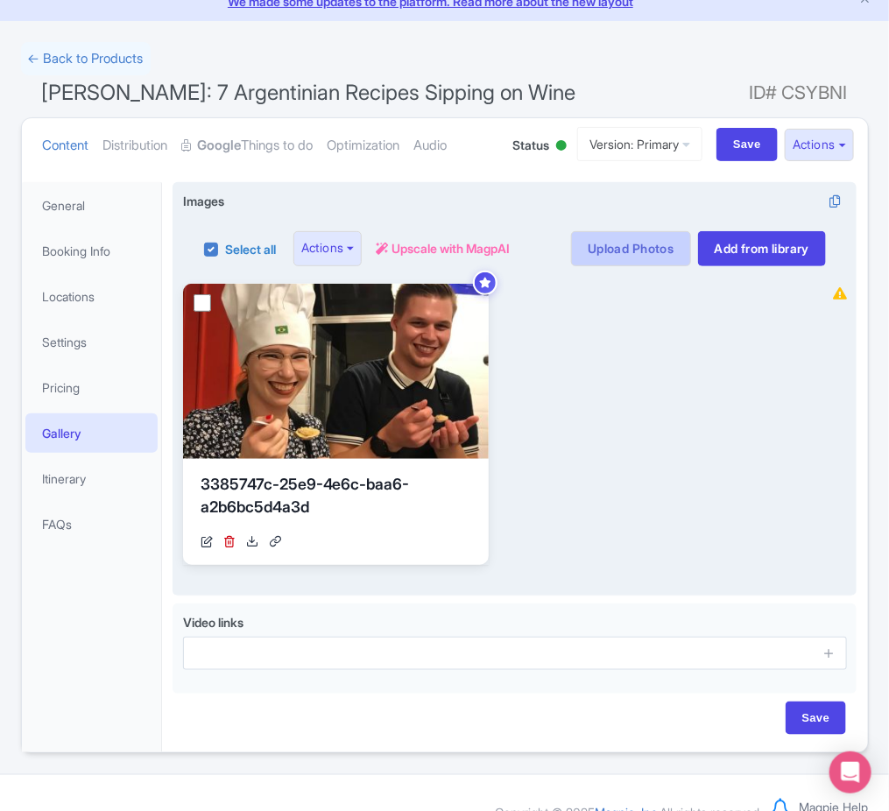
click at [651, 237] on link "Upload Photos" at bounding box center [630, 248] width 119 height 35
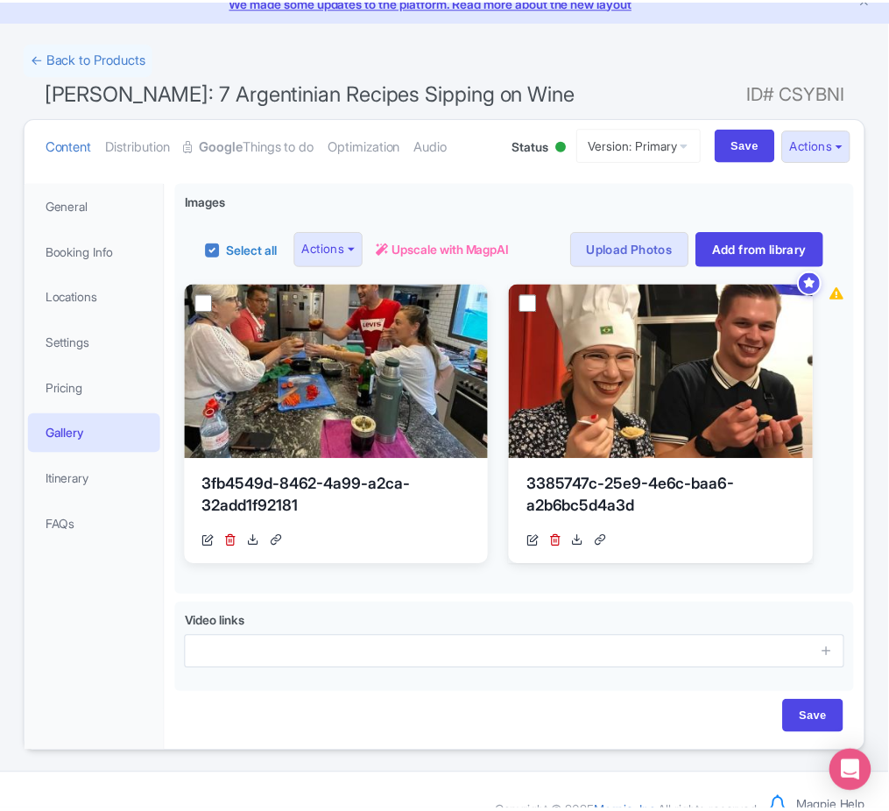
scroll to position [105, 0]
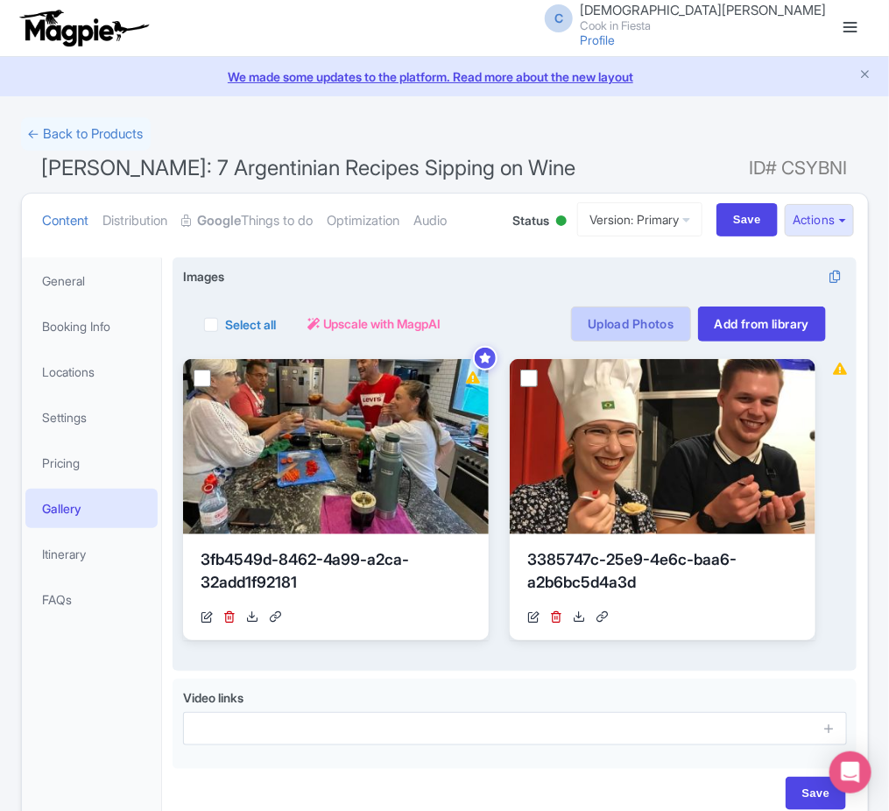
click at [607, 314] on link "Upload Photos" at bounding box center [630, 324] width 119 height 35
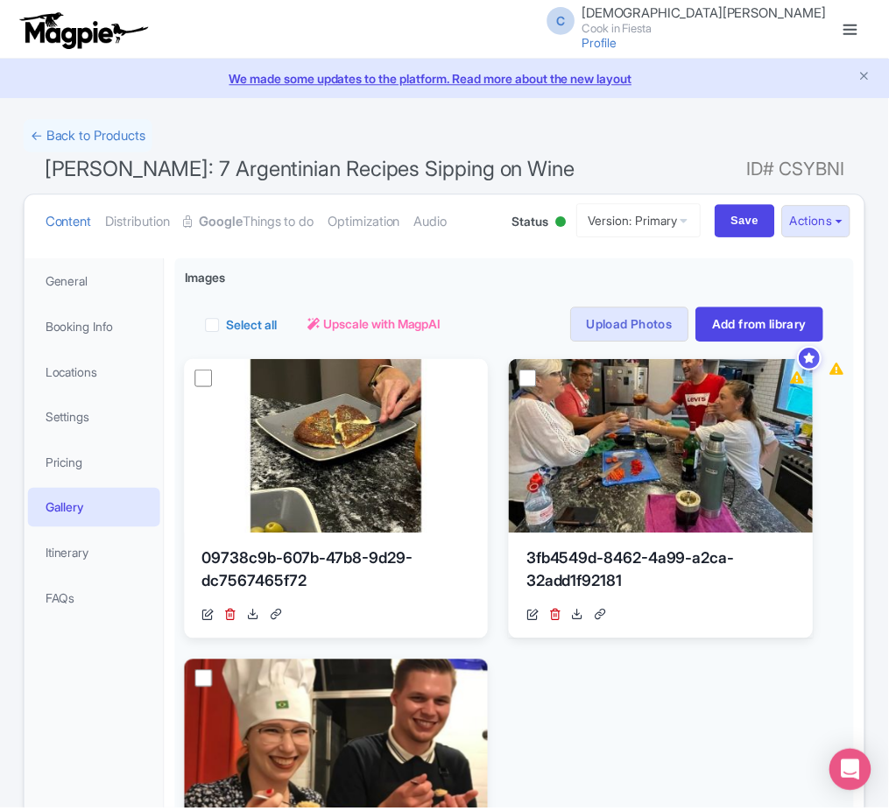
scroll to position [257, 0]
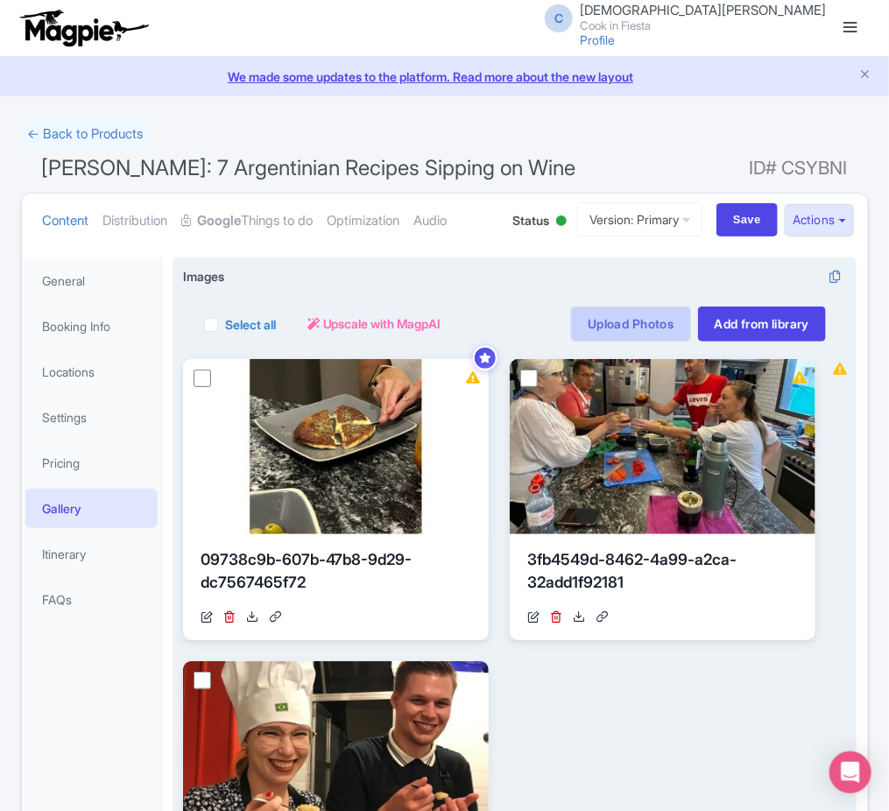
click at [595, 321] on link "Upload Photos" at bounding box center [630, 324] width 119 height 35
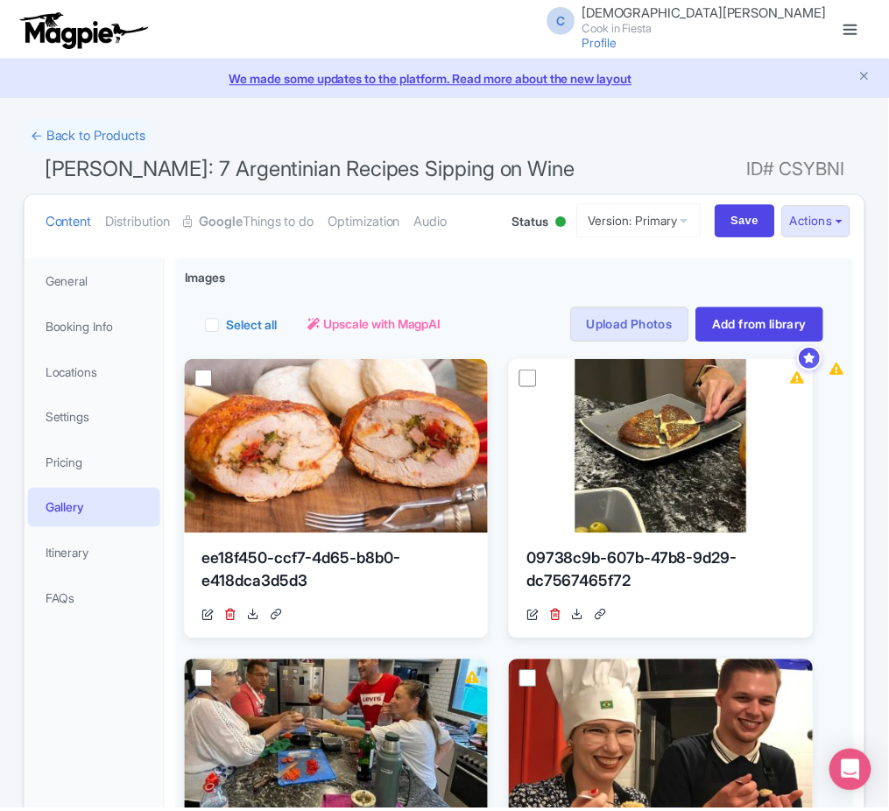
scroll to position [257, 0]
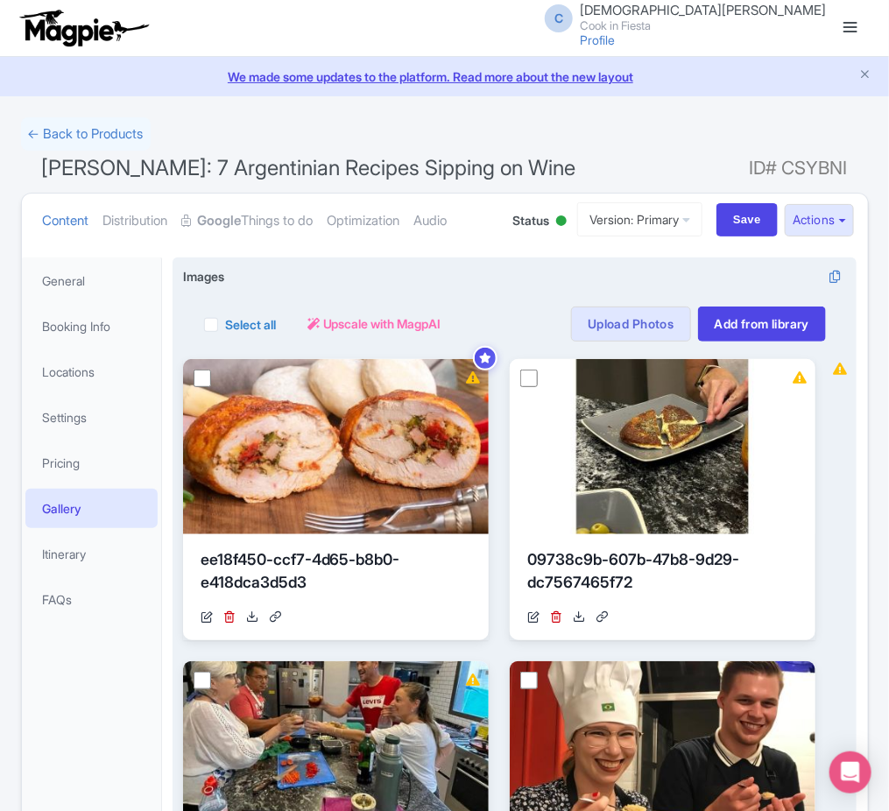
click at [267, 323] on label "Select all" at bounding box center [250, 324] width 51 height 18
click at [237, 323] on input "Select all" at bounding box center [230, 319] width 11 height 11
checkbox input "true"
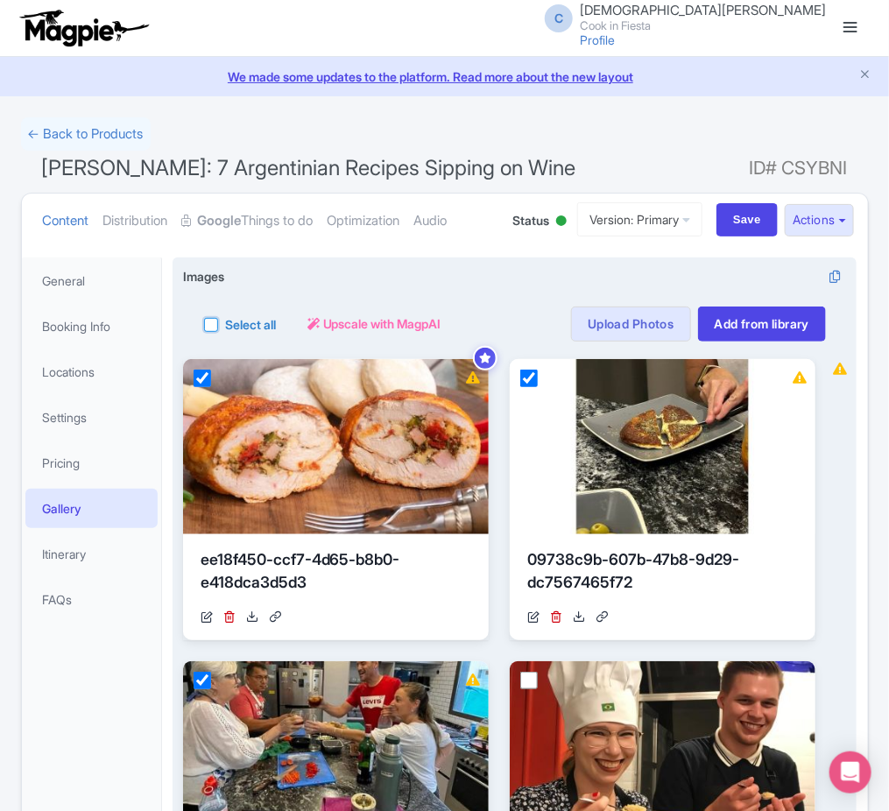
checkbox input "true"
click at [353, 321] on button "Actions" at bounding box center [327, 324] width 69 height 35
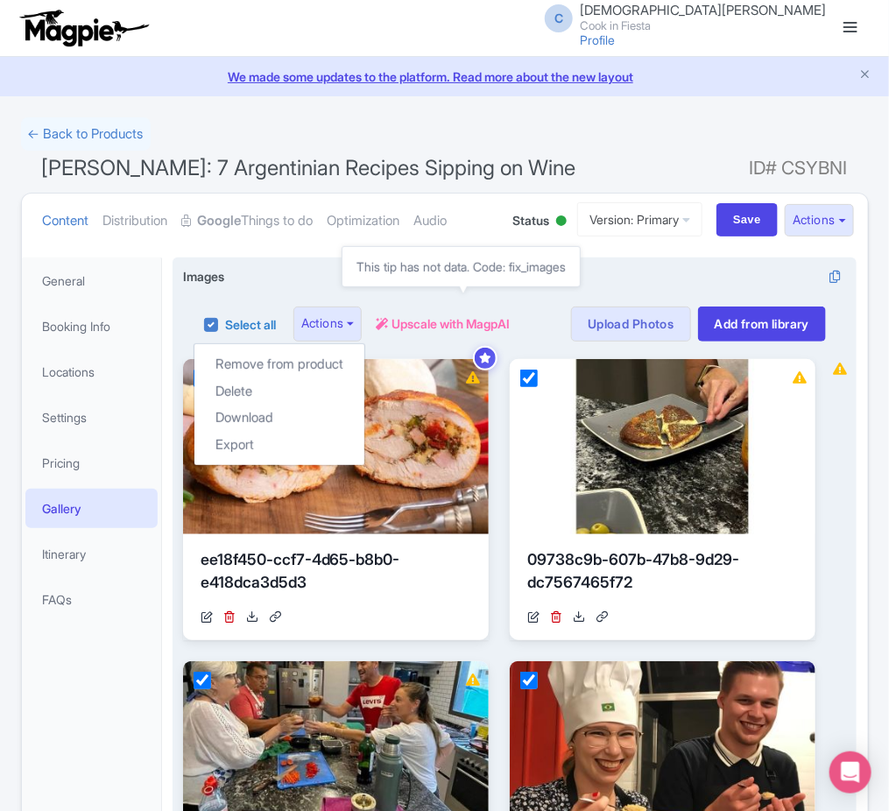
click at [413, 328] on span "Upscale with MagpAI" at bounding box center [451, 323] width 118 height 18
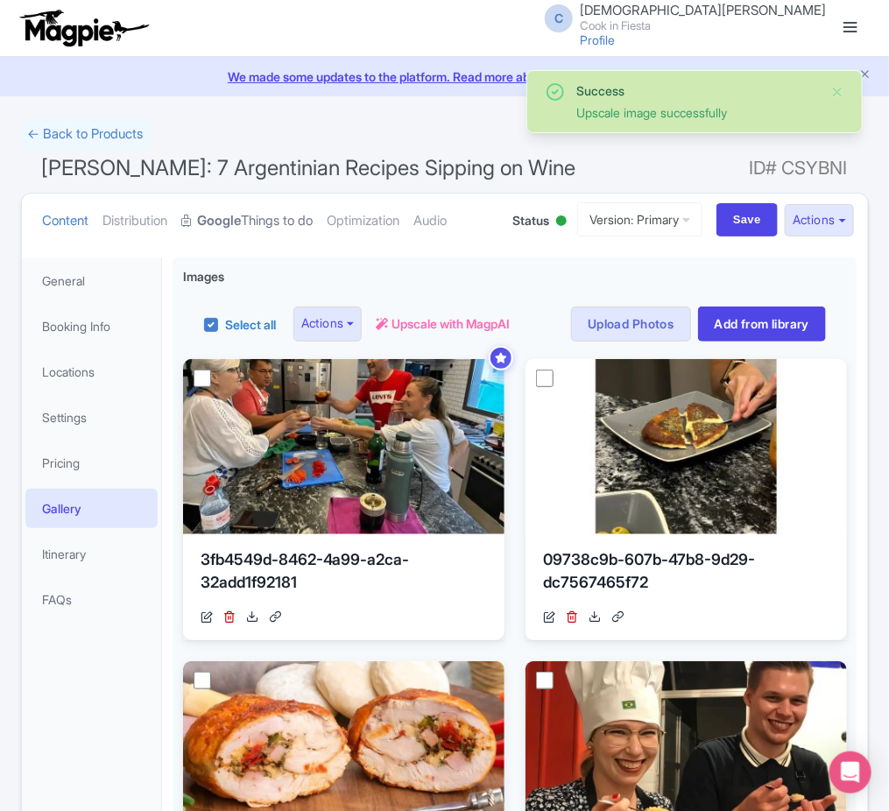
click at [249, 201] on link "Google Things to do" at bounding box center [247, 221] width 131 height 55
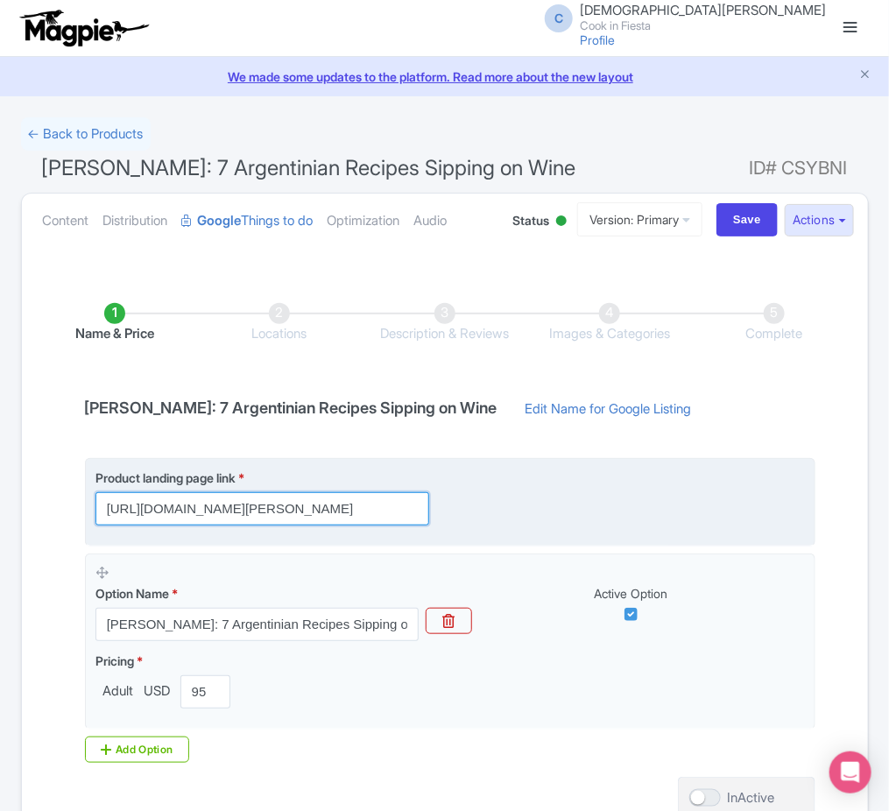
click at [367, 517] on input "[URL][DOMAIN_NAME][PERSON_NAME]" at bounding box center [262, 508] width 334 height 33
paste input "?trackingCode="
drag, startPoint x: 391, startPoint y: 511, endPoint x: 557, endPoint y: 496, distance: 167.1
click at [557, 496] on div "Product landing page link * https://cookinfiesta.com/mendoza-cook/?trackingCode=" at bounding box center [450, 497] width 710 height 57
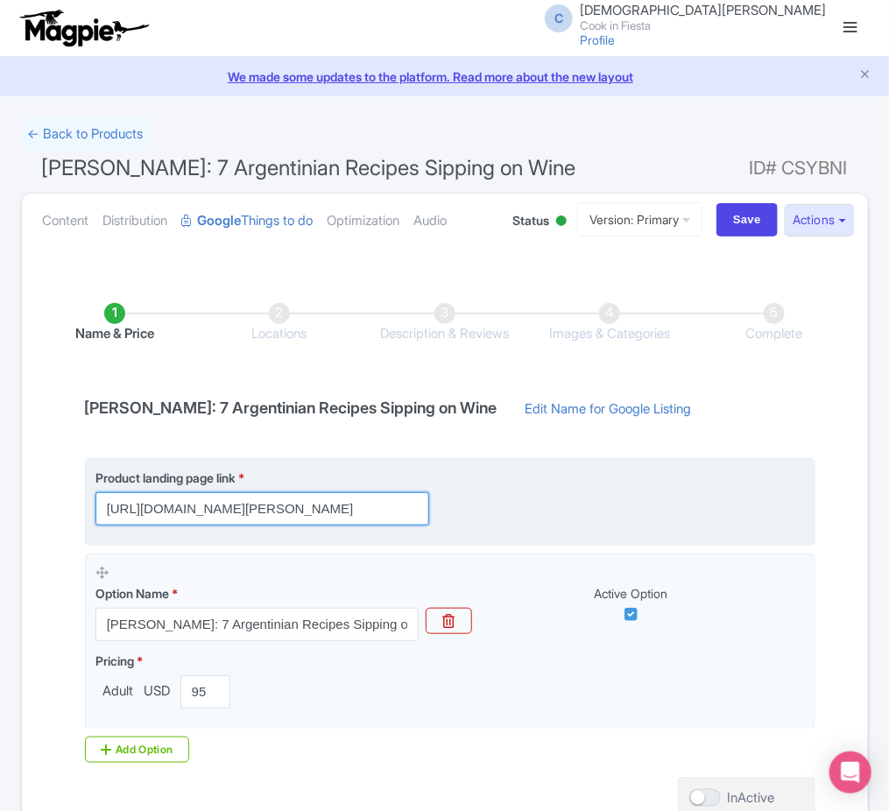
click at [415, 509] on input "https://cookinfiesta.com/mendoza-cook/?trackingCode=" at bounding box center [262, 508] width 334 height 33
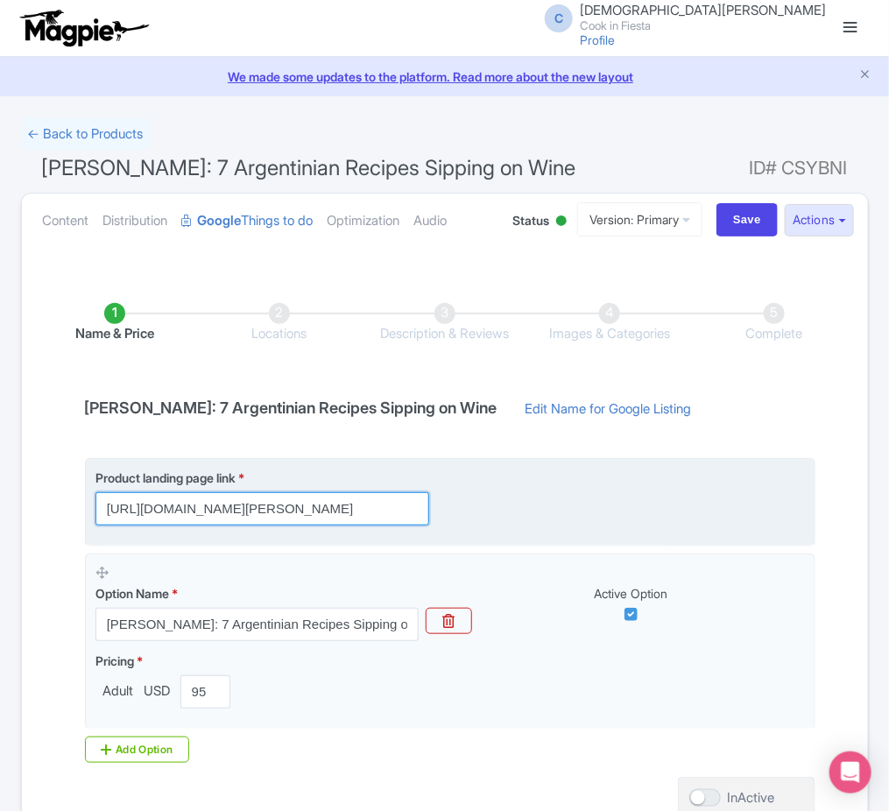
click at [415, 509] on input "https://cookinfiesta.com/mendoza-cook/?trackingCode=" at bounding box center [262, 508] width 334 height 33
click at [406, 509] on input "https://cookinfiesta.com/mendoza-cook/?trackingCode=" at bounding box center [262, 508] width 334 height 33
paste input "1b513845376847cab6ee3d12de535d21"
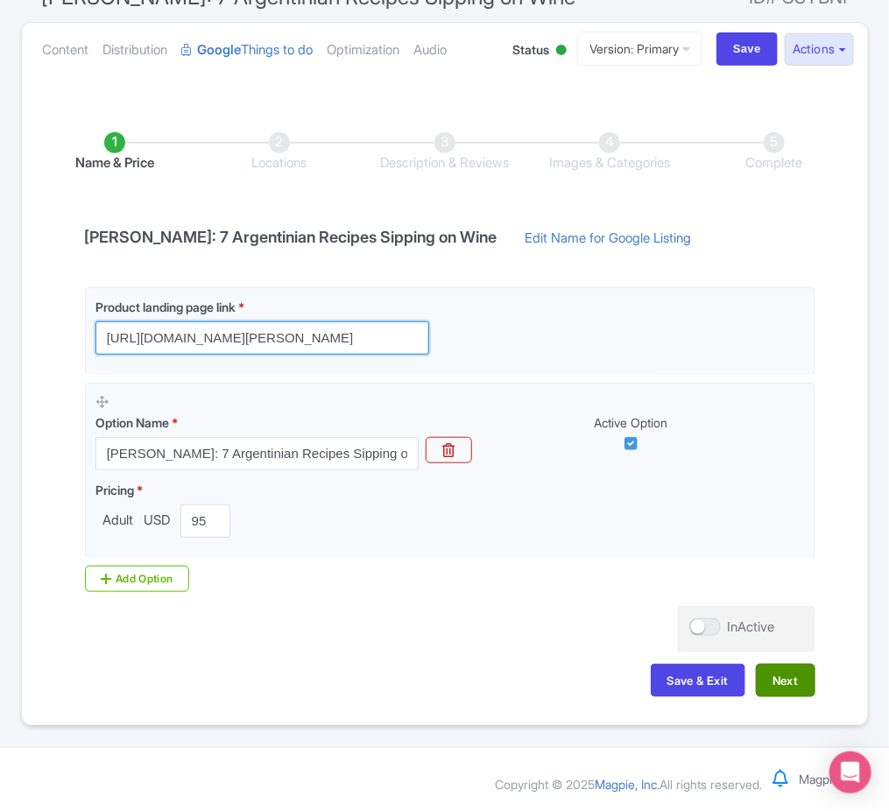
type input "https://cookinfiesta.com/mendoza-cook/?trackingCode=1b513845376847cab6ee3d12de5…"
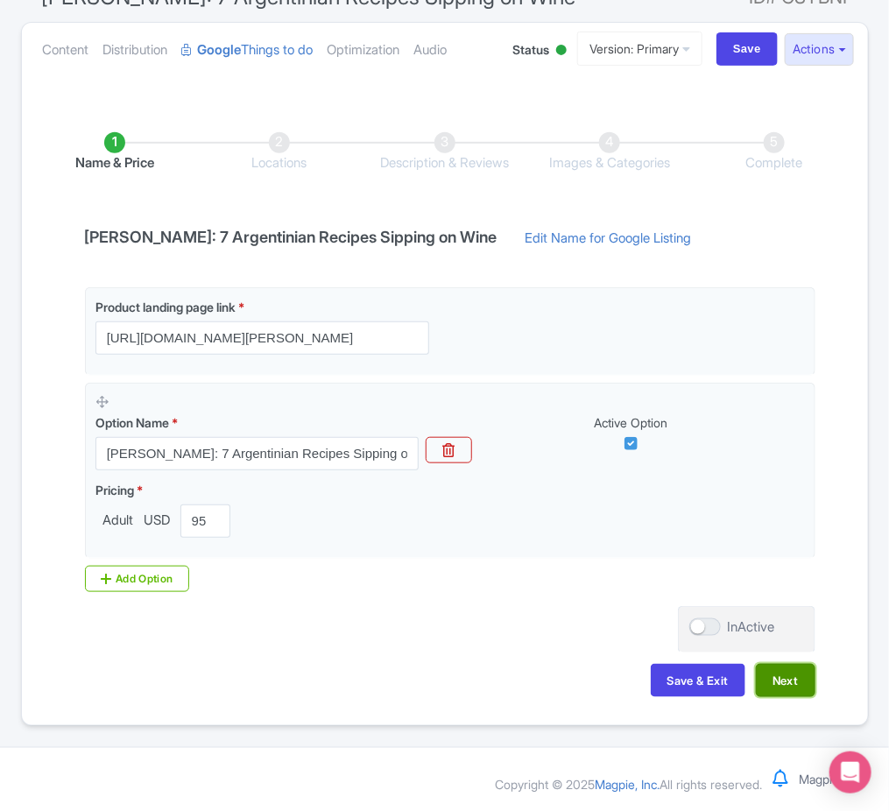
click at [768, 674] on button "Next" at bounding box center [786, 680] width 60 height 33
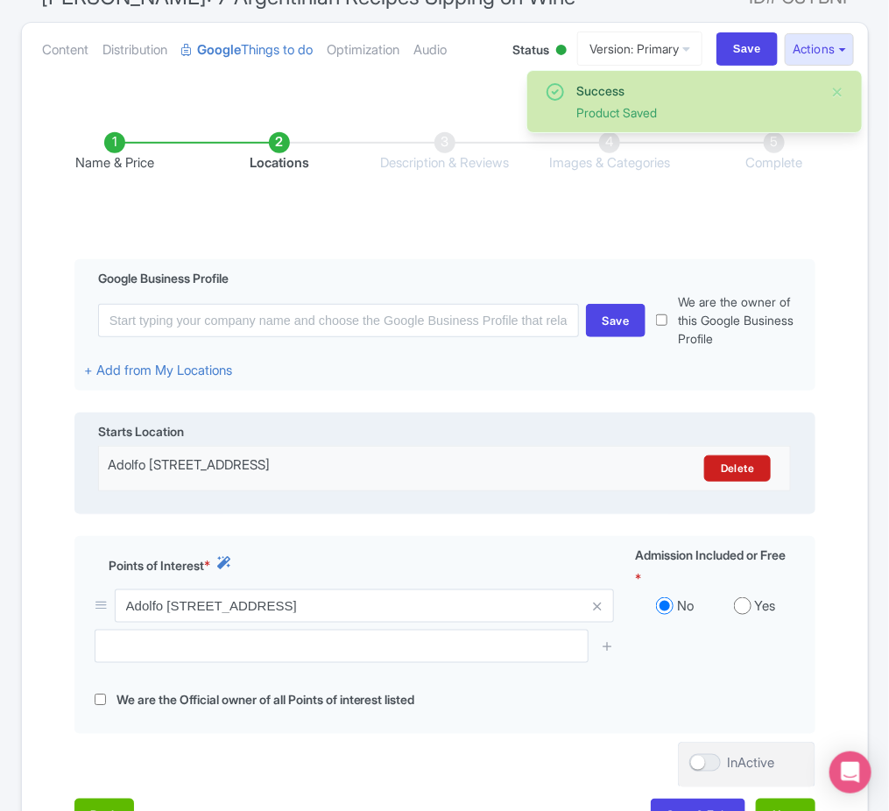
click at [453, 463] on div "Adolfo Calle 36, M5501 BQV, Mendoza, Argentina" at bounding box center [360, 468] width 505 height 26
copy div "Adolfo Calle 36, M5501 BQV, Mendoza, Argentina Delete"
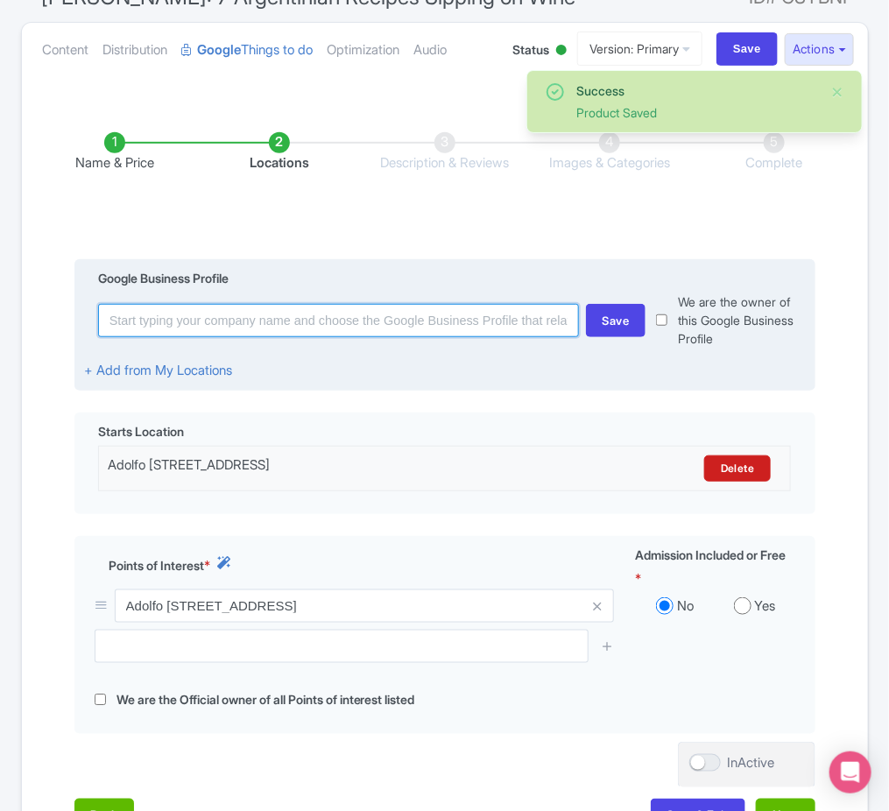
click at [542, 321] on input at bounding box center [338, 320] width 481 height 33
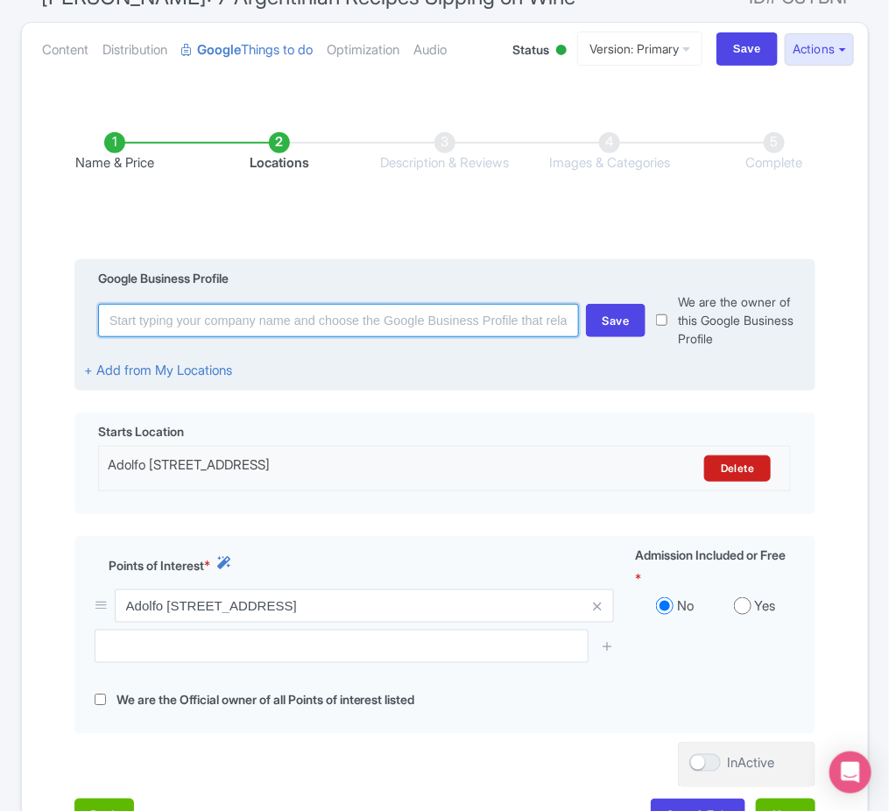
paste input "Adolfo Calle 36, M5501 BQV, Mendoza, Argentina"
type input "Adolfo Calle 36, M5501 BQV, Mendoza, Argentina"
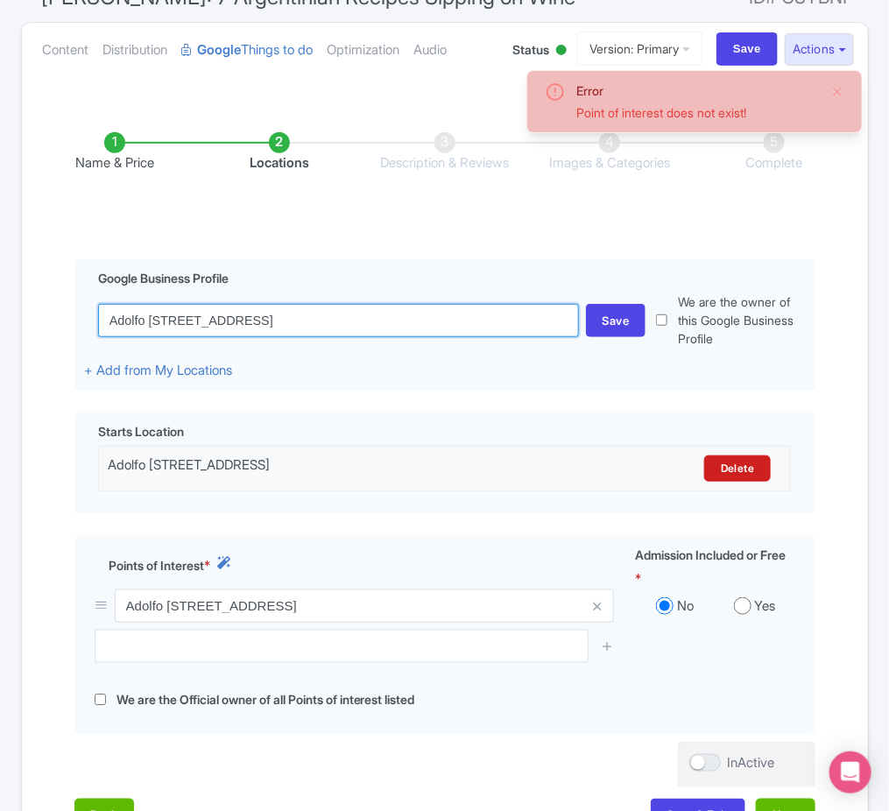
drag, startPoint x: 542, startPoint y: 321, endPoint x: -2, endPoint y: 364, distance: 545.7
click at [0, 364] on html "C CRISTIANO NOGUEIRA Cook in Fiesta Profile Users Settings Sign out Dashboard C…" at bounding box center [444, 234] width 889 height 811
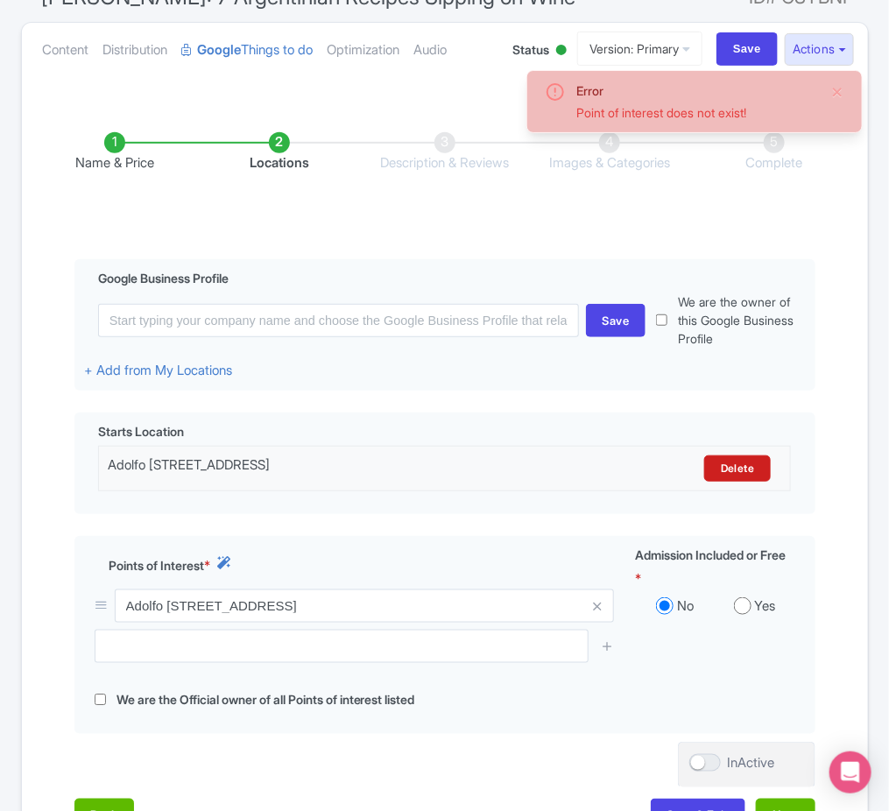
click at [33, 415] on div "Name & Price Locations Description & Reviews Images & Categories Complete Edit …" at bounding box center [444, 473] width 825 height 753
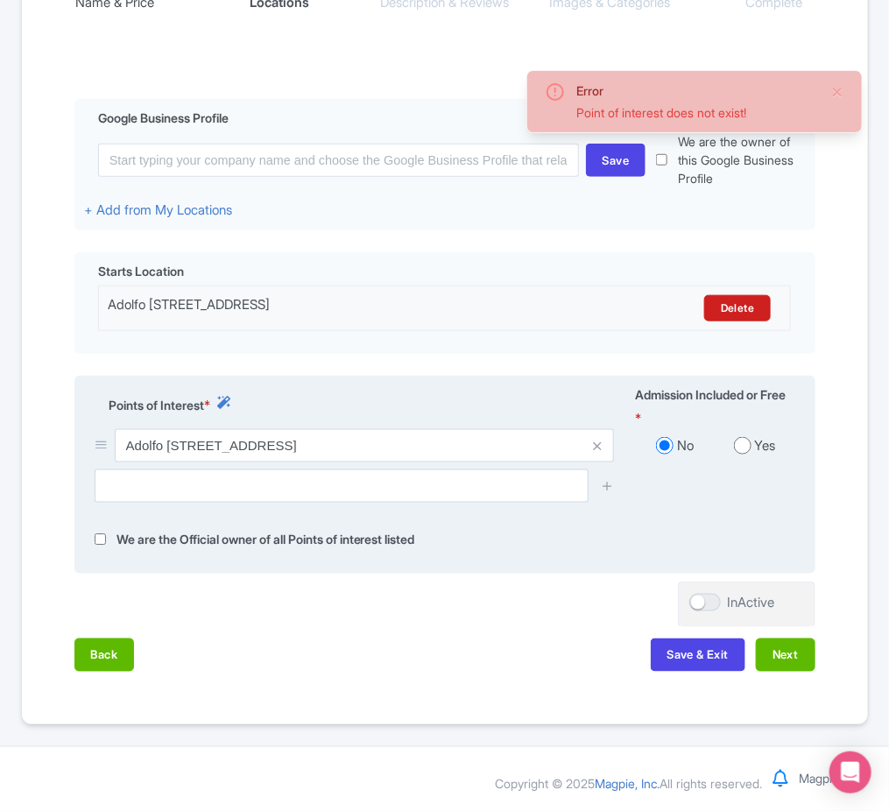
click at [764, 450] on label "Yes" at bounding box center [765, 446] width 21 height 20
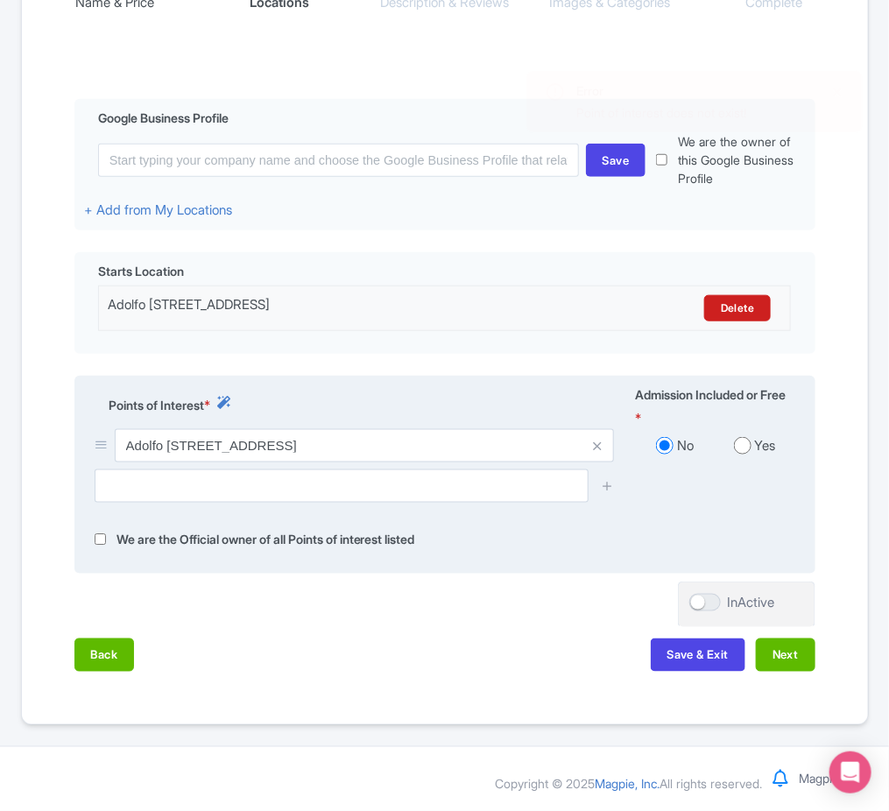
click at [748, 448] on input "radio" at bounding box center [743, 446] width 18 height 18
radio input "true"
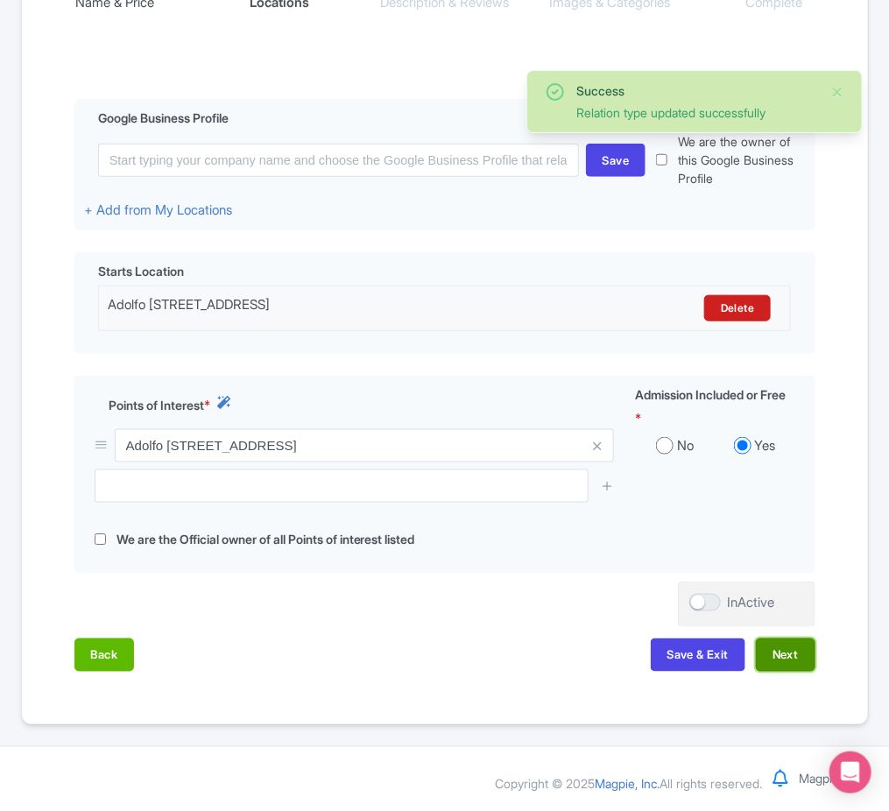
click at [790, 655] on button "Next" at bounding box center [786, 655] width 60 height 33
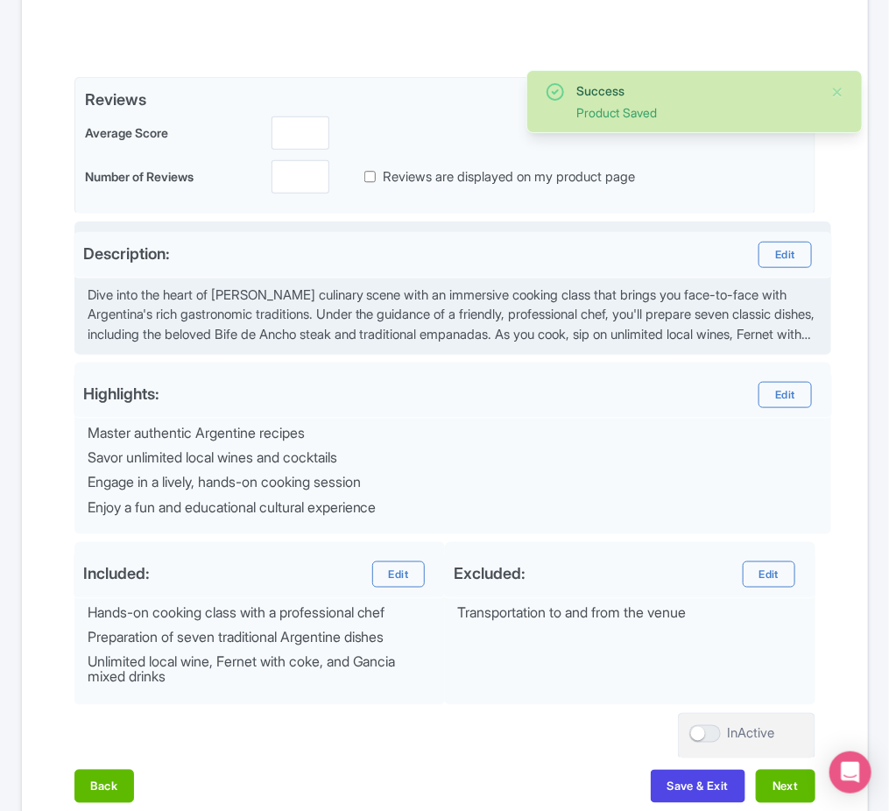
scroll to position [0, 0]
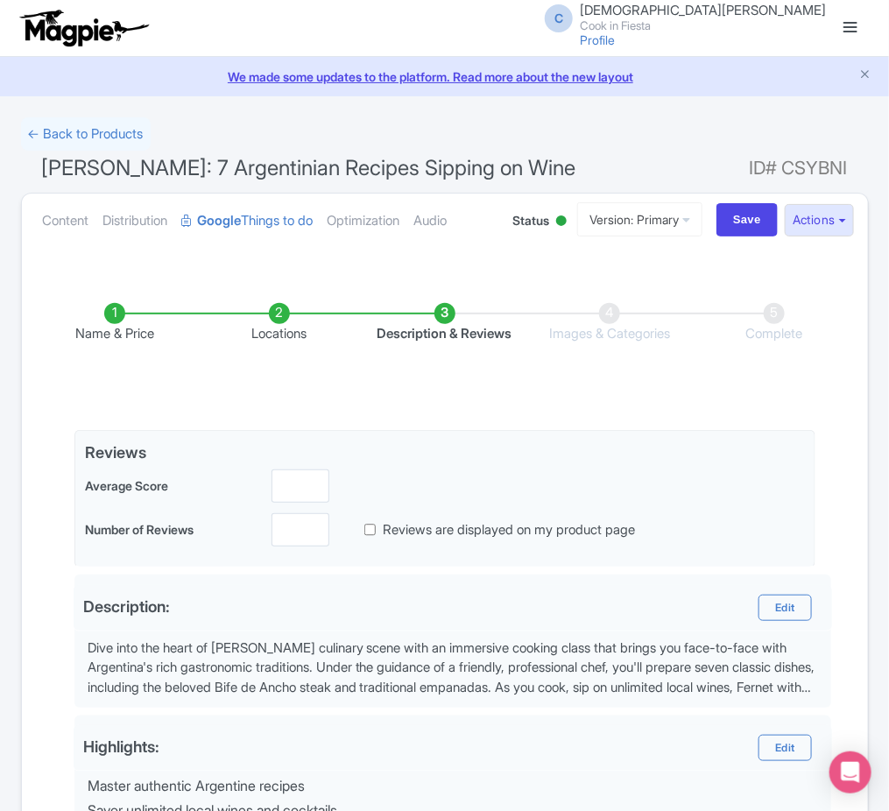
click at [441, 312] on li "Description & Reviews" at bounding box center [444, 323] width 165 height 41
click at [286, 321] on li "Locations" at bounding box center [279, 323] width 165 height 41
click at [272, 328] on li "Locations" at bounding box center [279, 323] width 165 height 41
click at [449, 322] on li "Description & Reviews" at bounding box center [444, 323] width 165 height 41
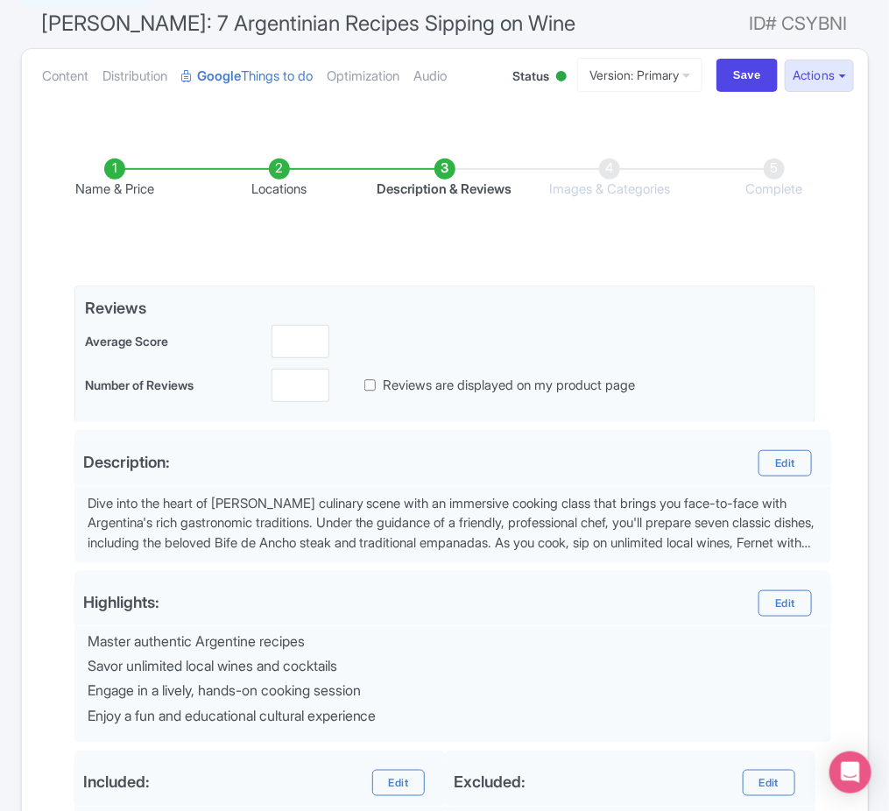
click at [121, 173] on li "Name & Price" at bounding box center [114, 179] width 165 height 41
click at [265, 167] on li "Locations" at bounding box center [279, 179] width 165 height 41
click at [282, 169] on li "Locations" at bounding box center [279, 179] width 165 height 41
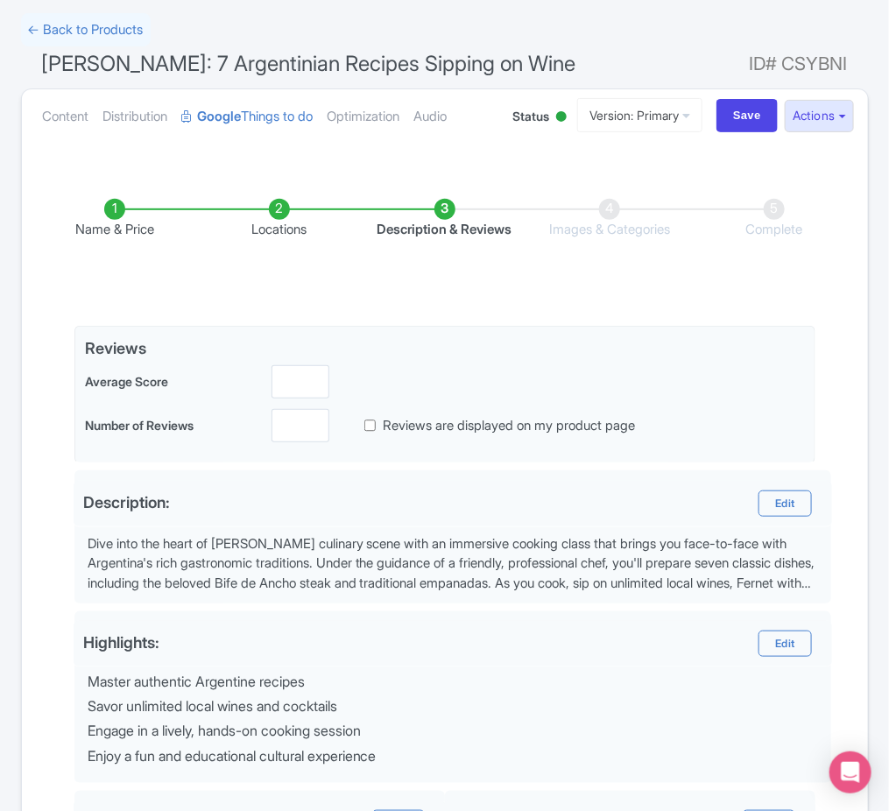
scroll to position [102, 0]
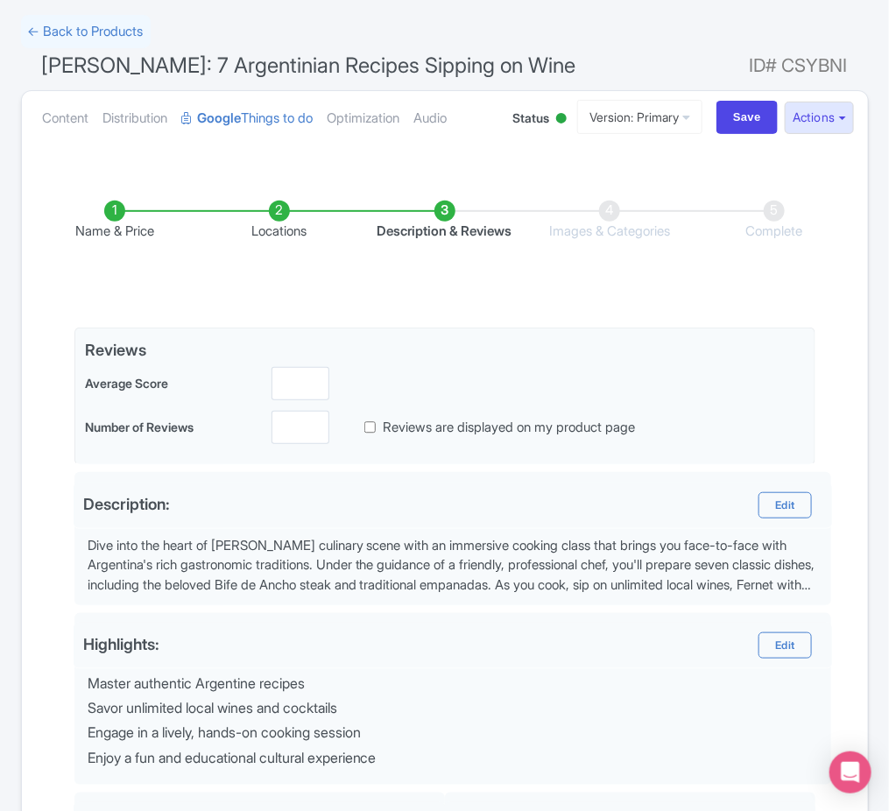
click at [107, 207] on li "Name & Price" at bounding box center [114, 221] width 165 height 41
click at [113, 212] on li "Name & Price" at bounding box center [114, 221] width 165 height 41
click at [279, 207] on li "Locations" at bounding box center [279, 221] width 165 height 41
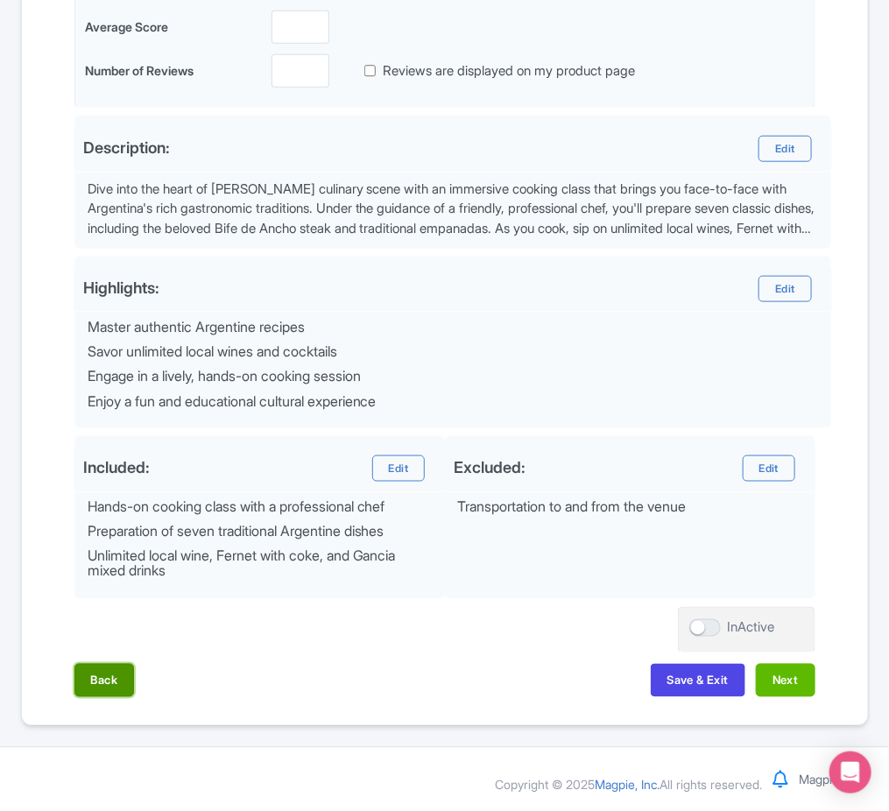
click at [133, 674] on button "Back" at bounding box center [104, 680] width 60 height 33
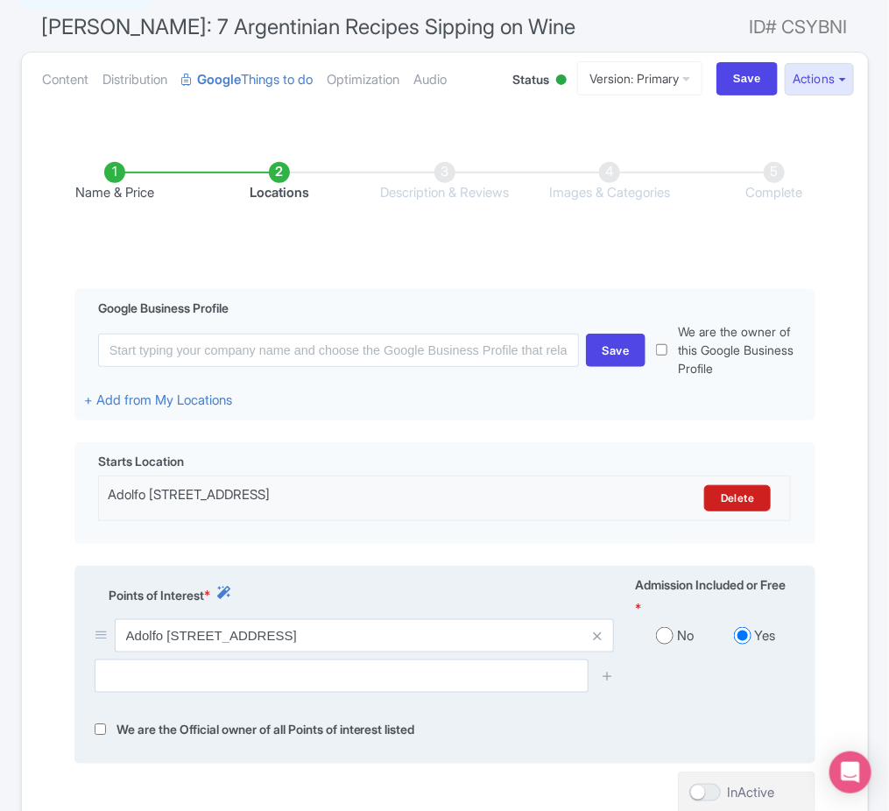
scroll to position [137, 0]
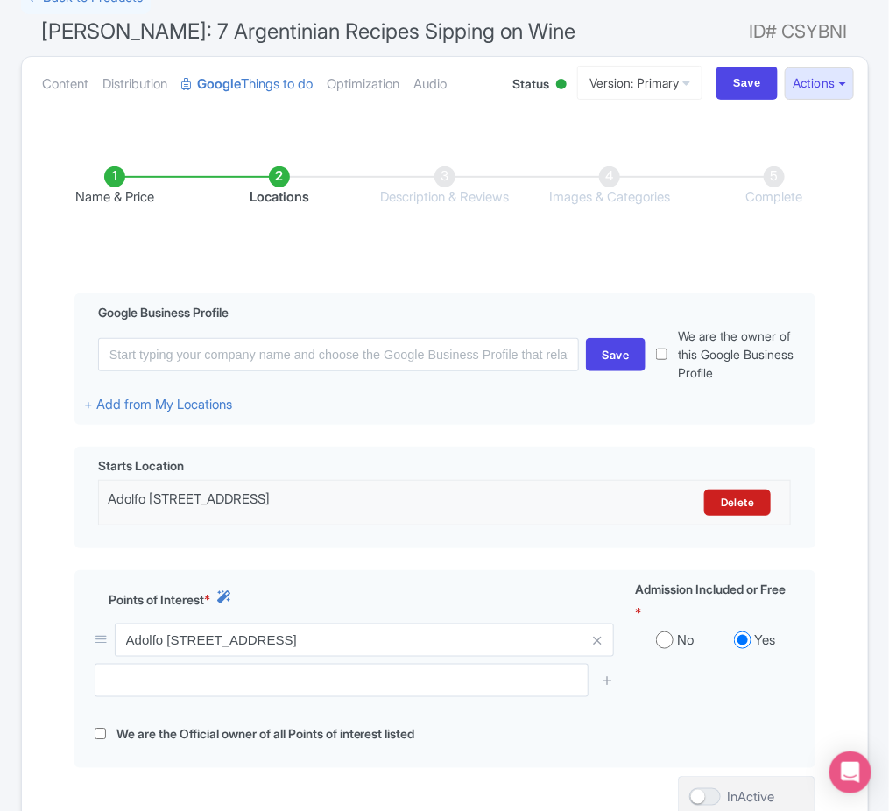
click at [116, 173] on li "Name & Price" at bounding box center [114, 186] width 165 height 41
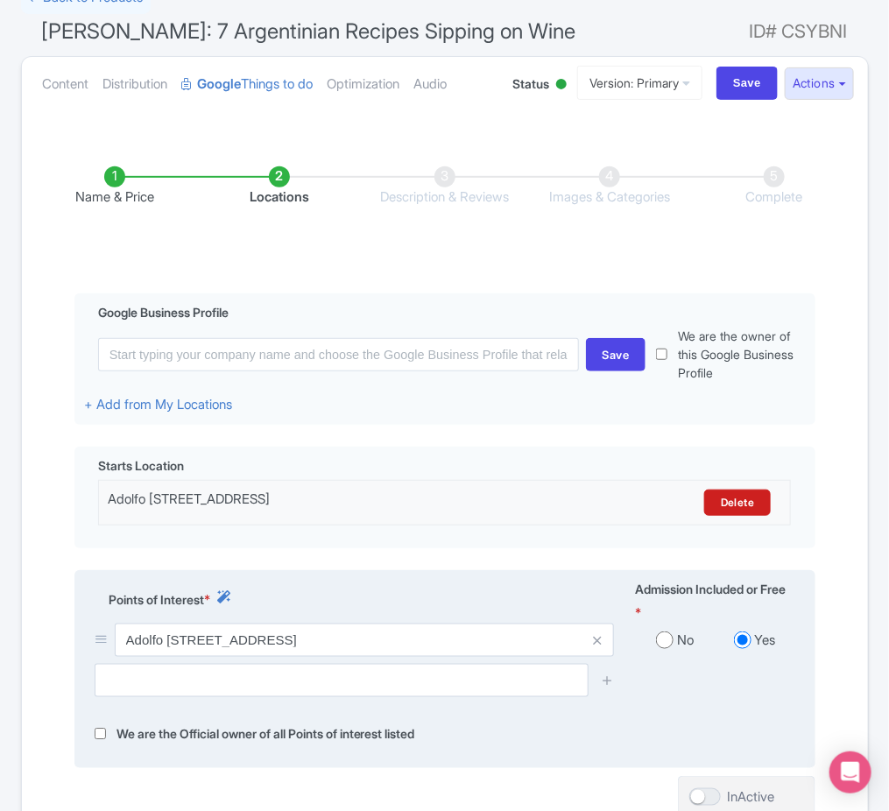
scroll to position [353, 0]
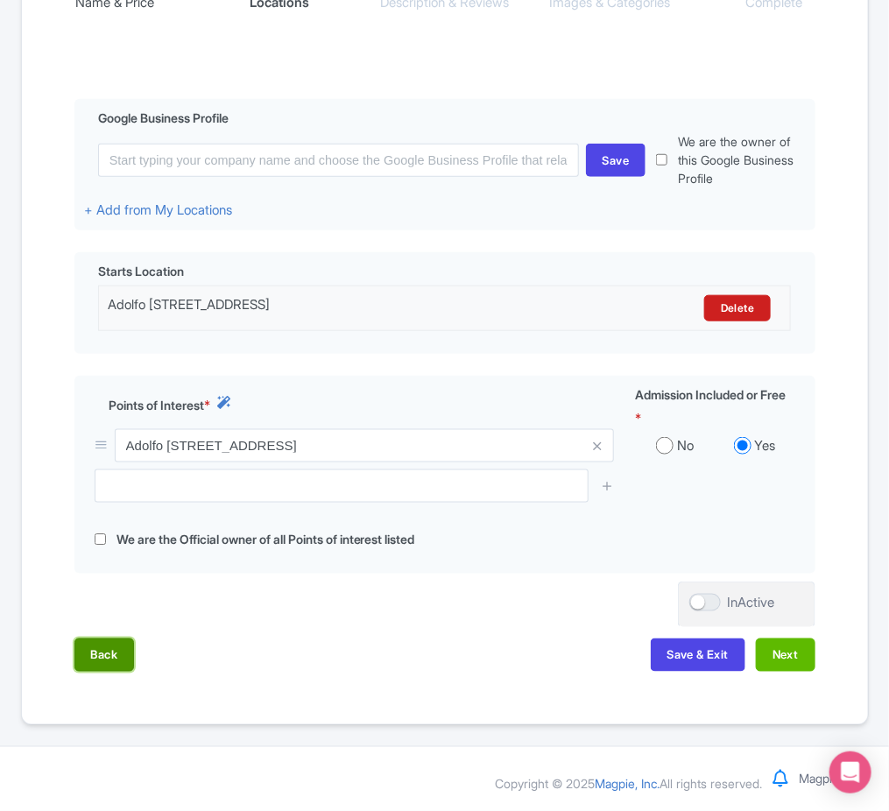
click at [116, 659] on button "Back" at bounding box center [104, 655] width 60 height 33
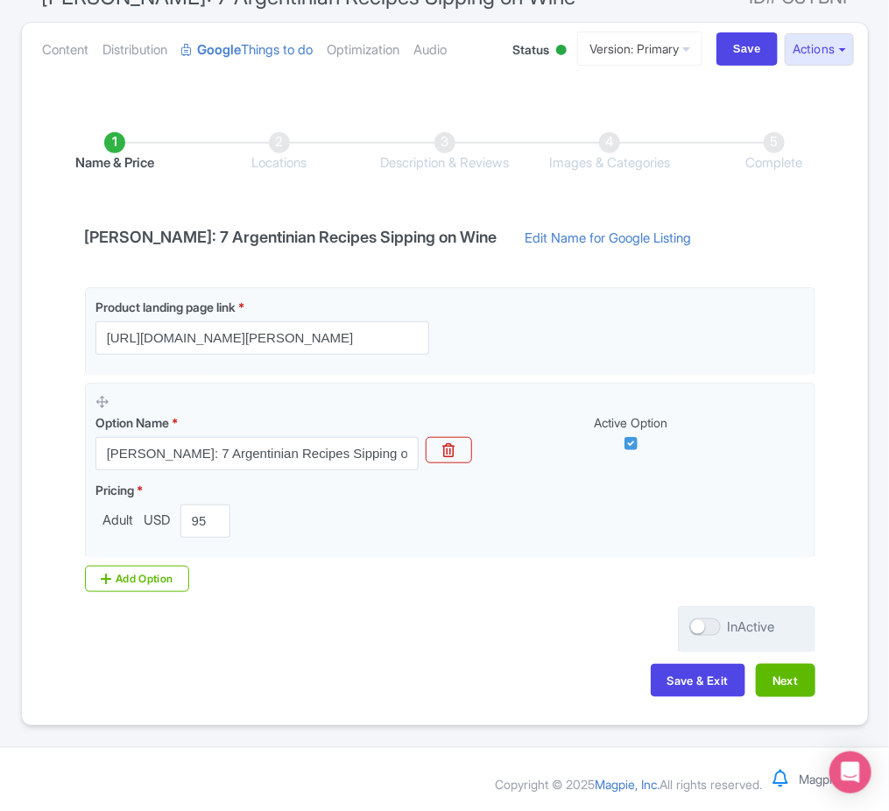
click at [712, 631] on div at bounding box center [705, 627] width 32 height 18
click at [701, 631] on input "InActive" at bounding box center [694, 627] width 11 height 11
checkbox input "true"
click at [800, 680] on button "Next" at bounding box center [786, 680] width 60 height 33
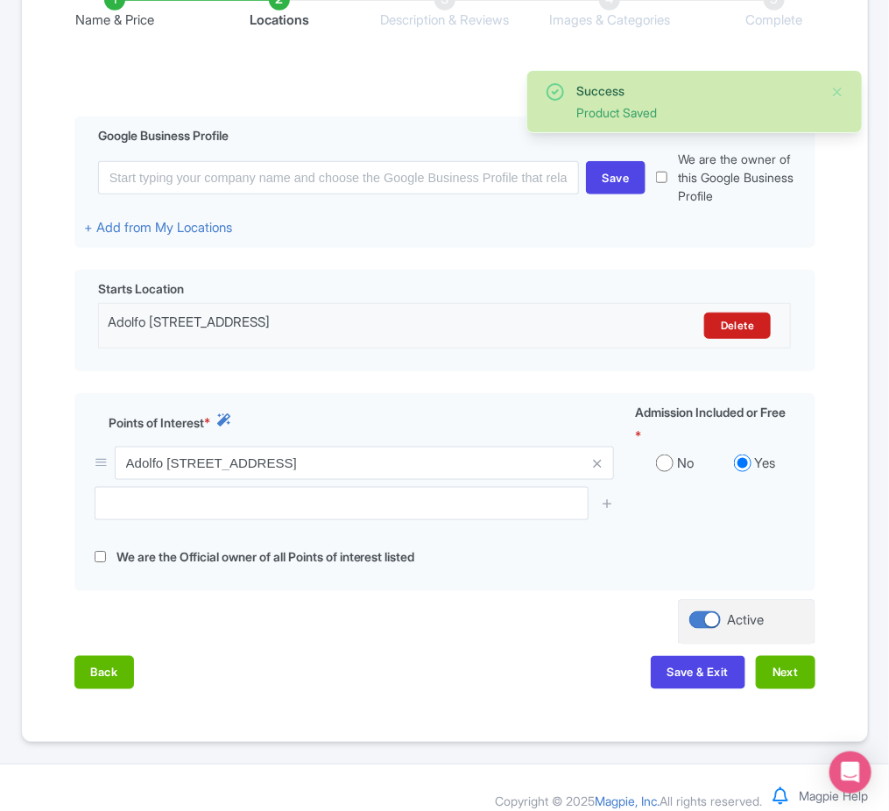
scroll to position [229, 0]
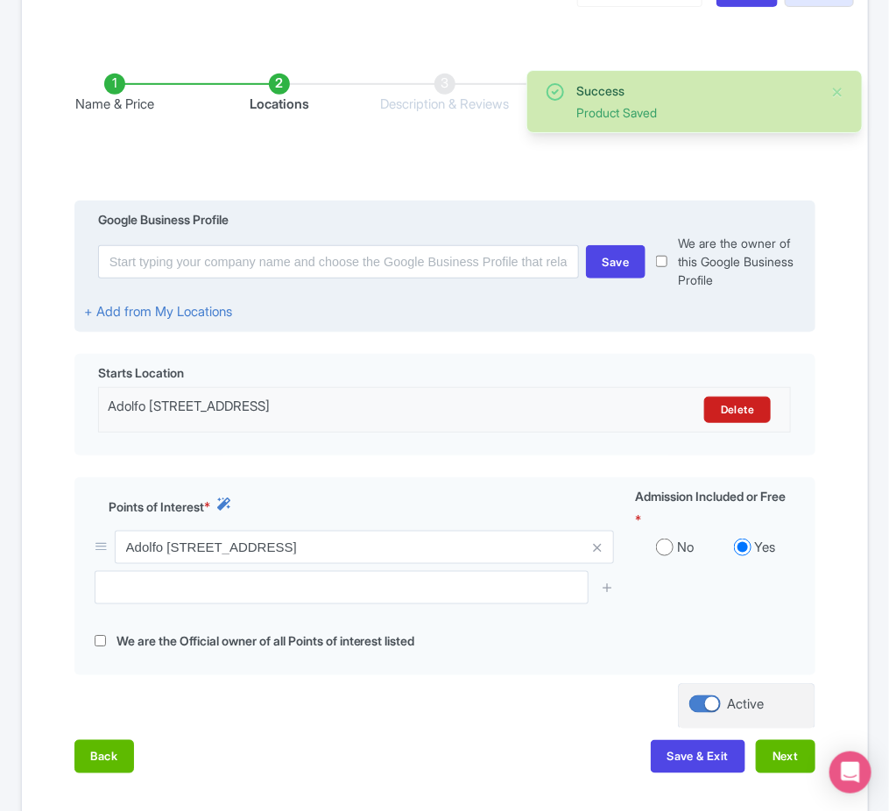
click at [758, 264] on label "We are the owner of this Google Business Profile" at bounding box center [741, 261] width 127 height 55
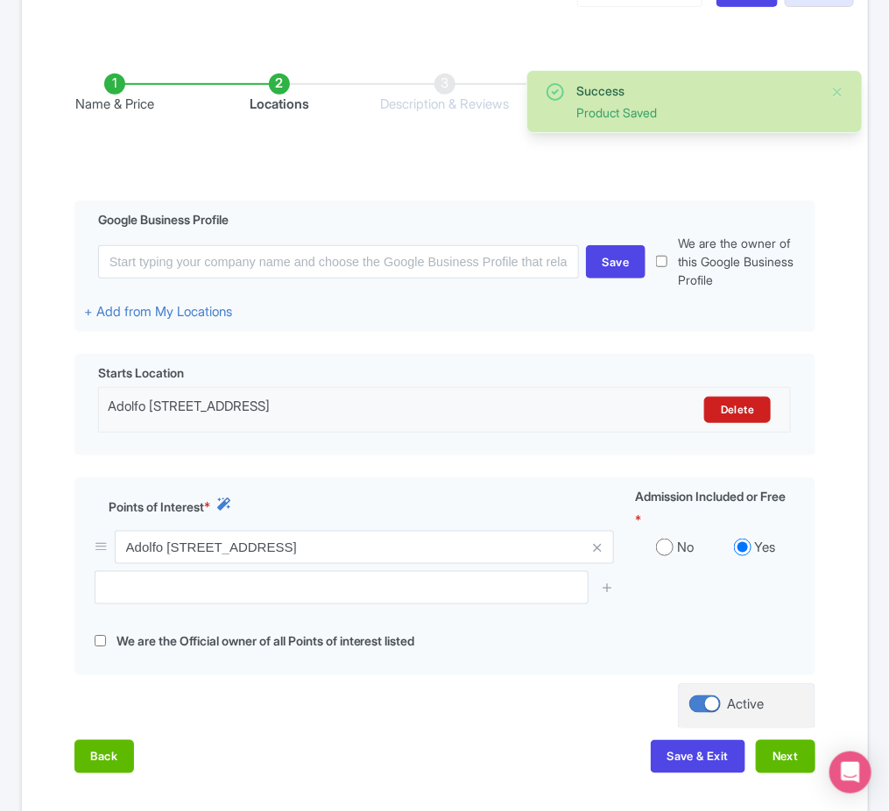
click at [823, 334] on div "Name & Price Locations Description & Reviews Images & Categories Complete Edit …" at bounding box center [444, 415] width 825 height 753
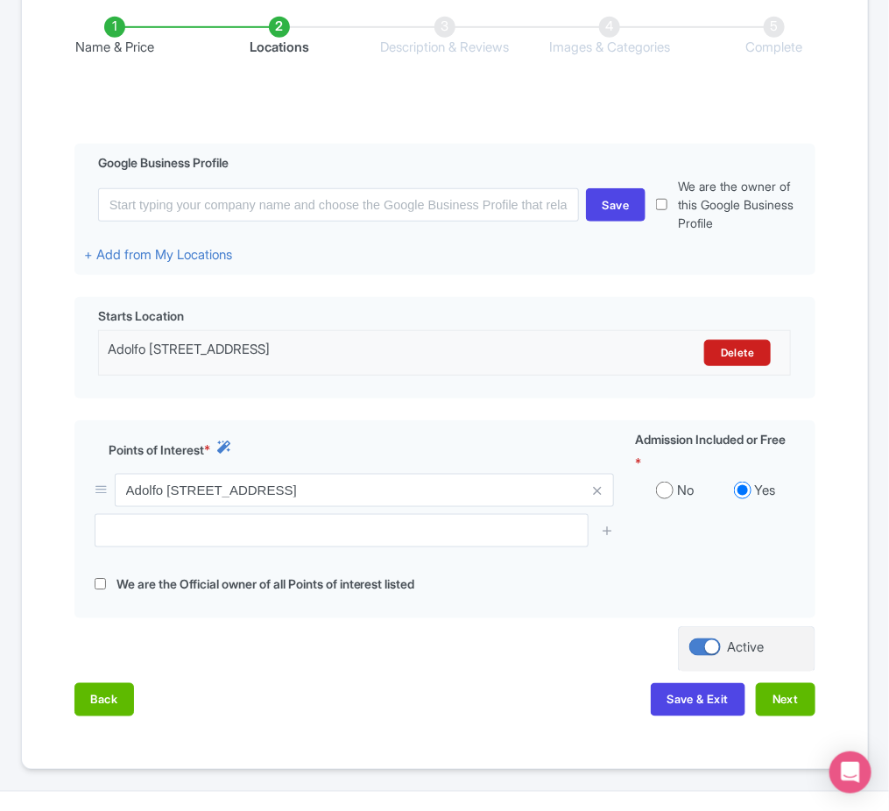
scroll to position [284, 0]
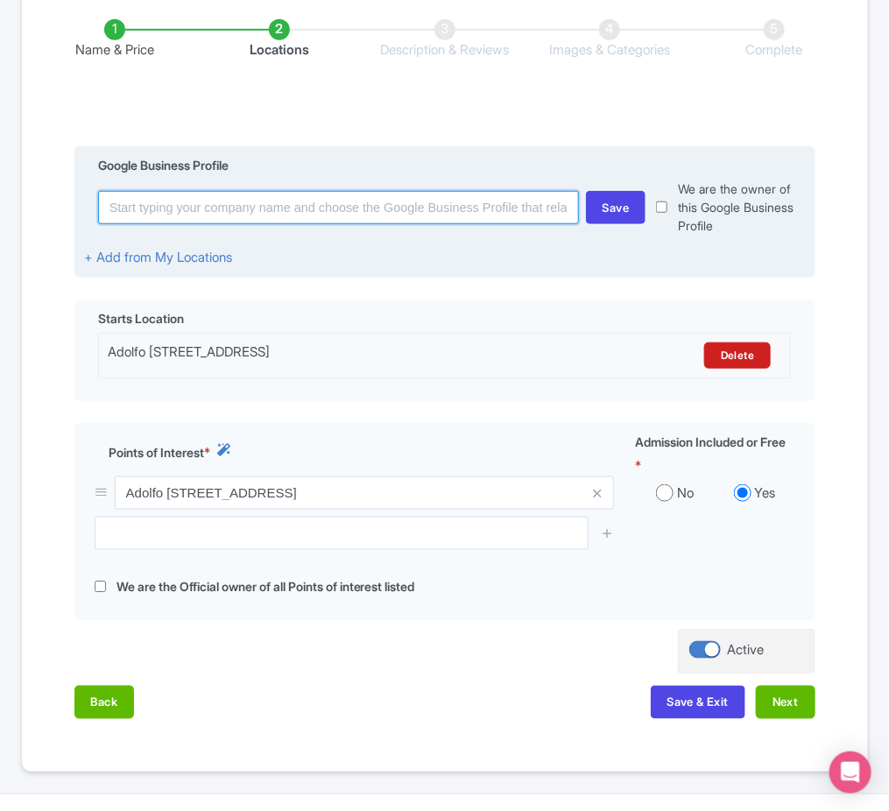
click at [380, 210] on input at bounding box center [338, 207] width 481 height 33
paste input "Cook in Rio - Traditional Brazilian Kitchen Cooking Experience - R. Visc. de Pi…"
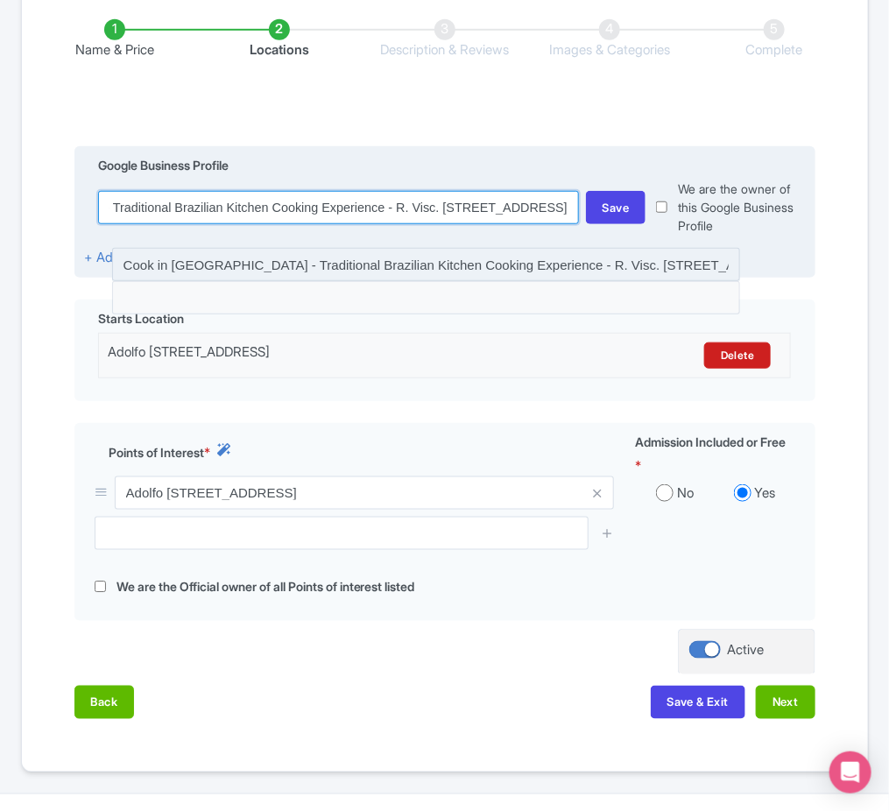
type input "Cook in Rio - Traditional Brazilian Kitchen Cooking Experience - R. Visc. de Pi…"
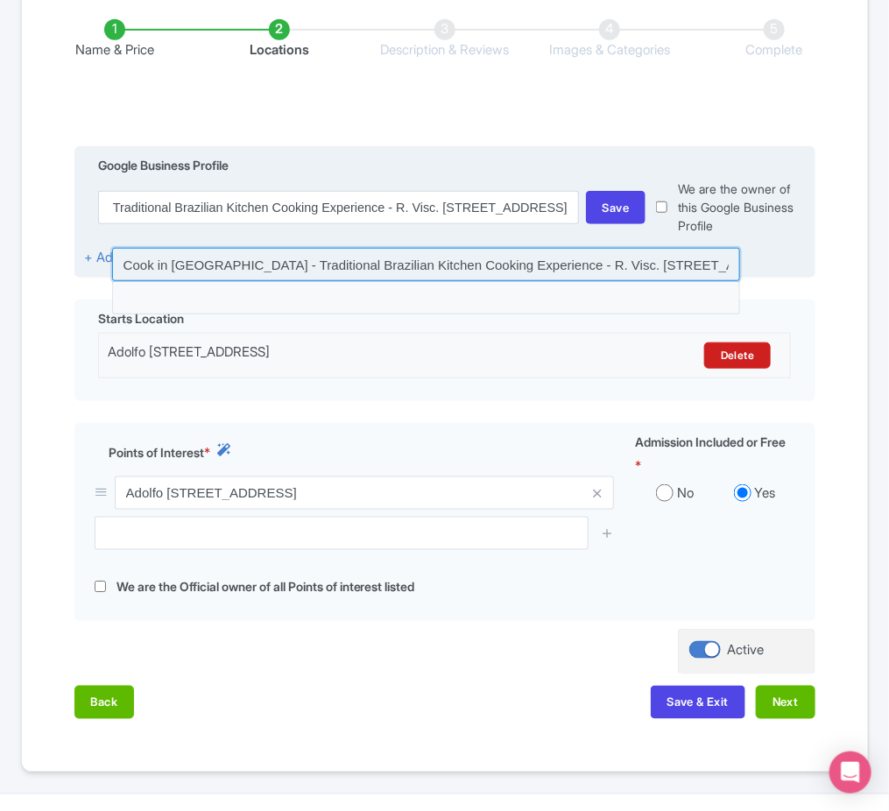
scroll to position [0, 0]
click at [521, 254] on input at bounding box center [426, 264] width 628 height 33
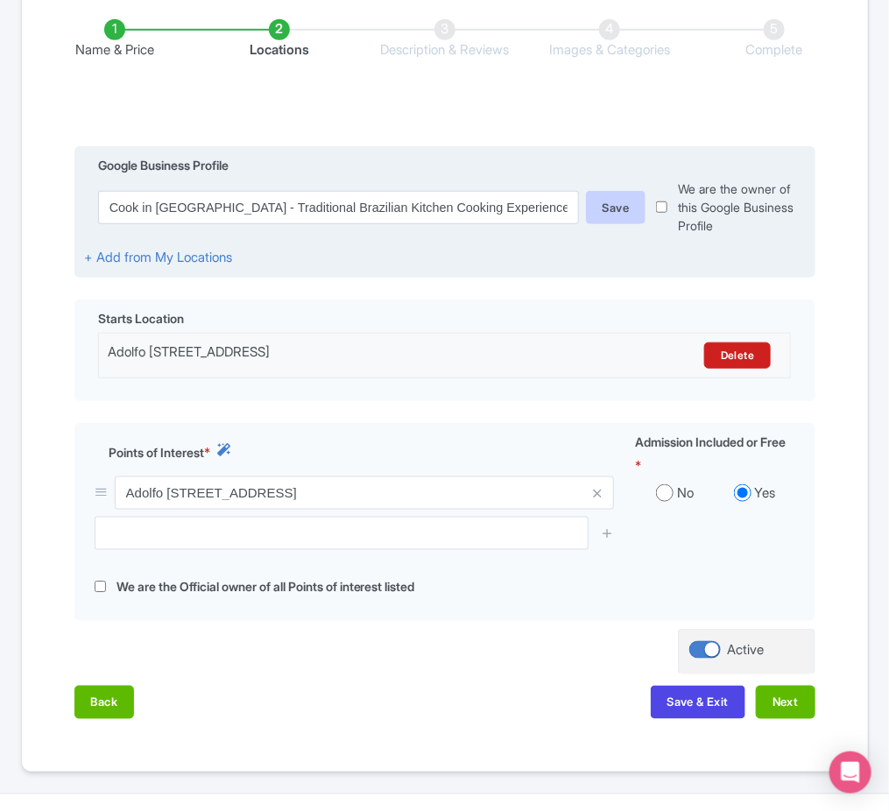
click at [600, 205] on div "Save" at bounding box center [616, 207] width 60 height 33
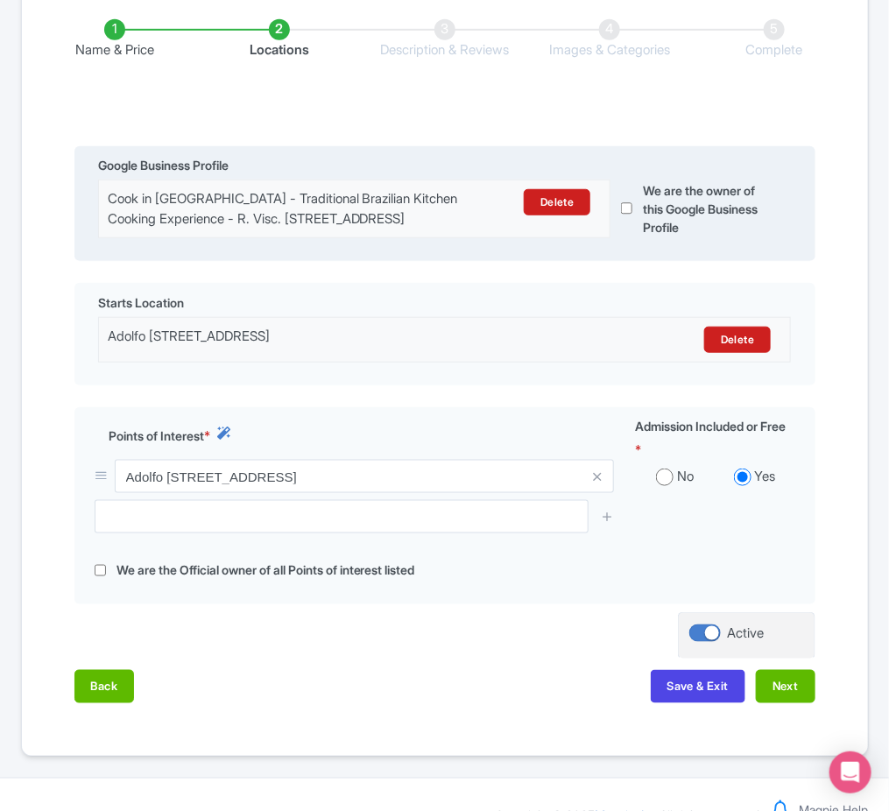
click at [629, 216] on input "checkbox" at bounding box center [626, 209] width 11 height 58
checkbox input "true"
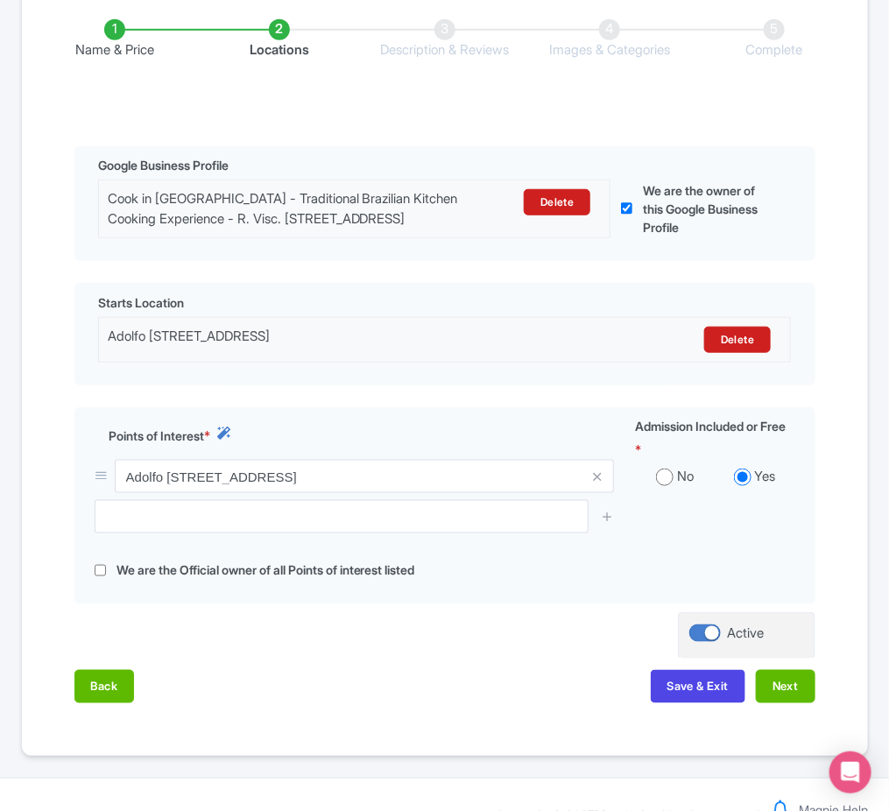
scroll to position [356, 0]
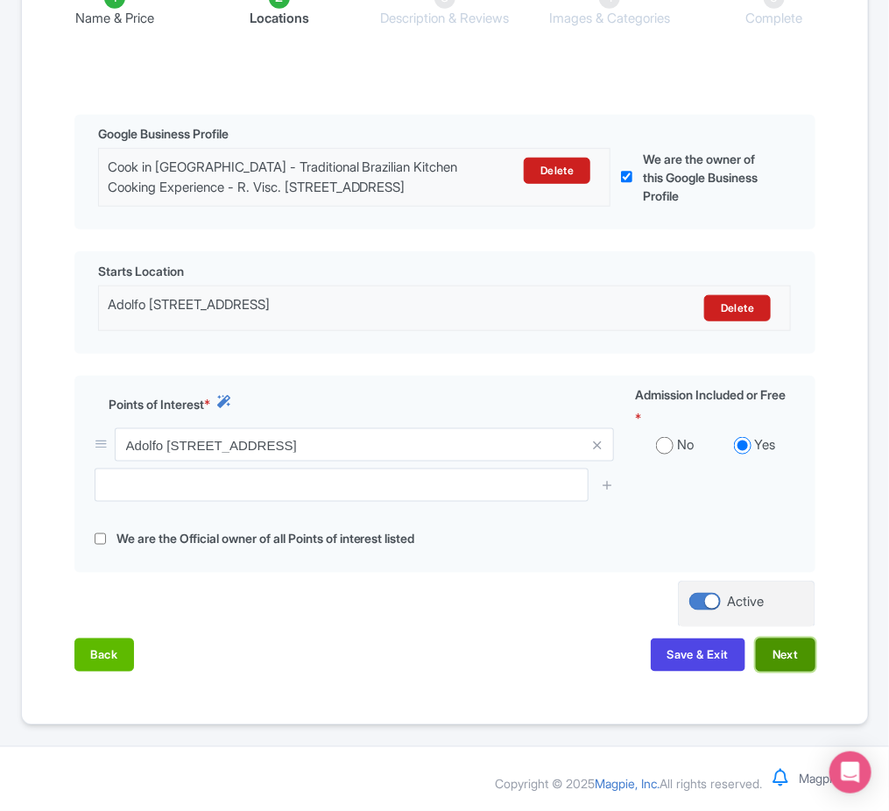
click at [794, 660] on button "Next" at bounding box center [786, 655] width 60 height 33
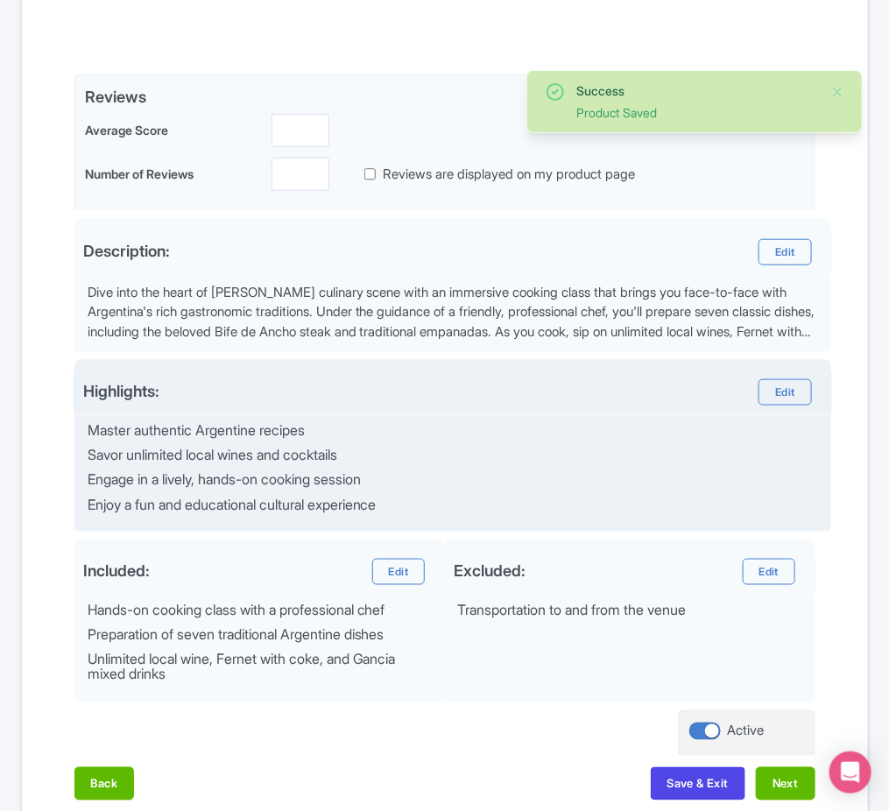
scroll to position [131, 0]
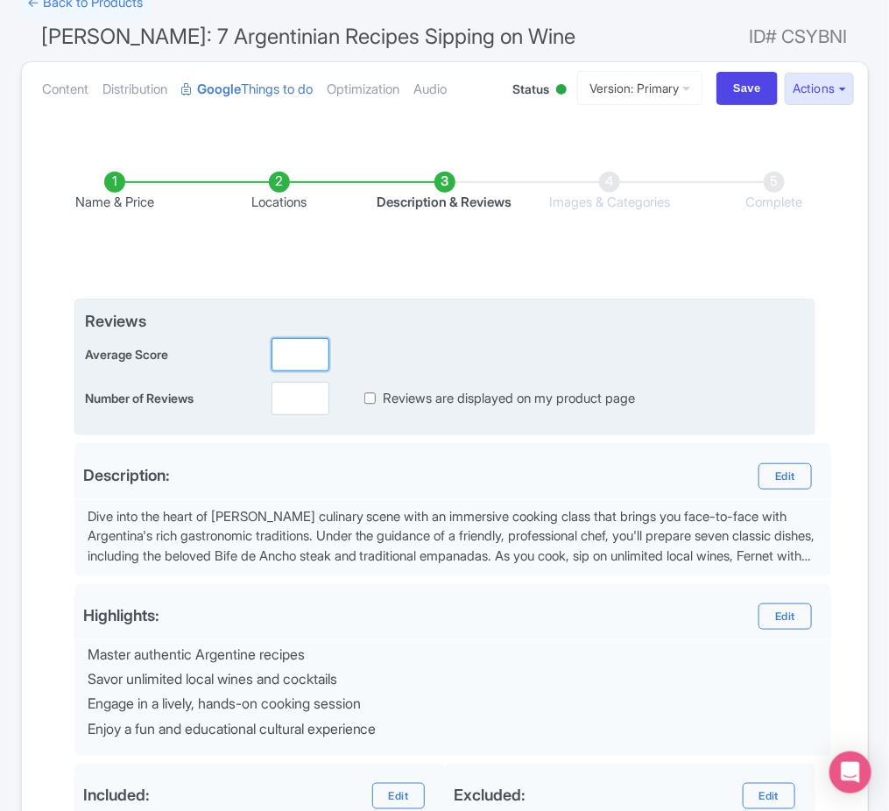
click at [311, 362] on input "number" at bounding box center [301, 354] width 58 height 33
type input "5"
click at [297, 392] on input "number" at bounding box center [301, 398] width 58 height 33
type input "66"
click at [389, 398] on label "Reviews are displayed on my product page" at bounding box center [509, 399] width 252 height 20
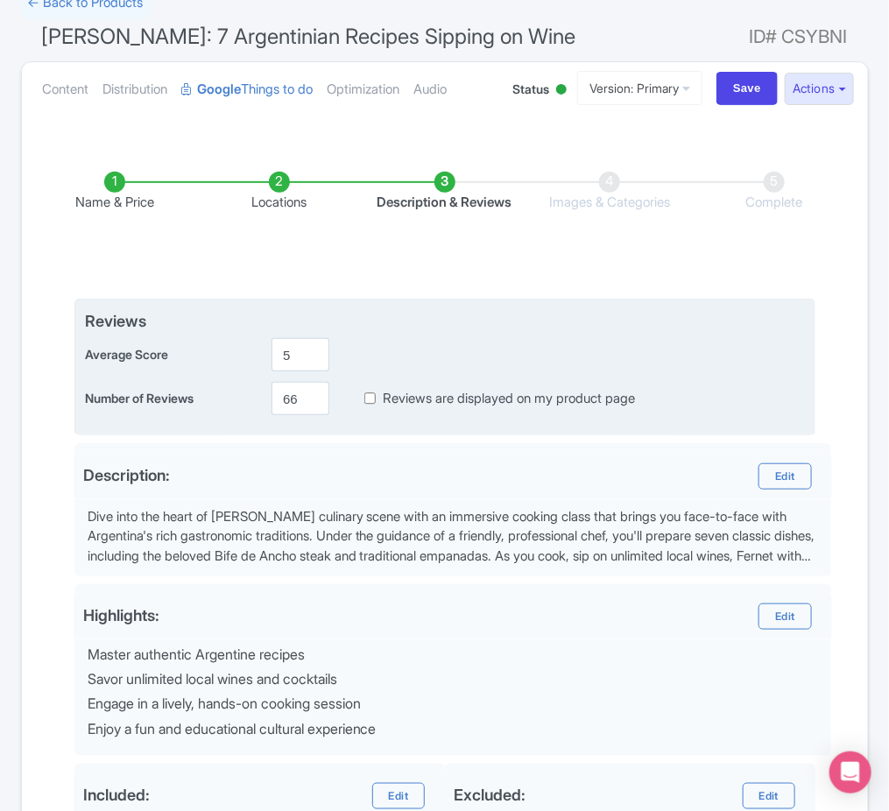
click at [376, 398] on input "Reviews are displayed on my product page" at bounding box center [369, 399] width 11 height 20
checkbox input "true"
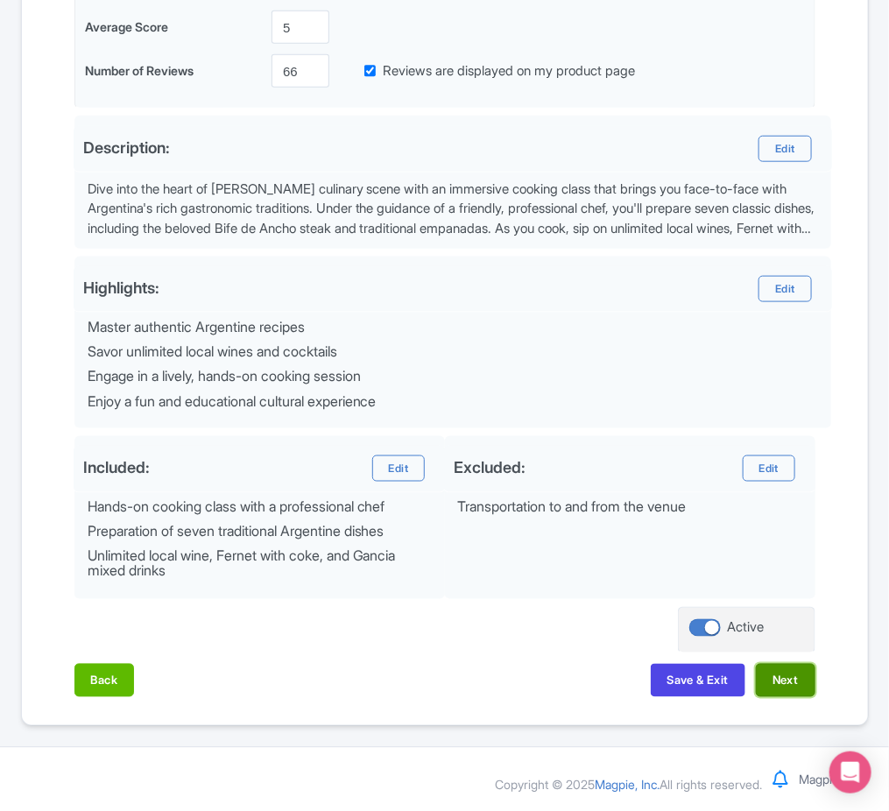
click at [793, 681] on button "Next" at bounding box center [786, 680] width 60 height 33
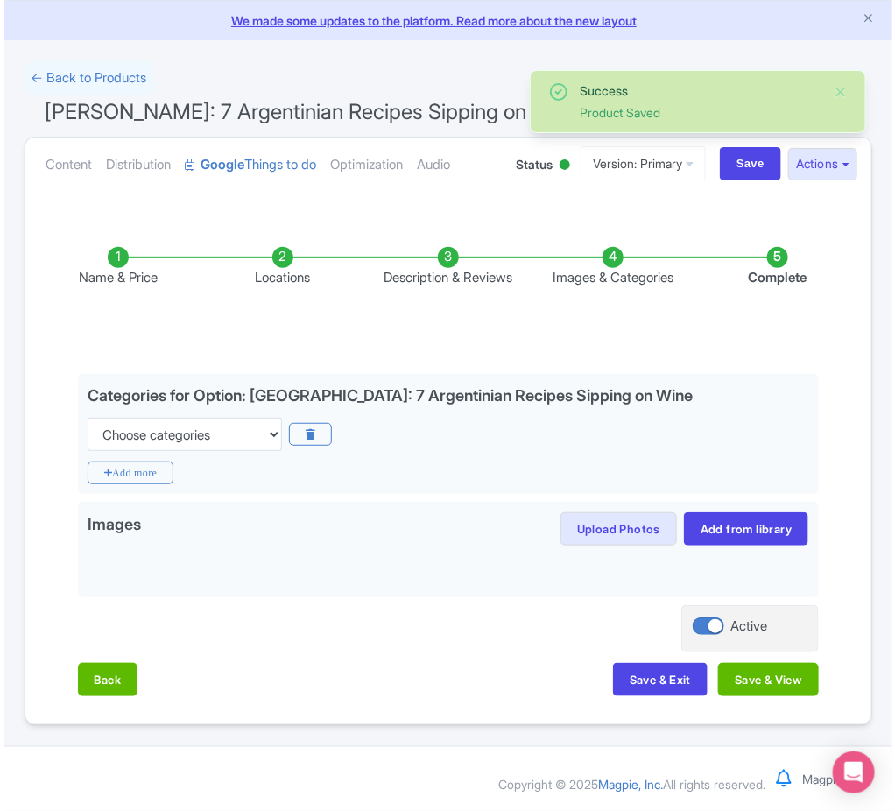
scroll to position [54, 0]
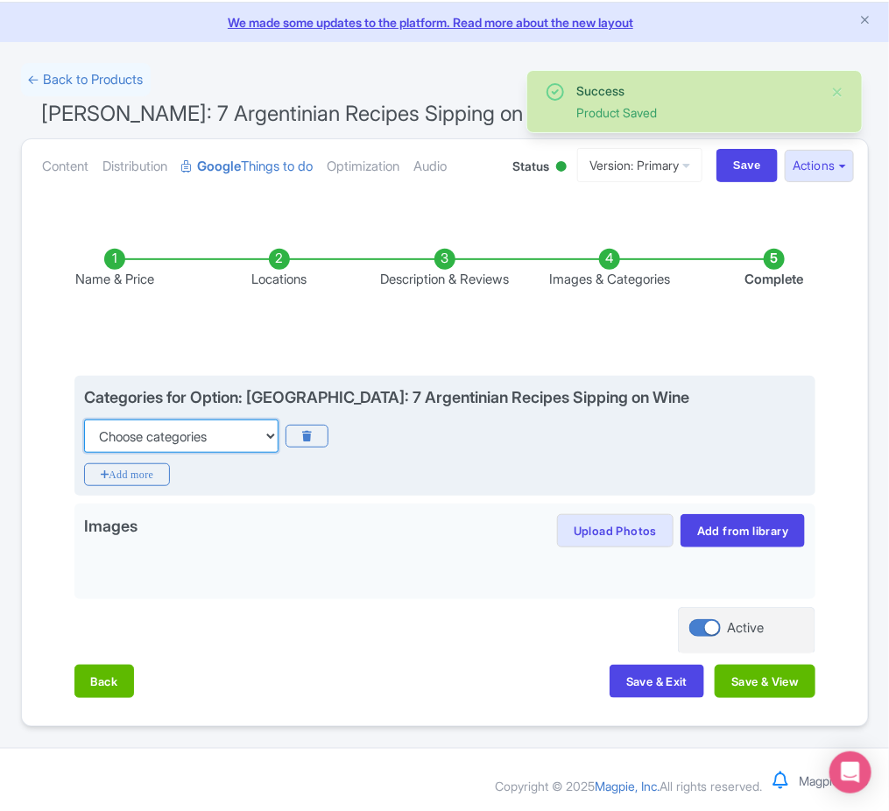
click at [228, 446] on select "Choose categories Adults Only Animals Audio Guide Beaches Bike Tours Boat Tours…" at bounding box center [181, 436] width 194 height 33
select select "food"
click at [84, 420] on select "Choose categories Adults Only Animals Audio Guide Beaches Bike Tours Boat Tours…" at bounding box center [181, 436] width 194 height 33
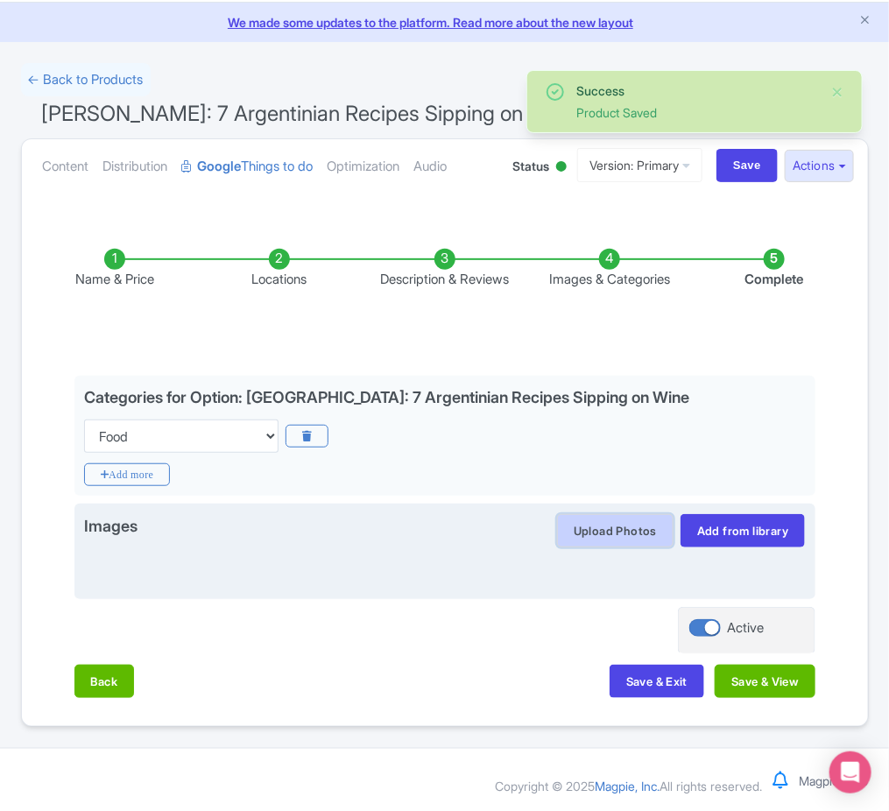
click at [611, 516] on button "Upload Photos" at bounding box center [615, 530] width 116 height 33
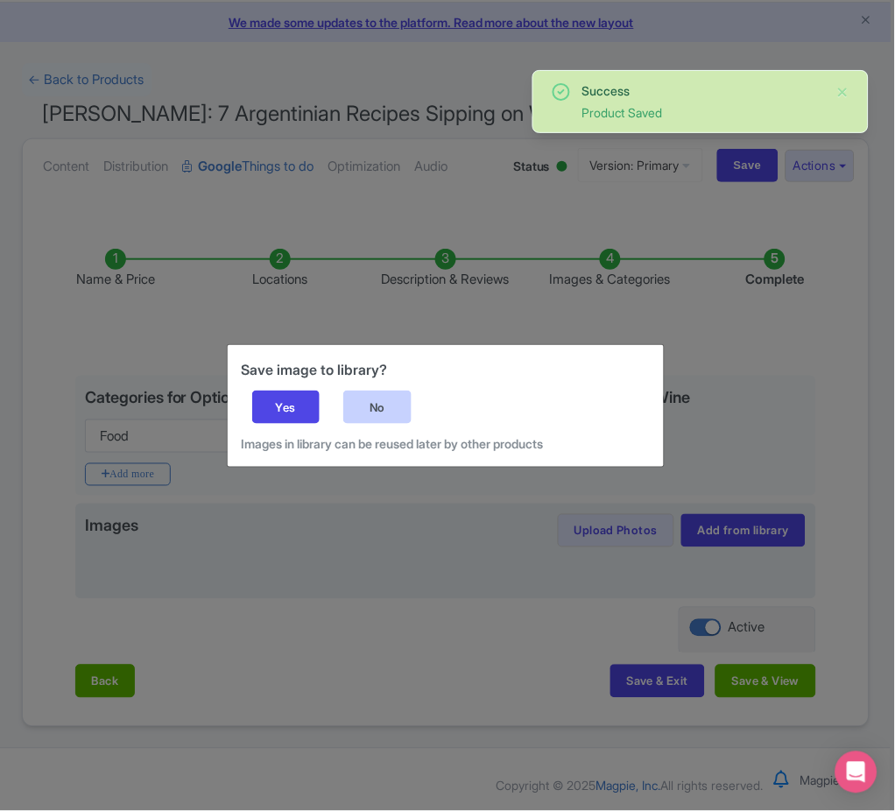
click at [399, 406] on div "No" at bounding box center [377, 407] width 68 height 33
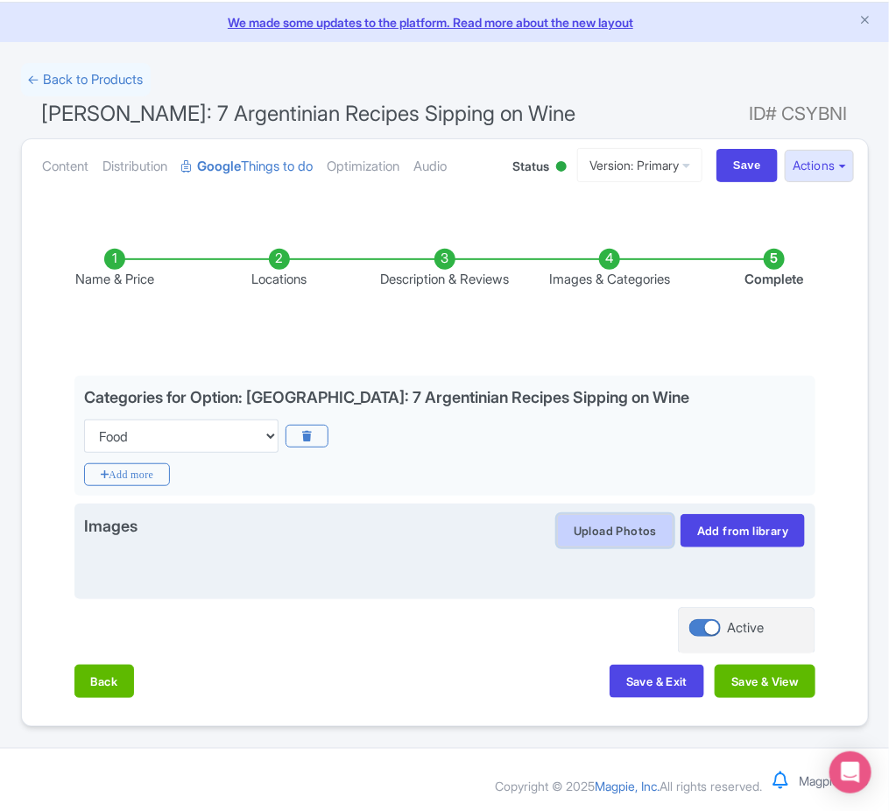
click at [656, 528] on button "Upload Photos" at bounding box center [615, 530] width 116 height 33
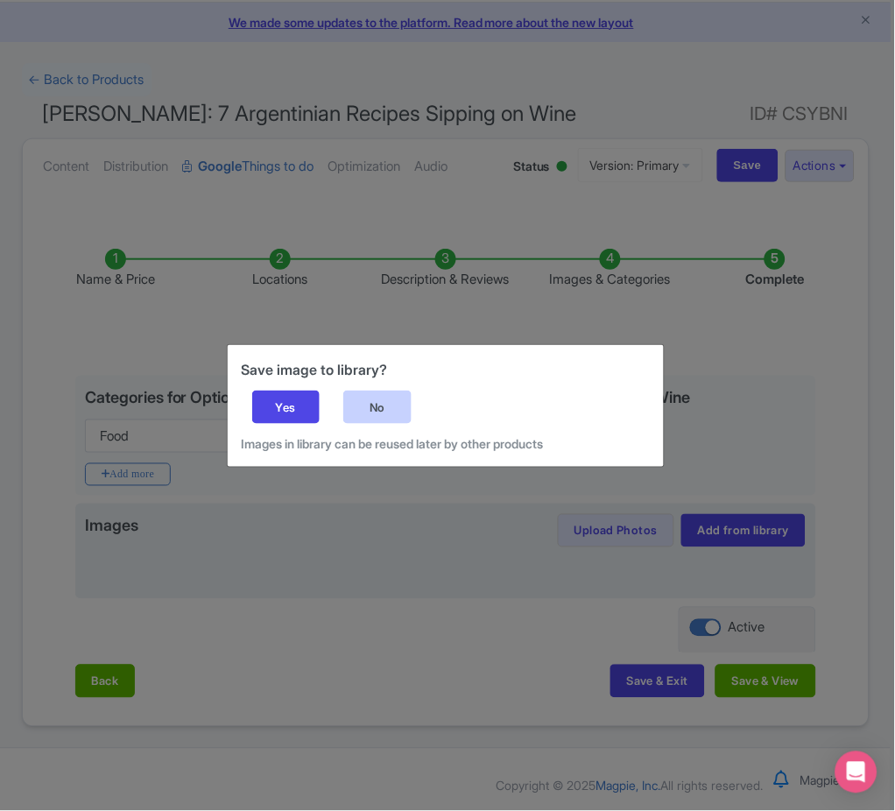
click at [393, 403] on div "No" at bounding box center [377, 407] width 68 height 33
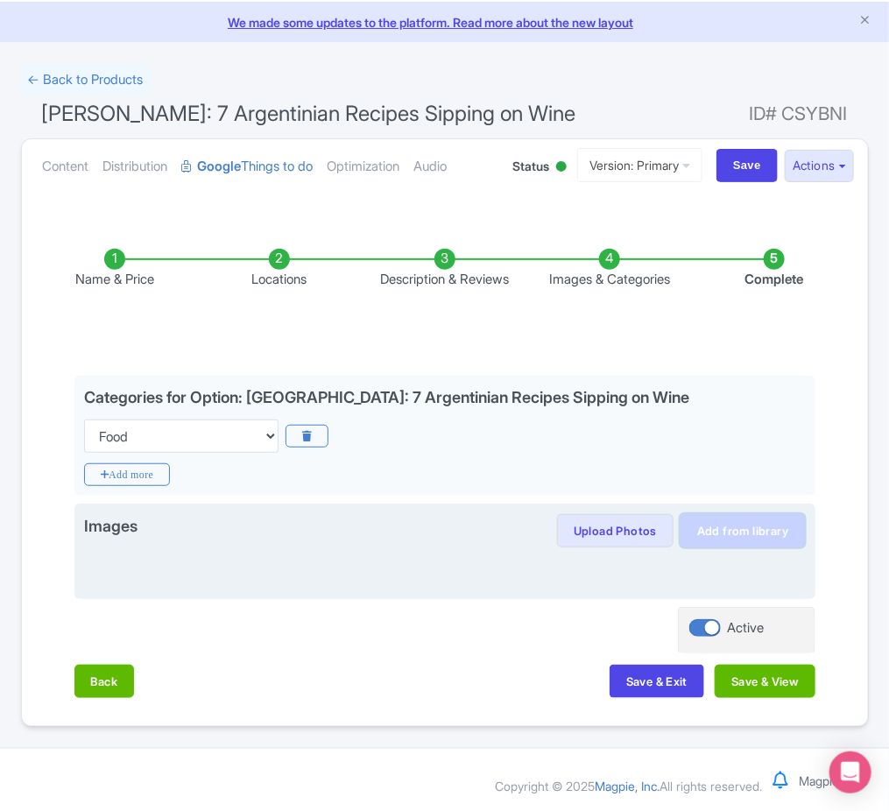
click at [794, 537] on link "Add from library" at bounding box center [743, 530] width 124 height 33
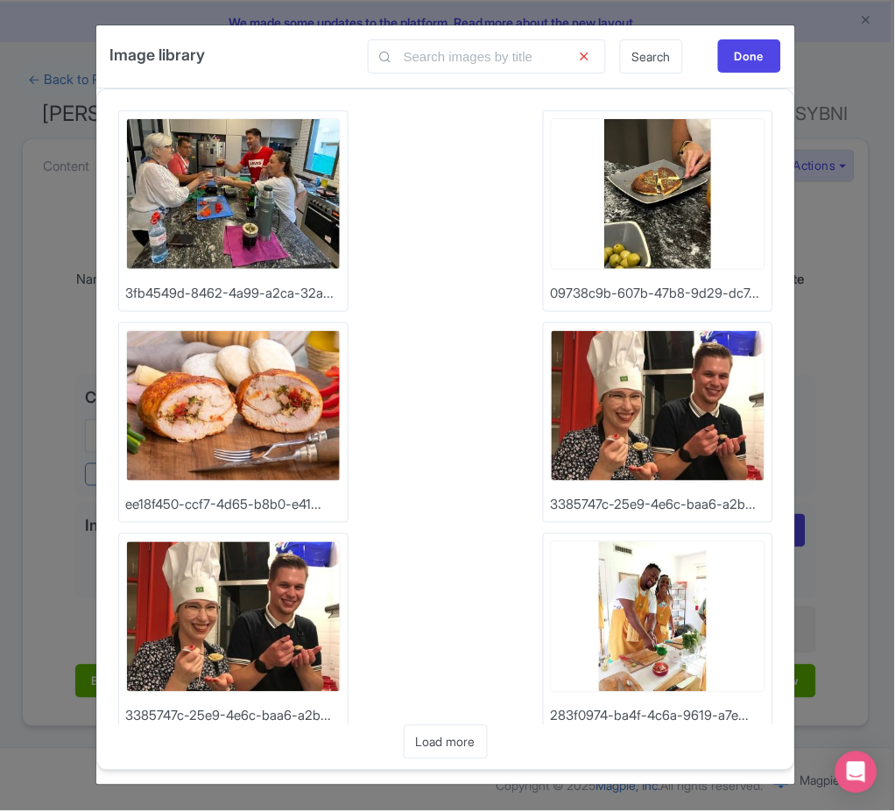
click at [703, 467] on img at bounding box center [658, 406] width 215 height 152
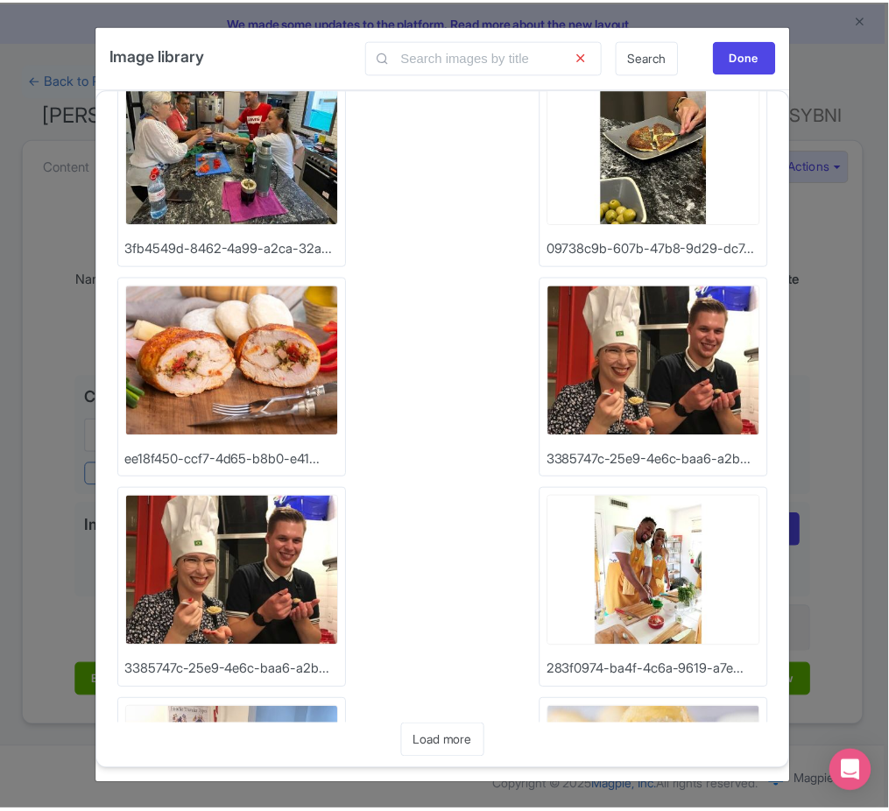
scroll to position [0, 0]
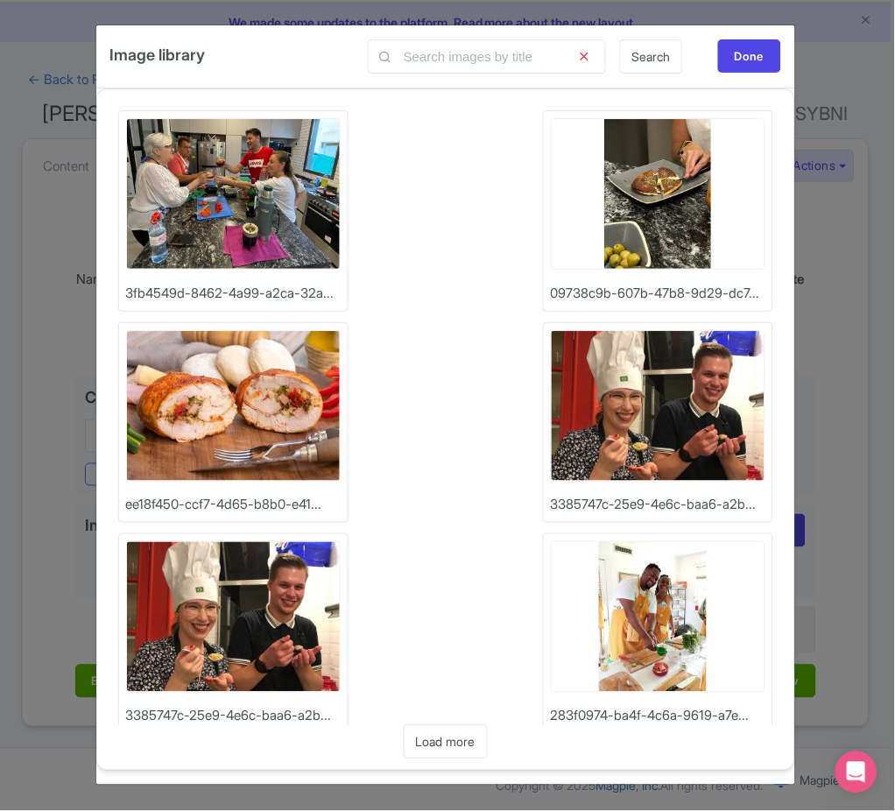
click at [657, 431] on img at bounding box center [658, 406] width 215 height 152
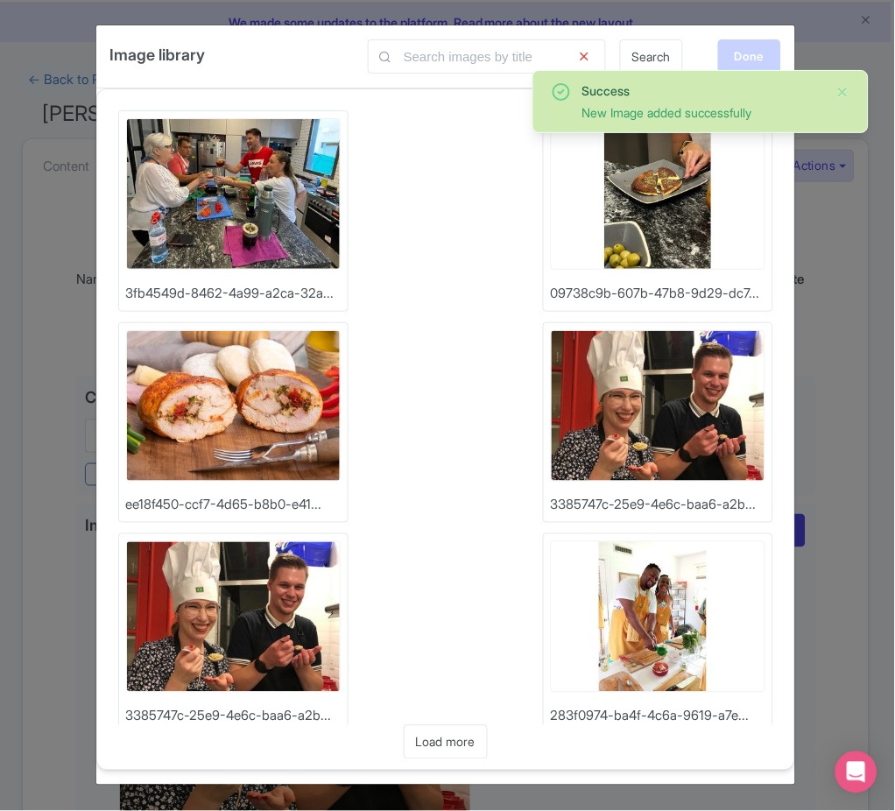
click at [767, 52] on div "Done" at bounding box center [749, 55] width 63 height 33
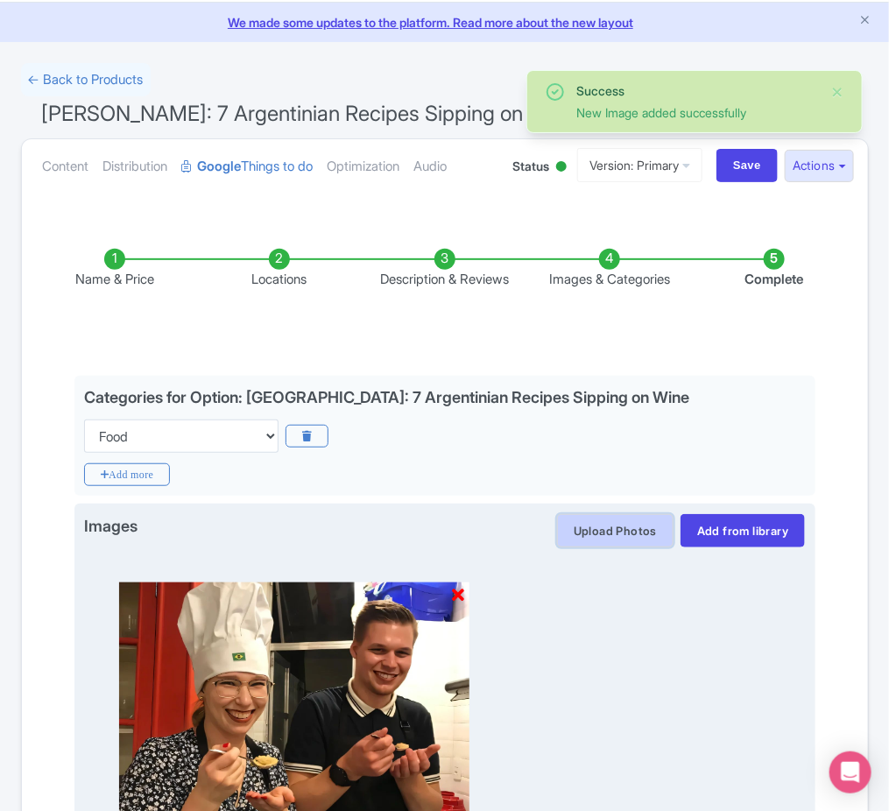
click at [618, 540] on button "Upload Photos" at bounding box center [615, 530] width 116 height 33
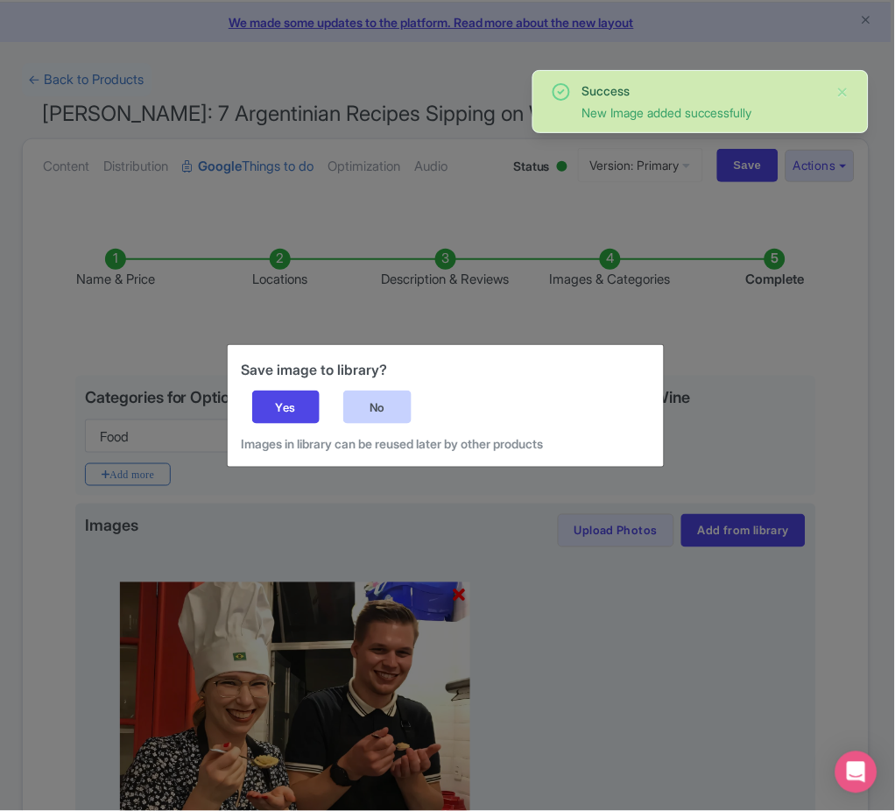
click at [389, 406] on div "No" at bounding box center [377, 407] width 68 height 33
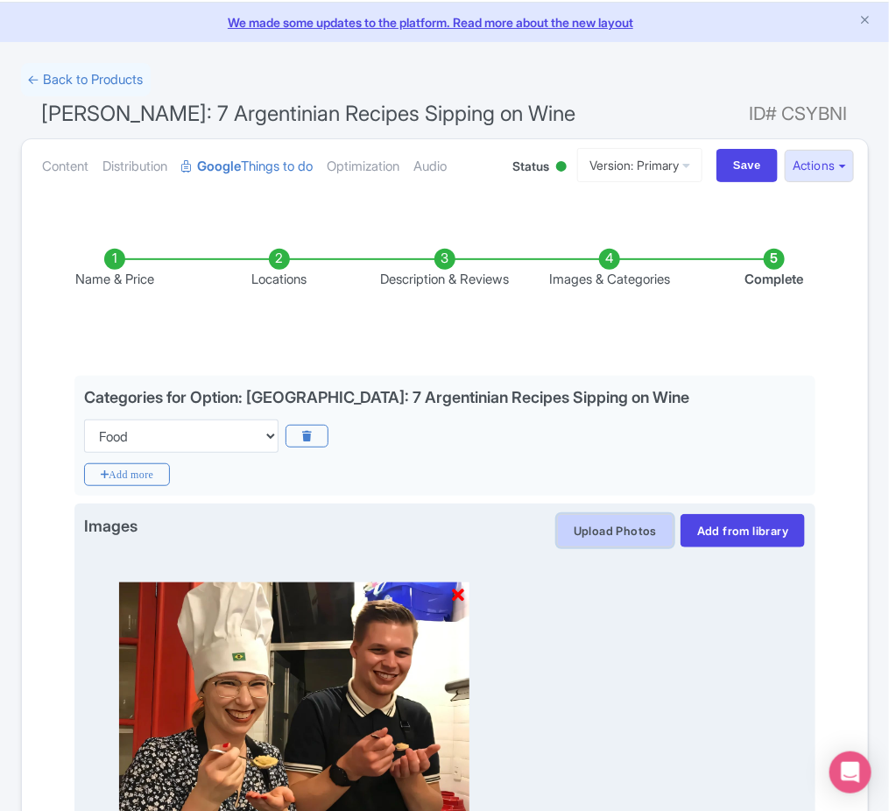
click at [611, 529] on button "Upload Photos" at bounding box center [615, 530] width 116 height 33
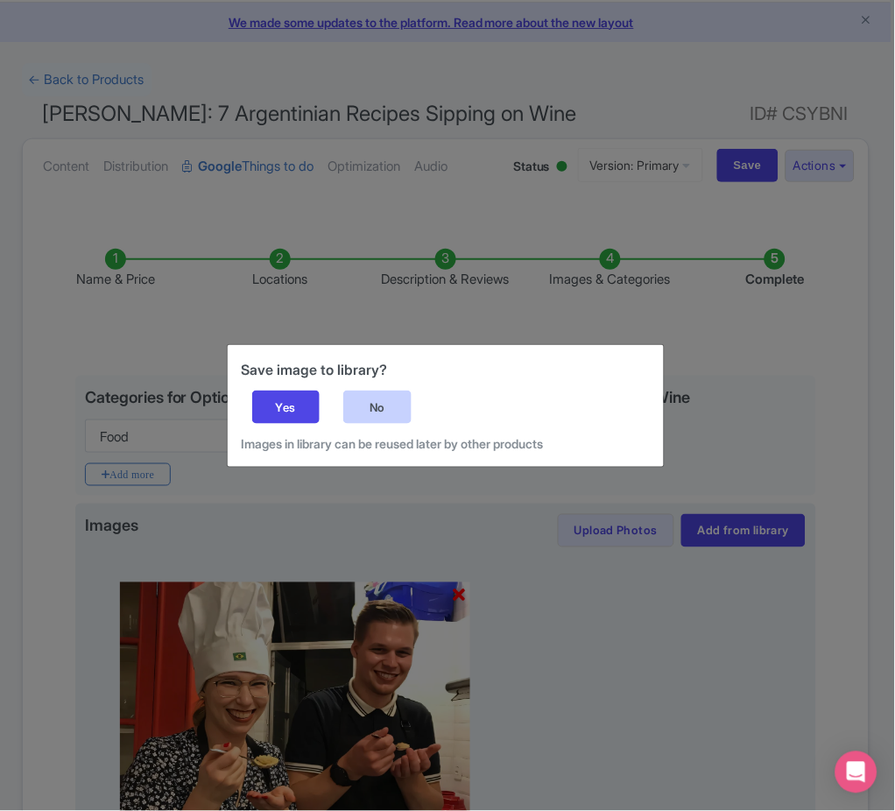
click at [390, 402] on div "No" at bounding box center [377, 407] width 68 height 33
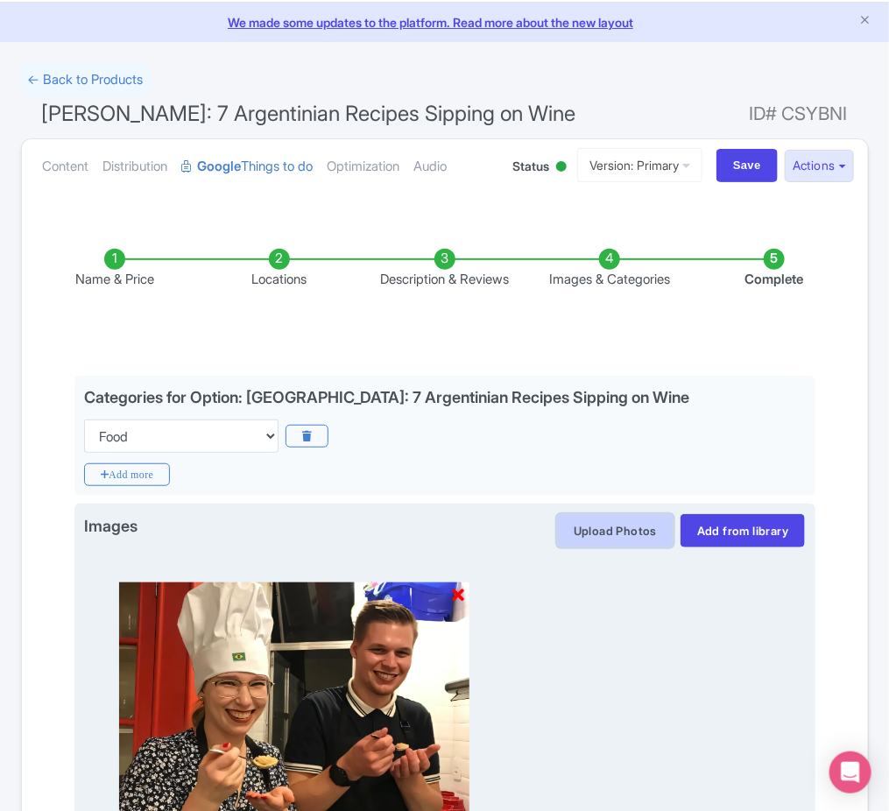
click at [648, 518] on button "Upload Photos" at bounding box center [615, 530] width 116 height 33
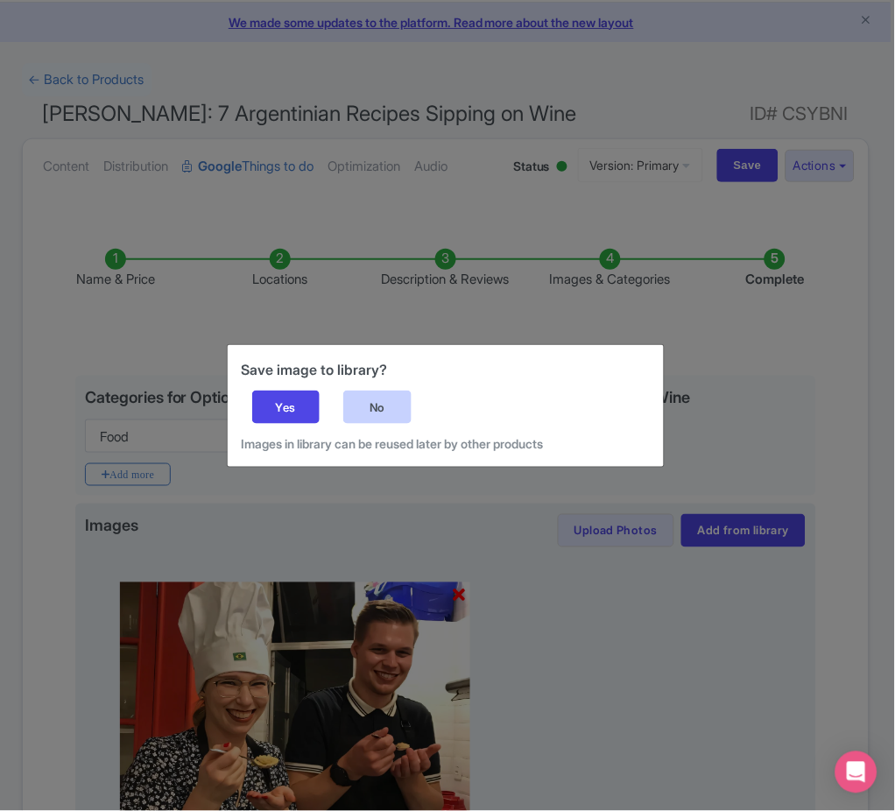
click at [370, 405] on div "No" at bounding box center [377, 407] width 68 height 33
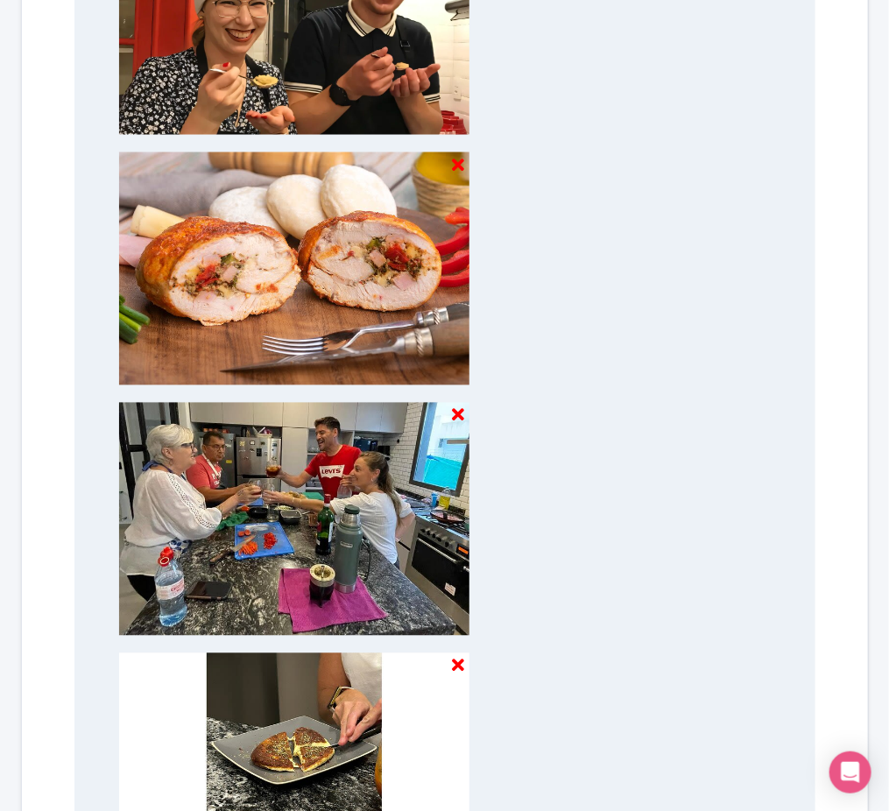
scroll to position [1053, 0]
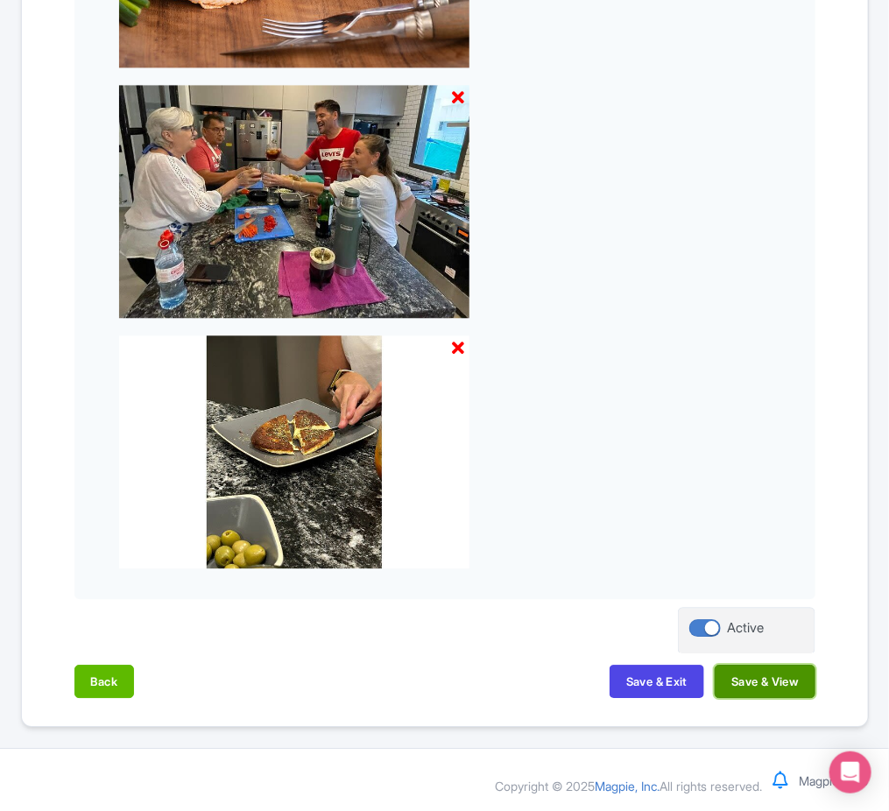
click at [788, 688] on button "Save & View" at bounding box center [765, 681] width 100 height 33
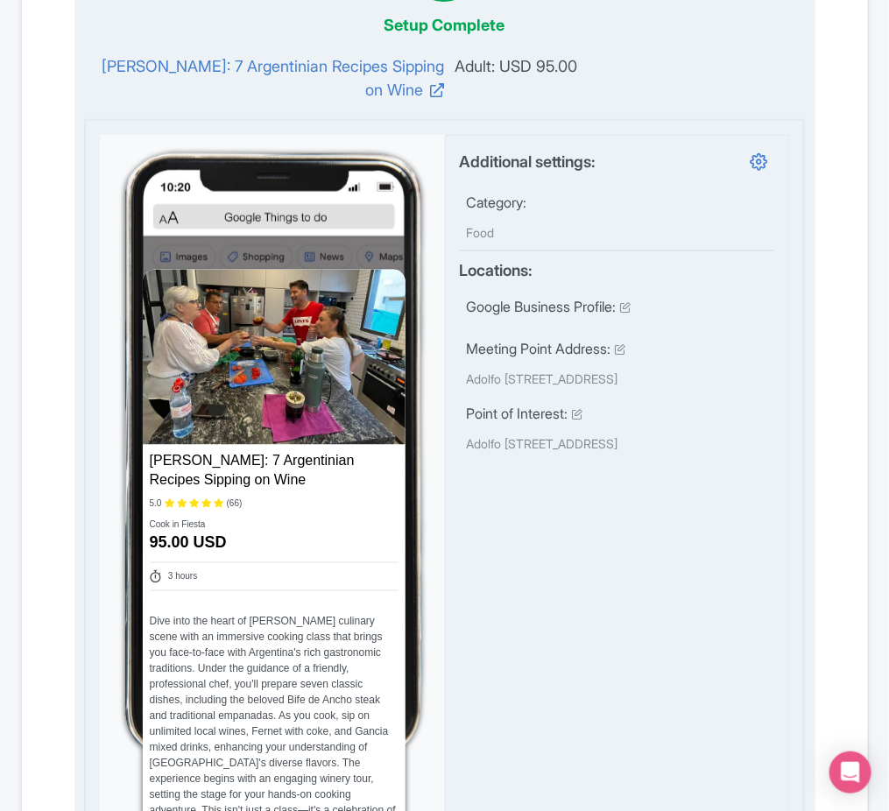
scroll to position [0, 0]
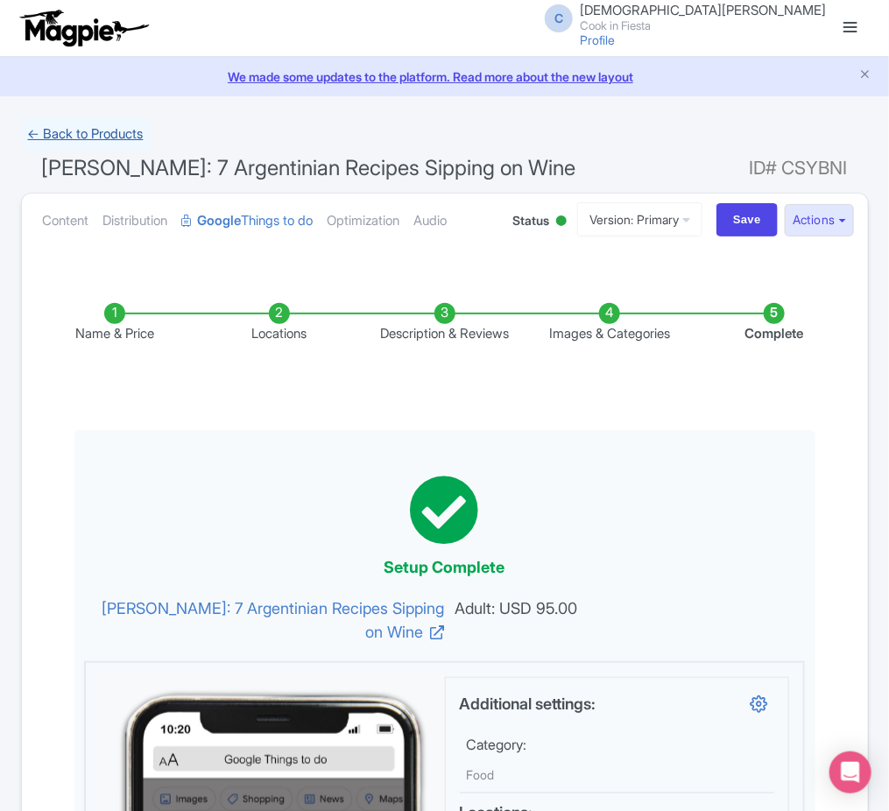
click at [90, 141] on link "← Back to Products" at bounding box center [86, 134] width 130 height 34
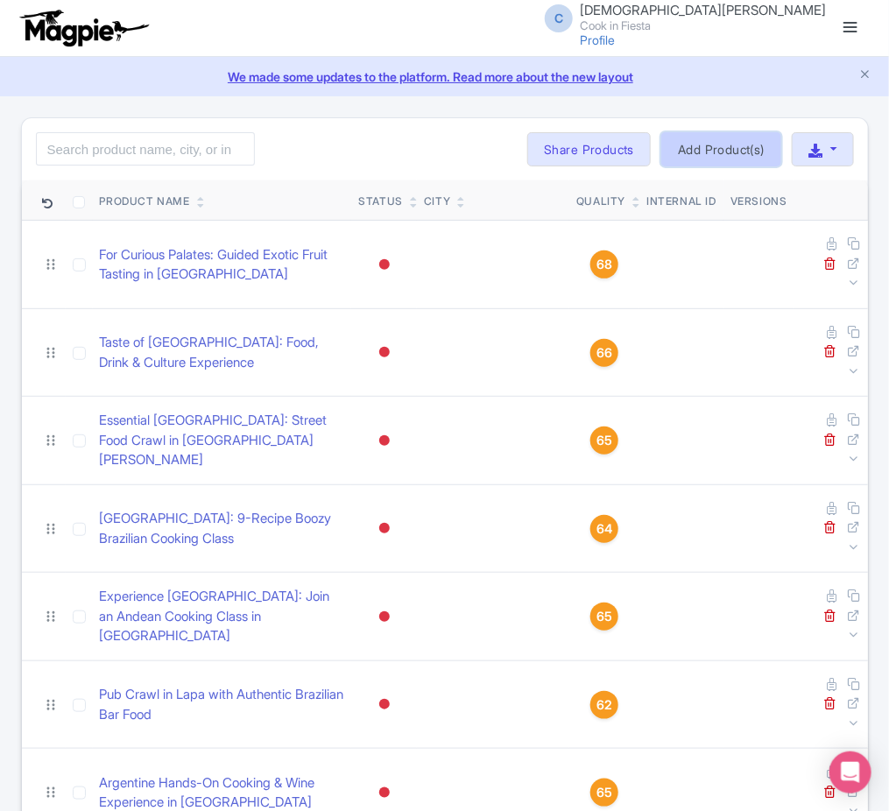
click at [724, 153] on link "Add Product(s)" at bounding box center [721, 149] width 120 height 35
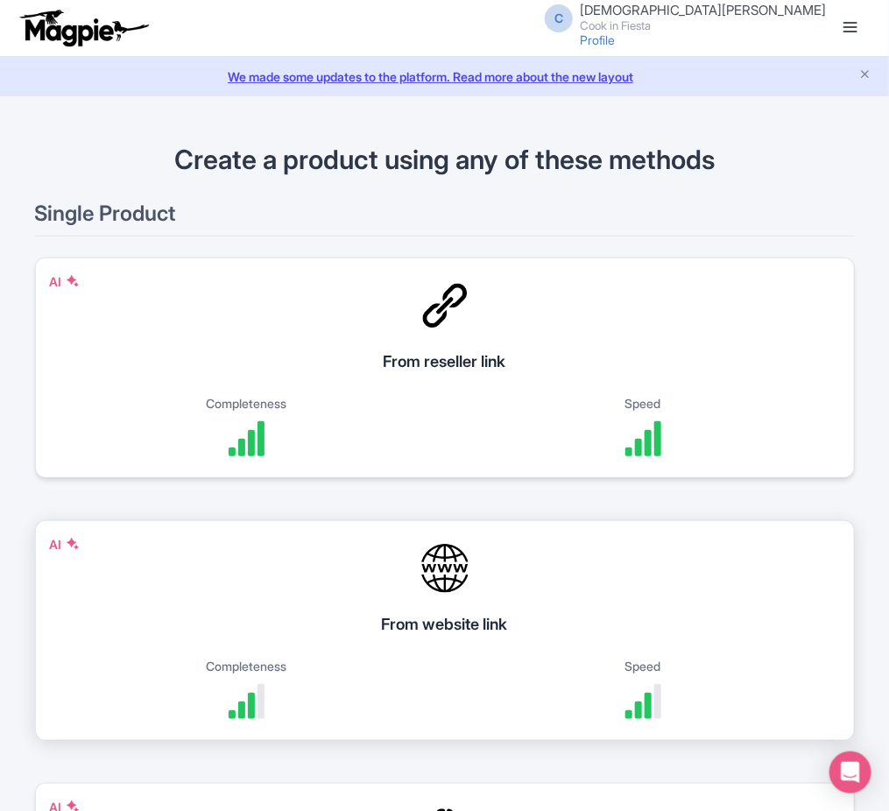
click at [610, 624] on div "From website link" at bounding box center [445, 624] width 776 height 24
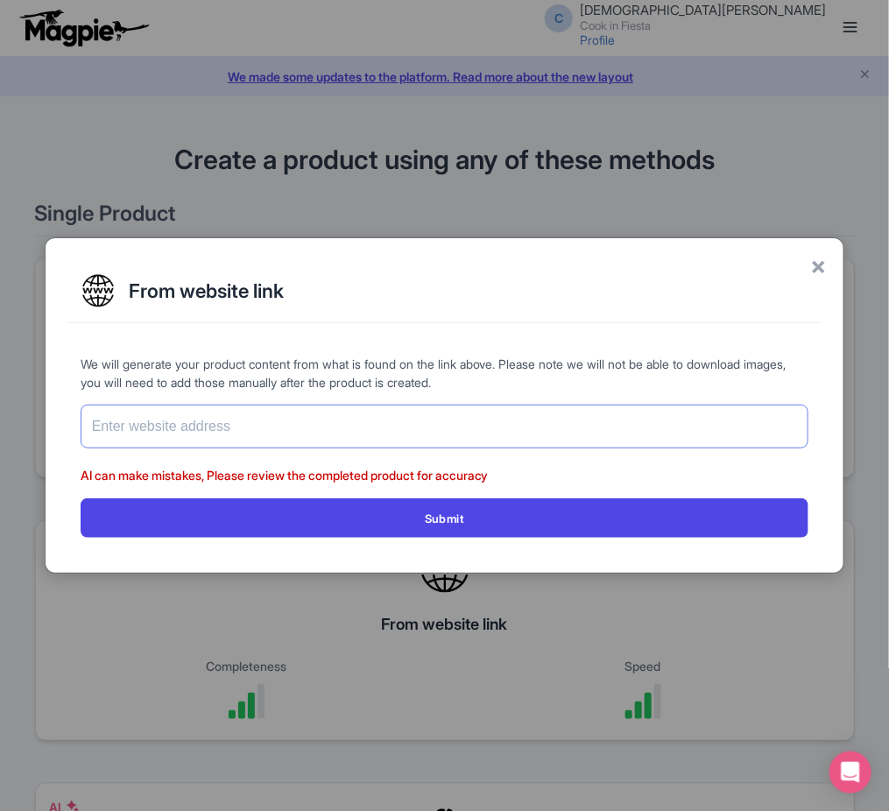
click at [398, 414] on input "text" at bounding box center [445, 427] width 729 height 44
paste input "[URL][DOMAIN_NAME]"
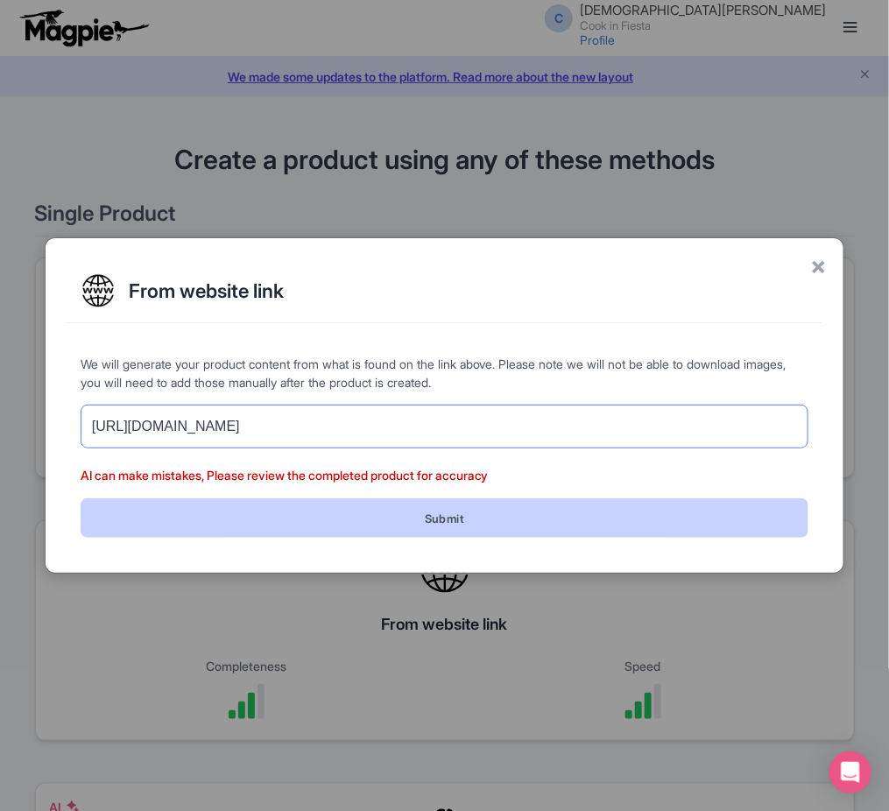
type input "[URL][DOMAIN_NAME]"
click at [449, 505] on button "Submit" at bounding box center [445, 517] width 729 height 39
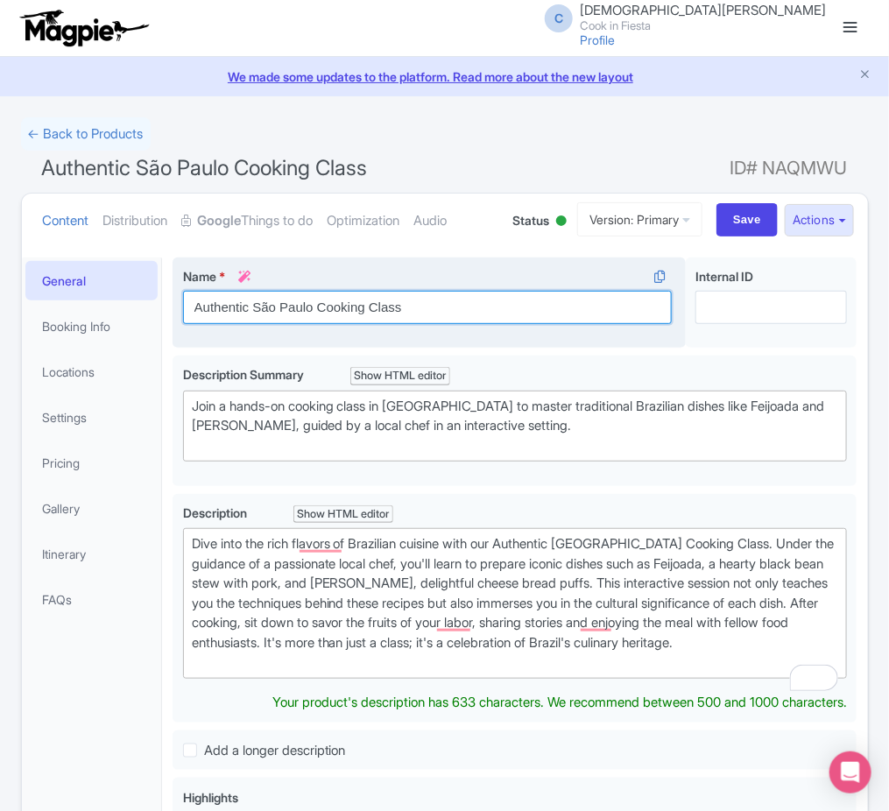
click at [188, 308] on input "Authentic São Paulo Cooking Class" at bounding box center [428, 307] width 490 height 33
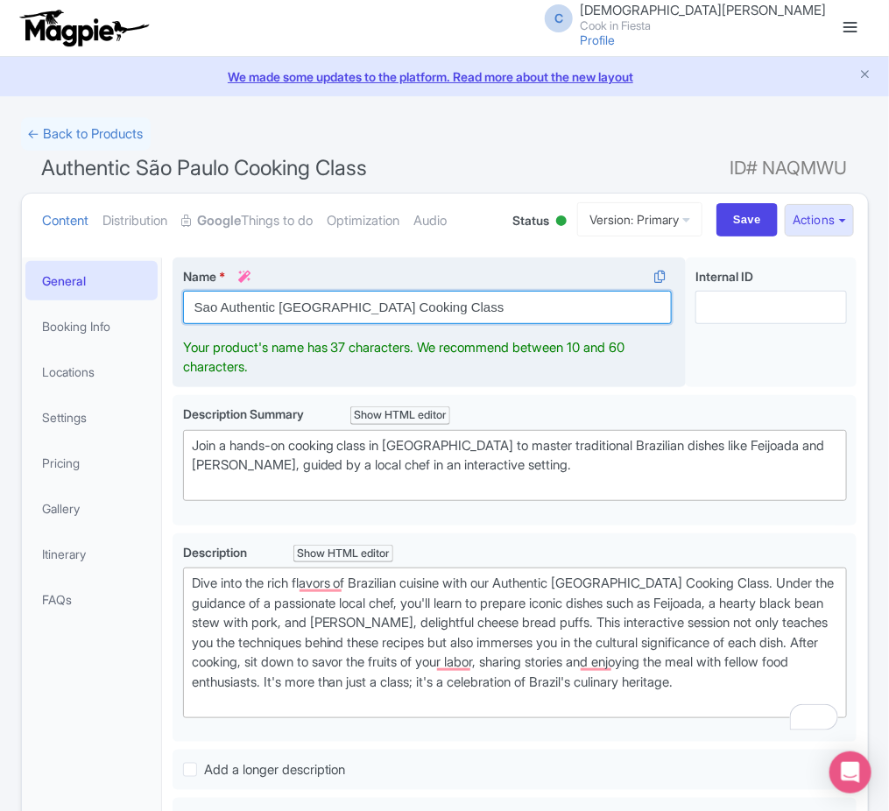
drag, startPoint x: 282, startPoint y: 314, endPoint x: 338, endPoint y: 315, distance: 56.1
click at [338, 315] on input "Sao Authentic [GEOGRAPHIC_DATA] Cooking Class" at bounding box center [428, 307] width 490 height 33
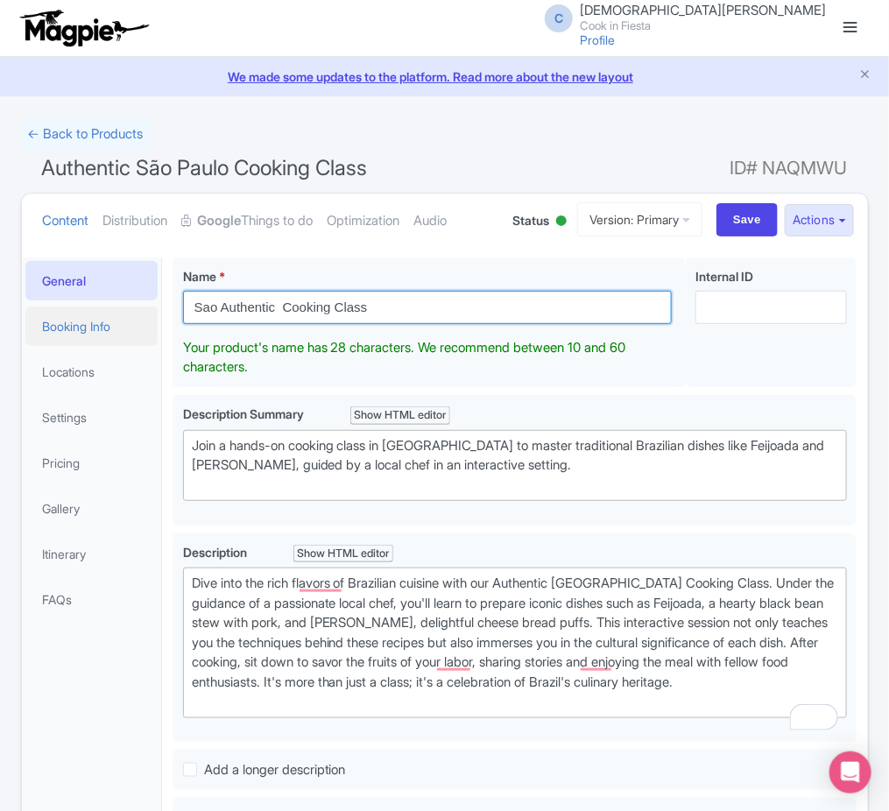
drag, startPoint x: 219, startPoint y: 315, endPoint x: 149, endPoint y: 310, distance: 70.3
click at [149, 310] on div "General Booking Info Locations Settings Pricing Gallery Itinerary FAQs Authenti…" at bounding box center [445, 821] width 846 height 1149
paste input "ão Paulo"
type input "[GEOGRAPHIC_DATA]: Authentic Cooking Class"
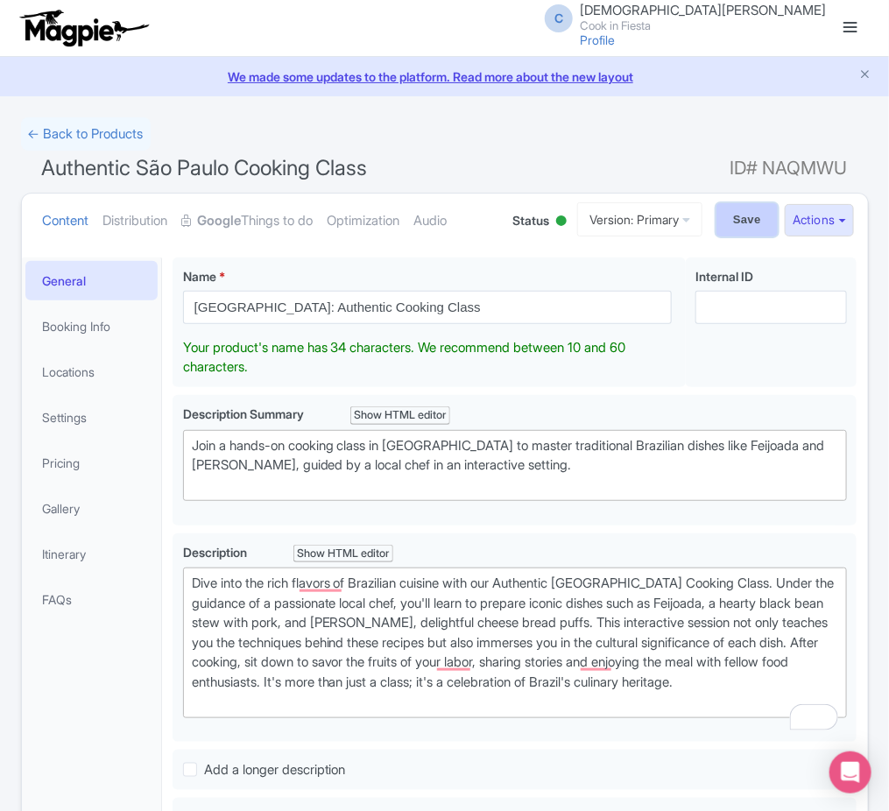
click at [735, 232] on input "Save" at bounding box center [747, 219] width 61 height 33
type input "Saving..."
